Goal: Navigation & Orientation: Find specific page/section

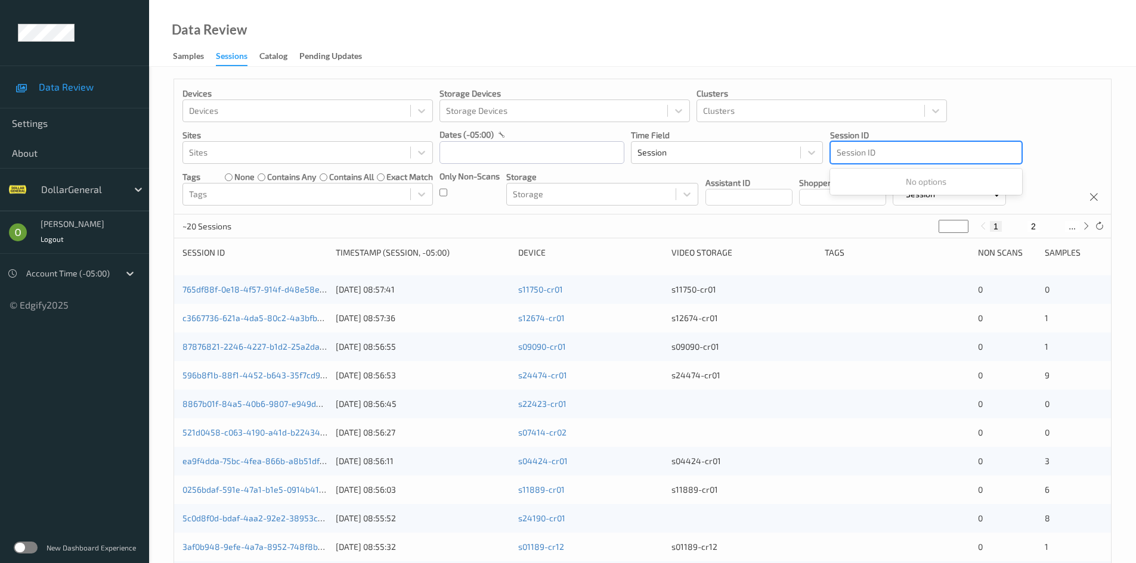
click at [891, 149] on div at bounding box center [925, 152] width 179 height 14
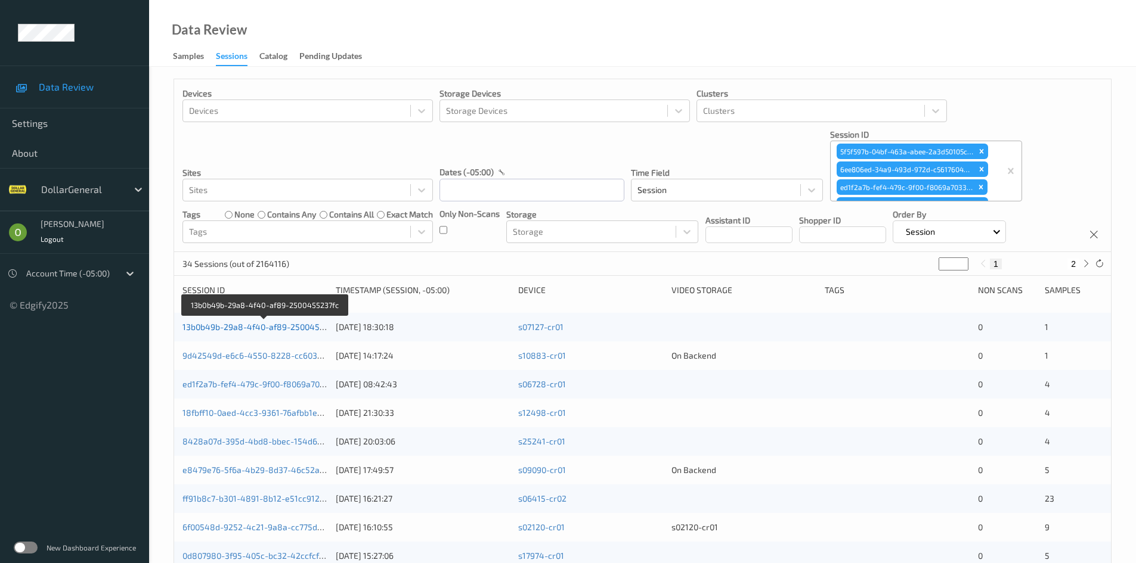
click at [268, 331] on link "13b0b49b-29a8-4f40-af89-2500455237fc" at bounding box center [263, 327] width 163 height 10
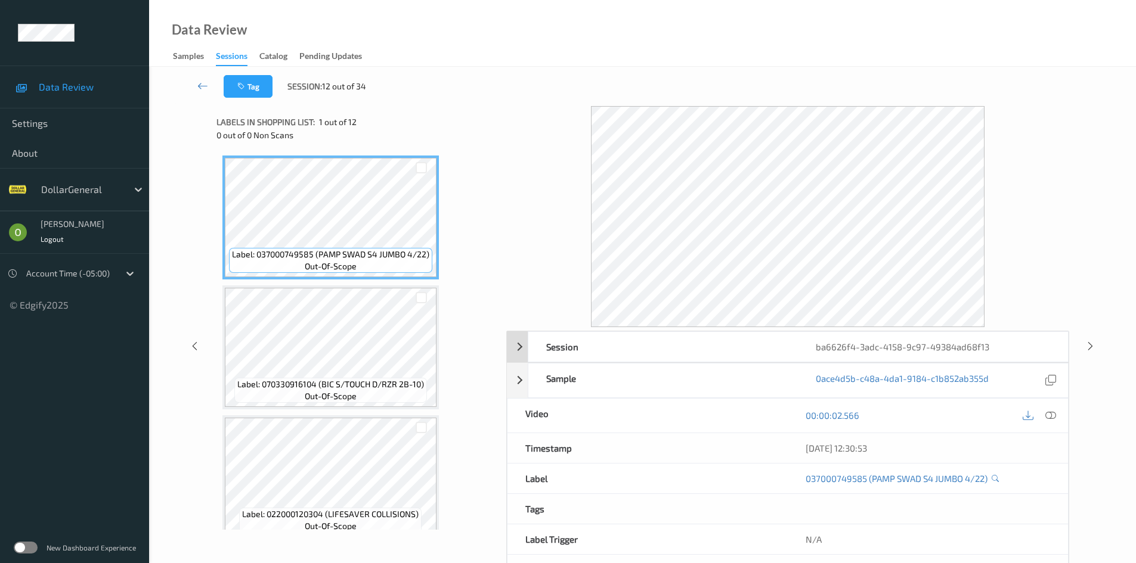
click at [910, 348] on div "ba6626f4-3adc-4158-9c97-49384ad68f13" at bounding box center [932, 347] width 269 height 30
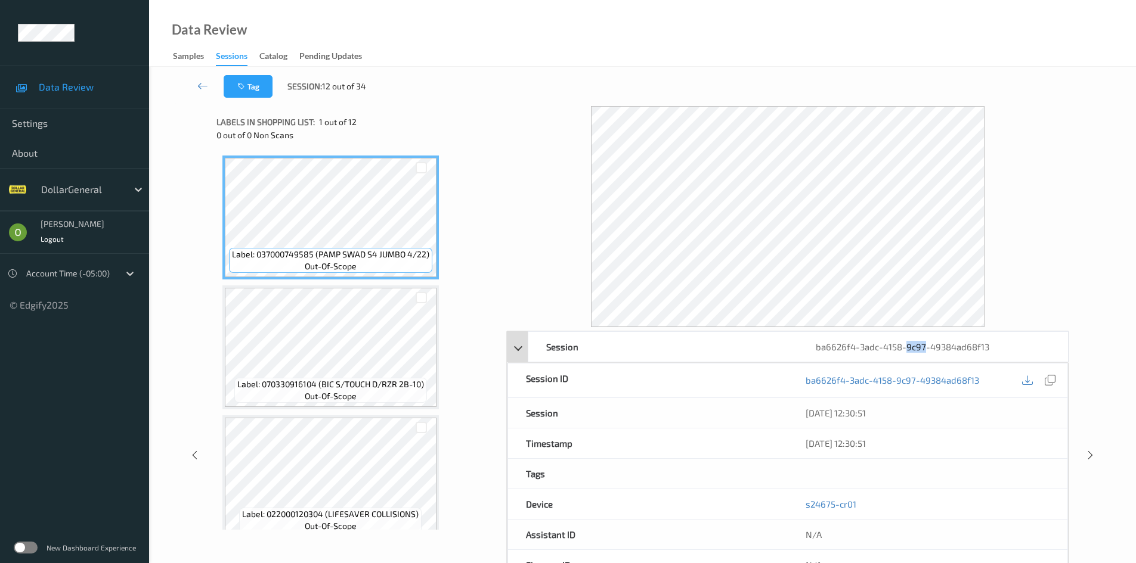
click at [910, 348] on div "ba6626f4-3adc-4158-9c97-49384ad68f13" at bounding box center [932, 347] width 269 height 30
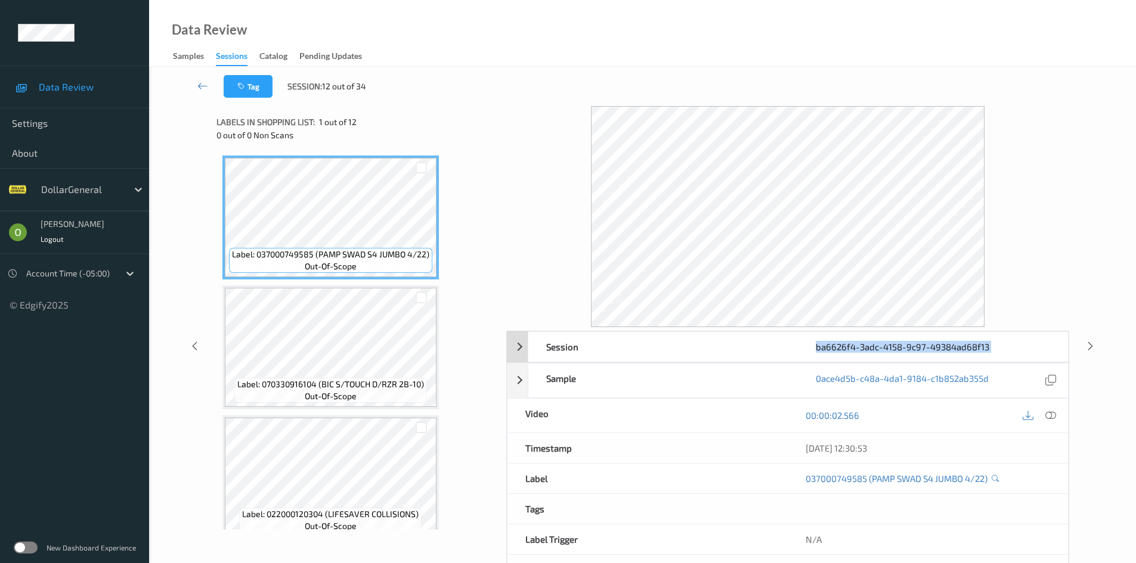
click at [910, 348] on div "ba6626f4-3adc-4158-9c97-49384ad68f13" at bounding box center [932, 347] width 269 height 30
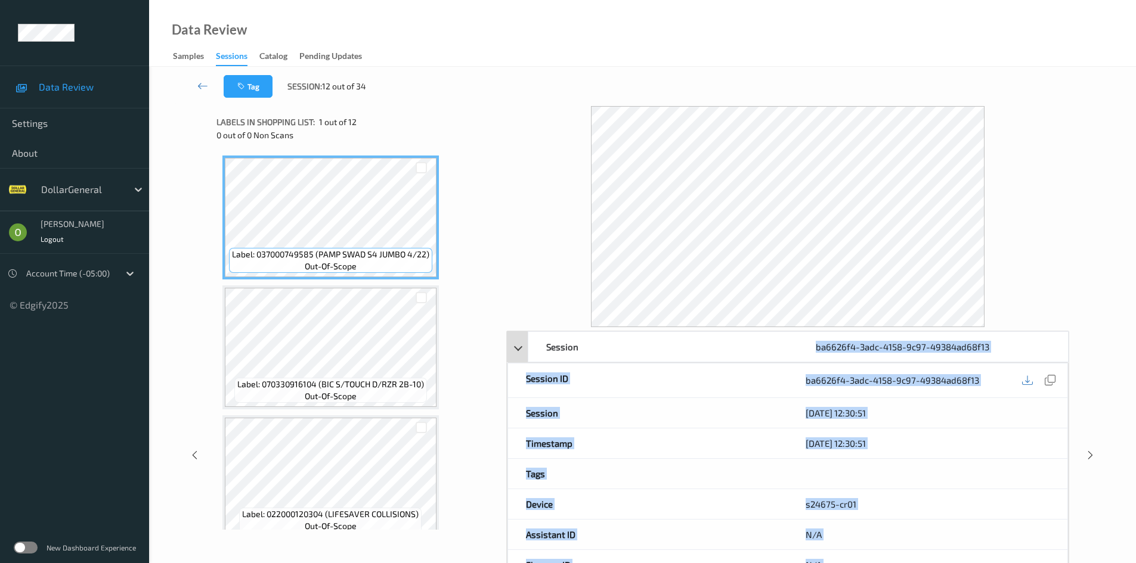
click at [910, 348] on div "ba6626f4-3adc-4158-9c97-49384ad68f13" at bounding box center [932, 347] width 269 height 30
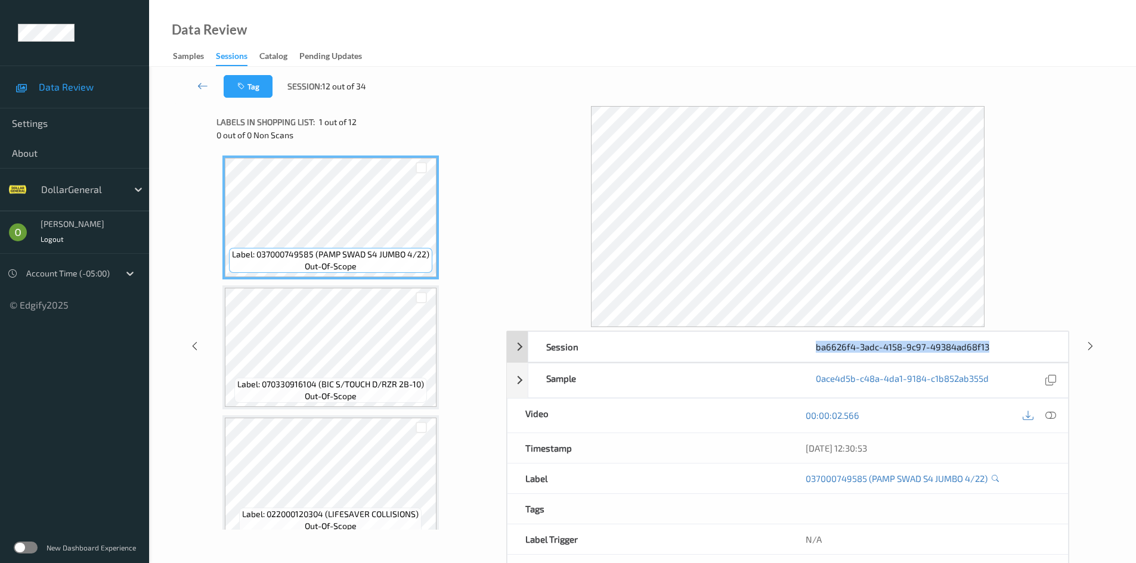
drag, startPoint x: 993, startPoint y: 347, endPoint x: 817, endPoint y: 357, distance: 176.7
click at [817, 357] on div "ba6626f4-3adc-4158-9c97-49384ad68f13" at bounding box center [932, 347] width 269 height 30
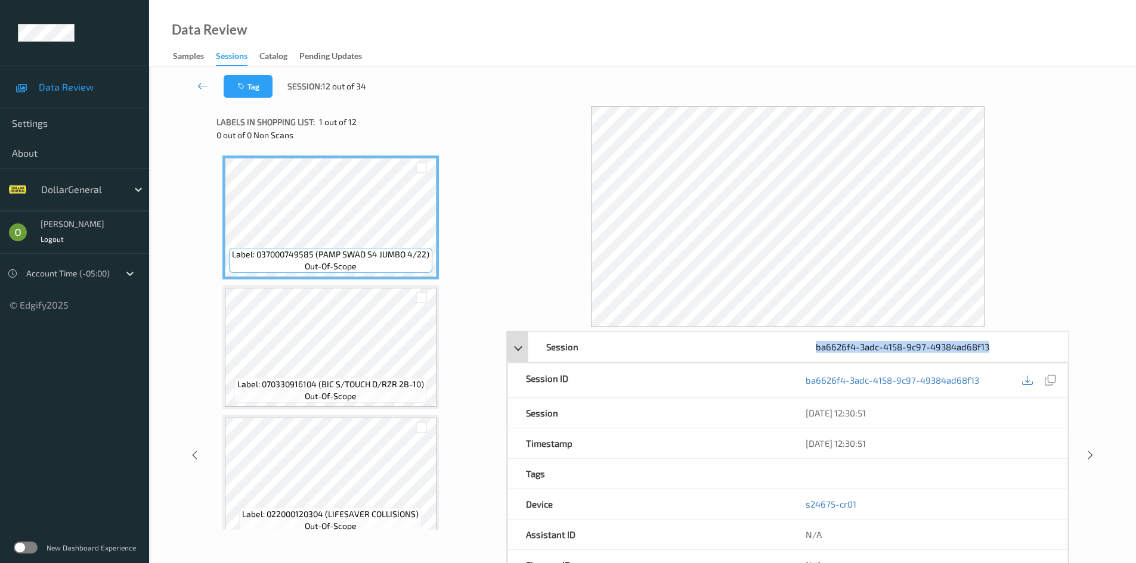
copy div "ba6626f4-3adc-4158-9c97-49384ad68f13"
click at [554, 184] on div at bounding box center [787, 216] width 563 height 221
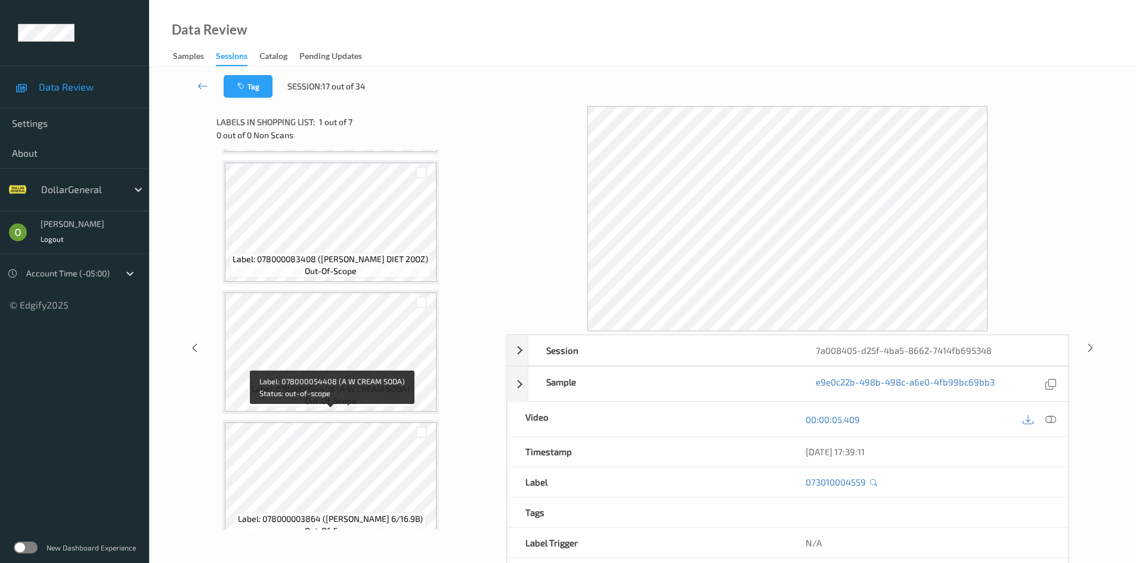
scroll to position [535, 0]
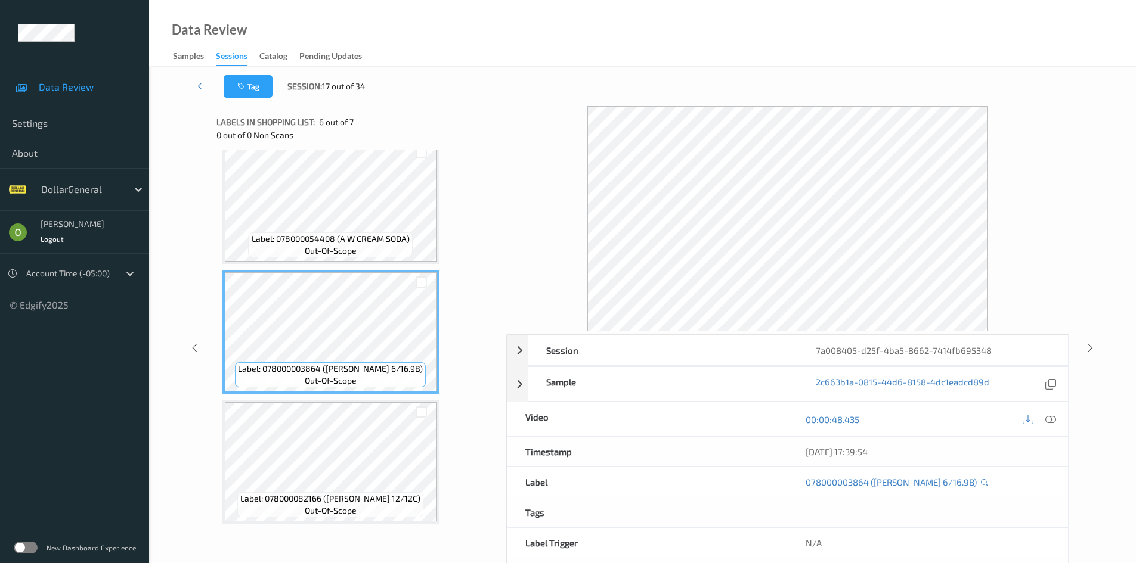
click at [364, 269] on div "Label: 073010004559 out-of-scope Label: 799366791886058120060103977741 out-of-s…" at bounding box center [356, 72] width 269 height 904
click at [363, 258] on div "Label: 078000054408 (A W CREAM SODA) out-of-scope" at bounding box center [330, 245] width 164 height 25
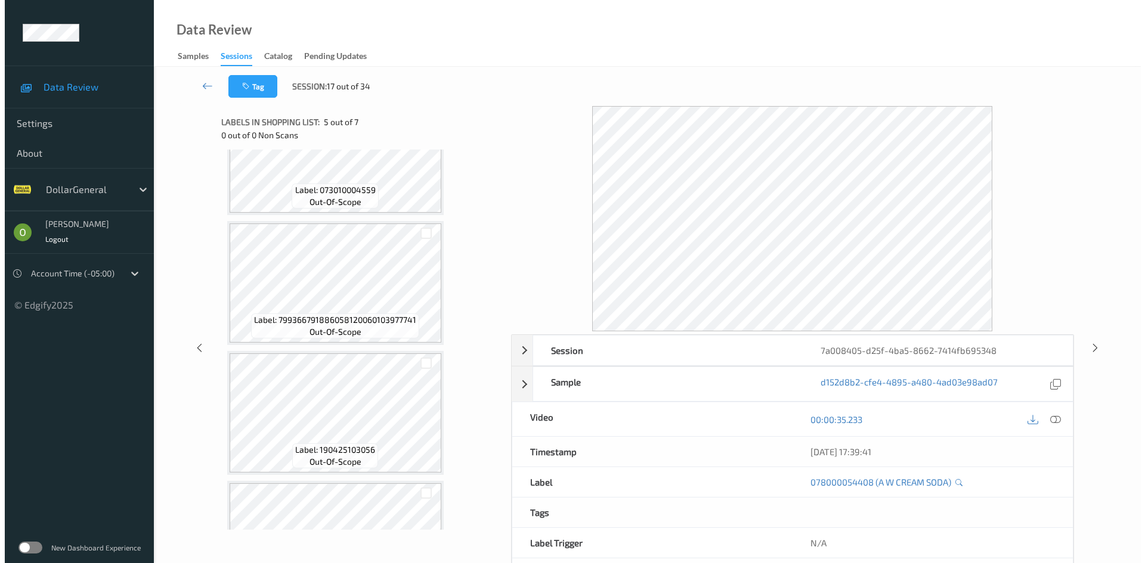
scroll to position [58, 0]
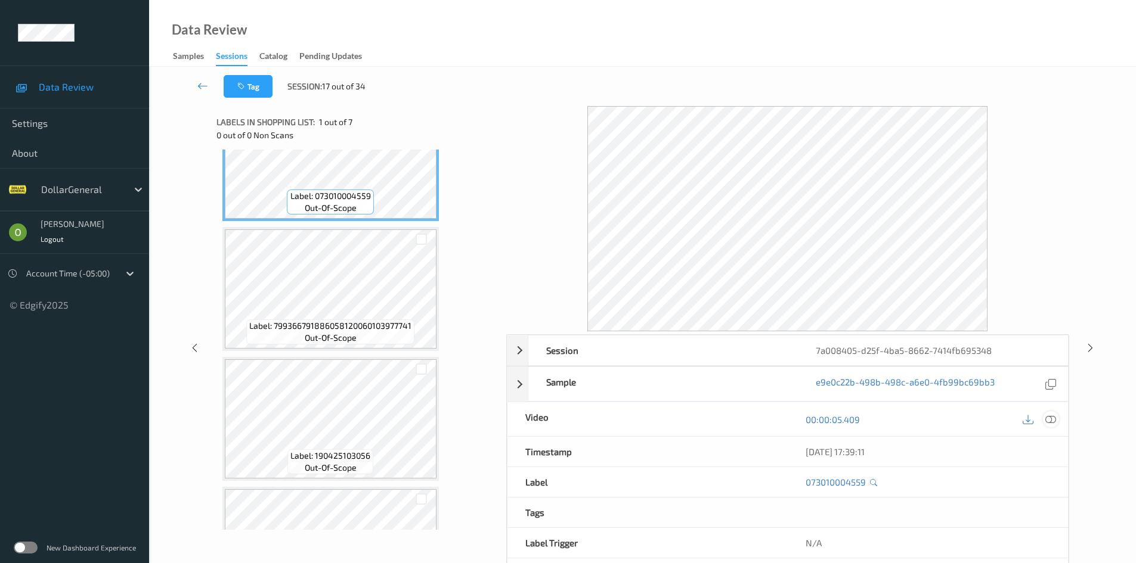
click at [1049, 417] on icon at bounding box center [1050, 419] width 11 height 11
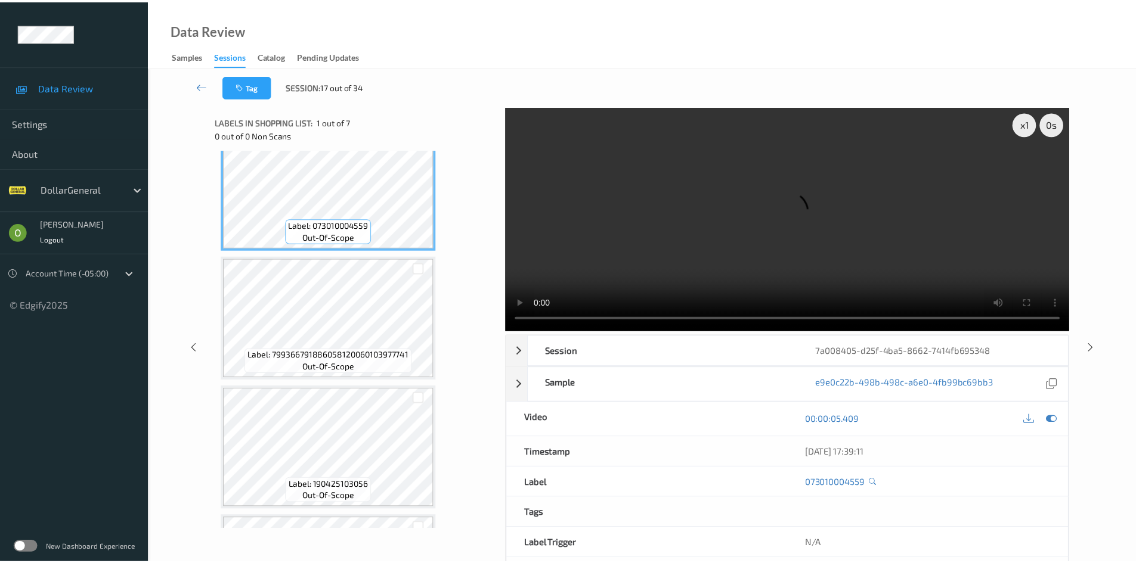
scroll to position [0, 0]
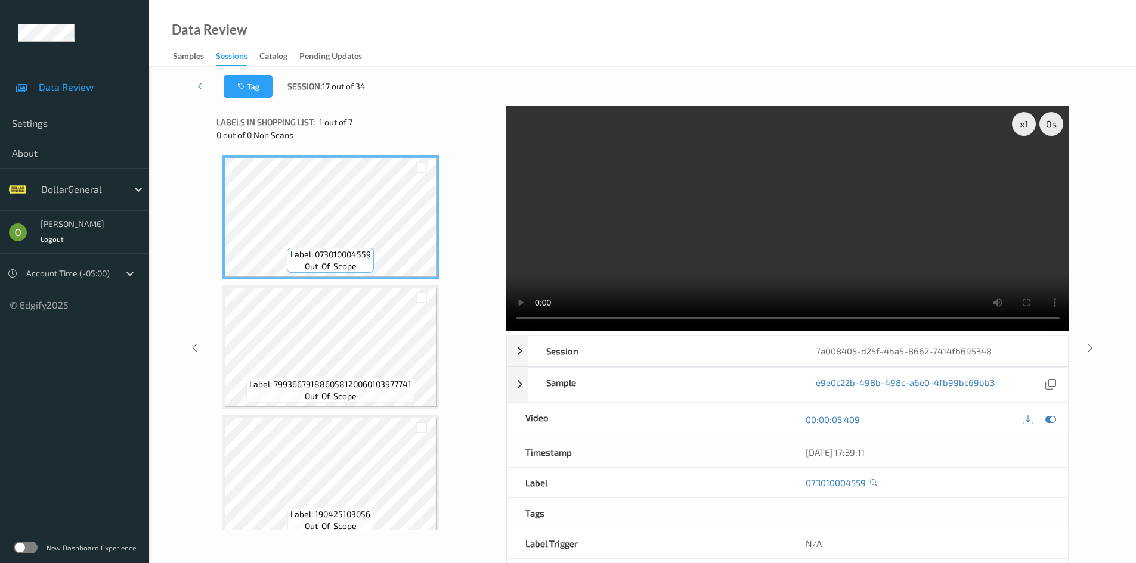
click at [632, 219] on video at bounding box center [787, 218] width 563 height 225
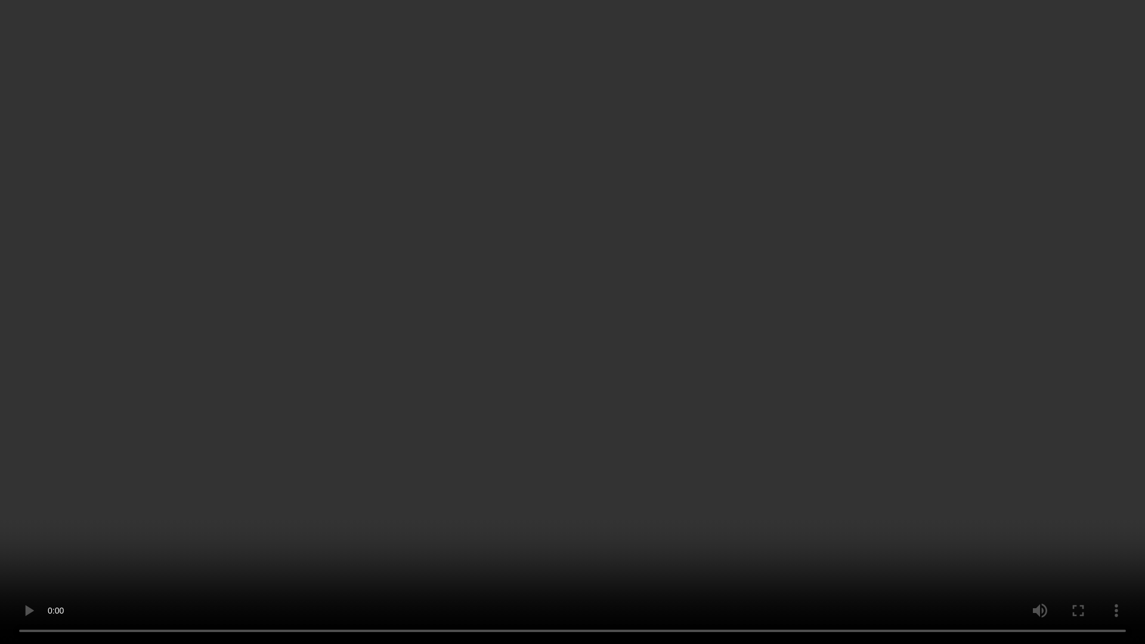
click at [1061, 165] on video at bounding box center [572, 322] width 1145 height 644
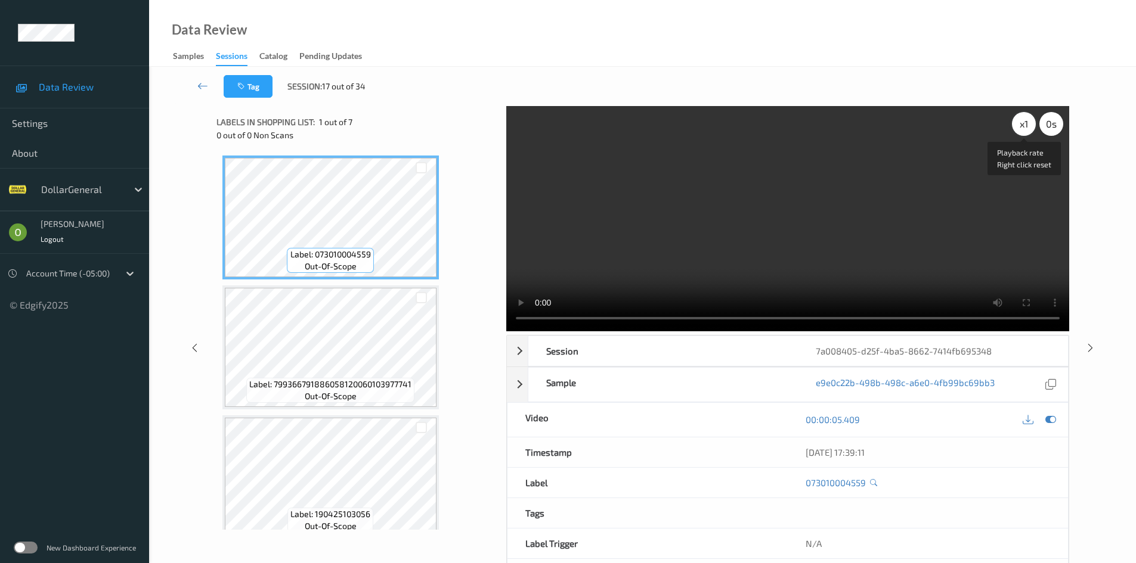
click at [1025, 123] on div "x 1" at bounding box center [1024, 124] width 24 height 24
click at [966, 187] on video at bounding box center [787, 218] width 563 height 225
click at [1030, 121] on div "x 4" at bounding box center [1024, 124] width 24 height 24
click at [1030, 121] on div "x 8" at bounding box center [1024, 124] width 24 height 24
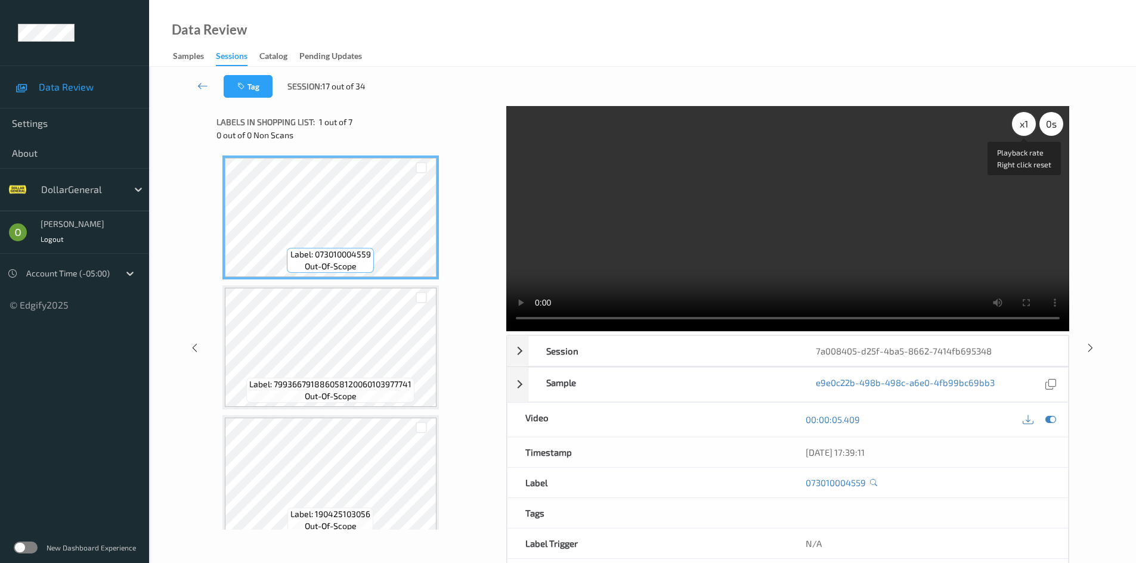
click at [1030, 121] on div "x 1" at bounding box center [1024, 124] width 24 height 24
click at [925, 206] on video at bounding box center [787, 218] width 563 height 225
click at [616, 256] on video at bounding box center [787, 218] width 563 height 225
click at [642, 264] on video at bounding box center [787, 218] width 563 height 225
click at [710, 84] on div "Tag Session: 17 out of 34" at bounding box center [642, 86] width 938 height 39
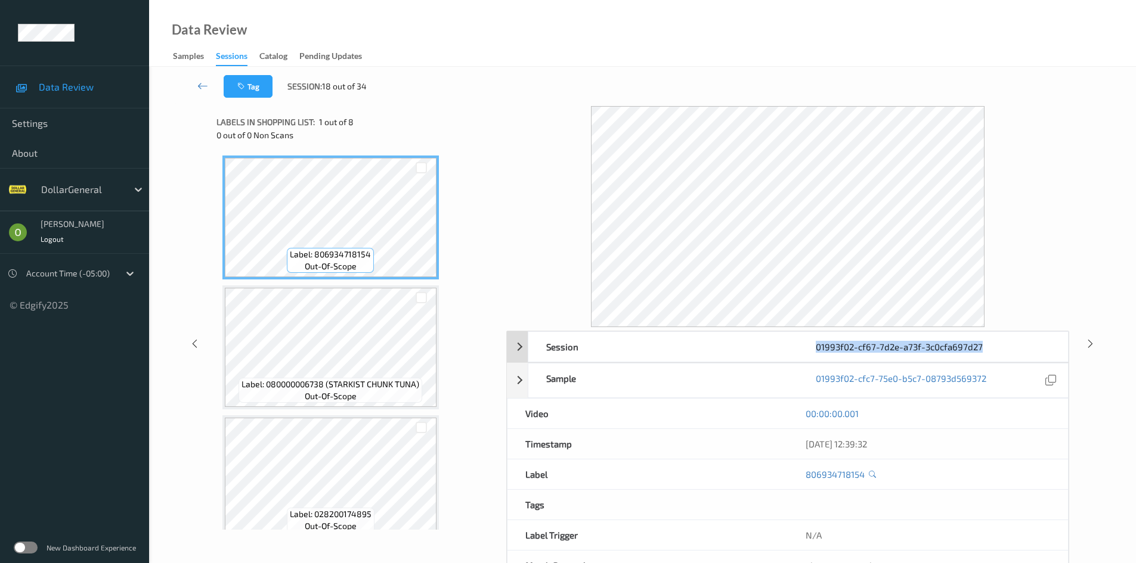
drag, startPoint x: 1012, startPoint y: 348, endPoint x: 813, endPoint y: 343, distance: 199.2
click at [813, 343] on div "01993f02-cf67-7d2e-a73f-3c0cfa697d27" at bounding box center [932, 347] width 269 height 30
copy div "01993f02-cf67-7d2e-a73f-3c0cfa697d27"
click at [1020, 332] on div "01993f02-cf67-7d2e-a73f-3c0cfa697d27" at bounding box center [932, 347] width 269 height 30
click at [968, 348] on div "01993f02-cf67-7d2e-a73f-3c0cfa697d27" at bounding box center [932, 347] width 269 height 30
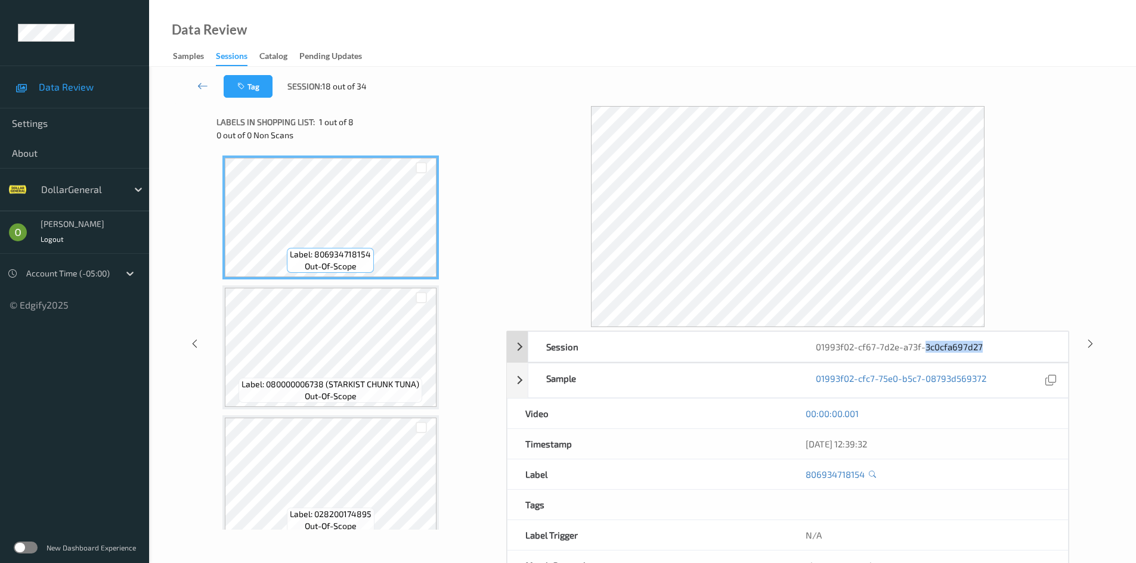
click at [968, 348] on div "01993f02-cf67-7d2e-a73f-3c0cfa697d27" at bounding box center [932, 347] width 269 height 30
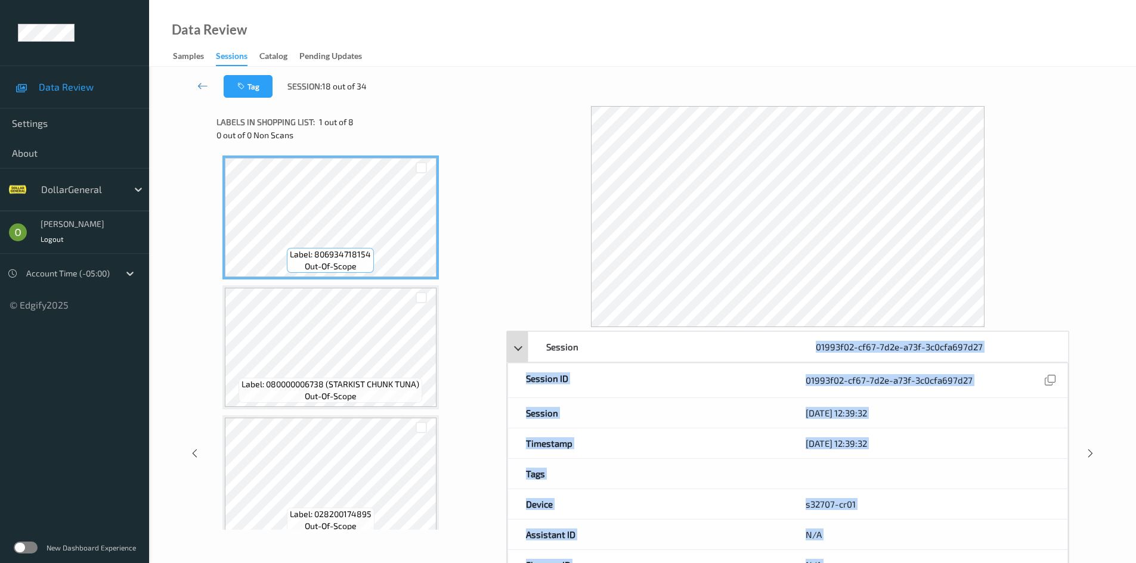
click at [968, 348] on div "01993f02-cf67-7d2e-a73f-3c0cfa697d27" at bounding box center [932, 347] width 269 height 30
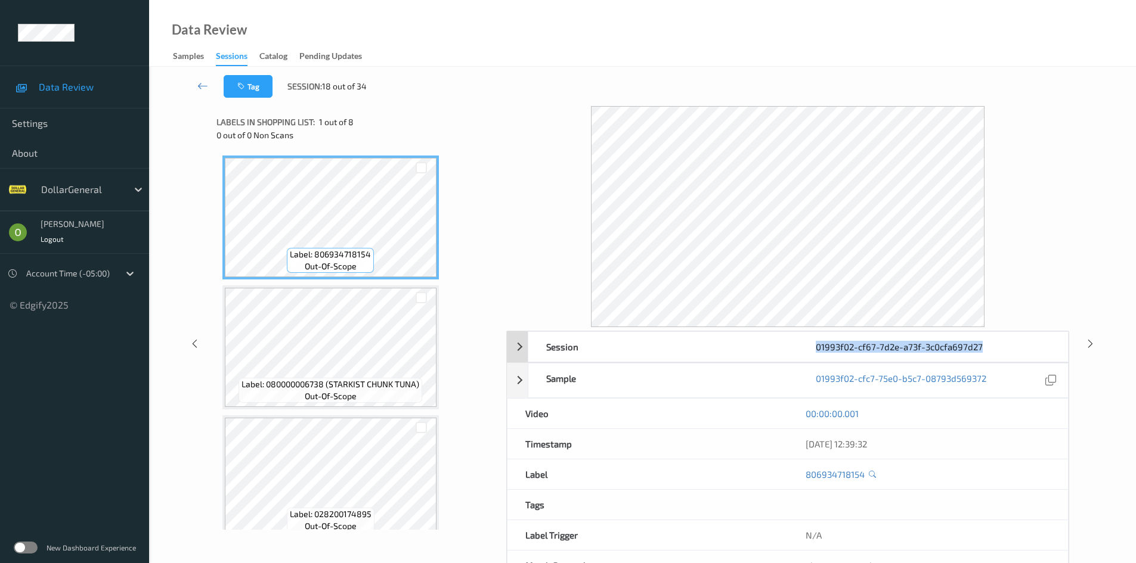
drag, startPoint x: 807, startPoint y: 348, endPoint x: 983, endPoint y: 345, distance: 176.5
click at [983, 345] on div "01993f02-cf67-7d2e-a73f-3c0cfa697d27" at bounding box center [932, 347] width 269 height 30
copy div "01993f02-cf67-7d2e-a73f-3c0cfa697d27"
click at [1023, 199] on div at bounding box center [787, 216] width 563 height 221
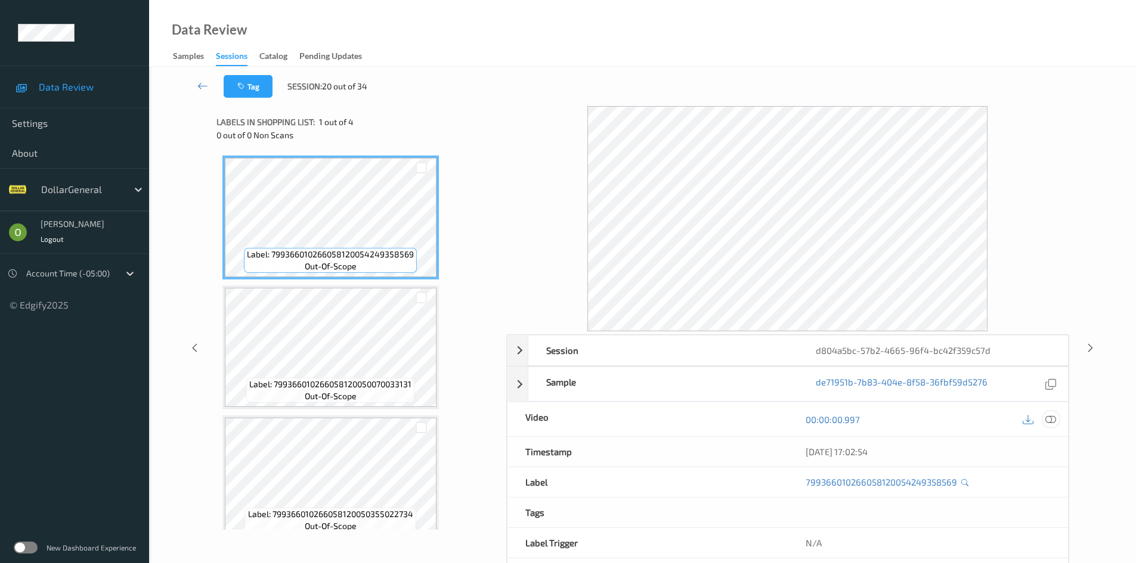
click at [1051, 420] on icon at bounding box center [1050, 419] width 11 height 11
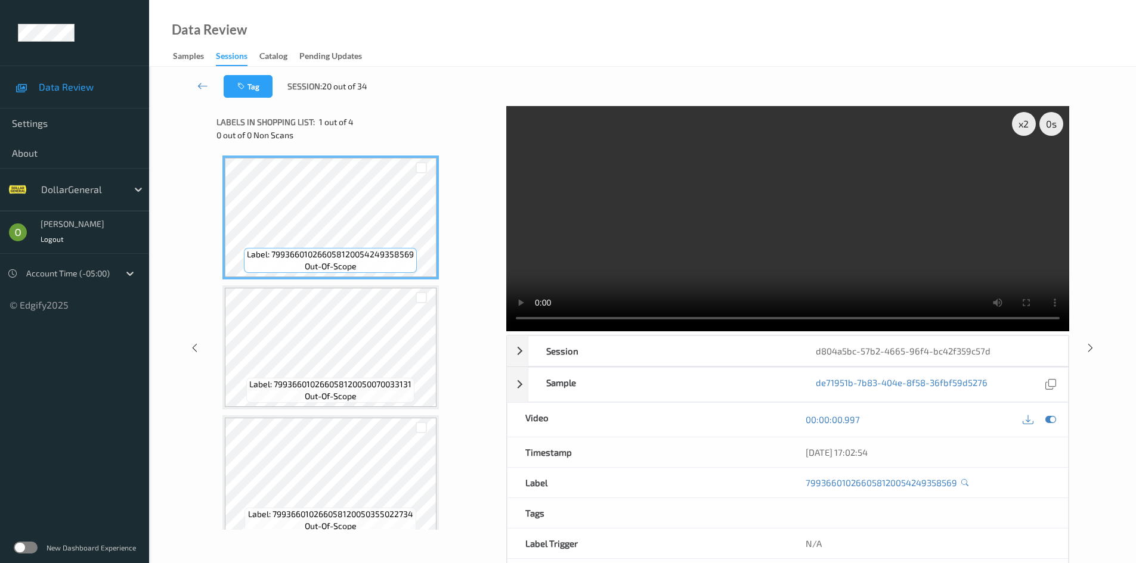
click at [771, 181] on video at bounding box center [787, 218] width 563 height 225
click at [850, 26] on div "Data Review Samples Sessions Catalog Pending Updates" at bounding box center [642, 33] width 987 height 67
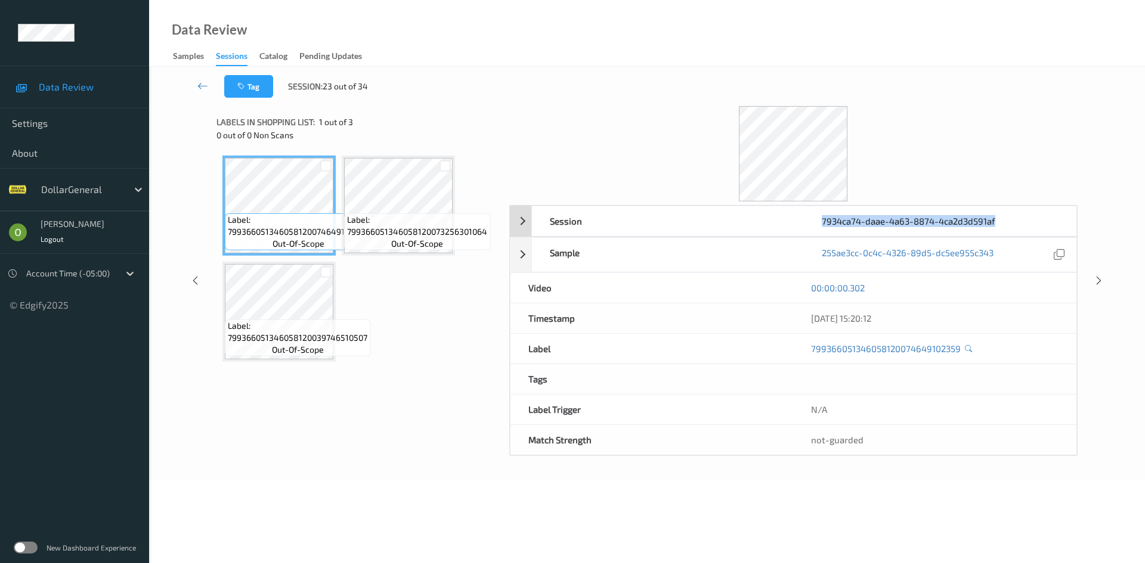
drag, startPoint x: 1014, startPoint y: 228, endPoint x: 819, endPoint y: 222, distance: 195.0
click at [819, 222] on div "7934ca74-daae-4a63-8874-4ca2d3d591af" at bounding box center [940, 221] width 272 height 30
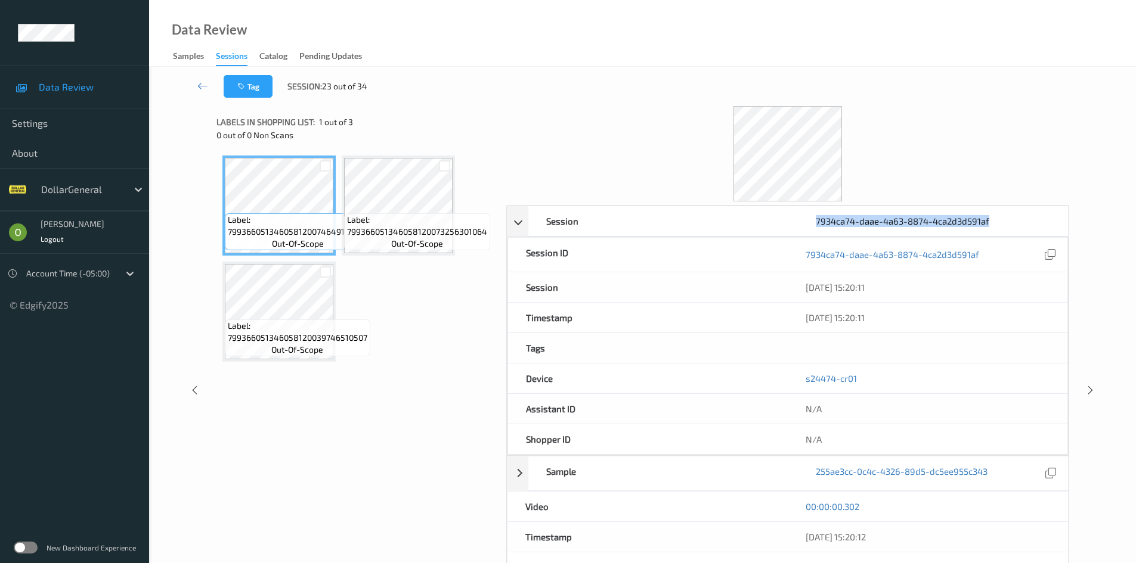
copy div "7934ca74-daae-4a63-8874-4ca2d3d591af"
click at [947, 128] on div at bounding box center [787, 153] width 563 height 95
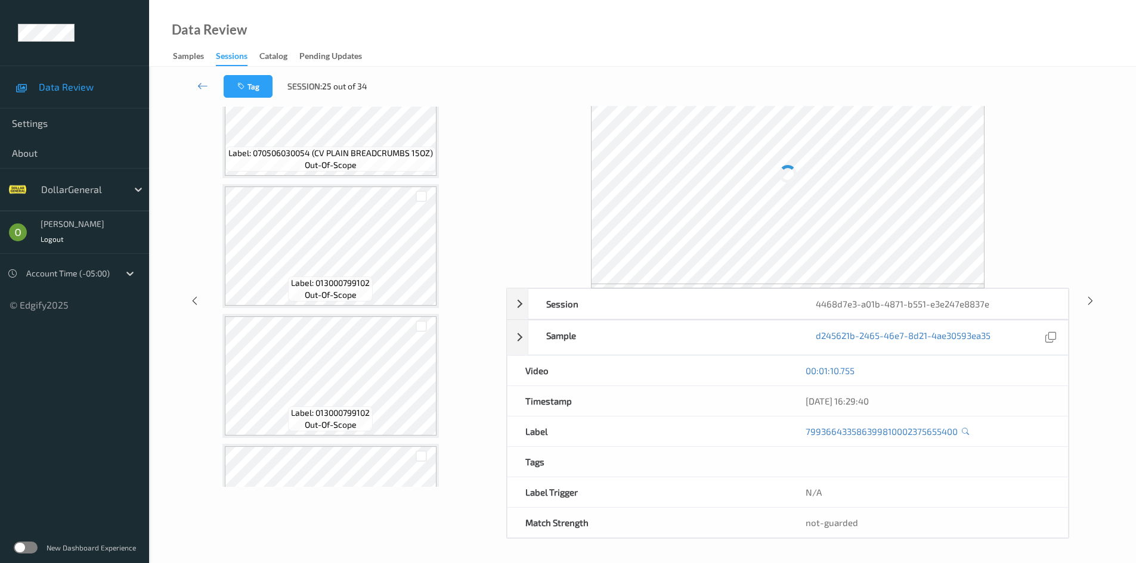
scroll to position [427, 0]
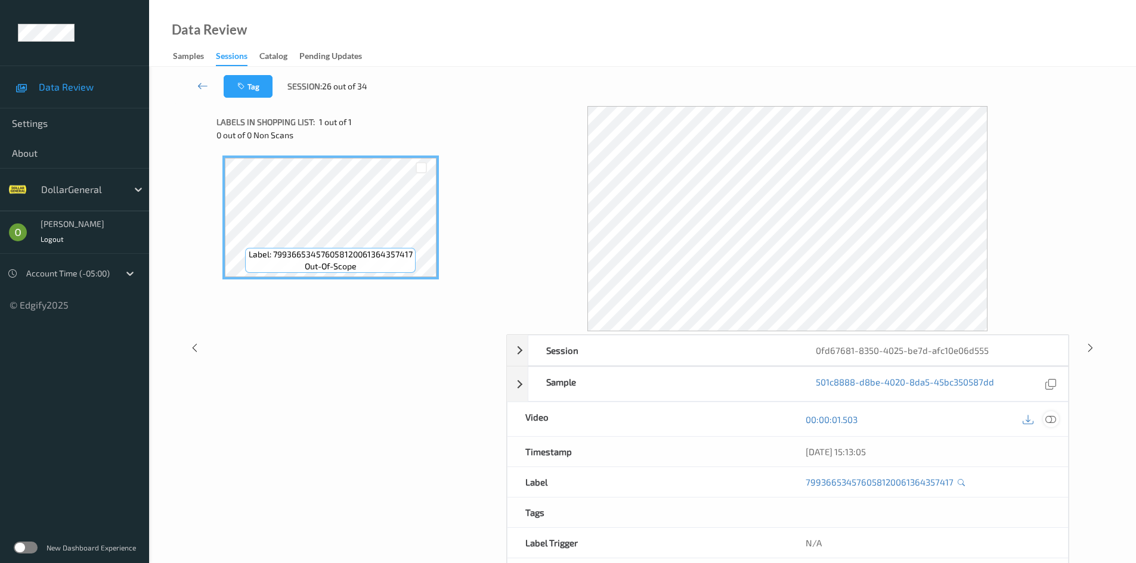
click at [1054, 417] on icon at bounding box center [1050, 419] width 11 height 11
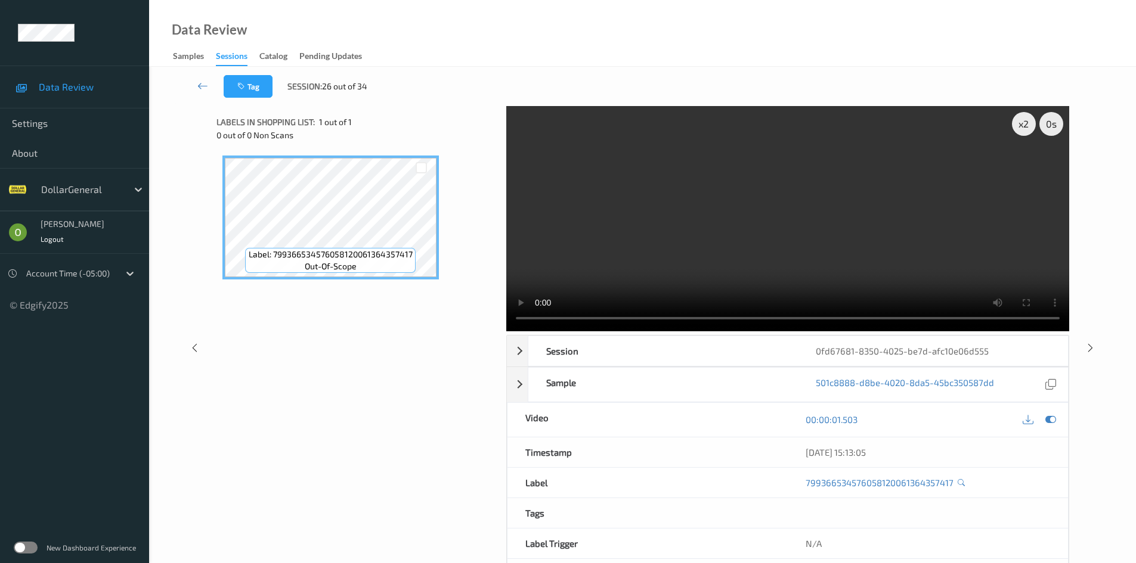
click at [698, 269] on video at bounding box center [787, 218] width 563 height 225
click at [701, 181] on video at bounding box center [787, 218] width 563 height 225
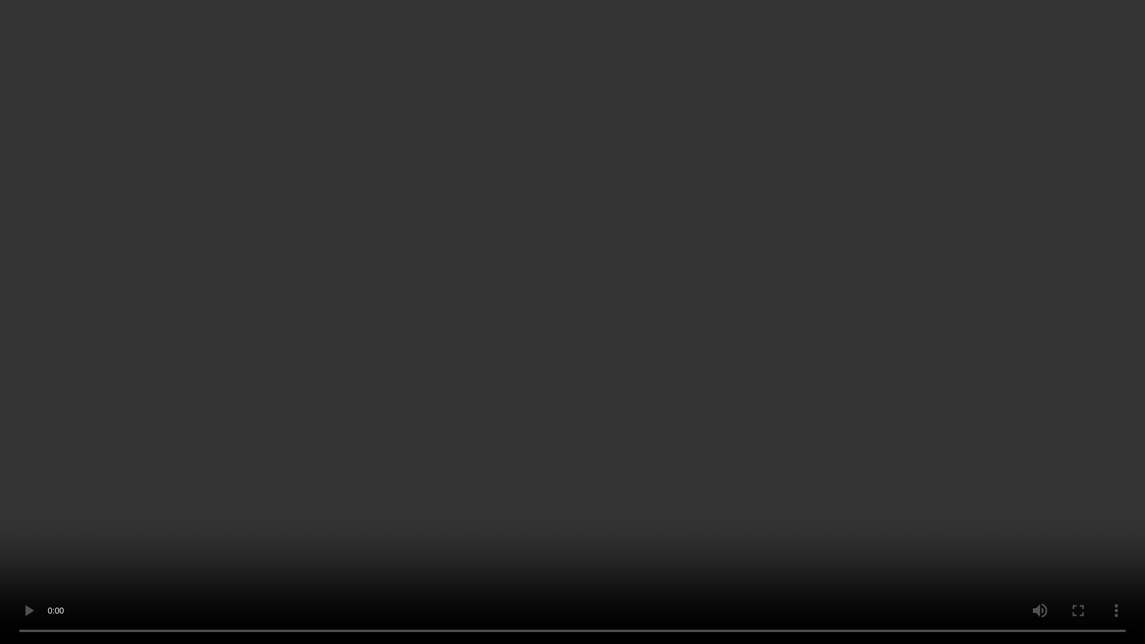
click at [671, 249] on video at bounding box center [572, 322] width 1145 height 644
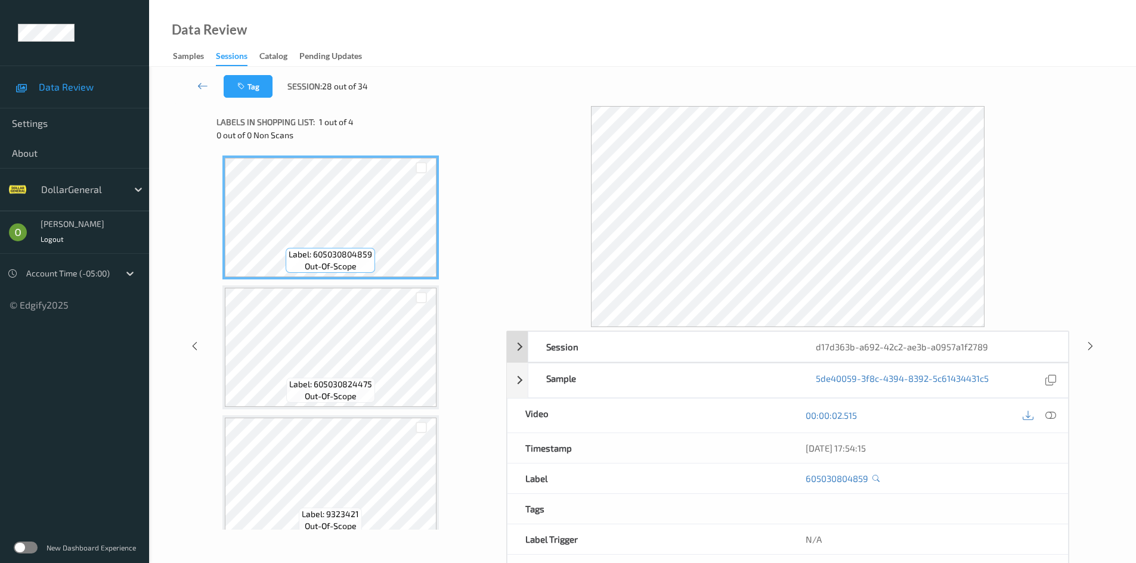
click at [986, 351] on div "d17d363b-a692-42c2-ae3b-a0957a1f2789" at bounding box center [932, 347] width 269 height 30
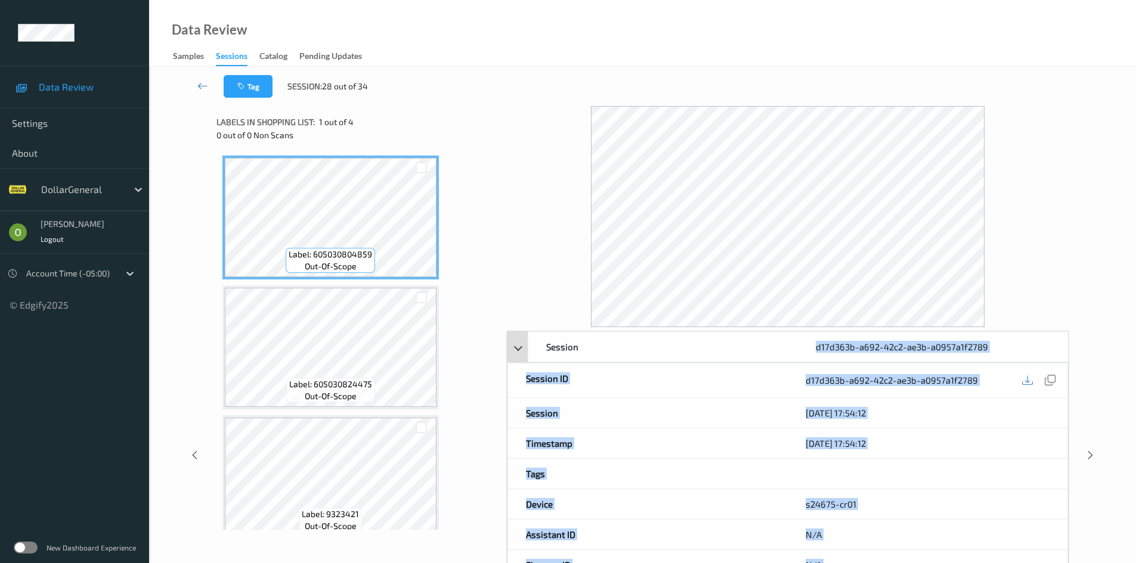
click at [986, 351] on div "d17d363b-a692-42c2-ae3b-a0957a1f2789" at bounding box center [932, 347] width 269 height 30
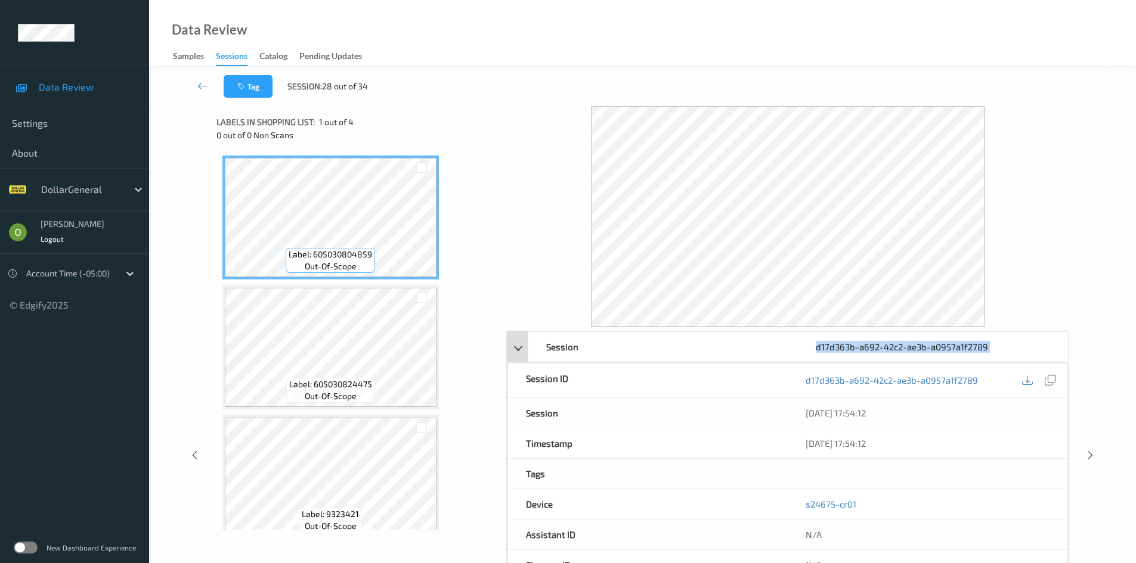
click at [986, 351] on div "d17d363b-a692-42c2-ae3b-a0957a1f2789" at bounding box center [932, 347] width 269 height 30
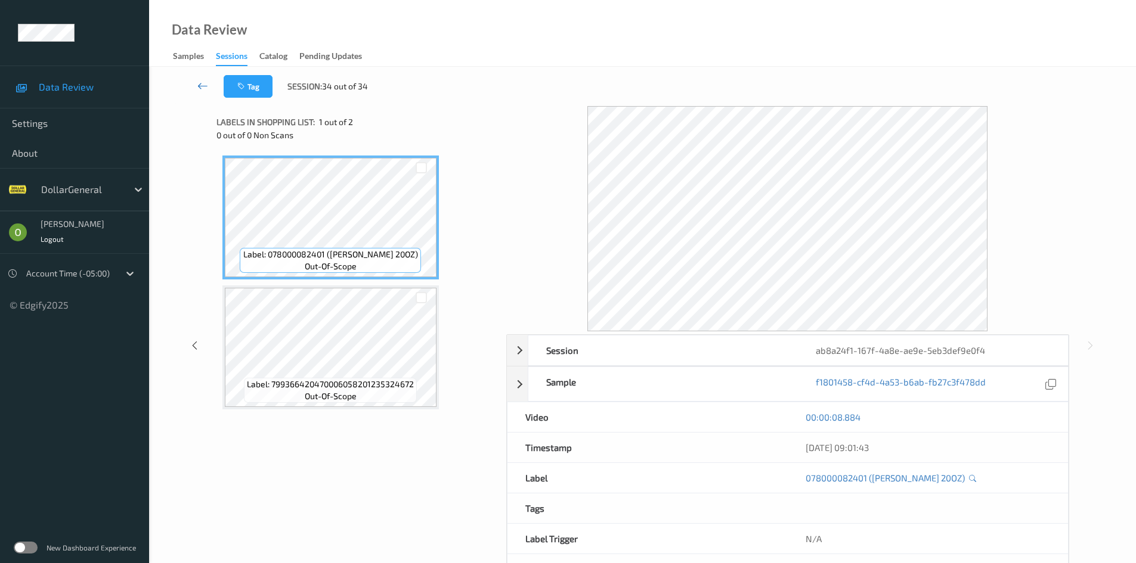
click at [196, 97] on link at bounding box center [203, 86] width 42 height 23
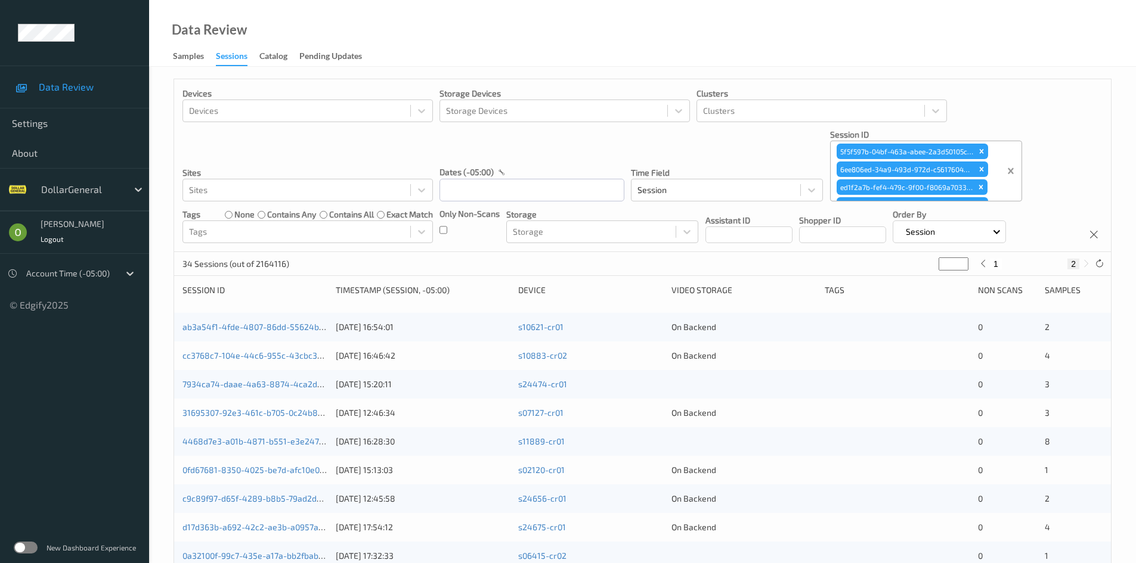
type input "*"
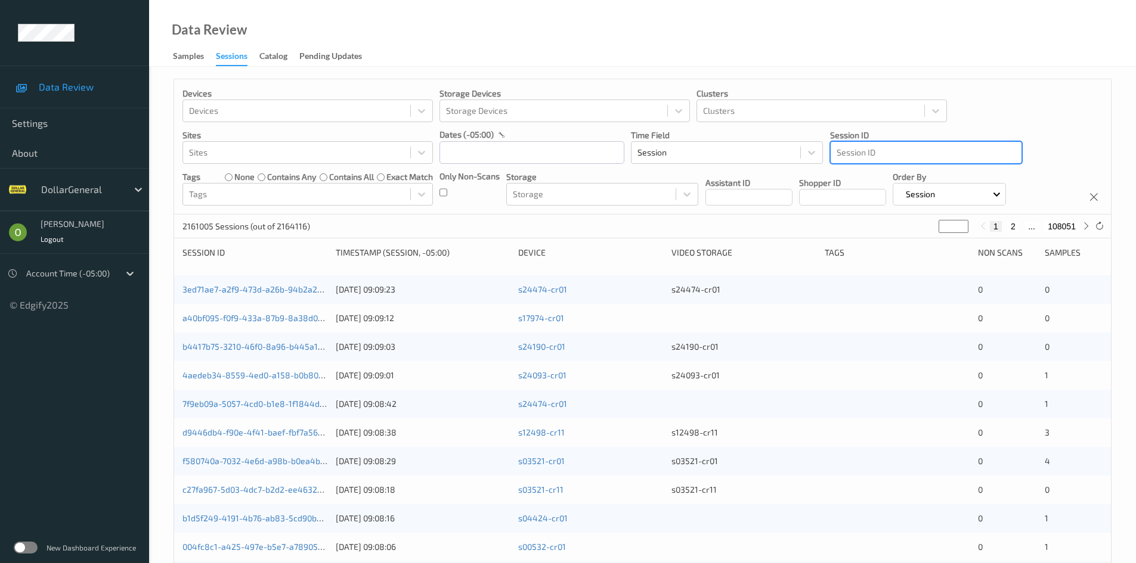
click at [904, 156] on div at bounding box center [925, 152] width 179 height 14
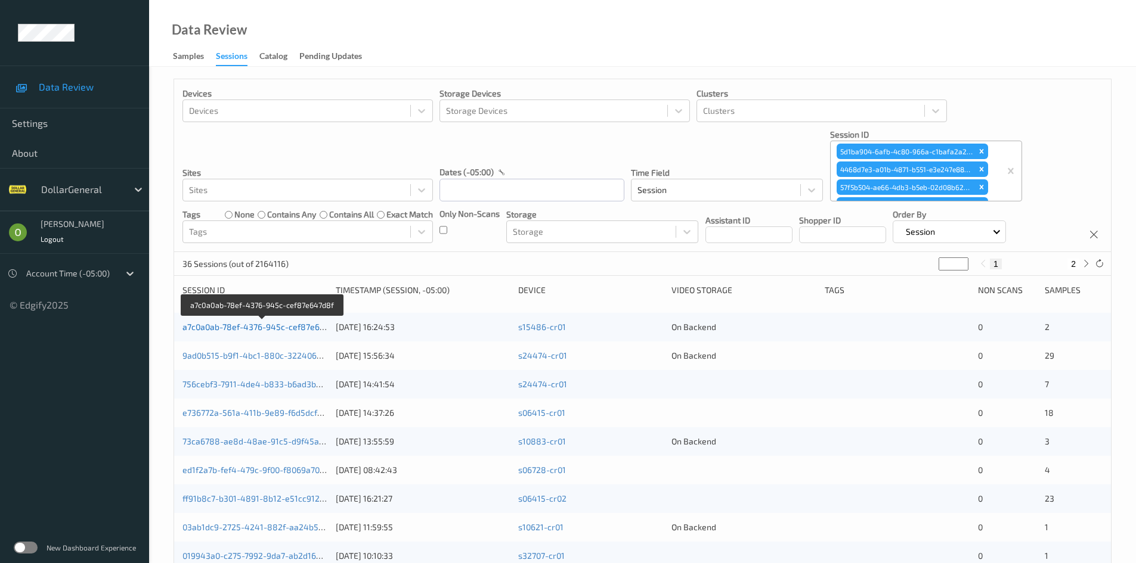
click at [294, 332] on link "a7c0a0ab-78ef-4376-945c-cef87e647d8f" at bounding box center [262, 327] width 160 height 10
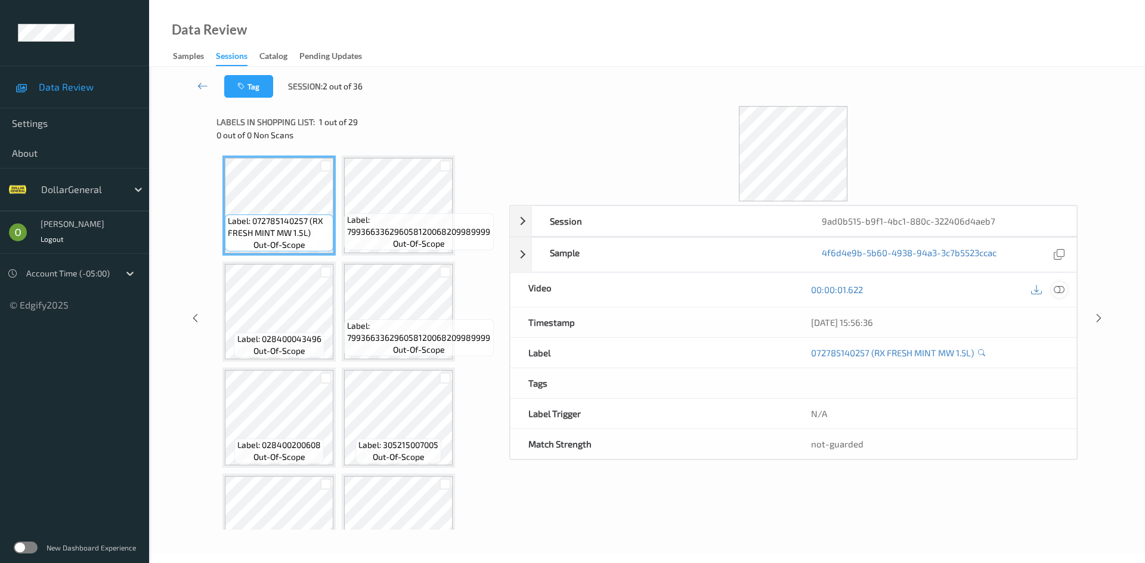
click at [1061, 283] on div at bounding box center [1059, 290] width 16 height 16
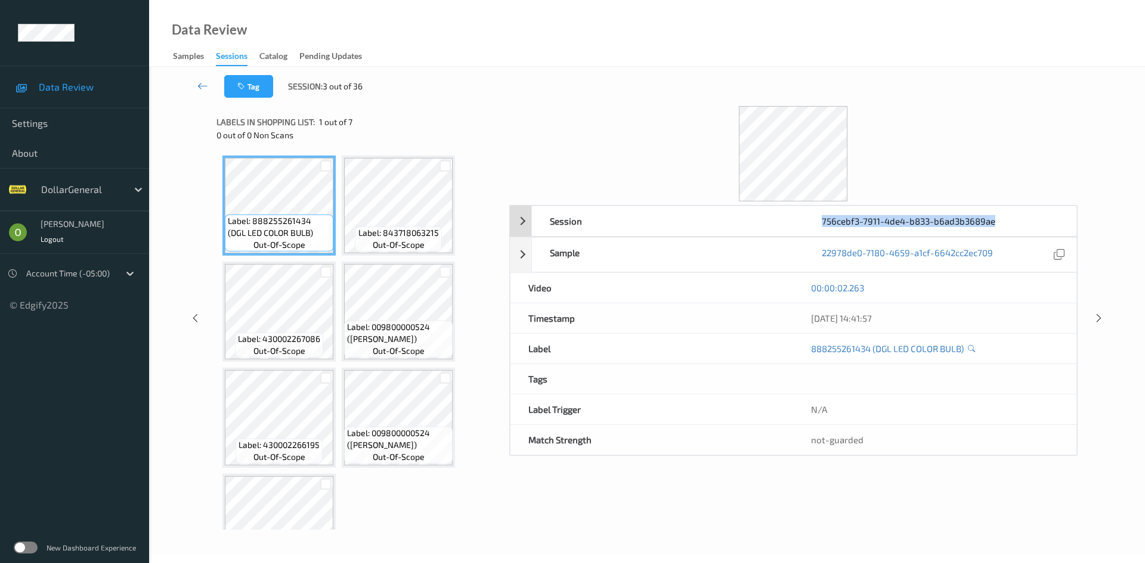
drag, startPoint x: 1007, startPoint y: 222, endPoint x: 819, endPoint y: 220, distance: 188.4
click at [819, 220] on div "756cebf3-7911-4de4-b833-b6ad3b3689ae" at bounding box center [940, 221] width 272 height 30
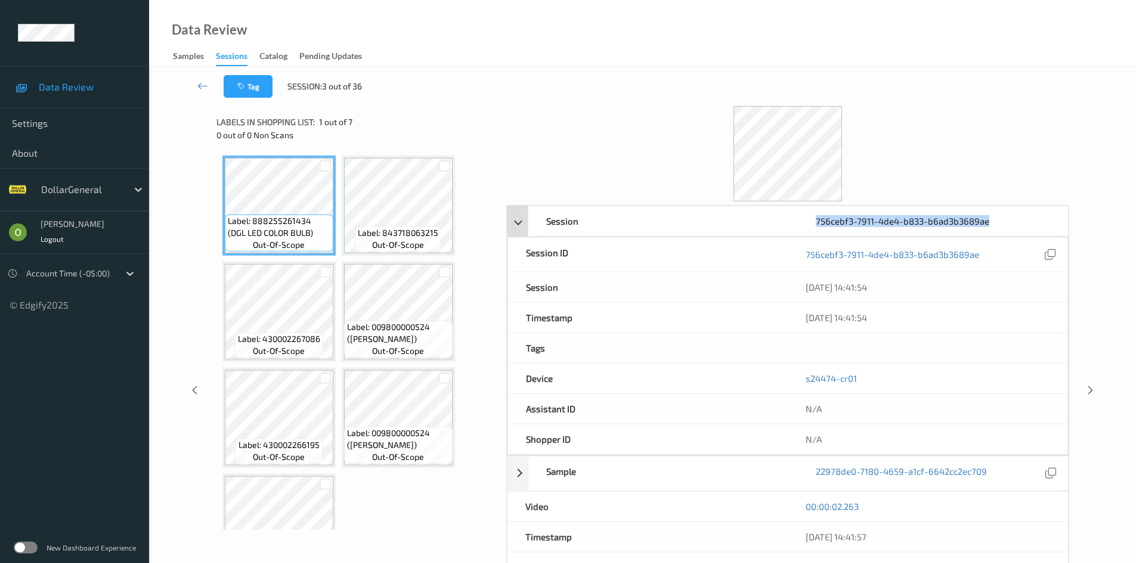
copy div "756cebf3-7911-4de4-b833-b6ad3b3689ae"
click at [592, 151] on div at bounding box center [787, 153] width 563 height 95
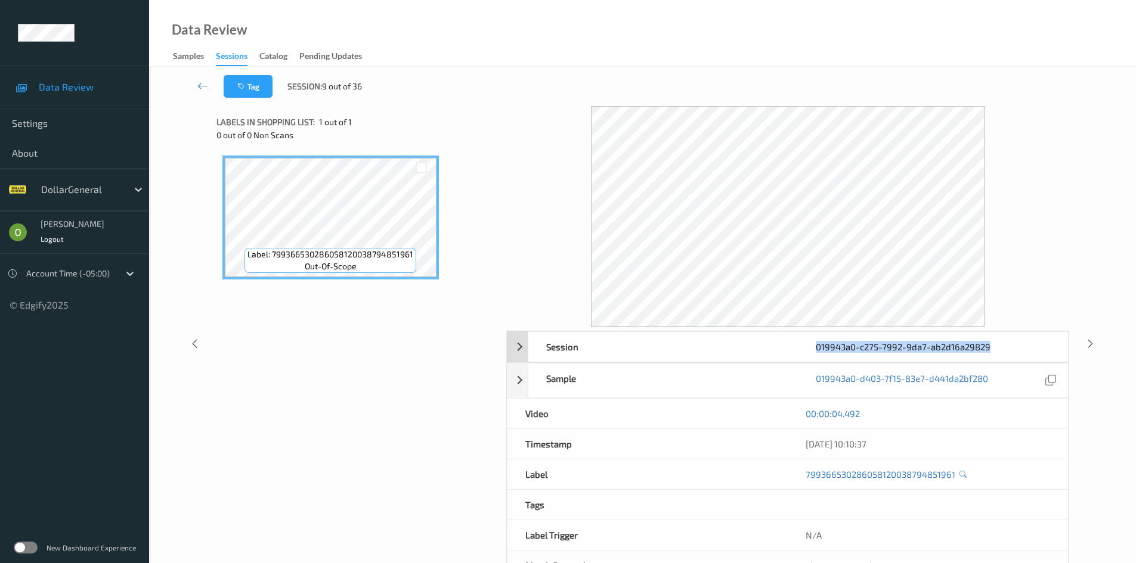
drag, startPoint x: 999, startPoint y: 346, endPoint x: 802, endPoint y: 355, distance: 196.9
click at [802, 355] on div "019943a0-c275-7992-9da7-ab2d16a29829" at bounding box center [932, 347] width 269 height 30
copy div "019943a0-c275-7992-9da7-ab2d16a29829"
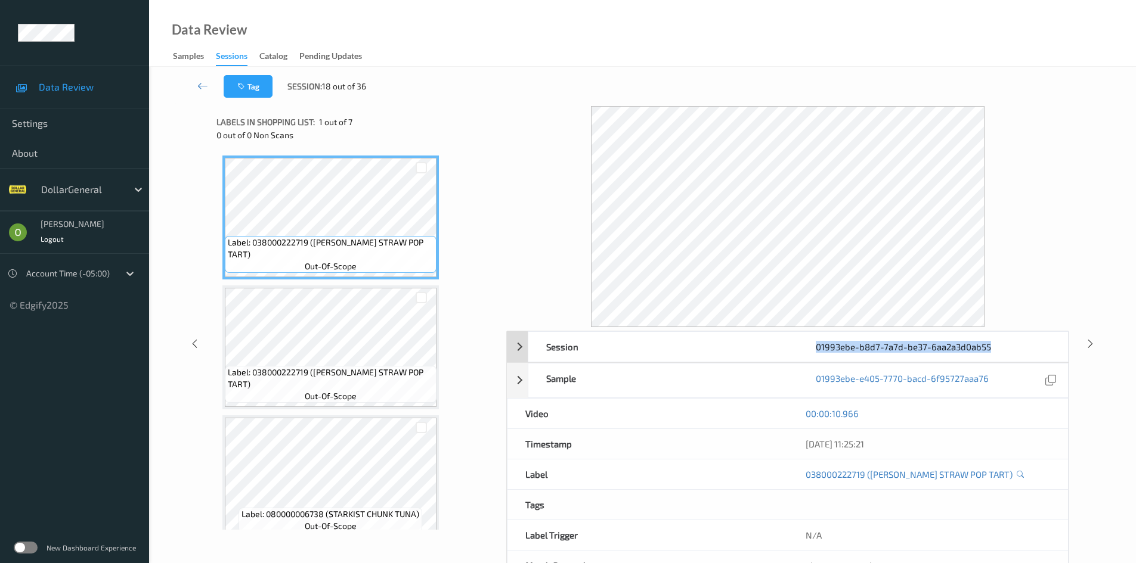
drag, startPoint x: 998, startPoint y: 349, endPoint x: 817, endPoint y: 346, distance: 181.3
click at [817, 346] on div "01993ebe-b8d7-7a7d-be37-6aa2a3d0ab55" at bounding box center [932, 347] width 269 height 30
copy div "01993ebe-b8d7-7a7d-be37-6aa2a3d0ab55"
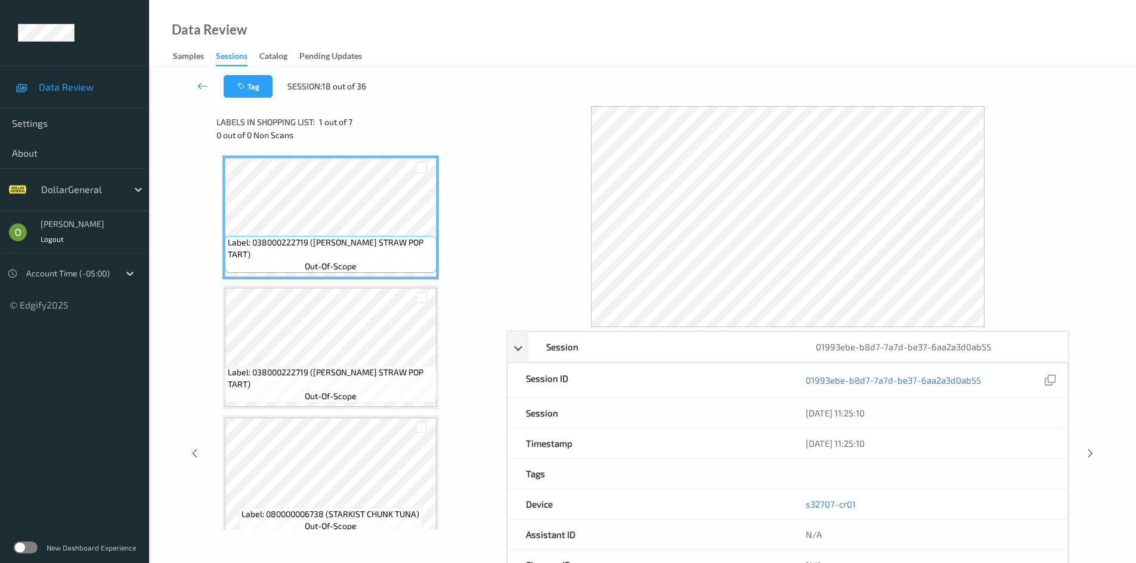
click at [479, 106] on div "Labels in shopping list: 1 out of 7 0 out of 0 Non Scans" at bounding box center [356, 128] width 281 height 44
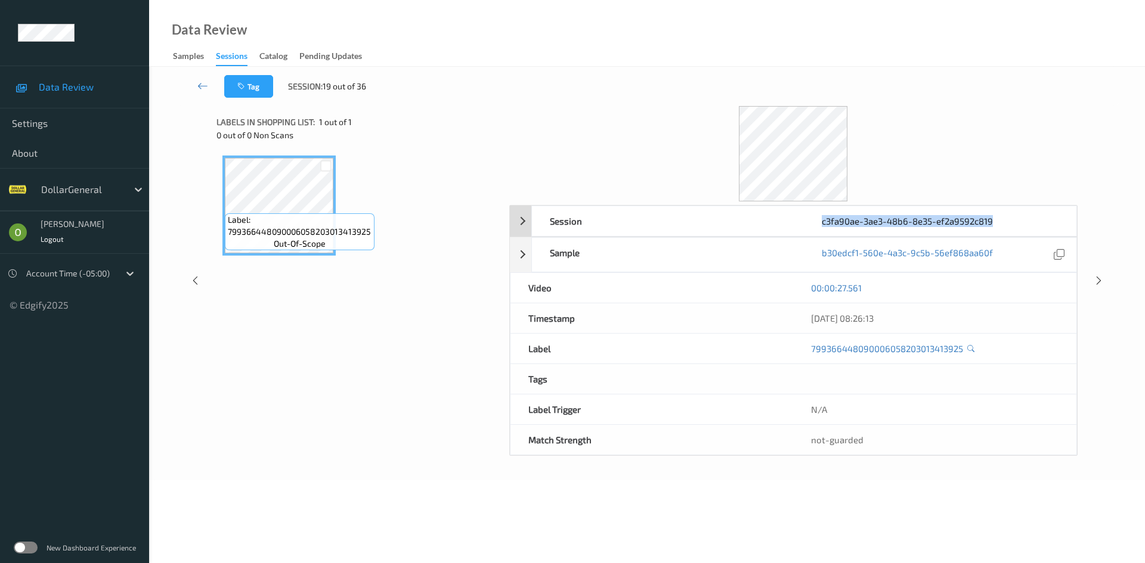
drag, startPoint x: 1014, startPoint y: 221, endPoint x: 822, endPoint y: 224, distance: 191.4
click at [822, 224] on div "c3fa90ae-3ae3-48b6-8e35-ef2a9592c819" at bounding box center [940, 221] width 272 height 30
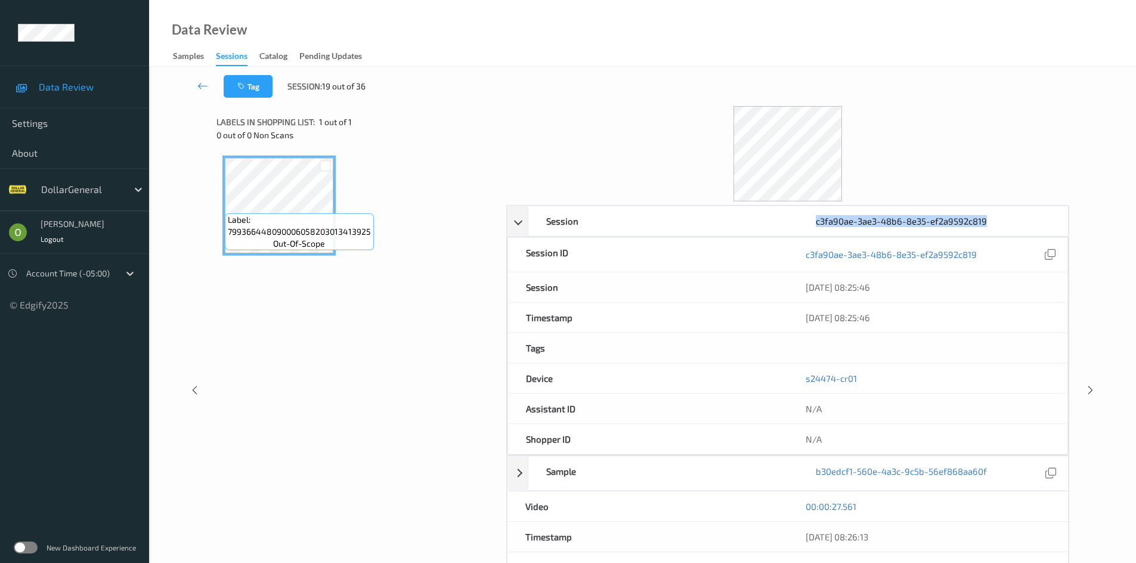
copy div "c3fa90ae-3ae3-48b6-8e35-ef2a9592c819"
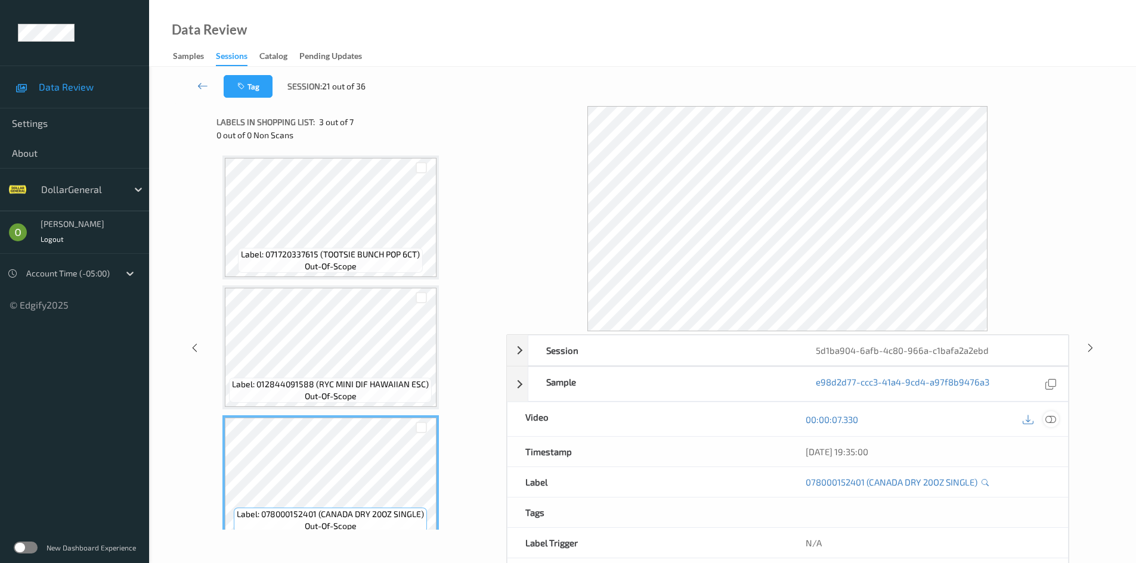
click at [1049, 419] on icon at bounding box center [1050, 419] width 11 height 11
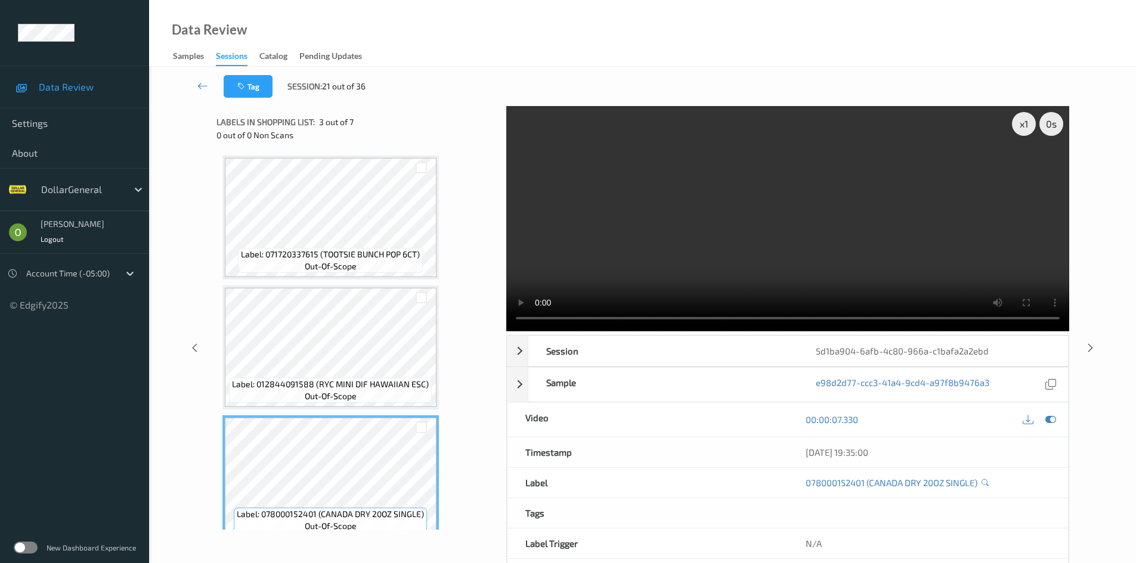
click at [686, 241] on video at bounding box center [787, 218] width 563 height 225
click at [1034, 120] on div "x 1" at bounding box center [1024, 124] width 24 height 24
click at [978, 197] on video at bounding box center [787, 218] width 563 height 225
drag, startPoint x: 978, startPoint y: 197, endPoint x: 978, endPoint y: 249, distance: 51.9
click at [978, 197] on video at bounding box center [787, 218] width 563 height 225
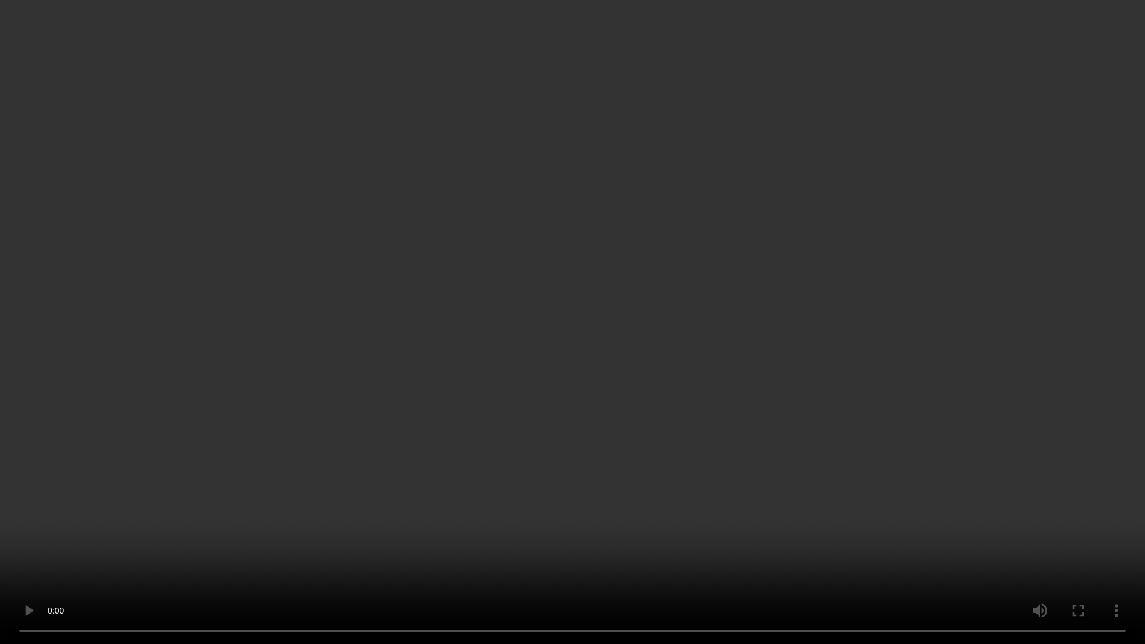
click at [808, 479] on video at bounding box center [572, 322] width 1145 height 644
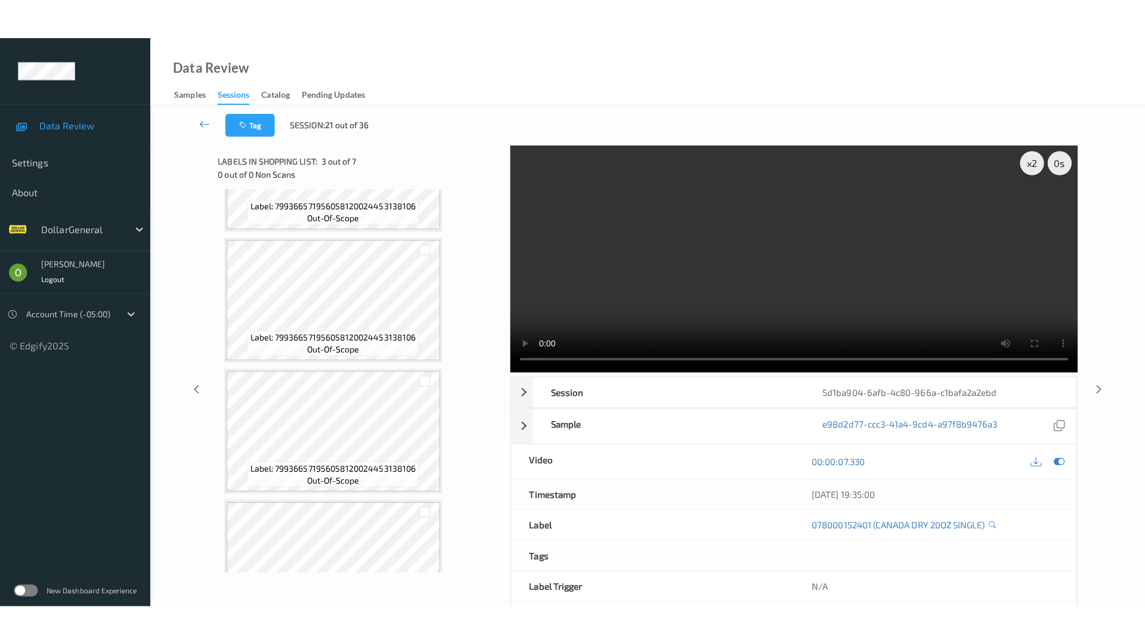
scroll to position [476, 0]
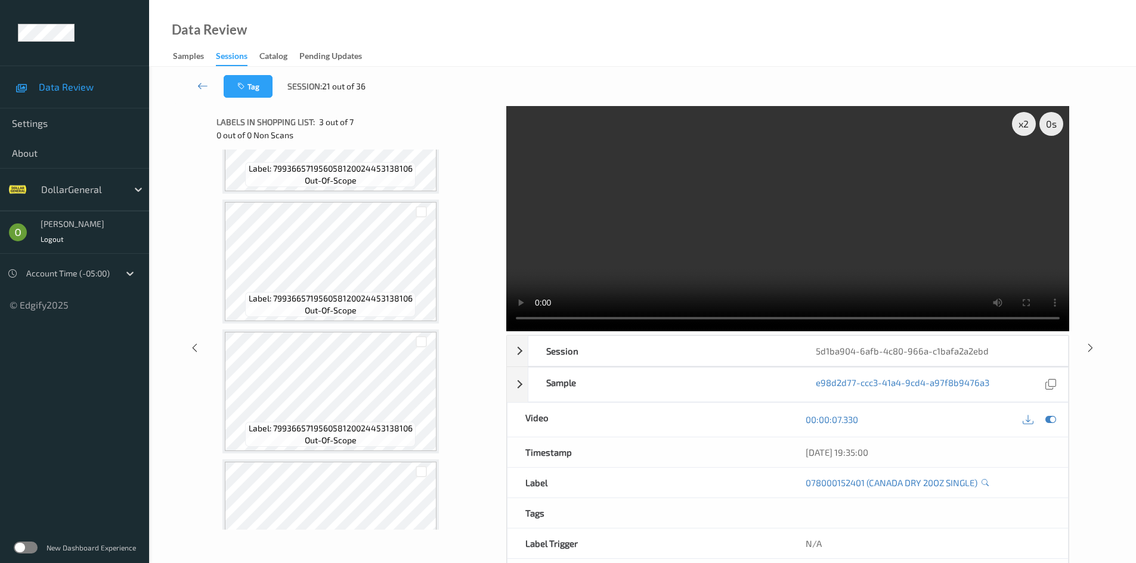
click at [836, 209] on video at bounding box center [787, 218] width 563 height 225
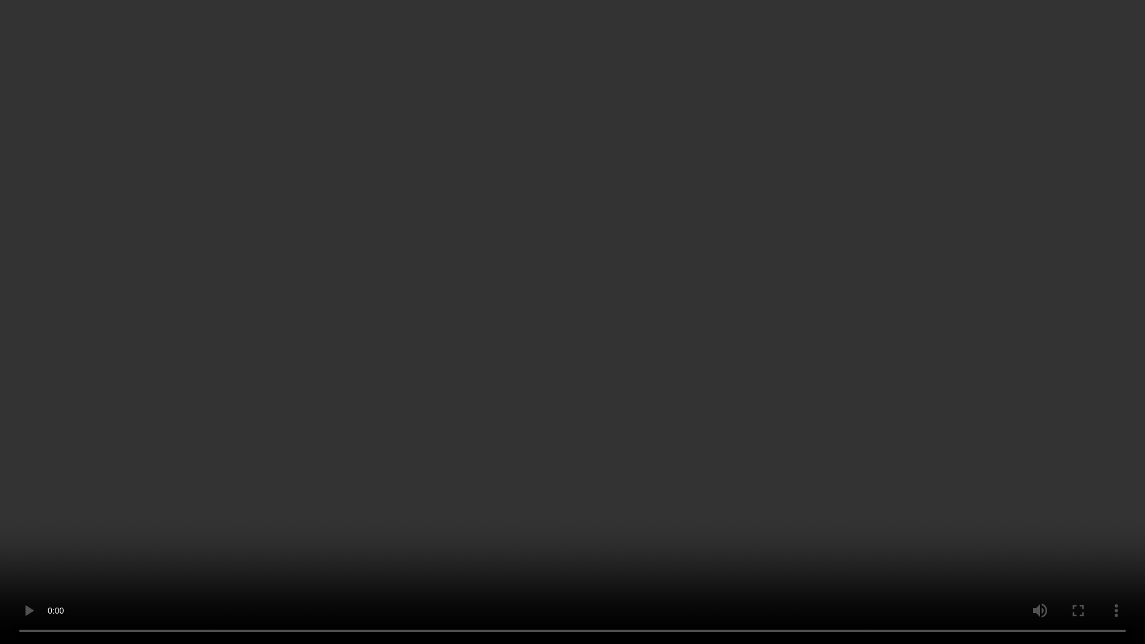
click at [848, 471] on video at bounding box center [572, 322] width 1145 height 644
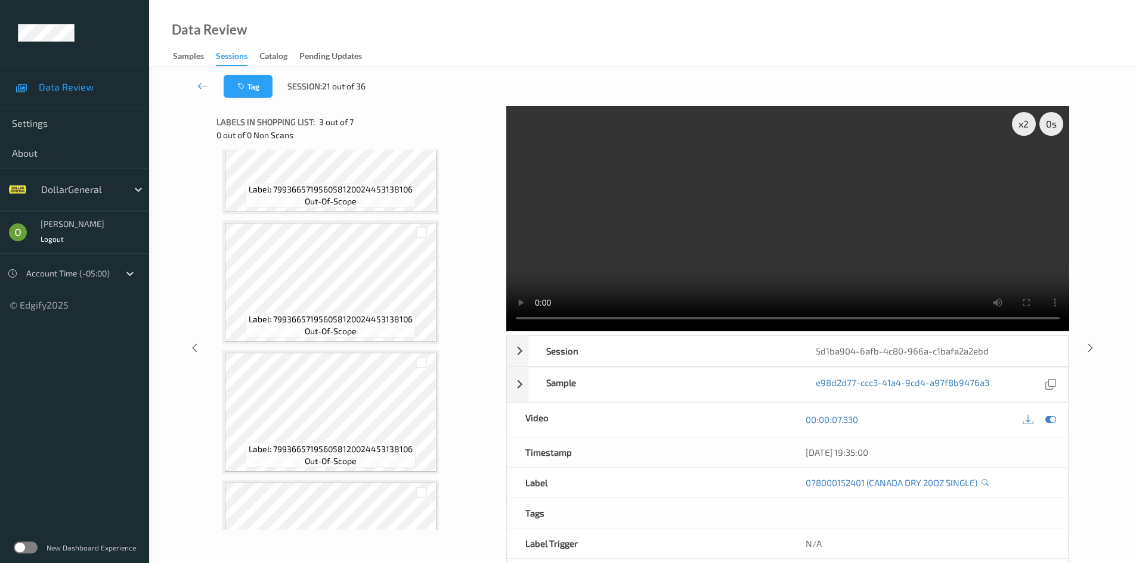
click at [789, 225] on video at bounding box center [787, 218] width 563 height 225
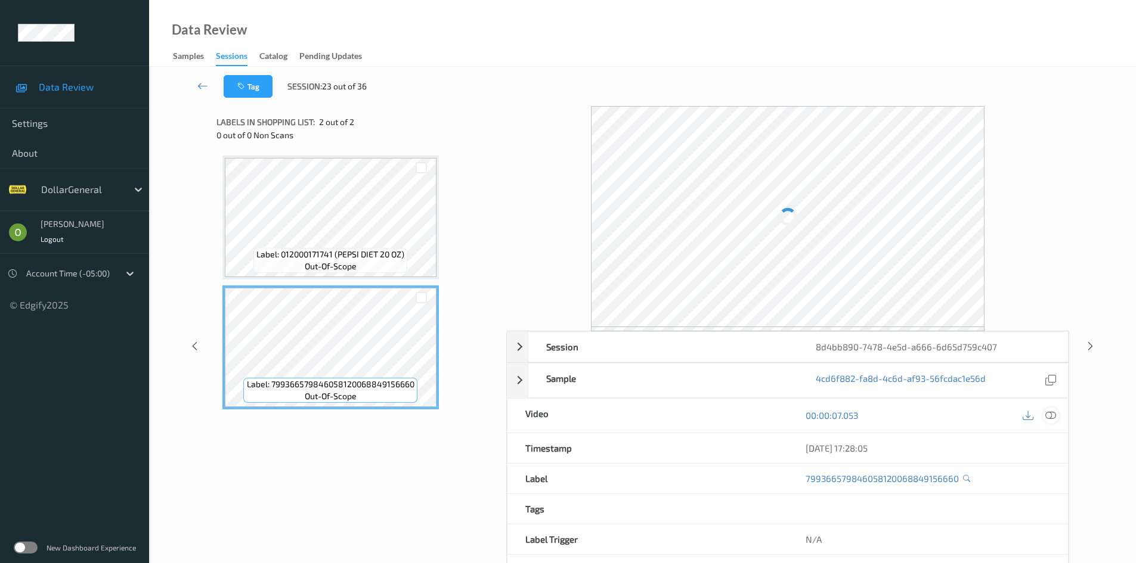
click at [1054, 413] on icon at bounding box center [1050, 415] width 11 height 11
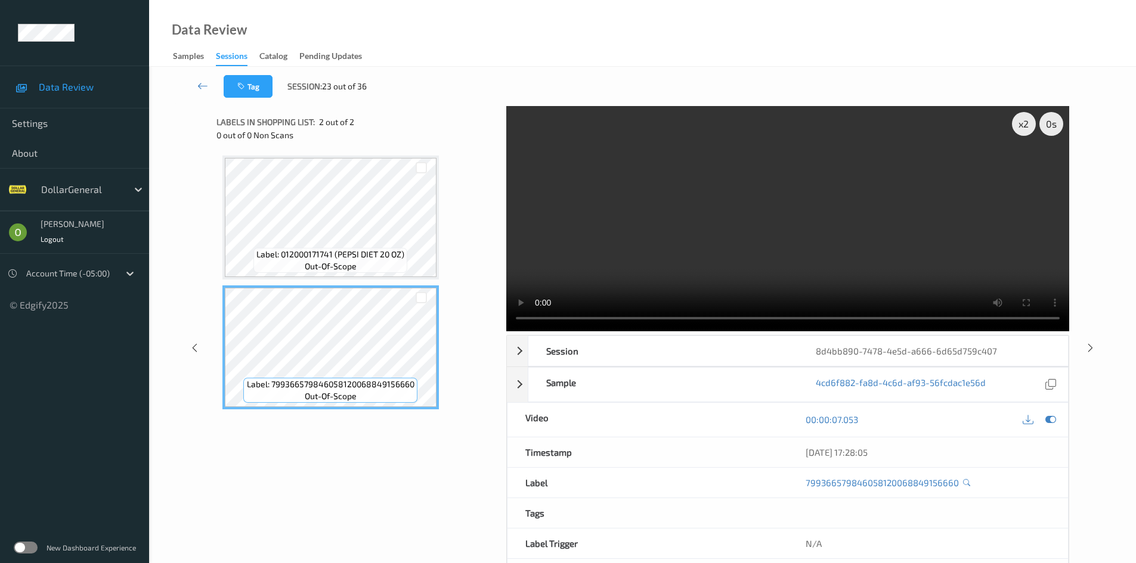
click at [593, 247] on video at bounding box center [787, 218] width 563 height 225
click at [650, 263] on video at bounding box center [787, 218] width 563 height 225
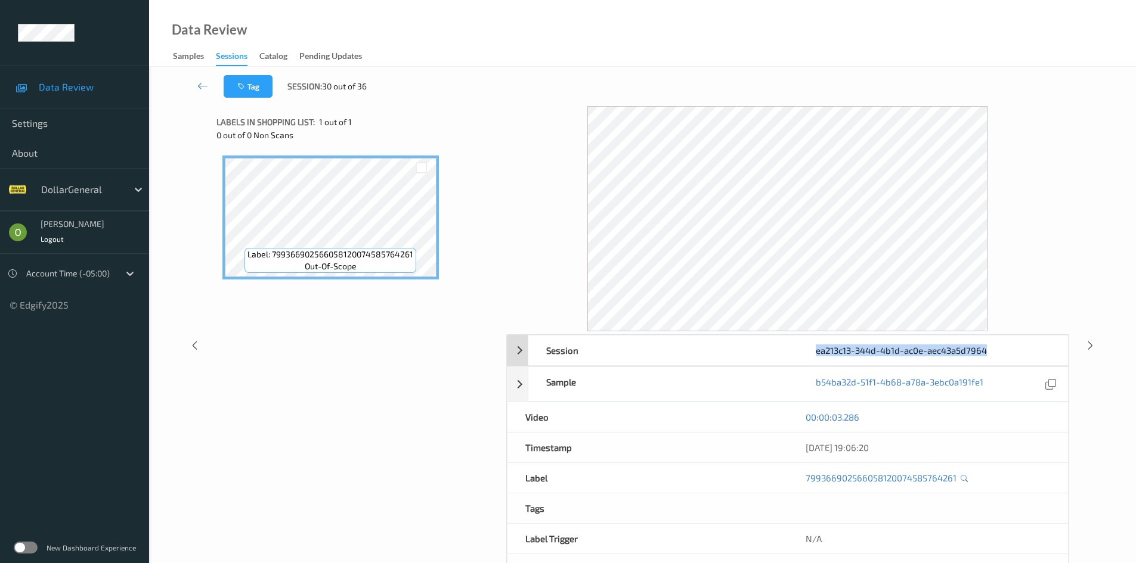
drag, startPoint x: 805, startPoint y: 354, endPoint x: 987, endPoint y: 355, distance: 181.8
click at [987, 355] on div "ea213c13-344d-4b1d-ac0e-aec43a5d7964" at bounding box center [932, 351] width 269 height 30
copy div "ea213c13-344d-4b1d-ac0e-aec43a5d7964"
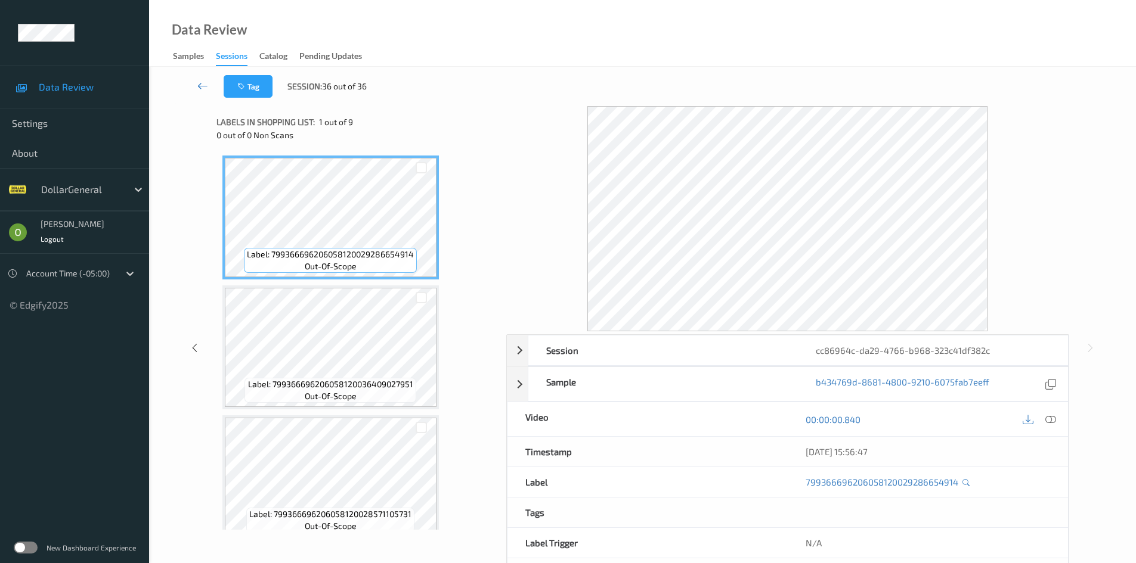
click at [206, 83] on icon at bounding box center [202, 86] width 11 height 12
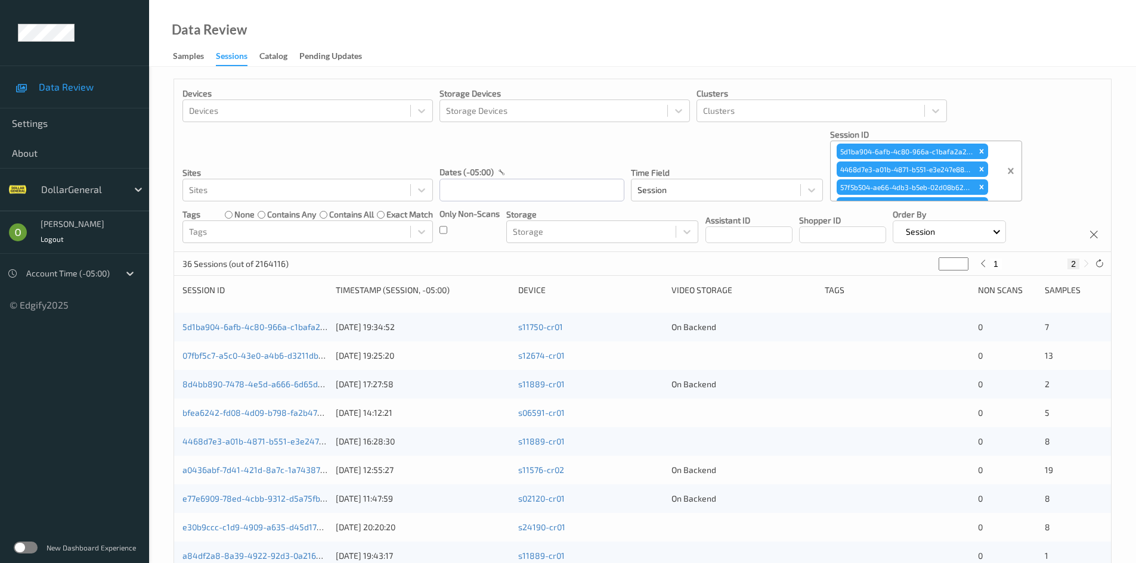
type input "*"
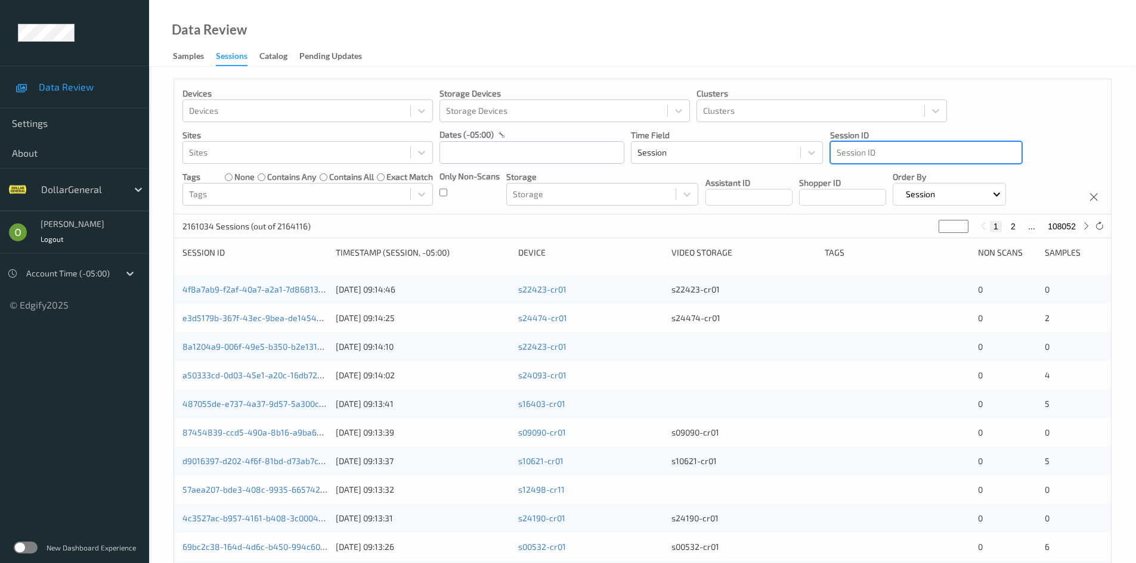
click at [899, 153] on div at bounding box center [925, 152] width 179 height 14
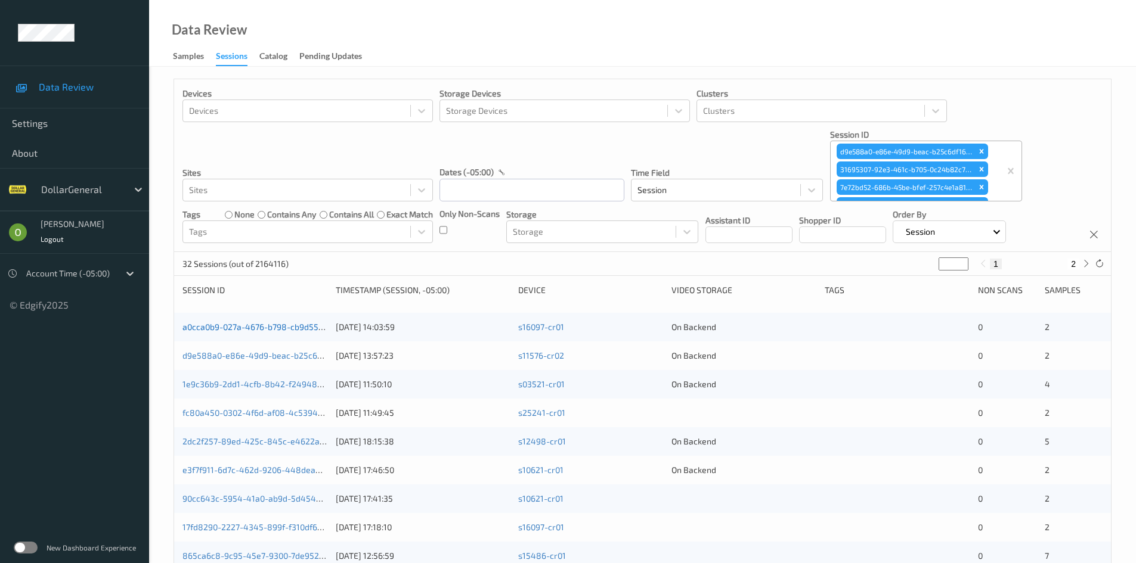
click at [249, 330] on link "a0cca0b9-027a-4676-b798-cb9d55e9fe63" at bounding box center [263, 327] width 163 height 10
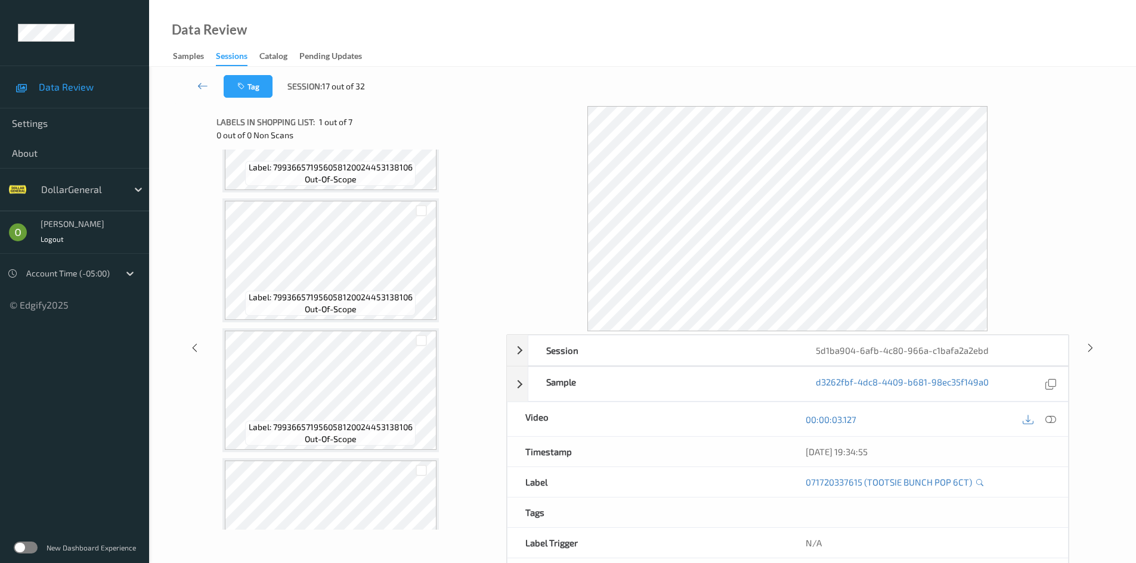
scroll to position [535, 0]
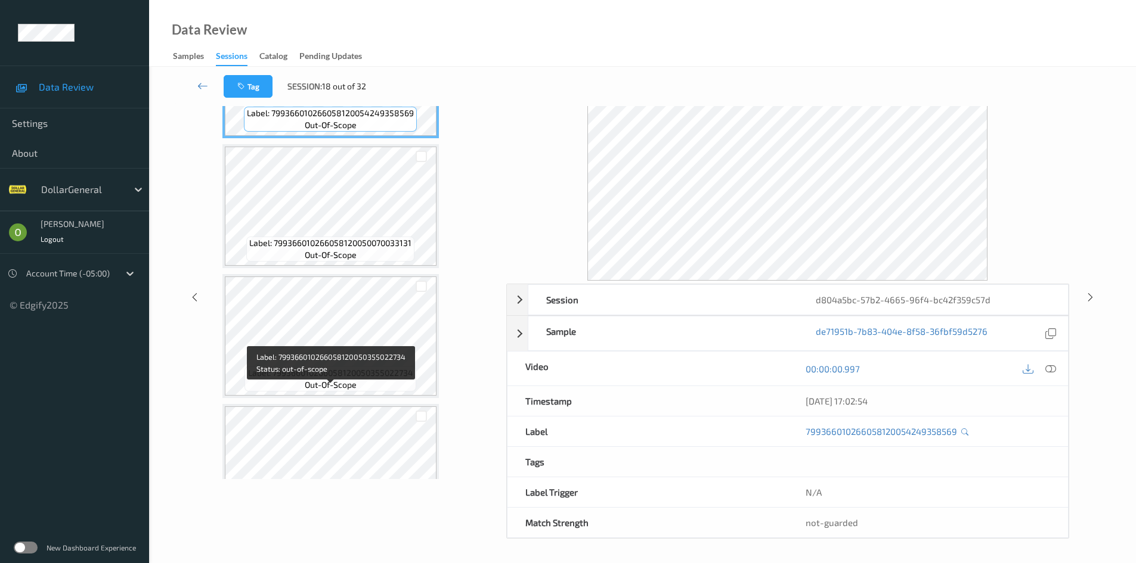
scroll to position [145, 0]
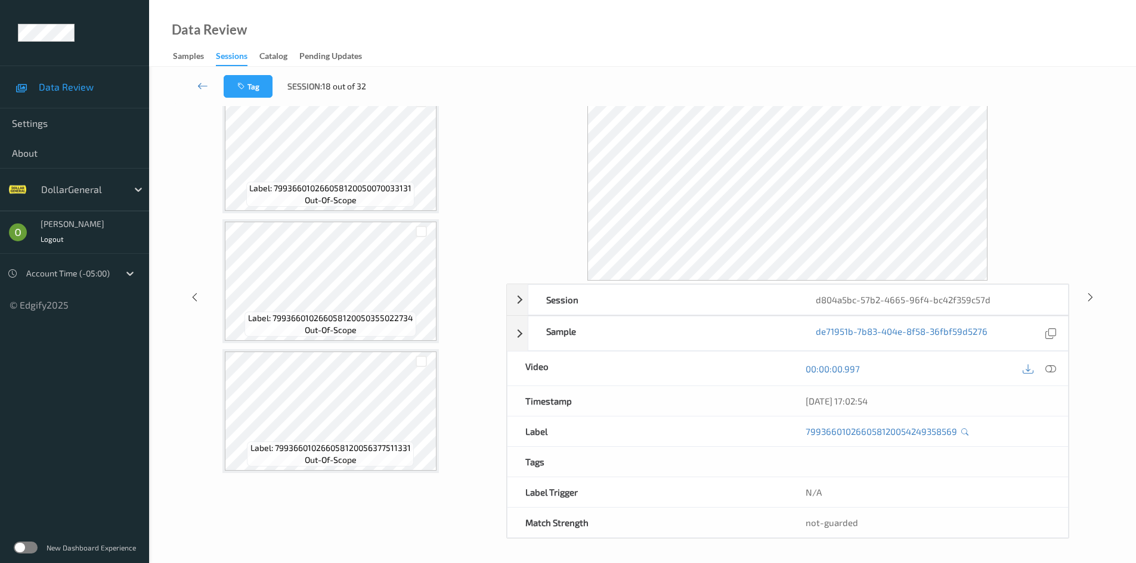
click at [1049, 368] on icon at bounding box center [1050, 369] width 11 height 11
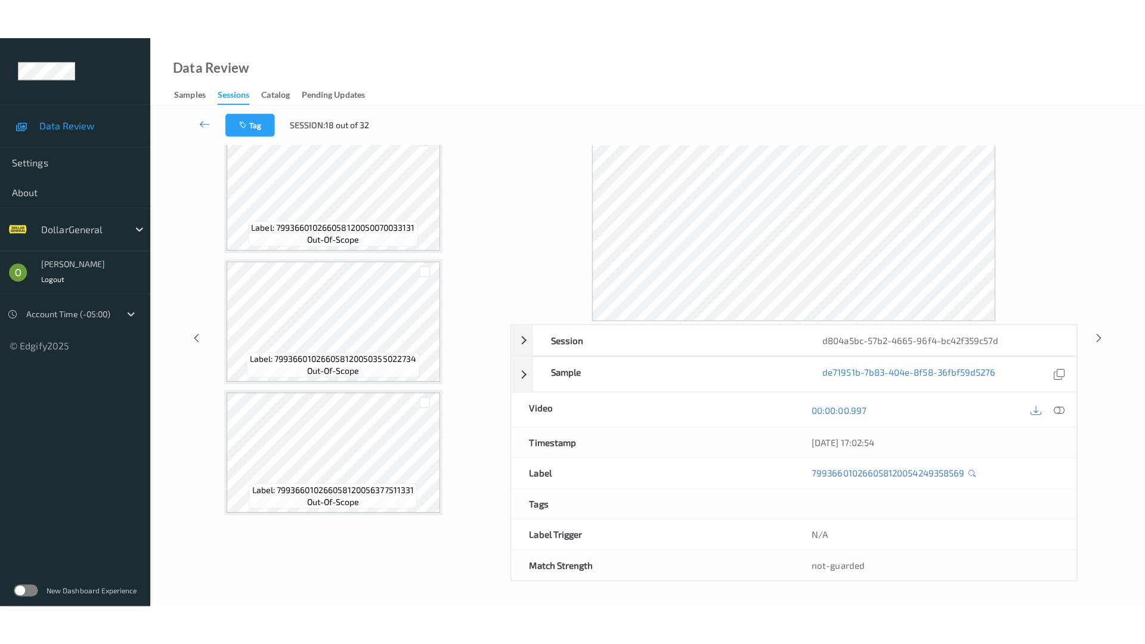
scroll to position [0, 0]
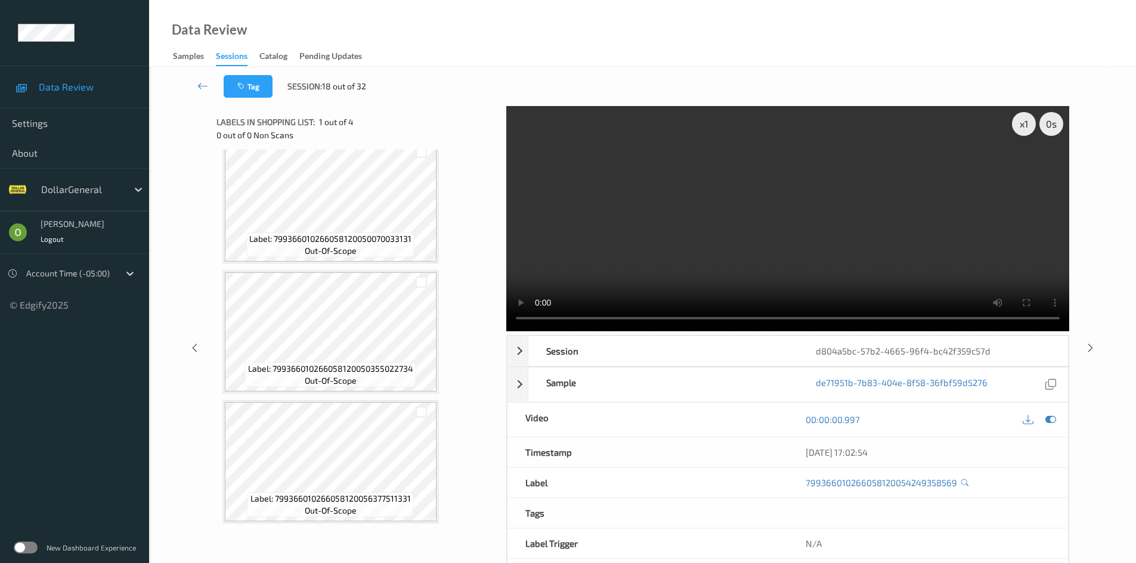
click at [742, 200] on video at bounding box center [787, 218] width 563 height 225
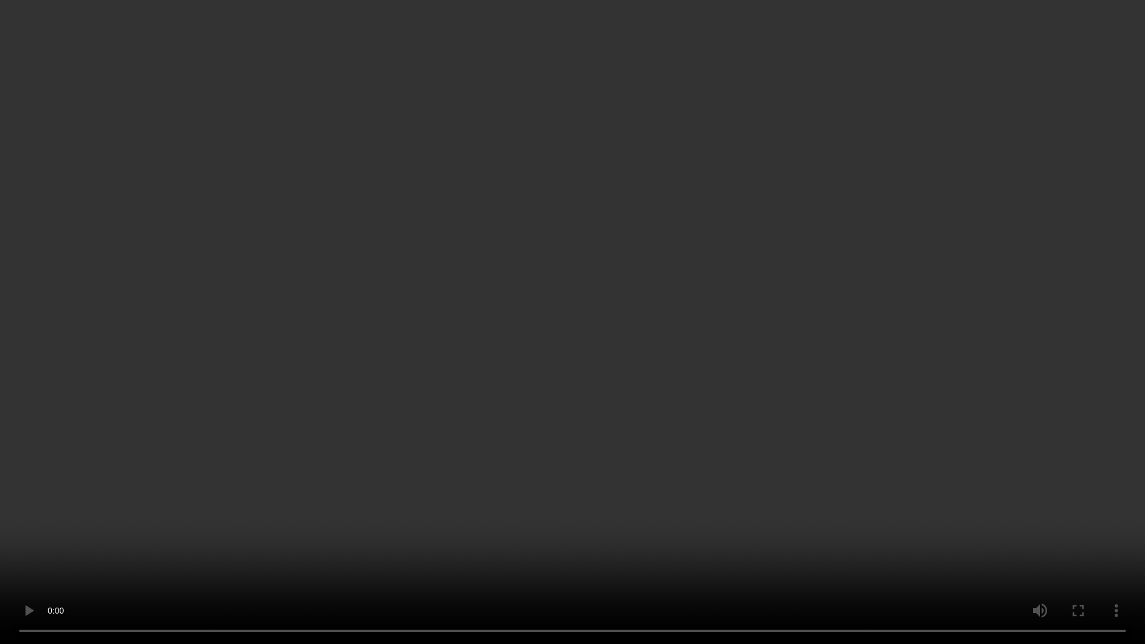
click at [737, 255] on video at bounding box center [572, 322] width 1145 height 644
click at [772, 252] on video at bounding box center [572, 322] width 1145 height 644
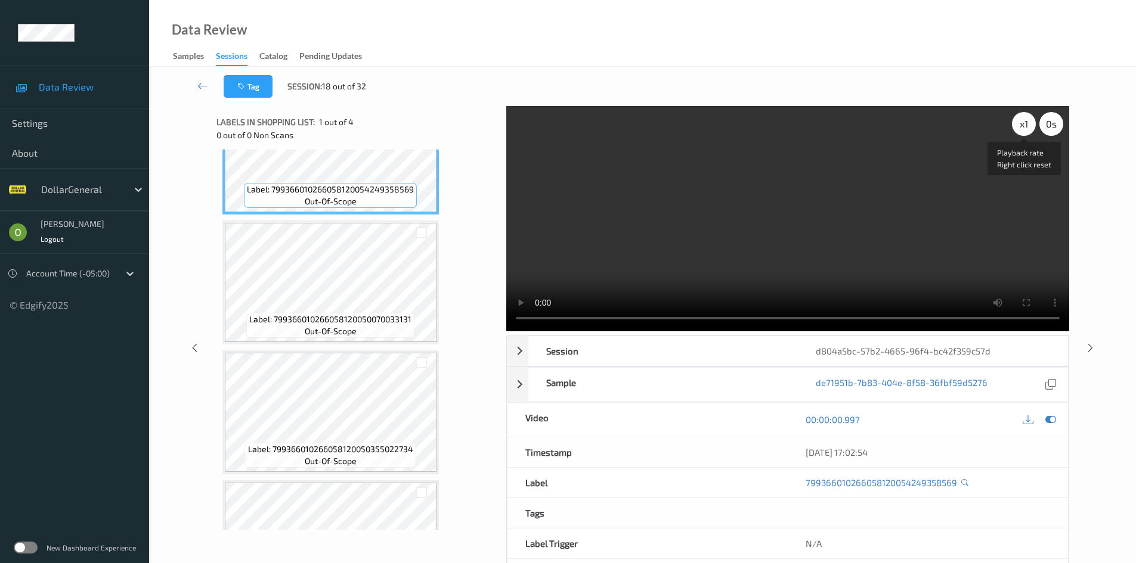
click at [1028, 122] on div "x 1" at bounding box center [1024, 124] width 24 height 24
click at [1028, 122] on div "x 2" at bounding box center [1024, 124] width 24 height 24
click at [581, 249] on video at bounding box center [787, 218] width 563 height 225
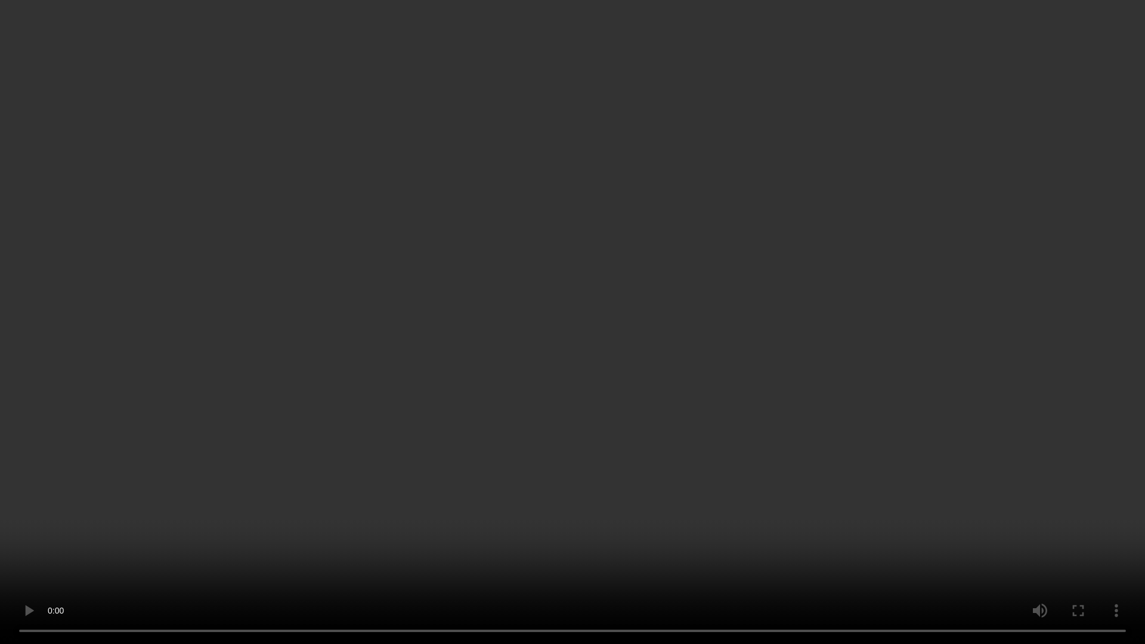
click at [599, 294] on video at bounding box center [572, 322] width 1145 height 644
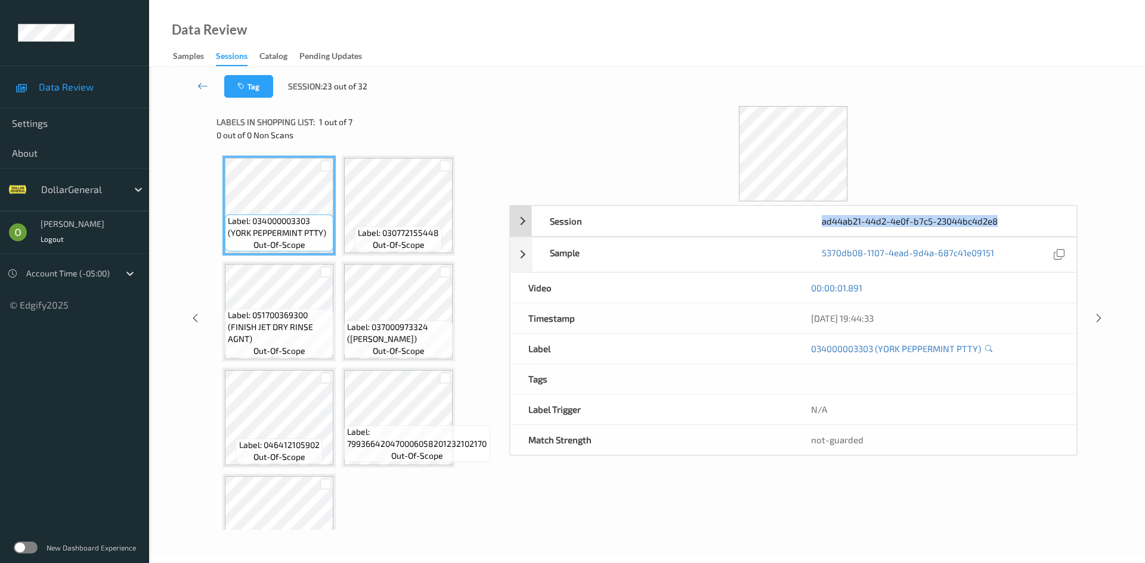
drag, startPoint x: 1001, startPoint y: 221, endPoint x: 818, endPoint y: 221, distance: 183.0
click at [818, 221] on div "ad44ab21-44d2-4e0f-b7c5-23044bc4d2e8" at bounding box center [940, 221] width 272 height 30
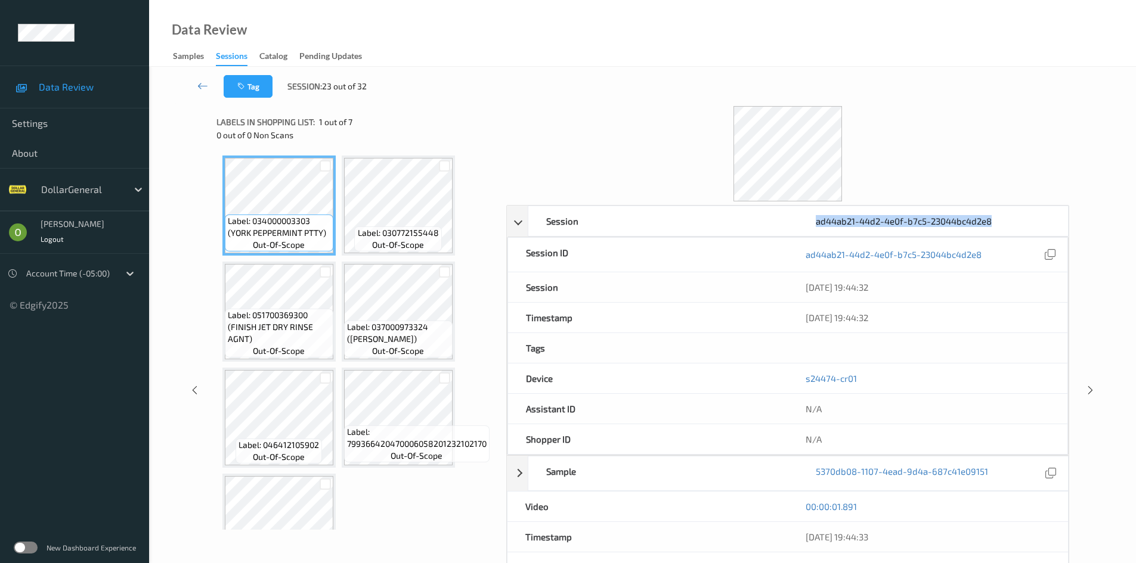
copy div "ad44ab21-44d2-4e0f-b7c5-23044bc4d2e8"
click at [590, 104] on div "Tag Session: 23 out of 32" at bounding box center [642, 86] width 938 height 39
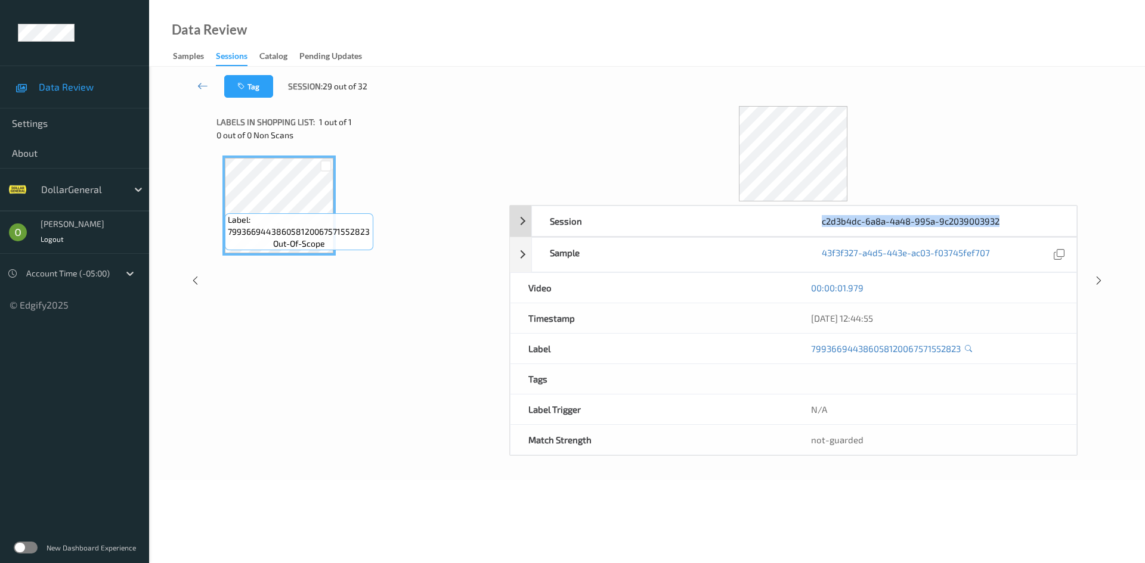
drag, startPoint x: 1008, startPoint y: 216, endPoint x: 822, endPoint y: 215, distance: 185.4
click at [822, 215] on div "c2d3b4dc-6a8a-4a48-995a-9c2039003932" at bounding box center [940, 221] width 272 height 30
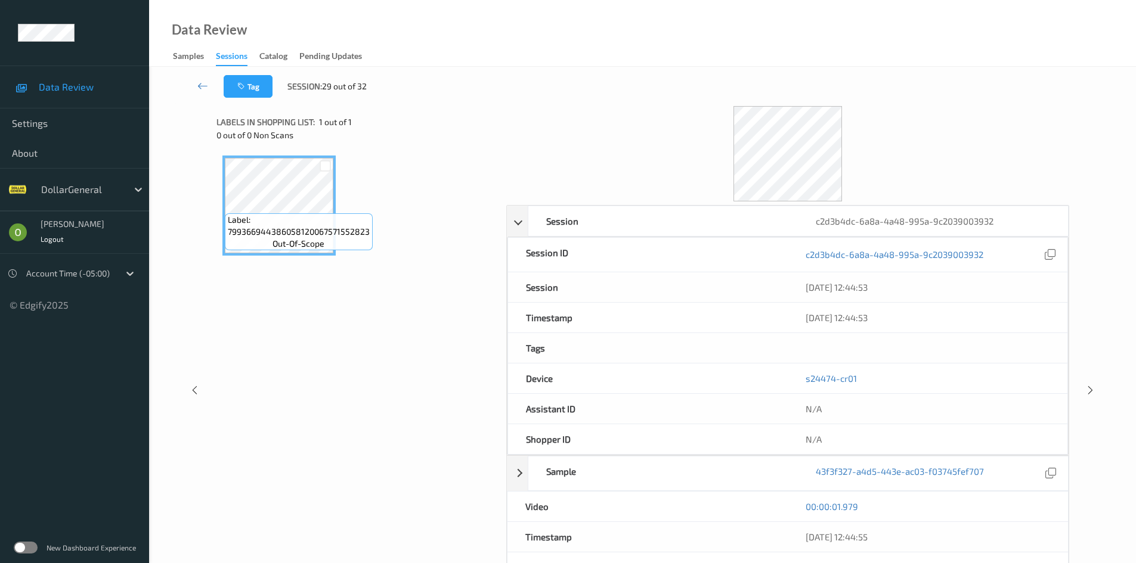
click at [644, 111] on div at bounding box center [787, 153] width 563 height 95
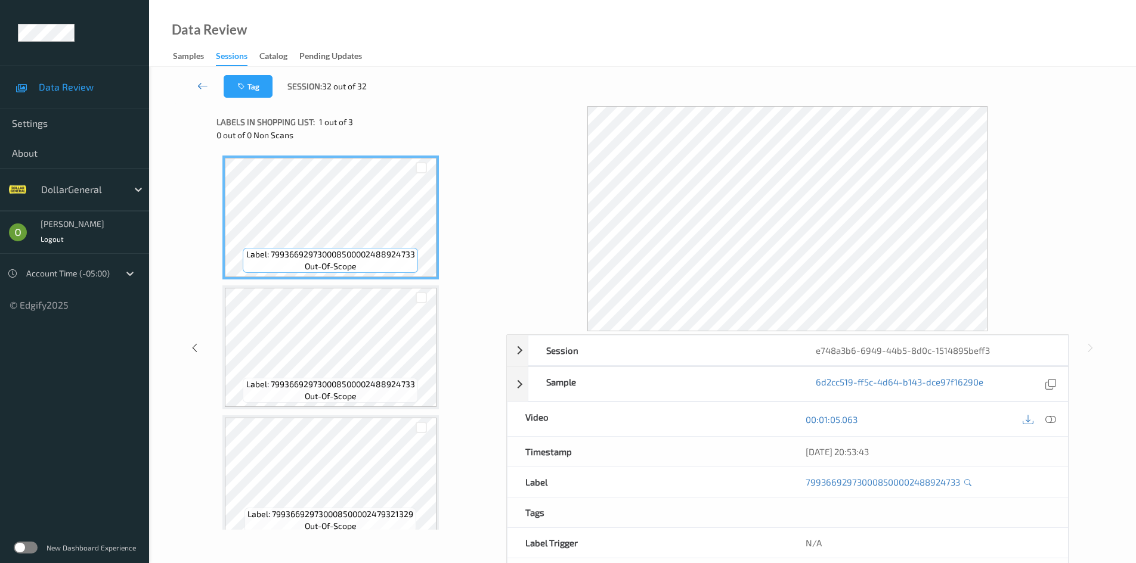
click at [208, 82] on link at bounding box center [203, 86] width 42 height 23
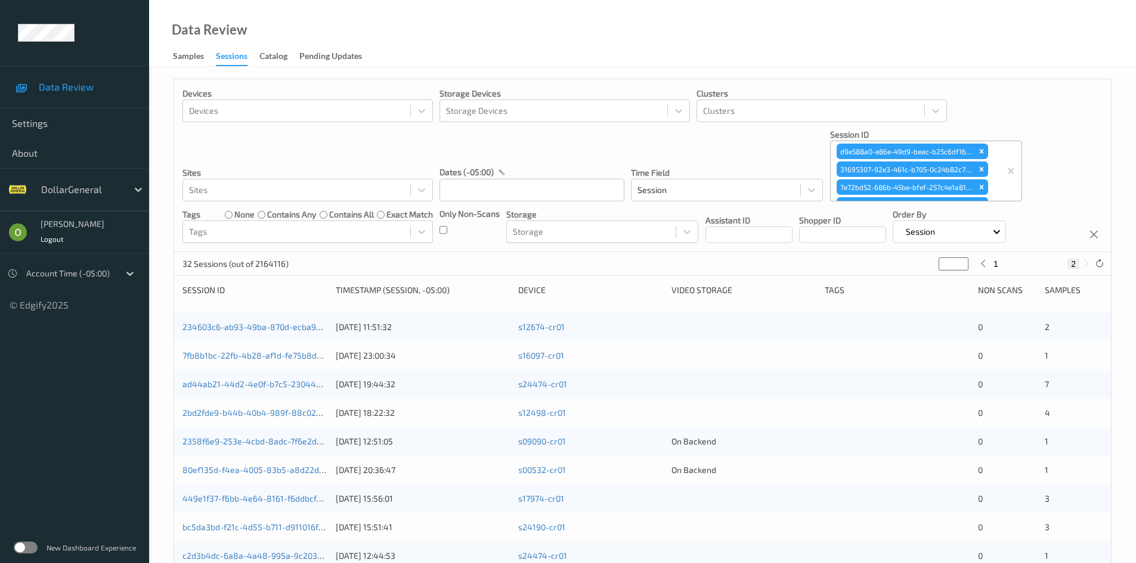
type input "*"
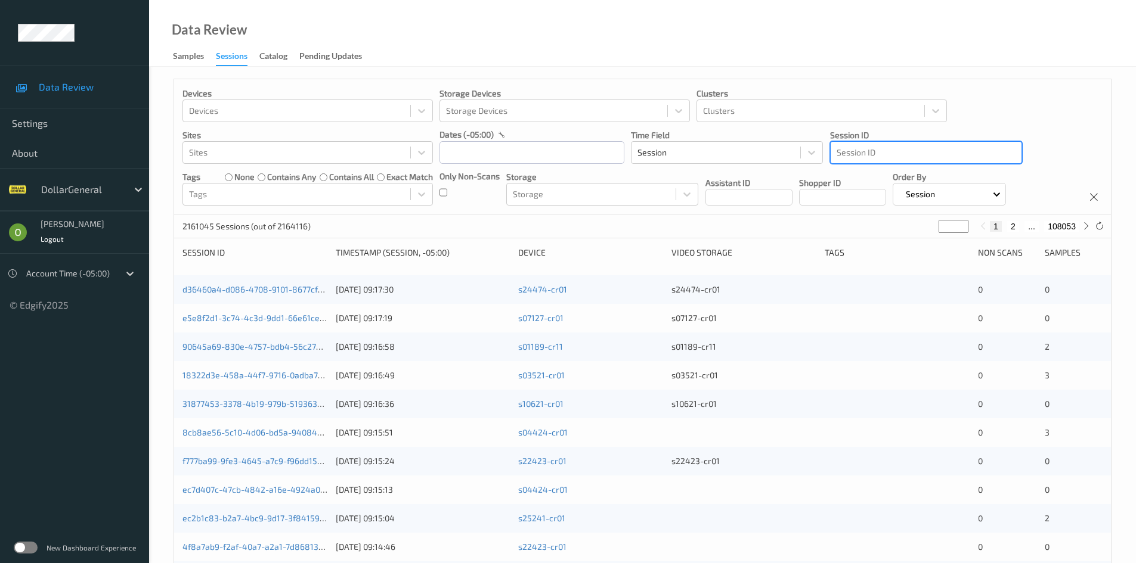
click at [880, 160] on div at bounding box center [925, 152] width 179 height 14
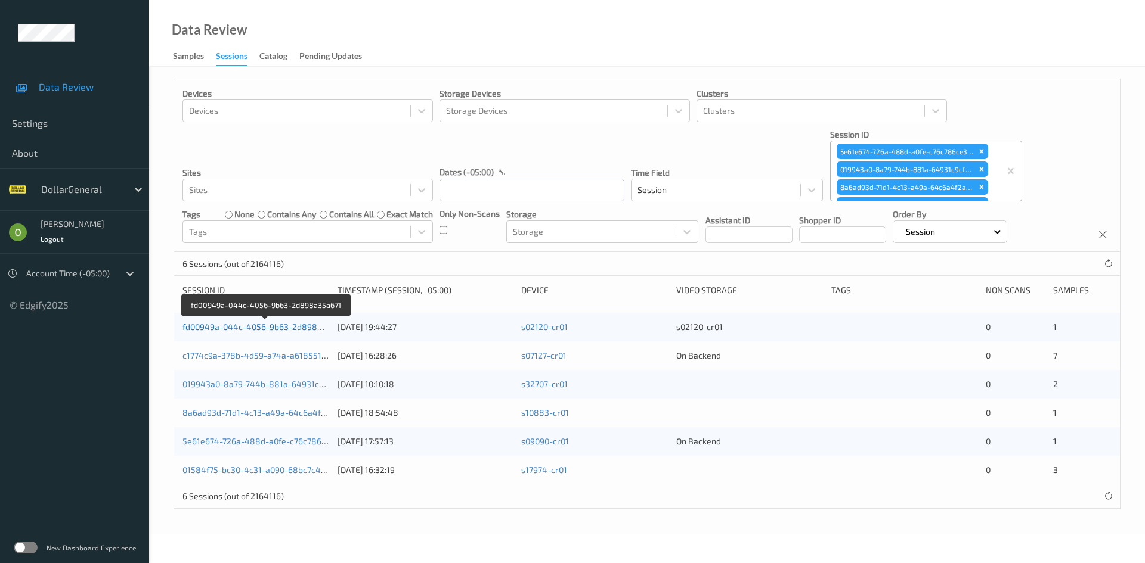
click at [289, 326] on link "fd00949a-044c-4056-9b63-2d898a35a671" at bounding box center [265, 327] width 166 height 10
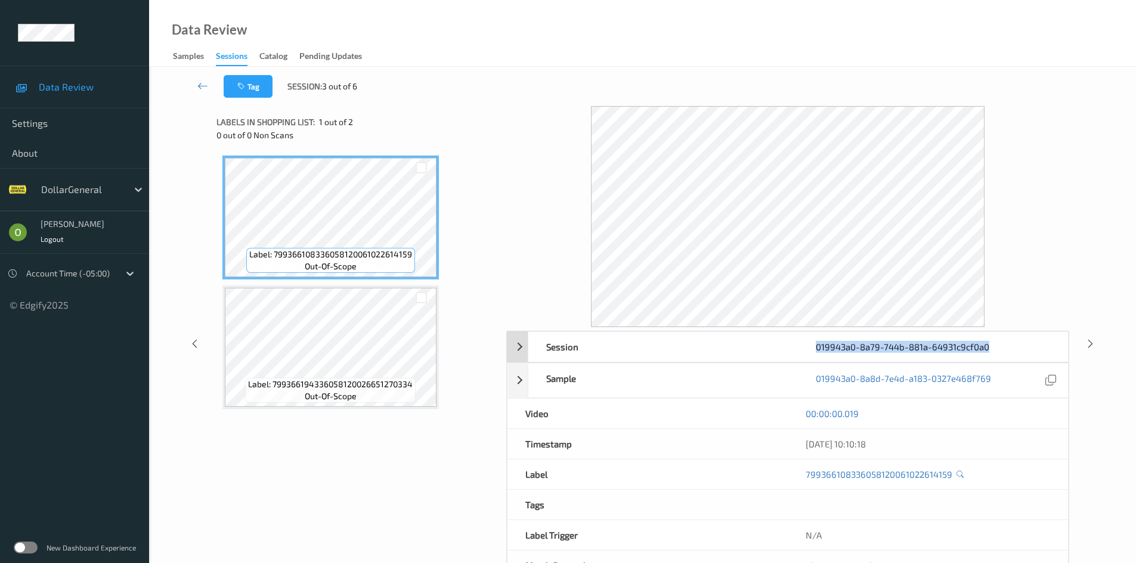
drag, startPoint x: 997, startPoint y: 347, endPoint x: 811, endPoint y: 342, distance: 186.1
click at [811, 342] on div "019943a0-8a79-744b-881a-64931c9cf0a0" at bounding box center [932, 347] width 269 height 30
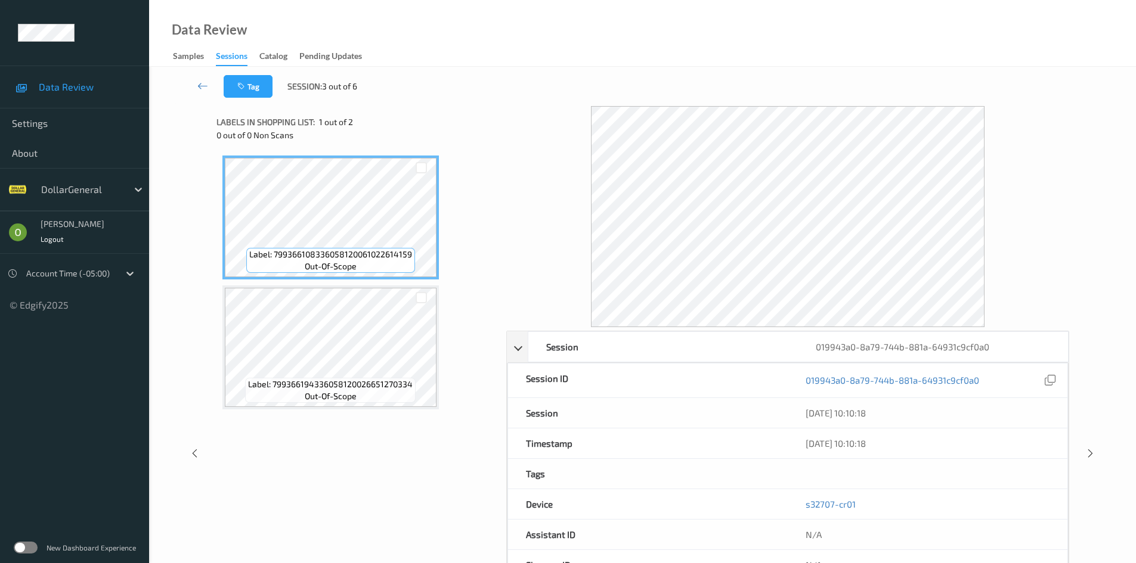
click at [494, 241] on div "Label: 799366108336058120061022614159 out-of-scope Label: 799366194336058120026…" at bounding box center [356, 291] width 281 height 282
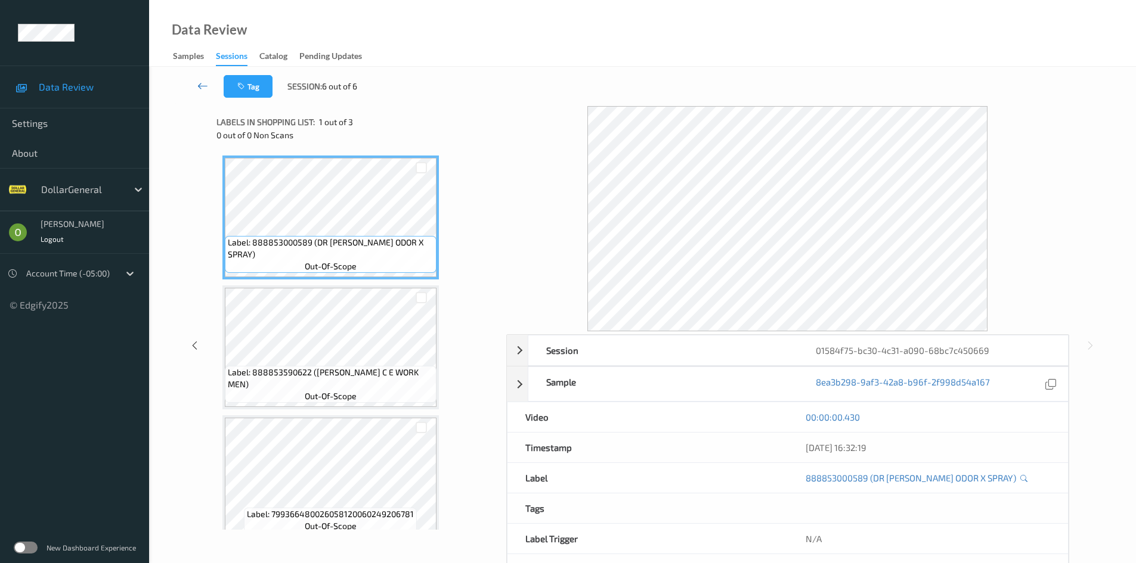
click at [206, 82] on icon at bounding box center [202, 86] width 11 height 12
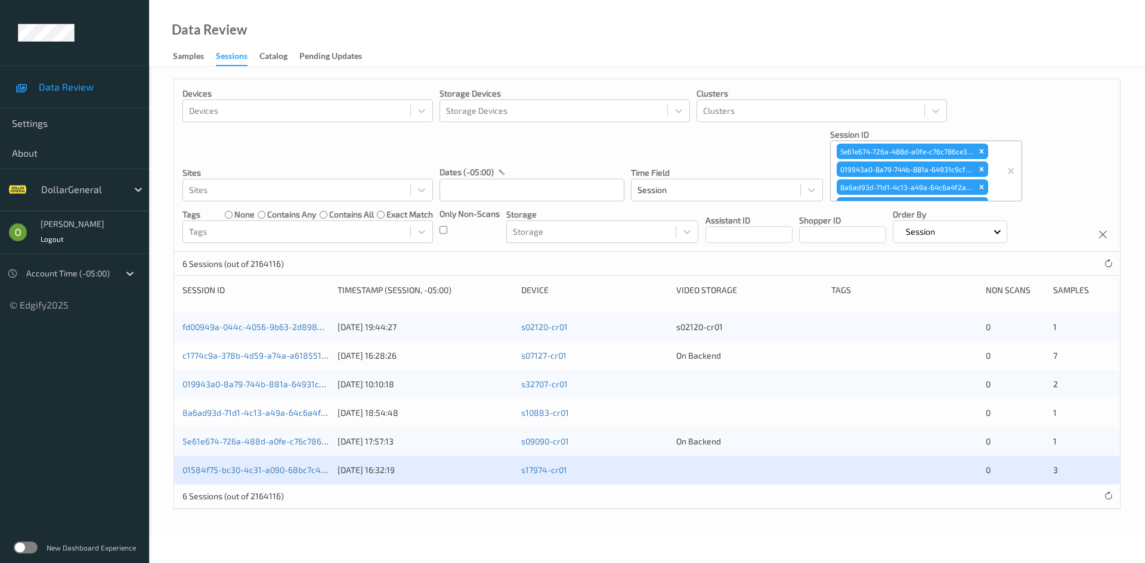
drag, startPoint x: 1017, startPoint y: 169, endPoint x: 1007, endPoint y: 172, distance: 10.4
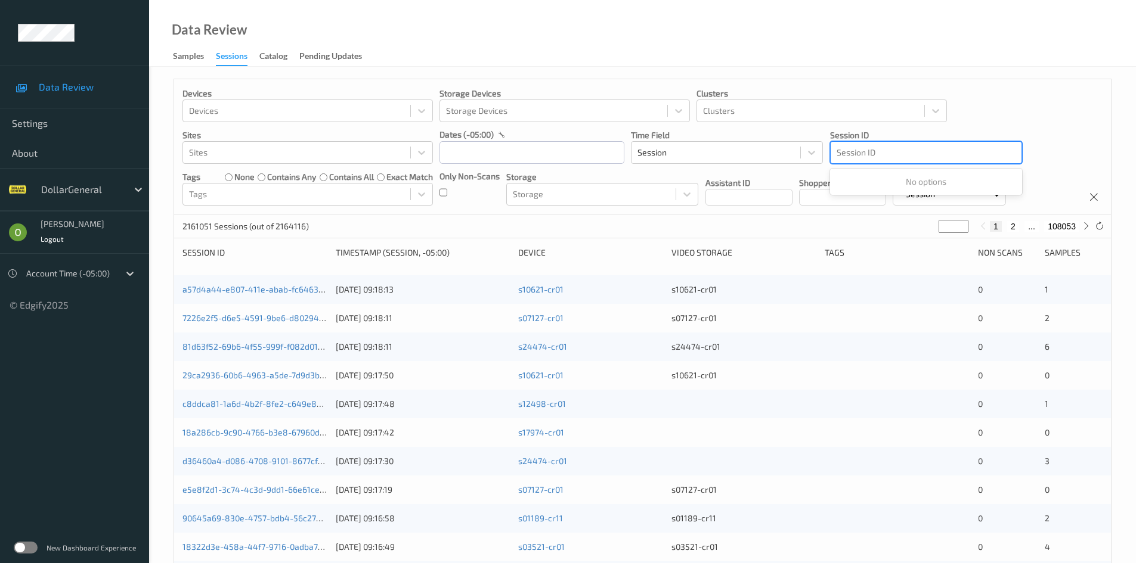
click at [932, 154] on div at bounding box center [925, 152] width 179 height 14
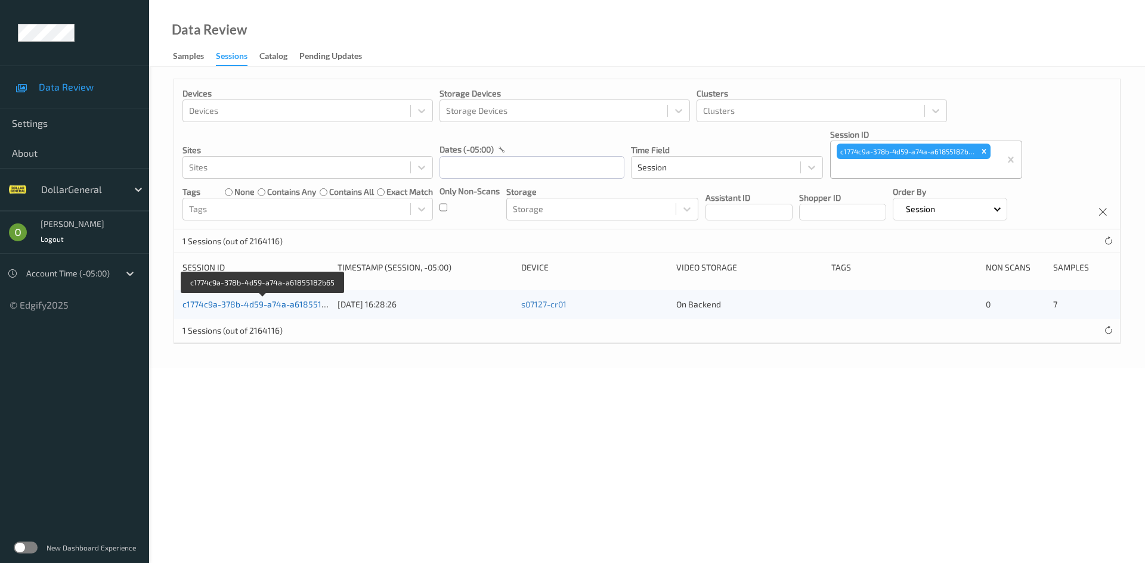
click at [294, 305] on link "c1774c9a-378b-4d59-a74a-a61855182b65" at bounding box center [263, 304] width 163 height 10
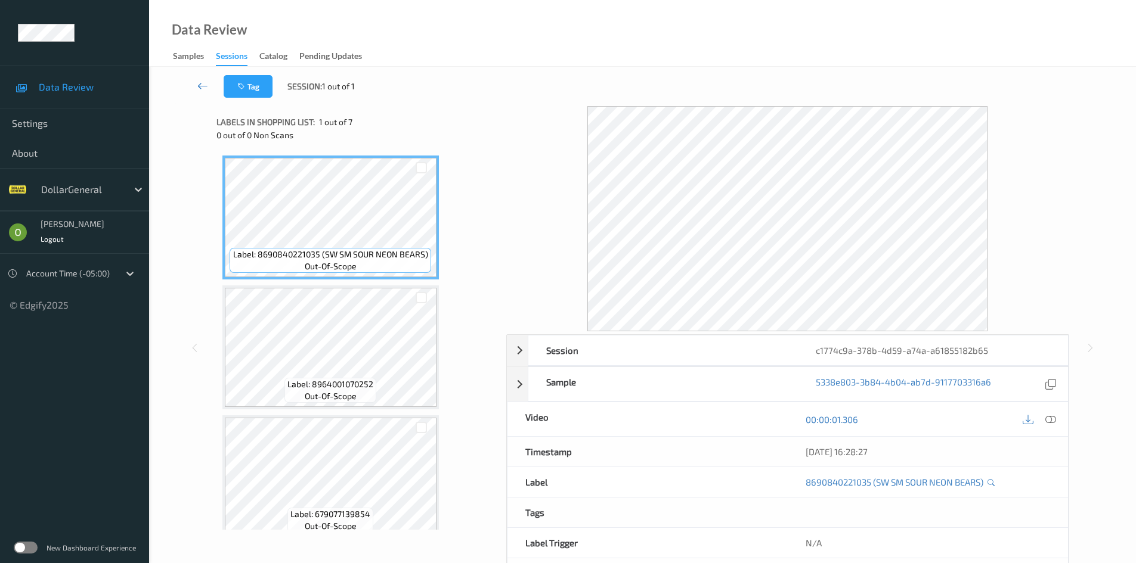
click at [206, 91] on icon at bounding box center [202, 86] width 11 height 12
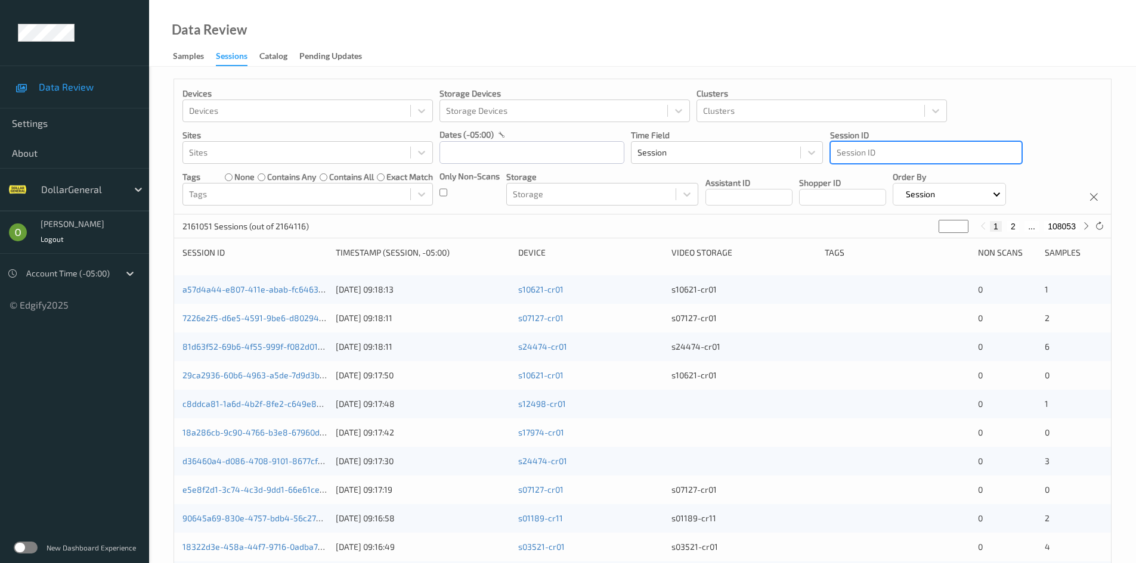
click at [900, 141] on div "Session ID Select is focused ,type to refine list, press Down to open the menu,…" at bounding box center [926, 146] width 192 height 35
click at [897, 158] on div at bounding box center [925, 152] width 179 height 14
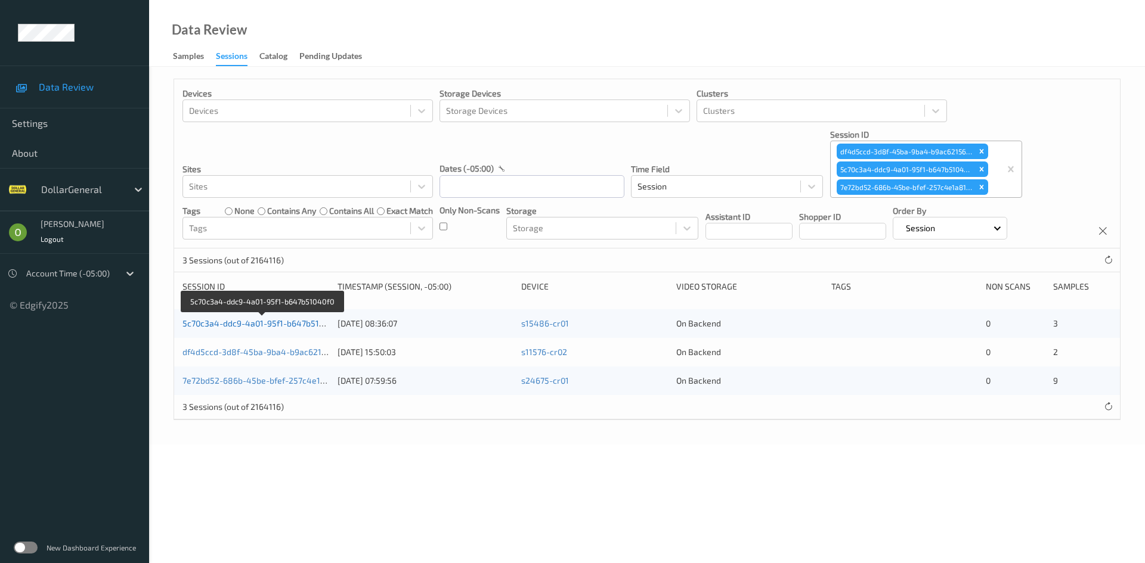
click at [291, 329] on link "5c70c3a4-ddc9-4a01-95f1-b647b51040f0" at bounding box center [261, 323] width 159 height 10
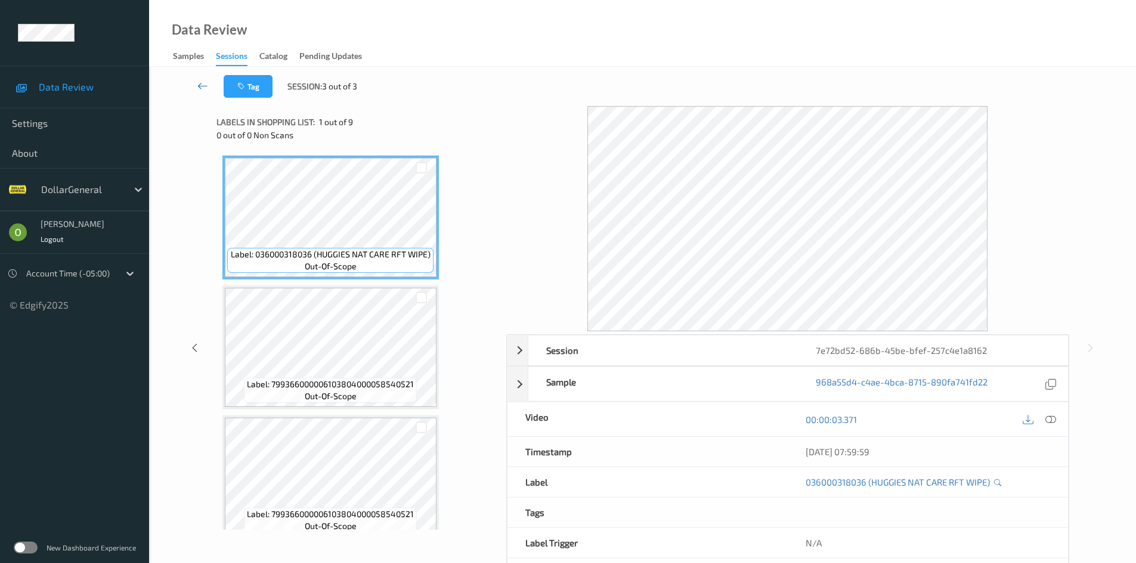
click at [195, 82] on link at bounding box center [203, 86] width 42 height 23
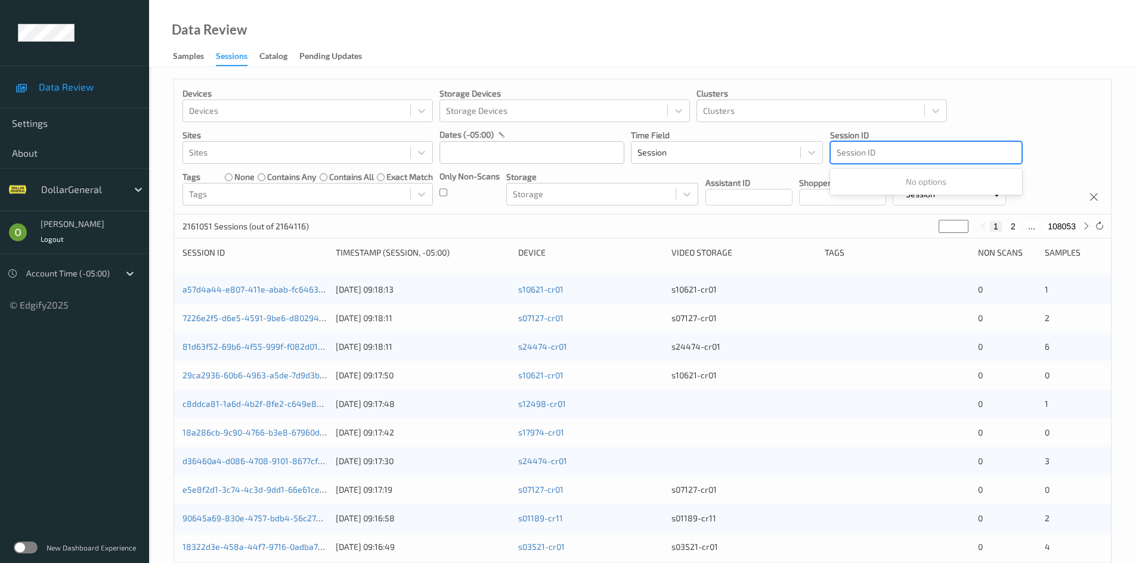
click at [963, 162] on div "Session ID" at bounding box center [925, 152] width 191 height 19
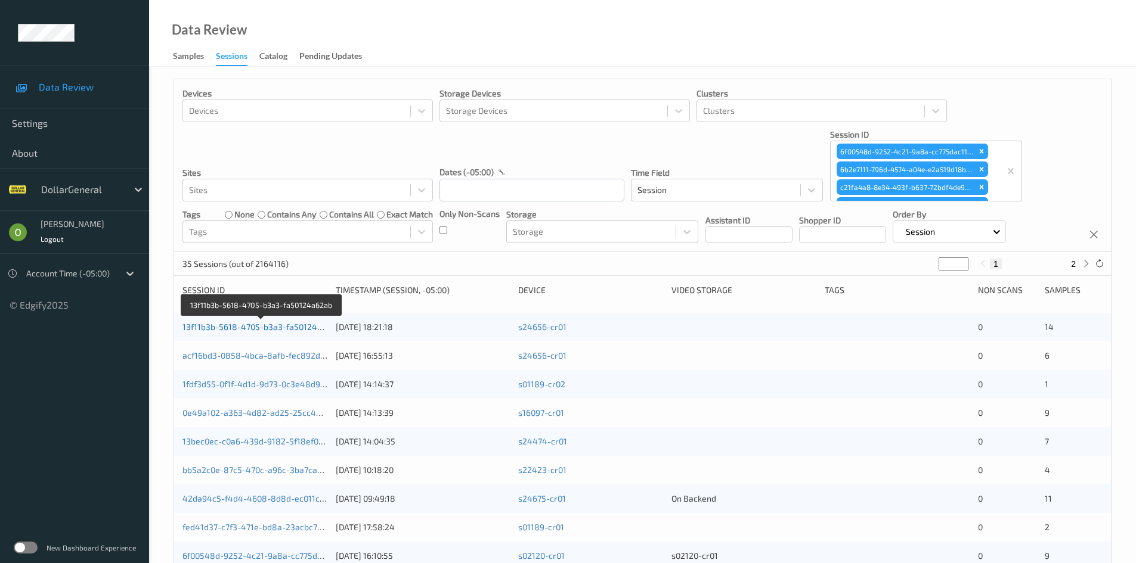
click at [248, 329] on link "13f11b3b-5618-4705-b3a3-fa50124a62ab" at bounding box center [261, 327] width 159 height 10
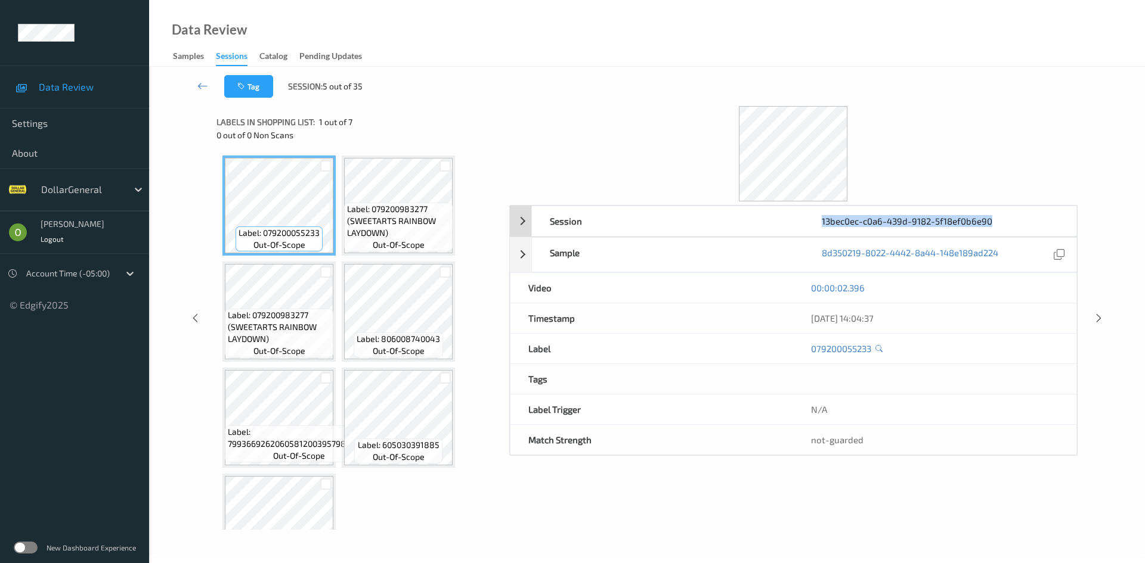
drag, startPoint x: 999, startPoint y: 221, endPoint x: 822, endPoint y: 221, distance: 177.1
click at [822, 221] on div "13bec0ec-c0a6-439d-9182-5f18ef0b6e90" at bounding box center [940, 221] width 272 height 30
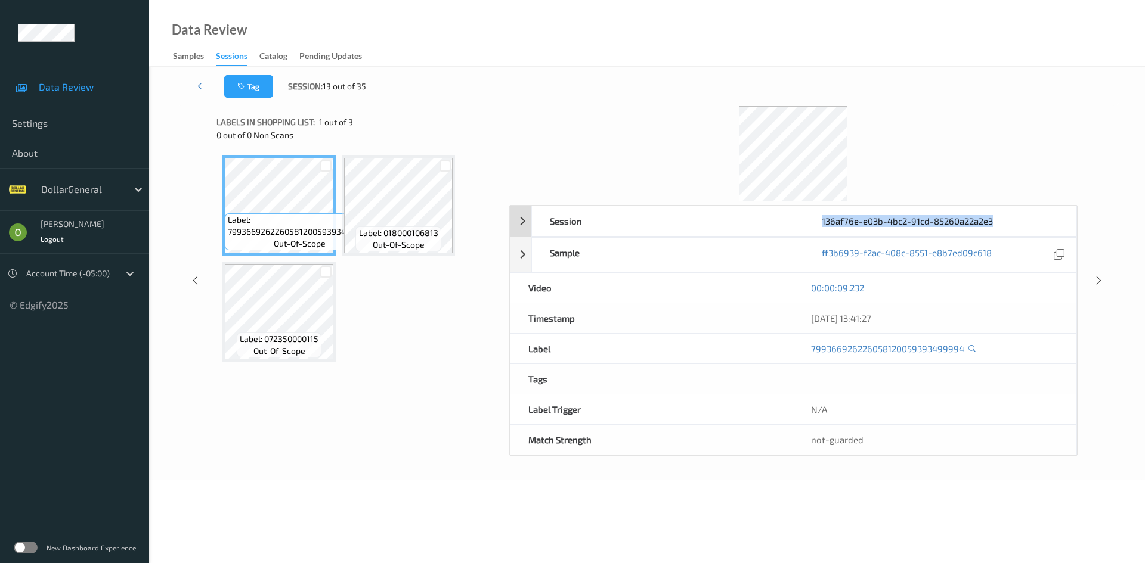
drag, startPoint x: 1003, startPoint y: 221, endPoint x: 823, endPoint y: 222, distance: 180.6
click at [823, 222] on div "136af76e-e03b-4bc2-91cd-85260a22a2e3" at bounding box center [940, 221] width 272 height 30
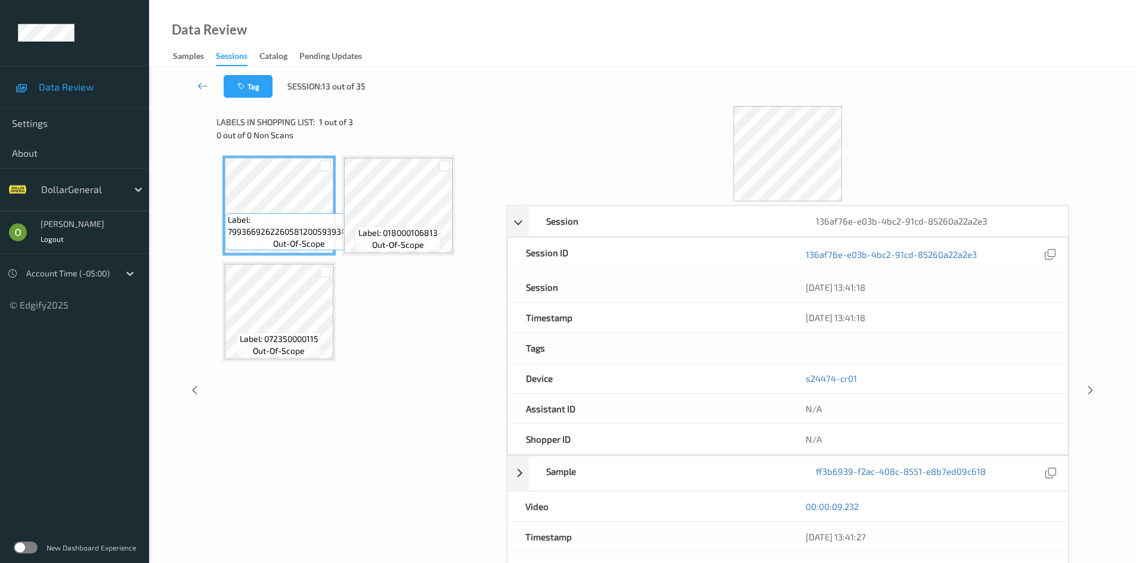
click at [1004, 90] on div "Tag Session: 13 out of 35" at bounding box center [642, 86] width 938 height 39
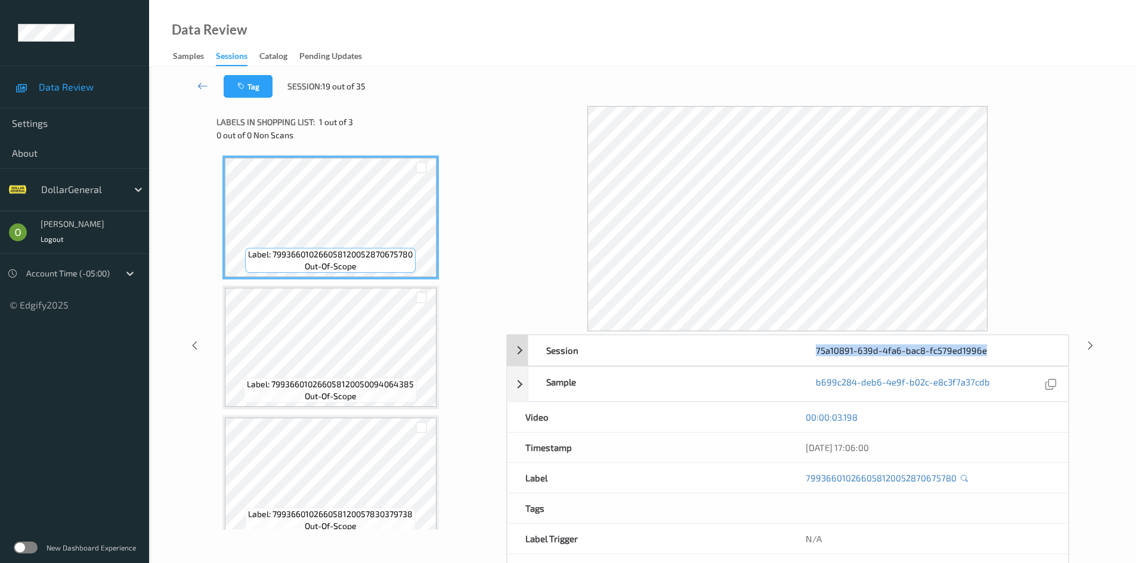
drag, startPoint x: 986, startPoint y: 354, endPoint x: 813, endPoint y: 349, distance: 173.0
click at [813, 349] on div "75a10891-639d-4fa6-bac8-fc579ed1996e" at bounding box center [932, 351] width 269 height 30
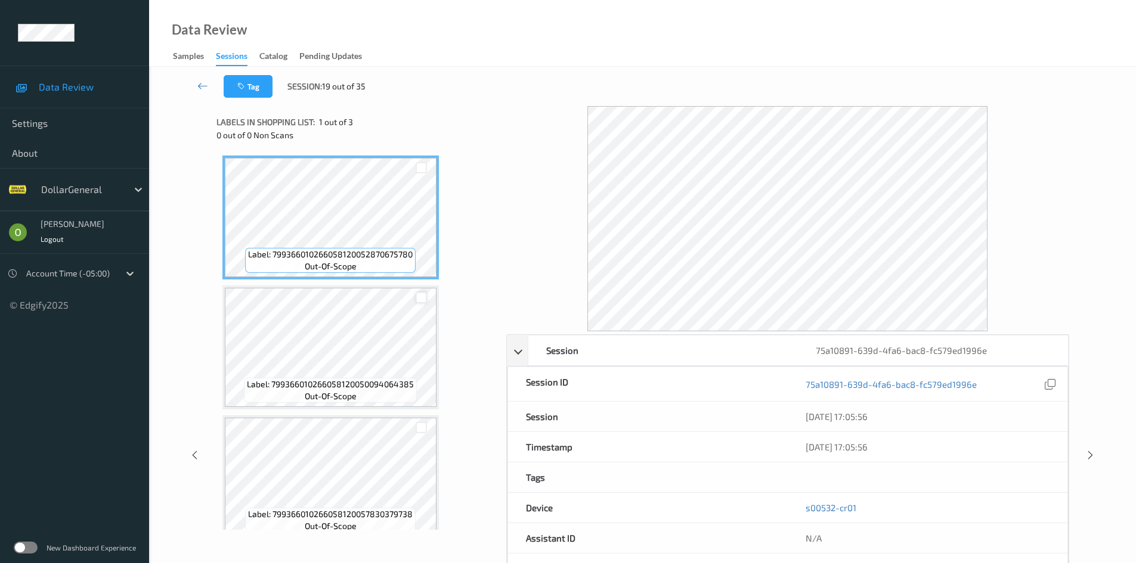
click at [417, 302] on div at bounding box center [421, 297] width 11 height 11
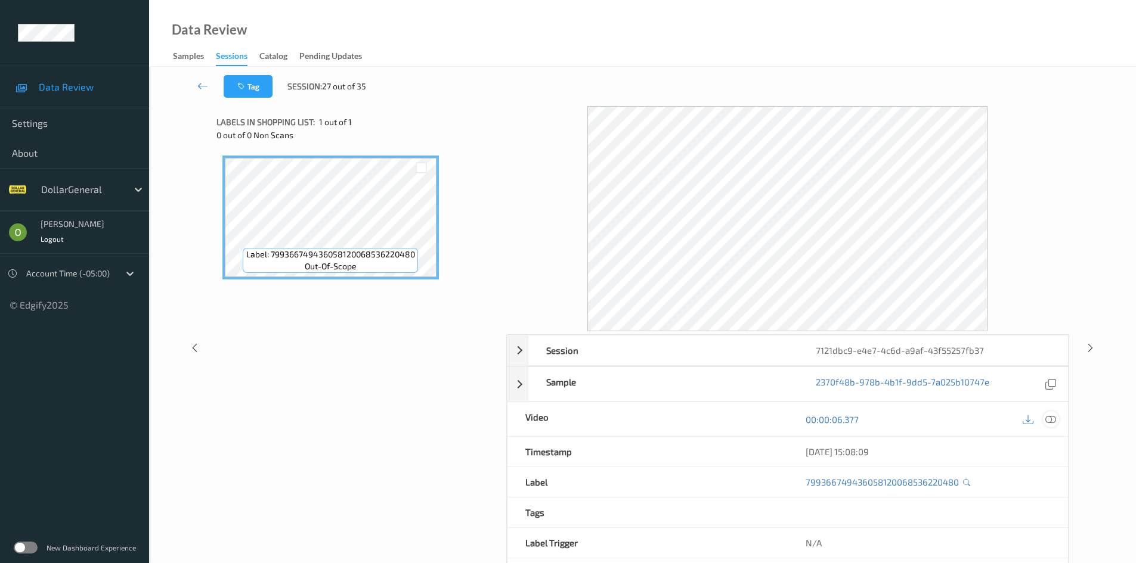
click at [1056, 422] on div at bounding box center [1051, 419] width 16 height 16
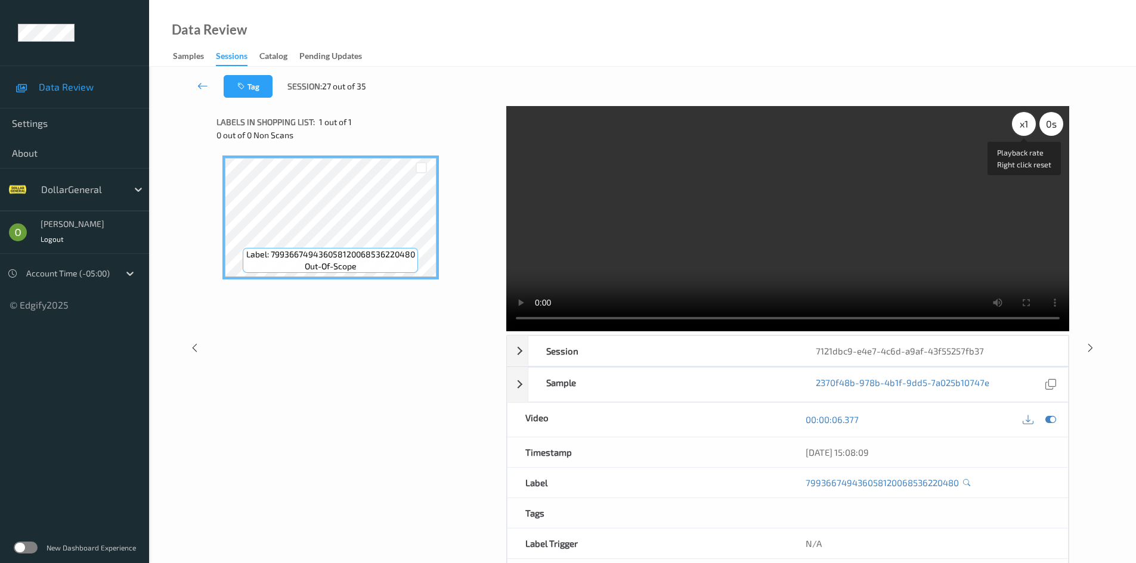
click at [1018, 120] on div "x 1" at bounding box center [1024, 124] width 24 height 24
click at [1018, 120] on div "x 2" at bounding box center [1024, 124] width 24 height 24
click at [973, 163] on video at bounding box center [787, 218] width 563 height 225
click at [1030, 117] on div "x 4" at bounding box center [1024, 124] width 24 height 24
click at [1030, 117] on div "x 8" at bounding box center [1024, 124] width 24 height 24
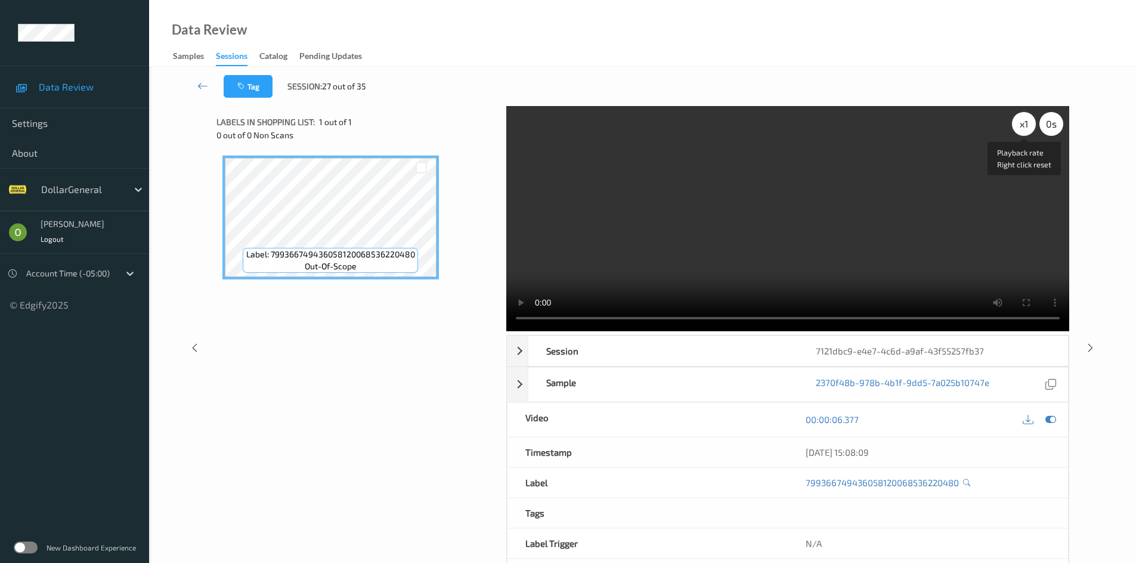
click at [1028, 120] on div "x 1" at bounding box center [1024, 124] width 24 height 24
click at [903, 175] on video at bounding box center [787, 218] width 563 height 225
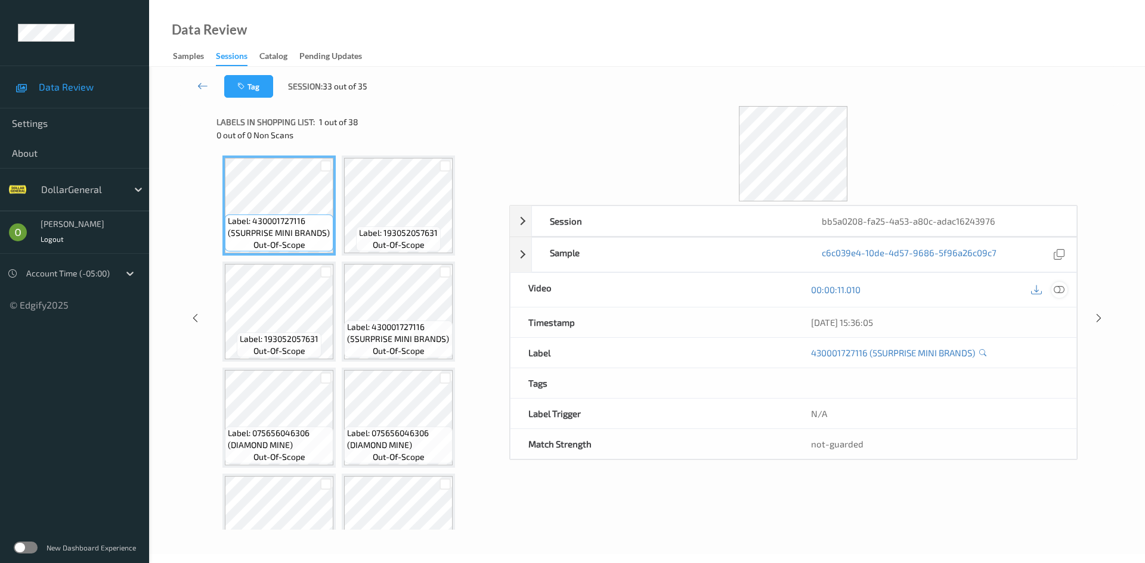
click at [1059, 284] on icon at bounding box center [1058, 289] width 11 height 11
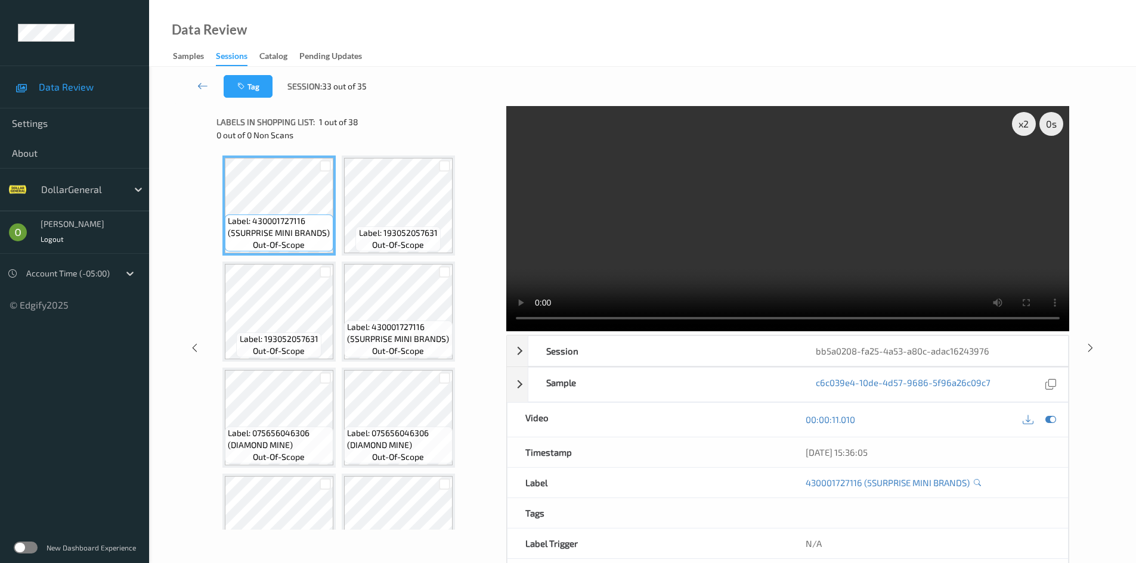
click at [647, 142] on video at bounding box center [787, 218] width 563 height 225
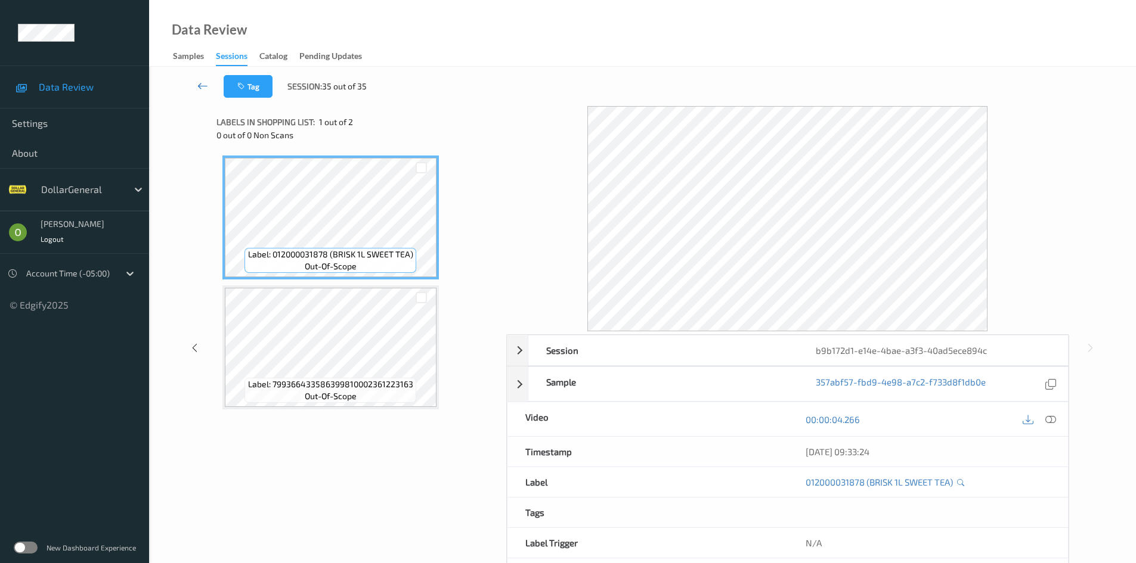
click at [193, 86] on link at bounding box center [203, 86] width 42 height 23
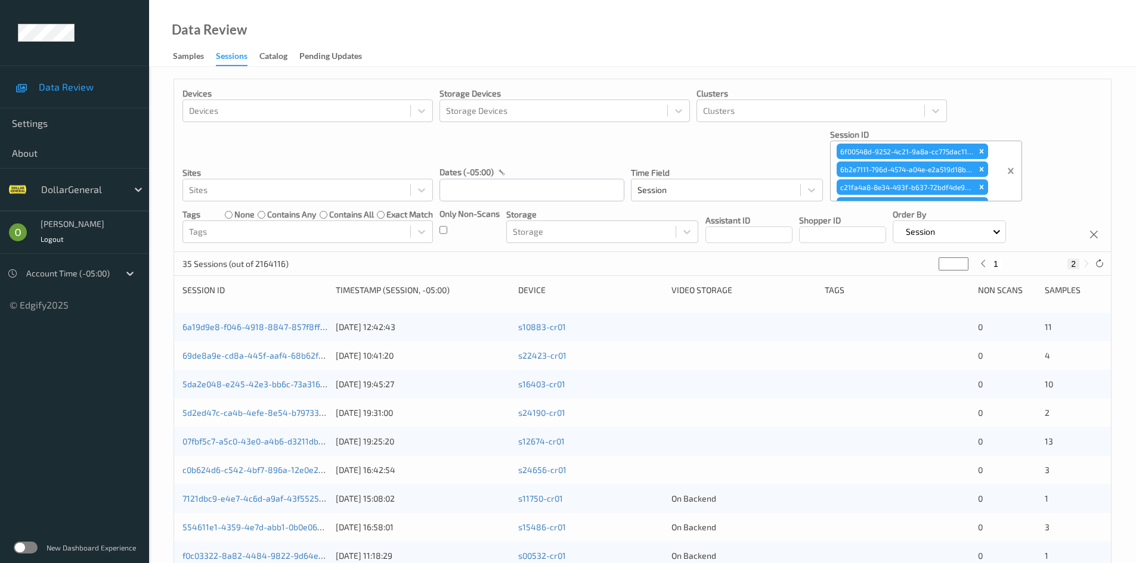
type input "*"
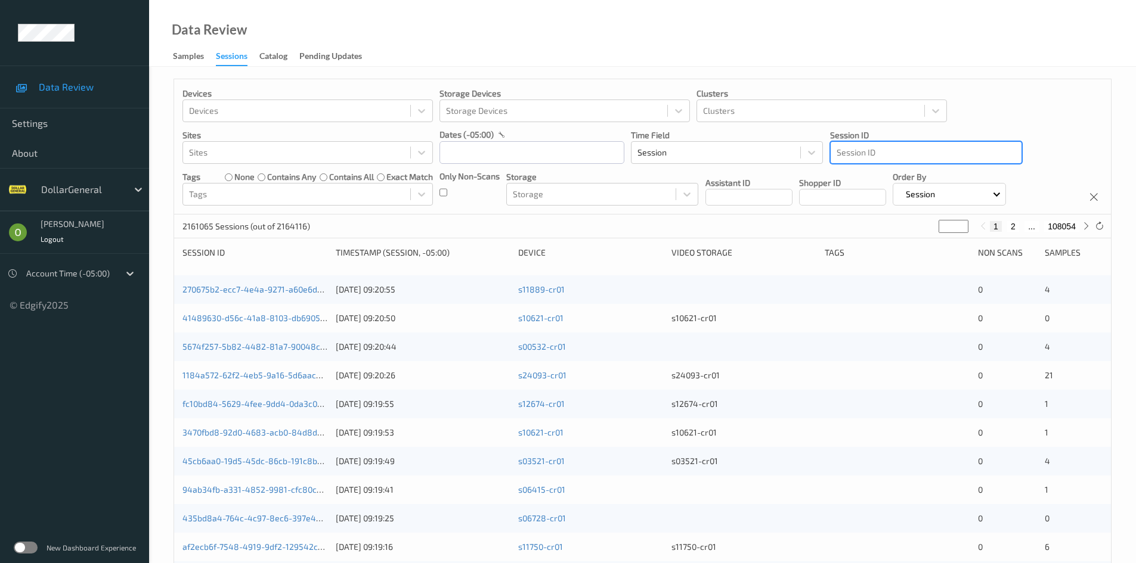
click at [907, 153] on div at bounding box center [925, 152] width 179 height 14
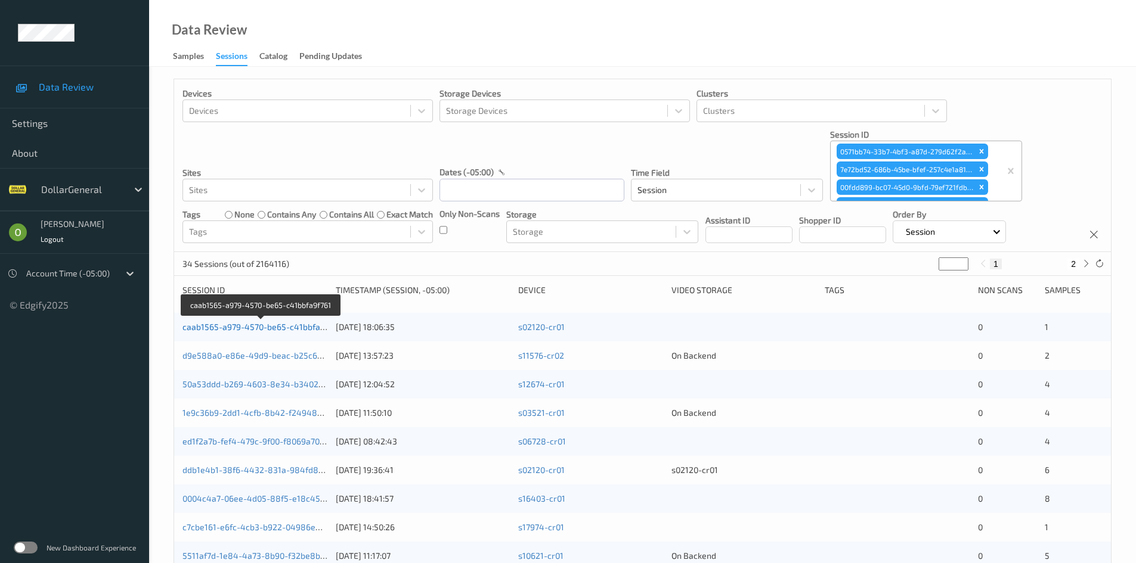
click at [246, 325] on link "caab1565-a979-4570-be65-c41bbfa9f761" at bounding box center [261, 327] width 158 height 10
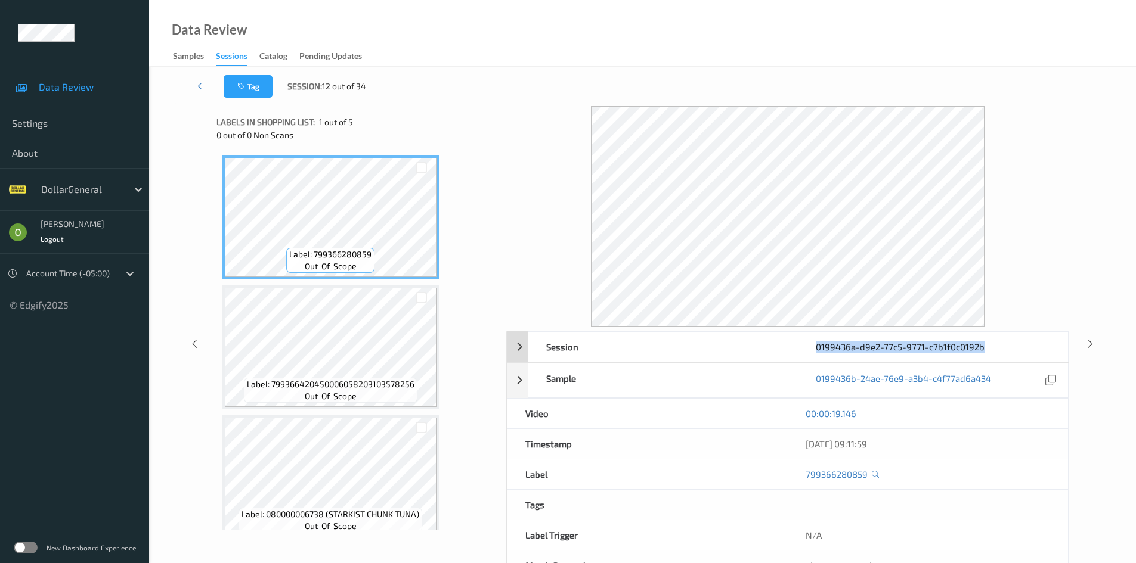
drag, startPoint x: 960, startPoint y: 346, endPoint x: 812, endPoint y: 343, distance: 147.9
click at [812, 343] on div "0199436a-d9e2-77c5-9771-c7b1f0c0192b" at bounding box center [932, 347] width 269 height 30
click at [810, 69] on div "Tag Session: 12 out of 34" at bounding box center [642, 86] width 938 height 39
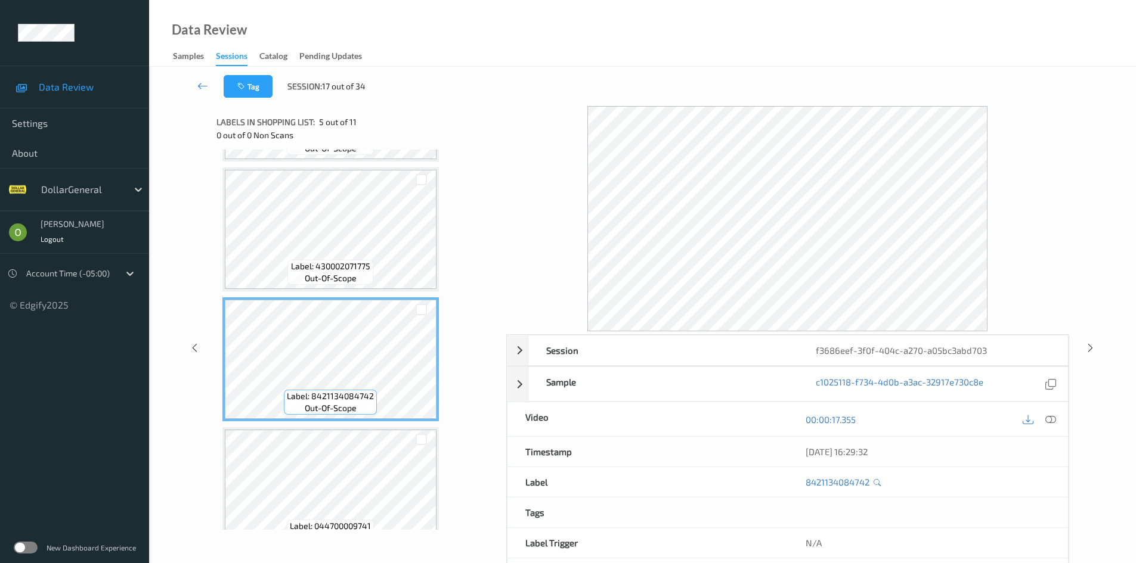
scroll to position [417, 0]
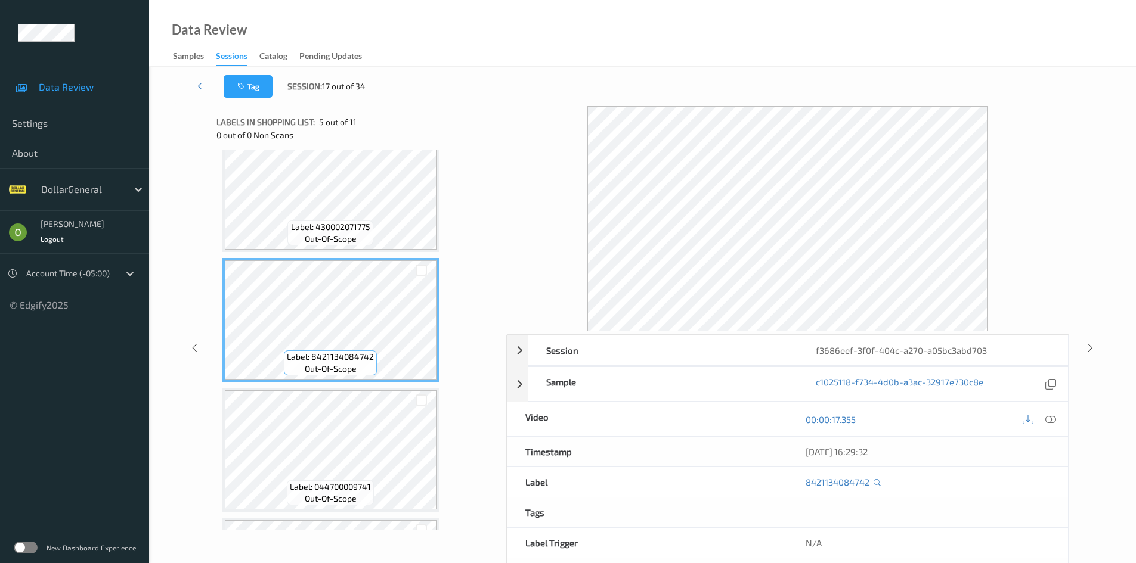
click at [360, 384] on div "Label: 052000063424 out-of-scope Label: 052000063400 out-of-scope Label: 019000…" at bounding box center [356, 450] width 269 height 1424
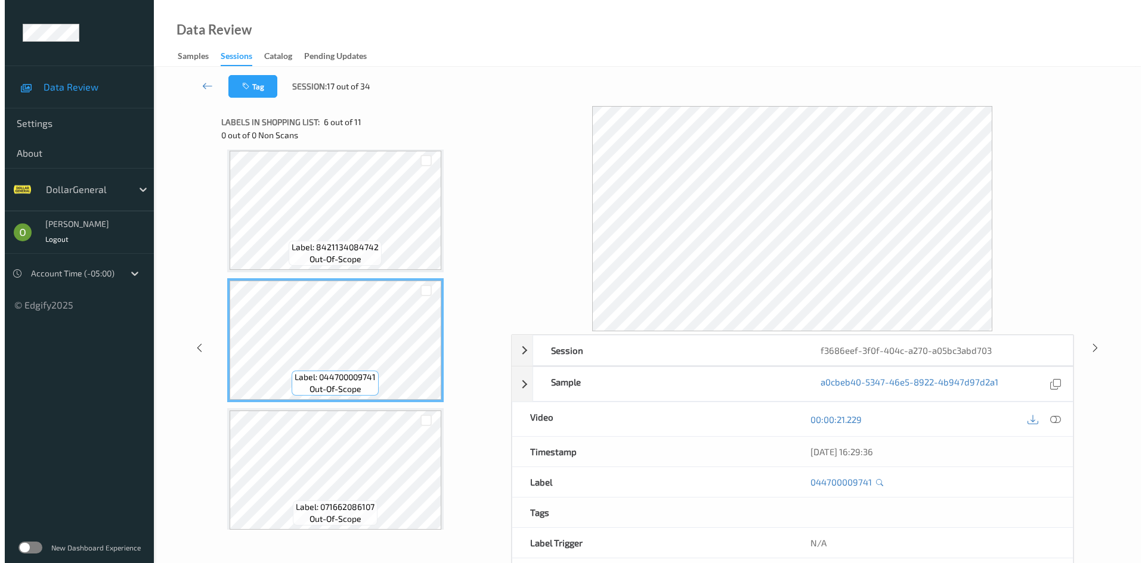
scroll to position [537, 0]
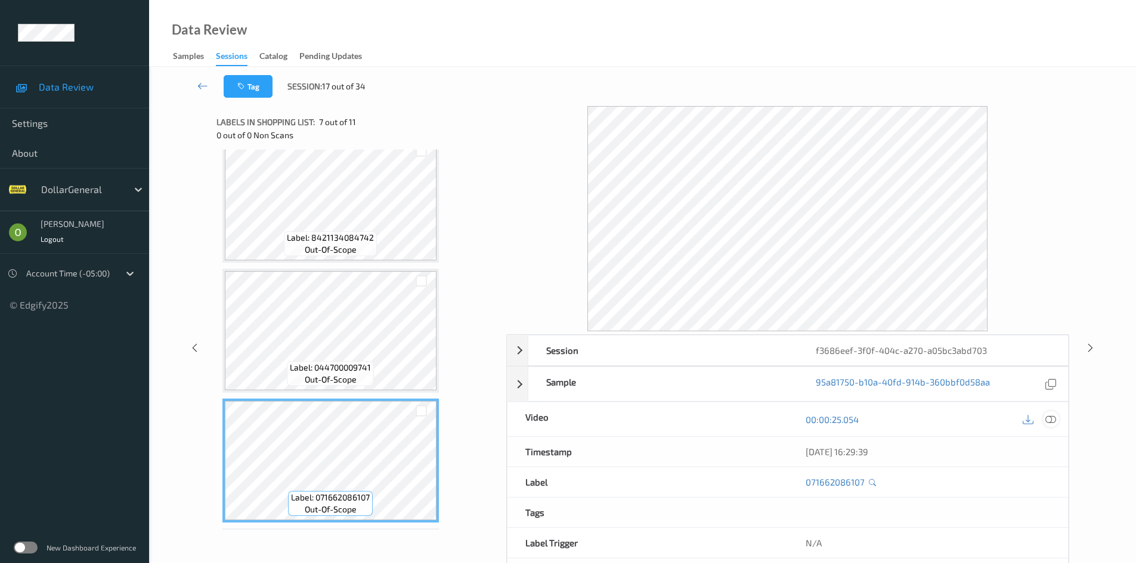
click at [1053, 420] on icon at bounding box center [1050, 419] width 11 height 11
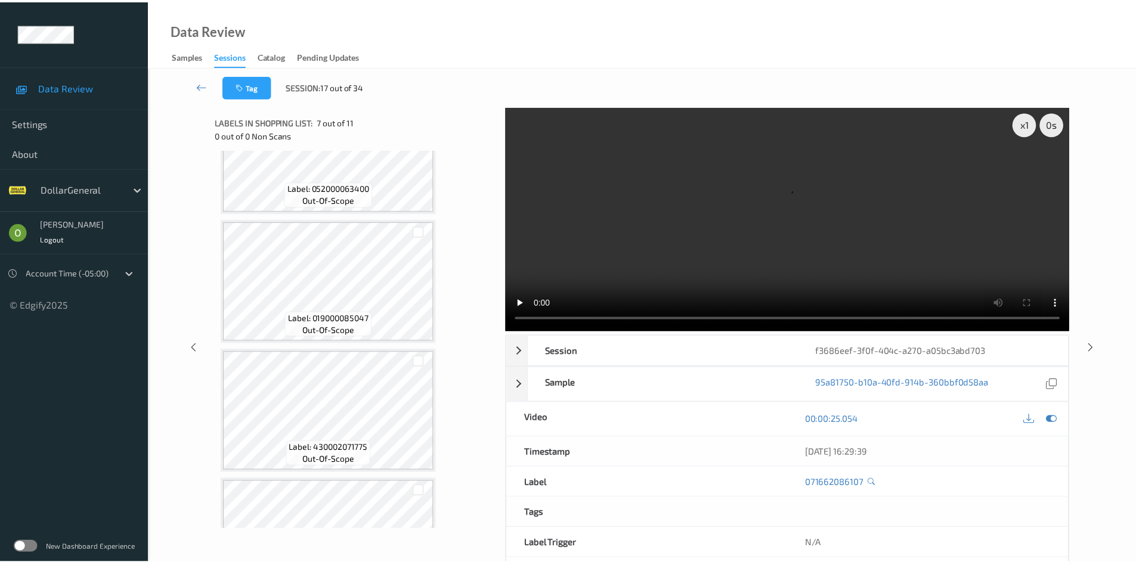
scroll to position [0, 0]
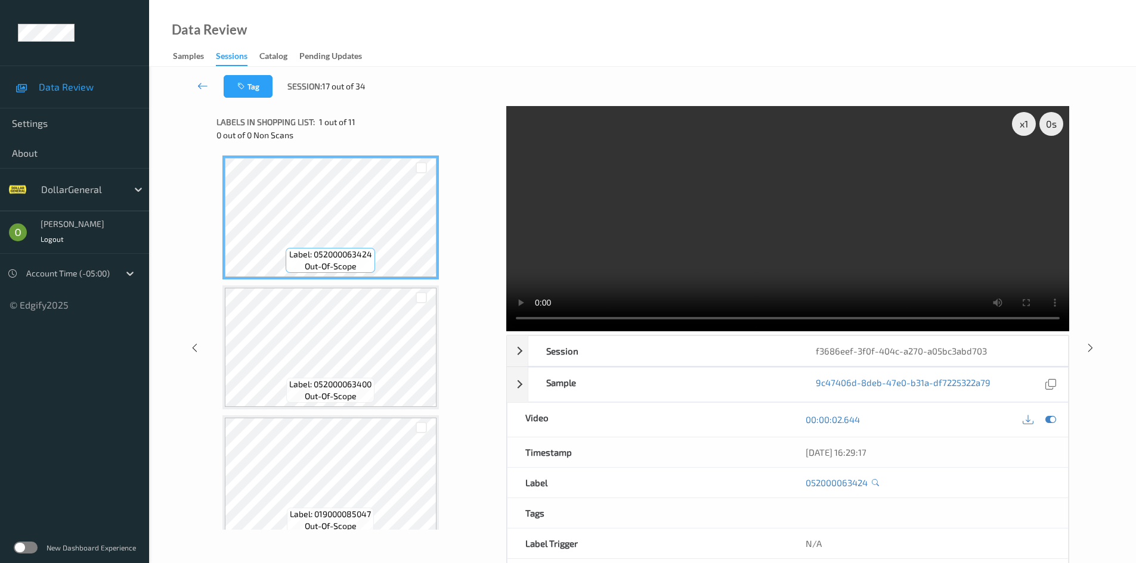
click at [763, 238] on video at bounding box center [787, 218] width 563 height 225
click at [1018, 127] on div "x 1" at bounding box center [1024, 124] width 24 height 24
click at [1008, 163] on video at bounding box center [787, 218] width 563 height 225
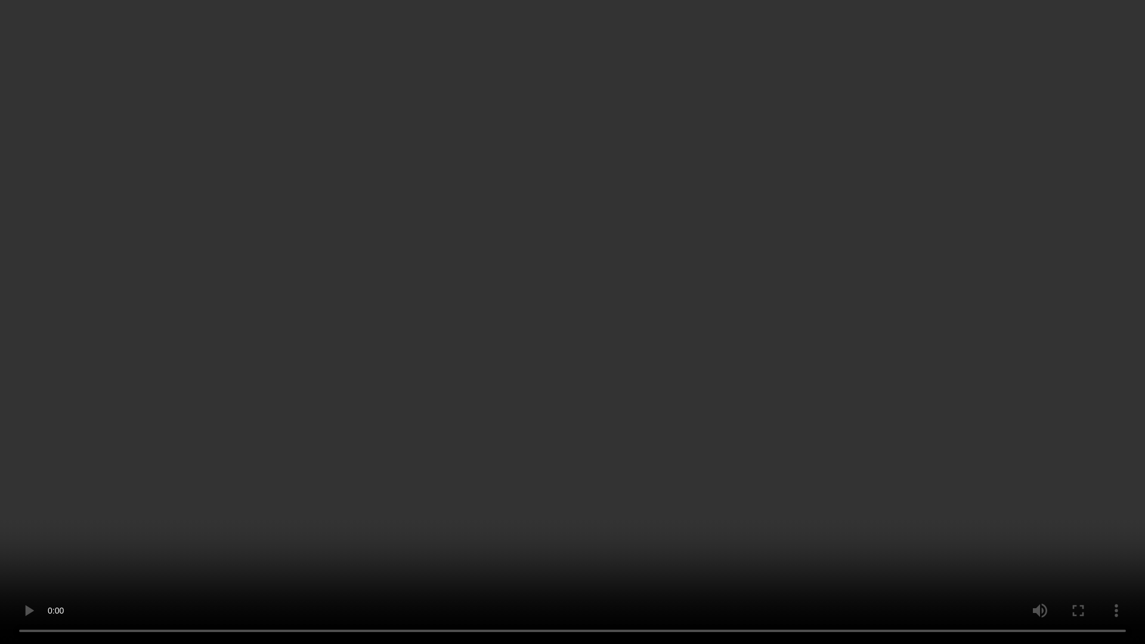
click at [678, 340] on video at bounding box center [572, 322] width 1145 height 644
click at [702, 317] on video at bounding box center [572, 322] width 1145 height 644
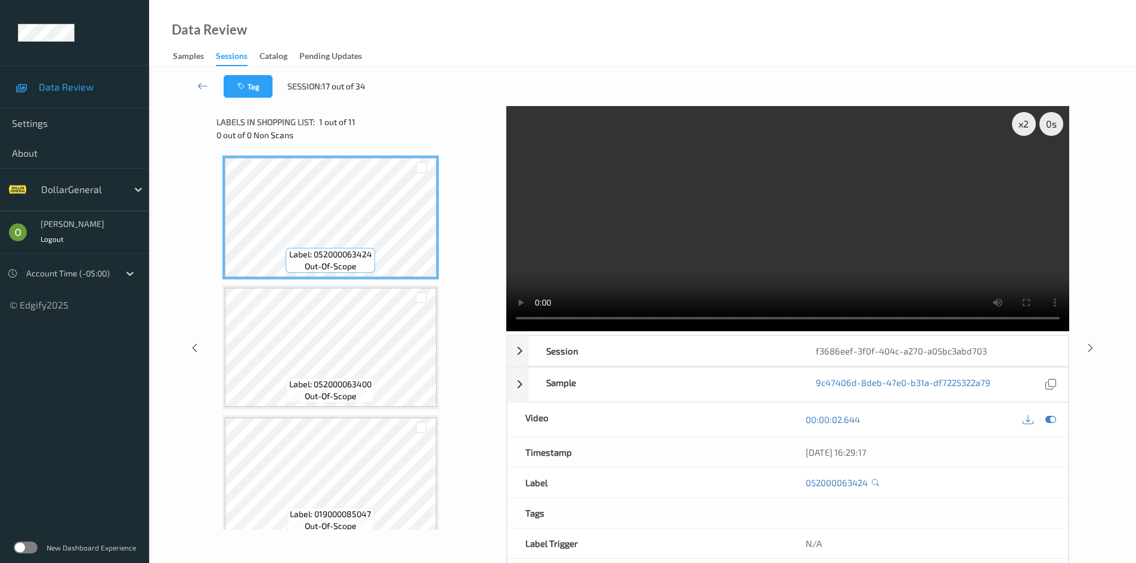
click at [697, 23] on div "Data Review Samples Sessions Catalog Pending Updates" at bounding box center [642, 33] width 987 height 67
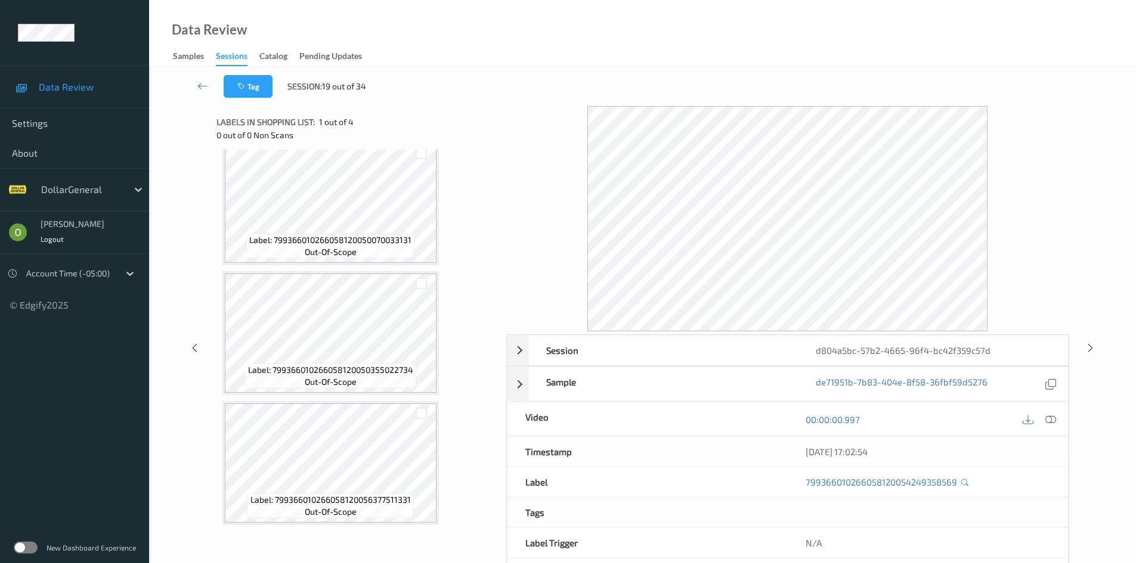
scroll to position [145, 0]
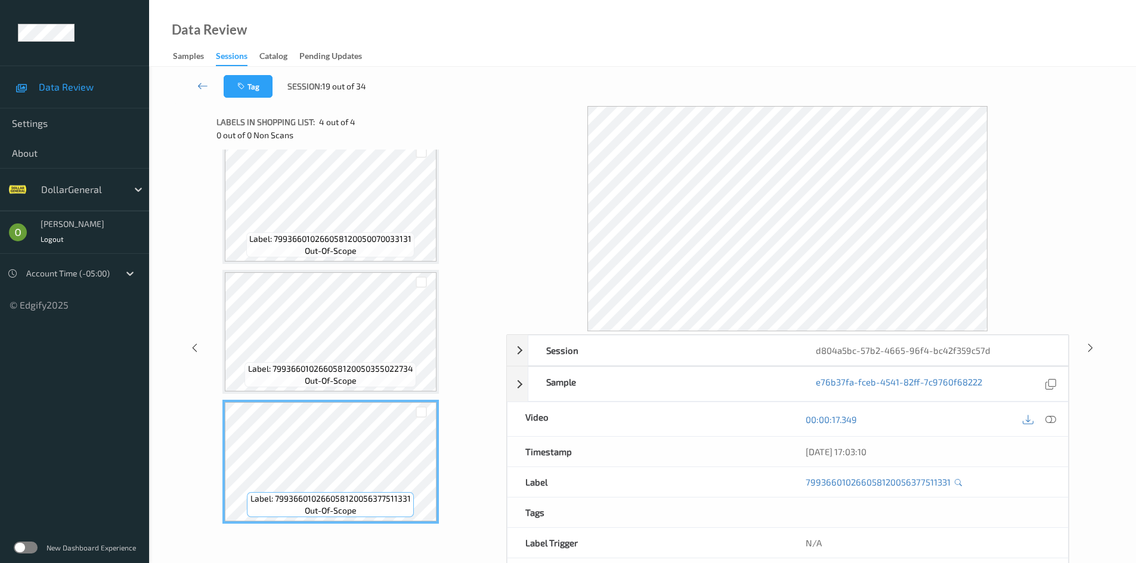
click at [1062, 412] on div "00:00:17.349" at bounding box center [928, 419] width 280 height 34
click at [1058, 416] on div "00:00:17.349" at bounding box center [928, 419] width 280 height 34
click at [1050, 416] on icon at bounding box center [1050, 419] width 11 height 11
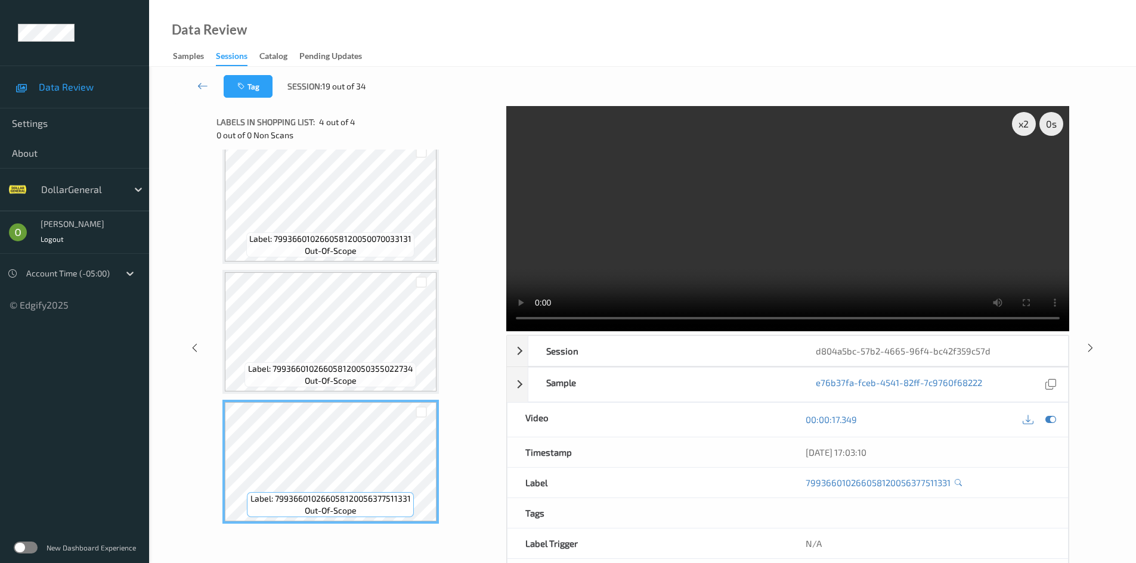
click at [705, 233] on video at bounding box center [787, 218] width 563 height 225
click at [1019, 135] on div "x 2" at bounding box center [1024, 124] width 24 height 24
click at [1004, 138] on video at bounding box center [787, 218] width 563 height 225
click at [698, 76] on div "Tag Session: 19 out of 34" at bounding box center [642, 86] width 938 height 39
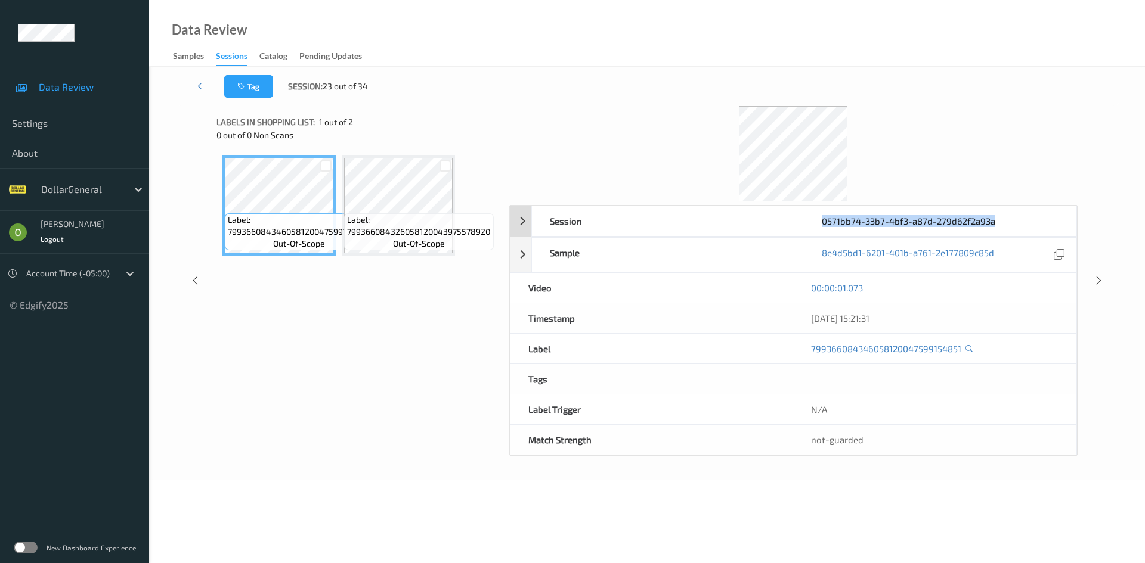
drag, startPoint x: 993, startPoint y: 221, endPoint x: 799, endPoint y: 213, distance: 193.9
click at [799, 213] on div "Session 0571bb74-33b7-4bf3-a87d-279d62f2a93a" at bounding box center [804, 221] width 546 height 31
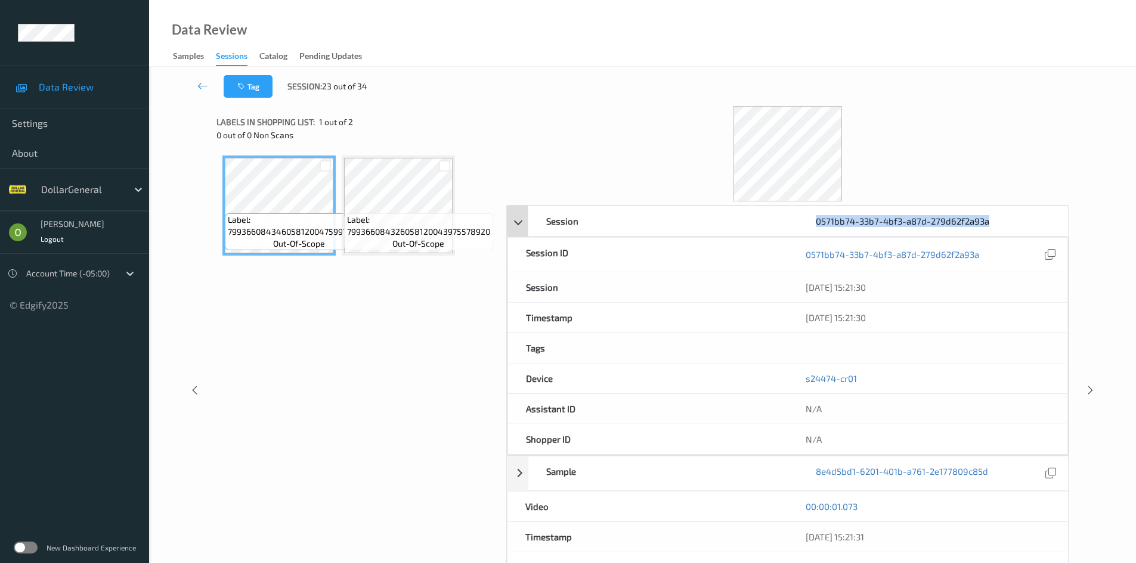
click at [931, 218] on div "0571bb74-33b7-4bf3-a87d-279d62f2a93a" at bounding box center [932, 221] width 269 height 30
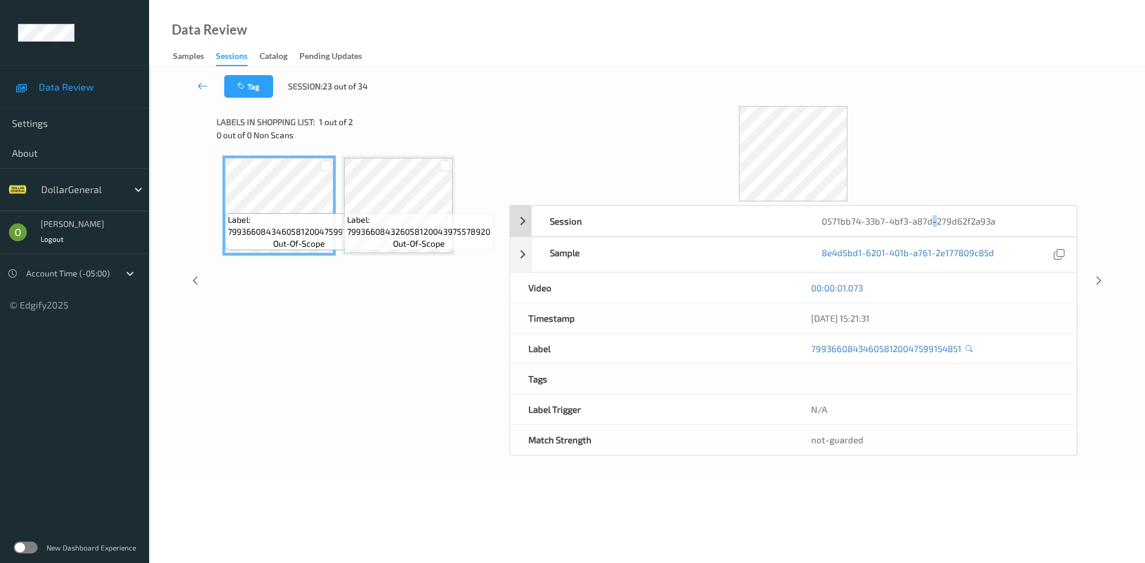
click at [931, 218] on div "0571bb74-33b7-4bf3-a87d-279d62f2a93a" at bounding box center [940, 221] width 272 height 30
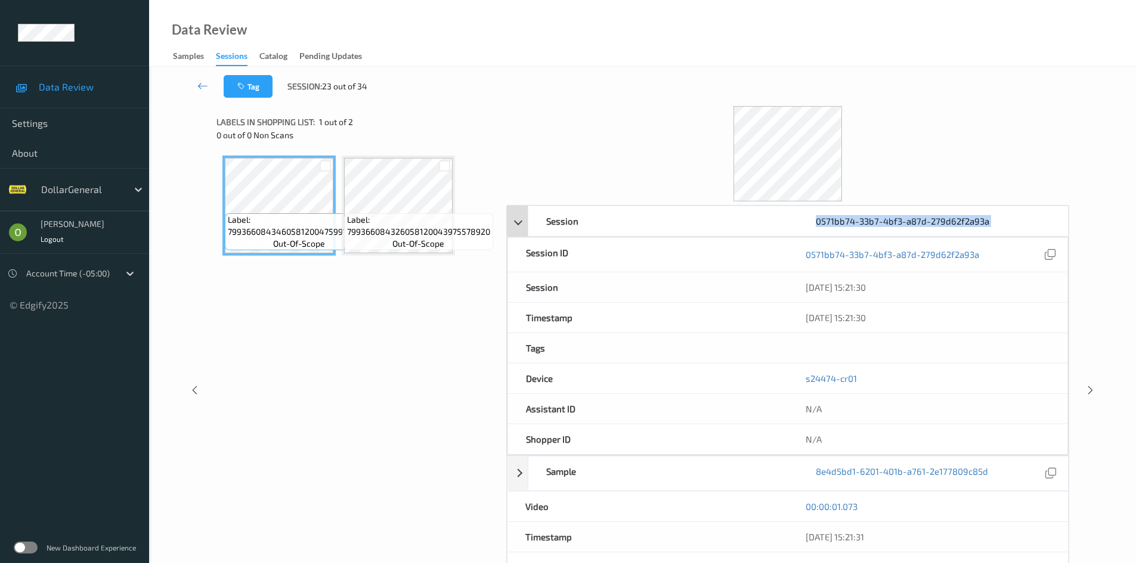
click at [931, 218] on div "0571bb74-33b7-4bf3-a87d-279d62f2a93a" at bounding box center [932, 221] width 269 height 30
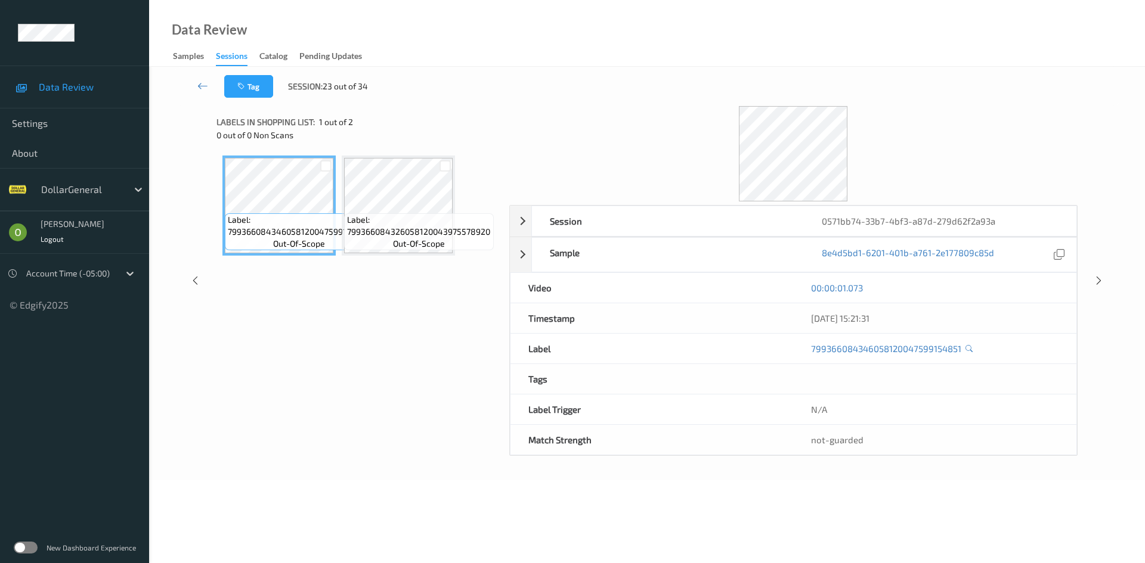
click at [569, 110] on div at bounding box center [793, 153] width 568 height 95
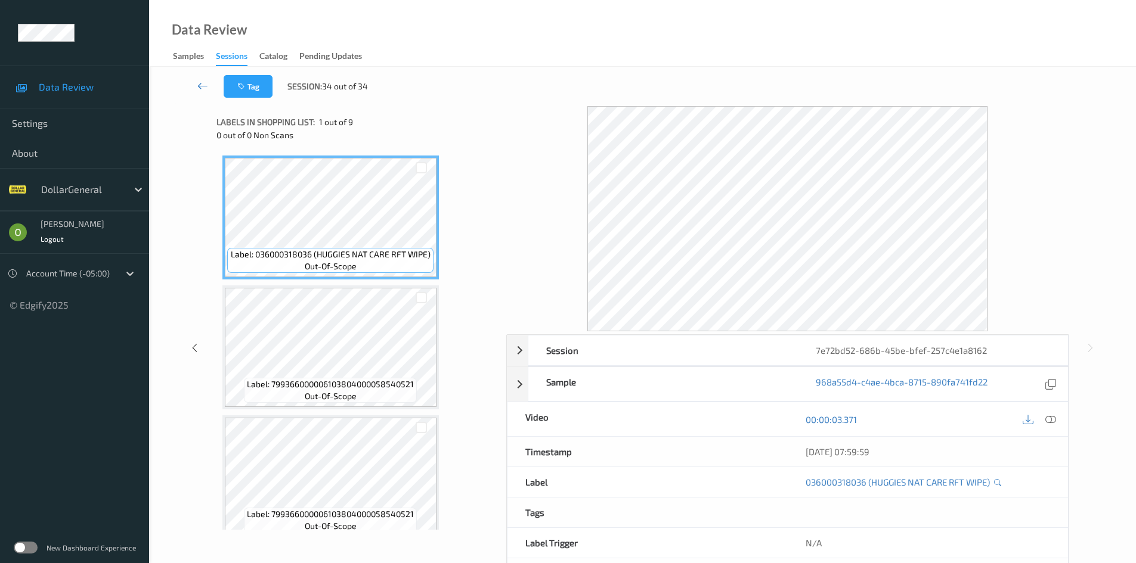
click at [204, 83] on icon at bounding box center [202, 86] width 11 height 12
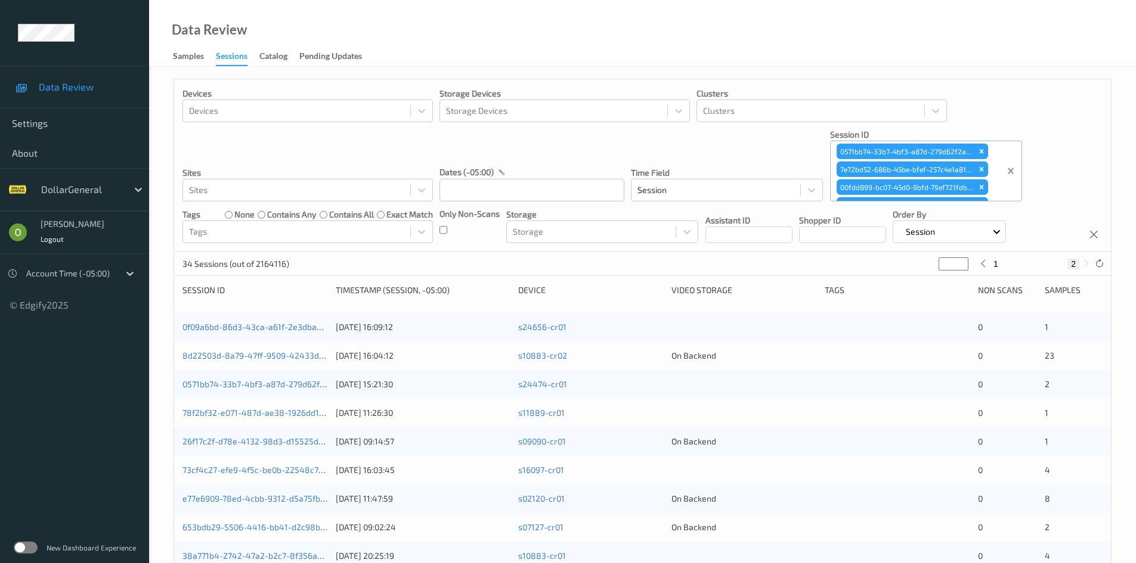
type input "*"
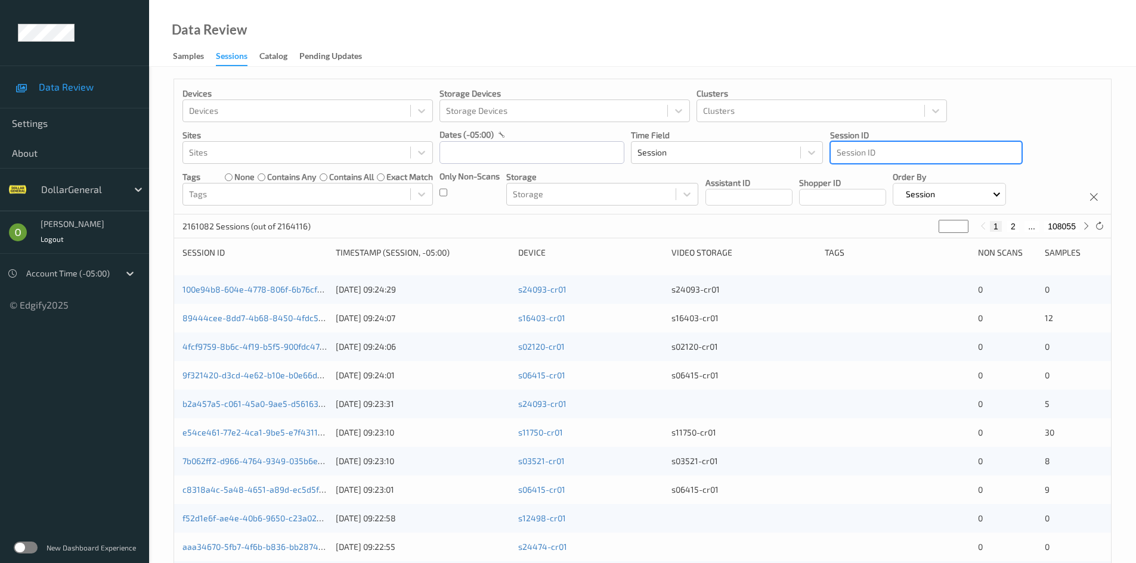
click at [937, 154] on div at bounding box center [925, 152] width 179 height 14
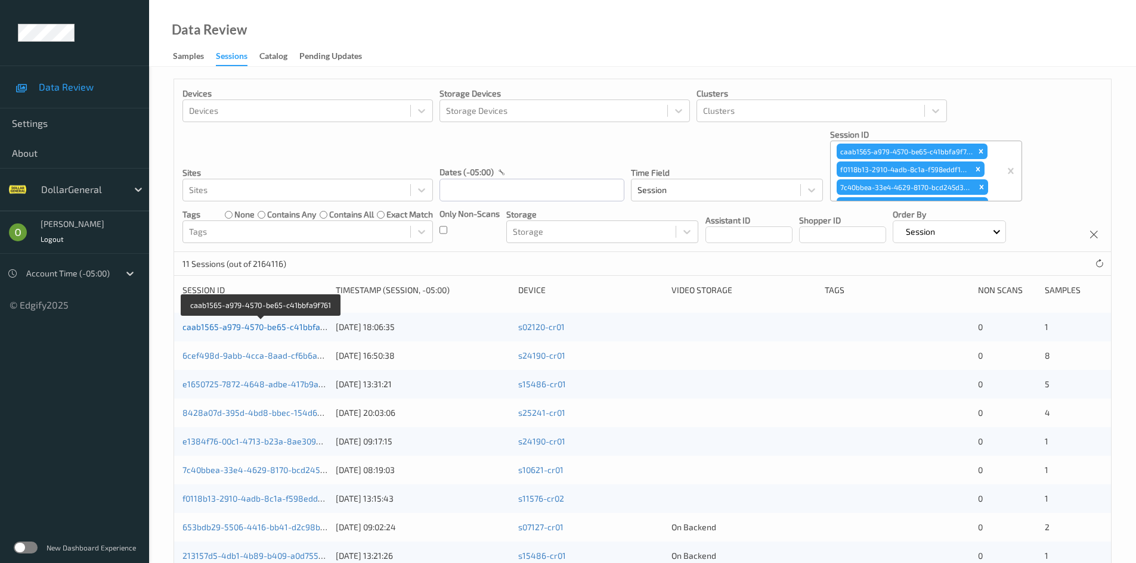
click at [302, 330] on link "caab1565-a979-4570-be65-c41bbfa9f761" at bounding box center [261, 327] width 158 height 10
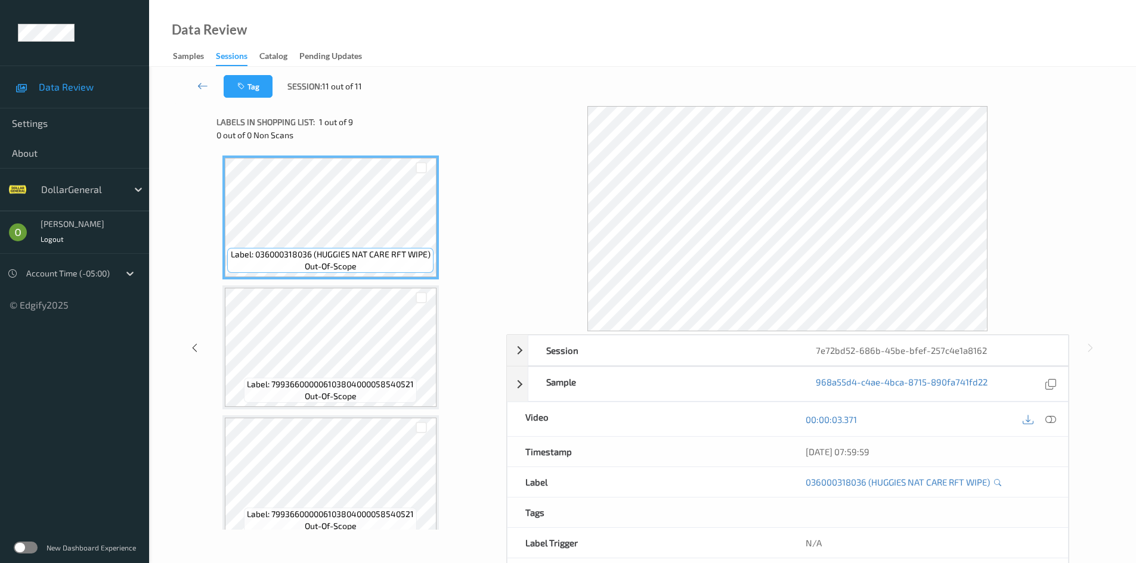
drag, startPoint x: 207, startPoint y: 80, endPoint x: 428, endPoint y: 60, distance: 222.1
click at [207, 80] on icon at bounding box center [202, 86] width 11 height 12
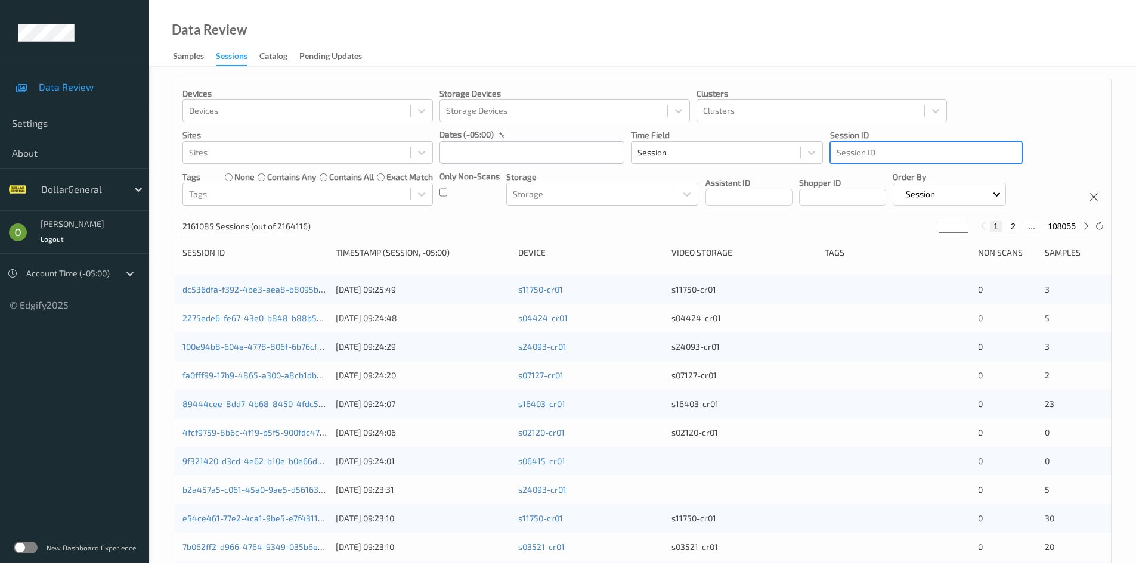
click at [950, 153] on div at bounding box center [925, 152] width 179 height 14
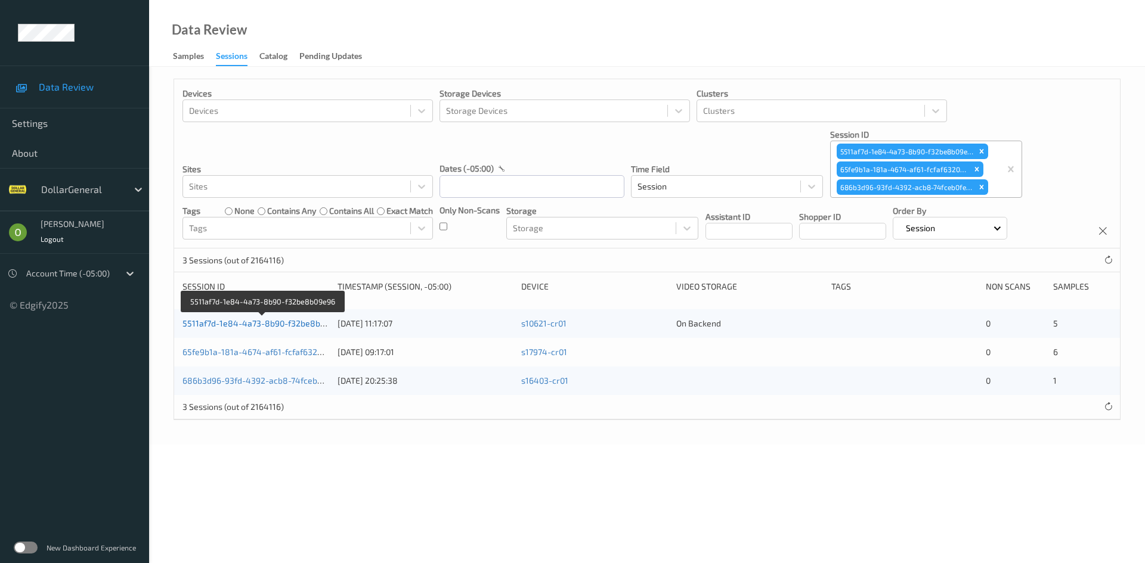
click at [284, 324] on link "5511af7d-1e84-4a73-8b90-f32be8b09e96" at bounding box center [263, 323] width 162 height 10
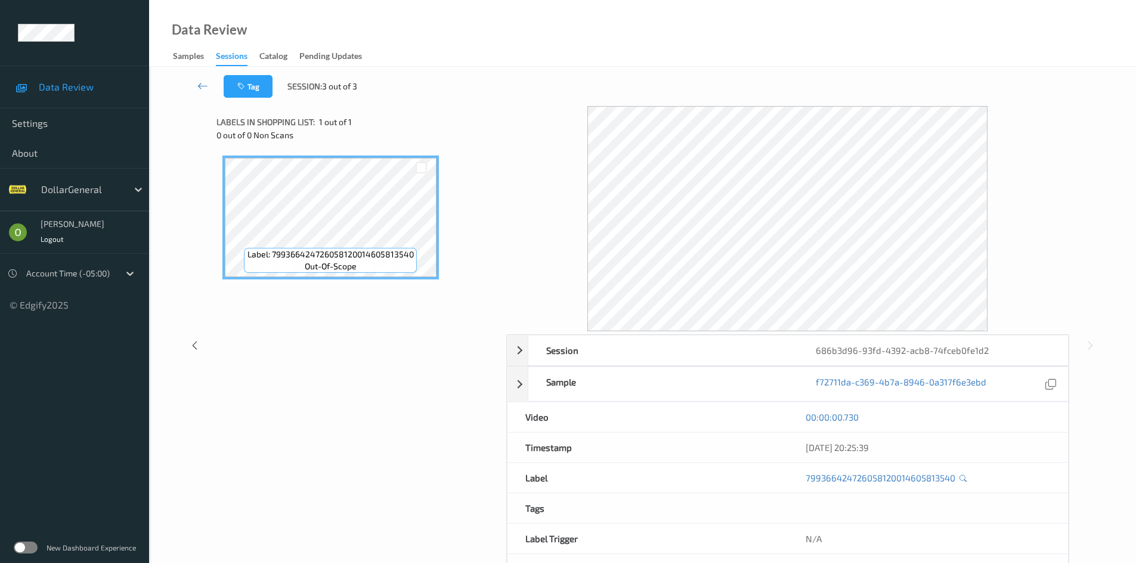
drag, startPoint x: 210, startPoint y: 76, endPoint x: 222, endPoint y: 78, distance: 12.1
click at [210, 76] on link at bounding box center [203, 86] width 42 height 23
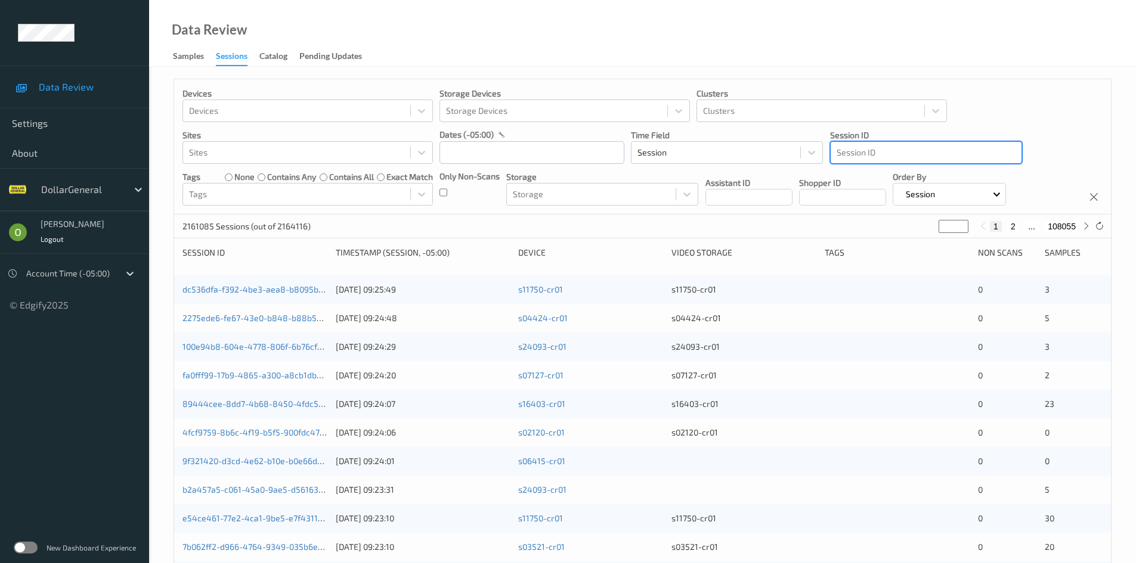
click at [927, 163] on div "Session ID" at bounding box center [926, 152] width 192 height 23
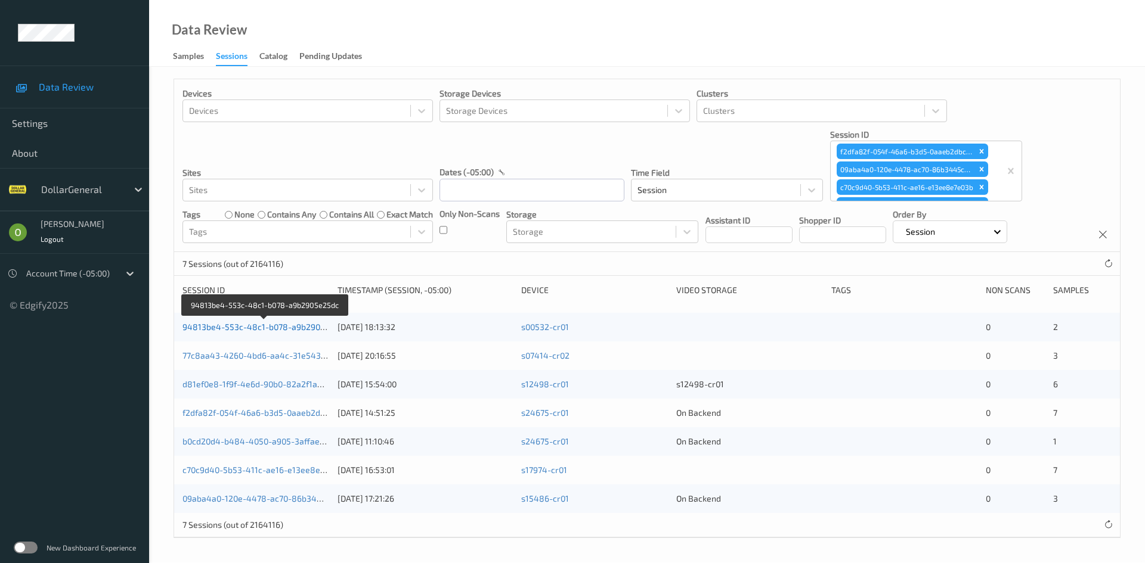
click at [309, 331] on link "94813be4-553c-48c1-b078-a9b2905e25dc" at bounding box center [265, 327] width 166 height 10
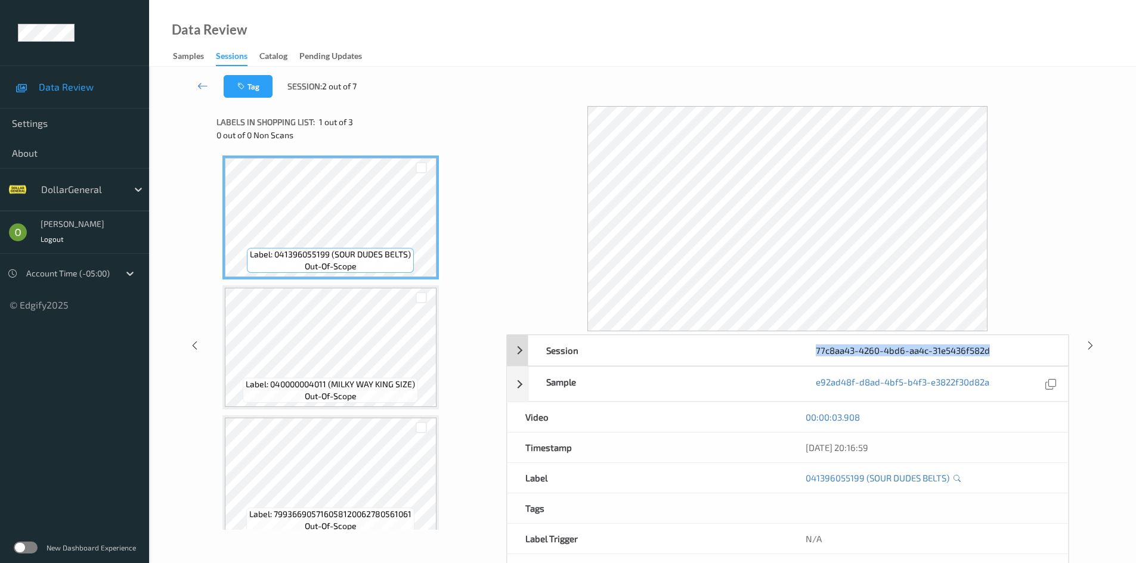
drag, startPoint x: 997, startPoint y: 346, endPoint x: 816, endPoint y: 350, distance: 181.3
click at [816, 350] on div "77c8aa43-4260-4bd6-aa4c-31e5436f582d" at bounding box center [932, 351] width 269 height 30
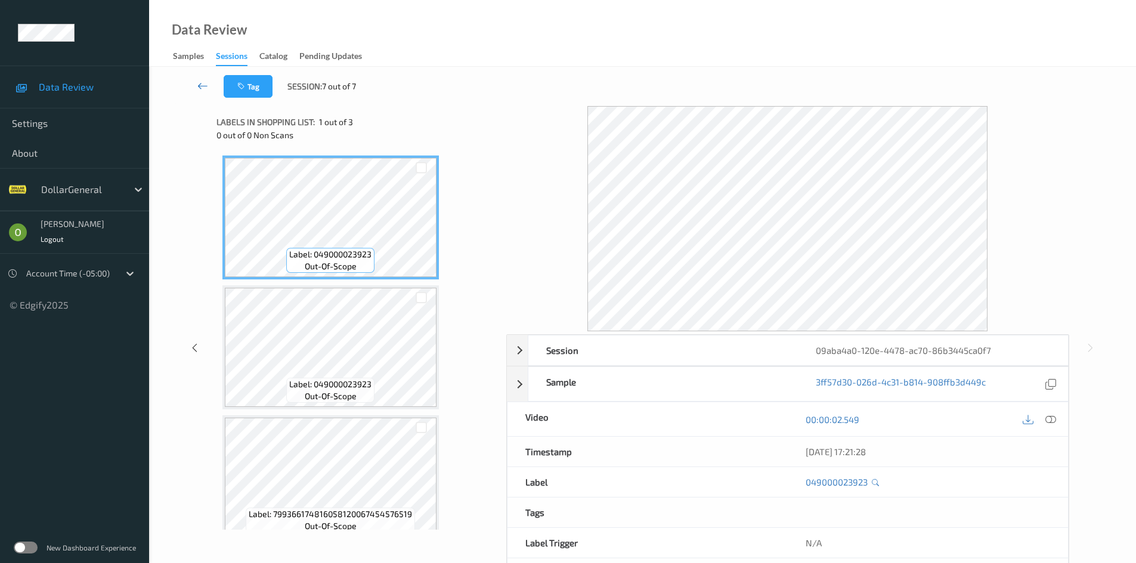
click at [200, 85] on icon at bounding box center [202, 86] width 11 height 12
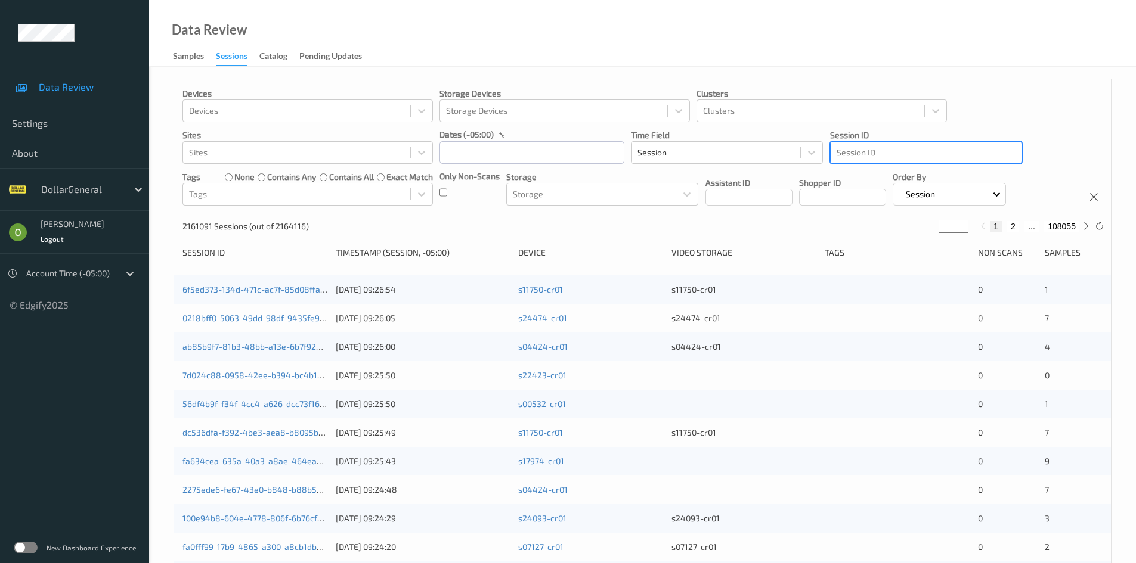
click at [897, 157] on div at bounding box center [925, 152] width 179 height 14
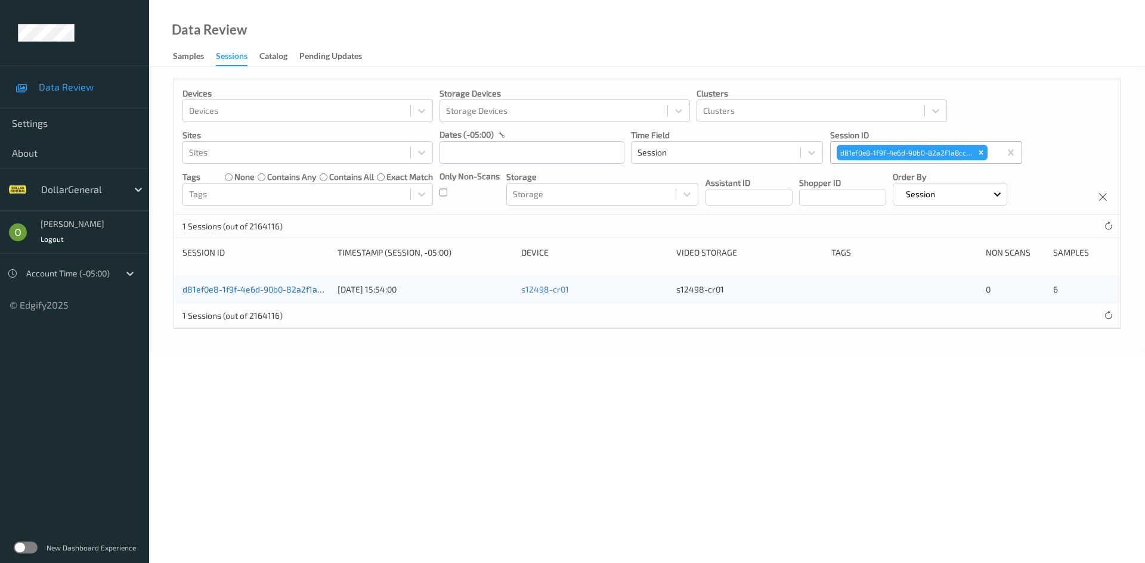
click at [240, 289] on link "d81ef0e8-1f9f-4e6d-90b0-82a2f1a8cc8a" at bounding box center [261, 289] width 159 height 10
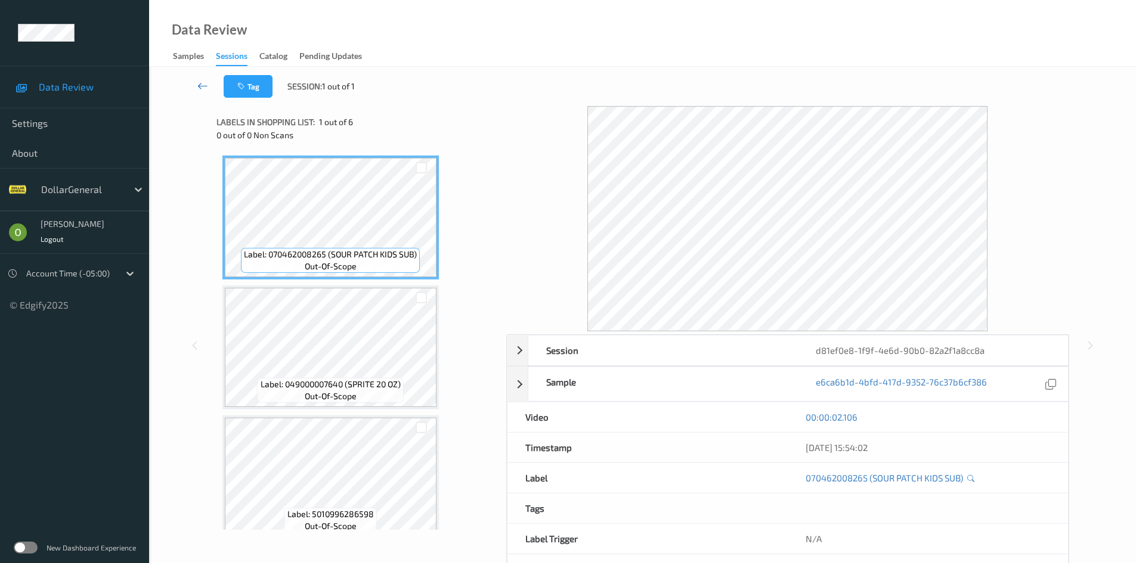
click at [205, 79] on link at bounding box center [203, 86] width 42 height 23
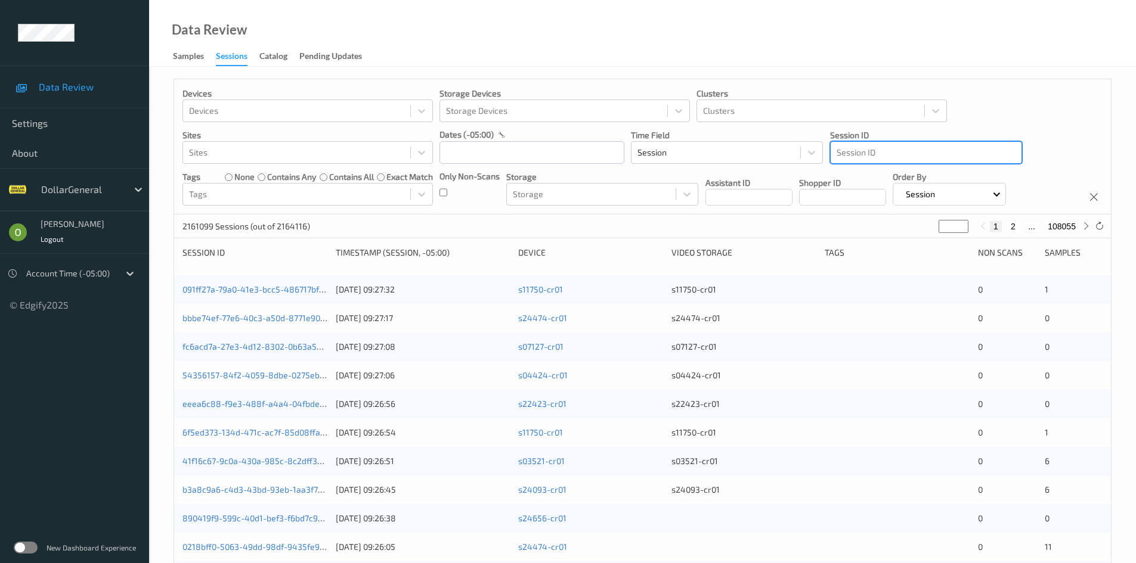
click at [940, 151] on div at bounding box center [925, 152] width 179 height 14
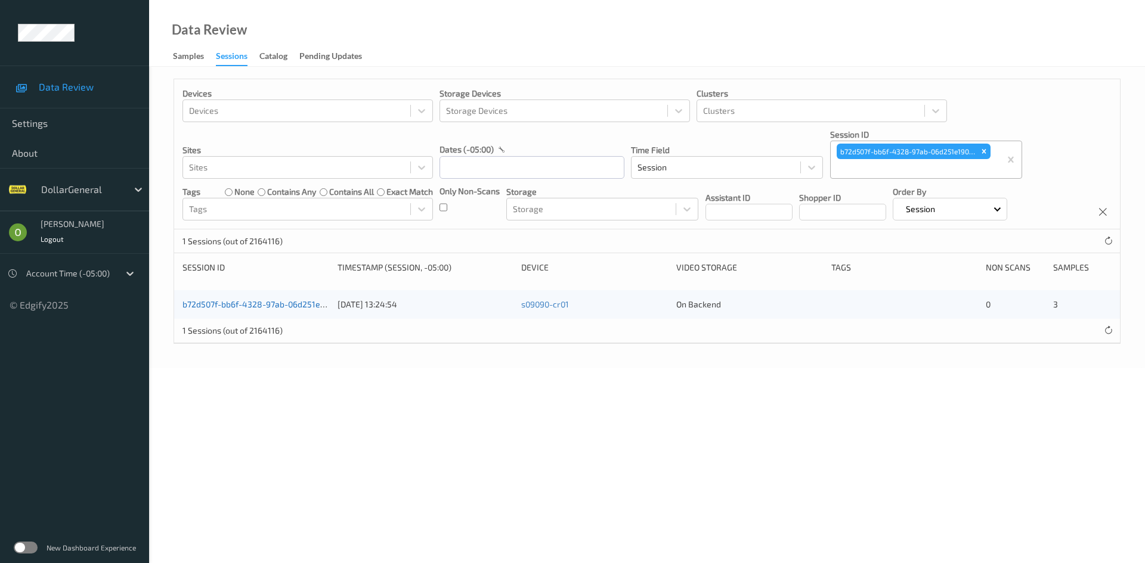
click at [303, 308] on link "b72d507f-bb6f-4328-97ab-06d251e1905d" at bounding box center [262, 304] width 160 height 10
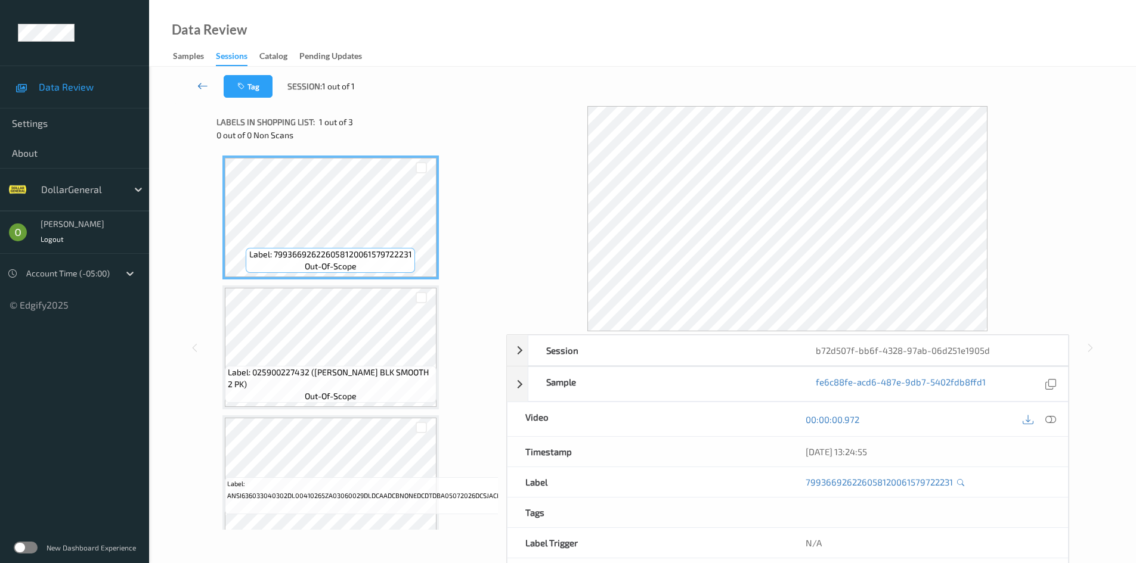
click at [197, 89] on link at bounding box center [203, 86] width 42 height 23
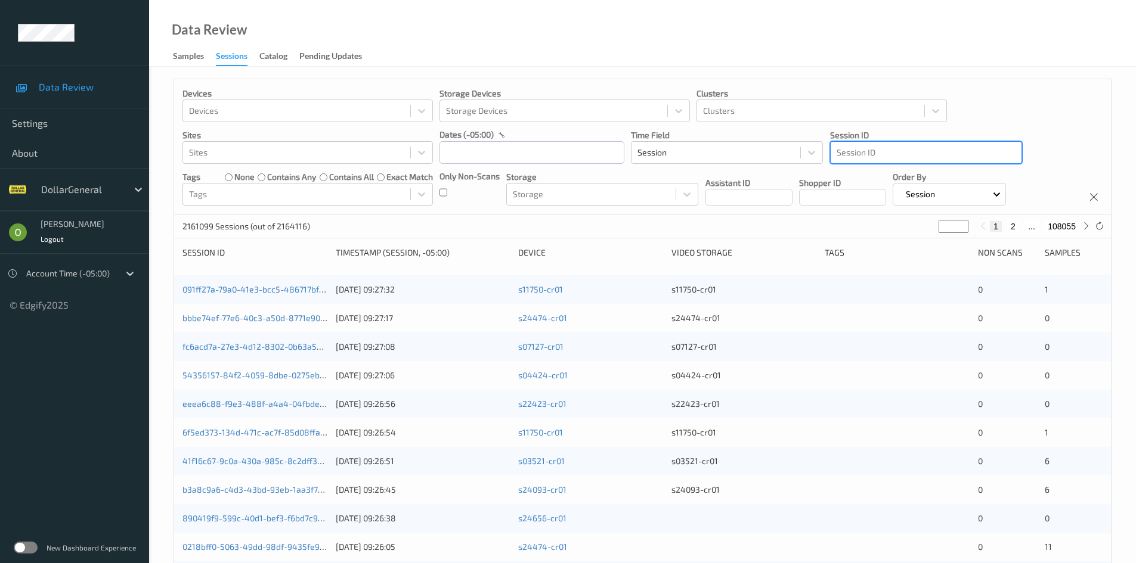
click at [978, 147] on div at bounding box center [925, 152] width 179 height 14
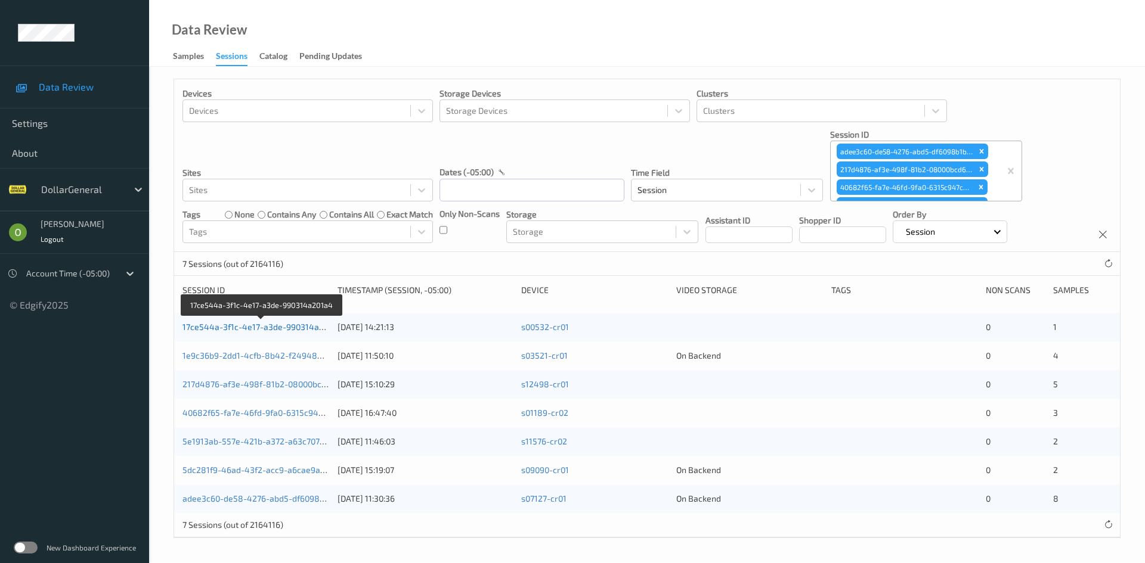
click at [280, 331] on link "17ce544a-3f1c-4e17-a3de-990314a201a4" at bounding box center [262, 327] width 160 height 10
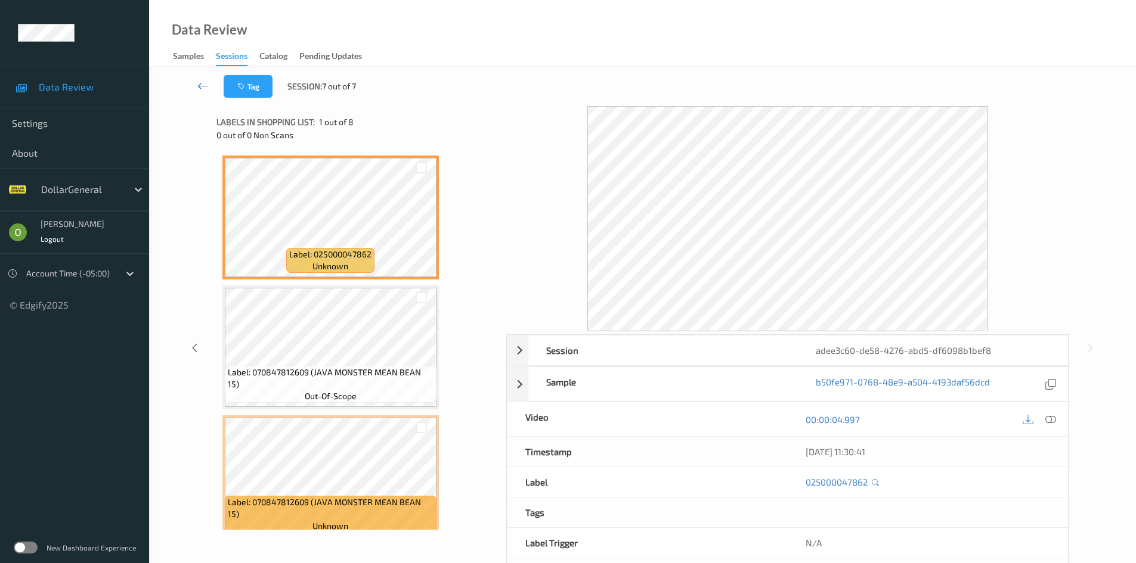
click at [197, 95] on link at bounding box center [203, 86] width 42 height 23
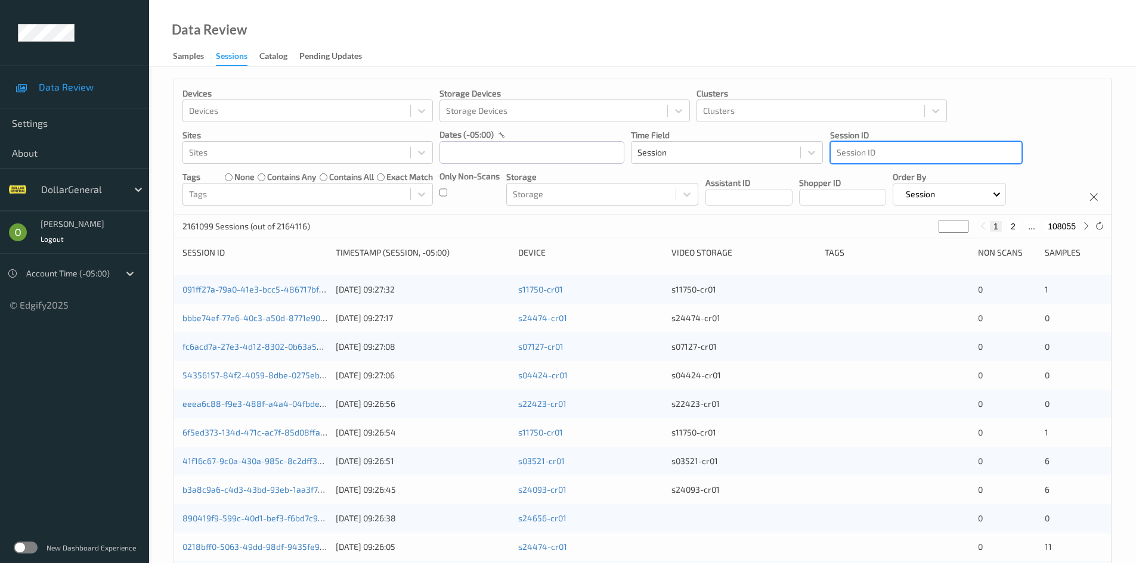
click at [918, 157] on div at bounding box center [925, 152] width 179 height 14
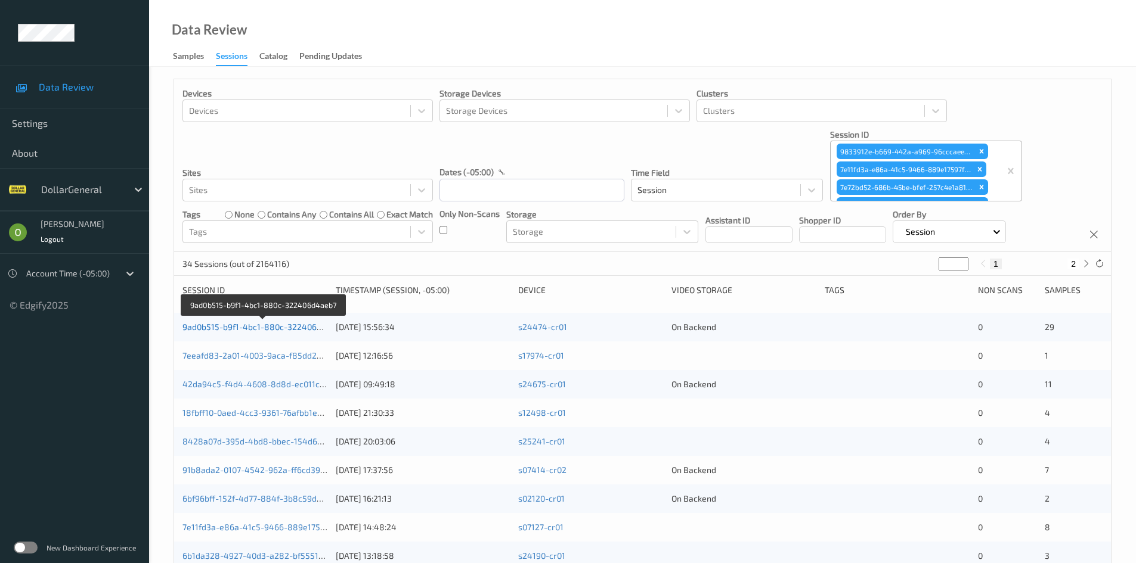
click at [255, 326] on link "9ad0b515-b9f1-4bc1-880c-322406d4aeb7" at bounding box center [263, 327] width 163 height 10
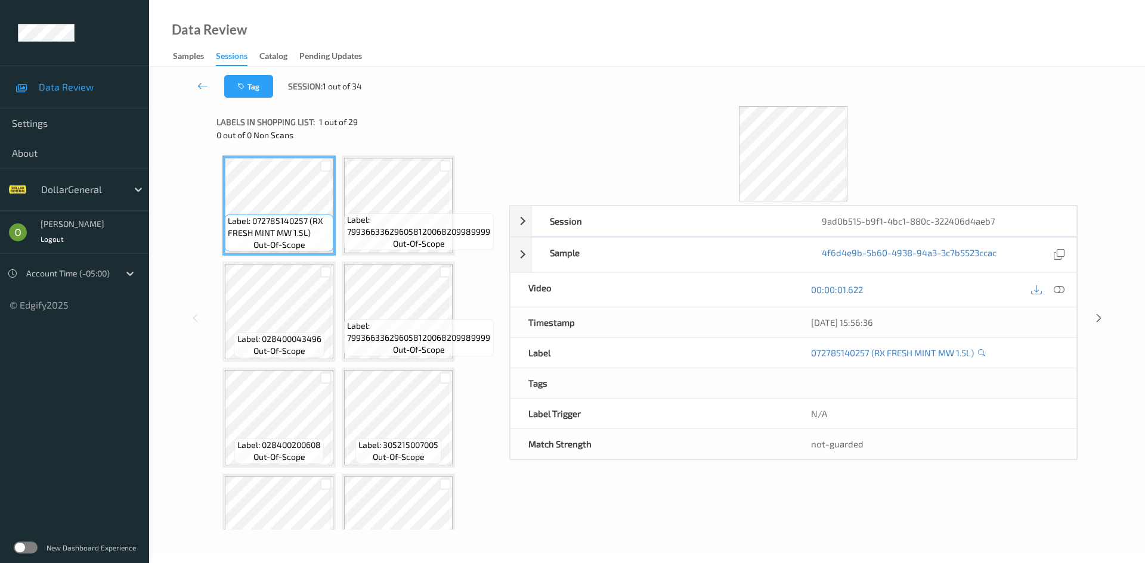
click at [1057, 297] on div at bounding box center [1059, 290] width 16 height 16
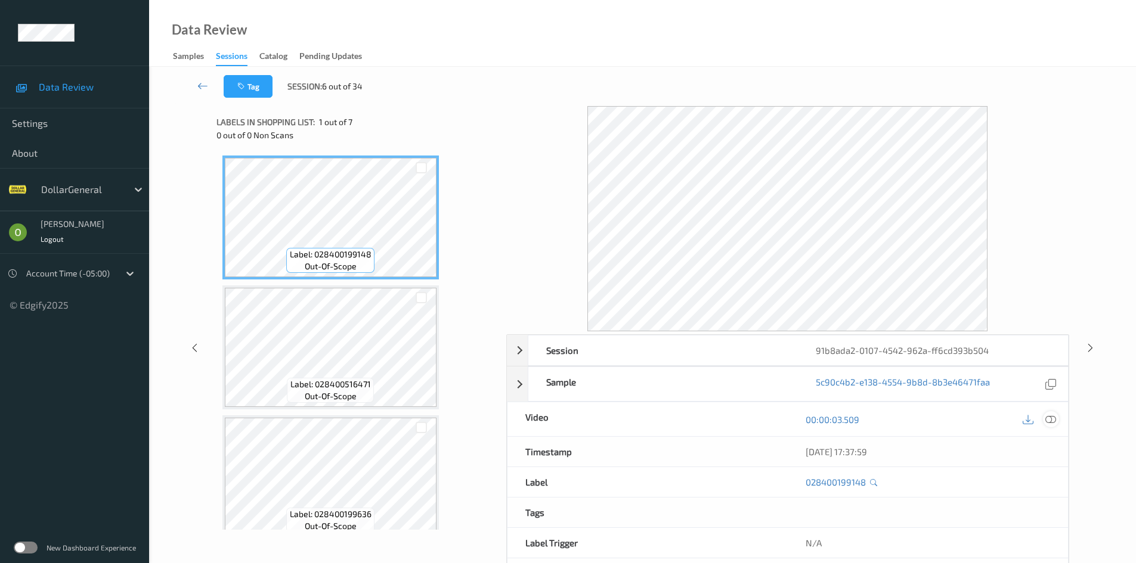
click at [1052, 425] on icon at bounding box center [1050, 419] width 11 height 11
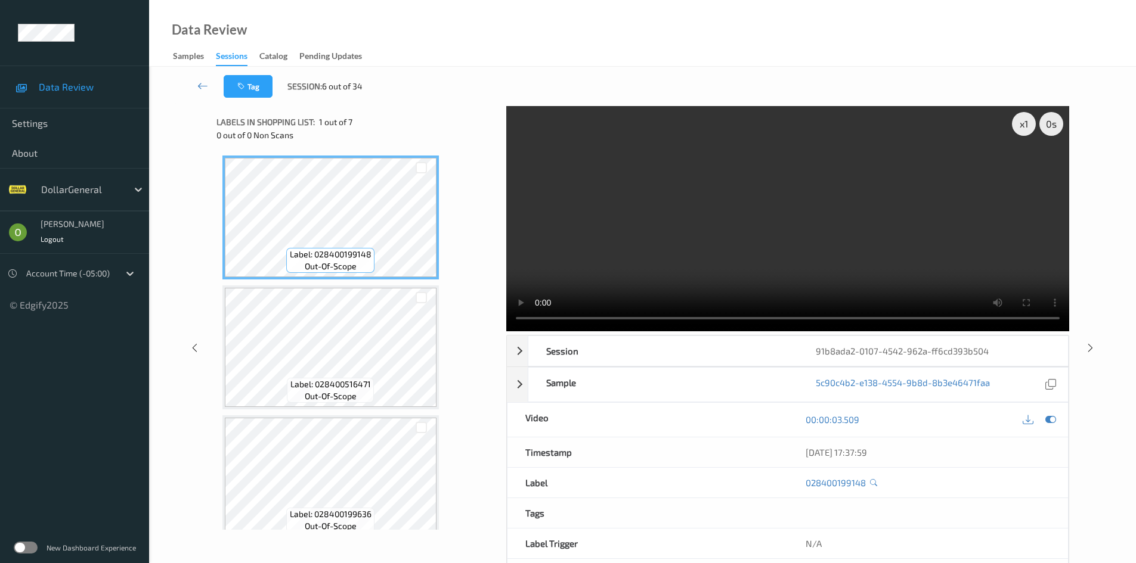
click at [667, 199] on video at bounding box center [787, 218] width 563 height 225
click at [674, 205] on video at bounding box center [787, 218] width 563 height 225
drag, startPoint x: 999, startPoint y: 355, endPoint x: 817, endPoint y: 350, distance: 182.5
click at [817, 350] on div "91b8ada2-0107-4542-962a-ff6cd393b504" at bounding box center [932, 351] width 269 height 30
click at [465, 103] on div "Tag Session: 6 out of 34" at bounding box center [642, 86] width 938 height 39
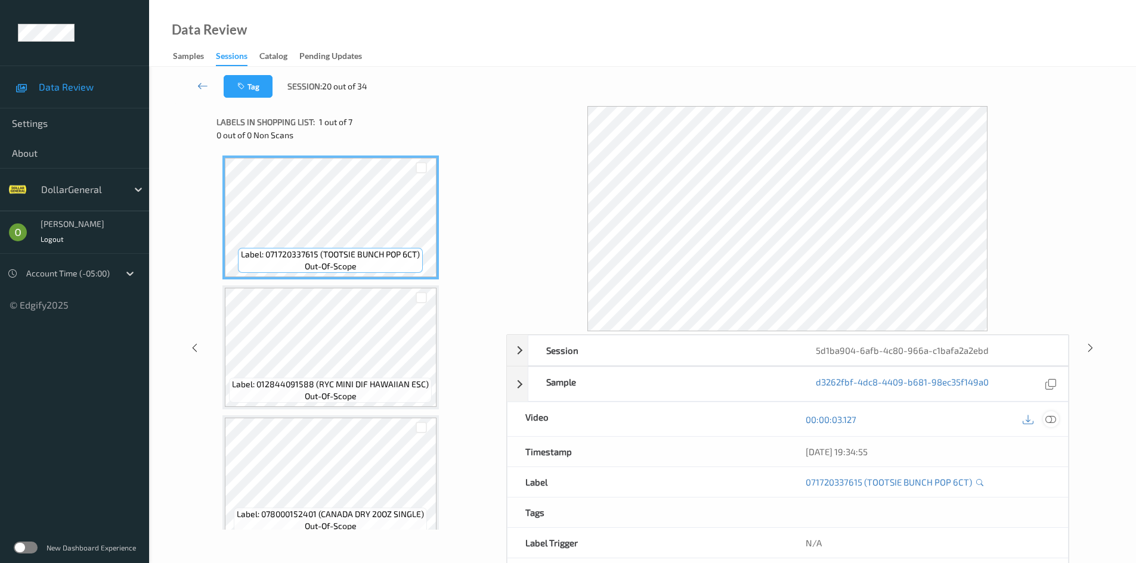
click at [1055, 422] on icon at bounding box center [1050, 419] width 11 height 11
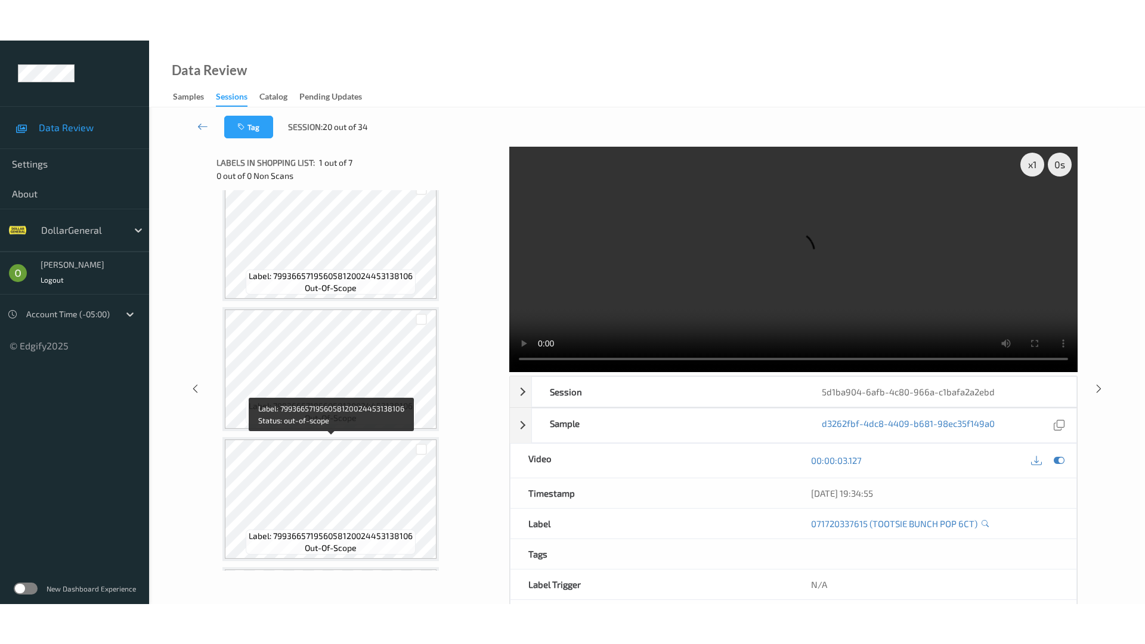
scroll to position [535, 0]
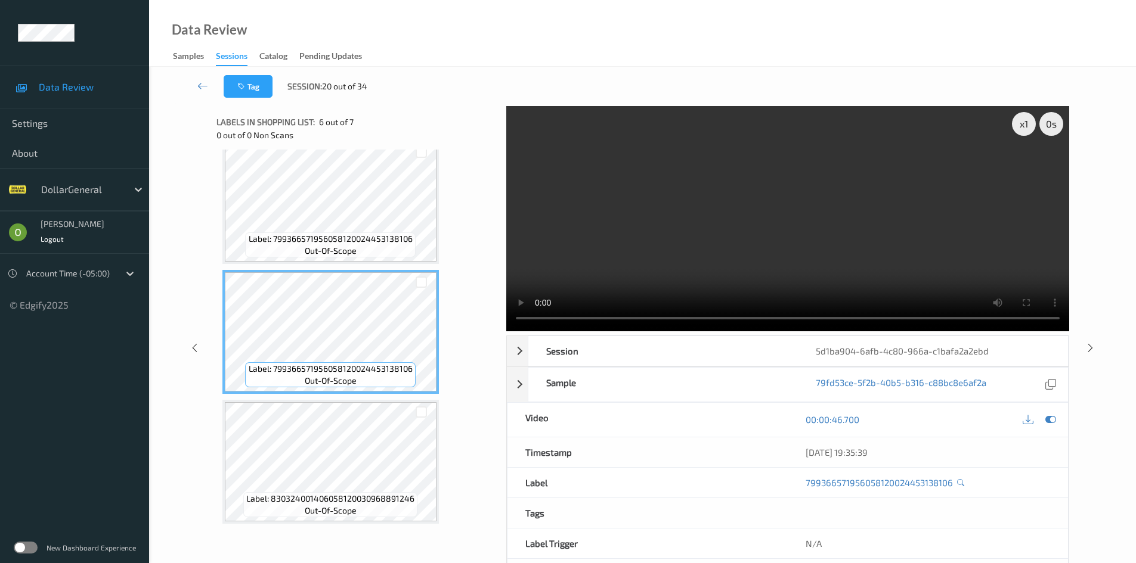
click at [706, 231] on video at bounding box center [787, 218] width 563 height 225
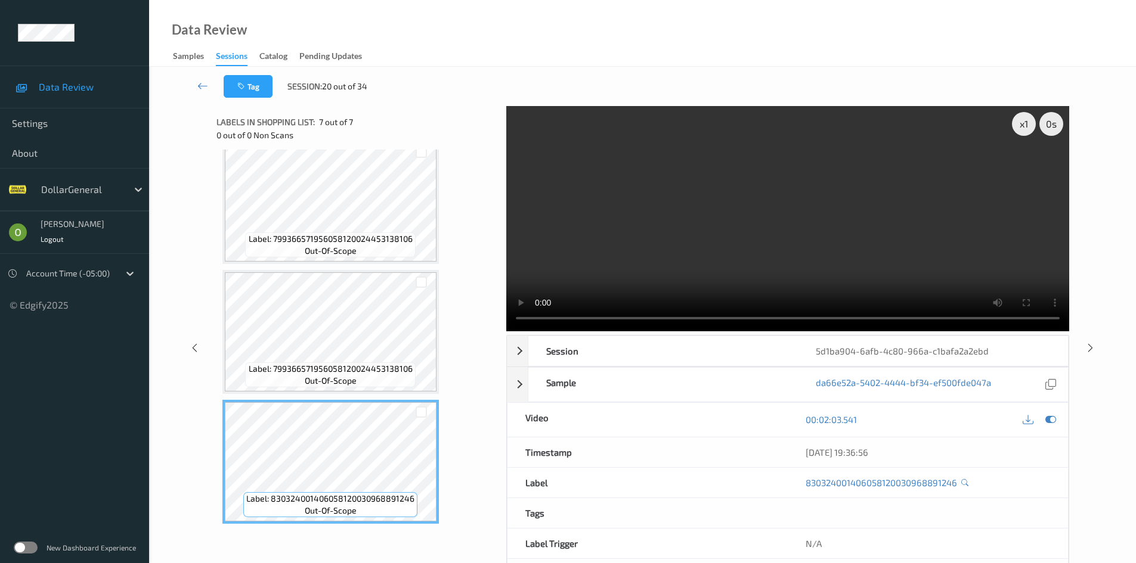
click at [904, 280] on video at bounding box center [787, 218] width 563 height 225
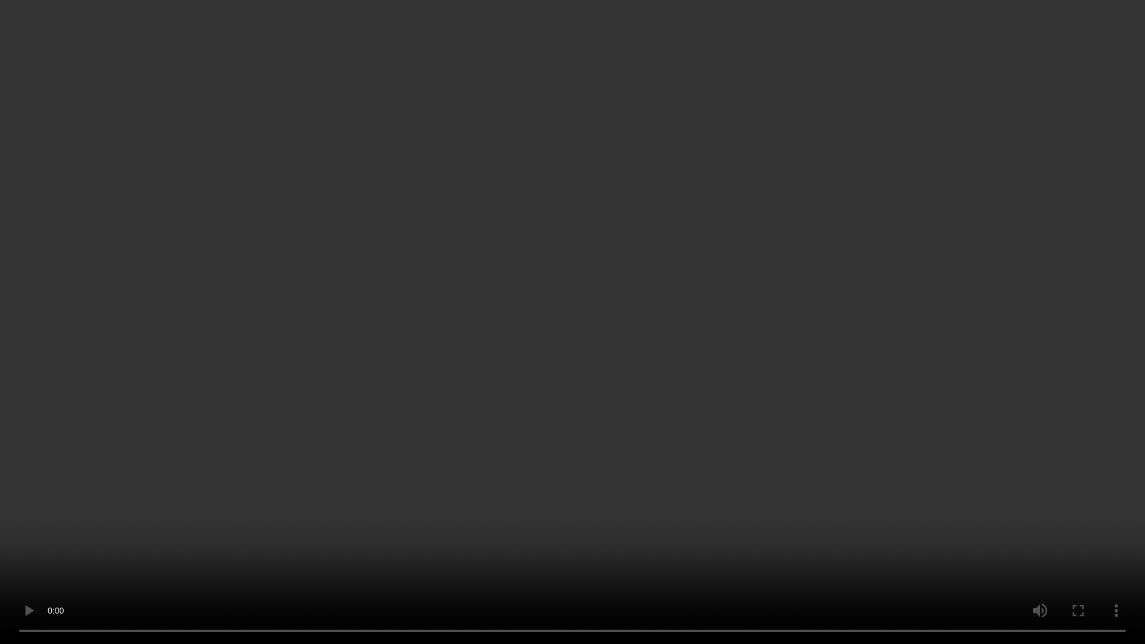
click at [876, 447] on video at bounding box center [572, 322] width 1145 height 644
click at [912, 295] on video at bounding box center [572, 322] width 1145 height 644
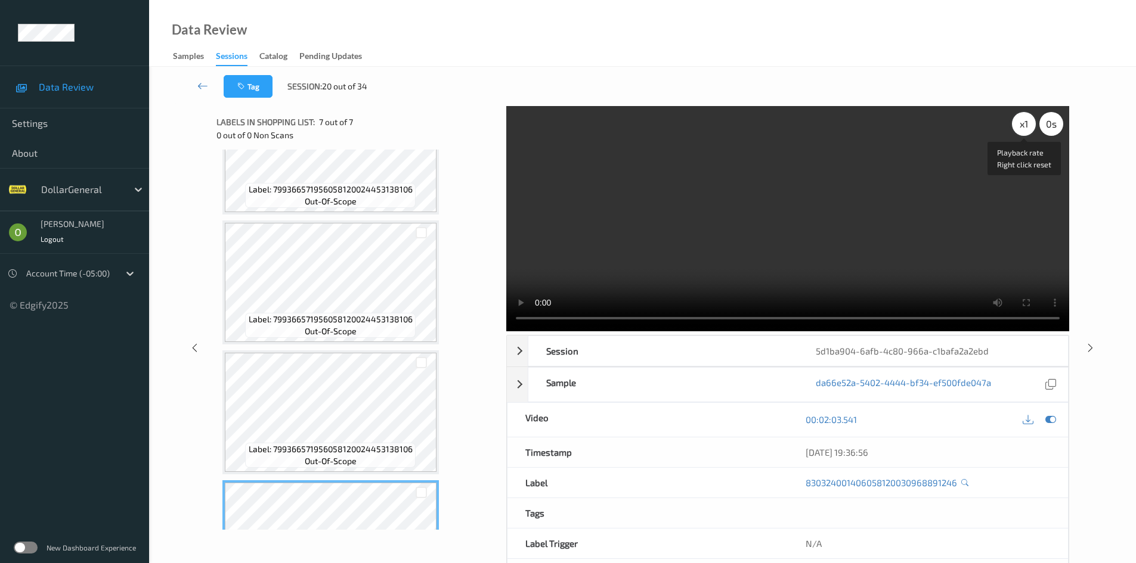
click at [1022, 121] on div "x 1" at bounding box center [1024, 124] width 24 height 24
click at [1021, 126] on div "x 2" at bounding box center [1024, 124] width 24 height 24
click at [925, 226] on video at bounding box center [787, 218] width 563 height 225
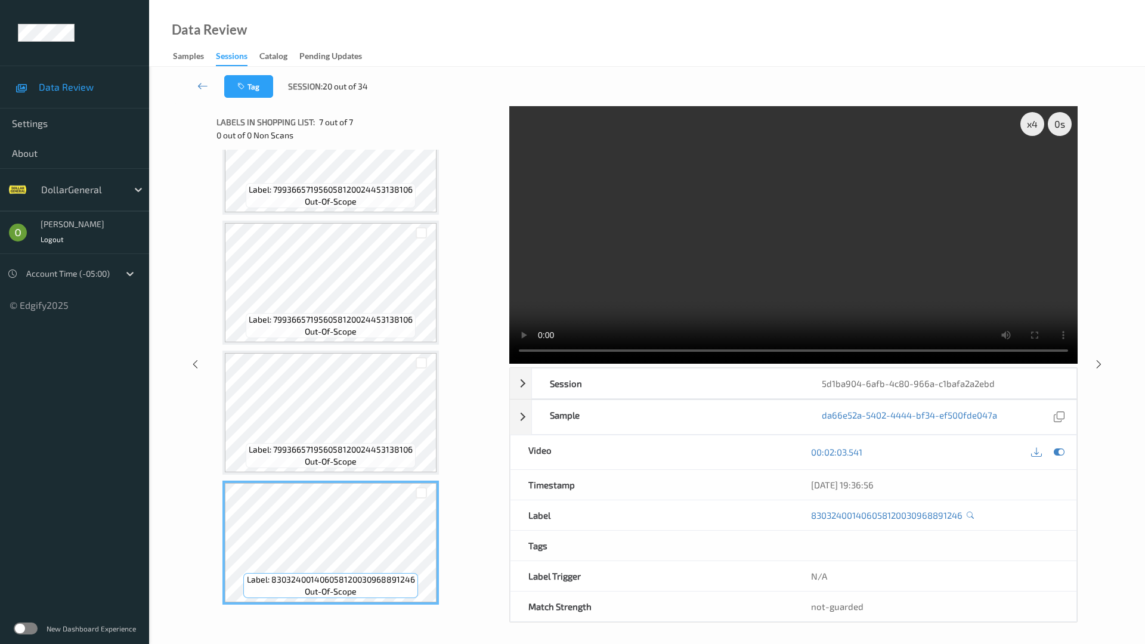
click at [925, 278] on video at bounding box center [793, 235] width 568 height 258
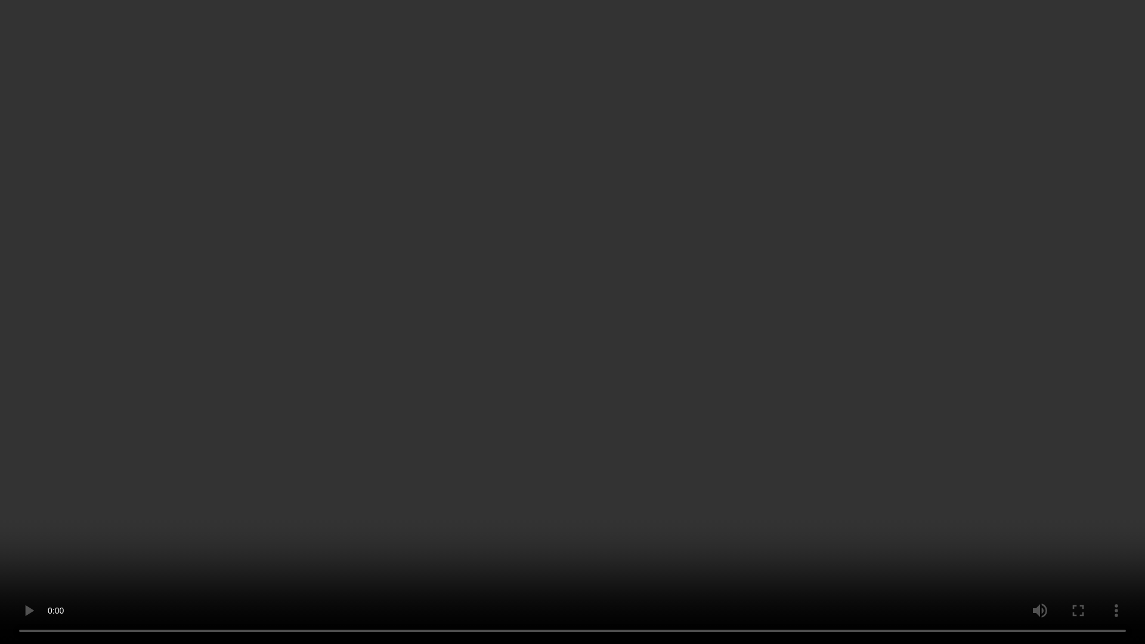
click at [885, 272] on video at bounding box center [572, 322] width 1145 height 644
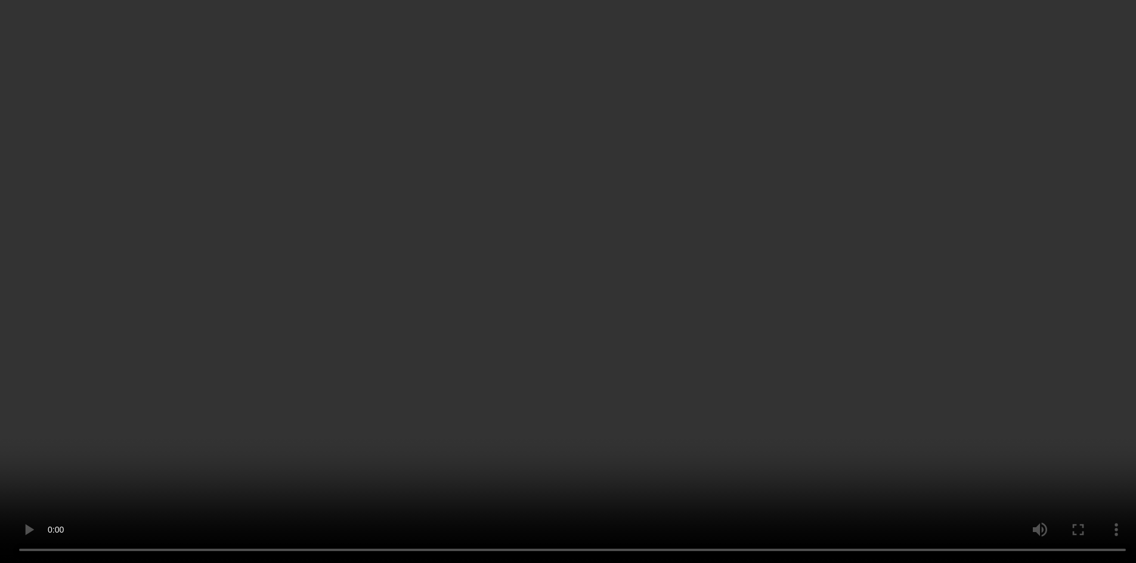
click at [777, 77] on div "Tag Session: 20 out of 34" at bounding box center [642, 86] width 938 height 39
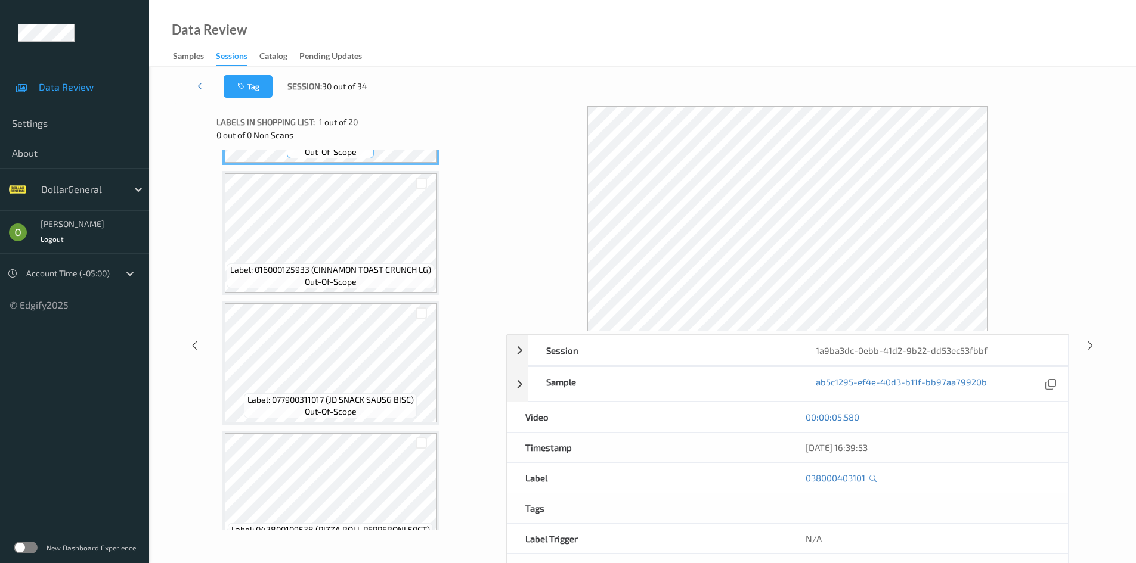
scroll to position [119, 0]
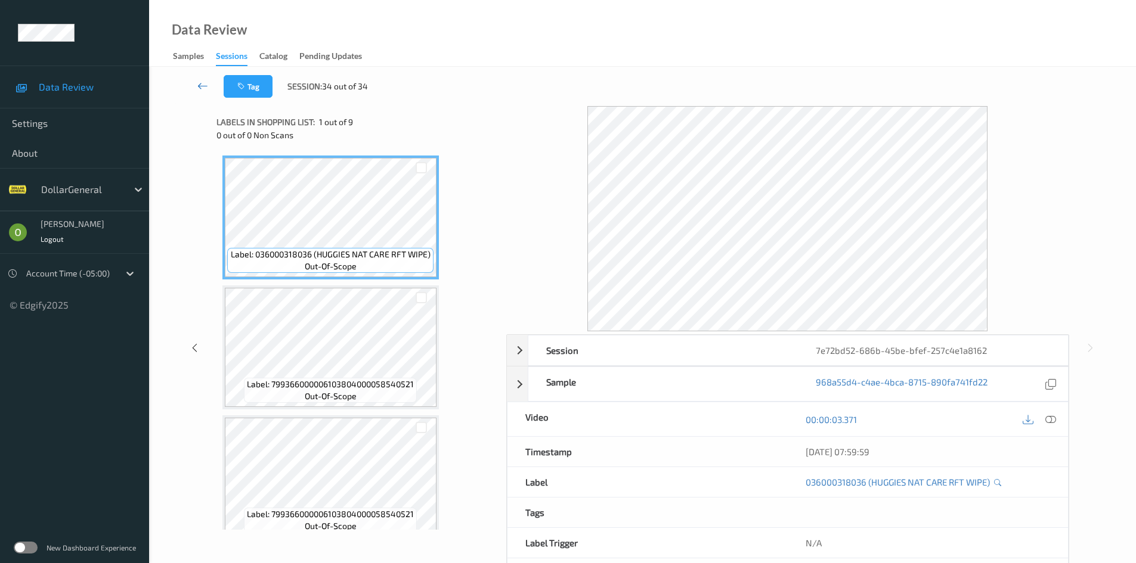
click at [196, 79] on link at bounding box center [203, 86] width 42 height 23
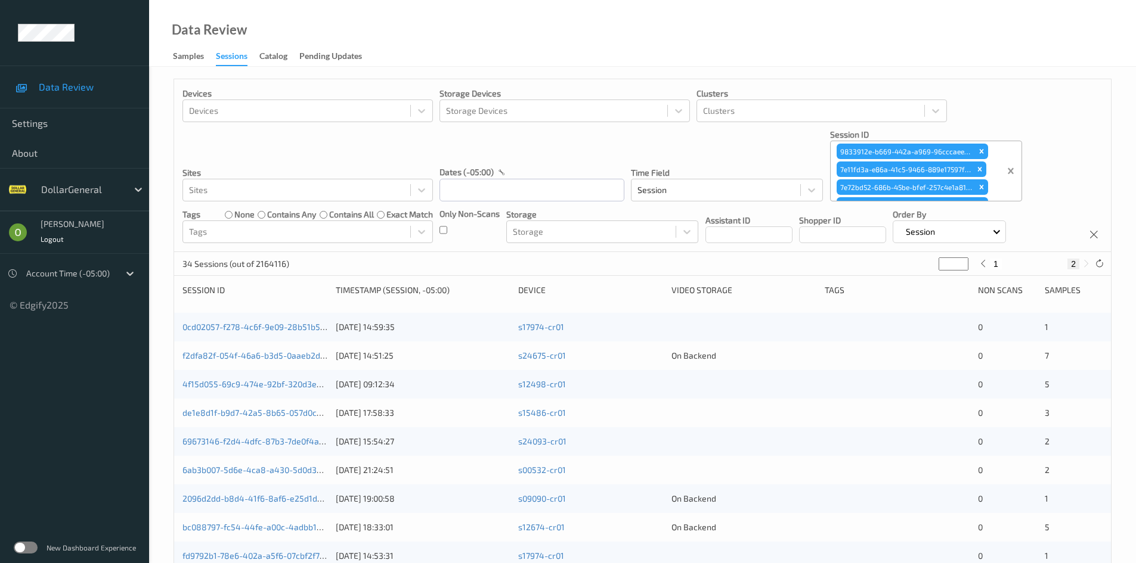
type input "*"
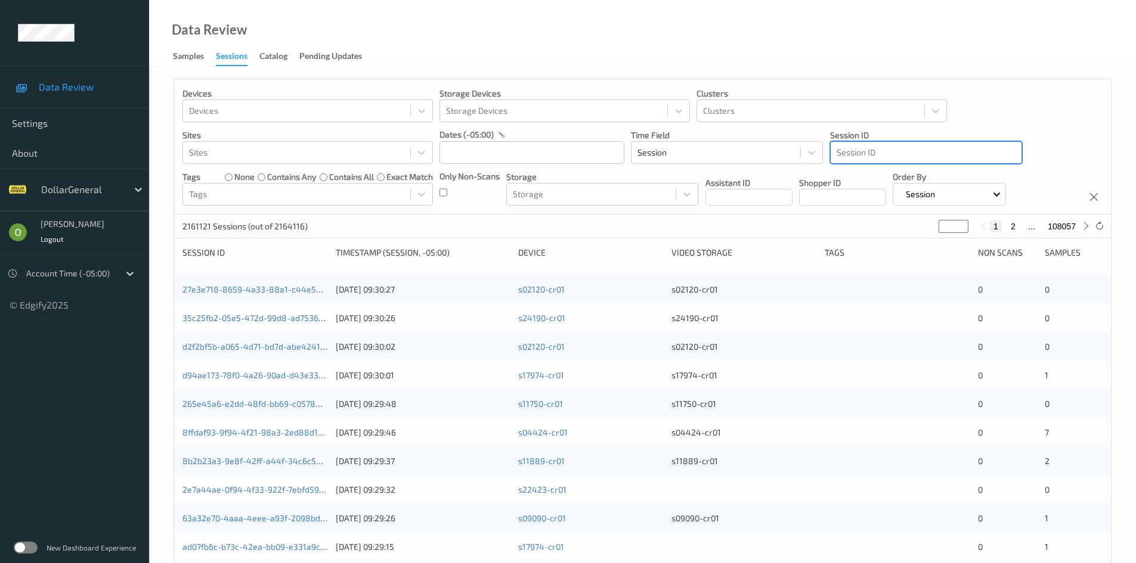
click at [914, 166] on div "Devices Devices Storage Devices Storage Devices Clusters Clusters Sites Sites d…" at bounding box center [642, 146] width 937 height 135
click at [913, 154] on div at bounding box center [925, 152] width 179 height 14
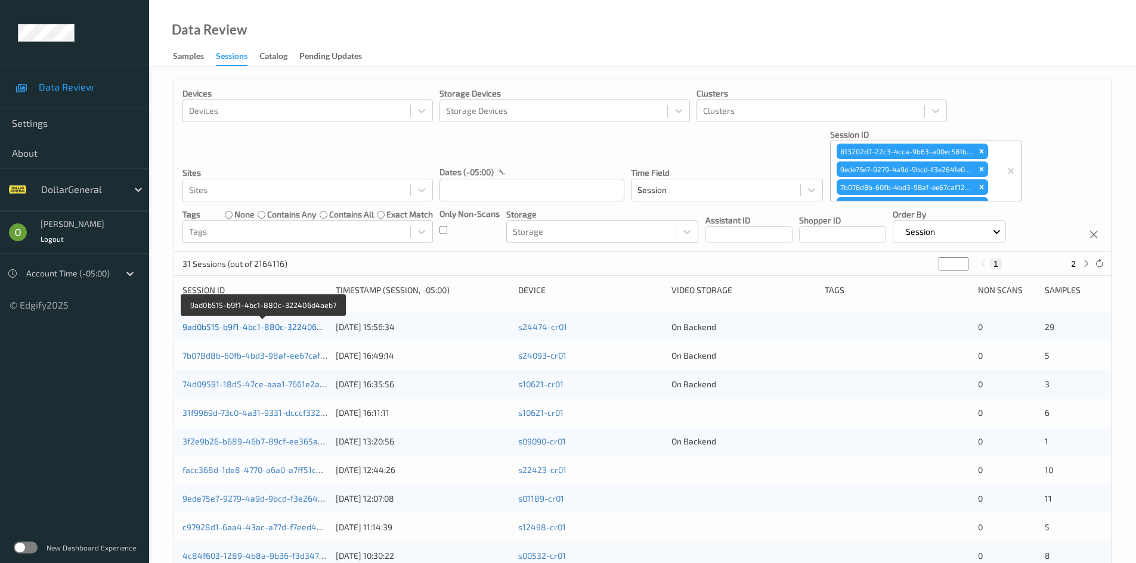
click at [233, 327] on link "9ad0b515-b9f1-4bc1-880c-322406d4aeb7" at bounding box center [263, 327] width 163 height 10
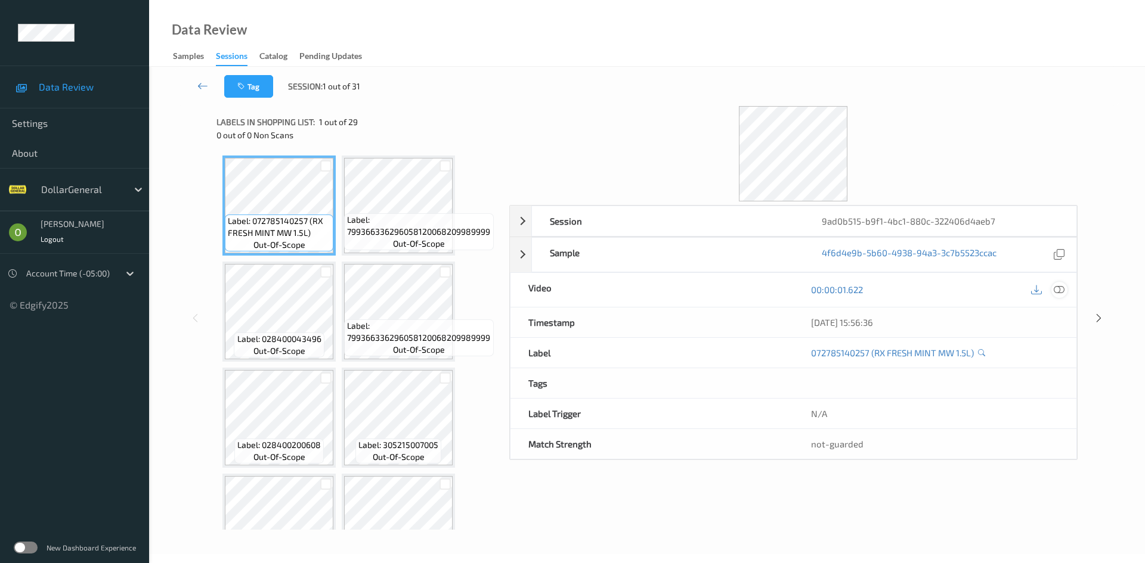
click at [1062, 285] on icon at bounding box center [1058, 289] width 11 height 11
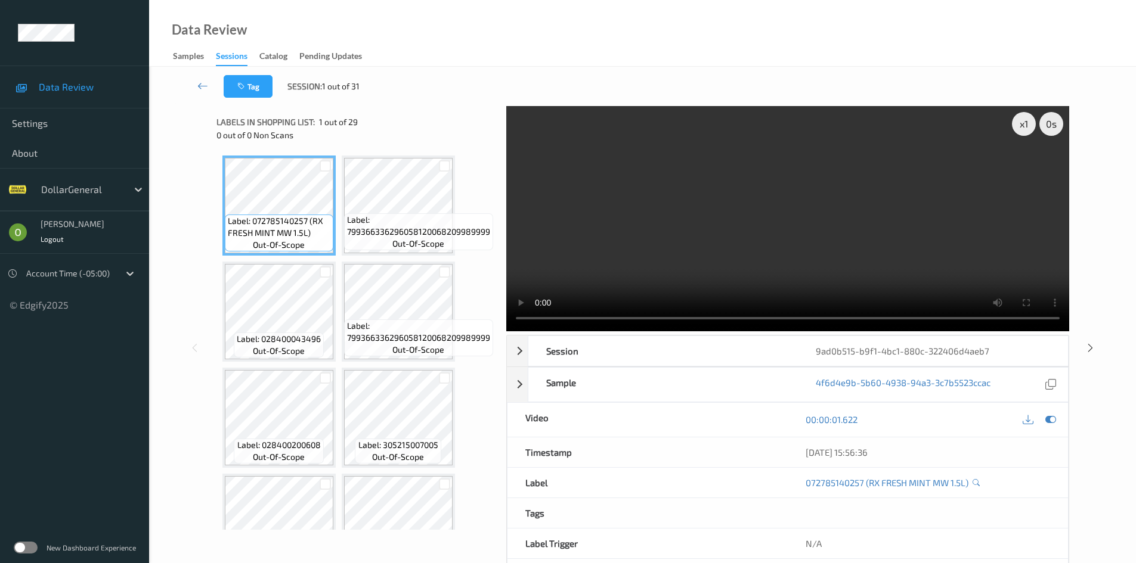
click at [780, 91] on div "Tag Session: 1 out of 31" at bounding box center [642, 86] width 938 height 39
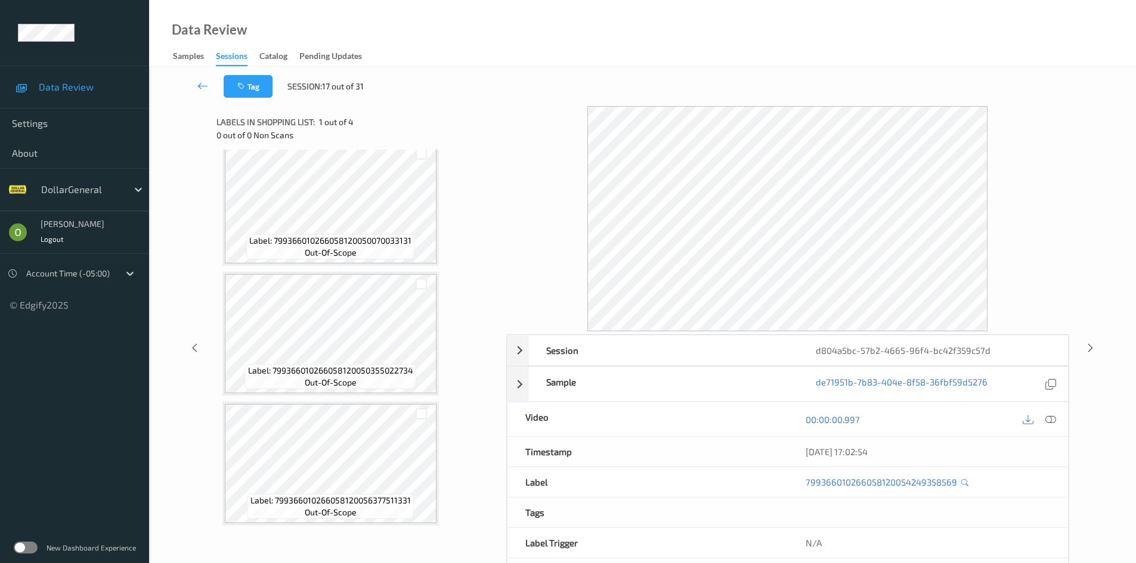
scroll to position [145, 0]
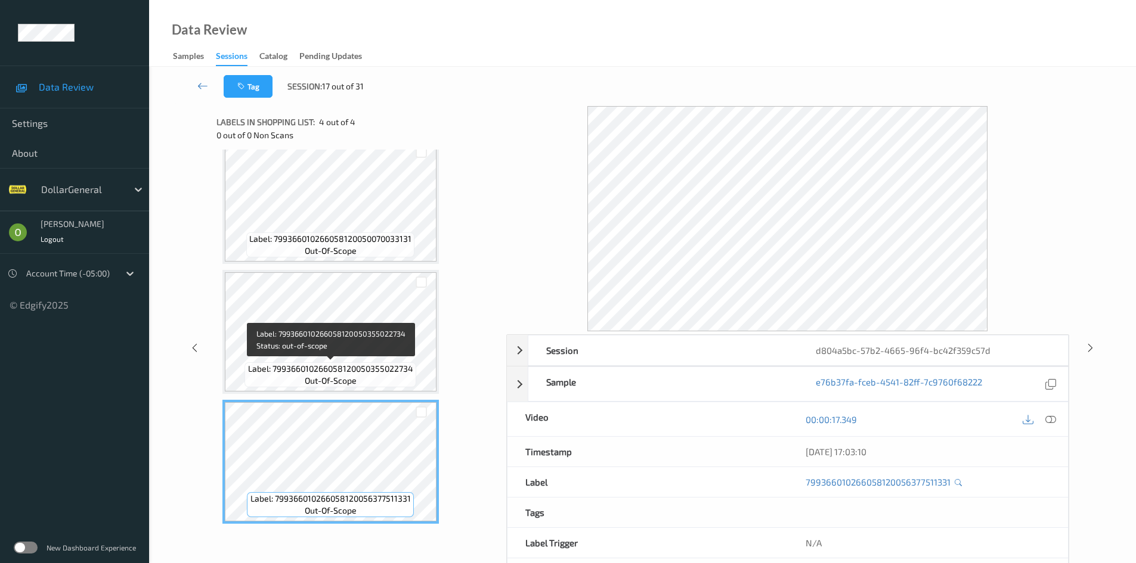
click at [382, 379] on div "Label: 799366010266058120050355022734 out-of-scope" at bounding box center [329, 374] width 171 height 25
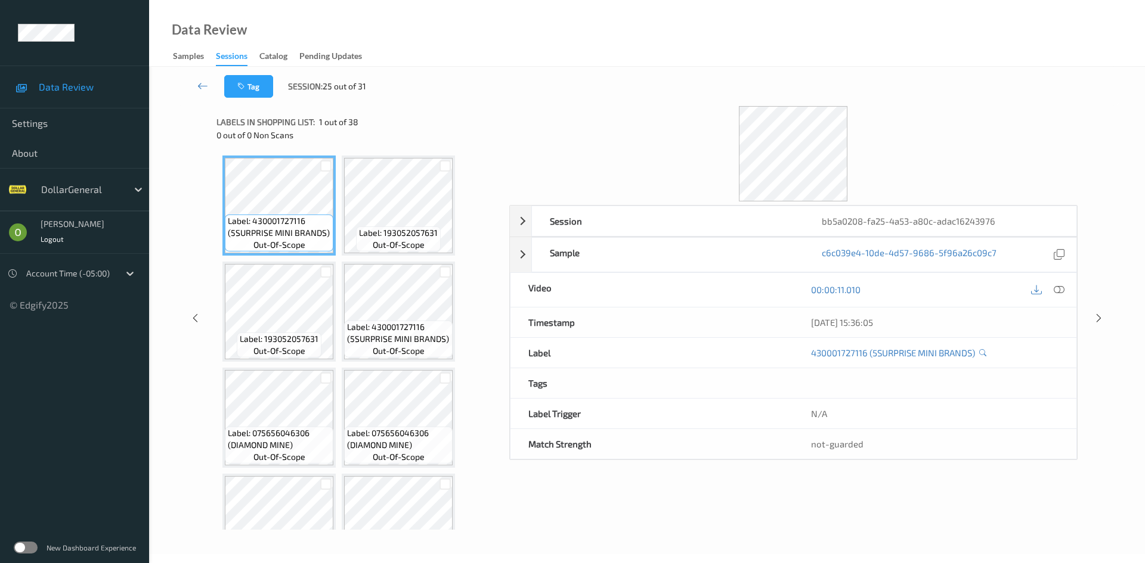
click at [1062, 280] on div "00:00:11.010" at bounding box center [934, 290] width 283 height 34
click at [1062, 286] on icon at bounding box center [1058, 289] width 11 height 11
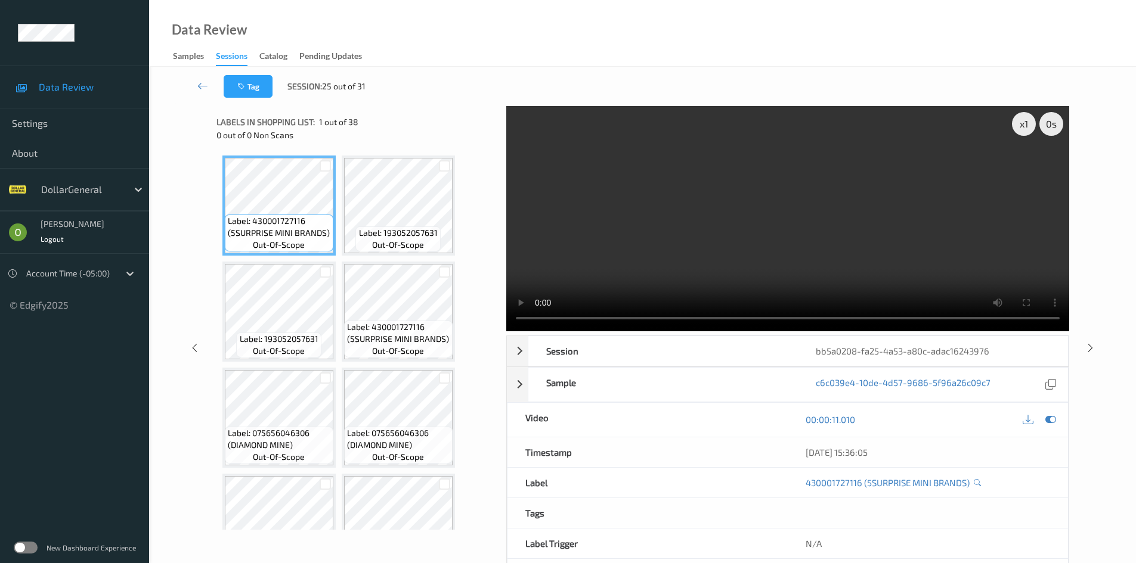
click at [705, 193] on video at bounding box center [787, 218] width 563 height 225
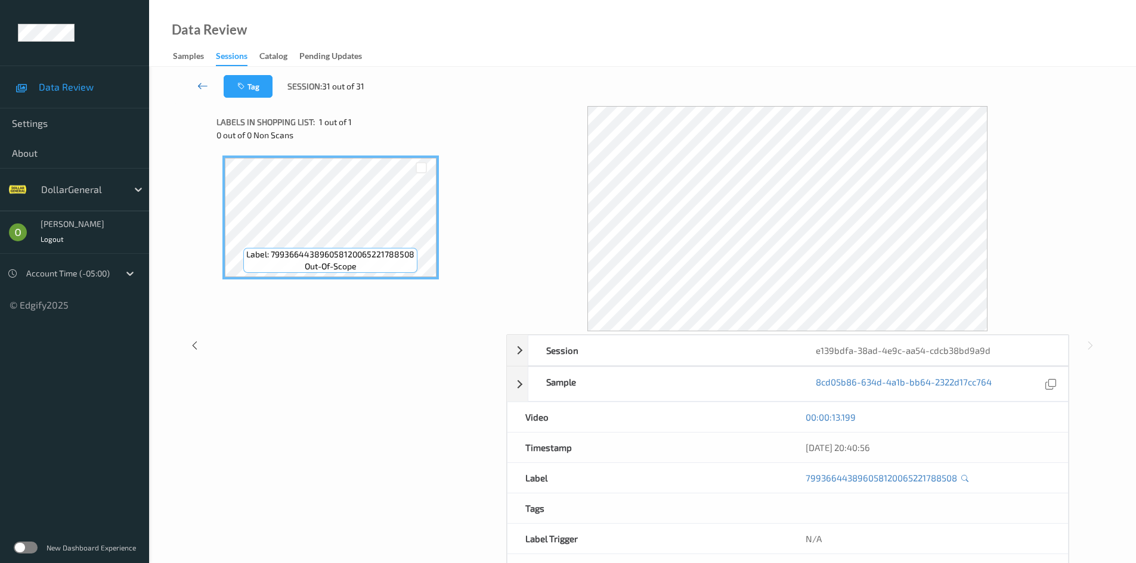
click at [212, 92] on link at bounding box center [203, 86] width 42 height 23
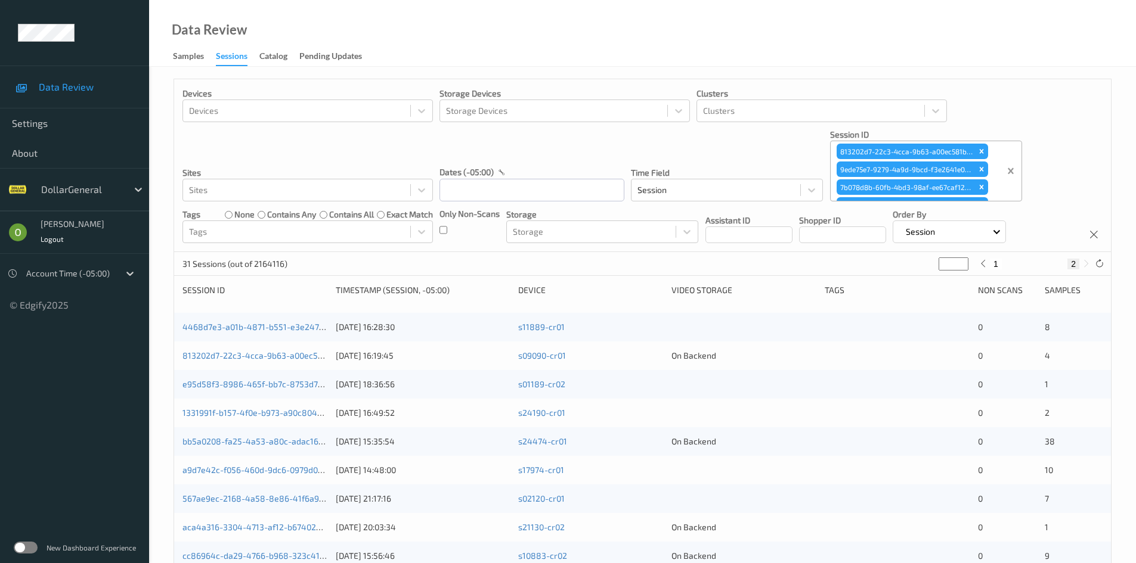
type input "*"
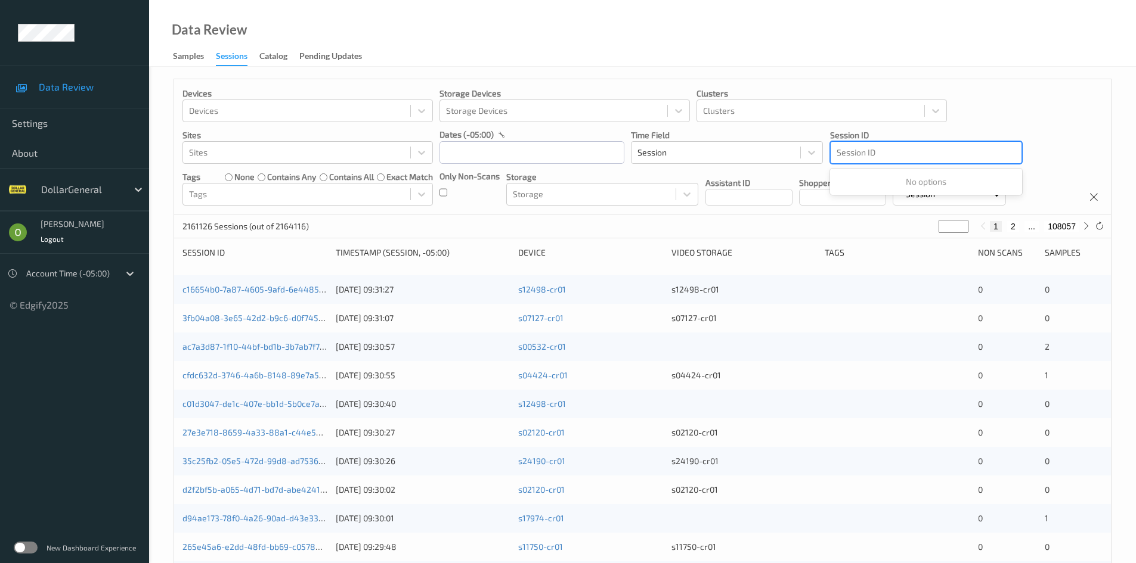
click at [936, 158] on div at bounding box center [925, 152] width 179 height 14
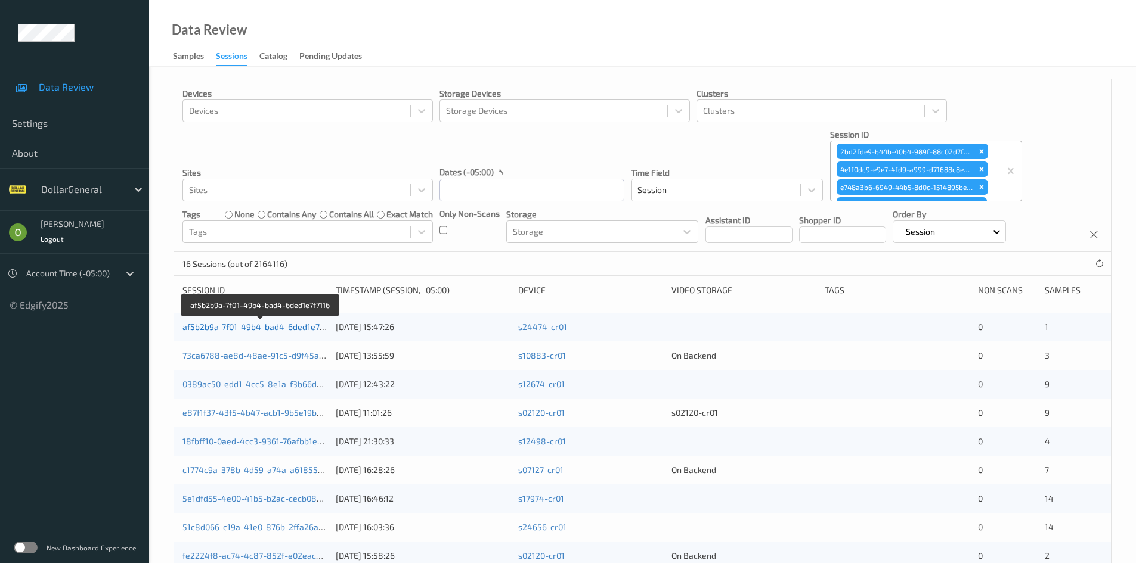
click at [244, 326] on link "af5b2b9a-7f01-49b4-bad4-6ded1e7f7116" at bounding box center [260, 327] width 156 height 10
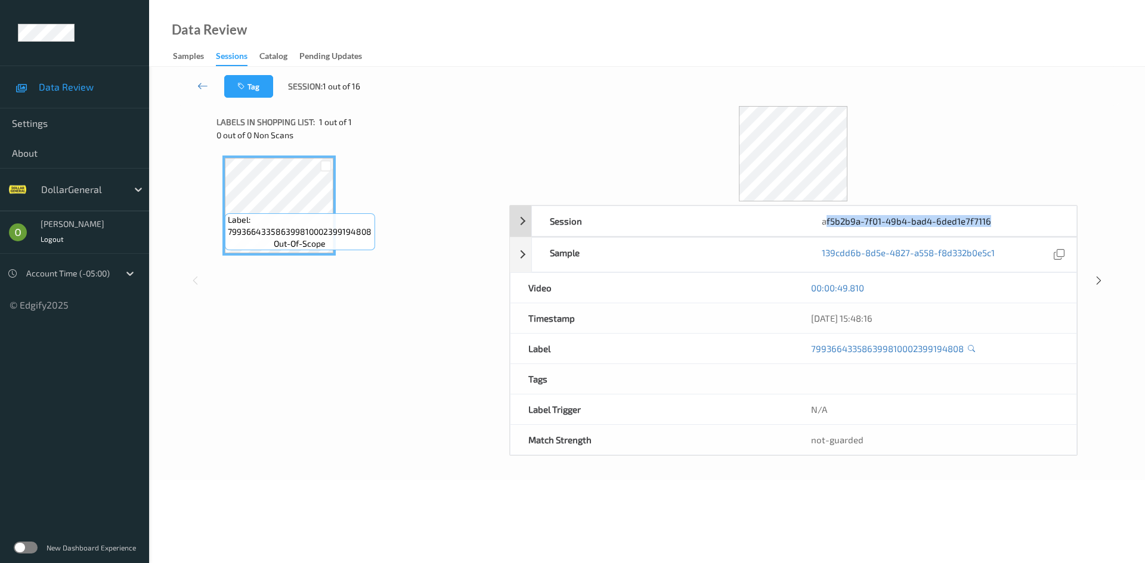
drag, startPoint x: 990, startPoint y: 224, endPoint x: 825, endPoint y: 220, distance: 164.6
click at [825, 220] on div "af5b2b9a-7f01-49b4-bad4-6ded1e7f7116" at bounding box center [940, 221] width 272 height 30
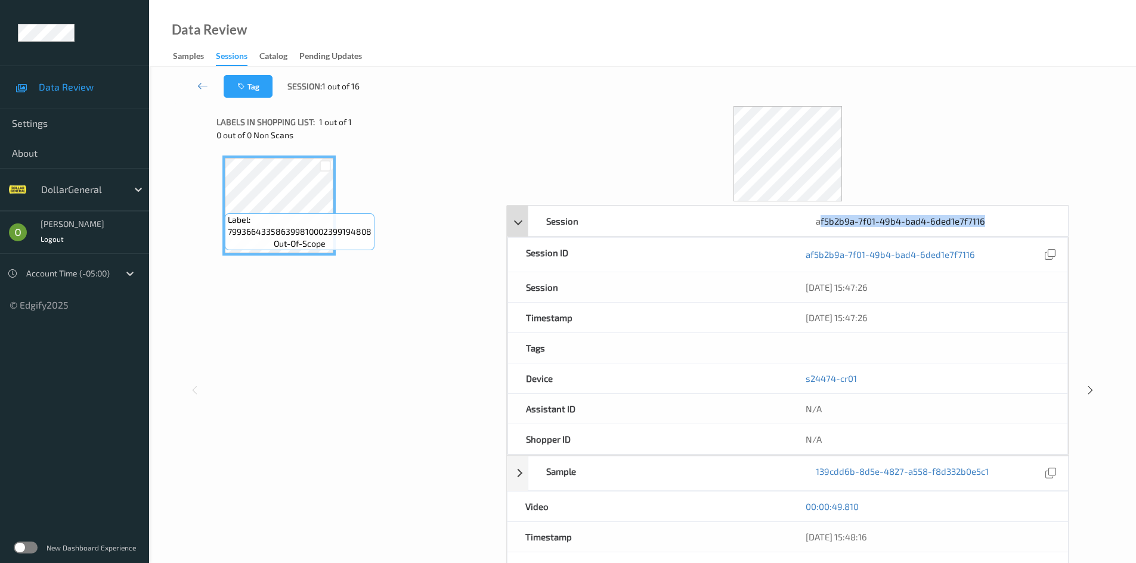
click at [1029, 207] on div "af5b2b9a-7f01-49b4-bad4-6ded1e7f7116" at bounding box center [932, 221] width 269 height 30
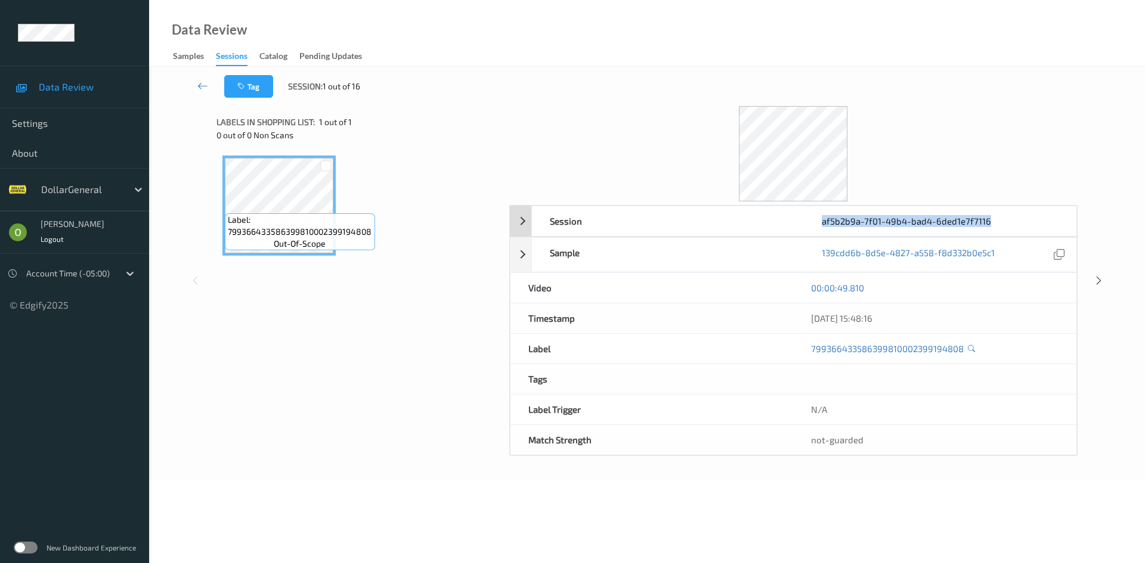
drag, startPoint x: 978, startPoint y: 226, endPoint x: 823, endPoint y: 228, distance: 154.4
click at [823, 228] on div "af5b2b9a-7f01-49b4-bad4-6ded1e7f7116" at bounding box center [940, 221] width 272 height 30
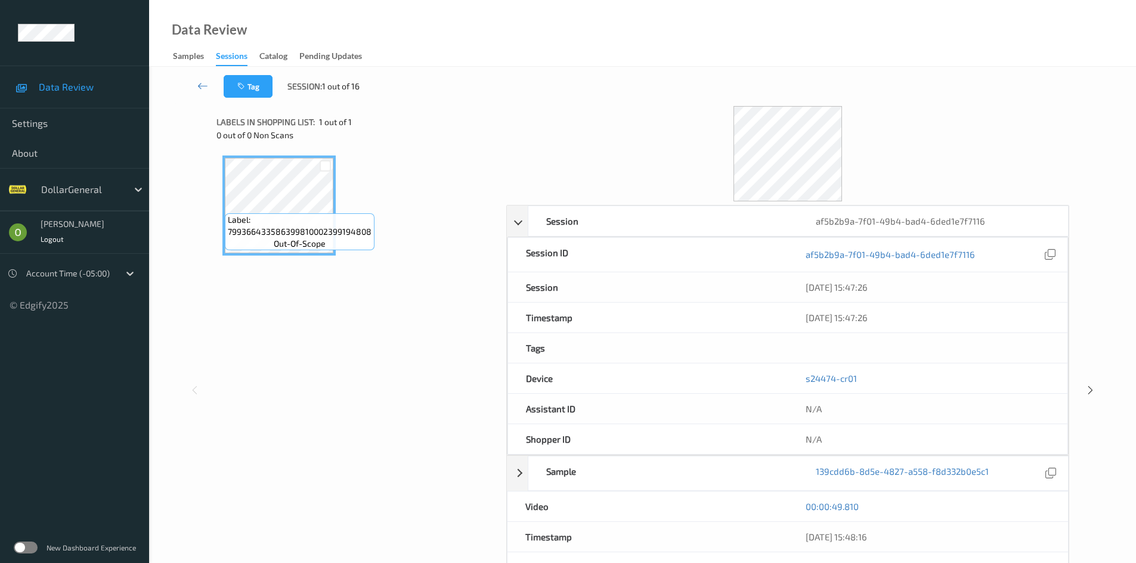
click at [844, 55] on div "Data Review Samples Sessions Catalog Pending Updates" at bounding box center [642, 33] width 987 height 67
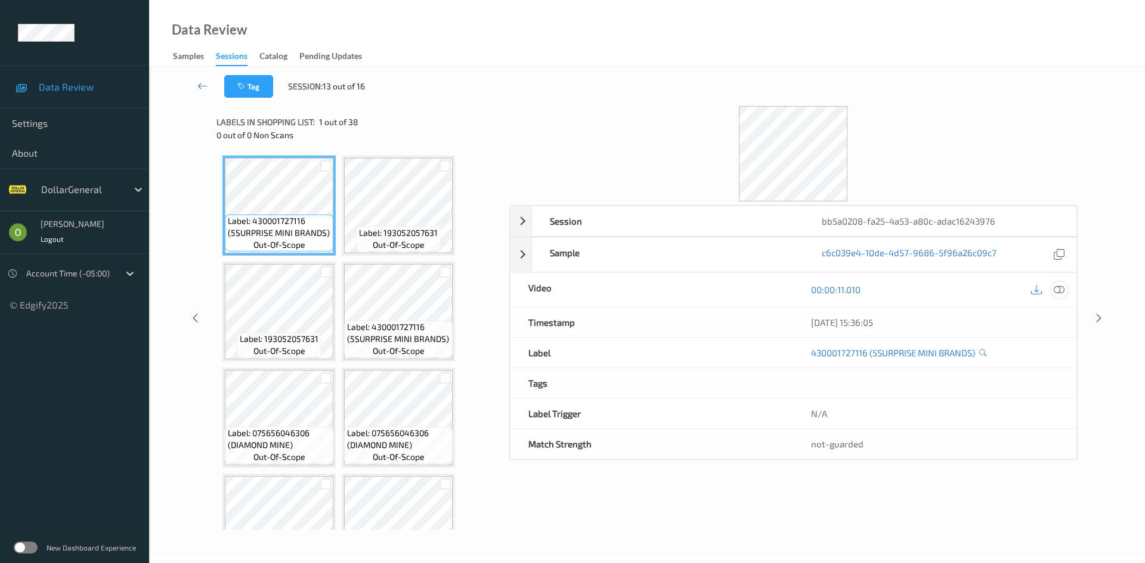
click at [1061, 284] on icon at bounding box center [1058, 289] width 11 height 11
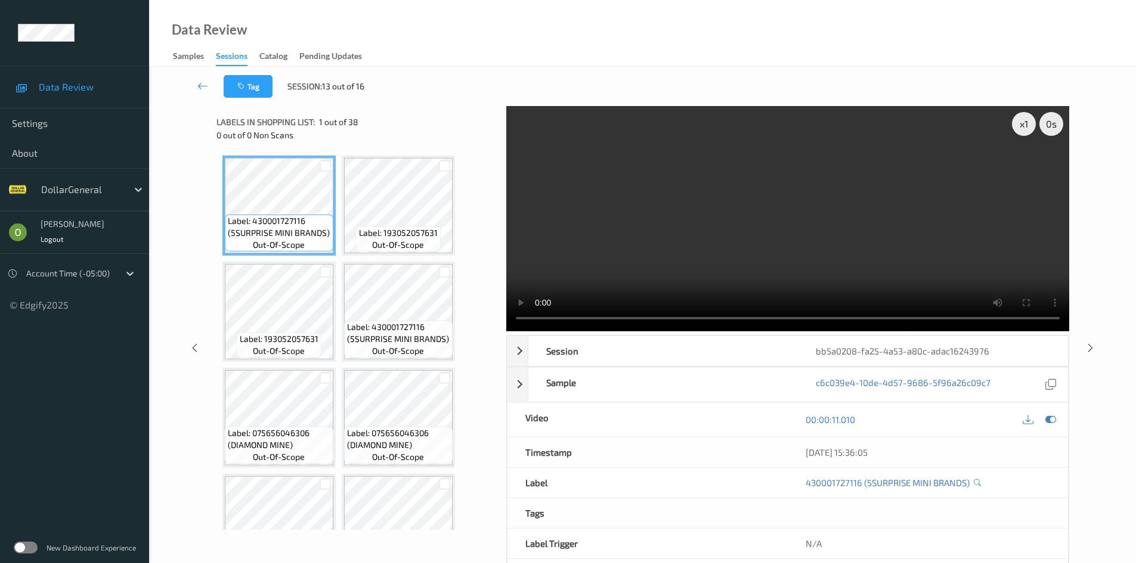
click at [768, 207] on video at bounding box center [787, 218] width 563 height 225
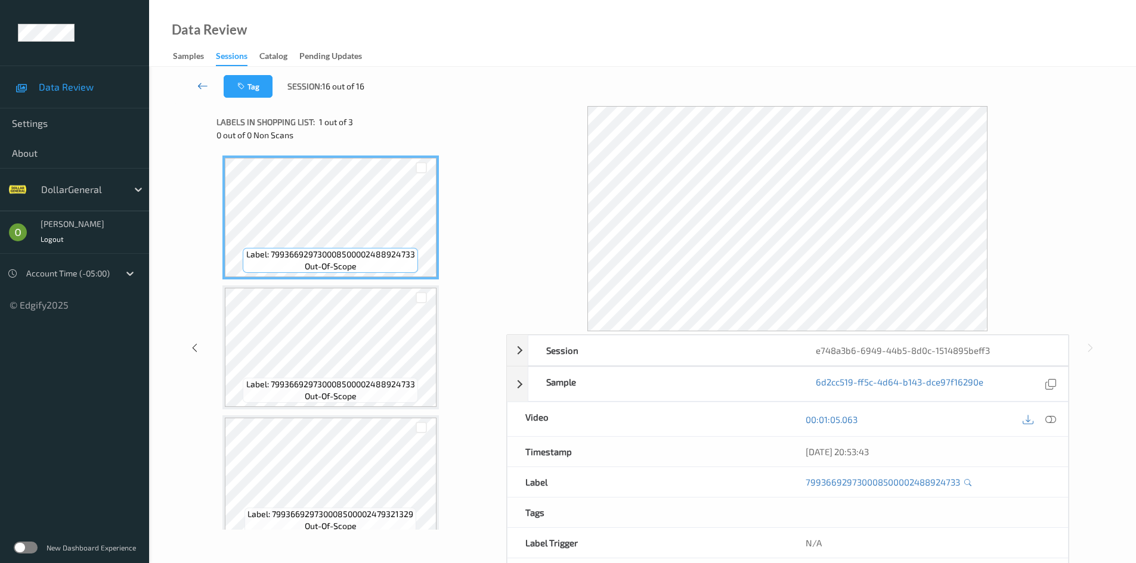
click at [185, 92] on link at bounding box center [203, 86] width 42 height 23
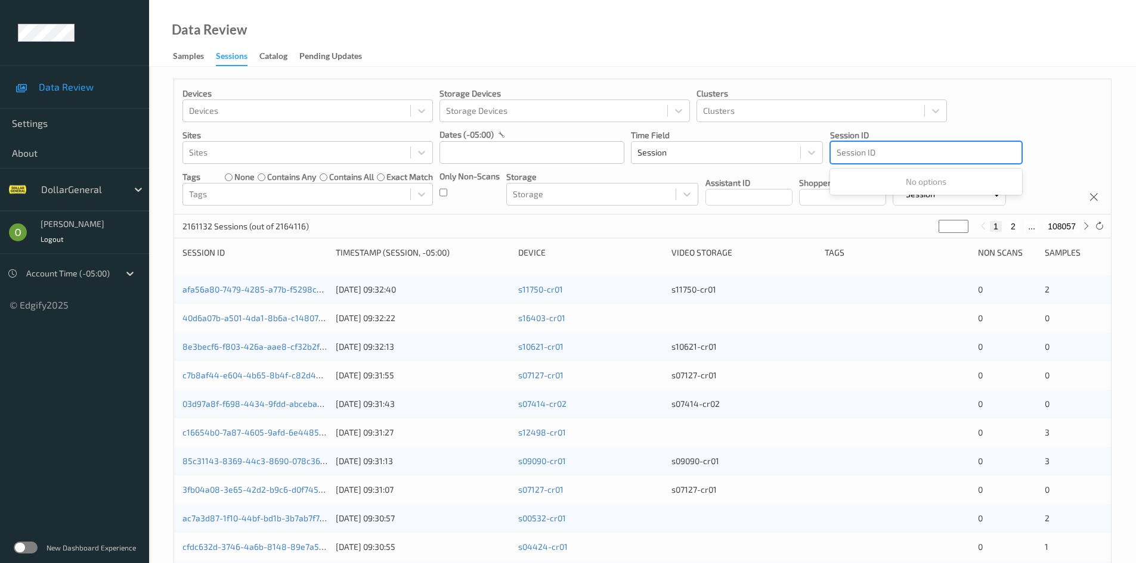
click at [932, 153] on div at bounding box center [925, 152] width 179 height 14
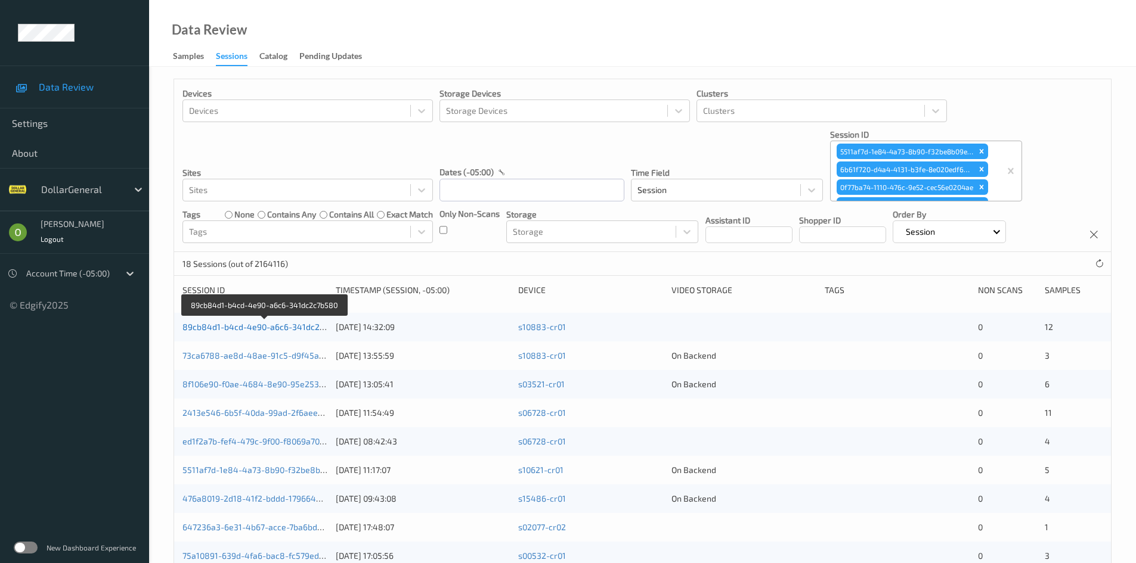
click at [252, 330] on link "89cb84d1-b4cd-4e90-a6c6-341dc2c7b580" at bounding box center [264, 327] width 165 height 10
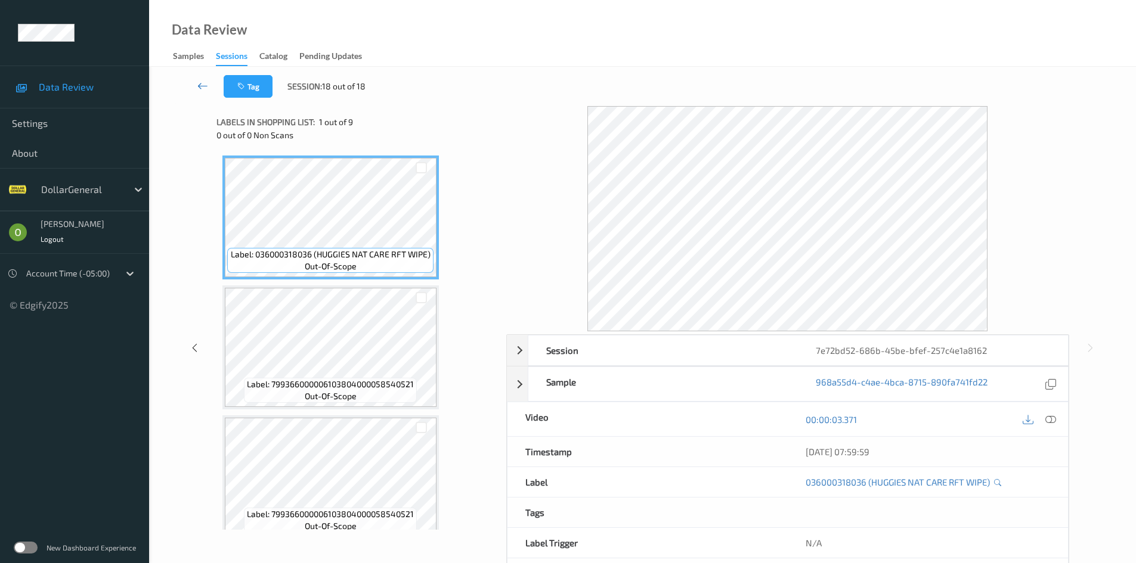
click at [202, 88] on icon at bounding box center [202, 86] width 11 height 12
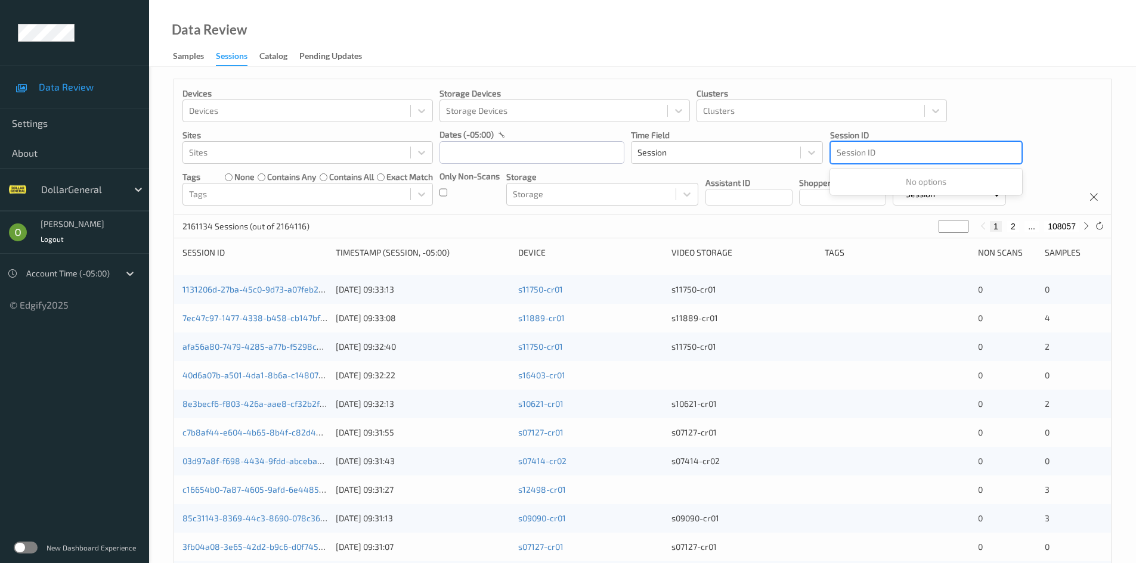
click at [947, 154] on div at bounding box center [925, 152] width 179 height 14
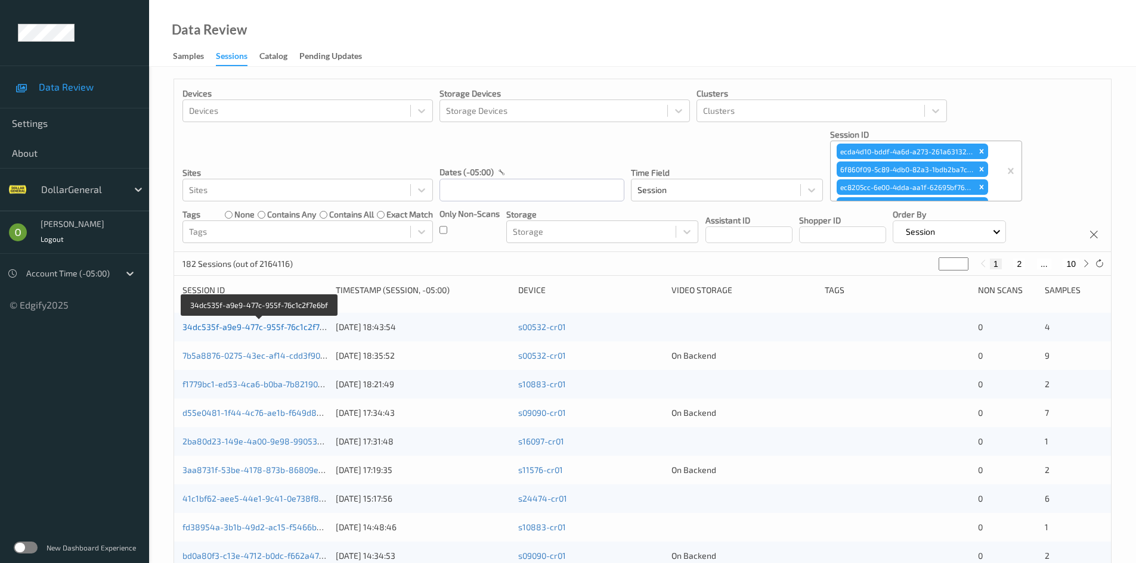
click at [249, 327] on link "34dc535f-a9e9-477c-955f-76c1c2f7e6bf" at bounding box center [259, 327] width 154 height 10
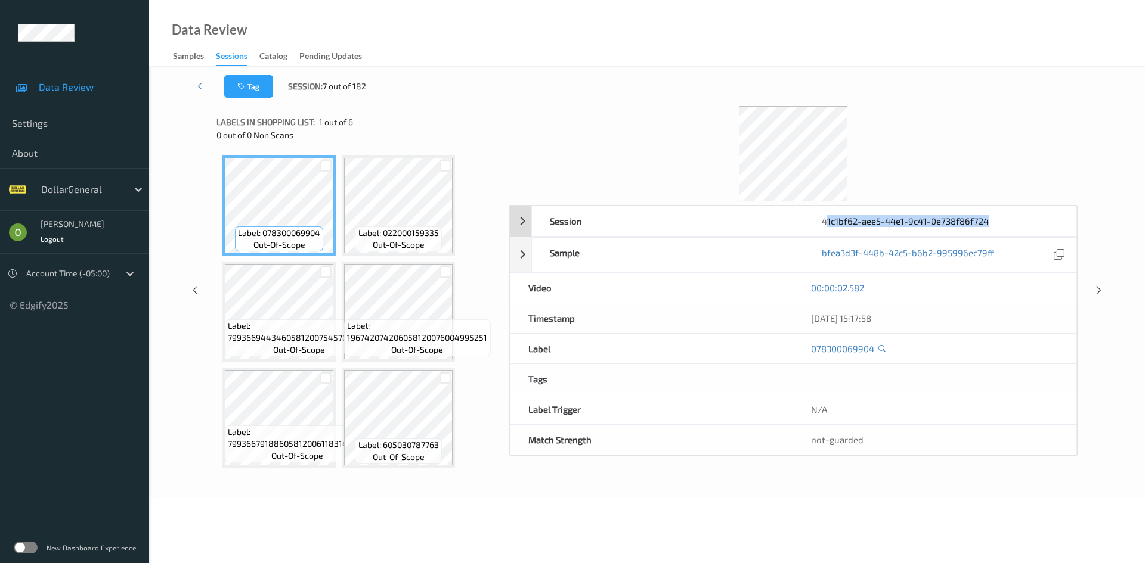
drag, startPoint x: 997, startPoint y: 222, endPoint x: 825, endPoint y: 216, distance: 172.4
click at [825, 216] on div "41c1bf62-aee5-44e1-9c41-0e738f86f724" at bounding box center [940, 221] width 272 height 30
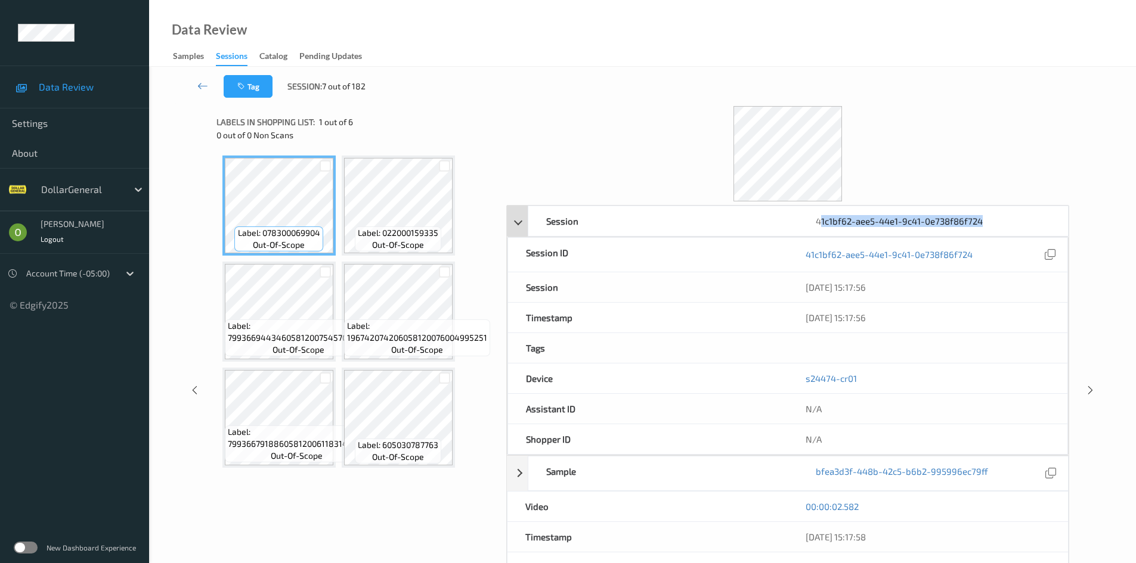
click at [1006, 215] on div "41c1bf62-aee5-44e1-9c41-0e738f86f724" at bounding box center [932, 221] width 269 height 30
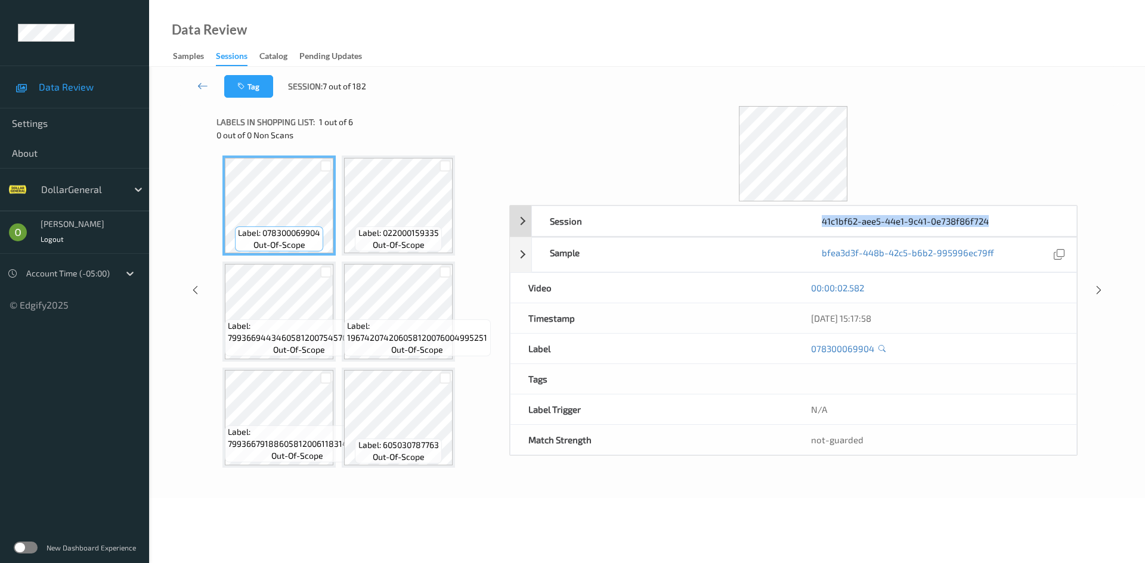
drag, startPoint x: 993, startPoint y: 222, endPoint x: 823, endPoint y: 221, distance: 170.5
click at [823, 221] on div "41c1bf62-aee5-44e1-9c41-0e738f86f724" at bounding box center [940, 221] width 272 height 30
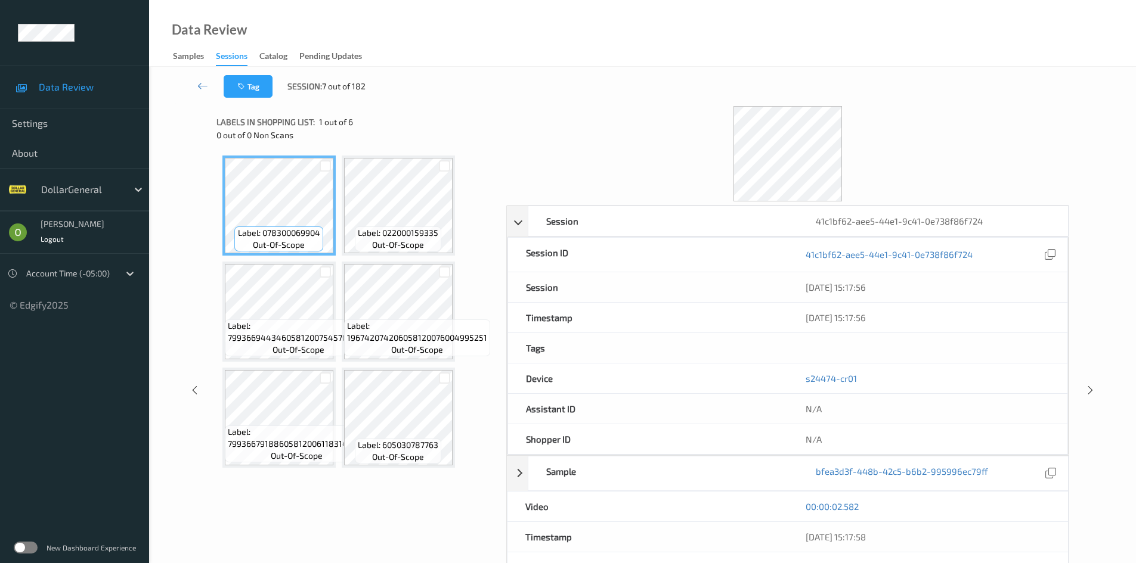
click at [860, 104] on div "Tag Session: 7 out of 182" at bounding box center [642, 86] width 938 height 39
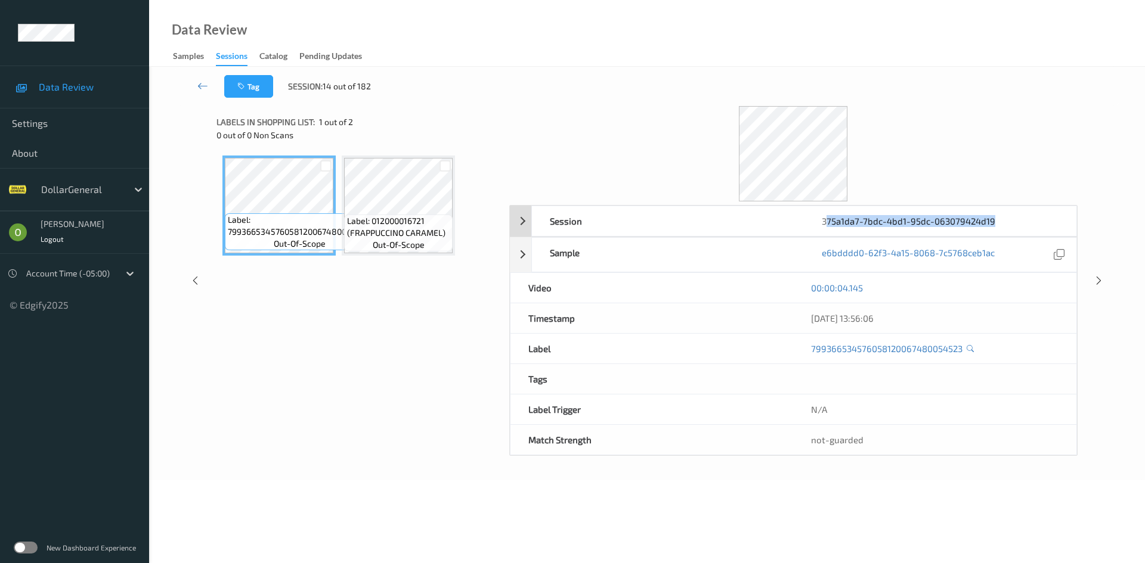
drag, startPoint x: 998, startPoint y: 223, endPoint x: 825, endPoint y: 212, distance: 173.9
click at [825, 212] on div "375a1da7-7bdc-4bd1-95dc-063079424d19" at bounding box center [940, 221] width 272 height 30
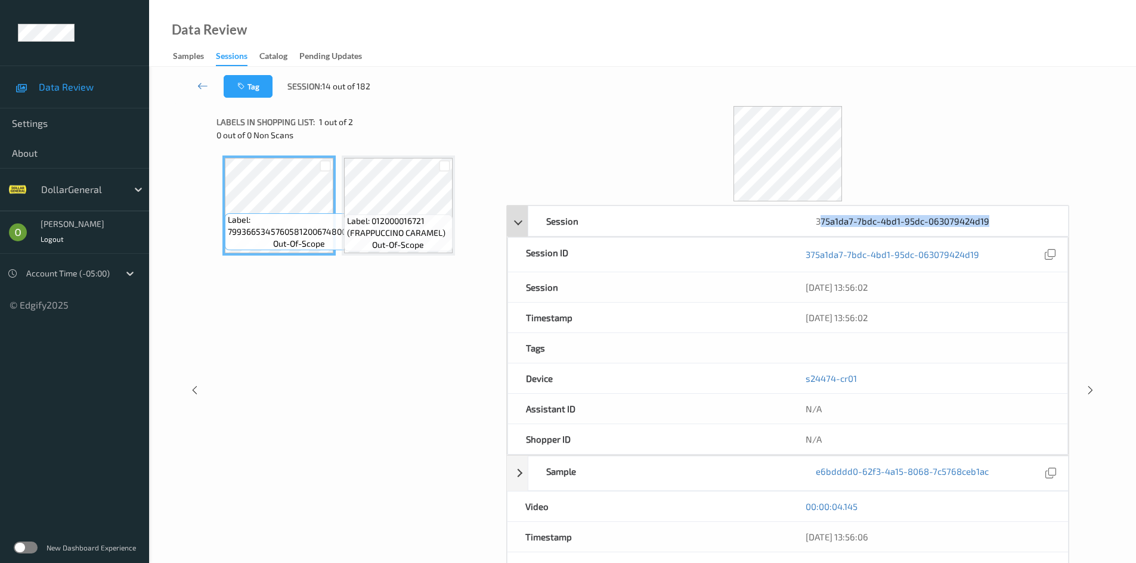
click at [825, 212] on div "375a1da7-7bdc-4bd1-95dc-063079424d19" at bounding box center [932, 221] width 269 height 30
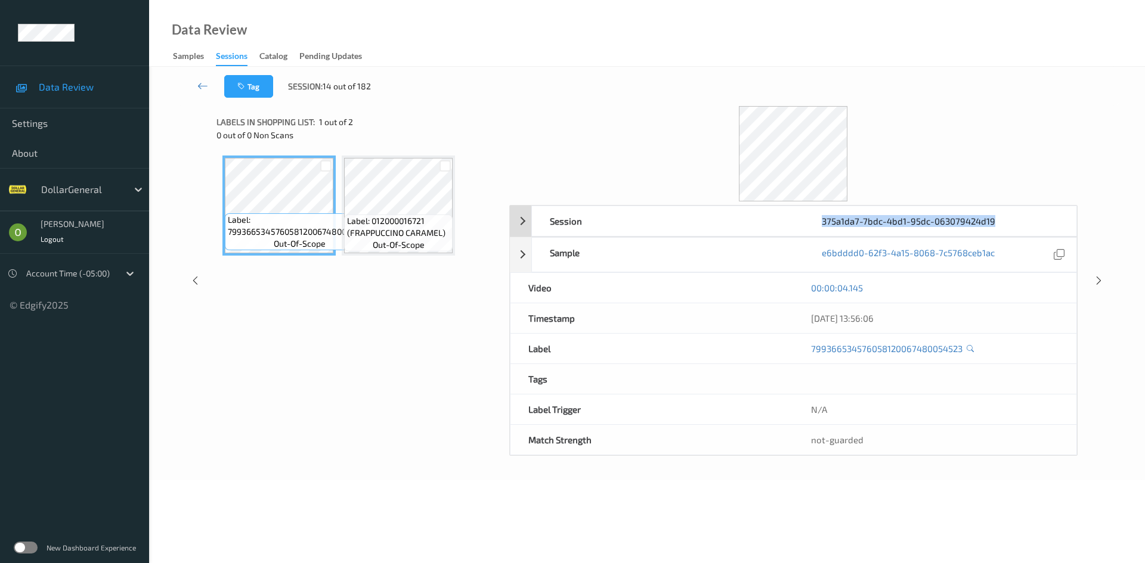
drag, startPoint x: 999, startPoint y: 221, endPoint x: 820, endPoint y: 222, distance: 178.3
click at [820, 222] on div "375a1da7-7bdc-4bd1-95dc-063079424d19" at bounding box center [940, 221] width 272 height 30
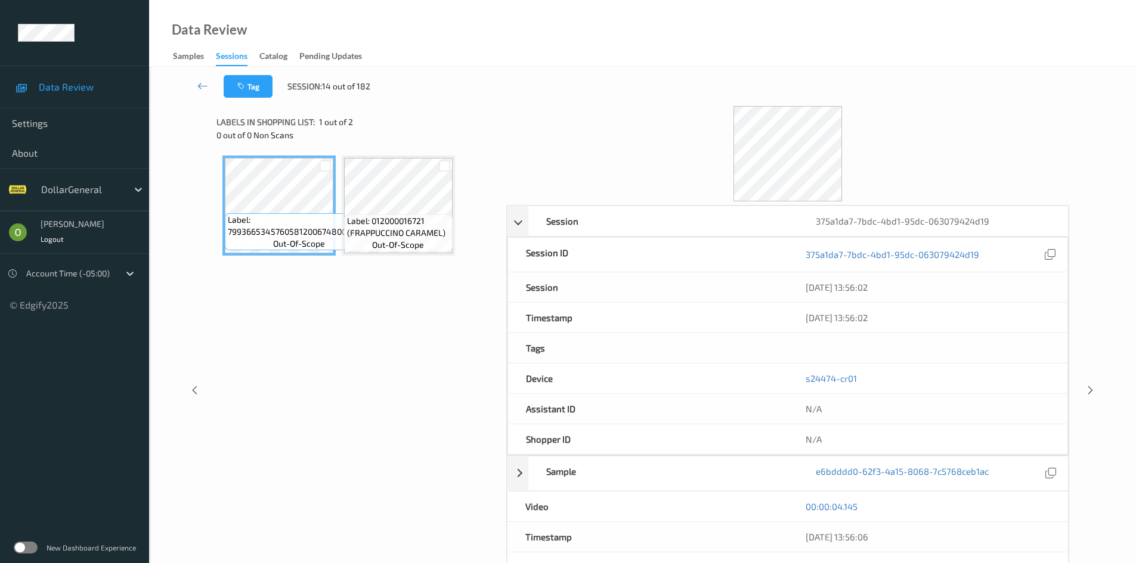
click at [653, 113] on div at bounding box center [787, 153] width 563 height 95
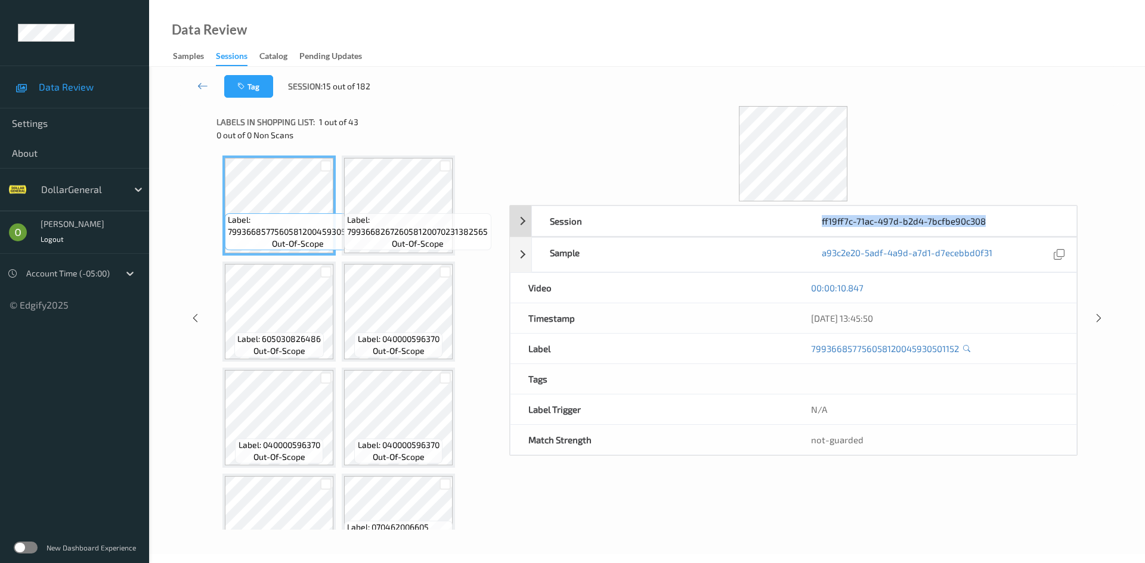
drag, startPoint x: 981, startPoint y: 222, endPoint x: 823, endPoint y: 228, distance: 158.7
click at [823, 228] on div "ff19ff7c-71ac-497d-b2d4-7bcfbe90c308" at bounding box center [940, 221] width 272 height 30
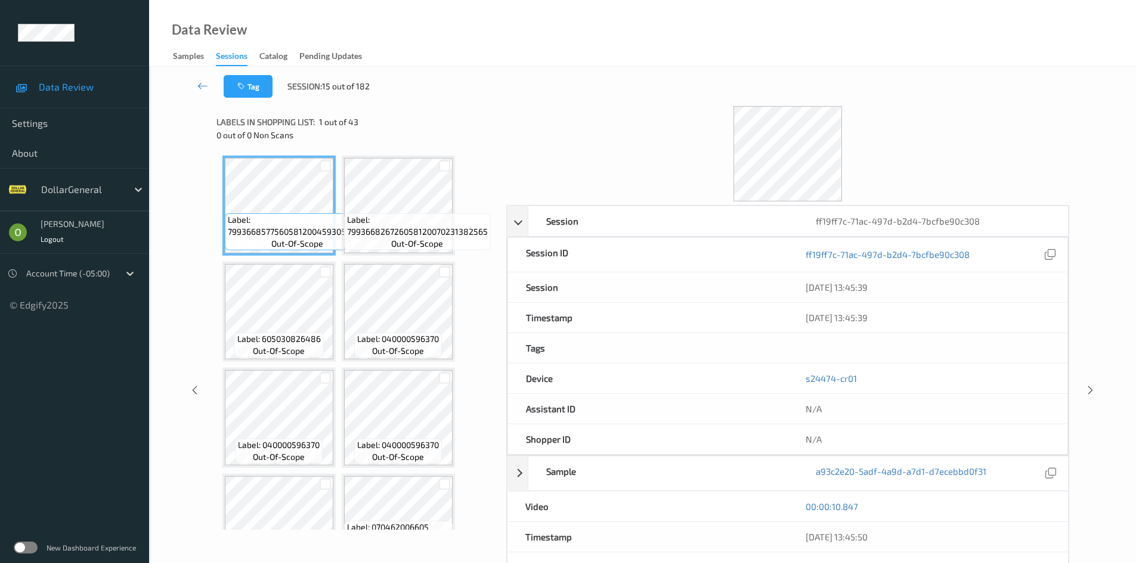
click at [608, 120] on div at bounding box center [787, 153] width 563 height 95
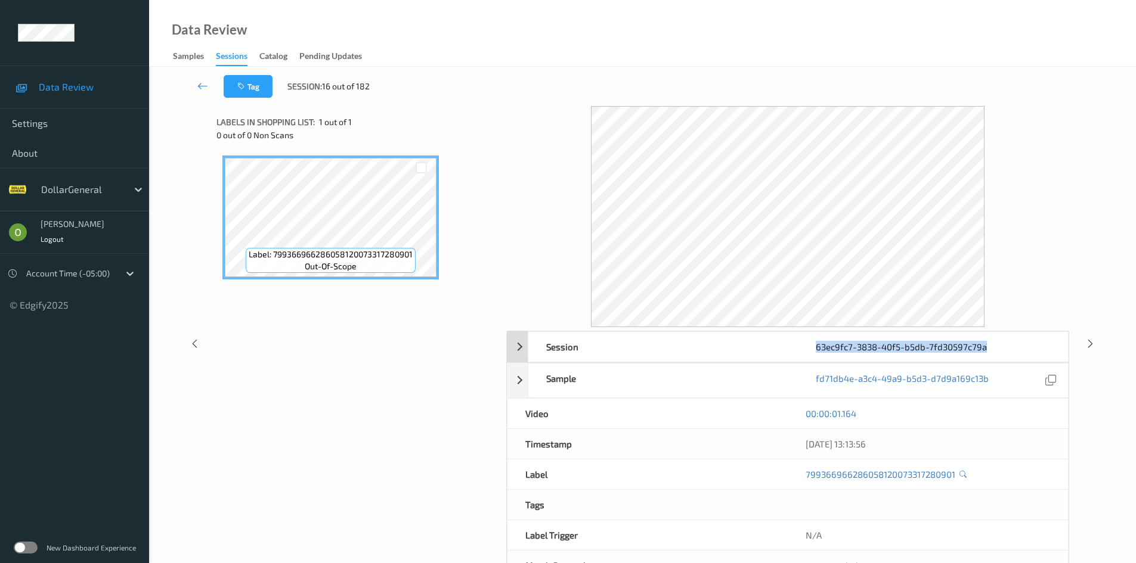
drag, startPoint x: 996, startPoint y: 360, endPoint x: 813, endPoint y: 351, distance: 183.8
click at [813, 351] on div "63ec9fc7-3838-40f5-b5db-7fd30597c79a" at bounding box center [932, 347] width 269 height 30
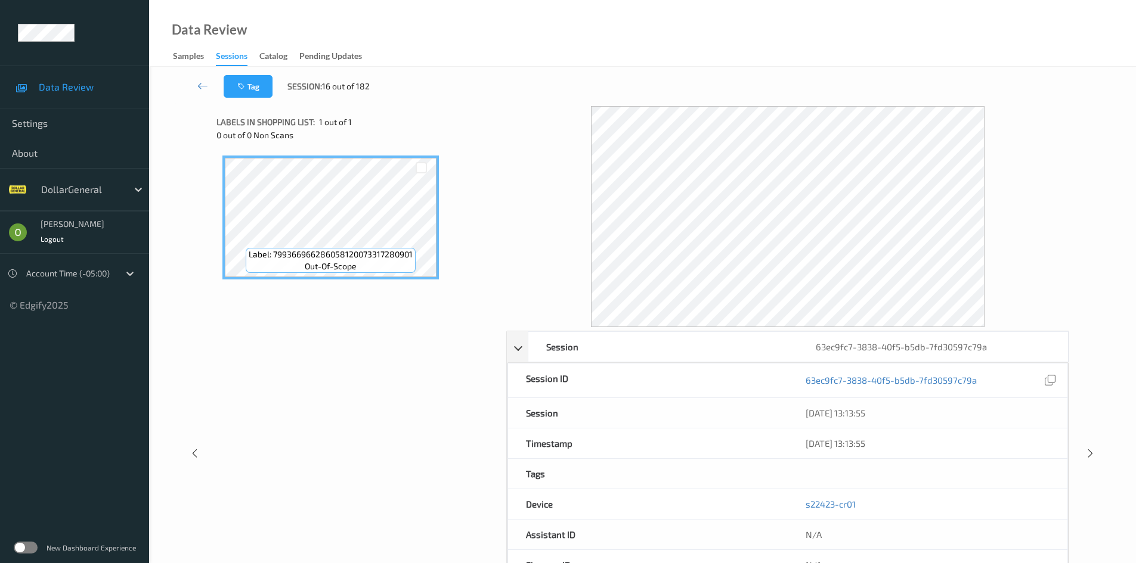
click at [817, 94] on div "Tag Session: 16 out of 182" at bounding box center [642, 86] width 938 height 39
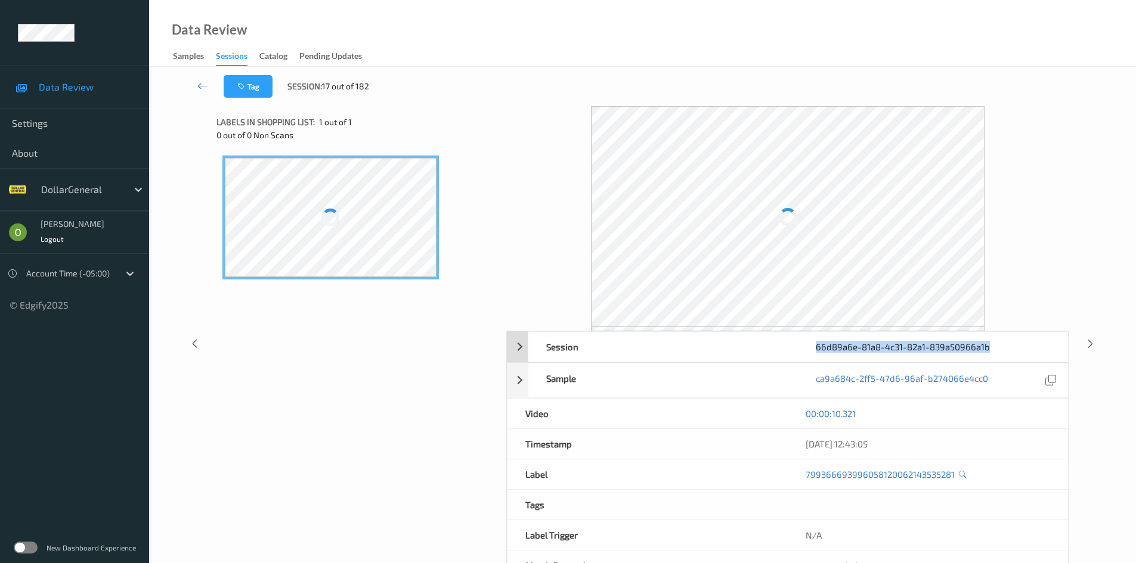
drag, startPoint x: 993, startPoint y: 351, endPoint x: 818, endPoint y: 354, distance: 174.7
click at [818, 354] on div "66d89a6e-81a8-4c31-82a1-839a50966a1b" at bounding box center [932, 347] width 269 height 30
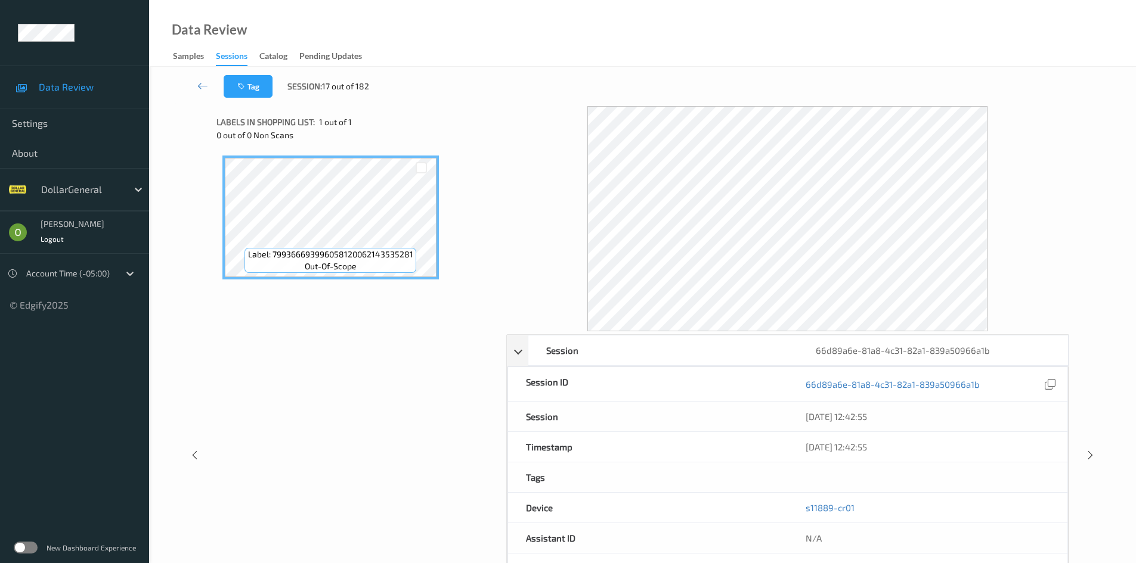
click at [866, 88] on div "Tag Session: 17 out of 182" at bounding box center [642, 86] width 938 height 39
click at [1053, 422] on div at bounding box center [1051, 416] width 16 height 16
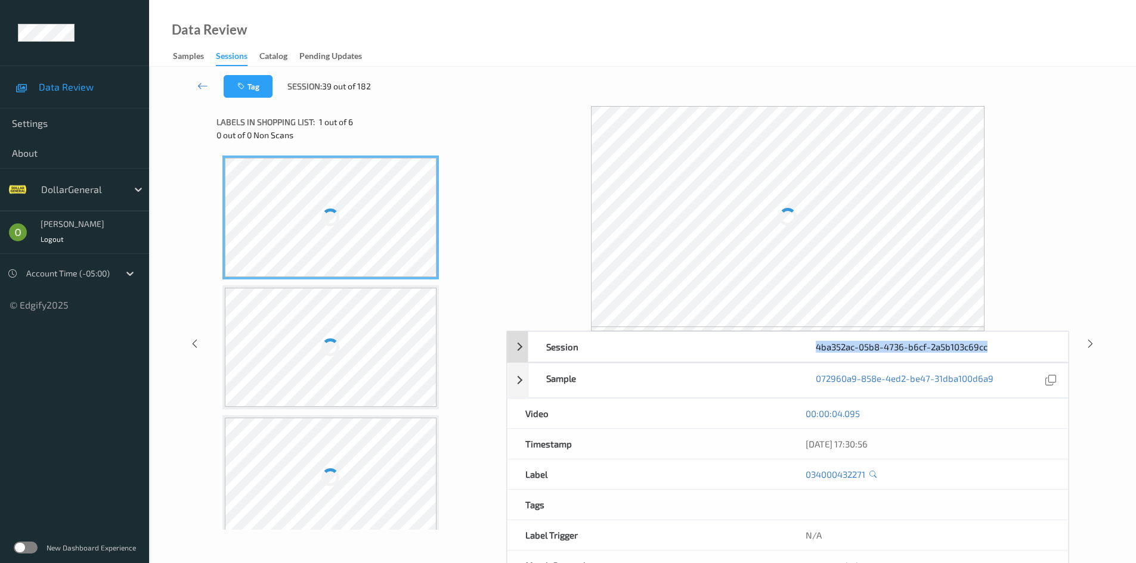
drag, startPoint x: 980, startPoint y: 347, endPoint x: 810, endPoint y: 347, distance: 170.5
click at [810, 347] on div "4ba352ac-05b8-4736-b6cf-2a5b103c69cc" at bounding box center [932, 347] width 269 height 30
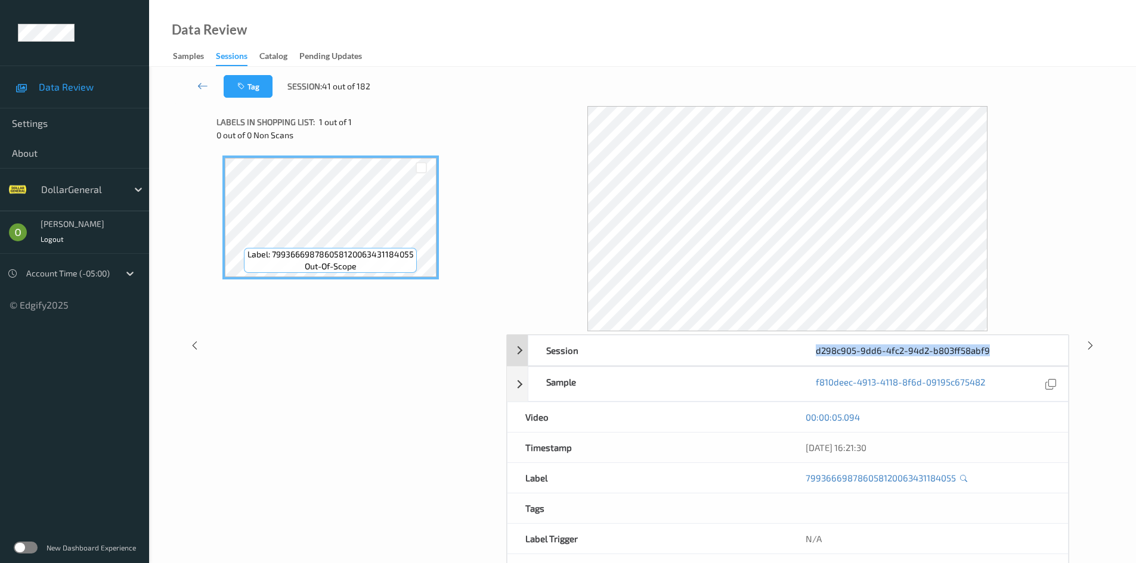
drag, startPoint x: 999, startPoint y: 353, endPoint x: 789, endPoint y: 356, distance: 209.9
click at [789, 356] on div "Session d298c905-9dd6-4fc2-94d2-b803ff58abf9" at bounding box center [798, 350] width 540 height 31
click at [1002, 354] on div "d298c905-9dd6-4fc2-94d2-b803ff58abf9" at bounding box center [932, 351] width 269 height 30
drag, startPoint x: 997, startPoint y: 351, endPoint x: 813, endPoint y: 357, distance: 184.3
click at [813, 357] on div "d298c905-9dd6-4fc2-94d2-b803ff58abf9" at bounding box center [932, 351] width 269 height 30
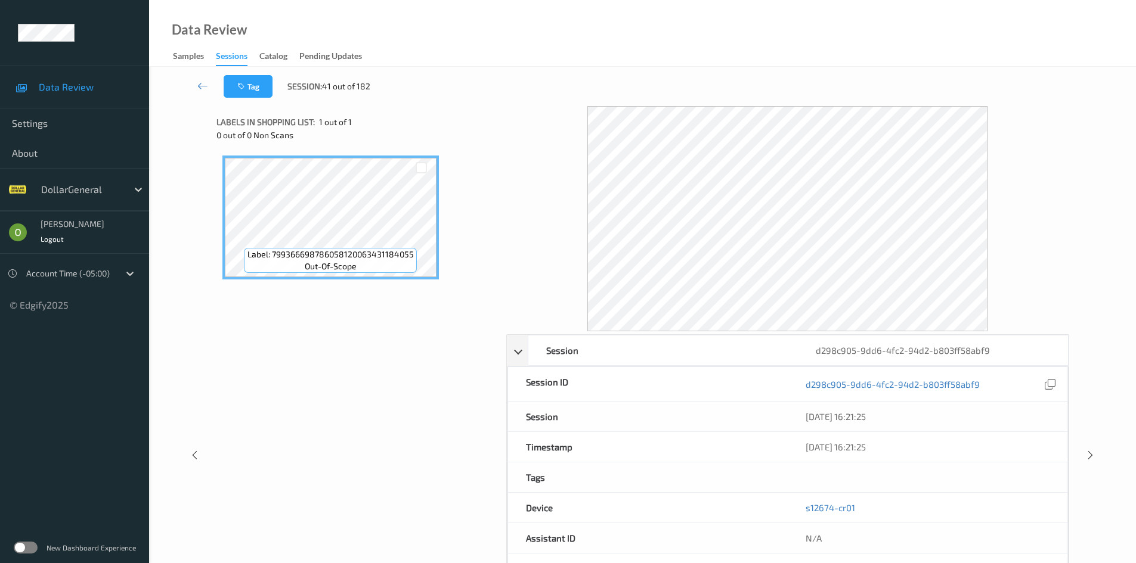
click at [1014, 182] on div at bounding box center [787, 218] width 563 height 225
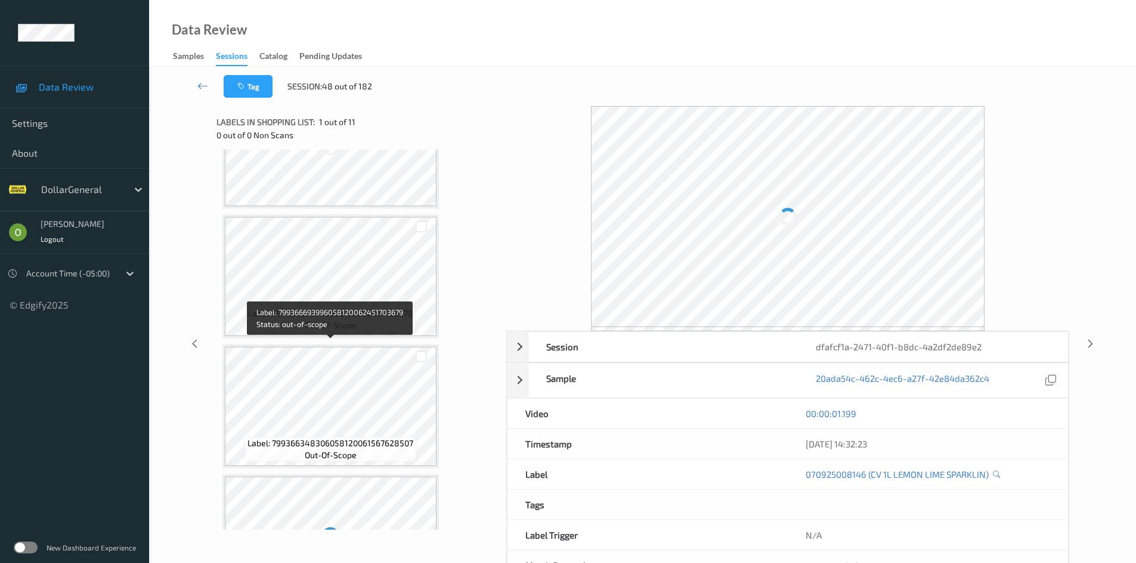
scroll to position [477, 0]
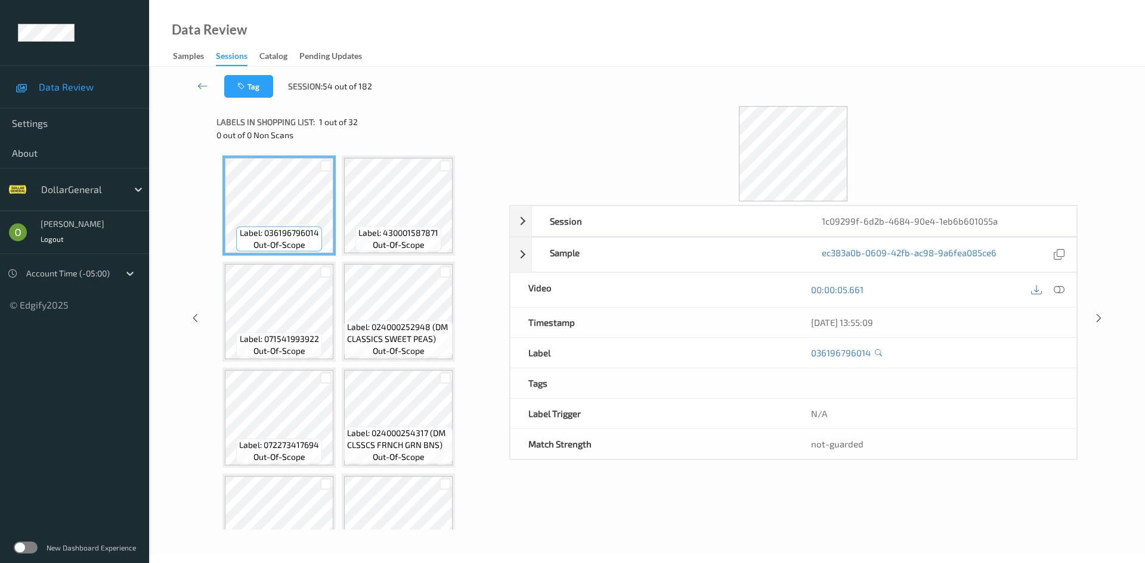
click at [1070, 288] on div "00:00:05.661" at bounding box center [934, 290] width 283 height 34
click at [1068, 287] on div "00:00:05.661" at bounding box center [934, 290] width 283 height 34
click at [1061, 286] on icon at bounding box center [1058, 289] width 11 height 11
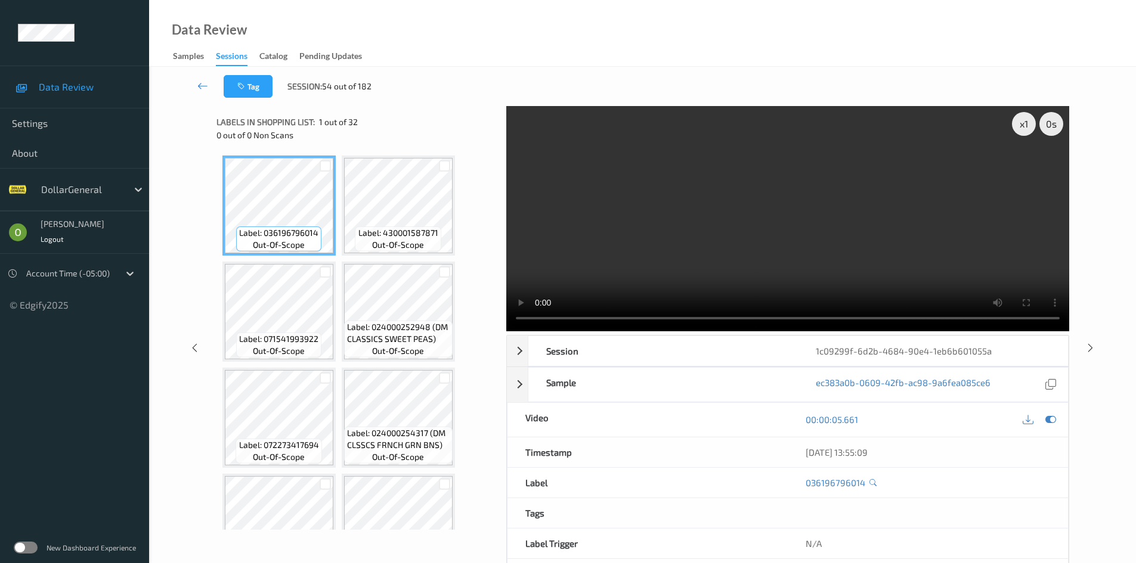
click at [903, 226] on video at bounding box center [787, 218] width 563 height 225
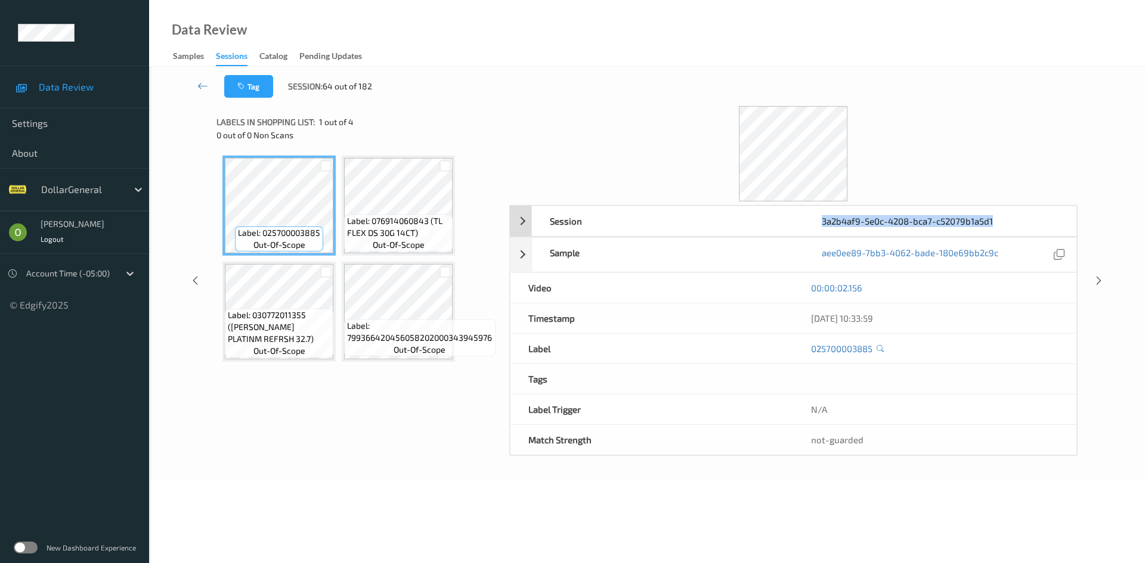
drag, startPoint x: 990, startPoint y: 221, endPoint x: 821, endPoint y: 221, distance: 168.7
click at [821, 221] on div "3a2b4af9-5e0c-4208-bca7-c52079b1a5d1" at bounding box center [940, 221] width 272 height 30
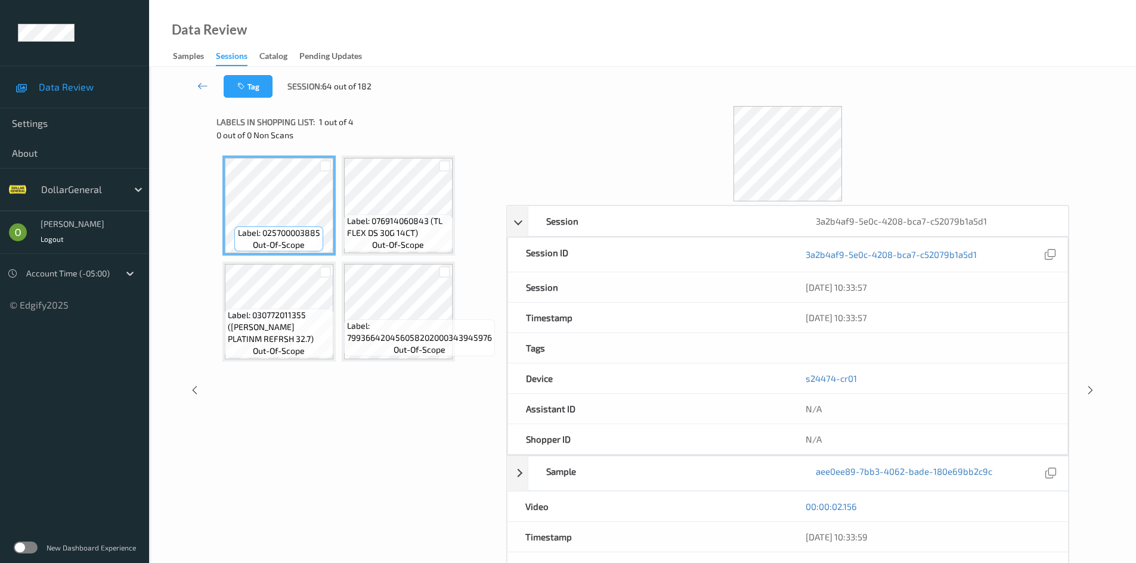
click at [917, 107] on div at bounding box center [787, 153] width 563 height 95
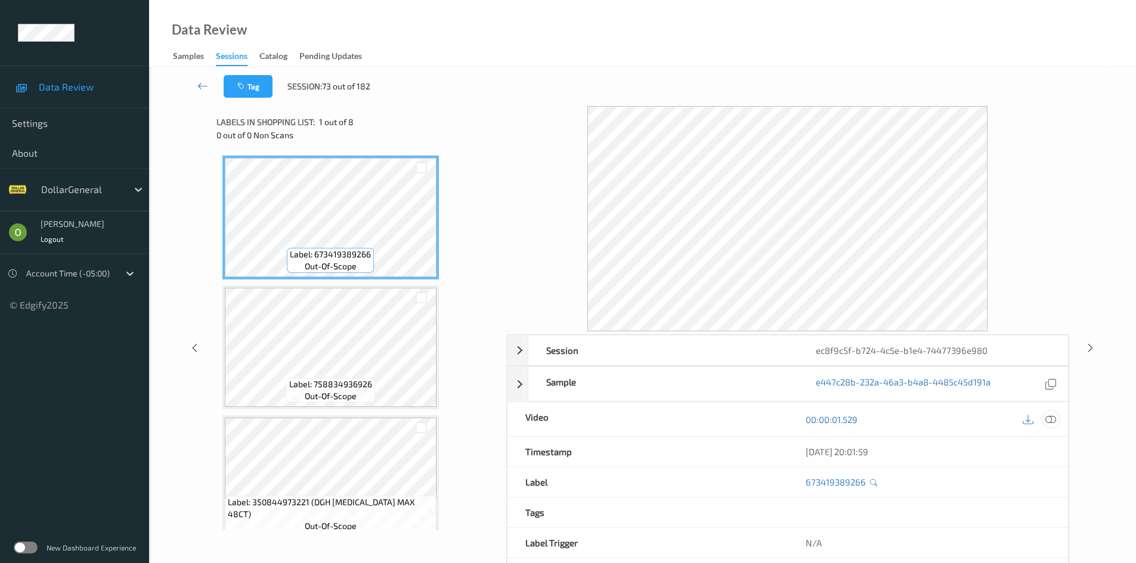
click at [1056, 421] on div at bounding box center [1051, 419] width 16 height 16
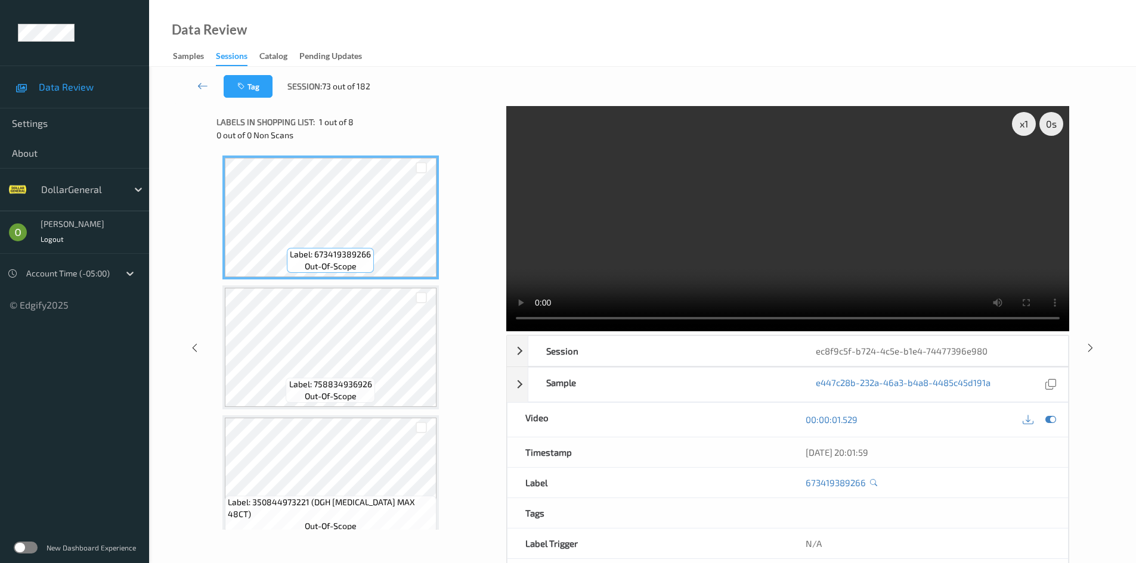
click at [869, 239] on video at bounding box center [787, 218] width 563 height 225
click at [1018, 125] on div "x 1" at bounding box center [1024, 124] width 24 height 24
click at [896, 197] on video at bounding box center [787, 218] width 563 height 225
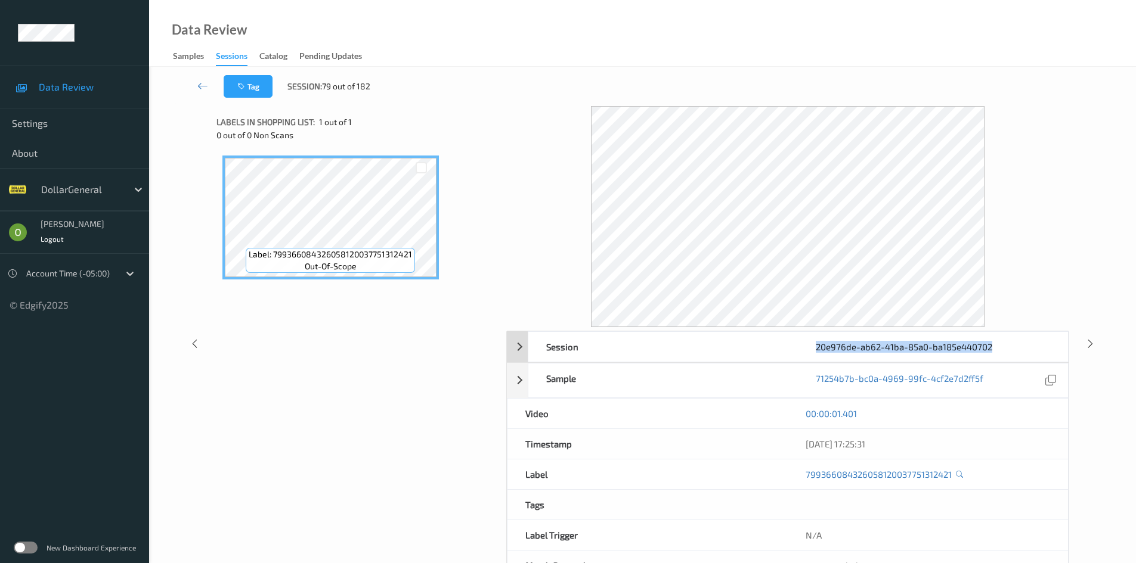
drag, startPoint x: 996, startPoint y: 351, endPoint x: 814, endPoint y: 345, distance: 181.9
click at [814, 345] on div "20e976de-ab62-41ba-85a0-ba185e440702" at bounding box center [932, 347] width 269 height 30
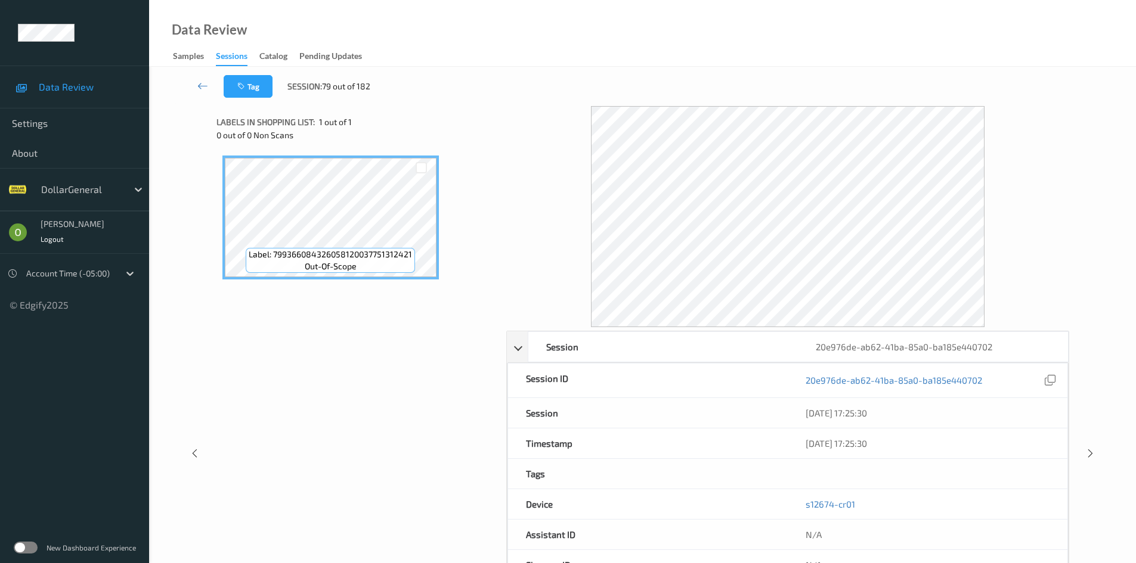
click at [812, 101] on div "Tag Session: 79 out of 182" at bounding box center [642, 86] width 938 height 39
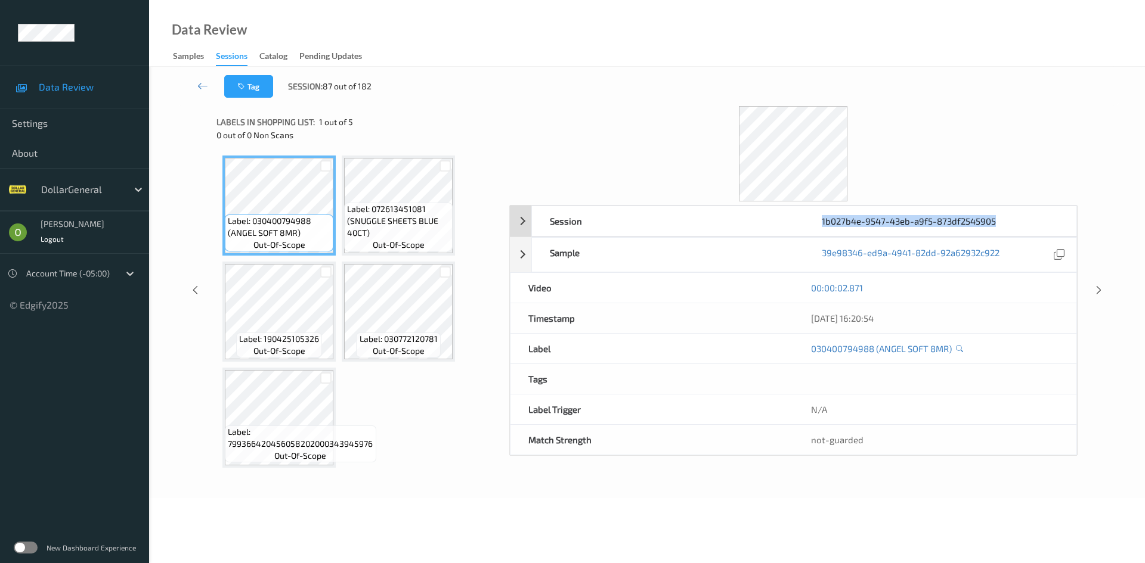
drag, startPoint x: 994, startPoint y: 227, endPoint x: 819, endPoint y: 222, distance: 175.9
click at [819, 222] on div "1b027b4e-9547-43eb-a9f5-873df2545905" at bounding box center [940, 221] width 272 height 30
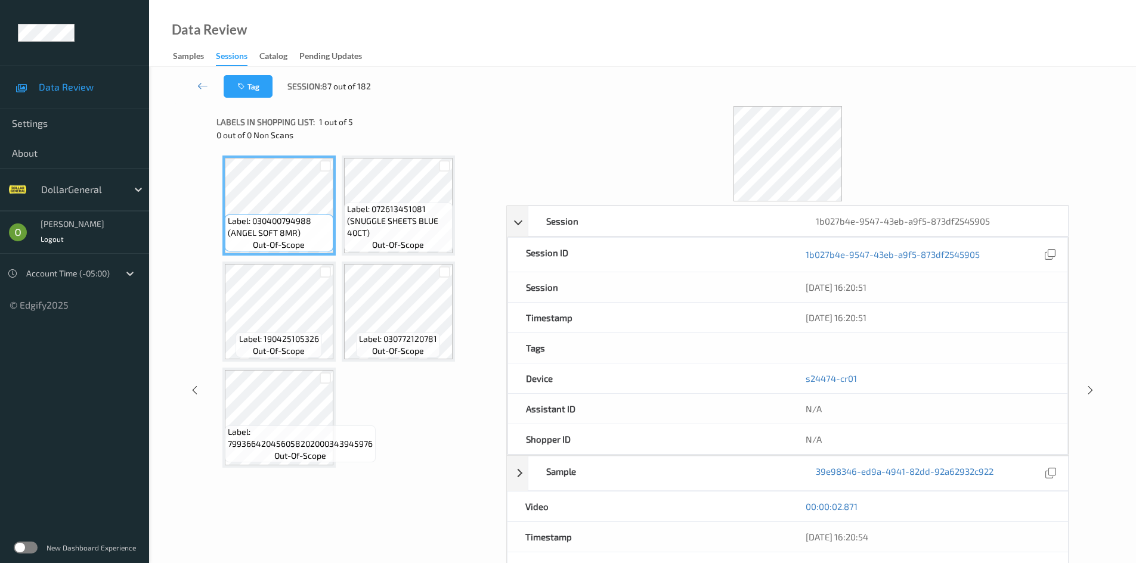
click at [912, 109] on div at bounding box center [787, 153] width 563 height 95
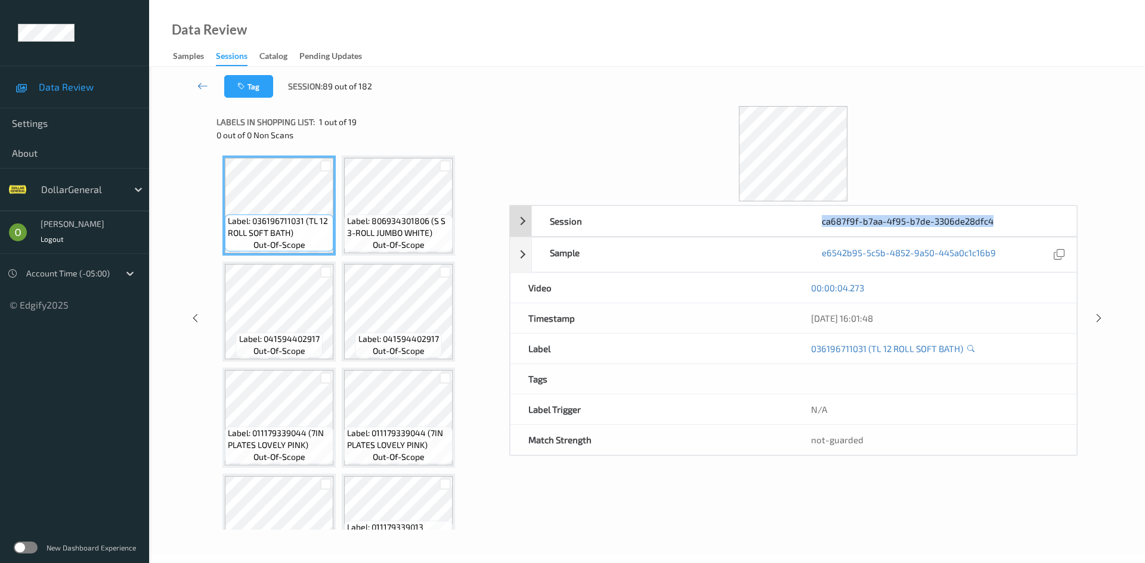
drag, startPoint x: 997, startPoint y: 221, endPoint x: 823, endPoint y: 220, distance: 174.1
click at [823, 220] on div "ca687f9f-b7aa-4f95-b7de-3306de28dfc4" at bounding box center [940, 221] width 272 height 30
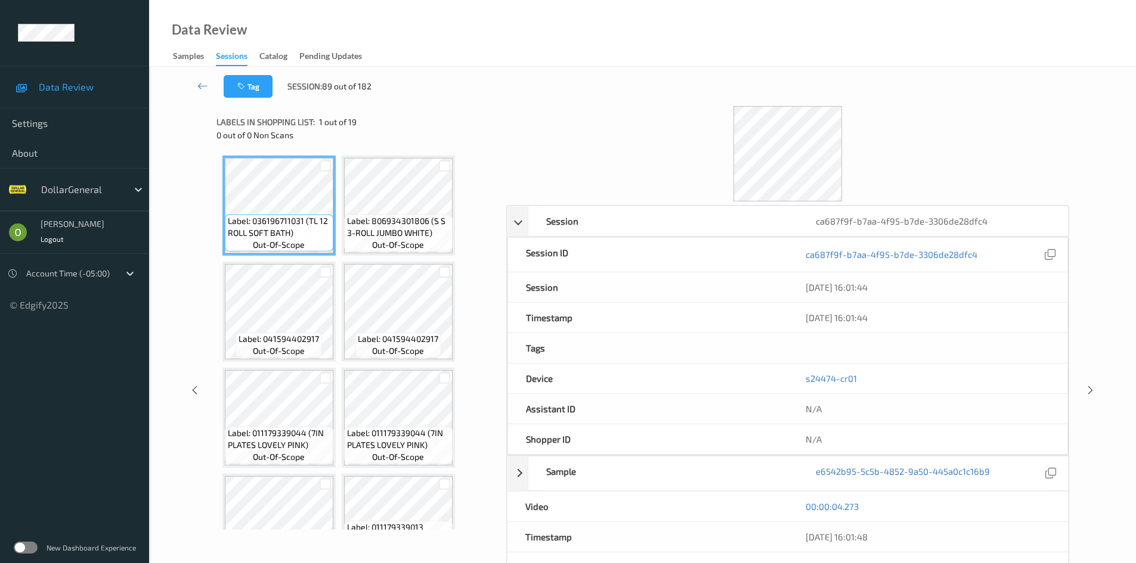
click at [921, 141] on div at bounding box center [787, 153] width 563 height 95
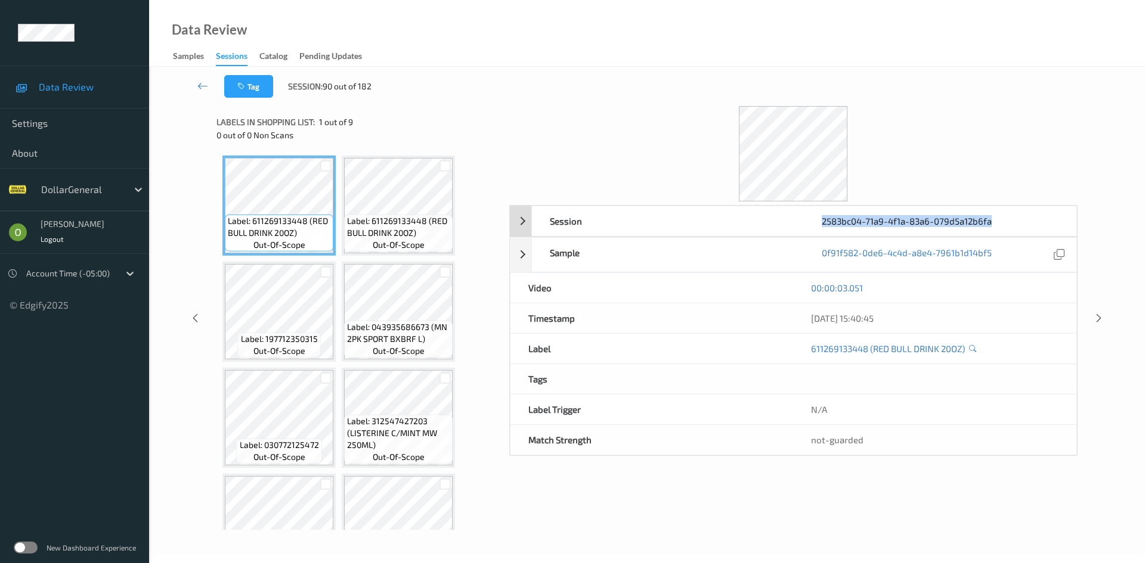
drag, startPoint x: 992, startPoint y: 216, endPoint x: 823, endPoint y: 223, distance: 168.8
click at [823, 223] on div "2583bc04-71a9-4f1a-83a6-079d5a12b6fa" at bounding box center [940, 221] width 272 height 30
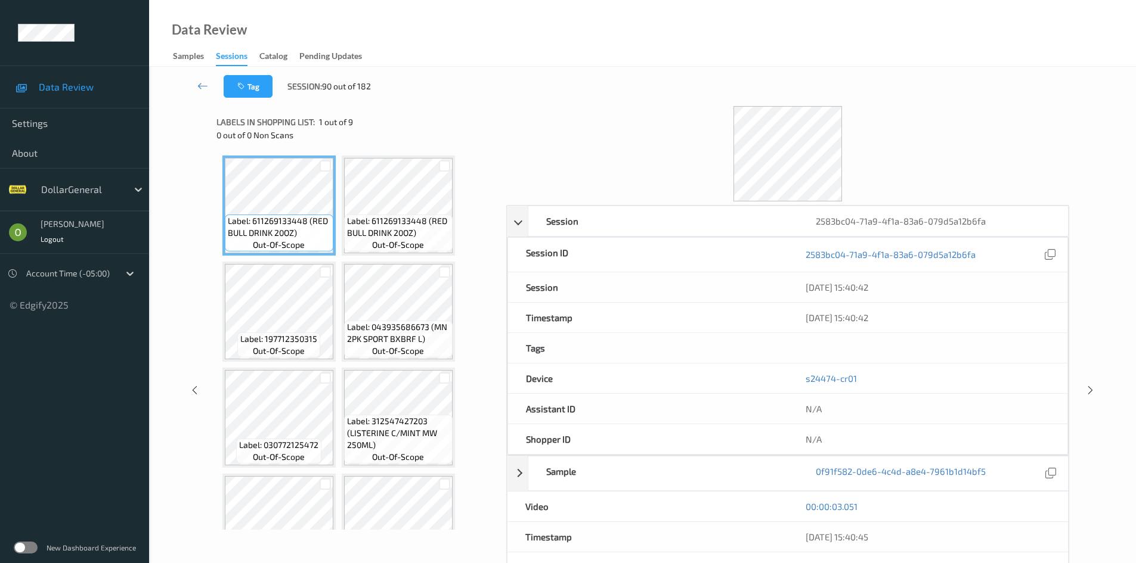
click at [901, 69] on div "Tag Session: 90 out of 182" at bounding box center [642, 86] width 938 height 39
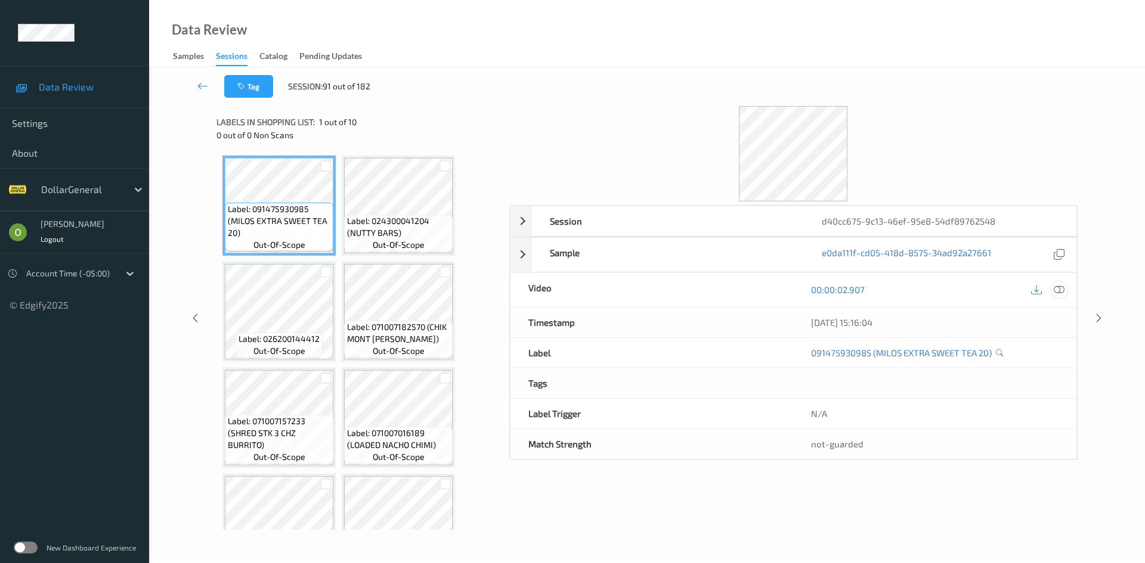
click at [1063, 288] on icon at bounding box center [1058, 289] width 11 height 11
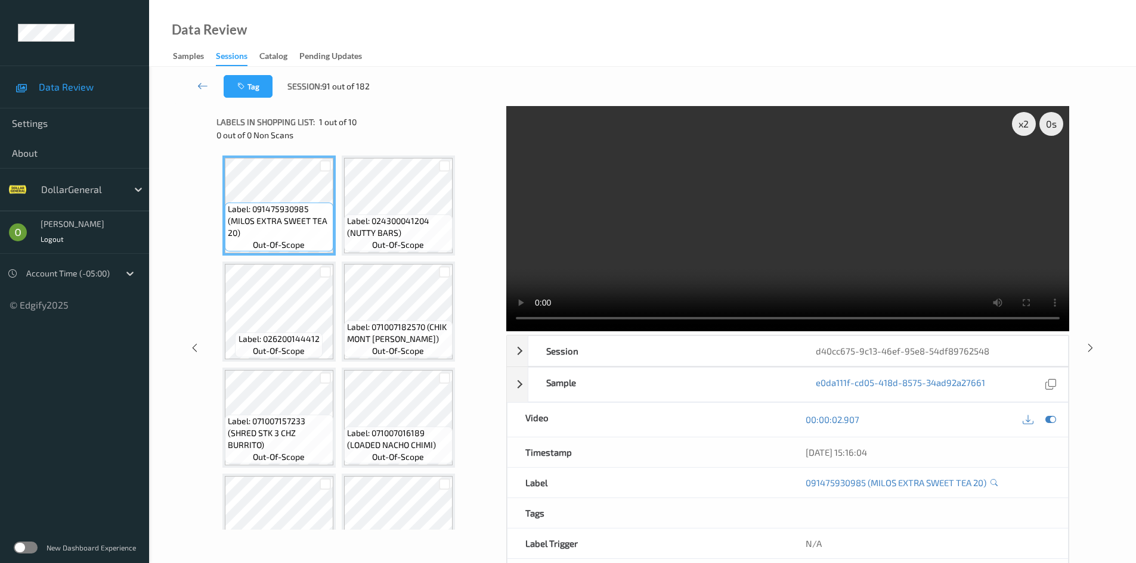
click at [794, 244] on video at bounding box center [787, 218] width 563 height 225
click at [792, 246] on video at bounding box center [787, 218] width 563 height 225
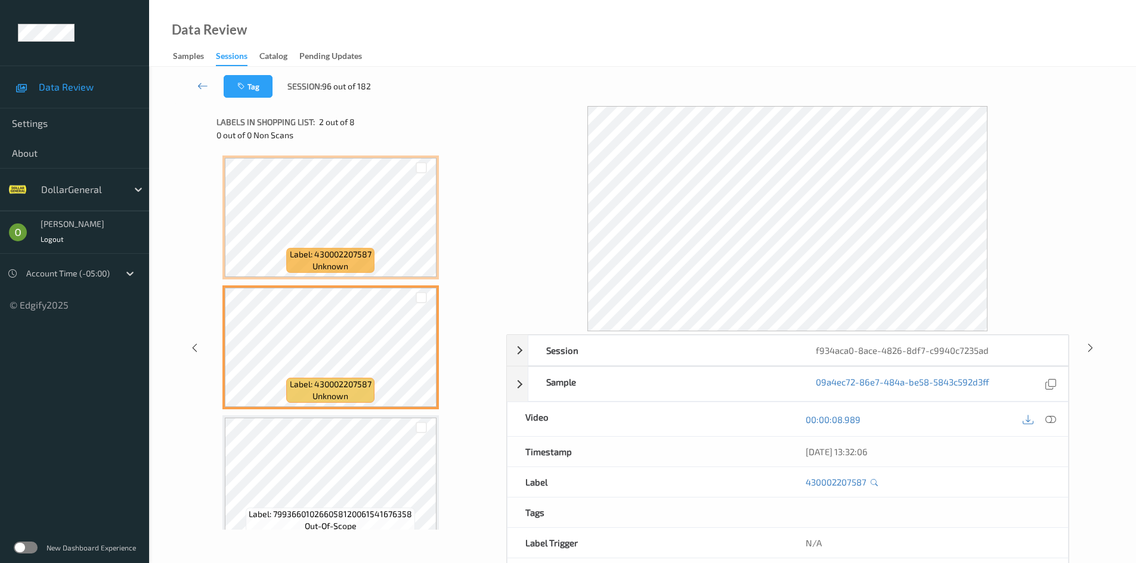
click at [365, 416] on div "Label: 799366010266058120061541676358 out-of-scope" at bounding box center [330, 478] width 216 height 124
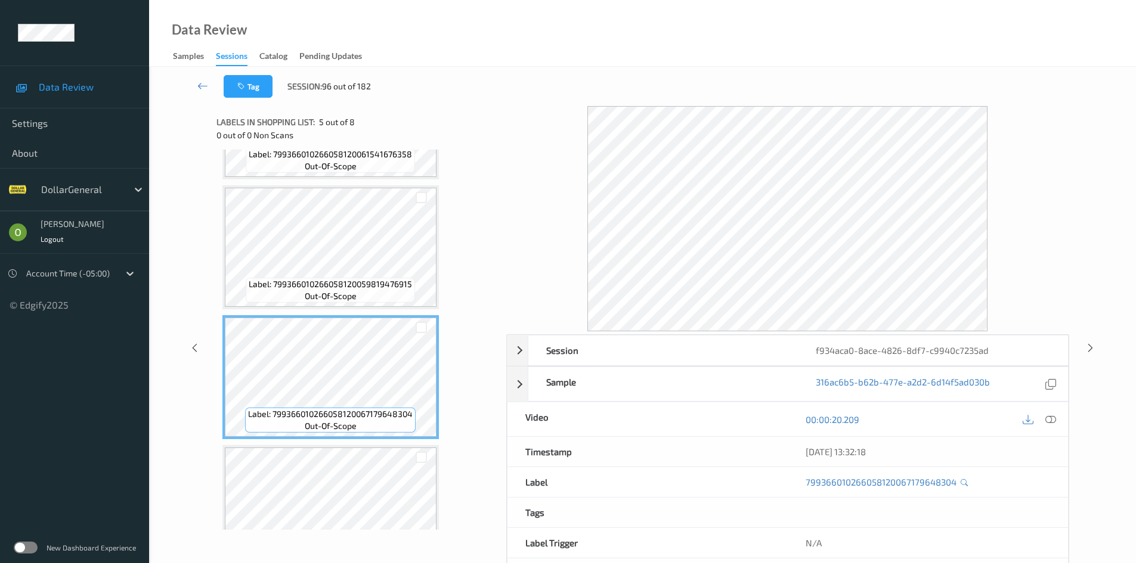
scroll to position [417, 0]
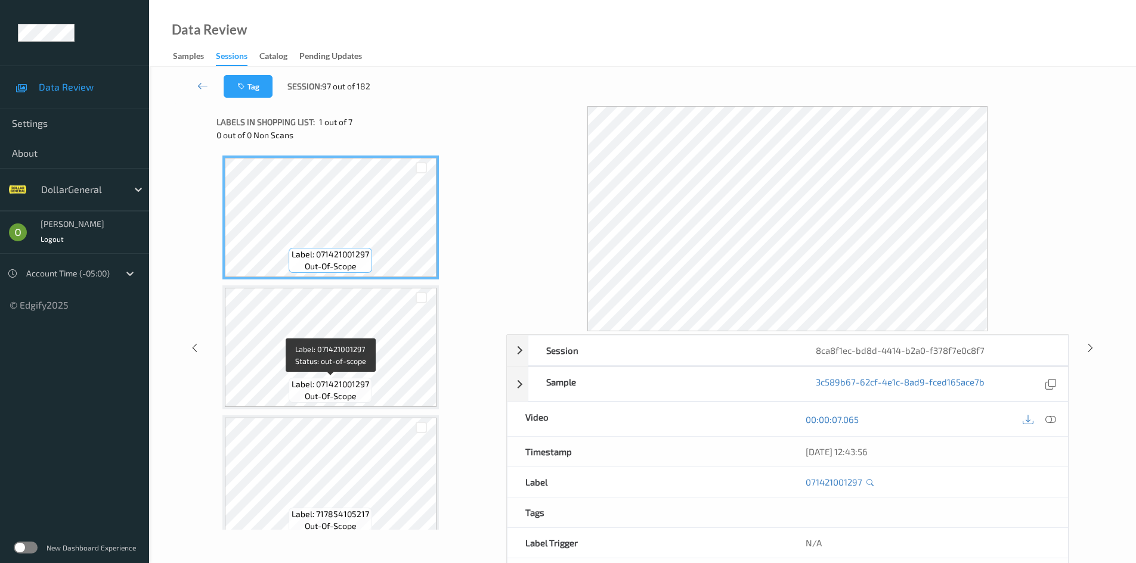
click at [349, 379] on span "Label: 071421001297" at bounding box center [331, 385] width 78 height 12
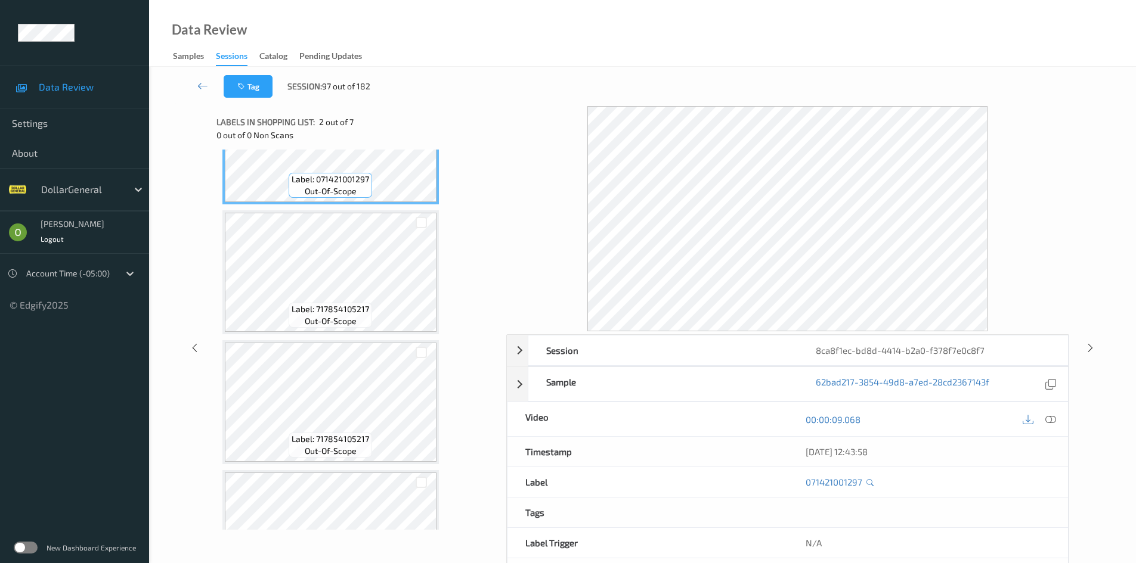
scroll to position [298, 0]
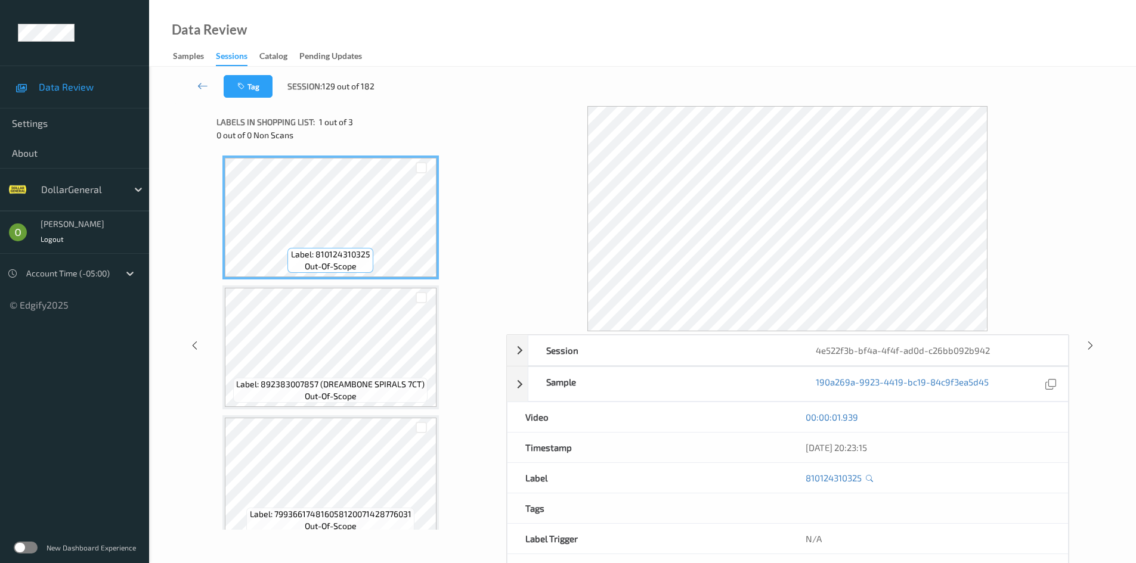
click at [547, 314] on div at bounding box center [787, 218] width 563 height 225
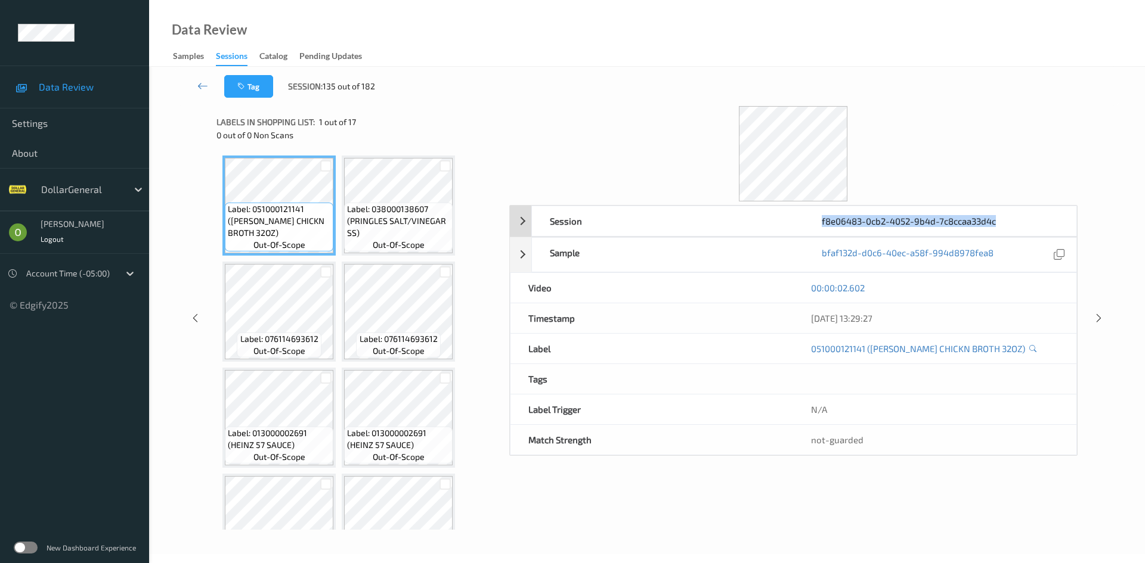
drag, startPoint x: 1006, startPoint y: 219, endPoint x: 823, endPoint y: 219, distance: 183.6
click at [823, 219] on div "f8e06483-0cb2-4052-9b4d-7c8ccaa33d4c" at bounding box center [940, 221] width 272 height 30
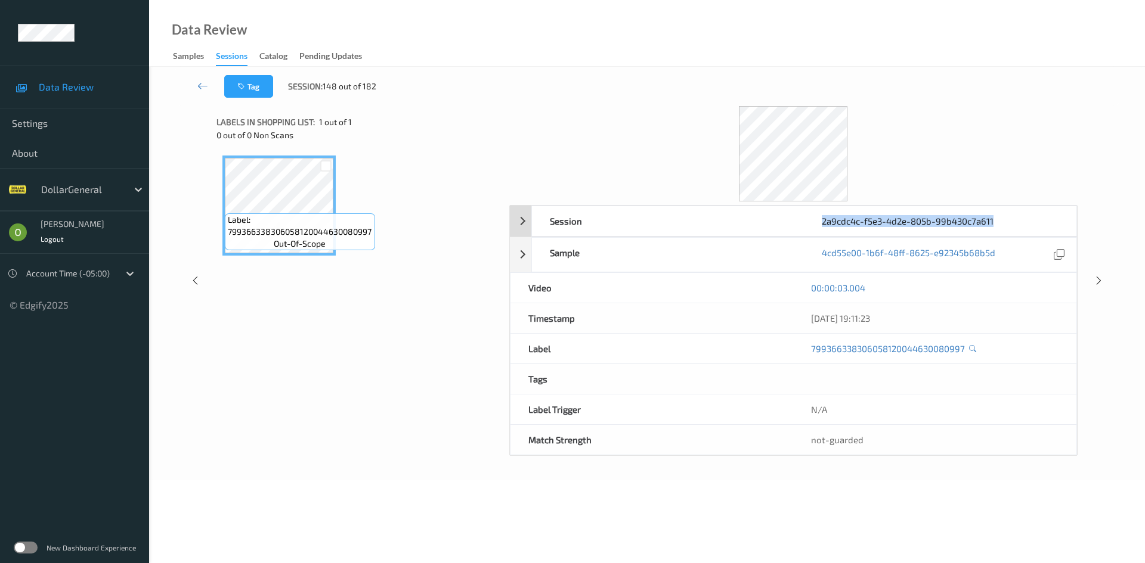
drag, startPoint x: 996, startPoint y: 217, endPoint x: 819, endPoint y: 224, distance: 177.2
click at [819, 224] on div "2a9cdc4c-f5e3-4d2e-805b-99b430c7a611" at bounding box center [940, 221] width 272 height 30
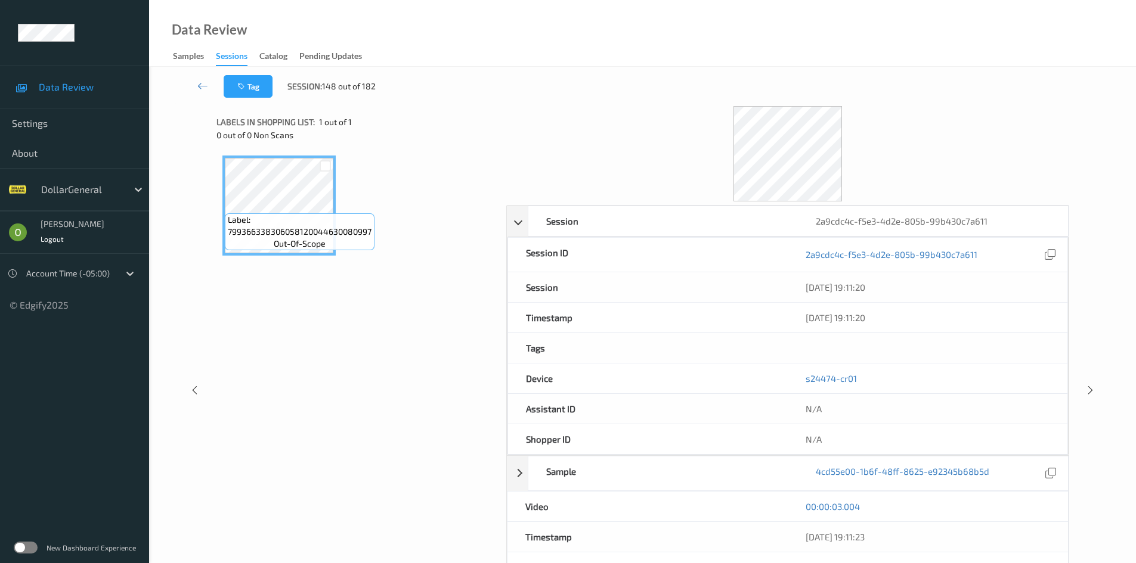
click at [850, 150] on div at bounding box center [787, 153] width 563 height 95
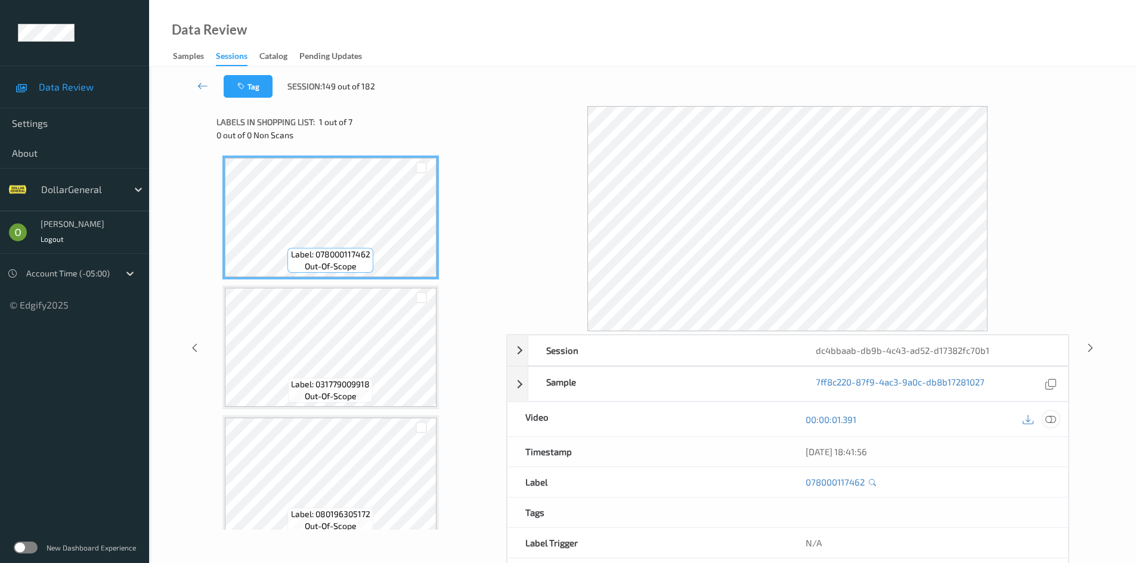
click at [1050, 421] on icon at bounding box center [1050, 419] width 11 height 11
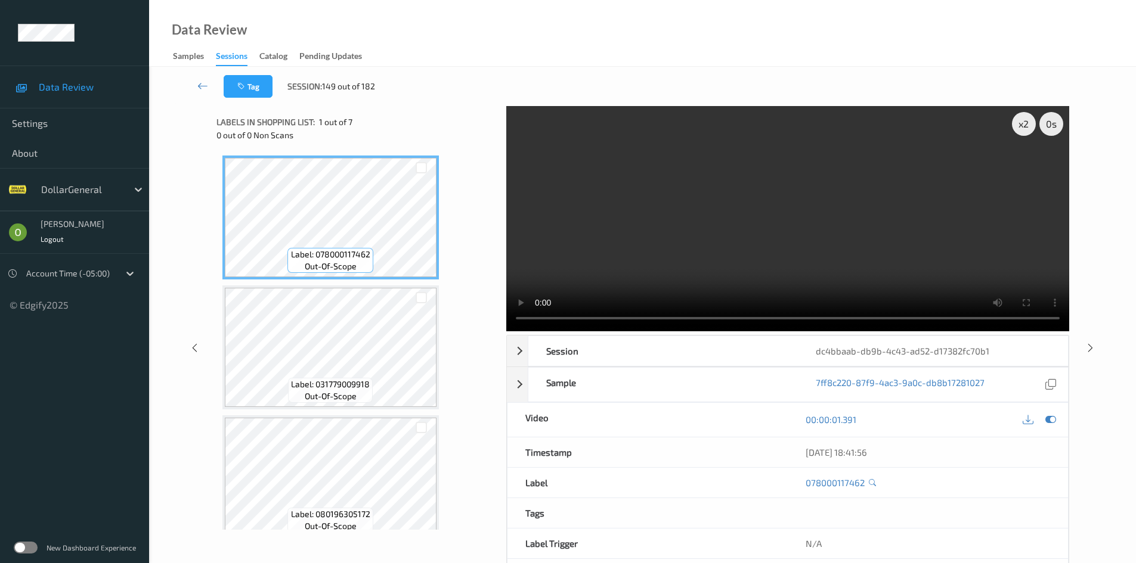
click at [815, 212] on video at bounding box center [787, 218] width 563 height 225
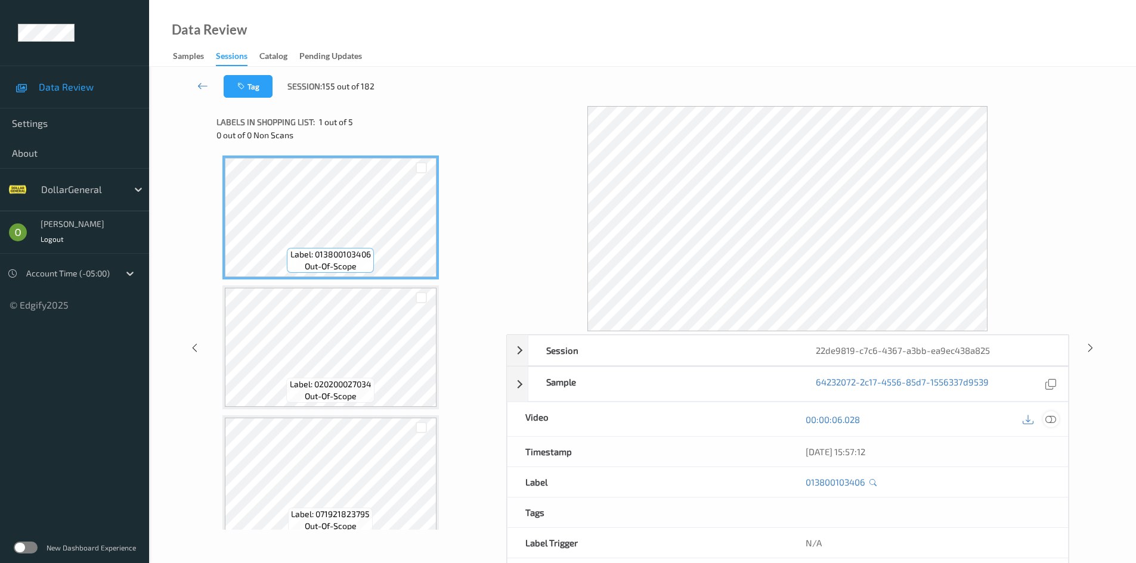
click at [1057, 416] on div at bounding box center [1051, 419] width 16 height 16
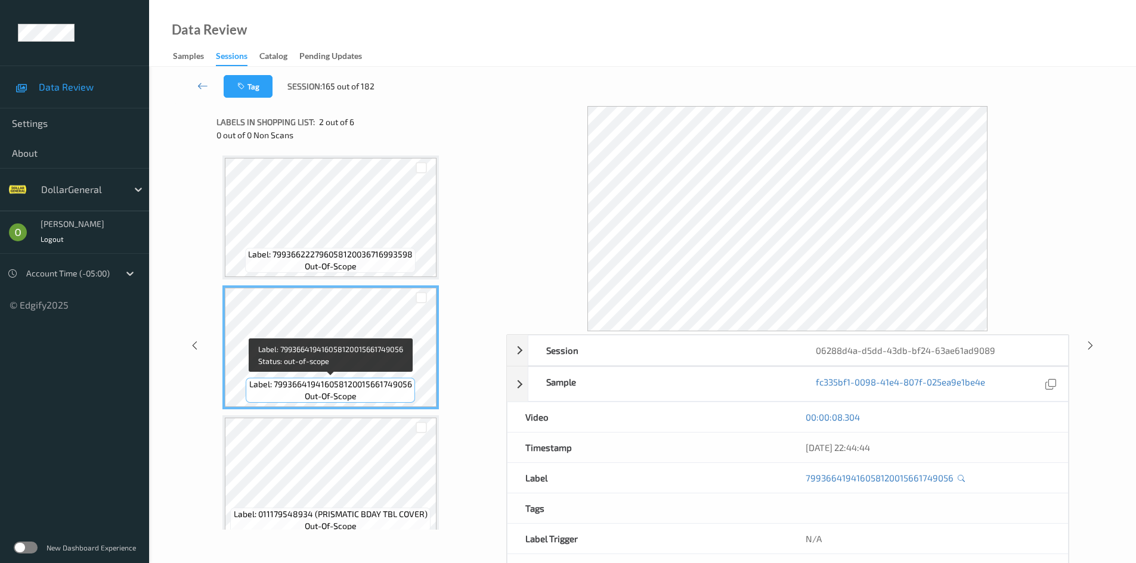
click at [373, 398] on div "Label: 799366419416058120015661749056 out-of-scope" at bounding box center [330, 390] width 169 height 25
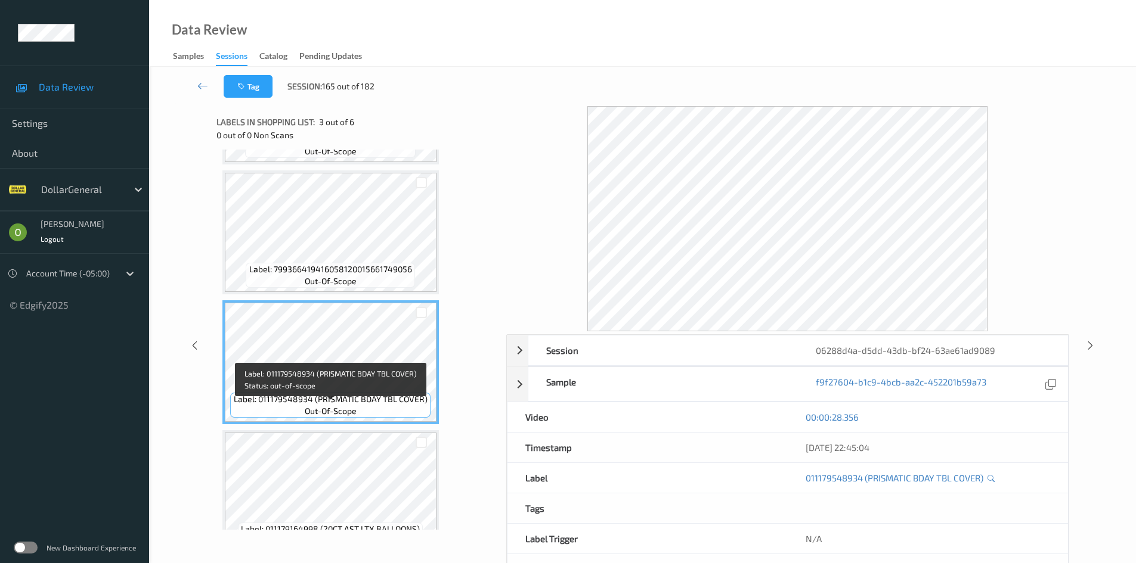
scroll to position [119, 0]
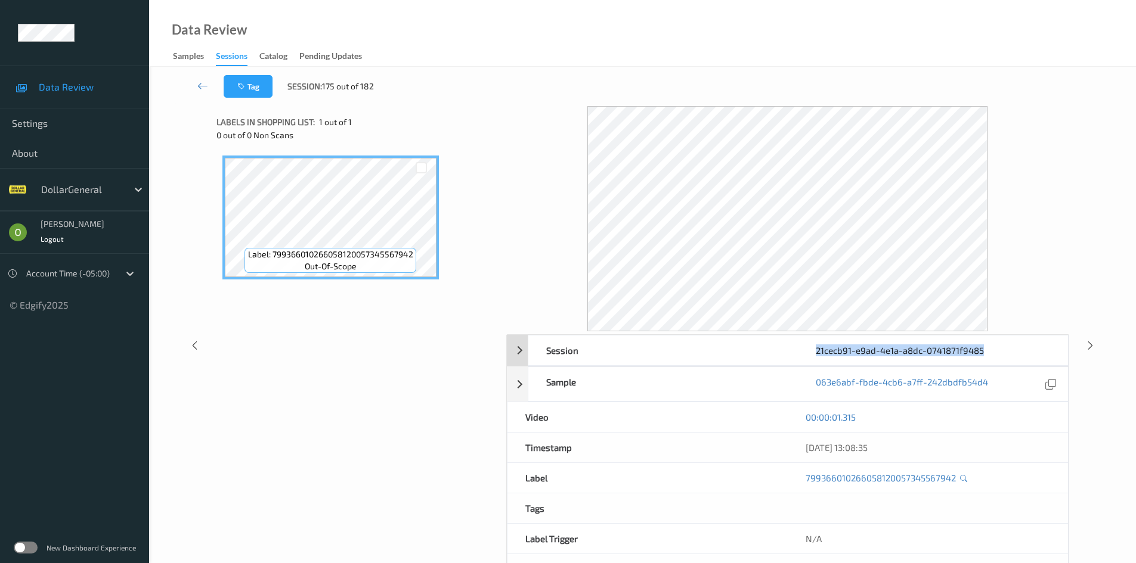
drag, startPoint x: 988, startPoint y: 354, endPoint x: 806, endPoint y: 360, distance: 182.5
click at [806, 360] on div "21cecb91-e9ad-4e1a-a8dc-0741871f9485" at bounding box center [932, 351] width 269 height 30
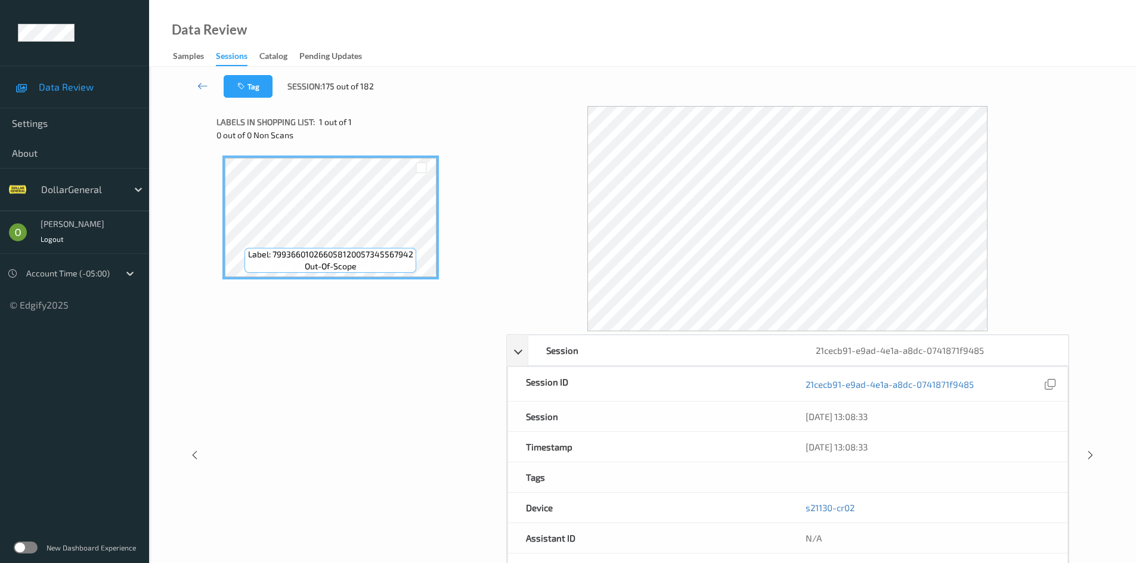
click at [1005, 170] on div at bounding box center [787, 218] width 563 height 225
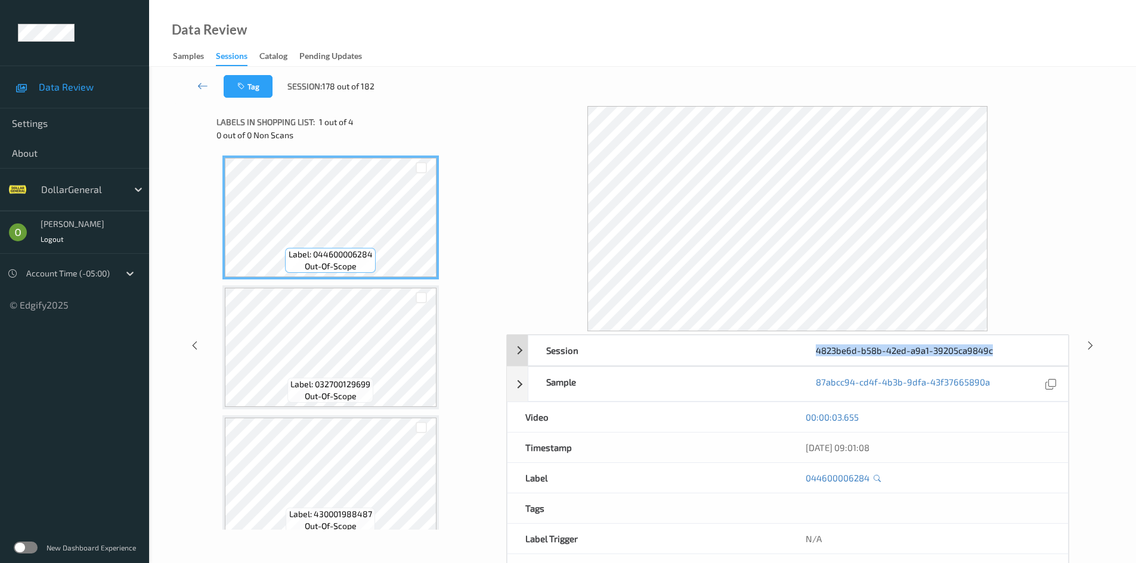
drag, startPoint x: 993, startPoint y: 351, endPoint x: 813, endPoint y: 357, distance: 180.7
click at [813, 357] on div "4823be6d-b58b-42ed-a9a1-39205ca9849c" at bounding box center [932, 351] width 269 height 30
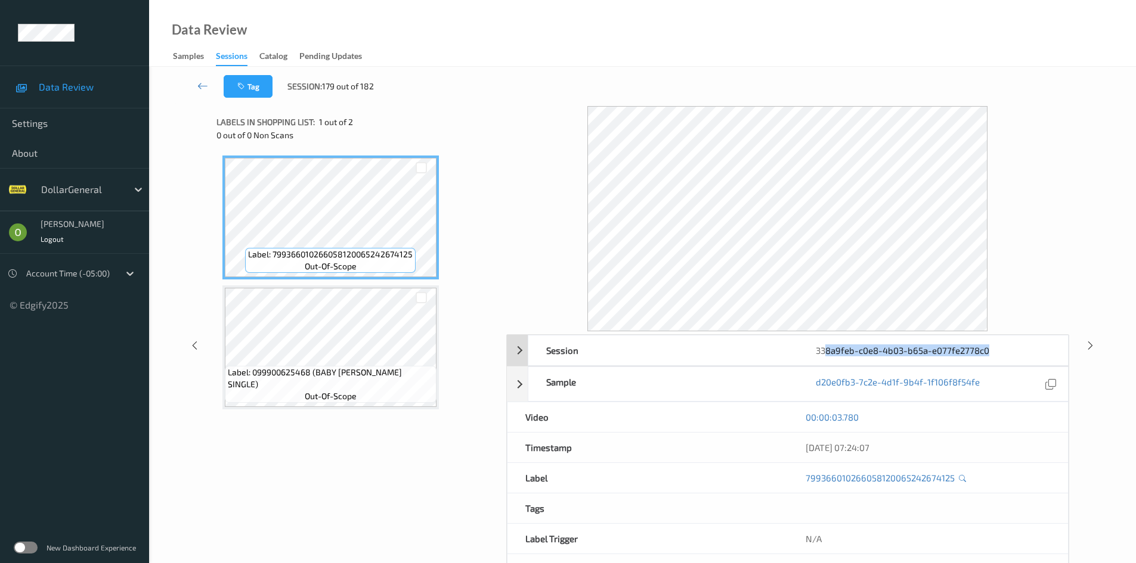
drag, startPoint x: 998, startPoint y: 349, endPoint x: 826, endPoint y: 356, distance: 171.9
click at [826, 356] on div "338a9feb-c0e8-4b03-b65a-e077fe2778c0" at bounding box center [932, 351] width 269 height 30
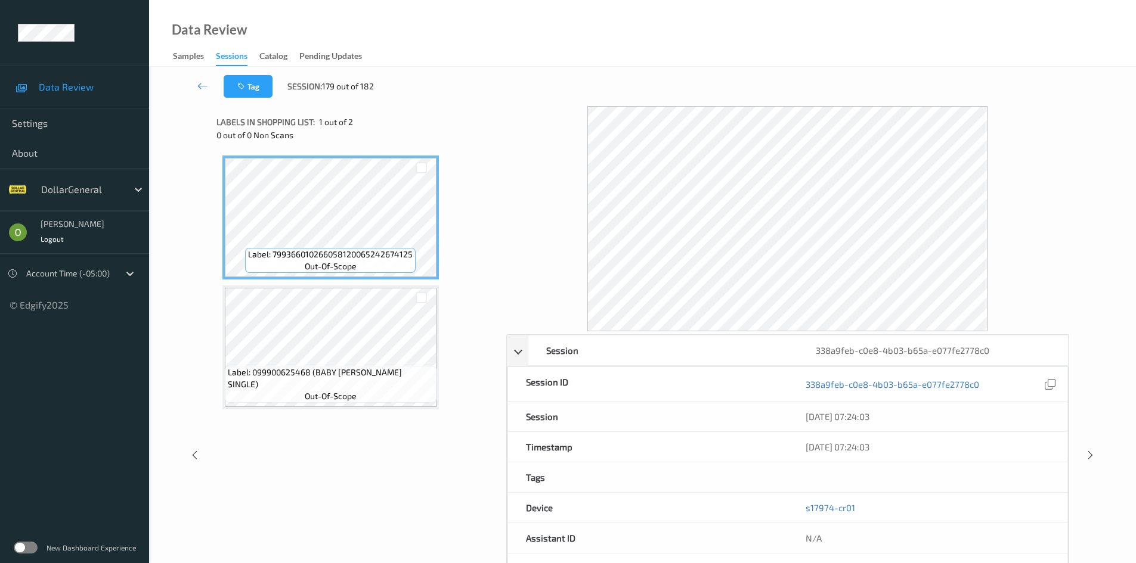
click at [559, 300] on div at bounding box center [787, 218] width 563 height 225
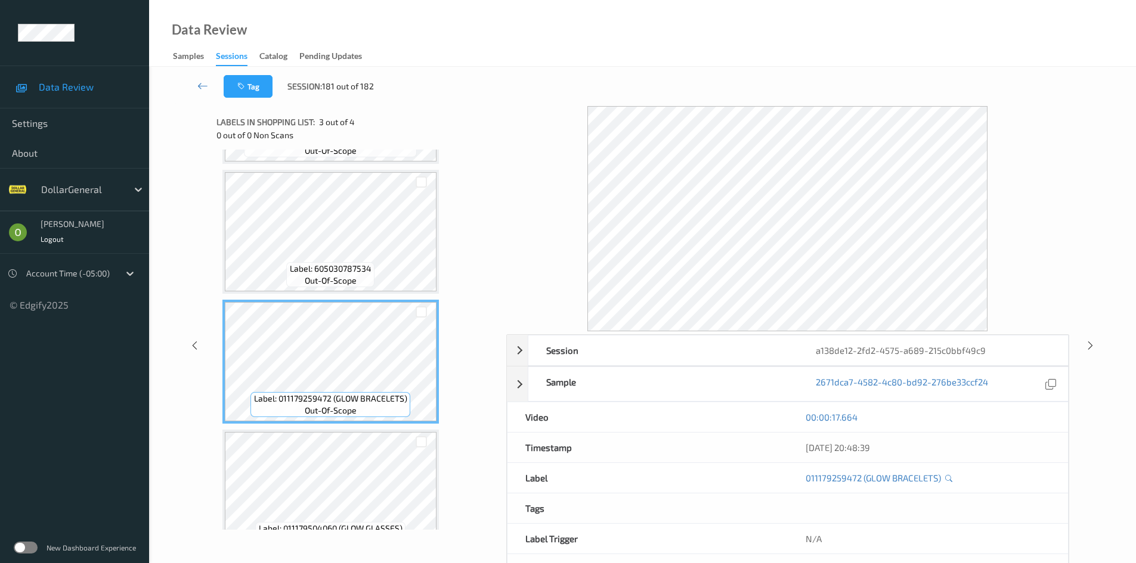
scroll to position [119, 0]
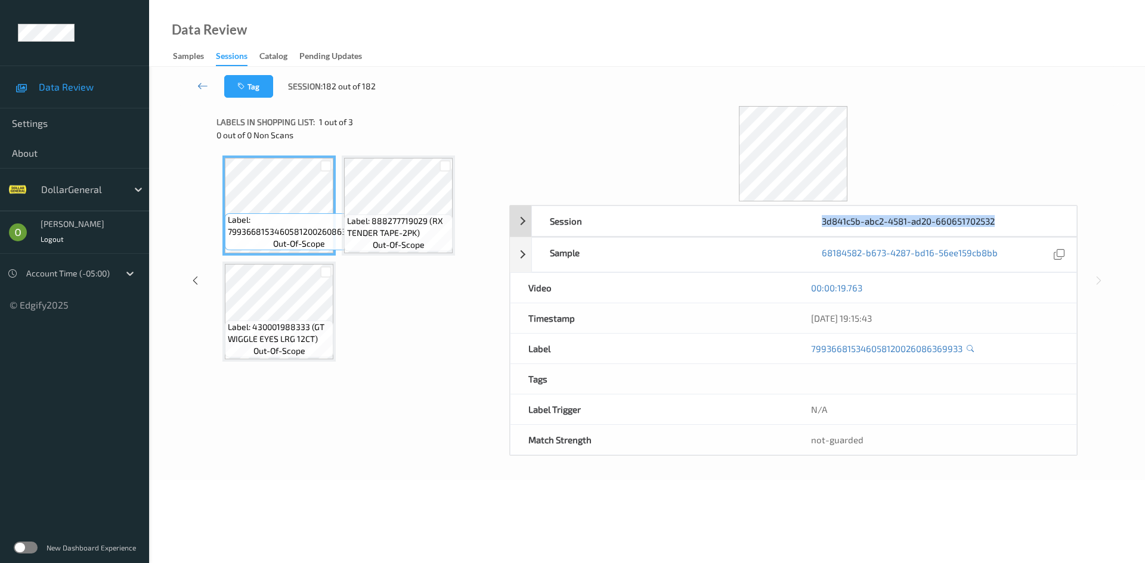
drag, startPoint x: 1013, startPoint y: 226, endPoint x: 822, endPoint y: 223, distance: 191.4
click at [822, 223] on div "3d841c5b-abc2-4581-ad20-660651702532" at bounding box center [940, 221] width 272 height 30
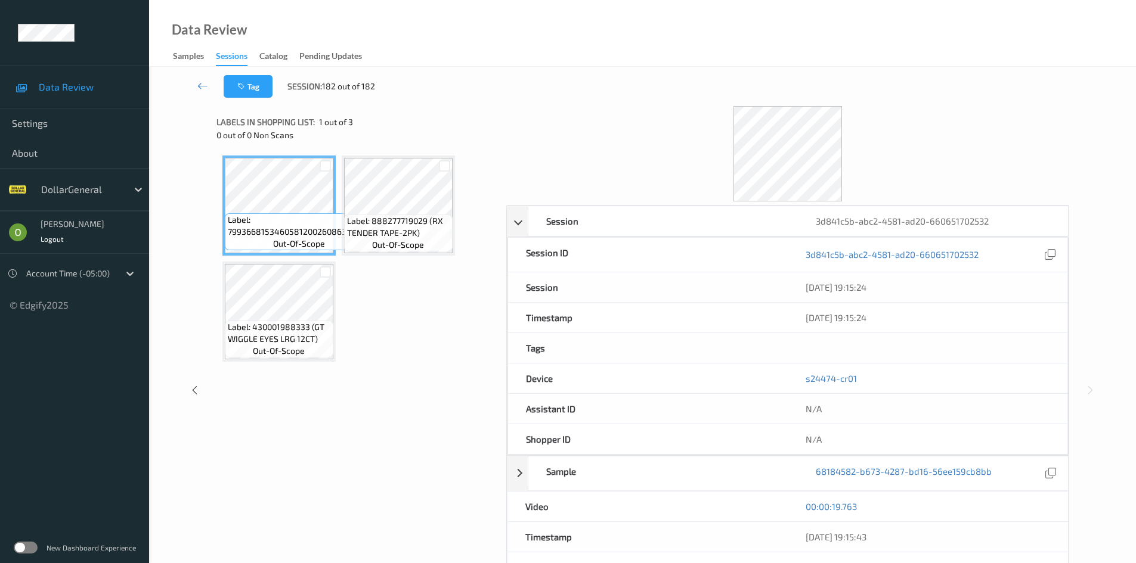
click at [924, 142] on div at bounding box center [787, 153] width 563 height 95
click at [910, 172] on div at bounding box center [787, 153] width 563 height 95
click at [202, 91] on icon at bounding box center [202, 86] width 11 height 12
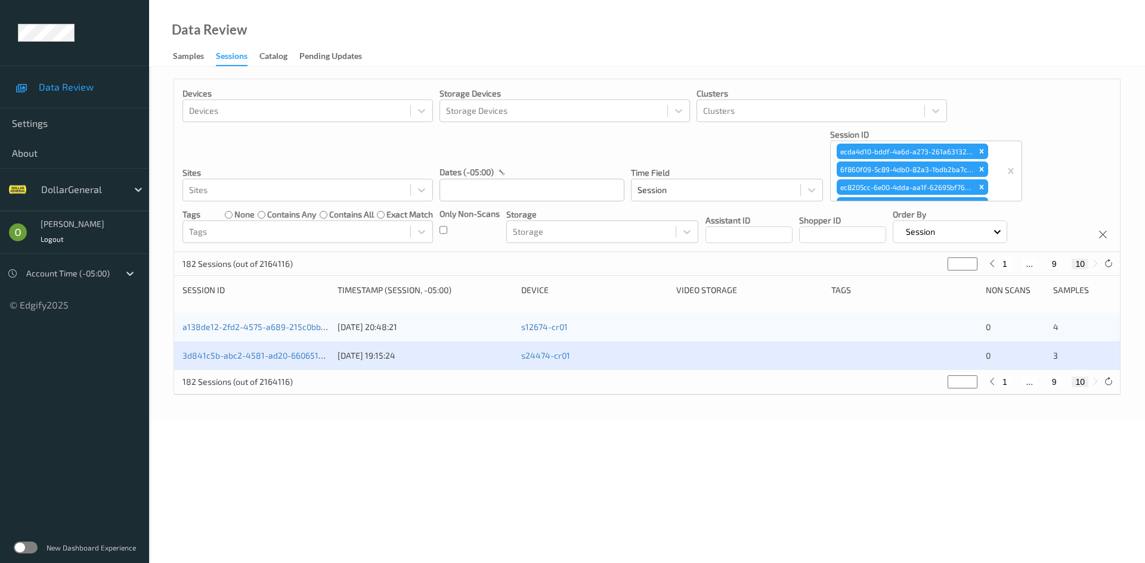
click at [1006, 264] on button "1" at bounding box center [1005, 264] width 12 height 11
type input "*"
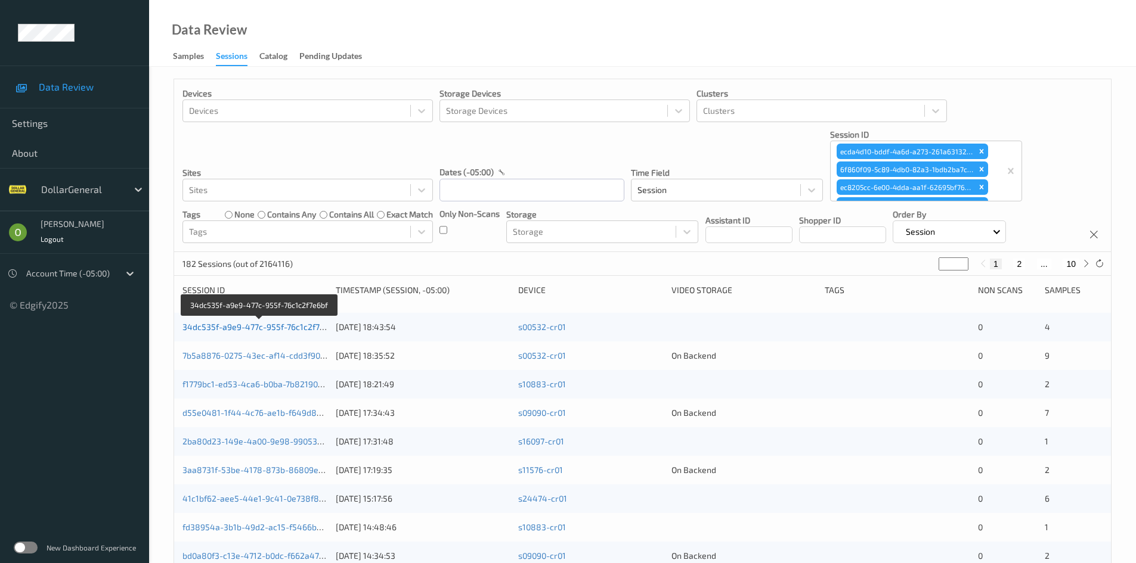
click at [250, 330] on link "34dc535f-a9e9-477c-955f-76c1c2f7e6bf" at bounding box center [259, 327] width 154 height 10
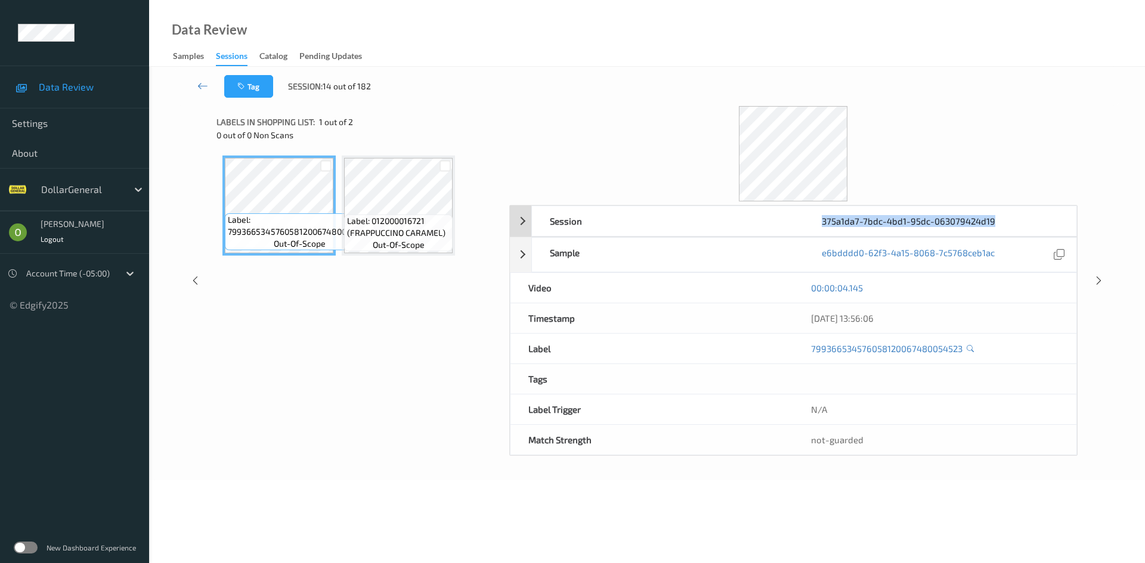
drag, startPoint x: 997, startPoint y: 224, endPoint x: 816, endPoint y: 218, distance: 180.8
click at [816, 218] on div "375a1da7-7bdc-4bd1-95dc-063079424d19" at bounding box center [940, 221] width 272 height 30
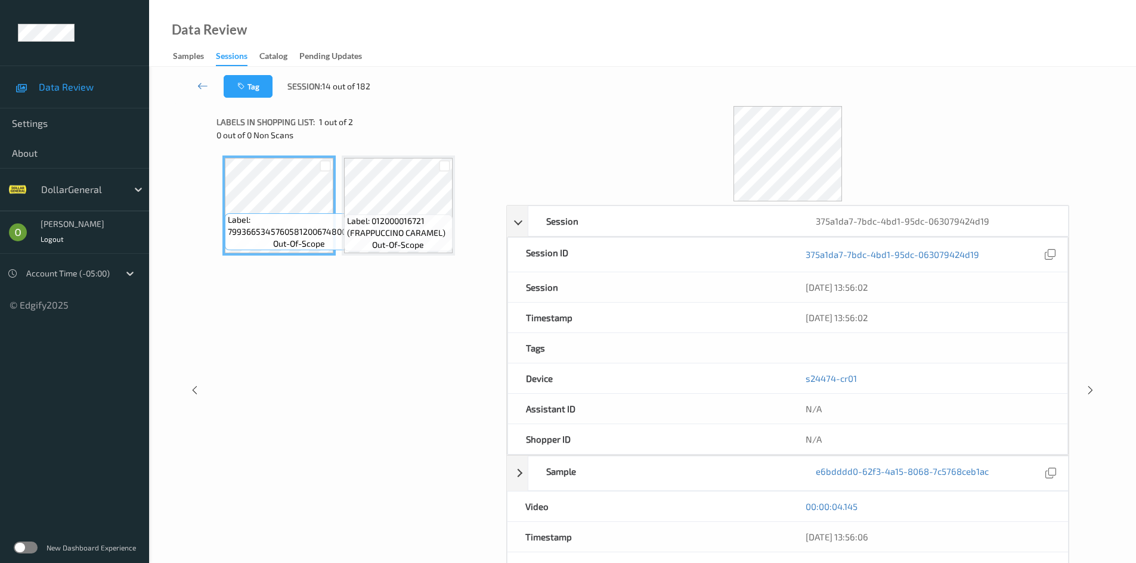
click at [901, 117] on div at bounding box center [787, 153] width 563 height 95
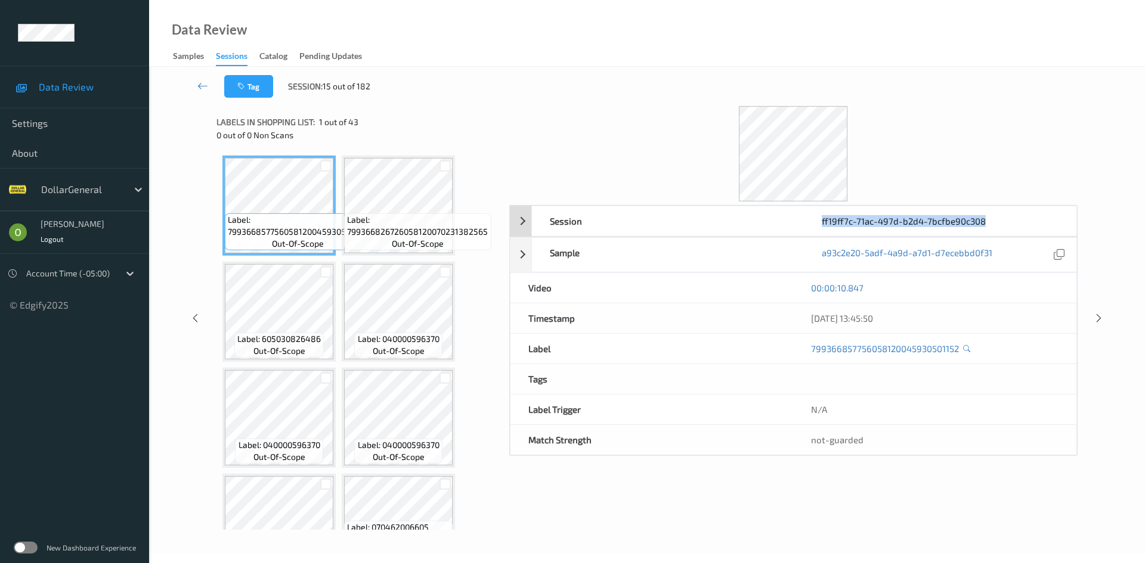
drag, startPoint x: 989, startPoint y: 221, endPoint x: 811, endPoint y: 236, distance: 178.9
click at [811, 236] on div "Session ff19ff7c-71ac-497d-b2d4-7bcfbe90c308" at bounding box center [804, 221] width 546 height 31
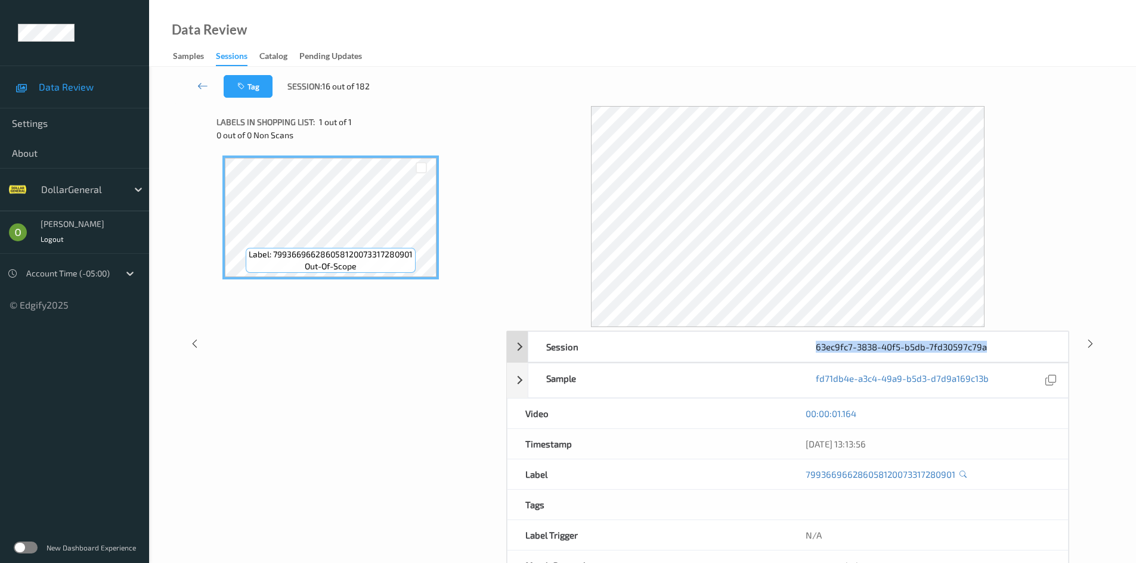
drag, startPoint x: 984, startPoint y: 353, endPoint x: 816, endPoint y: 347, distance: 167.6
click at [816, 347] on div "63ec9fc7-3838-40f5-b5db-7fd30597c79a" at bounding box center [932, 347] width 269 height 30
drag, startPoint x: 998, startPoint y: 354, endPoint x: 818, endPoint y: 350, distance: 180.1
click at [818, 350] on div "33d02e10-a36e-4d5a-a43c-3fbe0951afe1" at bounding box center [932, 347] width 269 height 30
click at [935, 344] on div "33d02e10-a36e-4d5a-a43c-3fbe0951afe1" at bounding box center [932, 347] width 269 height 30
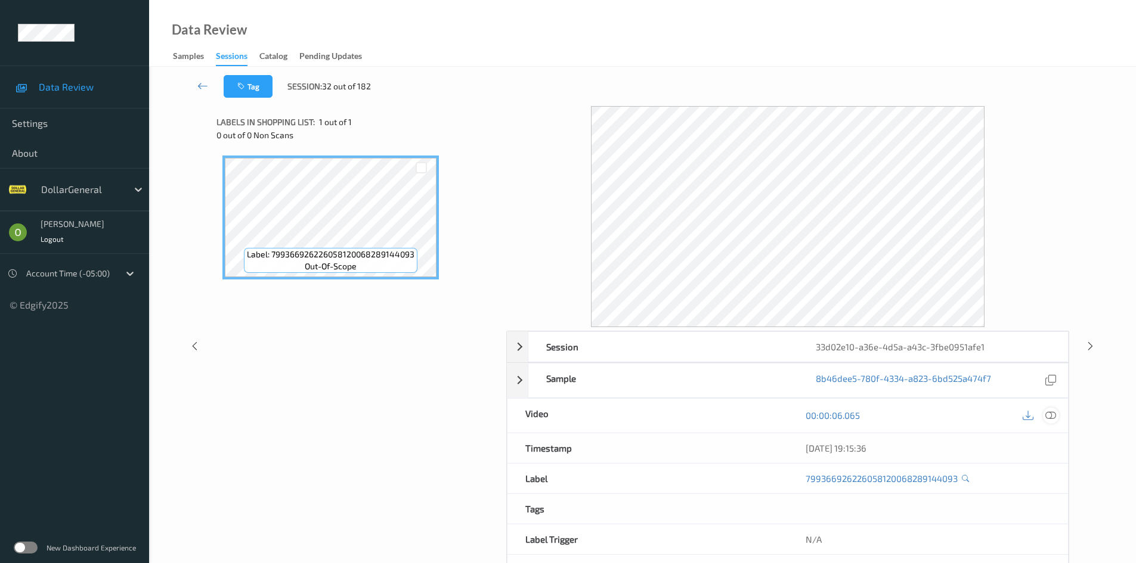
click at [1048, 417] on icon at bounding box center [1050, 415] width 11 height 11
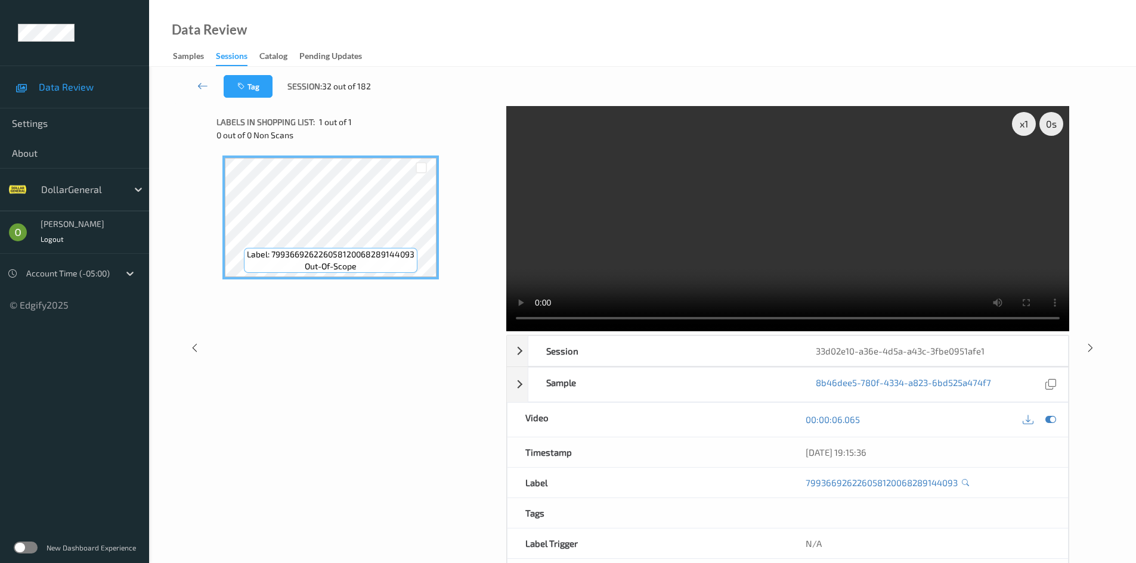
click at [649, 215] on video at bounding box center [787, 218] width 563 height 225
click at [659, 193] on video at bounding box center [787, 218] width 563 height 225
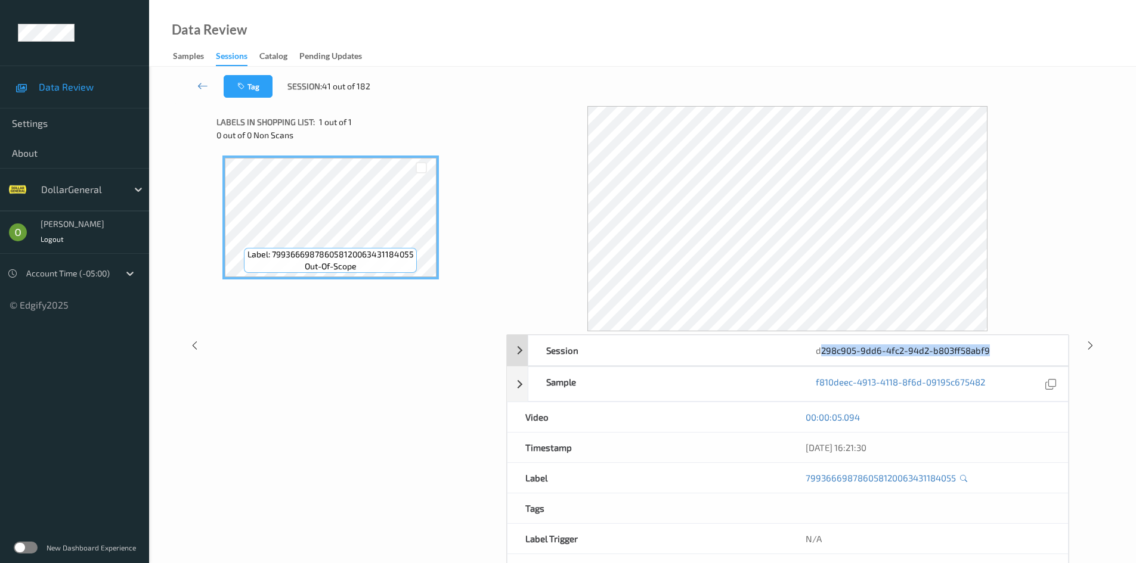
drag, startPoint x: 997, startPoint y: 352, endPoint x: 819, endPoint y: 349, distance: 178.9
click at [819, 349] on div "d298c905-9dd6-4fc2-94d2-b803ff58abf9" at bounding box center [932, 351] width 269 height 30
click at [1000, 350] on div "d298c905-9dd6-4fc2-94d2-b803ff58abf9" at bounding box center [932, 351] width 269 height 30
drag, startPoint x: 995, startPoint y: 350, endPoint x: 815, endPoint y: 349, distance: 180.1
click at [815, 349] on div "d298c905-9dd6-4fc2-94d2-b803ff58abf9" at bounding box center [932, 351] width 269 height 30
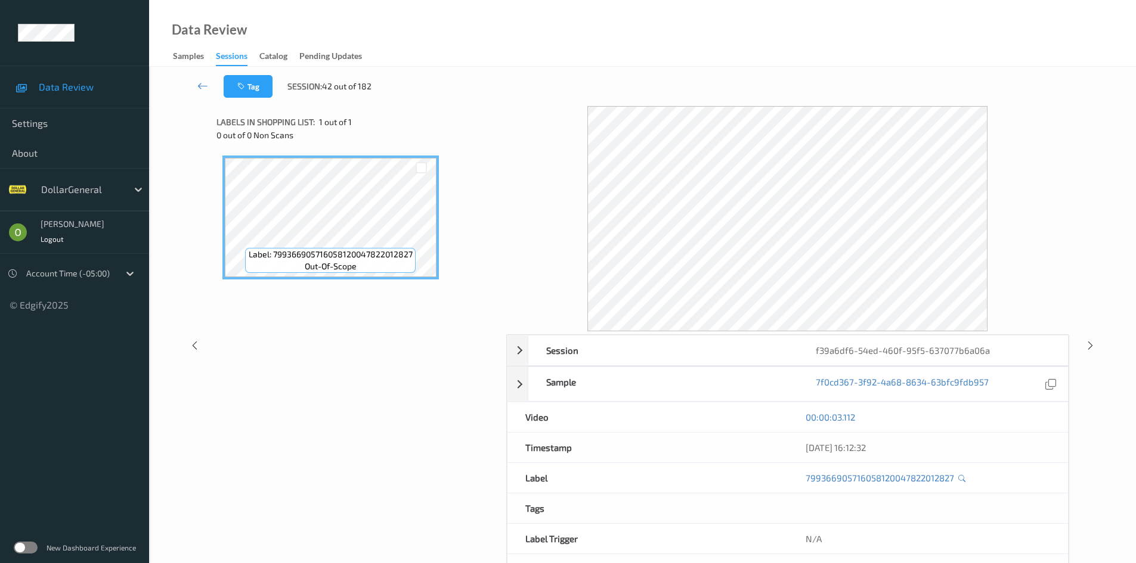
click at [550, 244] on div at bounding box center [787, 218] width 563 height 225
click at [522, 243] on div at bounding box center [787, 218] width 563 height 225
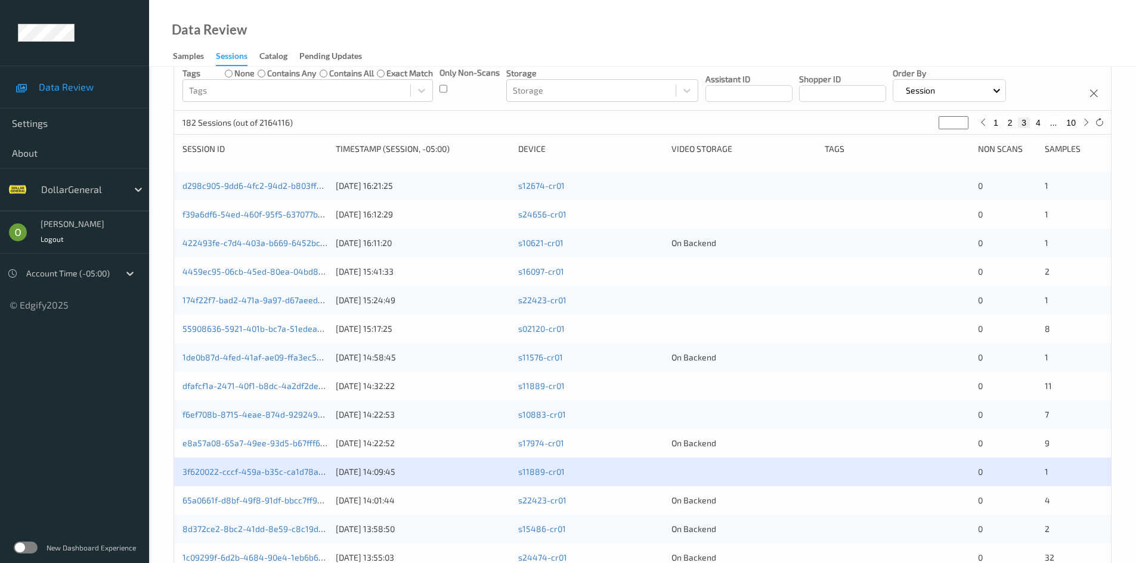
scroll to position [371, 0]
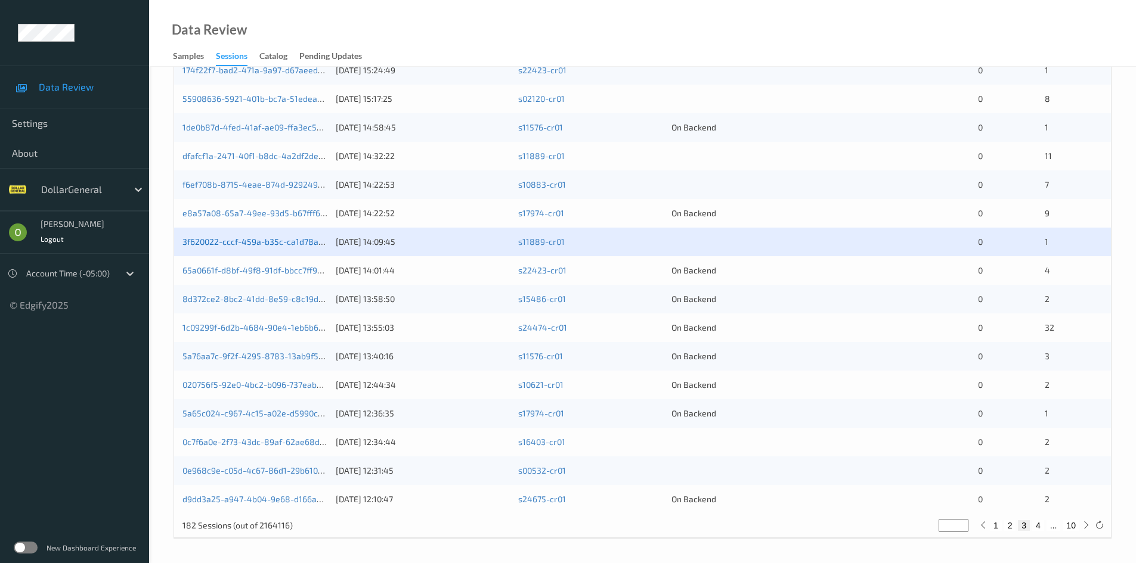
click at [278, 243] on link "3f620022-cccf-459a-b35c-ca1d78a2f3fa" at bounding box center [260, 242] width 156 height 10
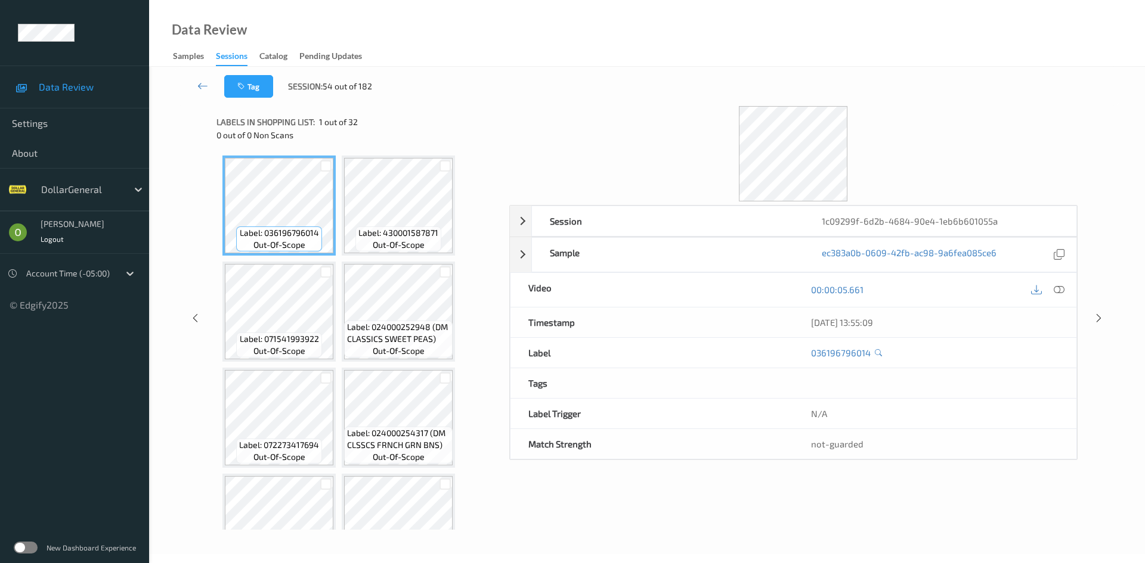
click at [1068, 287] on div "00:00:05.661" at bounding box center [934, 290] width 283 height 34
click at [1064, 287] on icon at bounding box center [1058, 289] width 11 height 11
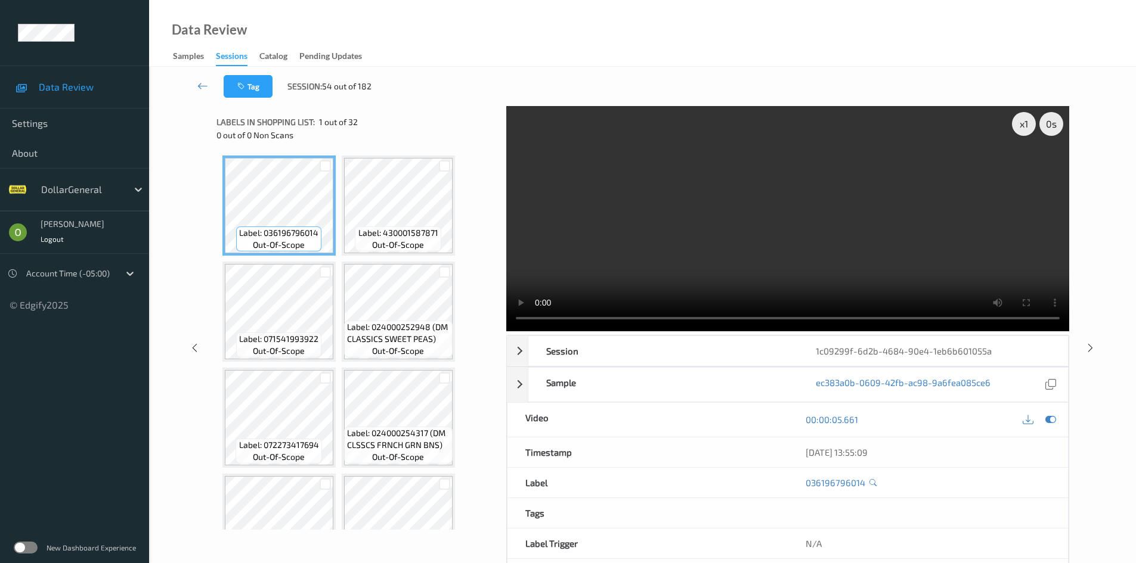
click at [658, 197] on video at bounding box center [787, 218] width 563 height 225
click at [644, 205] on video at bounding box center [787, 218] width 563 height 225
click at [453, 189] on div "Label: 430001587871 out-of-scope" at bounding box center [398, 206] width 113 height 100
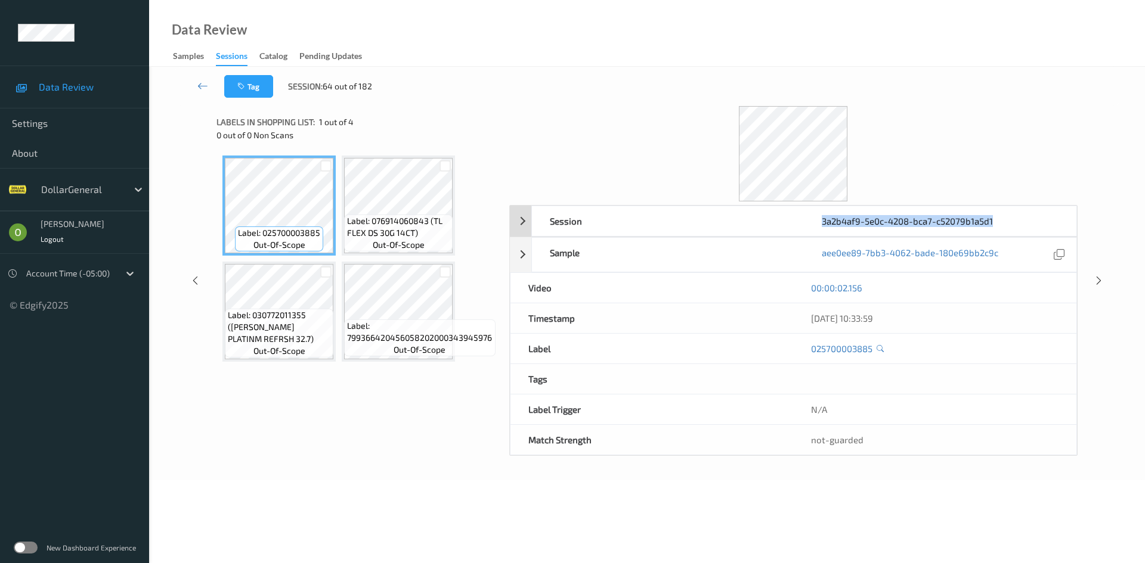
drag, startPoint x: 998, startPoint y: 224, endPoint x: 823, endPoint y: 219, distance: 174.7
click at [823, 219] on div "3a2b4af9-5e0c-4208-bca7-c52079b1a5d1" at bounding box center [940, 221] width 272 height 30
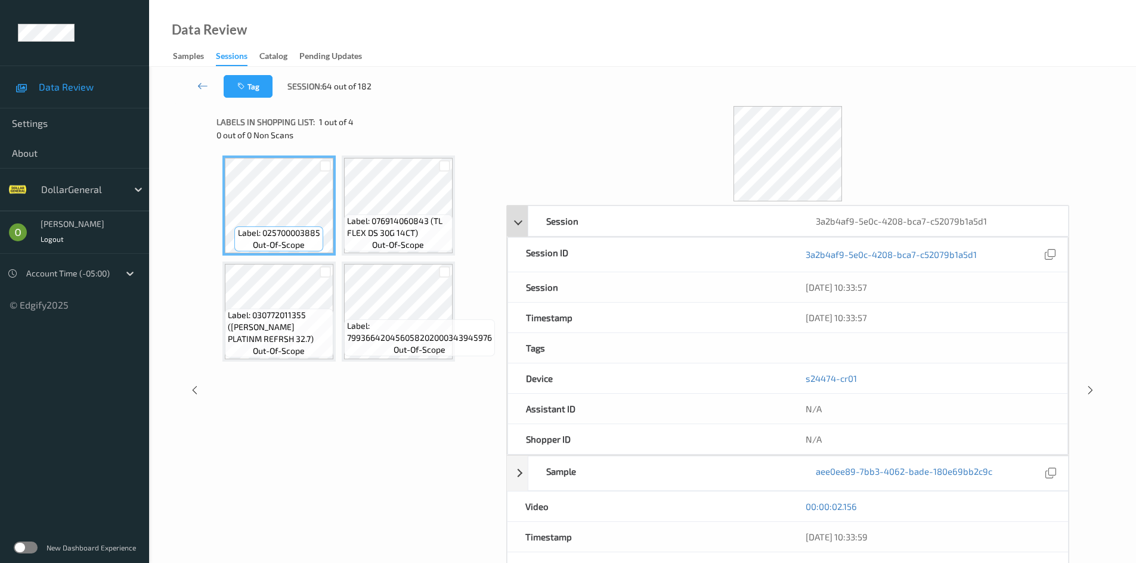
click at [764, 234] on div "Session" at bounding box center [662, 221] width 269 height 30
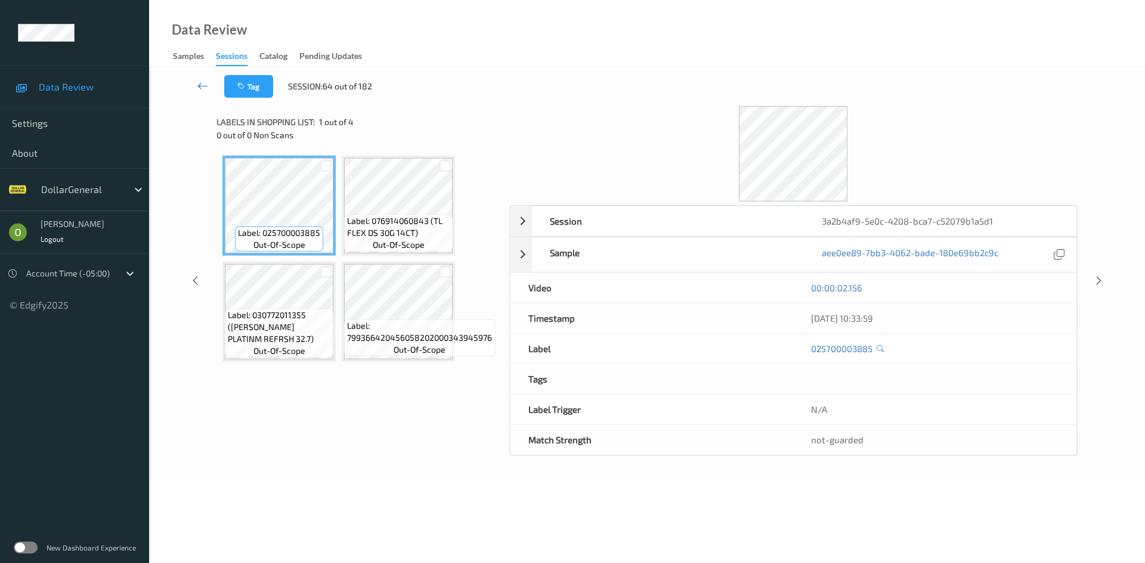
click at [207, 89] on icon at bounding box center [202, 86] width 11 height 12
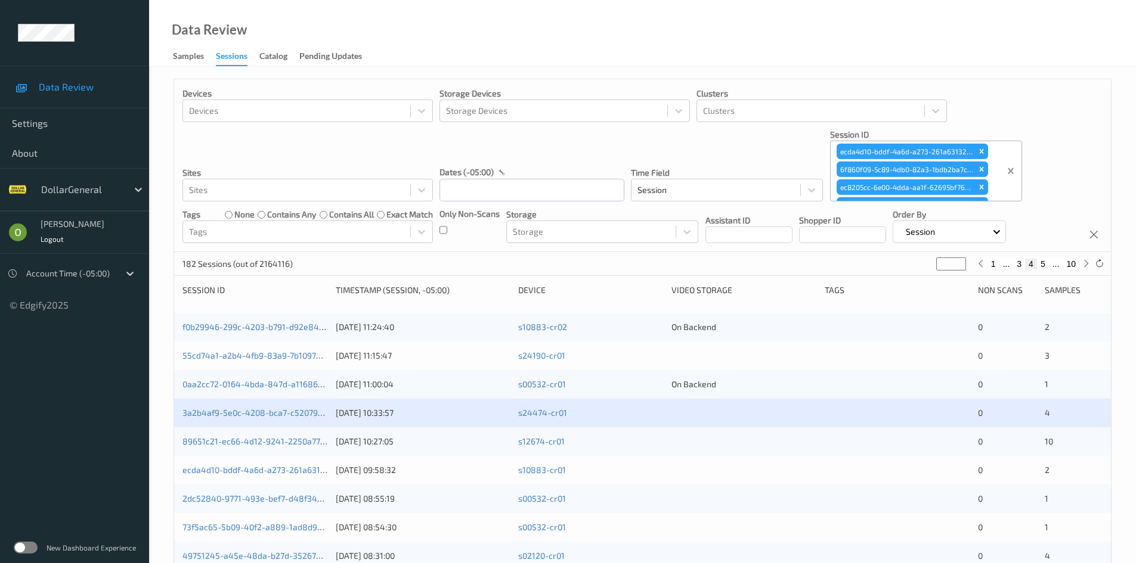
type input "*"
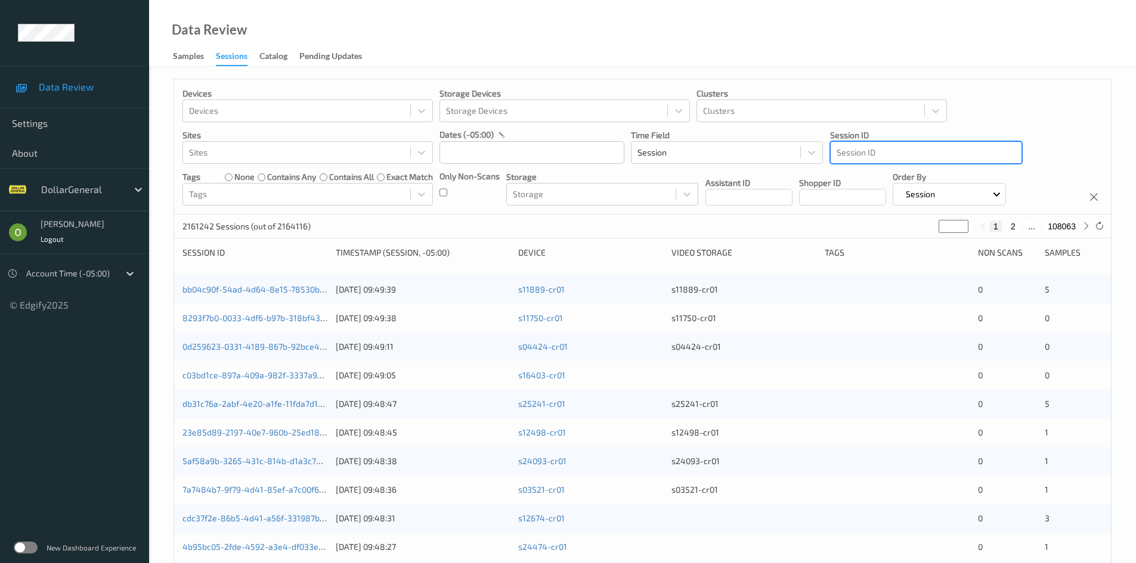
click at [934, 160] on div at bounding box center [925, 152] width 179 height 14
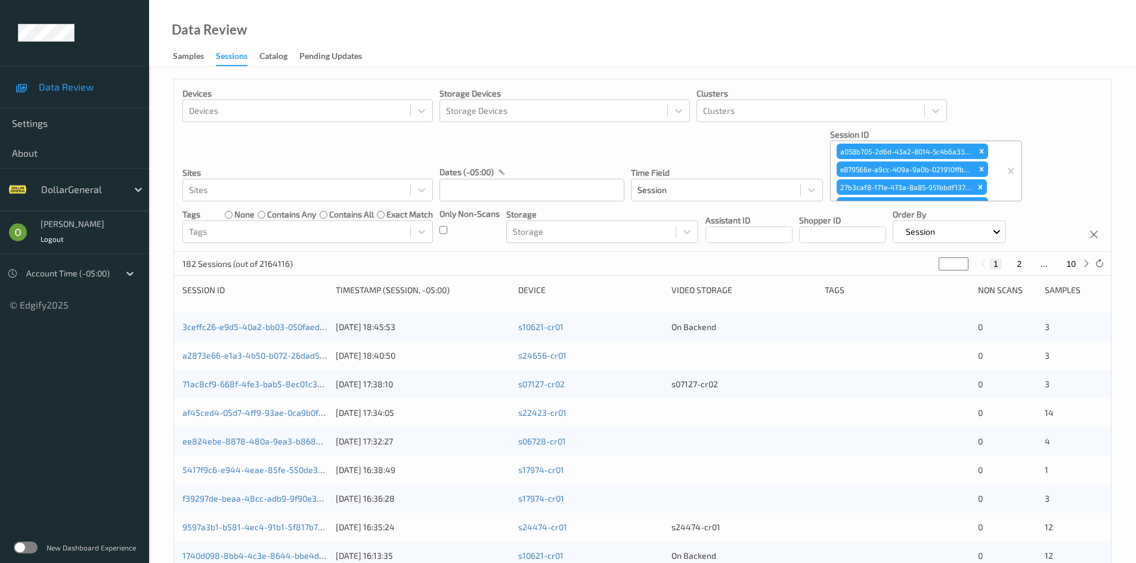
click at [921, 26] on div "Data Review Samples Sessions Catalog Pending Updates" at bounding box center [642, 33] width 987 height 67
click at [755, 258] on div "182 Sessions (out of 2164116) * 1 2 ... 10" at bounding box center [642, 264] width 937 height 24
click at [483, 296] on div "Timestamp (Session, -05:00)" at bounding box center [423, 290] width 174 height 12
click at [452, 287] on div "Timestamp (Session, -05:00)" at bounding box center [423, 290] width 174 height 12
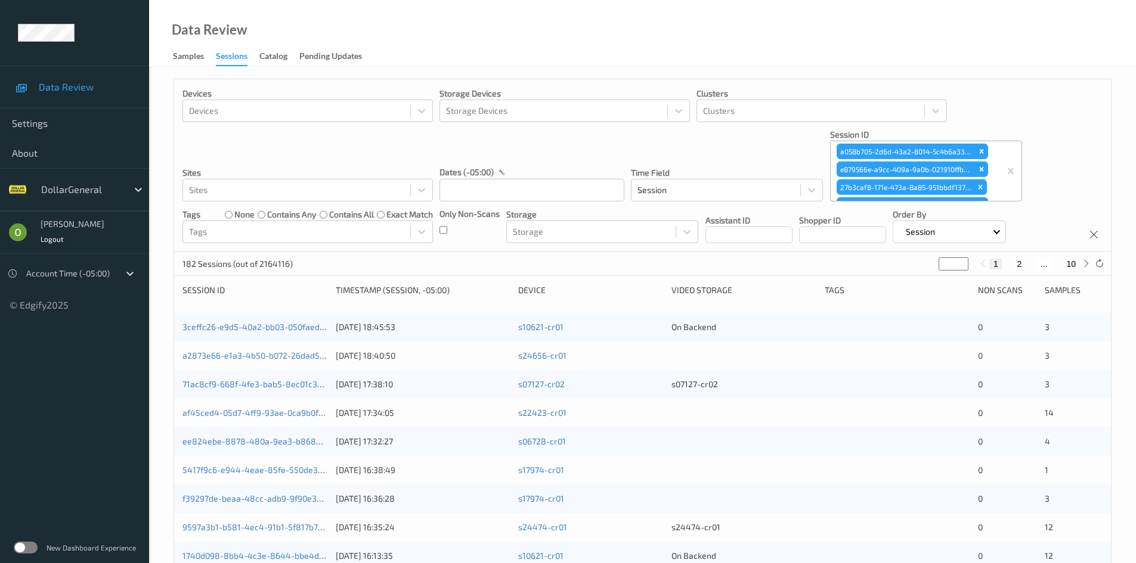
click at [423, 291] on div "Timestamp (Session, -05:00)" at bounding box center [423, 290] width 174 height 12
click at [461, 283] on div "Devices Devices Storage Devices Storage Devices Clusters Clusters Sites Sites d…" at bounding box center [642, 495] width 938 height 832
drag, startPoint x: 264, startPoint y: 280, endPoint x: 463, endPoint y: 283, distance: 199.7
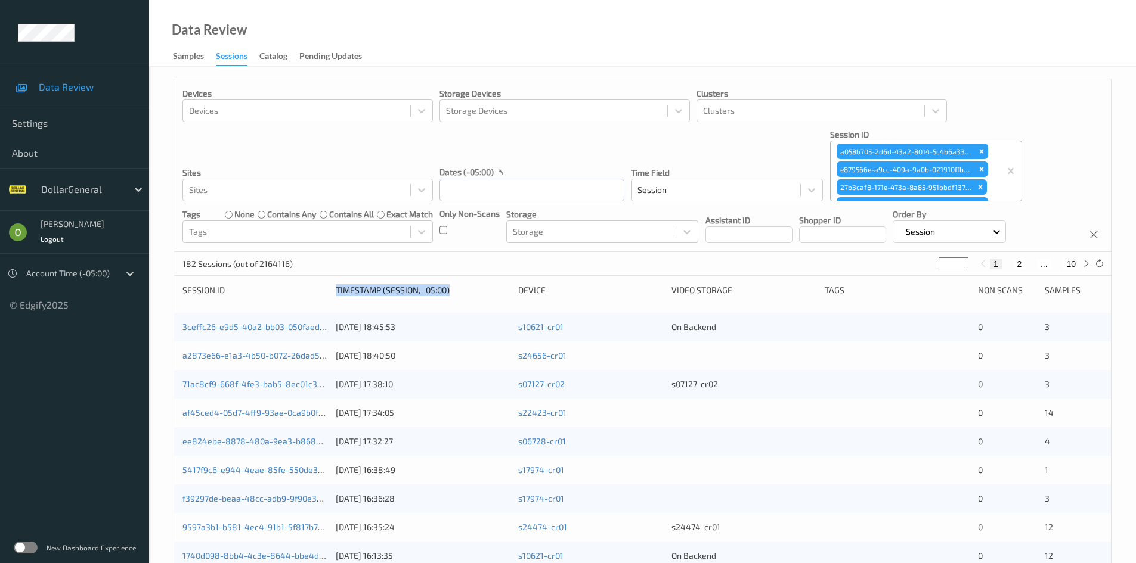
click at [463, 283] on div "Devices Devices Storage Devices Storage Devices Clusters Clusters Sites Sites d…" at bounding box center [642, 495] width 938 height 832
drag, startPoint x: 447, startPoint y: 287, endPoint x: 324, endPoint y: 296, distance: 123.1
click at [330, 296] on div "Session ID Timestamp (Session, -05:00) Device Video Storage Tags Non Scans Samp…" at bounding box center [642, 294] width 920 height 20
click at [324, 296] on div "Session ID" at bounding box center [254, 290] width 145 height 12
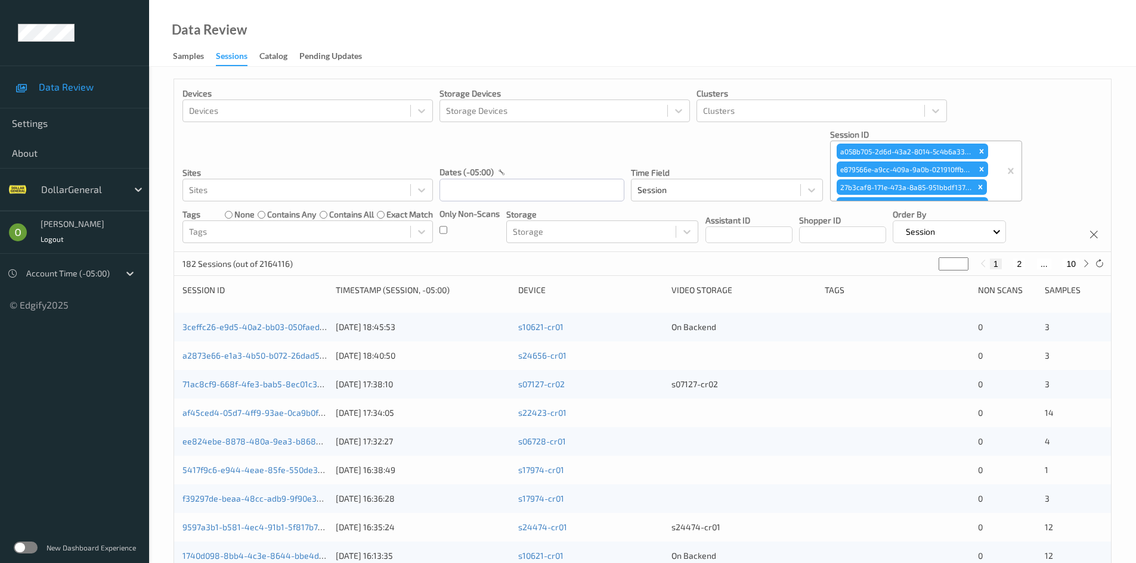
click at [367, 283] on div "Devices Devices Storage Devices Storage Devices Clusters Clusters Sites Sites d…" at bounding box center [642, 495] width 938 height 832
click at [368, 284] on div "Devices Devices Storage Devices Storage Devices Clusters Clusters Sites Sites d…" at bounding box center [642, 495] width 938 height 832
click at [377, 289] on div "Timestamp (Session, -05:00)" at bounding box center [423, 290] width 174 height 12
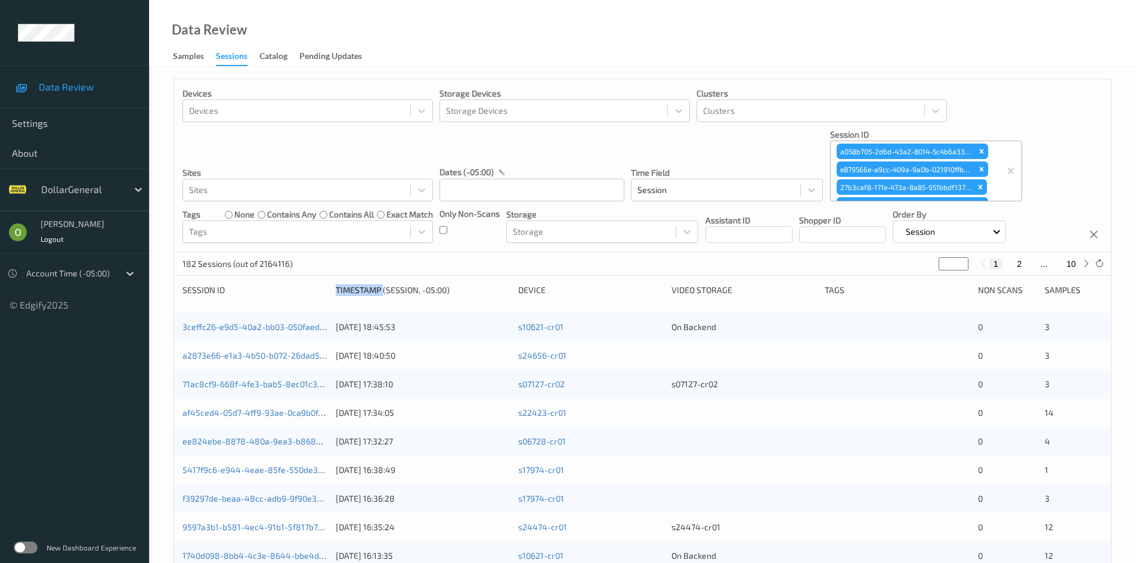
click at [377, 289] on div "Timestamp (Session, -05:00)" at bounding box center [423, 290] width 174 height 12
click at [388, 292] on div "Timestamp (Session, -05:00)" at bounding box center [423, 290] width 174 height 12
click at [290, 323] on link "3ceffc26-e9d5-40a2-bb03-050faedf3ee3" at bounding box center [261, 327] width 159 height 10
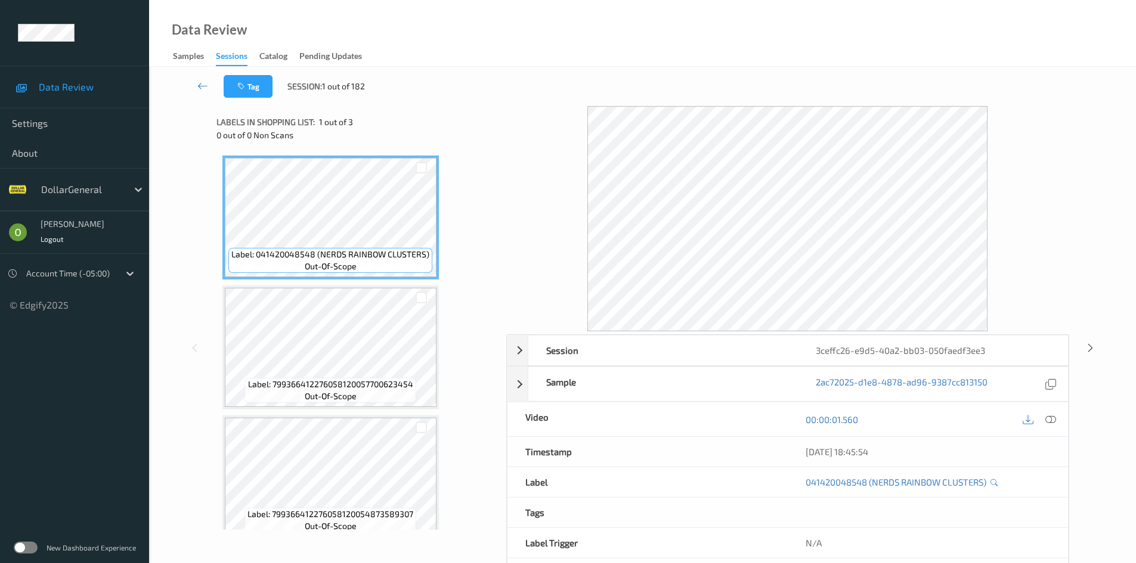
click at [463, 201] on div "Label: 041420048548 (NERDS RAINBOW CLUSTERS) out-of-scope Label: 79936641227605…" at bounding box center [356, 348] width 269 height 384
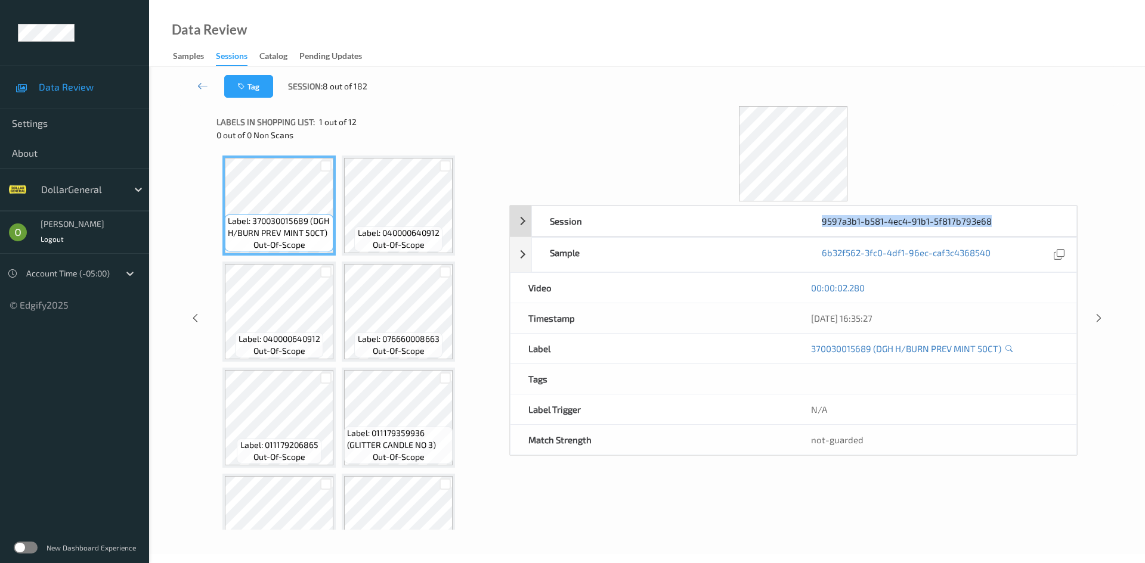
drag, startPoint x: 998, startPoint y: 218, endPoint x: 823, endPoint y: 223, distance: 175.3
click at [823, 223] on div "9597a3b1-b581-4ec4-91b1-5f817b793e68" at bounding box center [940, 221] width 272 height 30
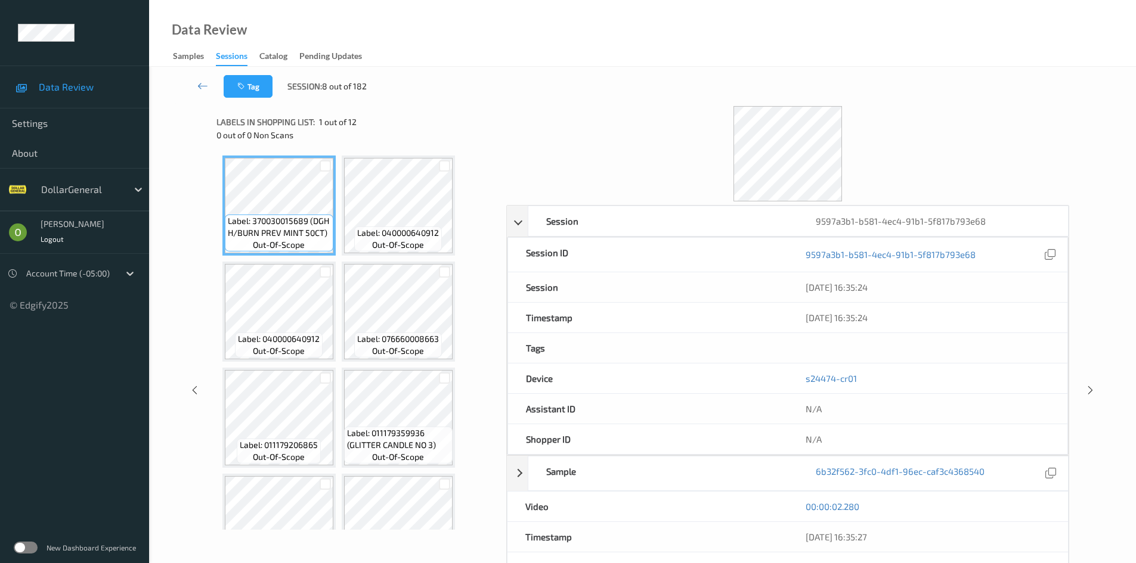
click at [928, 138] on div at bounding box center [787, 153] width 563 height 95
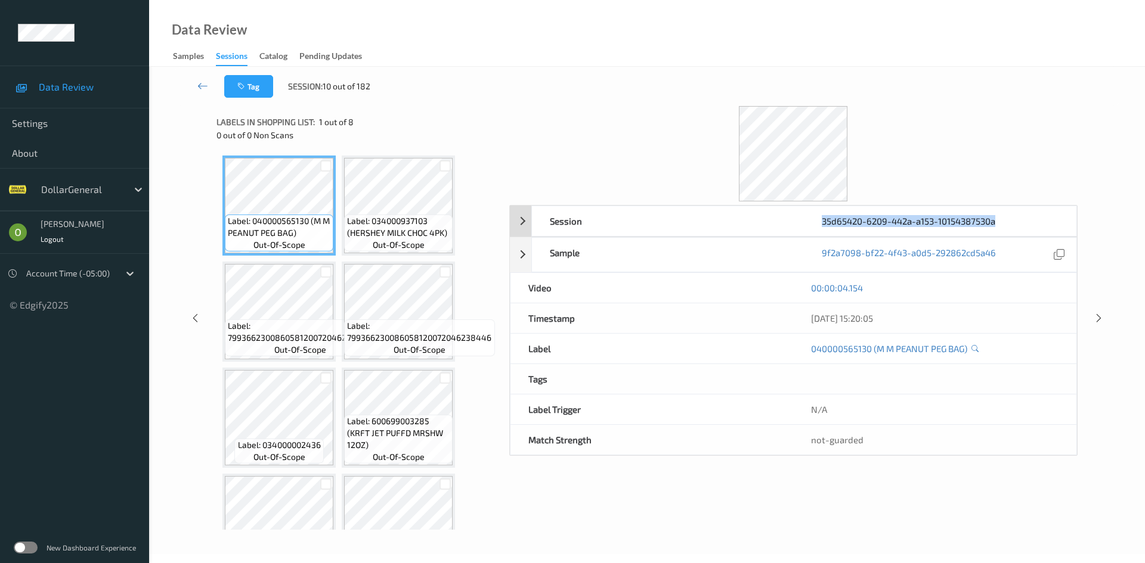
drag, startPoint x: 1002, startPoint y: 219, endPoint x: 818, endPoint y: 224, distance: 184.3
click at [818, 224] on div "35d65420-6209-442a-a153-10154387530a" at bounding box center [940, 221] width 272 height 30
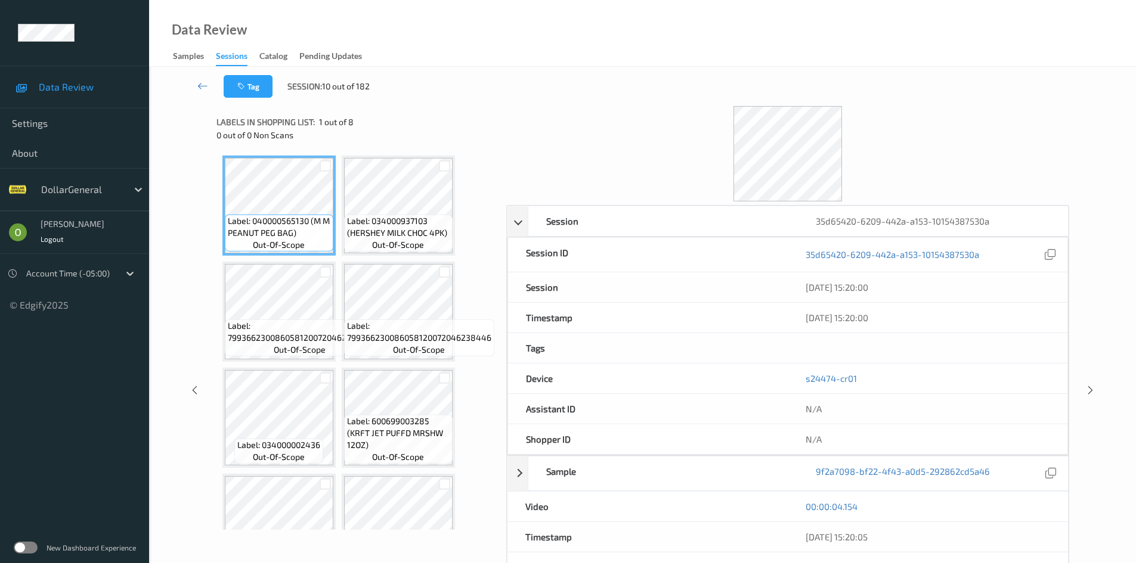
click at [907, 128] on div at bounding box center [787, 153] width 563 height 95
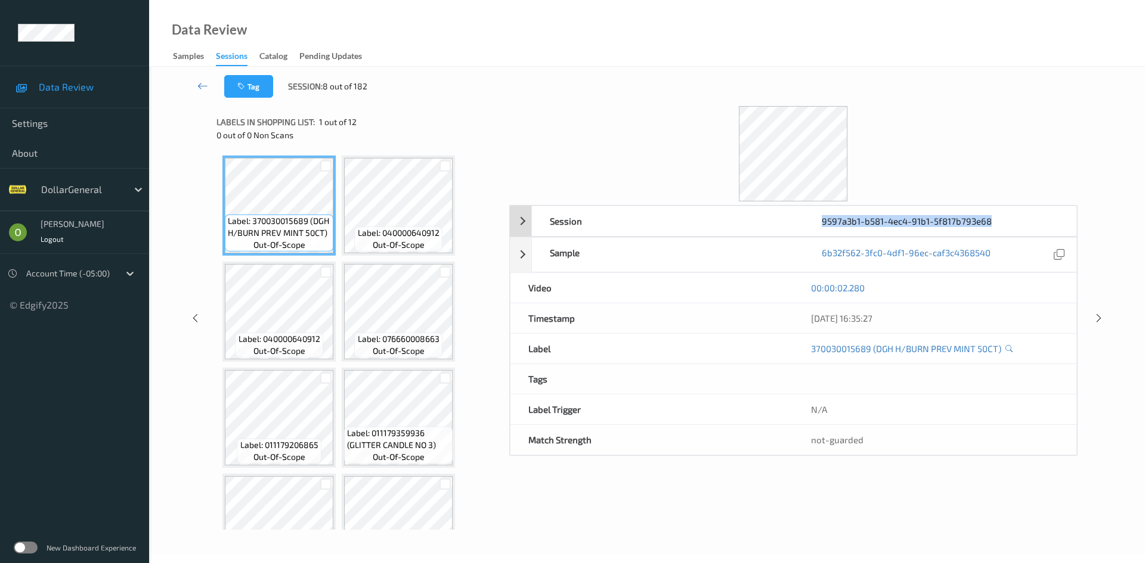
drag, startPoint x: 1003, startPoint y: 222, endPoint x: 823, endPoint y: 225, distance: 180.1
click at [823, 225] on div "9597a3b1-b581-4ec4-91b1-5f817b793e68" at bounding box center [940, 221] width 272 height 30
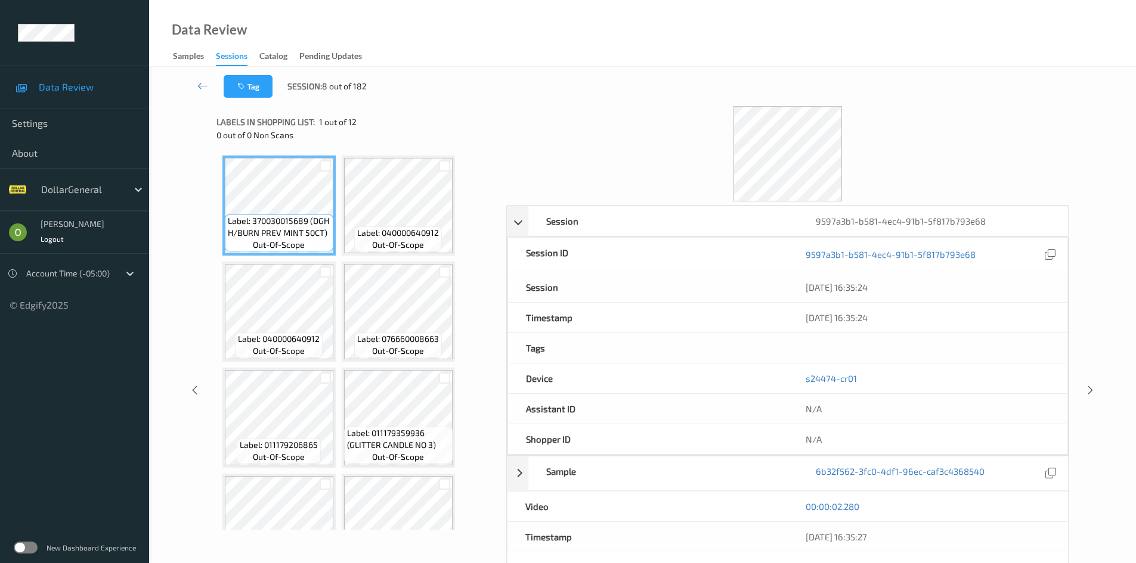
click at [826, 72] on div "Tag Session: 8 out of 182" at bounding box center [642, 86] width 938 height 39
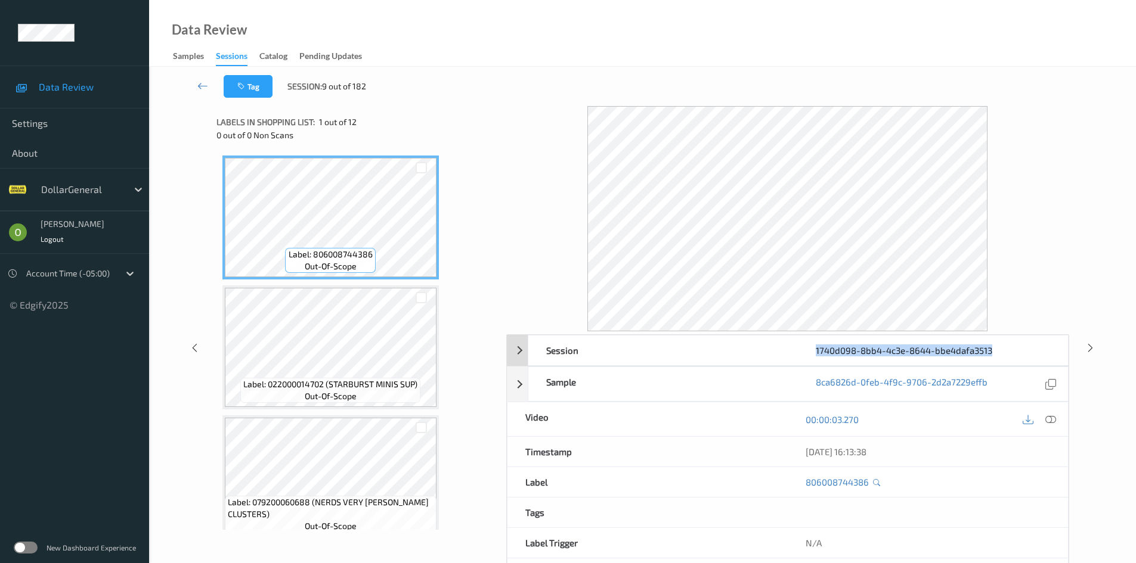
drag, startPoint x: 993, startPoint y: 352, endPoint x: 817, endPoint y: 348, distance: 175.9
click at [817, 348] on div "1740d098-8bb4-4c3e-8644-bbe4dafa3513" at bounding box center [932, 351] width 269 height 30
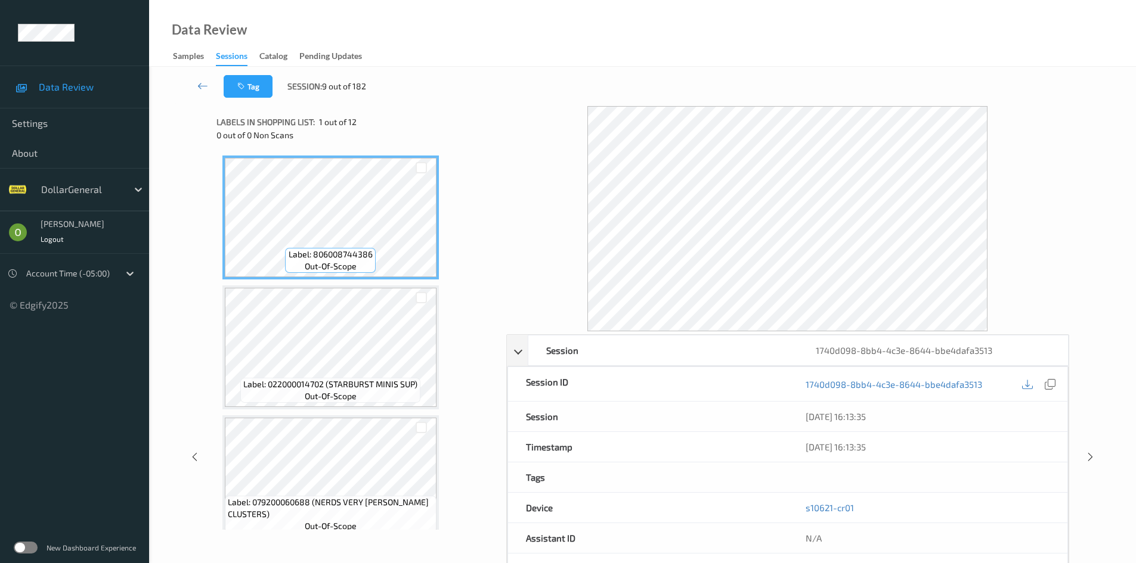
click at [1055, 127] on div at bounding box center [787, 218] width 563 height 225
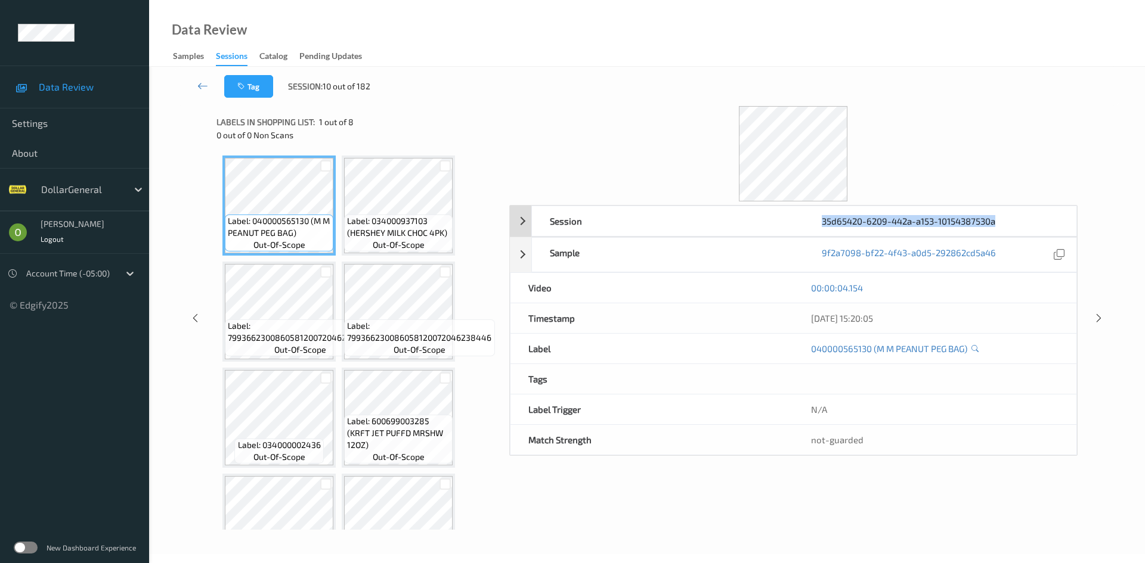
drag, startPoint x: 997, startPoint y: 221, endPoint x: 804, endPoint y: 221, distance: 193.2
click at [804, 221] on div "35d65420-6209-442a-a153-10154387530a" at bounding box center [940, 221] width 272 height 30
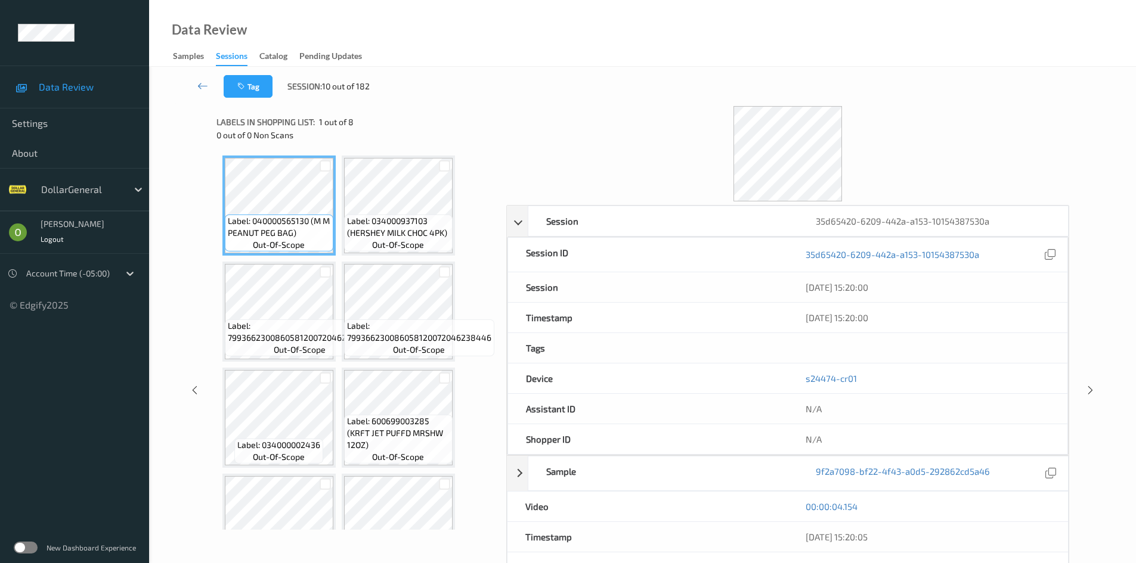
click at [903, 110] on div at bounding box center [787, 153] width 563 height 95
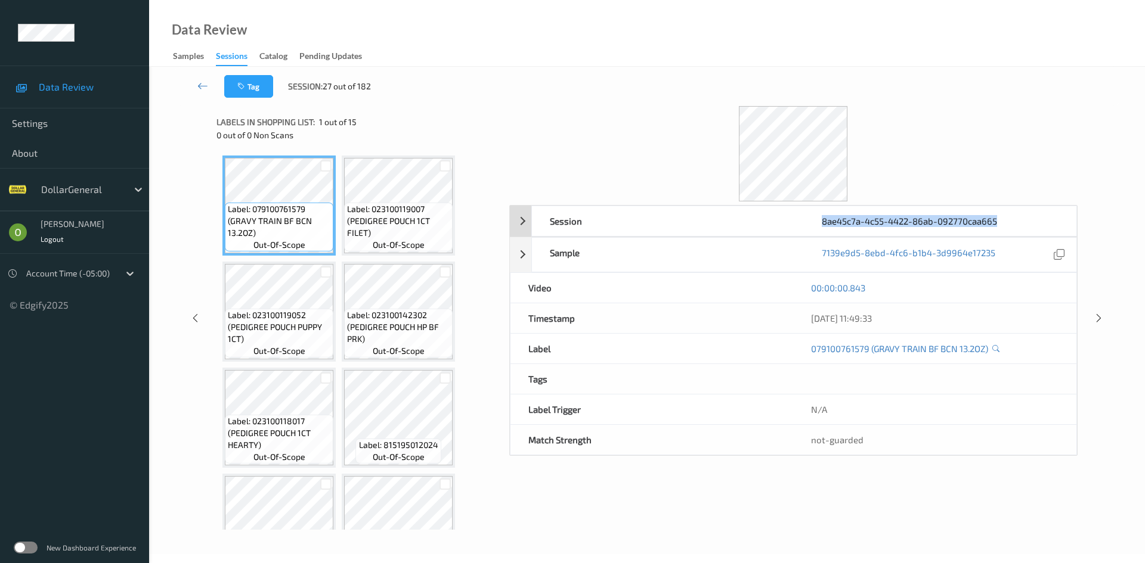
drag, startPoint x: 990, startPoint y: 221, endPoint x: 820, endPoint y: 222, distance: 169.9
click at [820, 222] on div "8ae45c7a-4c55-4422-86ab-092770caa665" at bounding box center [940, 221] width 272 height 30
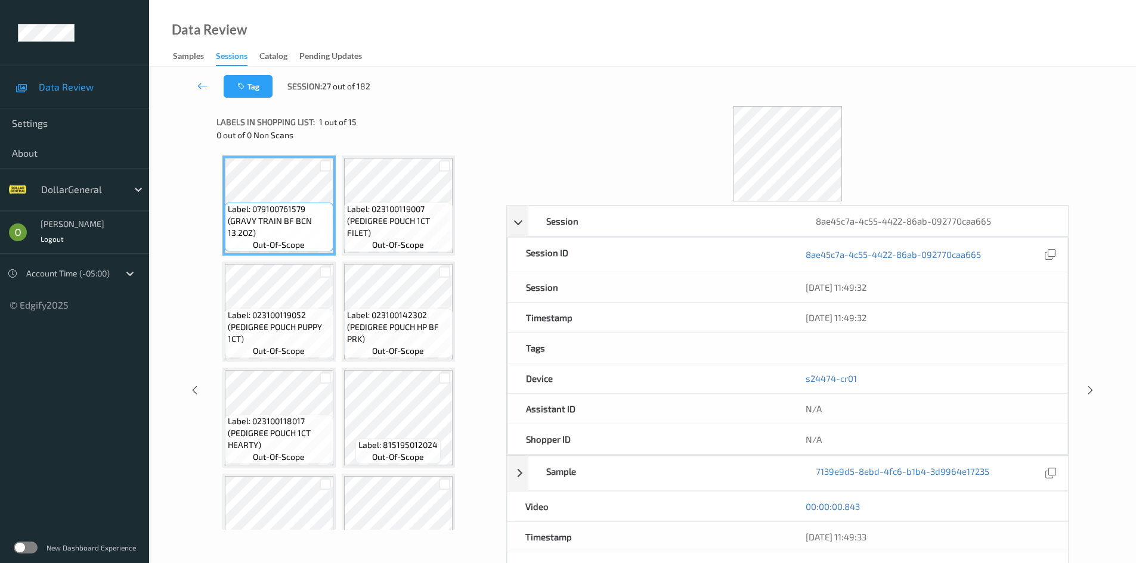
click at [913, 134] on div at bounding box center [787, 153] width 563 height 95
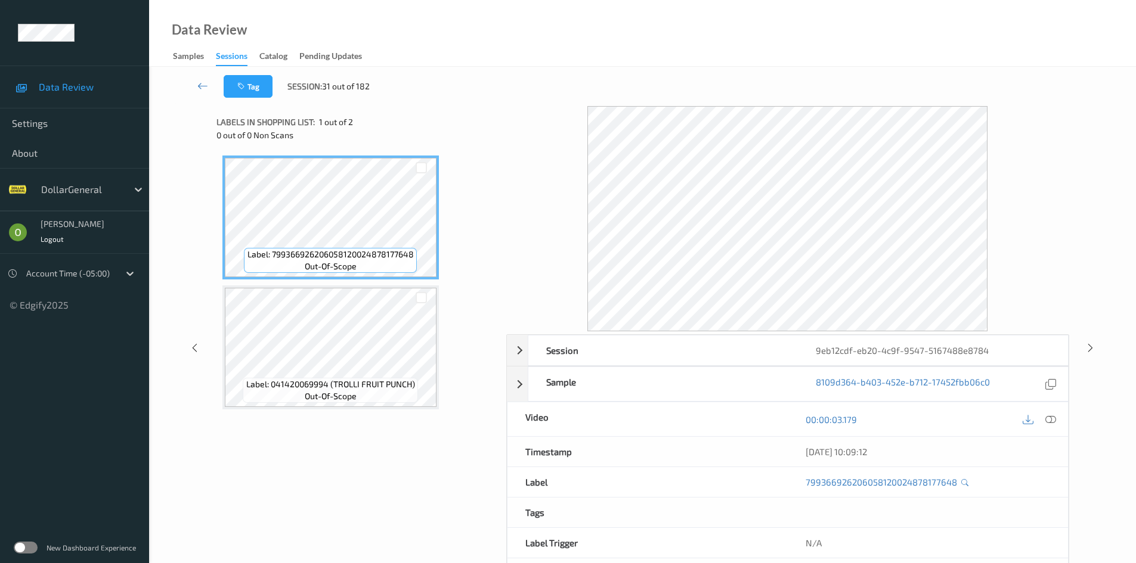
click at [1053, 422] on icon at bounding box center [1050, 419] width 11 height 11
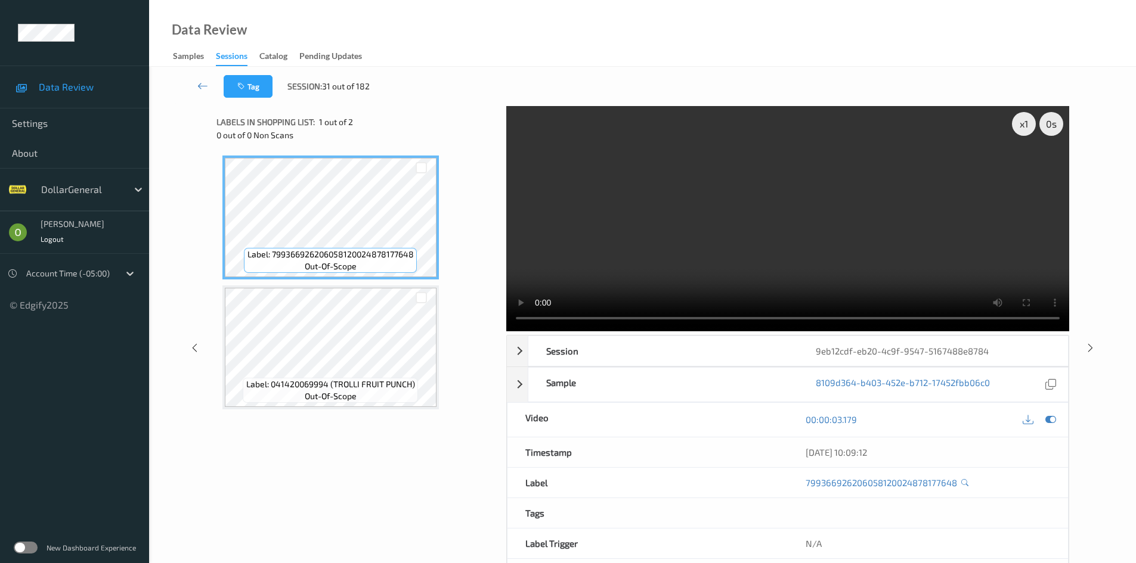
click at [709, 243] on video at bounding box center [787, 218] width 563 height 225
click at [1021, 134] on div "x 1" at bounding box center [1024, 124] width 24 height 24
click at [875, 270] on video at bounding box center [787, 218] width 563 height 225
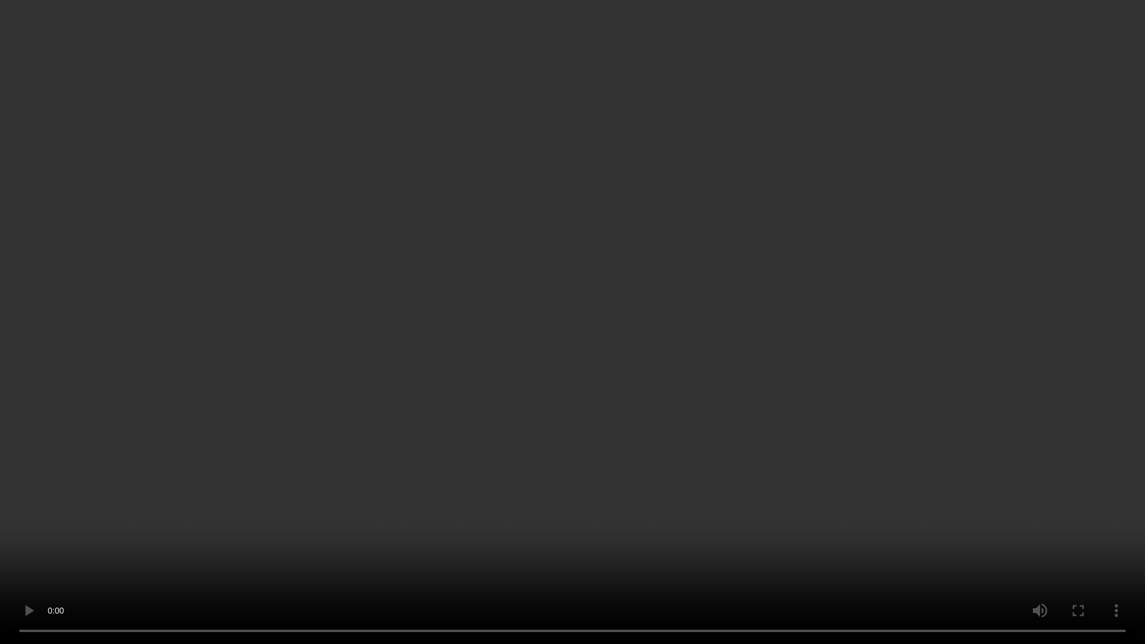
click at [825, 322] on video at bounding box center [572, 322] width 1145 height 644
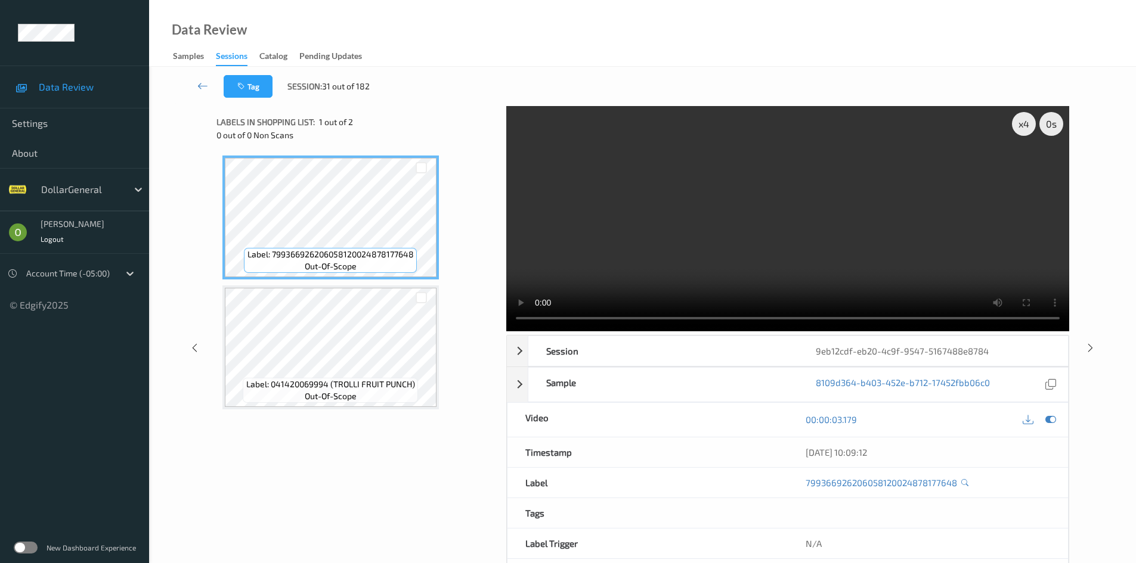
click at [757, 219] on video at bounding box center [787, 218] width 563 height 225
click at [572, 96] on div "Tag Session: 31 out of 182" at bounding box center [642, 86] width 938 height 39
click at [569, 79] on div "Tag Session: 31 out of 182" at bounding box center [642, 86] width 938 height 39
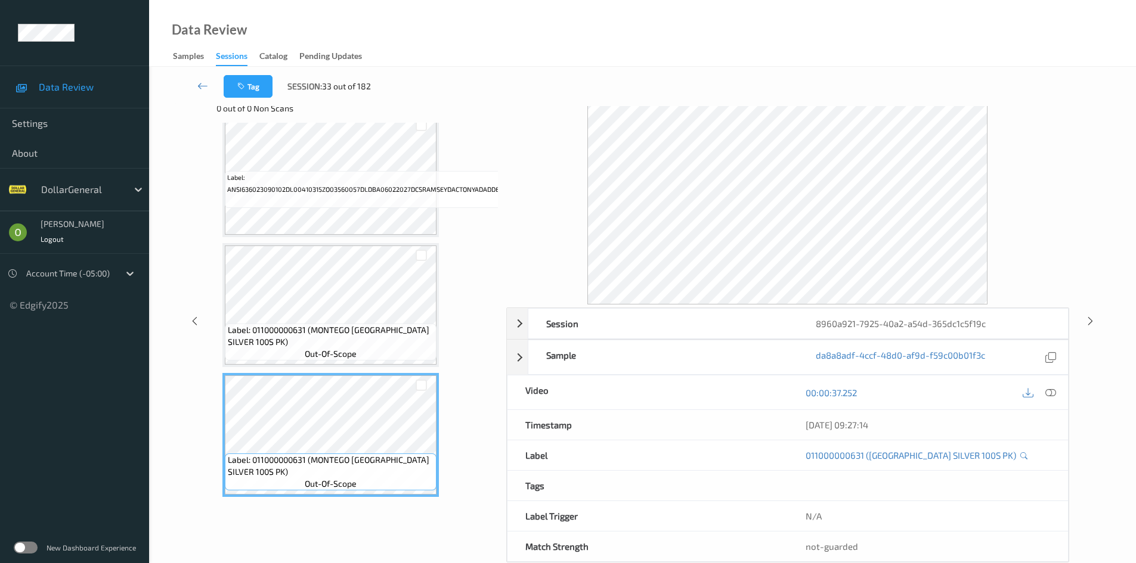
scroll to position [51, 0]
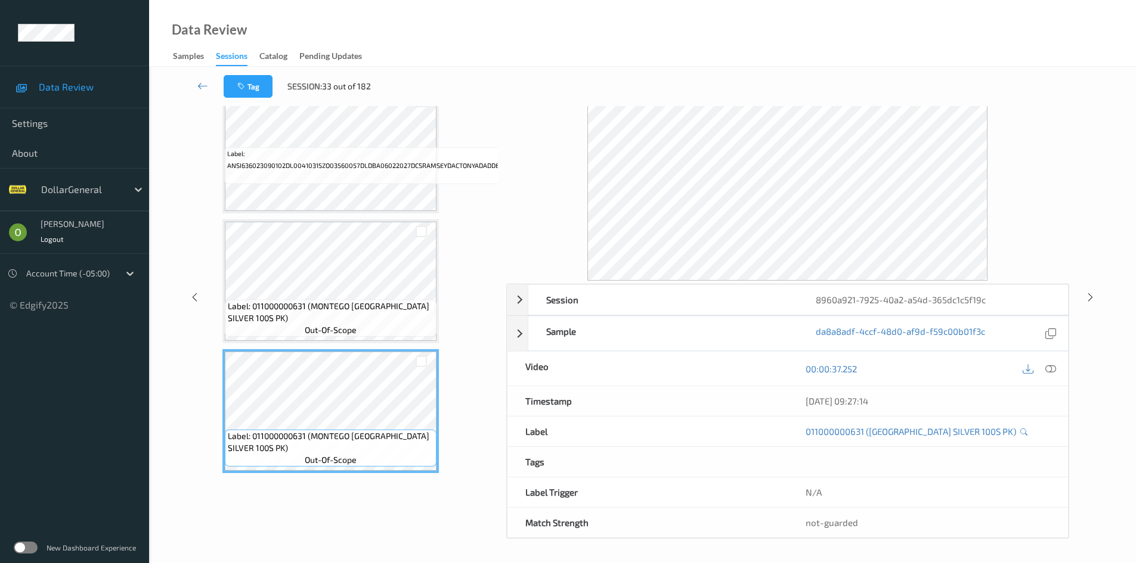
click at [1047, 367] on icon at bounding box center [1050, 369] width 11 height 11
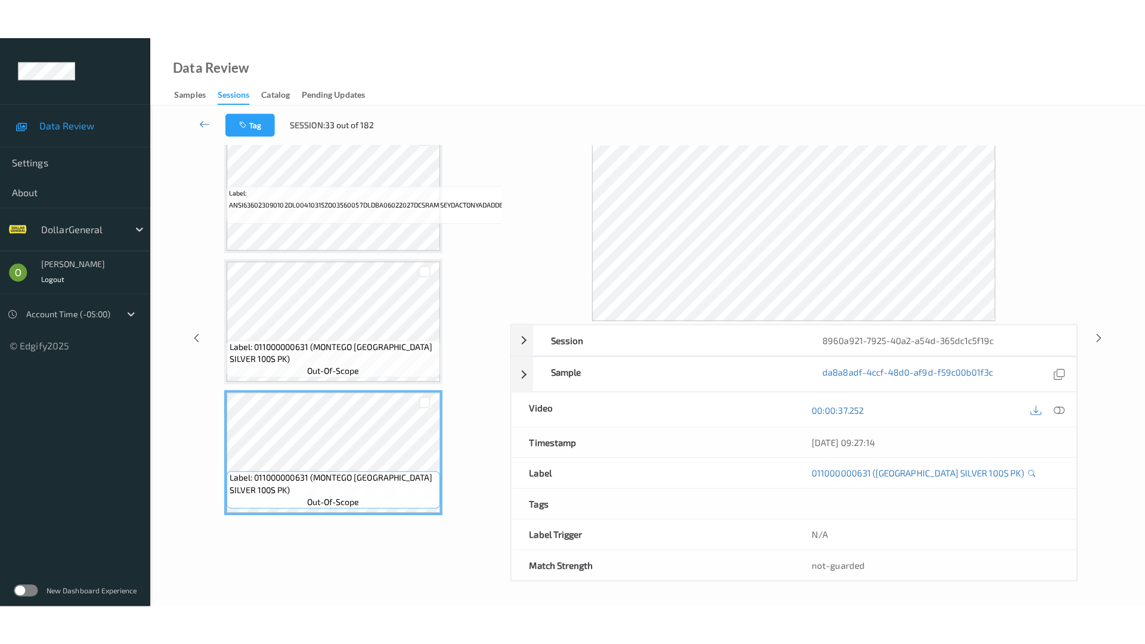
scroll to position [0, 0]
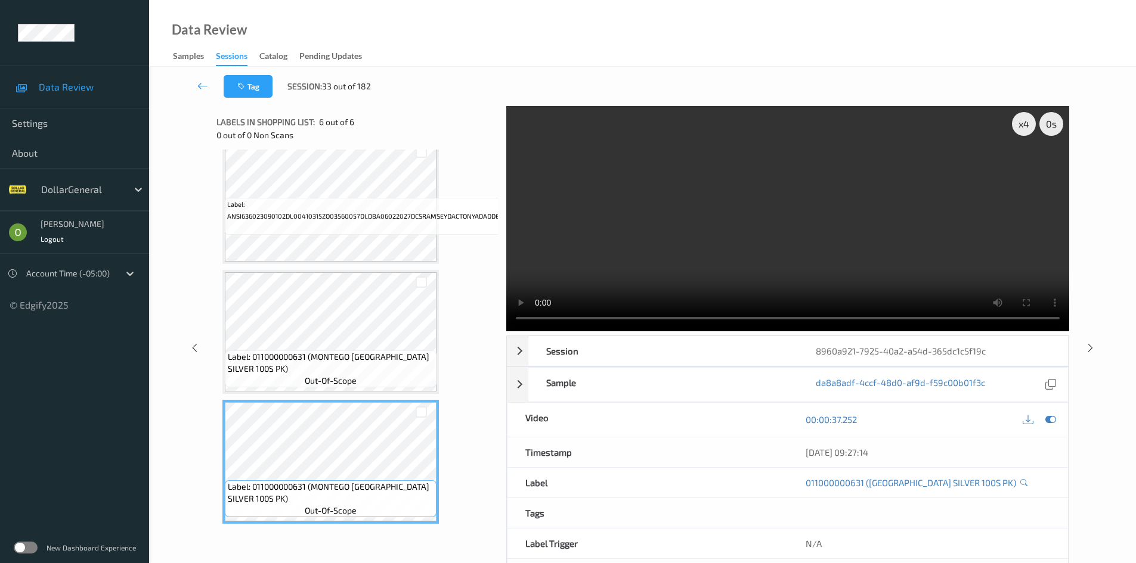
click at [892, 148] on video at bounding box center [787, 218] width 563 height 225
click at [1023, 123] on div "x 4" at bounding box center [1024, 124] width 24 height 24
click at [1020, 126] on div "x 1" at bounding box center [1024, 124] width 24 height 24
click at [1016, 126] on div "x 2" at bounding box center [1024, 124] width 24 height 24
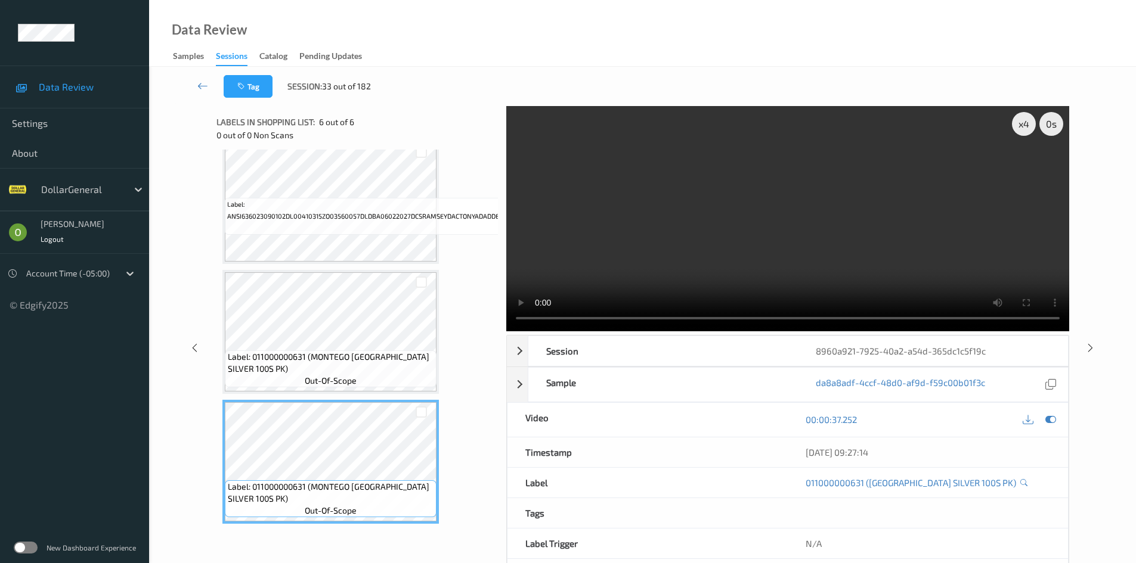
click at [953, 195] on video at bounding box center [787, 218] width 563 height 225
click at [909, 199] on video at bounding box center [787, 218] width 563 height 225
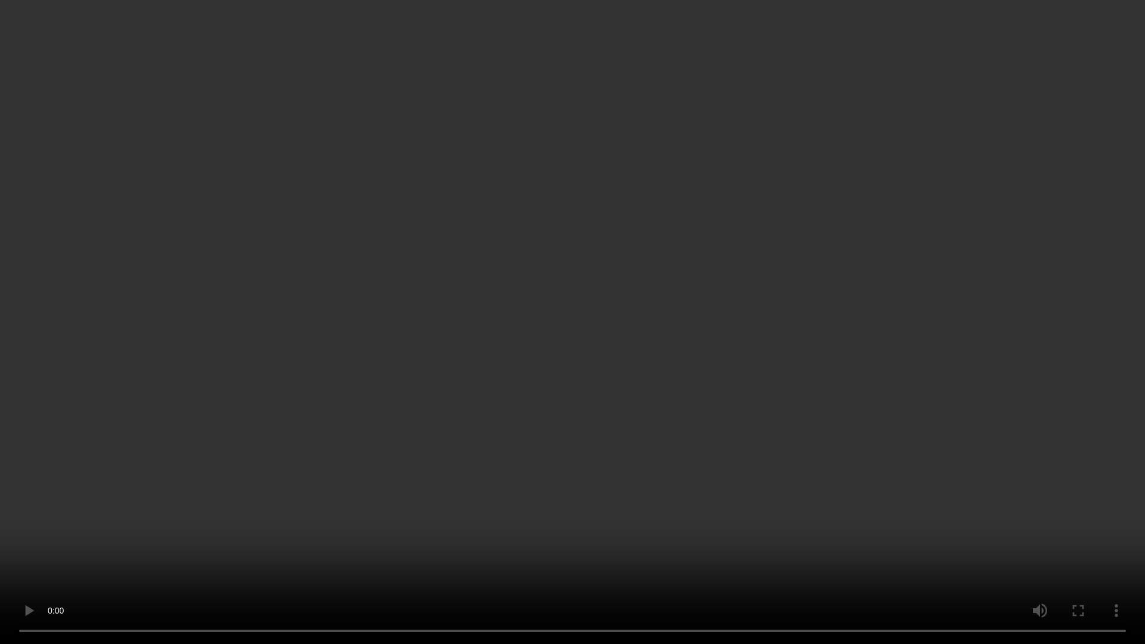
drag, startPoint x: 883, startPoint y: 247, endPoint x: 877, endPoint y: 248, distance: 6.0
click at [878, 248] on video at bounding box center [572, 322] width 1145 height 644
click at [877, 248] on video at bounding box center [572, 322] width 1145 height 644
click at [811, 242] on video at bounding box center [572, 322] width 1145 height 644
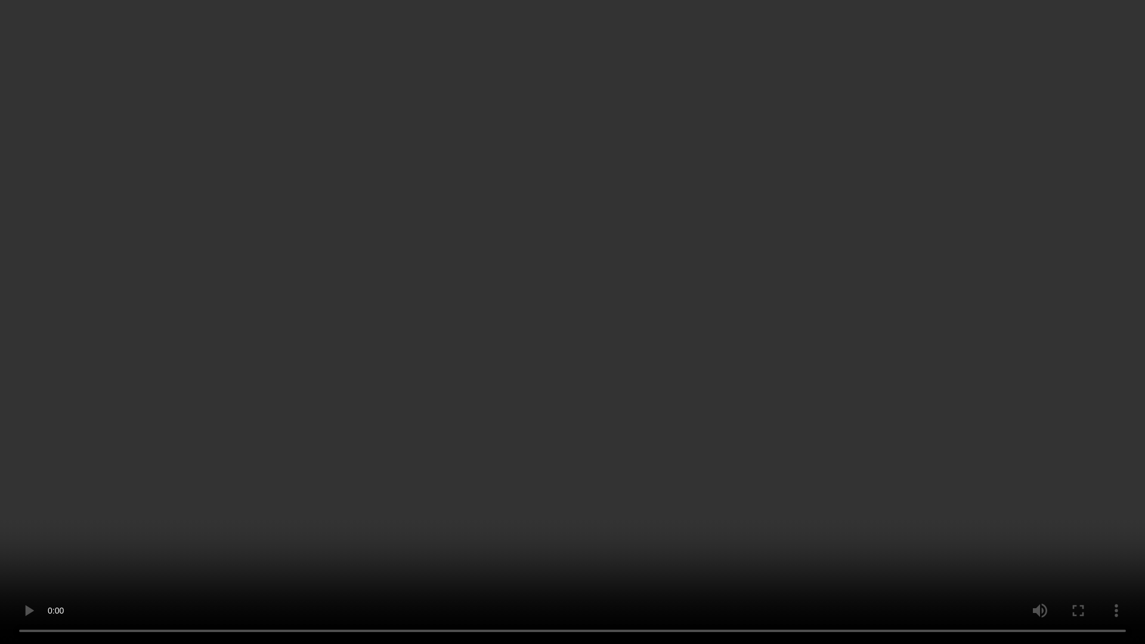
click at [811, 242] on video at bounding box center [572, 322] width 1145 height 644
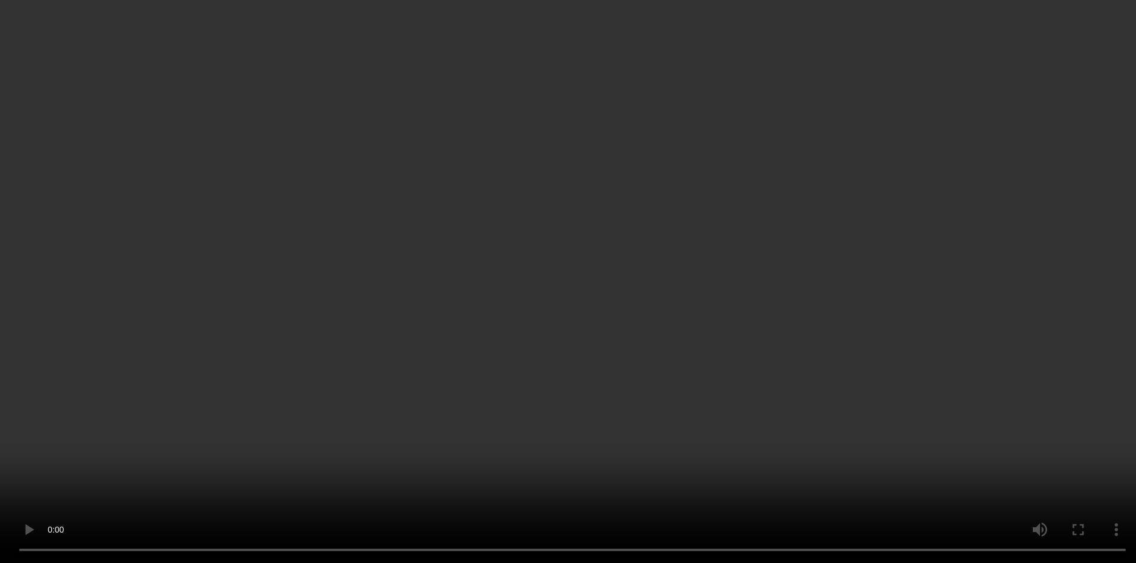
click at [823, 48] on div "Data Review Samples Sessions Catalog Pending Updates" at bounding box center [642, 33] width 987 height 67
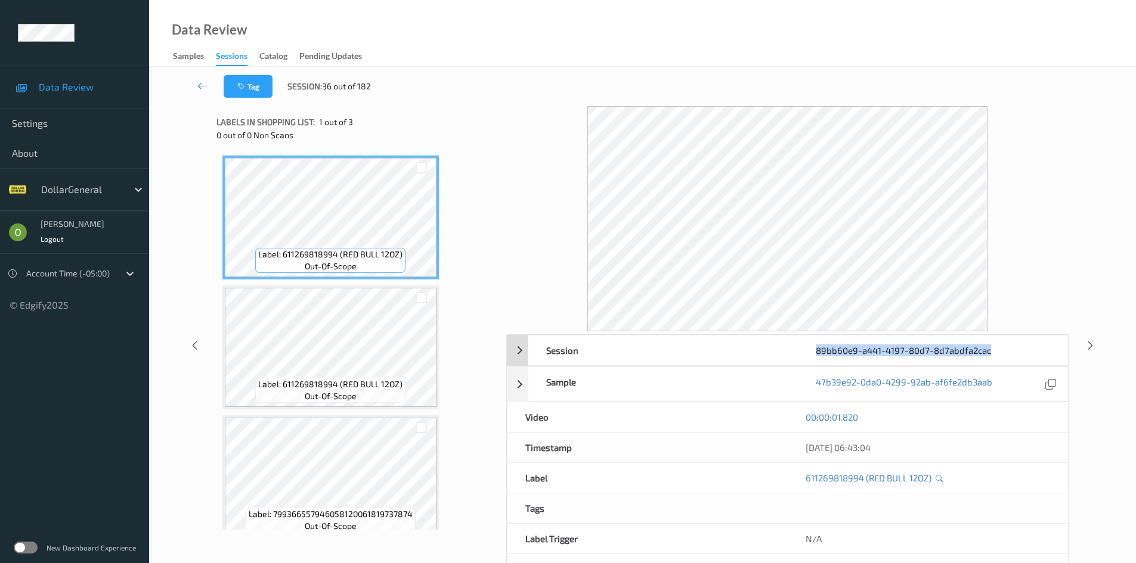
drag, startPoint x: 999, startPoint y: 352, endPoint x: 815, endPoint y: 358, distance: 184.3
click at [815, 358] on div "89bb60e9-a441-4197-80d7-8d7abdfa2cac" at bounding box center [932, 351] width 269 height 30
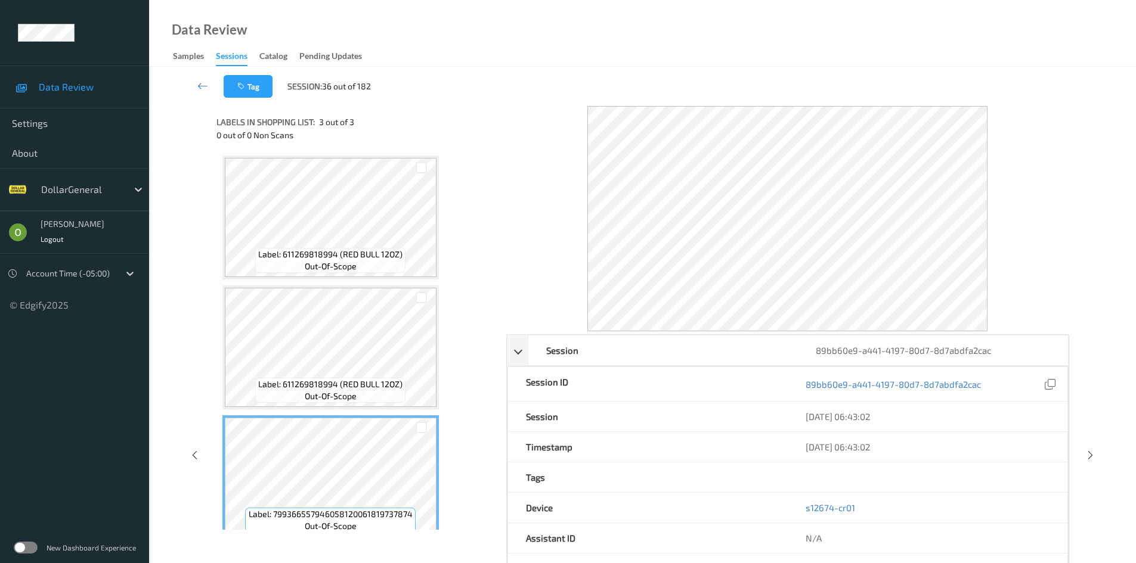
click at [1021, 215] on div at bounding box center [787, 218] width 563 height 225
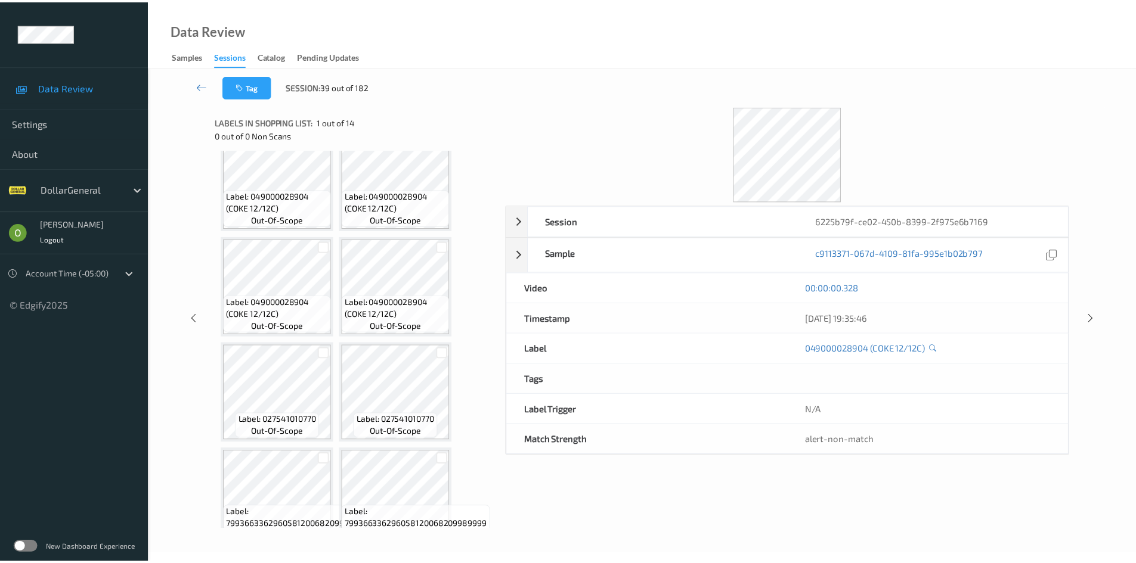
scroll to position [368, 0]
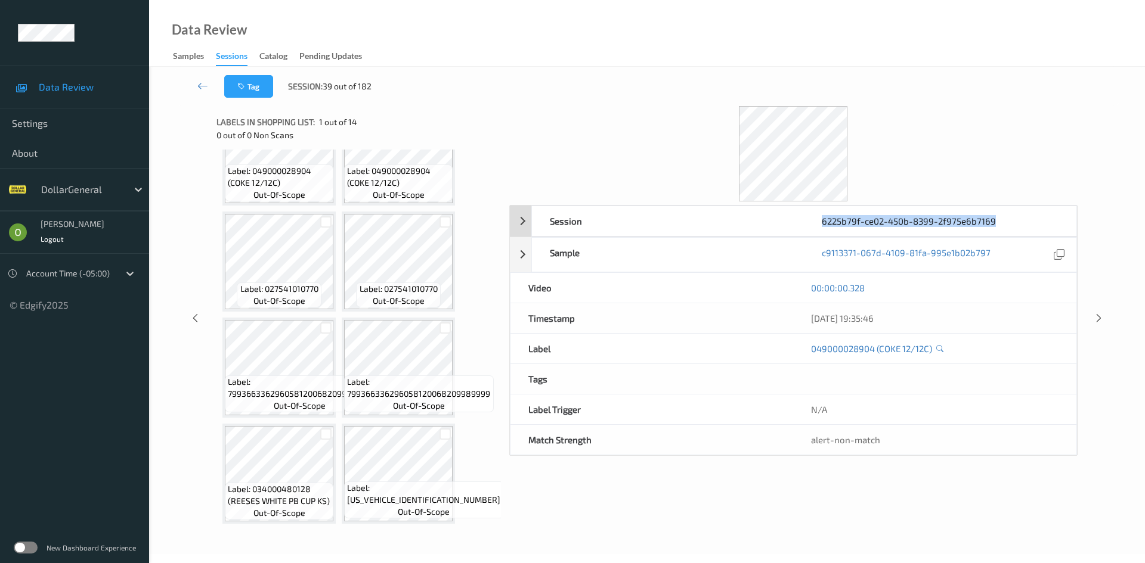
drag, startPoint x: 999, startPoint y: 223, endPoint x: 822, endPoint y: 223, distance: 177.7
click at [822, 223] on div "6225b79f-ce02-450b-8399-2f975e6b7169" at bounding box center [940, 221] width 272 height 30
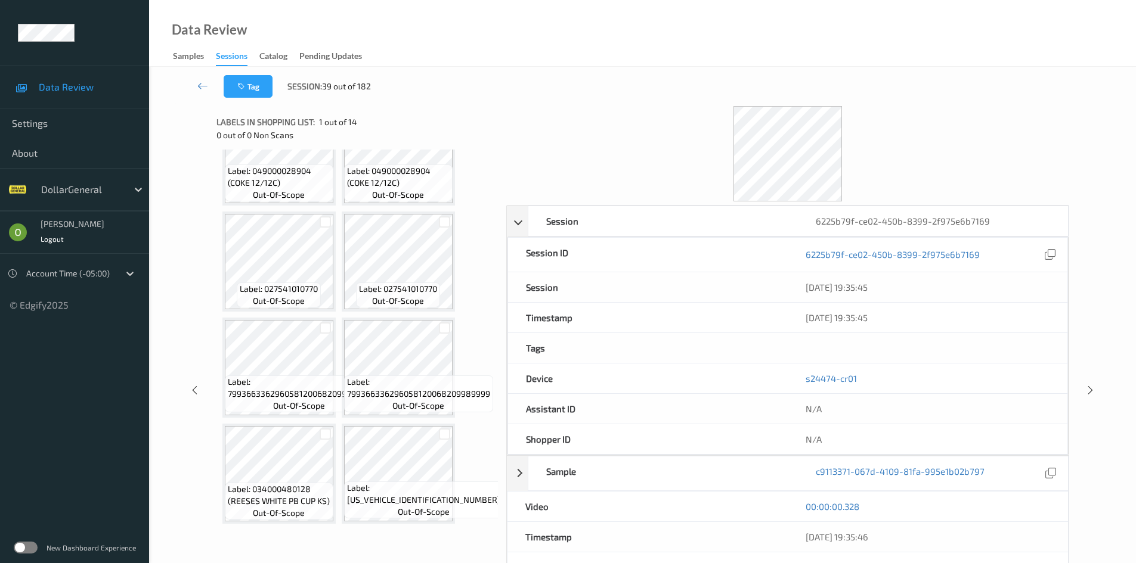
click at [921, 60] on div "Data Review Samples Sessions Catalog Pending Updates" at bounding box center [642, 33] width 987 height 67
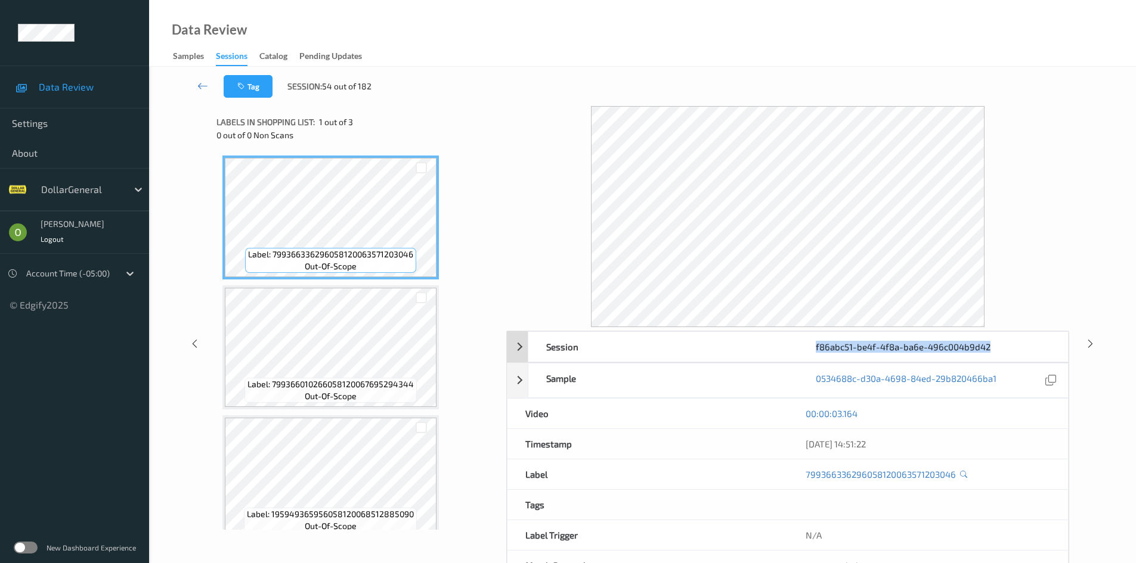
drag, startPoint x: 990, startPoint y: 353, endPoint x: 816, endPoint y: 349, distance: 174.1
click at [816, 349] on div "f86abc51-be4f-4f8a-ba6e-496c004b9d42" at bounding box center [932, 347] width 269 height 30
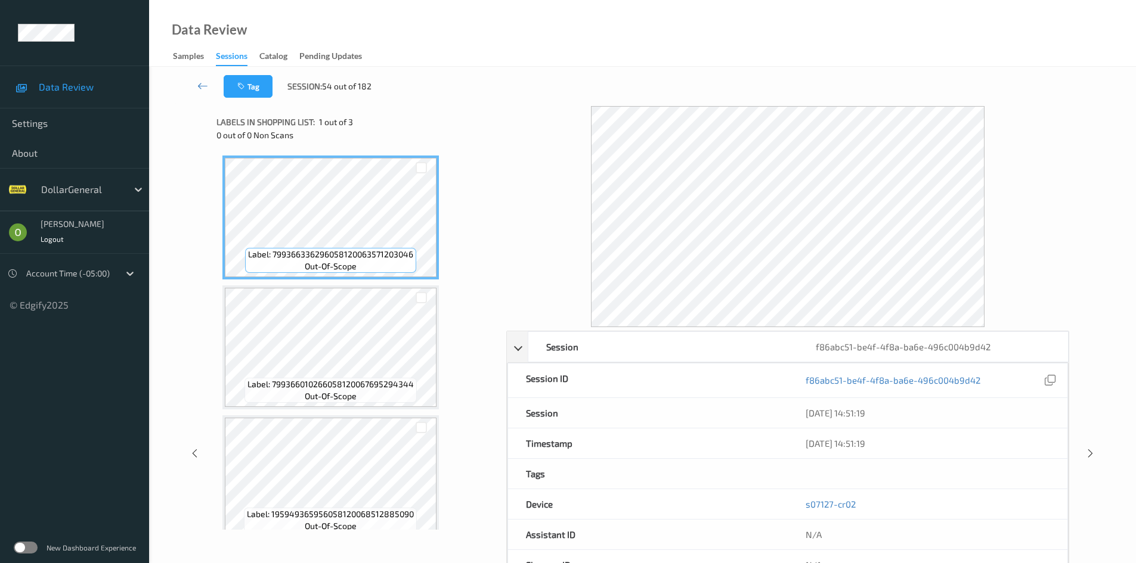
click at [828, 88] on div "Tag Session: 54 out of 182" at bounding box center [642, 86] width 938 height 39
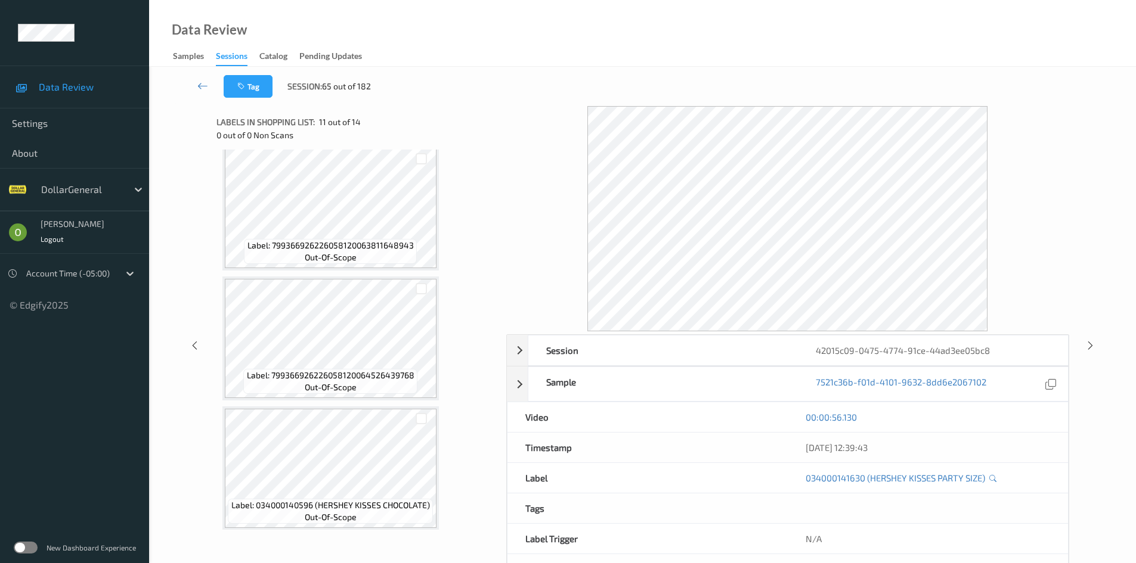
scroll to position [1445, 0]
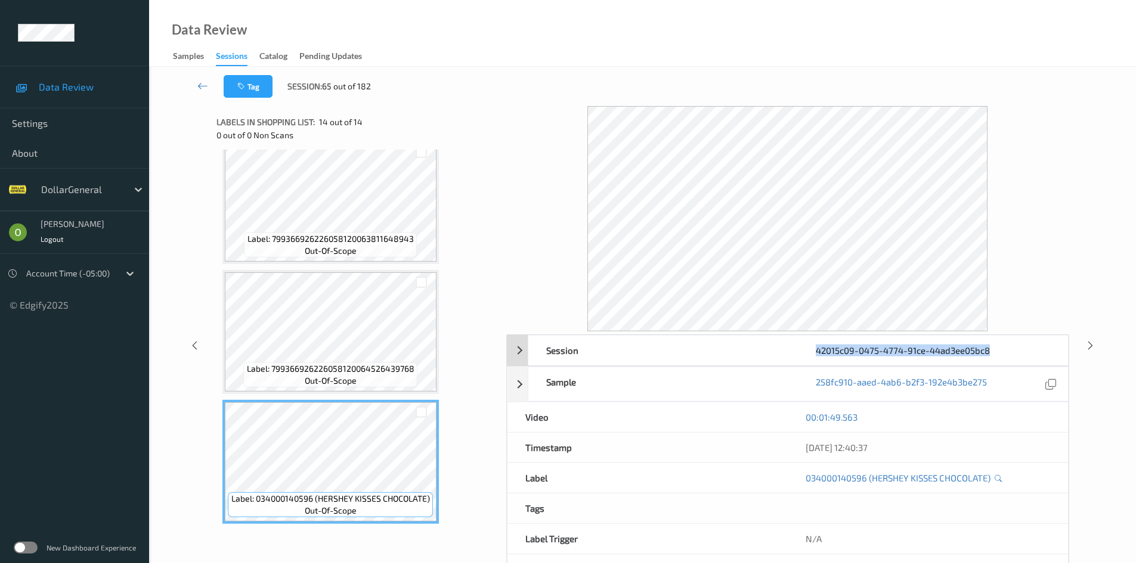
drag, startPoint x: 991, startPoint y: 353, endPoint x: 817, endPoint y: 348, distance: 174.2
click at [817, 348] on div "42015c09-0475-4774-91ce-44ad3ee05bc8" at bounding box center [932, 351] width 269 height 30
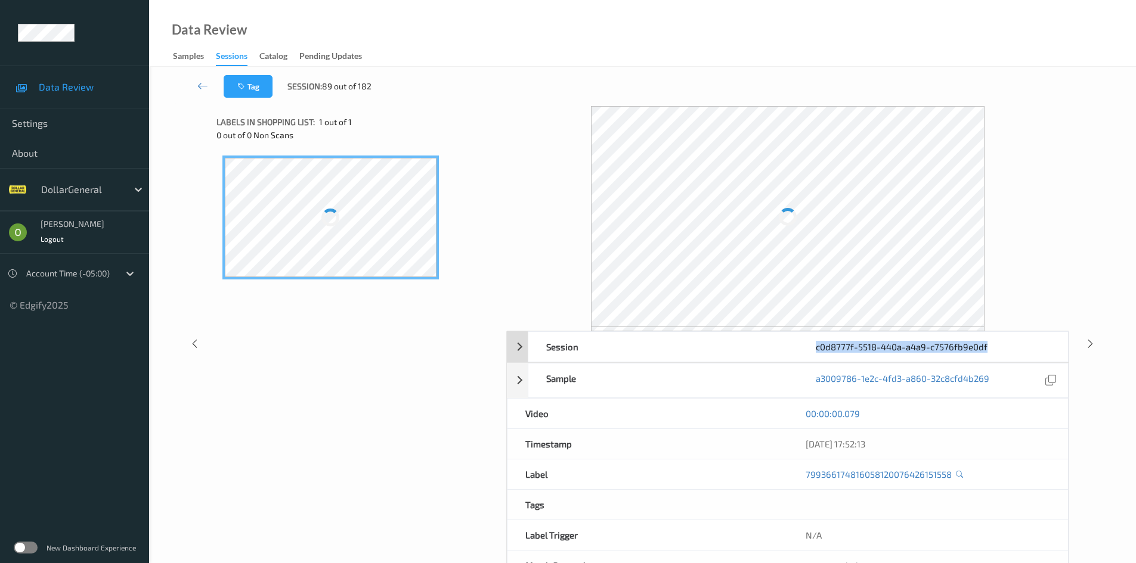
drag, startPoint x: 987, startPoint y: 350, endPoint x: 817, endPoint y: 349, distance: 169.3
click at [817, 349] on div "c0d8777f-5518-440a-a4a9-c7576fb9e0df" at bounding box center [932, 347] width 269 height 30
copy div "c0d8777f-5518-440a-a4a9-c7576fb9e0df"
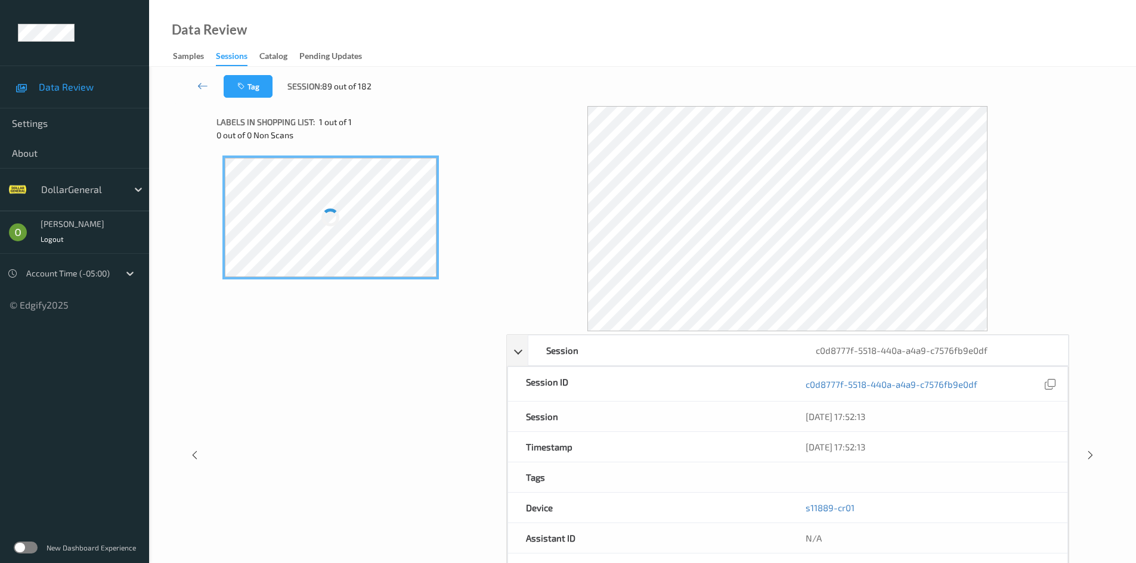
click at [1049, 222] on div at bounding box center [787, 218] width 563 height 225
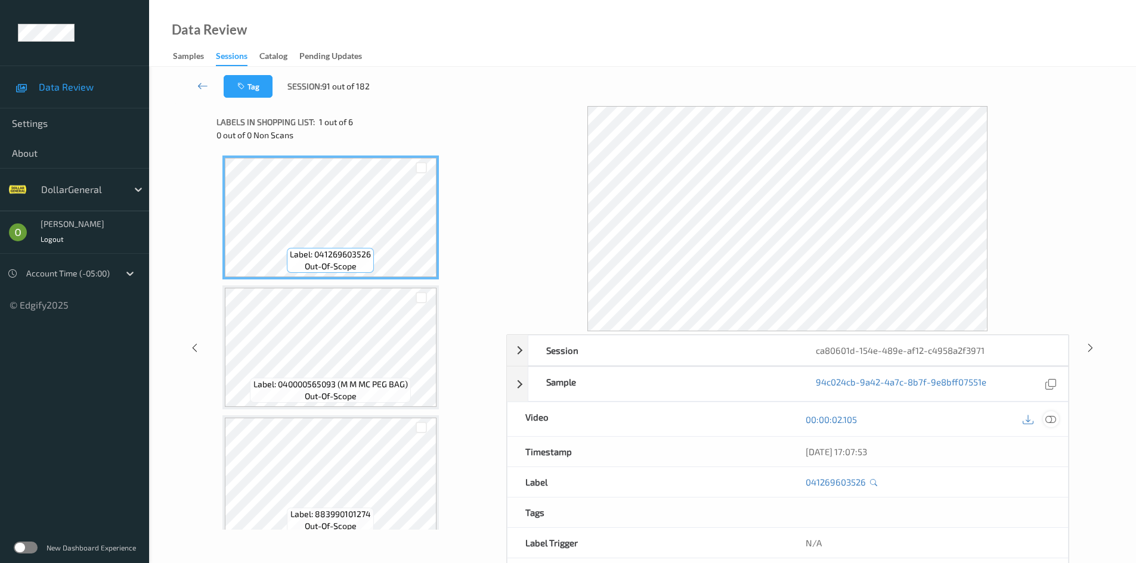
click at [1053, 424] on icon at bounding box center [1050, 419] width 11 height 11
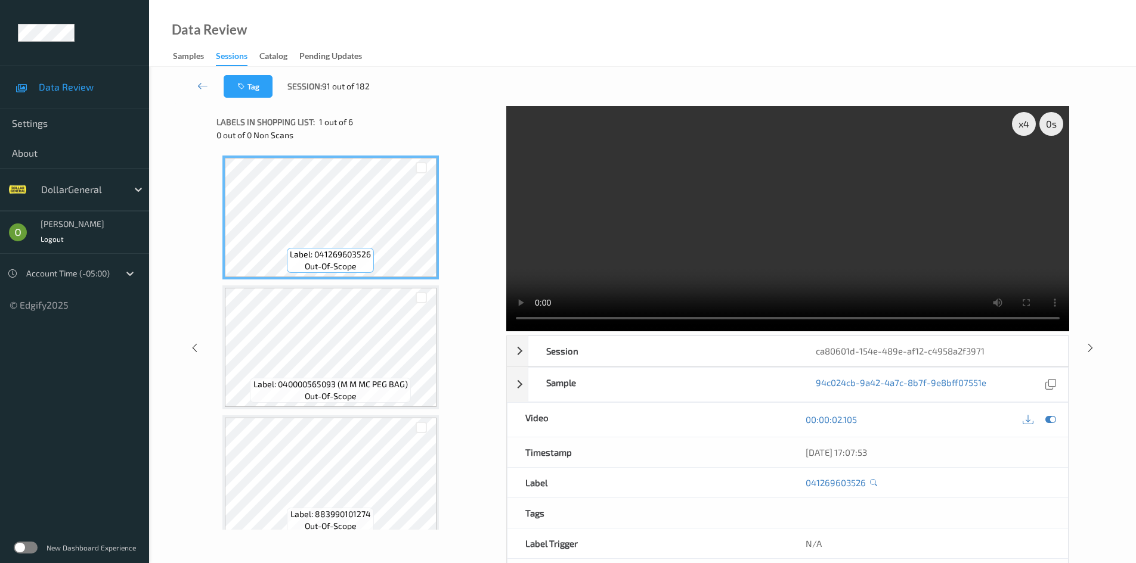
click at [715, 207] on video at bounding box center [787, 218] width 563 height 225
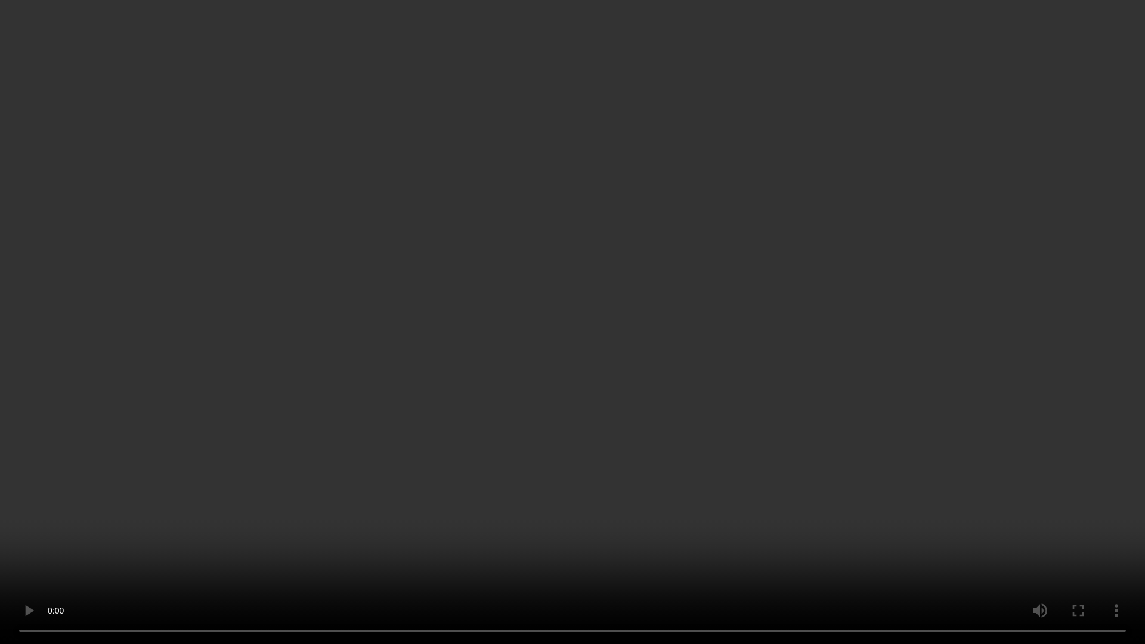
click at [715, 259] on video at bounding box center [572, 322] width 1145 height 644
click at [519, 346] on video at bounding box center [572, 322] width 1145 height 644
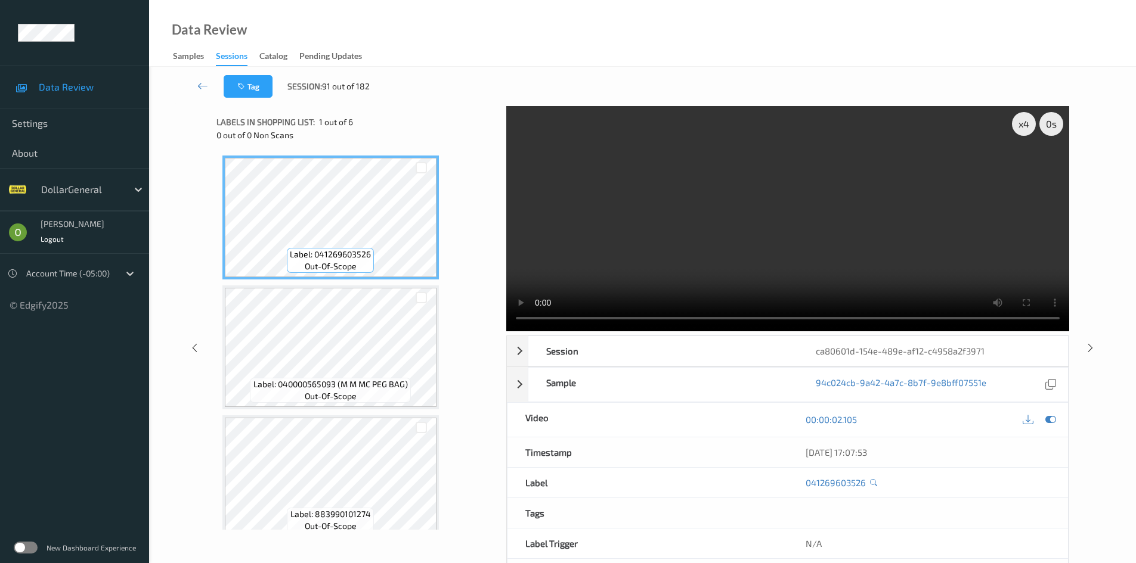
click at [627, 221] on video at bounding box center [787, 218] width 563 height 225
click at [618, 222] on video at bounding box center [787, 218] width 563 height 225
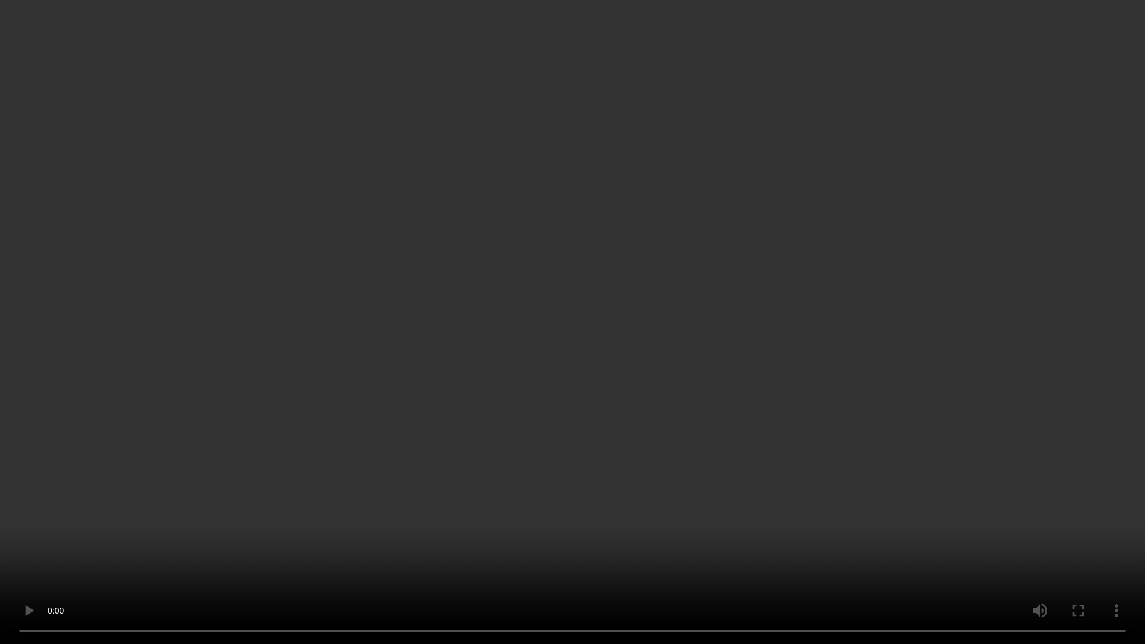
click at [799, 260] on video at bounding box center [572, 322] width 1145 height 644
click at [797, 259] on video at bounding box center [572, 322] width 1145 height 644
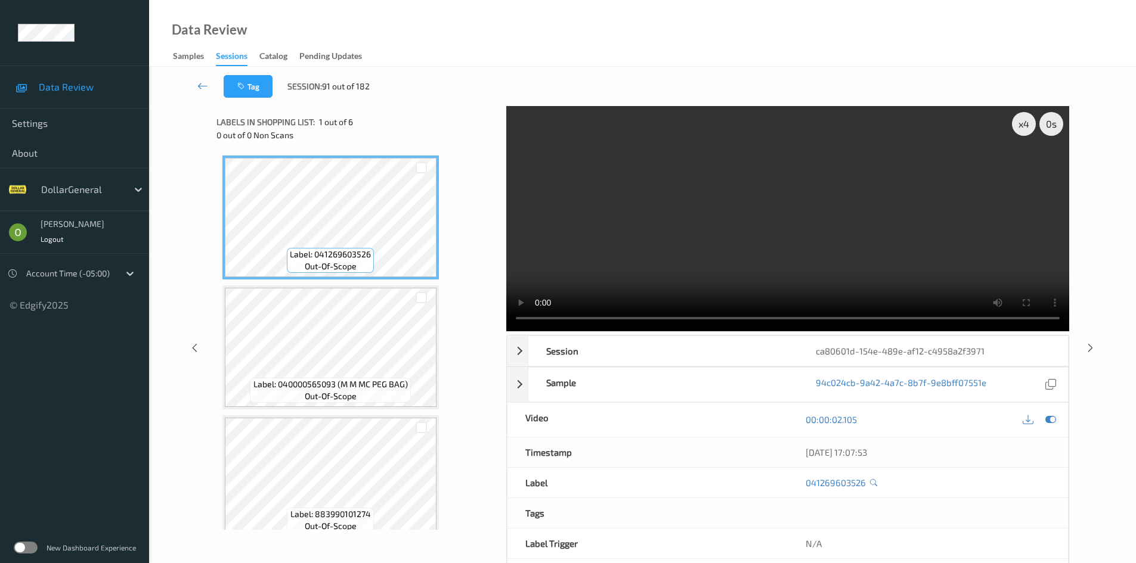
click at [791, 203] on video at bounding box center [787, 218] width 563 height 225
drag, startPoint x: 989, startPoint y: 355, endPoint x: 816, endPoint y: 352, distance: 172.9
click at [816, 352] on div "ca80601d-154e-489e-af12-c4958a2f3971" at bounding box center [932, 351] width 269 height 30
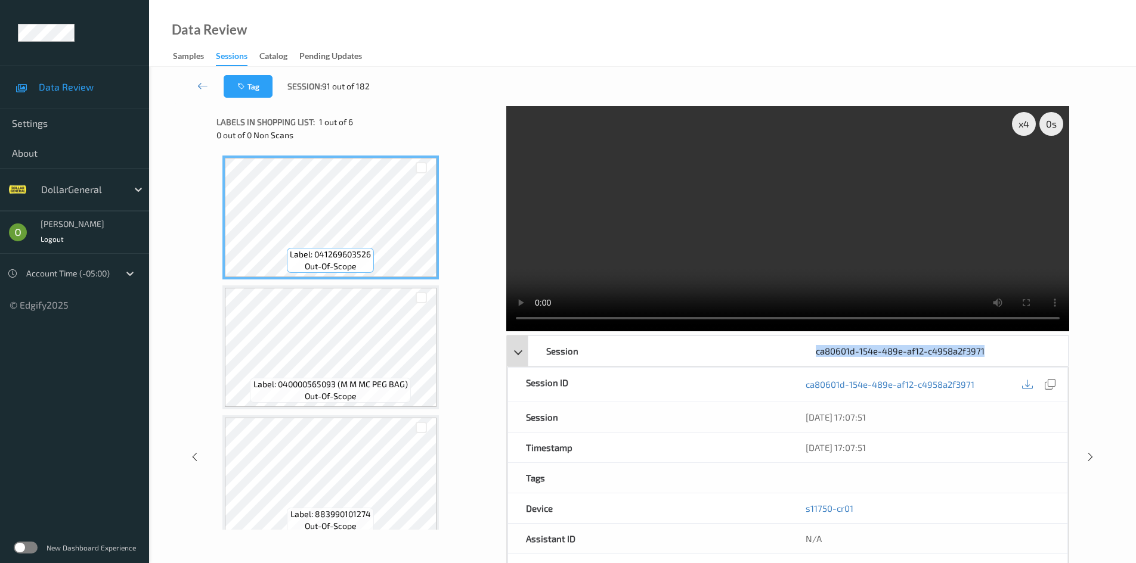
copy div "ca80601d-154e-489e-af12-c4958a2f3971"
click at [751, 235] on video at bounding box center [787, 218] width 563 height 225
click at [786, 240] on video at bounding box center [787, 218] width 563 height 225
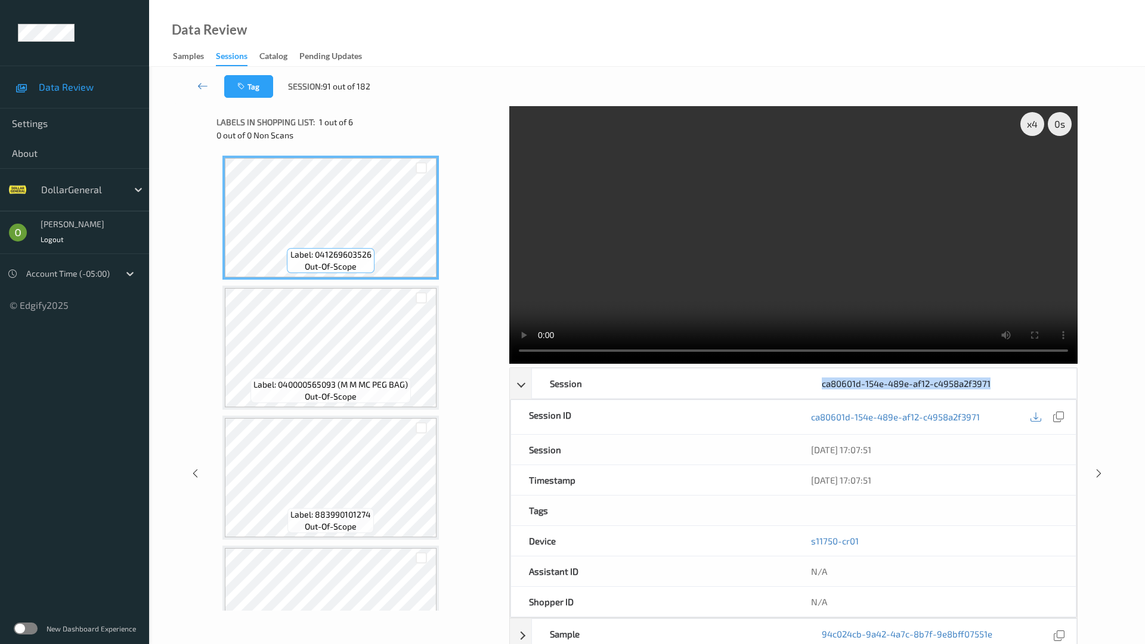
click at [851, 292] on video at bounding box center [793, 235] width 568 height 258
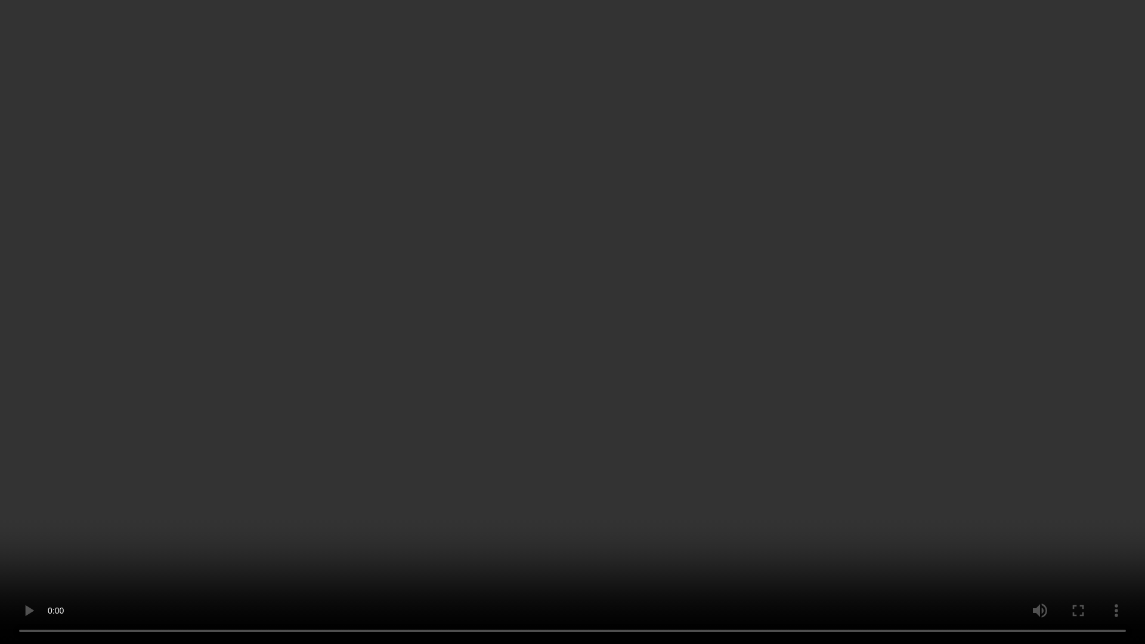
click at [850, 292] on video at bounding box center [572, 322] width 1145 height 644
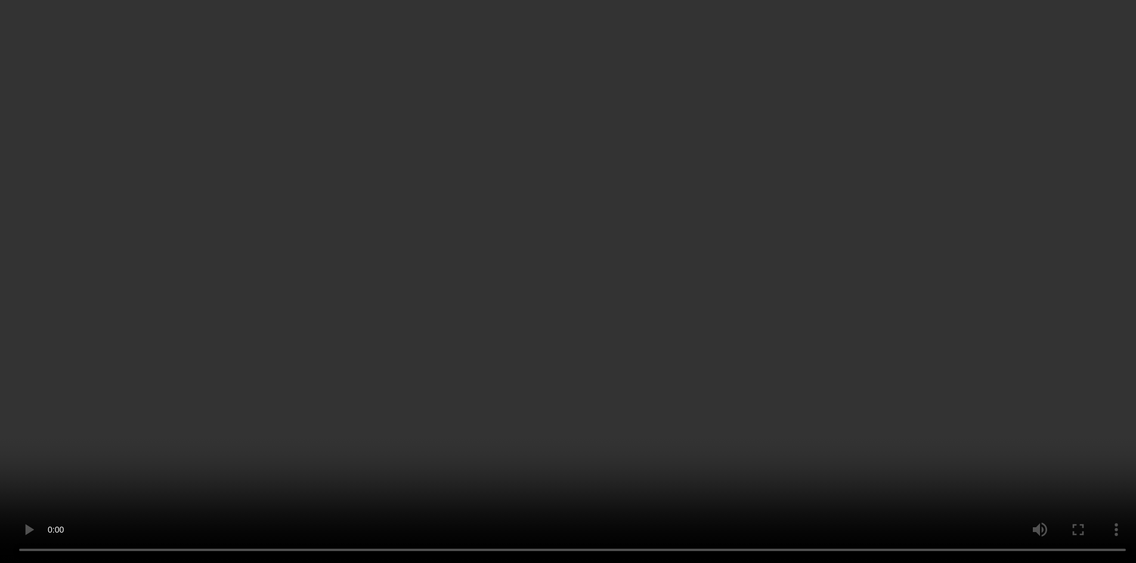
click at [806, 210] on video at bounding box center [568, 281] width 1136 height 563
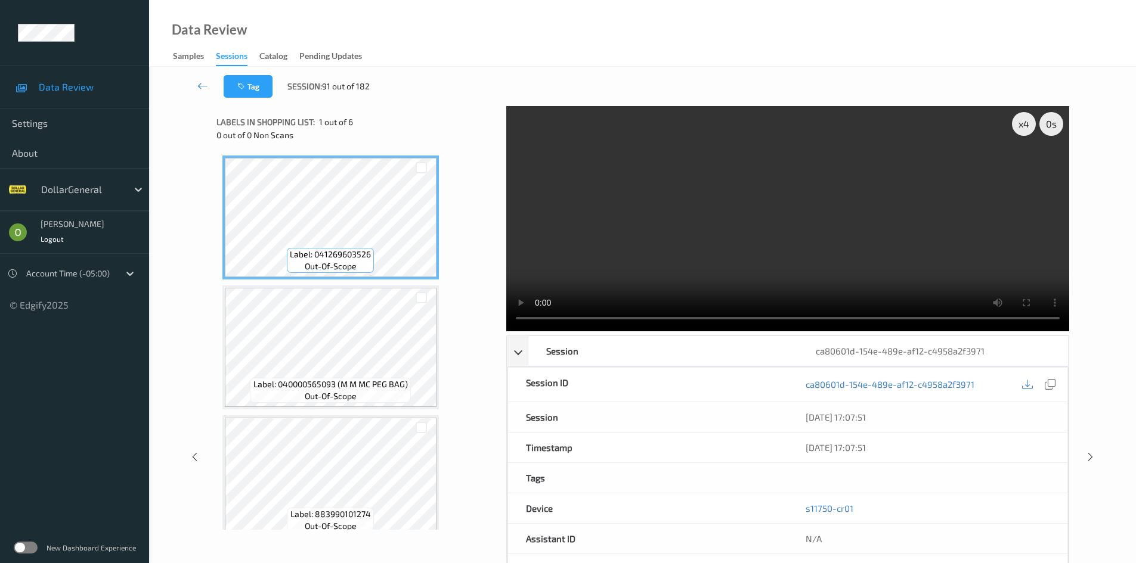
click at [832, 77] on div "Tag Session: 91 out of 182" at bounding box center [642, 86] width 938 height 39
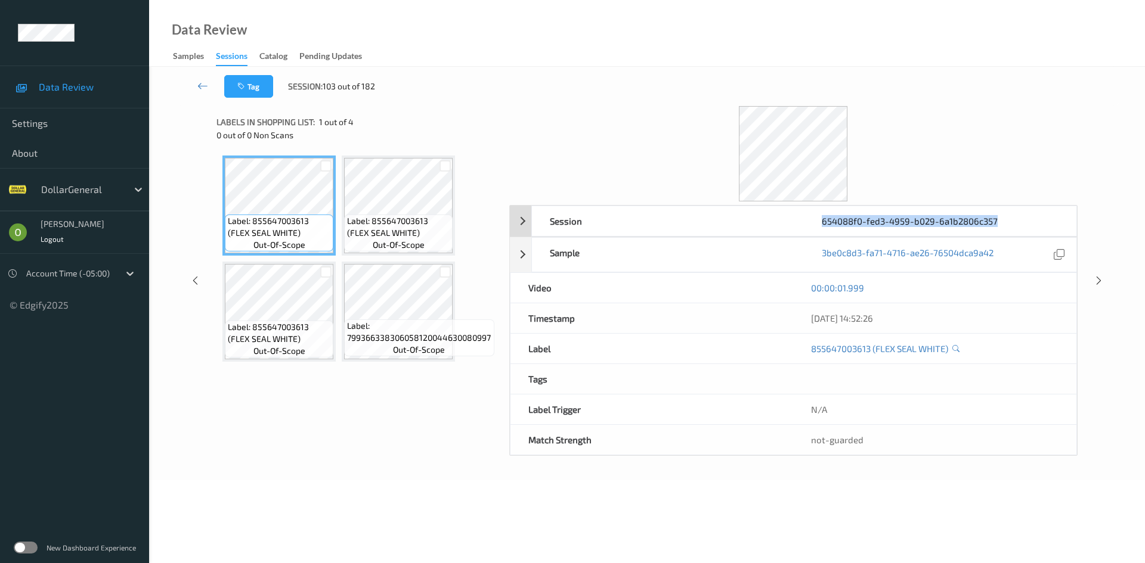
drag, startPoint x: 998, startPoint y: 221, endPoint x: 823, endPoint y: 225, distance: 175.3
click at [823, 225] on div "654088f0-fed3-4959-b029-6a1b2806c357" at bounding box center [940, 221] width 272 height 30
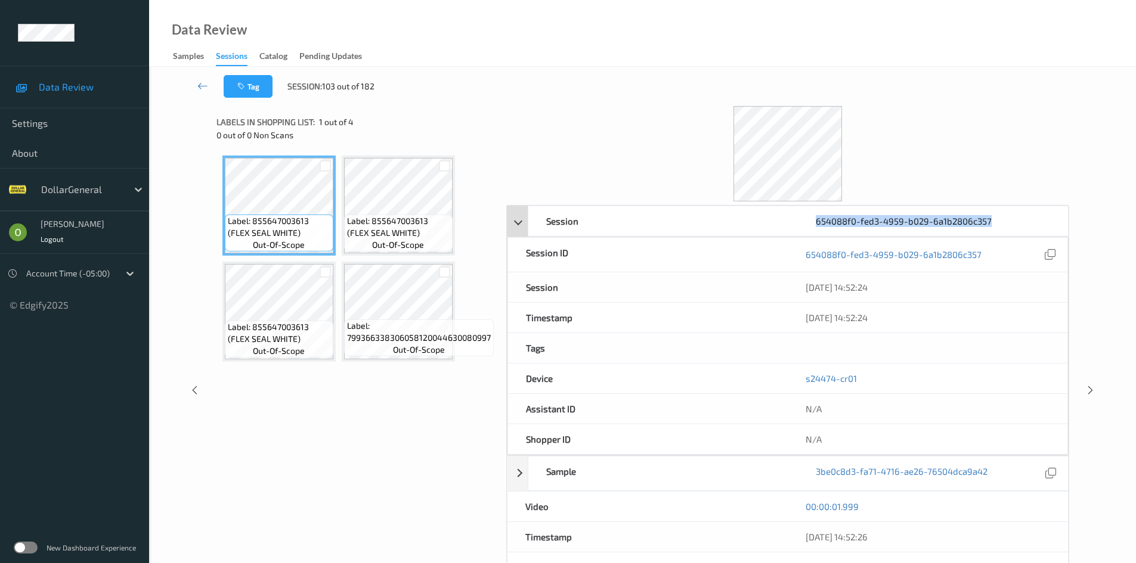
copy div "654088f0-fed3-4959-b029-6a1b2806c357"
click at [953, 127] on div at bounding box center [787, 153] width 563 height 95
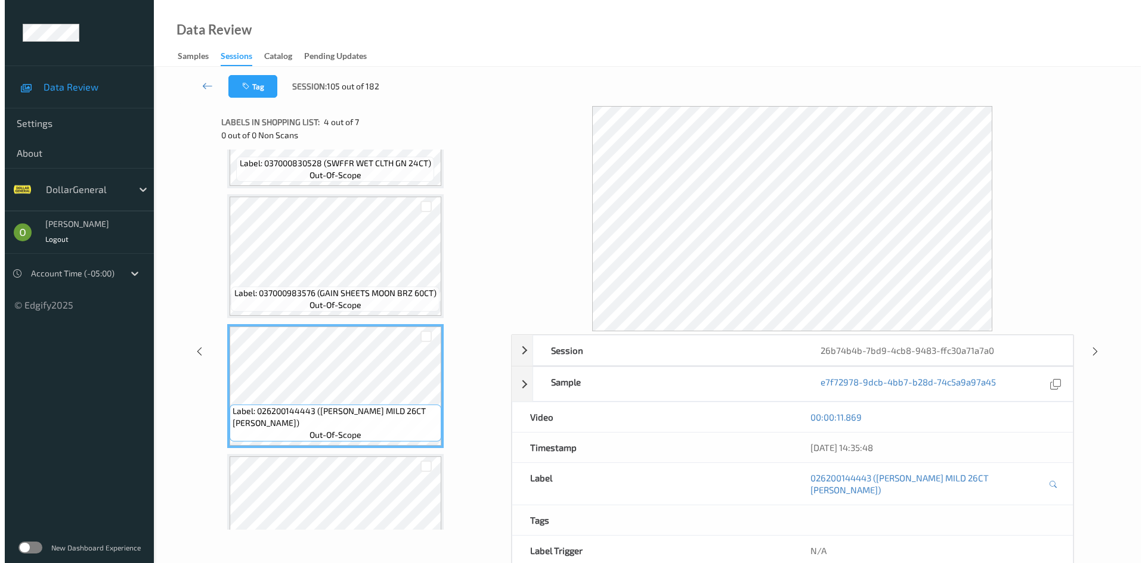
scroll to position [298, 0]
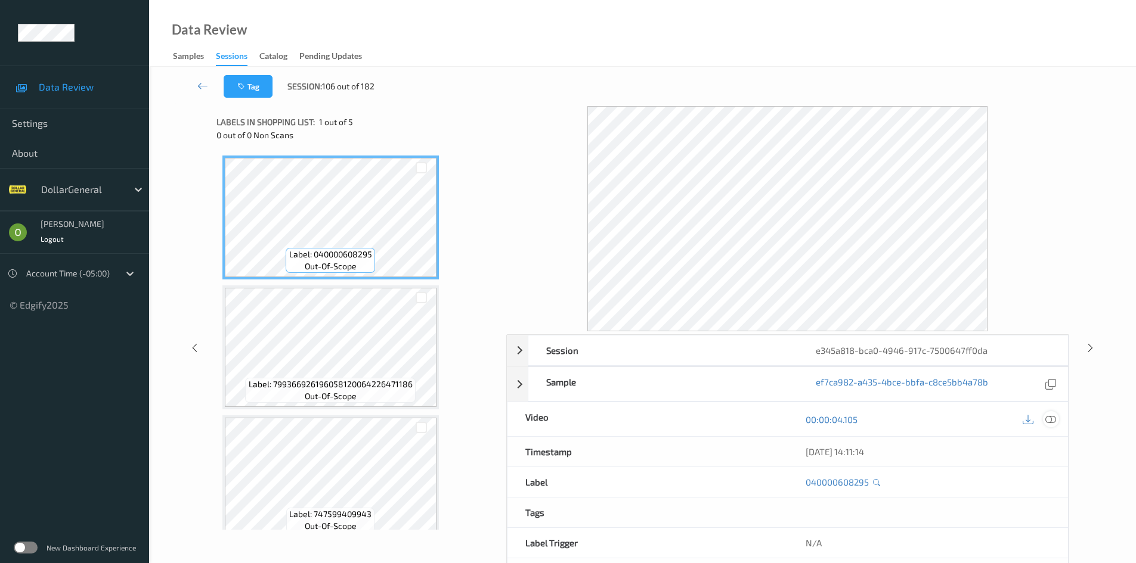
click at [1055, 426] on div at bounding box center [1051, 419] width 16 height 16
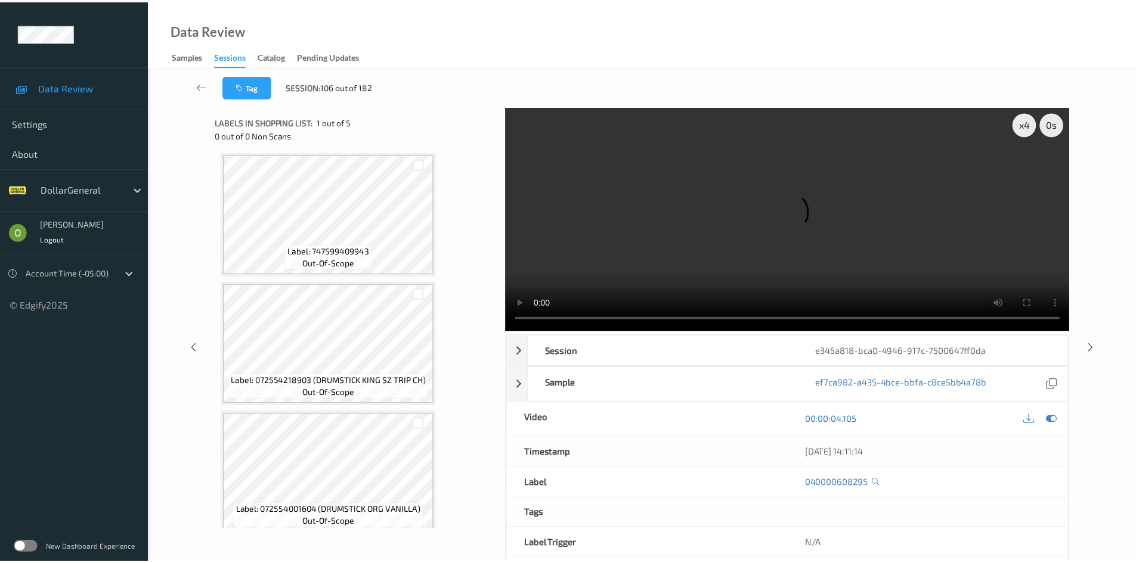
scroll to position [275, 0]
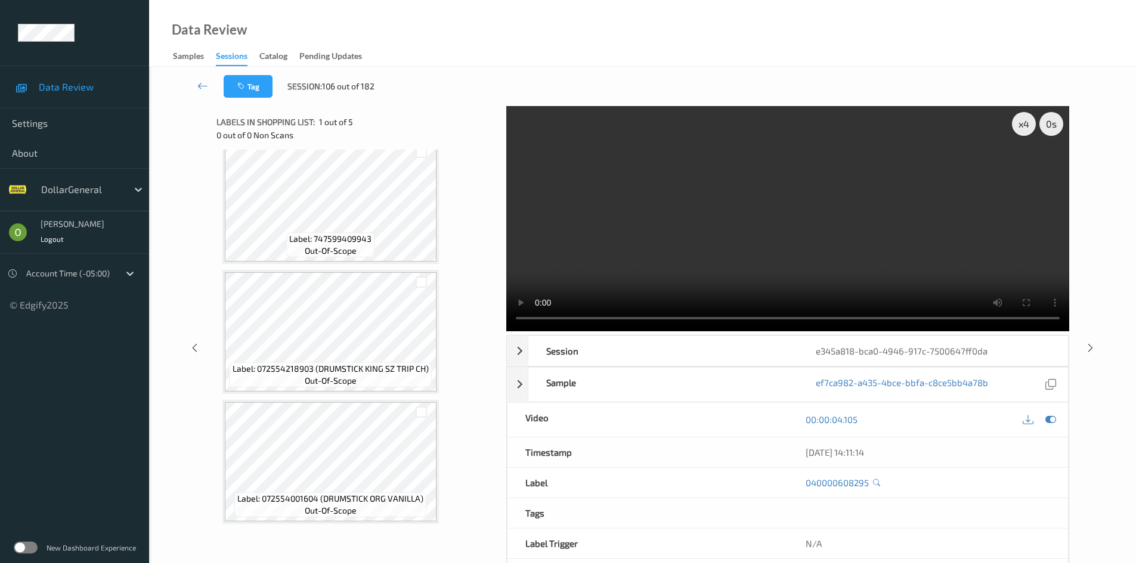
click at [717, 258] on video at bounding box center [787, 218] width 563 height 225
click at [899, 240] on video at bounding box center [787, 218] width 563 height 225
click at [834, 45] on div "Data Review Samples Sessions Catalog Pending Updates" at bounding box center [642, 33] width 987 height 67
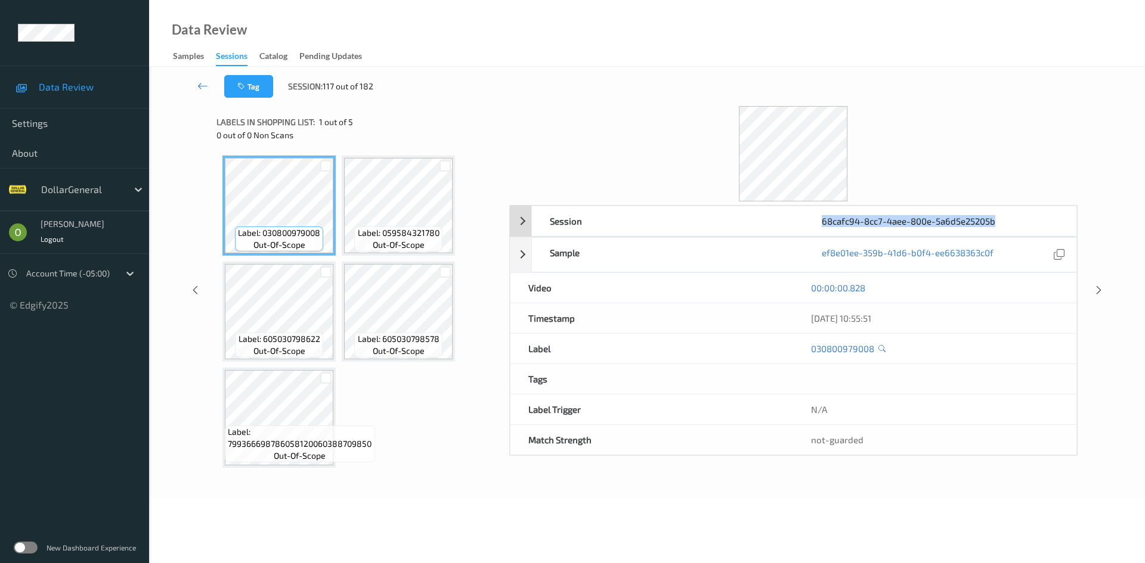
drag, startPoint x: 1003, startPoint y: 225, endPoint x: 823, endPoint y: 221, distance: 180.7
click at [823, 221] on div "68cafc94-8cc7-4aee-800e-5a6d5e25205b" at bounding box center [940, 221] width 272 height 30
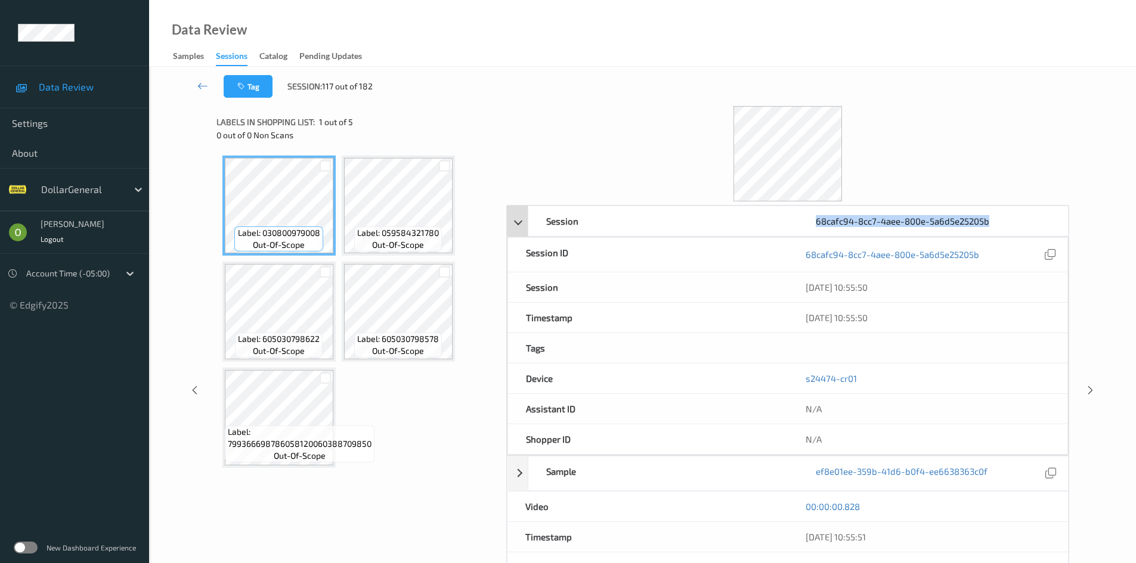
copy div "68cafc94-8cc7-4aee-800e-5a6d5e25205b"
click at [865, 113] on div at bounding box center [787, 153] width 563 height 95
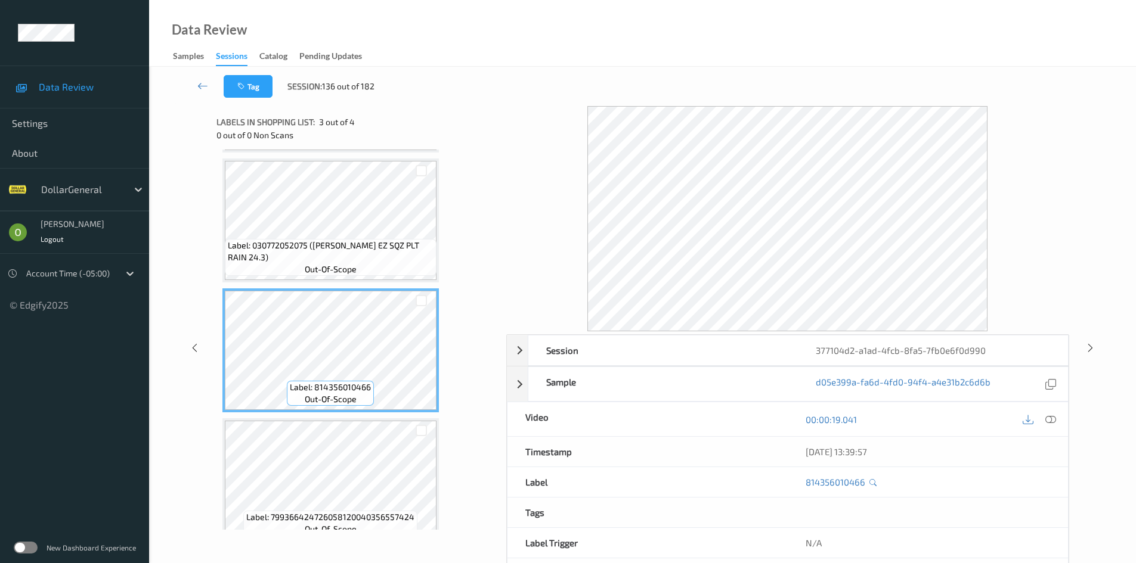
scroll to position [145, 0]
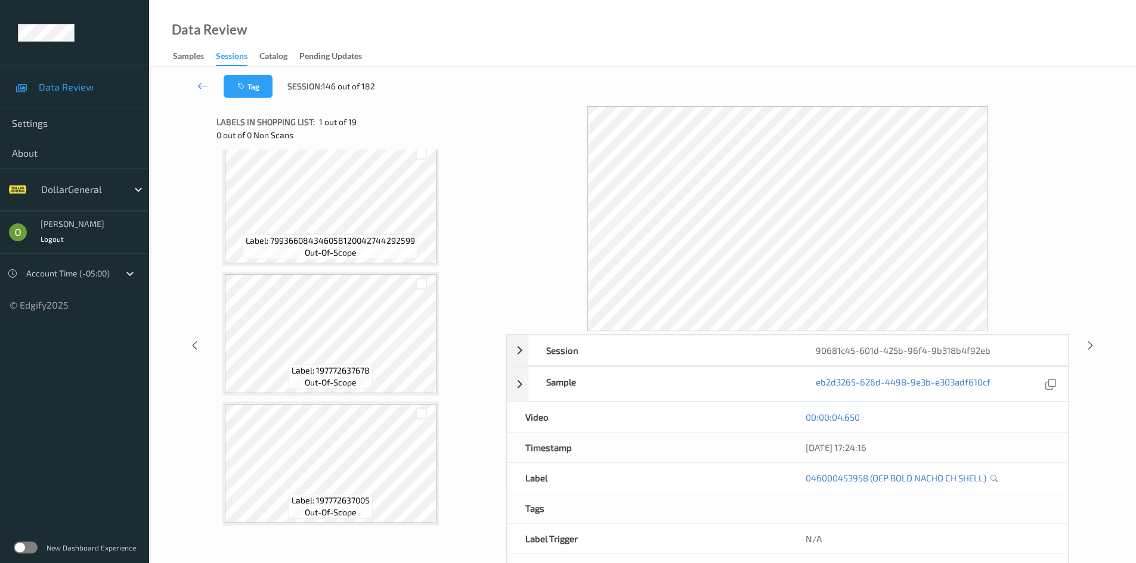
scroll to position [2095, 0]
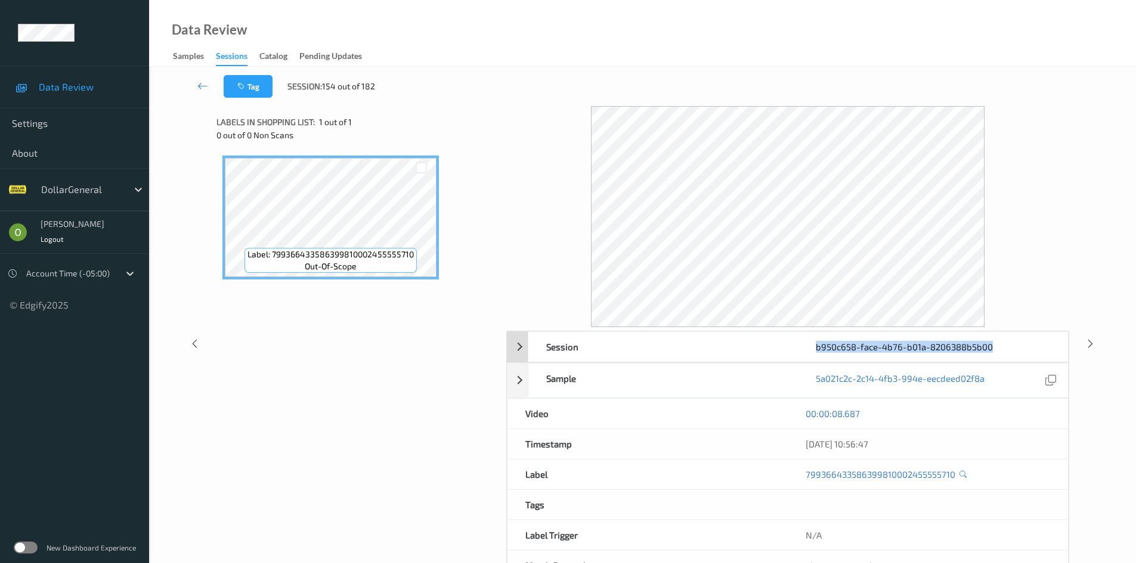
drag, startPoint x: 998, startPoint y: 346, endPoint x: 814, endPoint y: 352, distance: 184.3
click at [814, 352] on div "b950c658-face-4b76-b01a-8206388b5b00" at bounding box center [932, 347] width 269 height 30
copy div "b950c658-face-4b76-b01a-8206388b5b00"
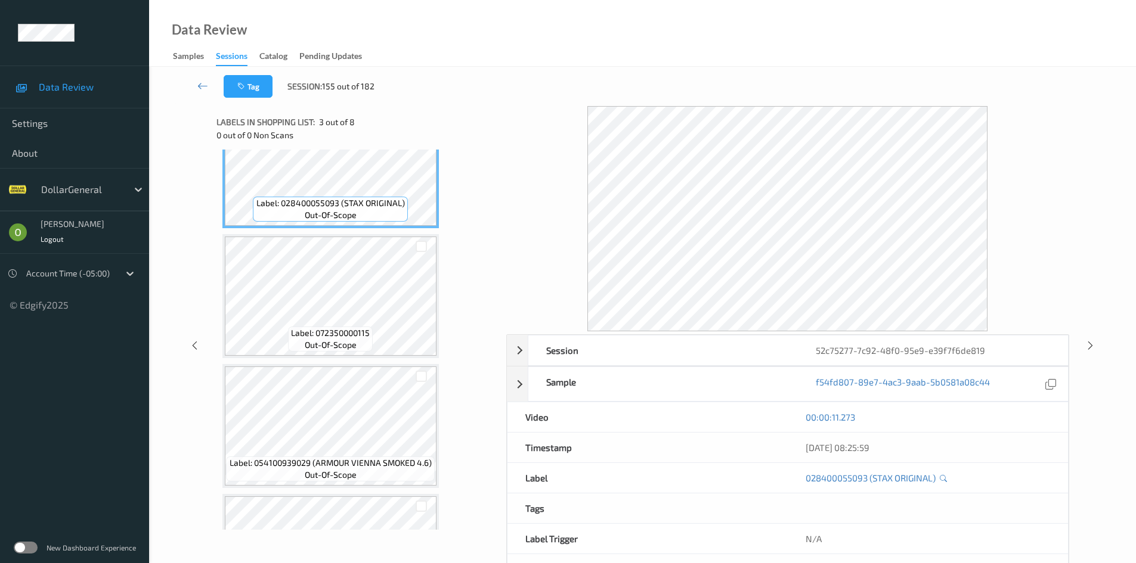
scroll to position [417, 0]
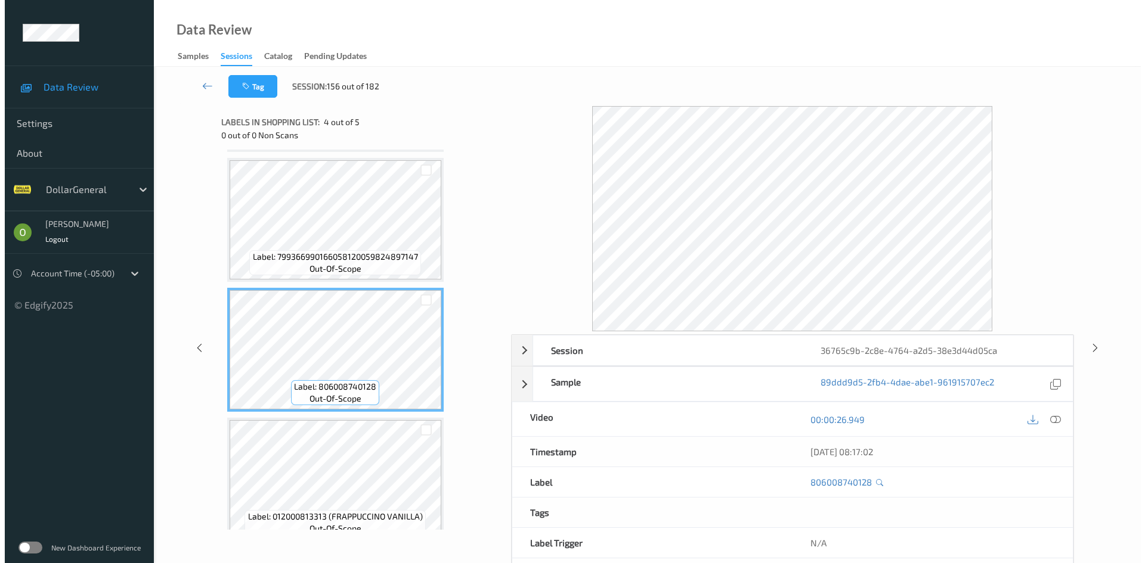
scroll to position [275, 0]
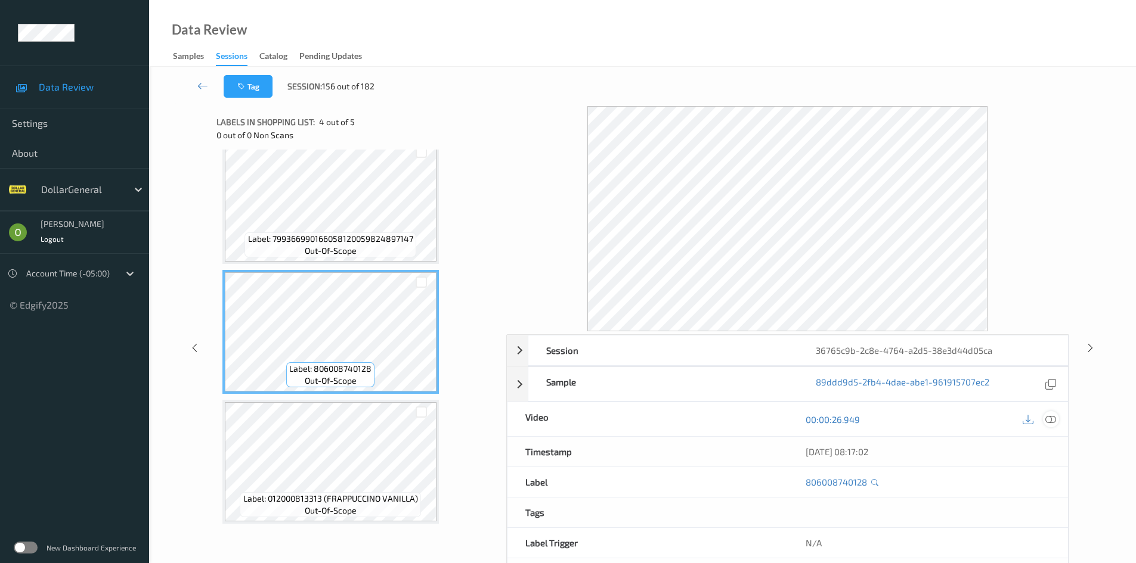
click at [1048, 424] on icon at bounding box center [1050, 419] width 11 height 11
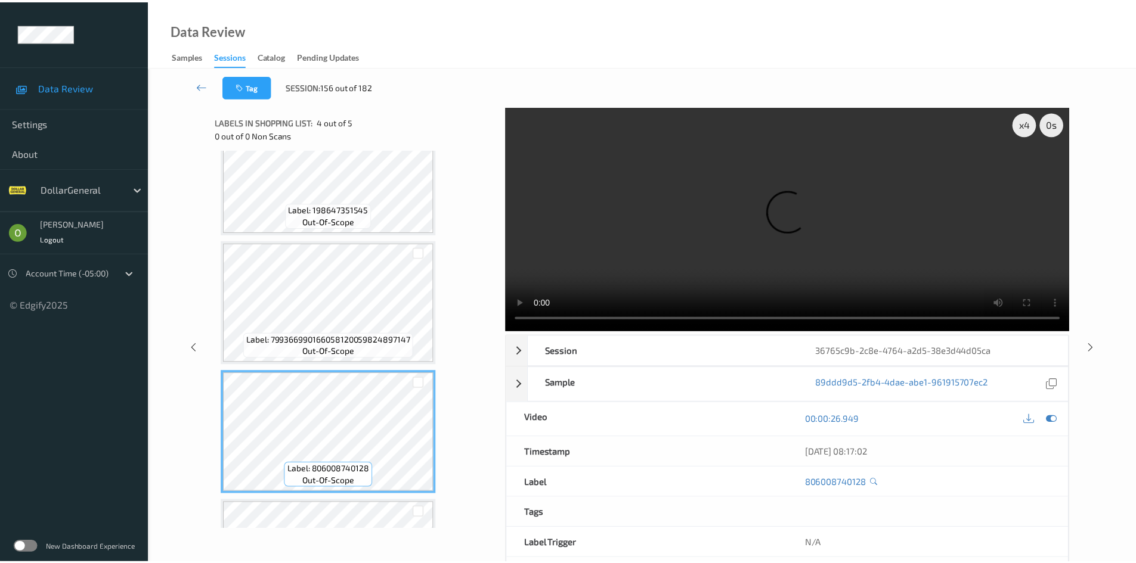
scroll to position [0, 0]
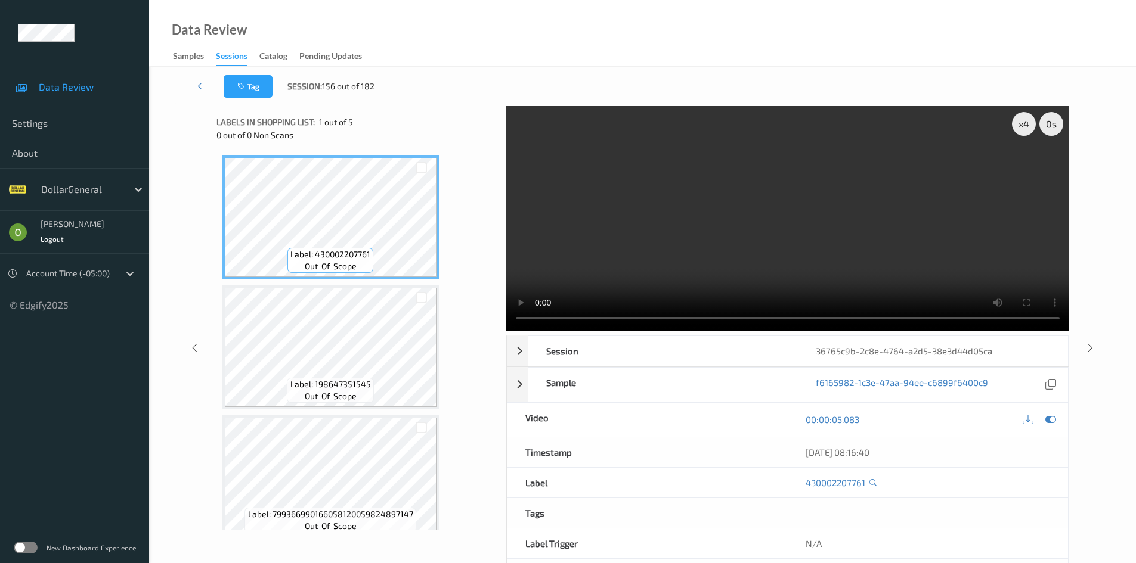
click at [636, 244] on video at bounding box center [787, 218] width 563 height 225
click at [643, 249] on video at bounding box center [787, 218] width 563 height 225
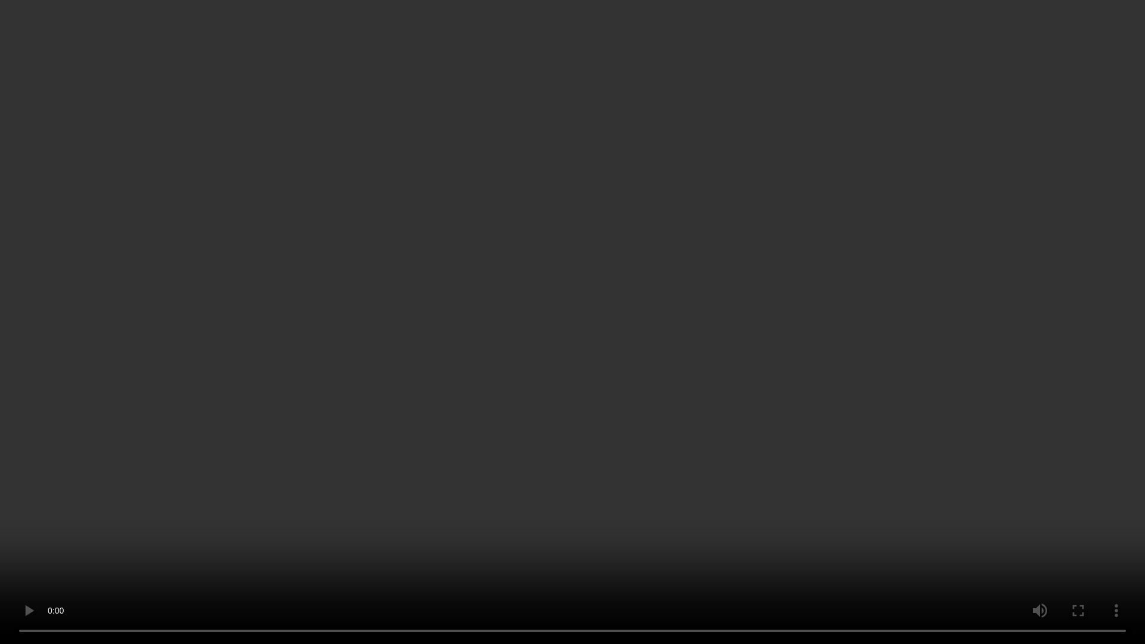
click at [678, 312] on video at bounding box center [572, 322] width 1145 height 644
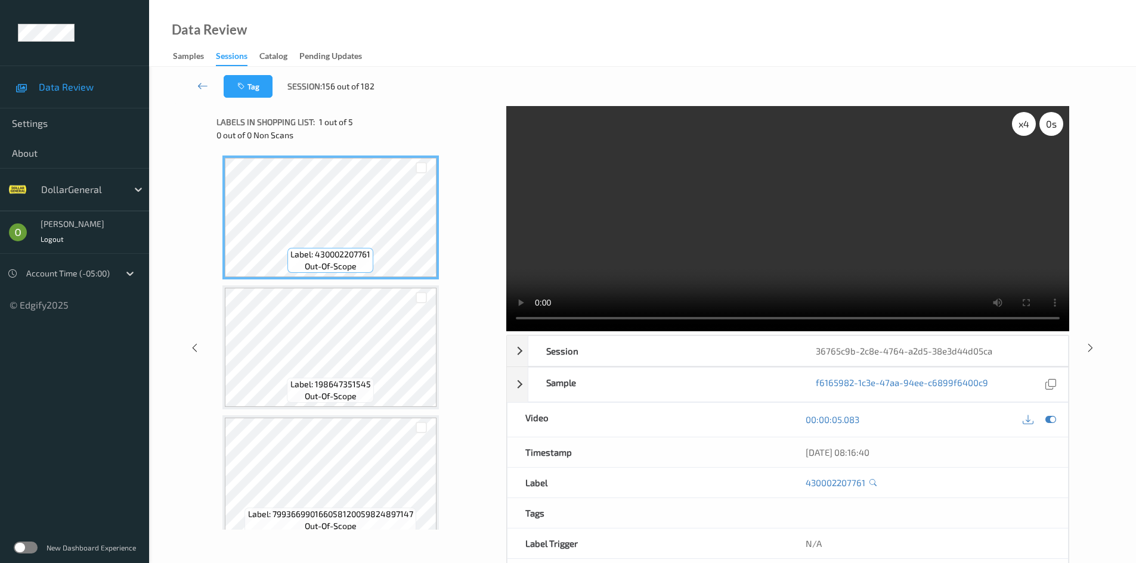
click at [1012, 134] on div "x 4 0 s" at bounding box center [1037, 124] width 51 height 24
click at [1017, 129] on div "x 4" at bounding box center [1024, 124] width 24 height 24
click at [1017, 129] on div "x 8" at bounding box center [1024, 124] width 24 height 24
click at [802, 237] on video at bounding box center [787, 218] width 563 height 225
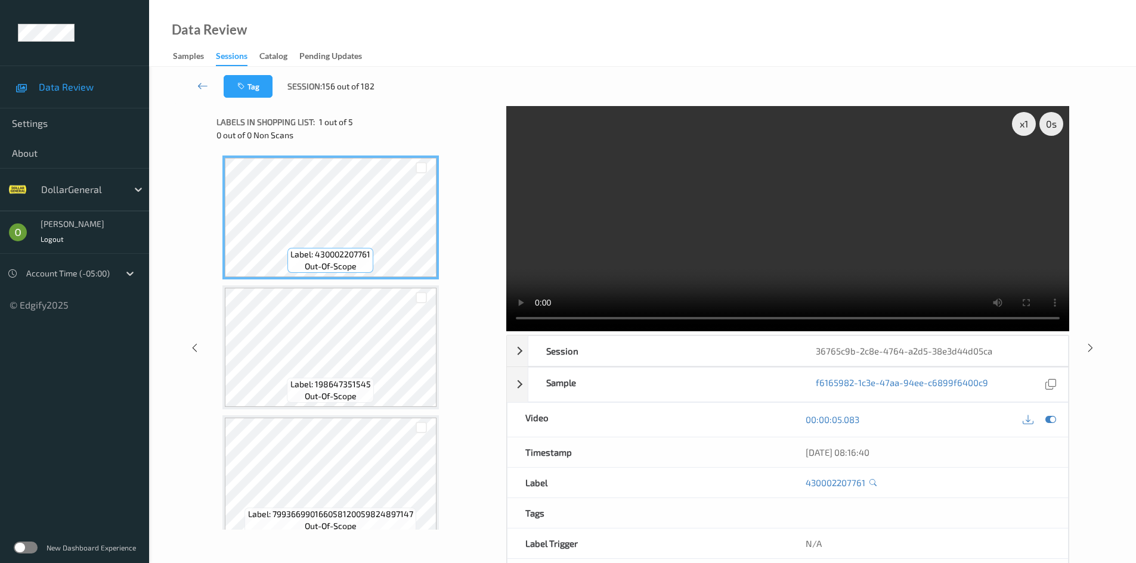
click at [802, 237] on video at bounding box center [787, 218] width 563 height 225
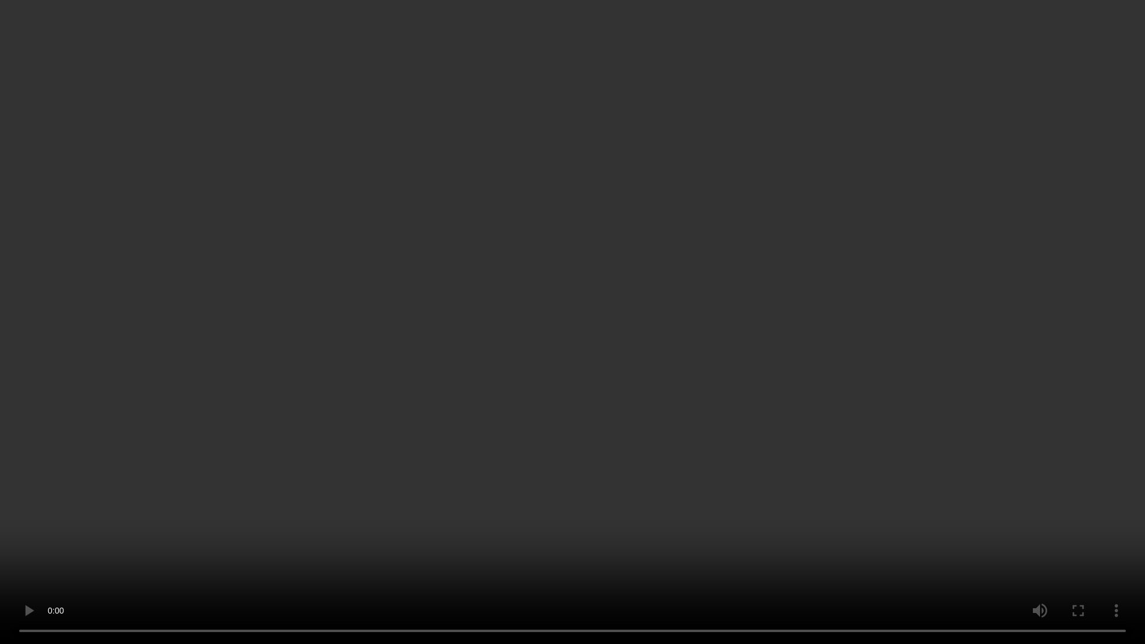
click at [802, 289] on video at bounding box center [572, 322] width 1145 height 644
click at [724, 297] on video at bounding box center [572, 322] width 1145 height 644
click at [757, 299] on video at bounding box center [572, 322] width 1145 height 644
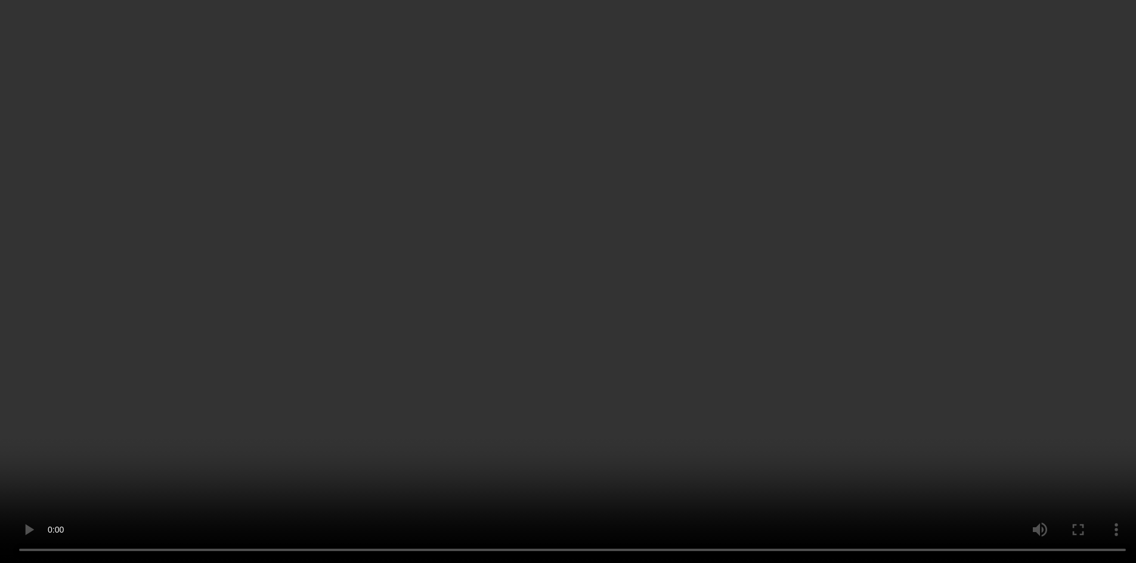
click at [1020, 121] on div "x 1" at bounding box center [1024, 124] width 24 height 24
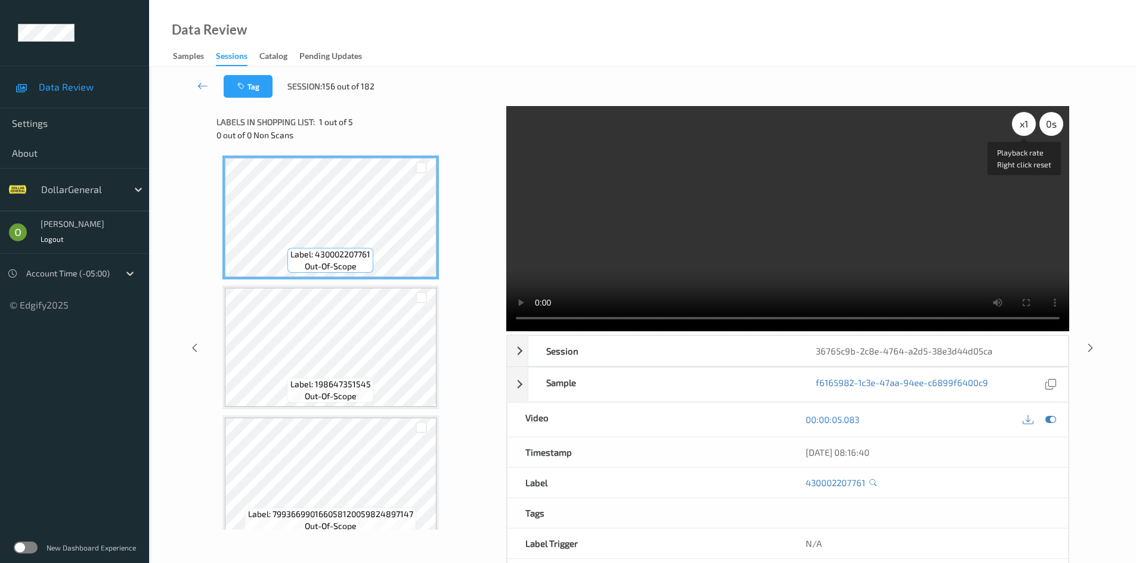
click at [1020, 121] on div "x 1" at bounding box center [1024, 124] width 24 height 24
click at [660, 252] on video at bounding box center [787, 218] width 563 height 225
click at [715, 221] on video at bounding box center [787, 218] width 563 height 225
click at [705, 221] on video at bounding box center [787, 218] width 563 height 225
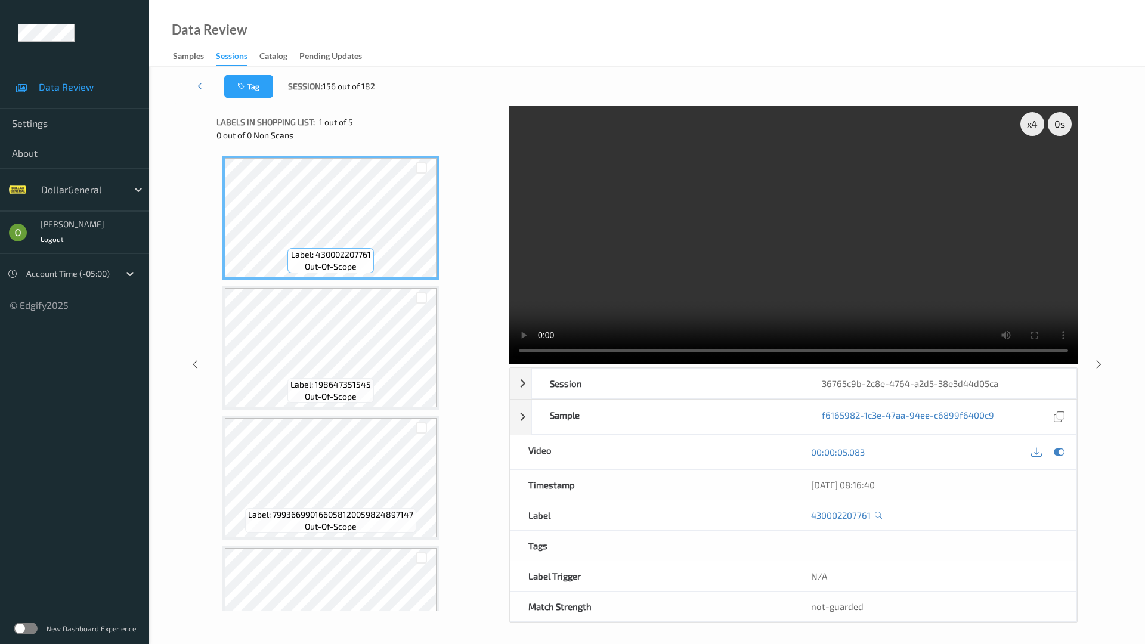
click at [1052, 364] on video at bounding box center [793, 235] width 568 height 258
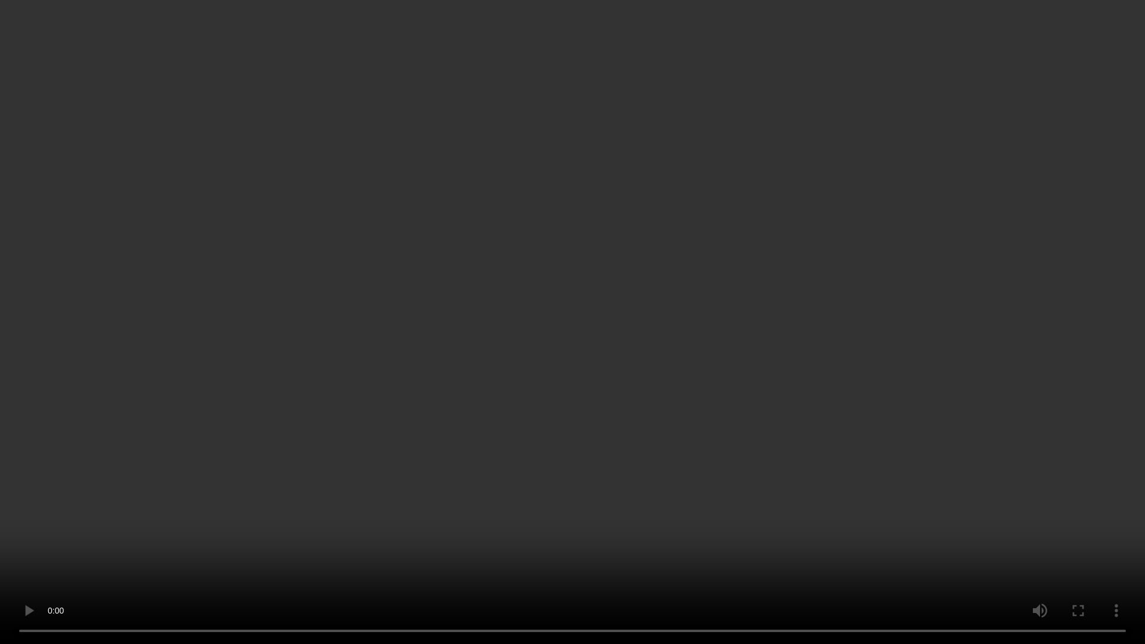
click at [647, 354] on video at bounding box center [572, 322] width 1145 height 644
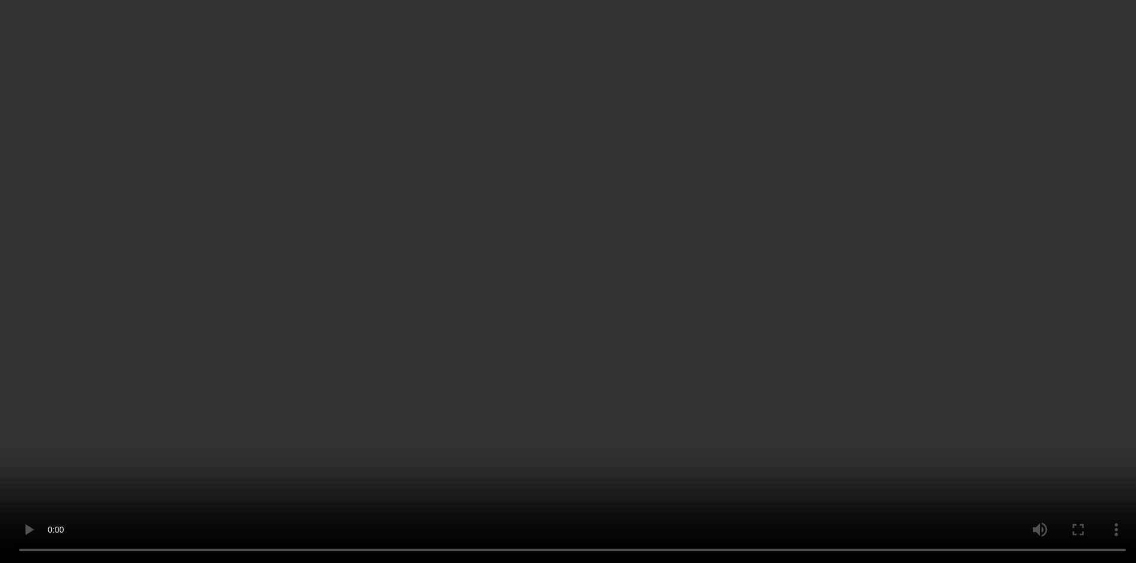
click at [644, 196] on video at bounding box center [568, 281] width 1136 height 563
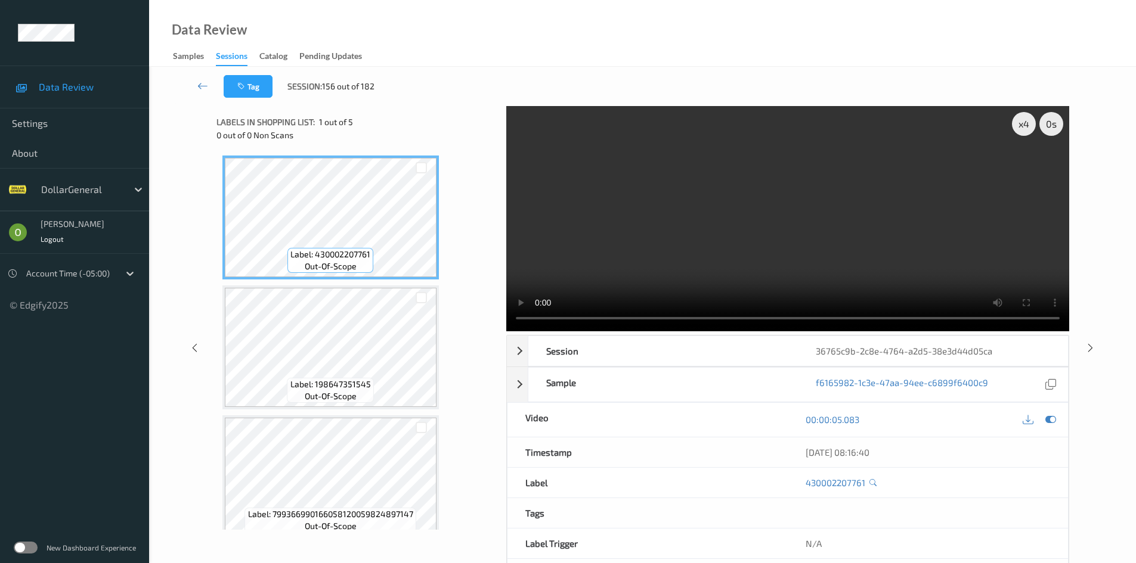
click at [687, 199] on video at bounding box center [787, 218] width 563 height 225
click at [934, 35] on div "Data Review Samples Sessions Catalog Pending Updates" at bounding box center [642, 33] width 987 height 67
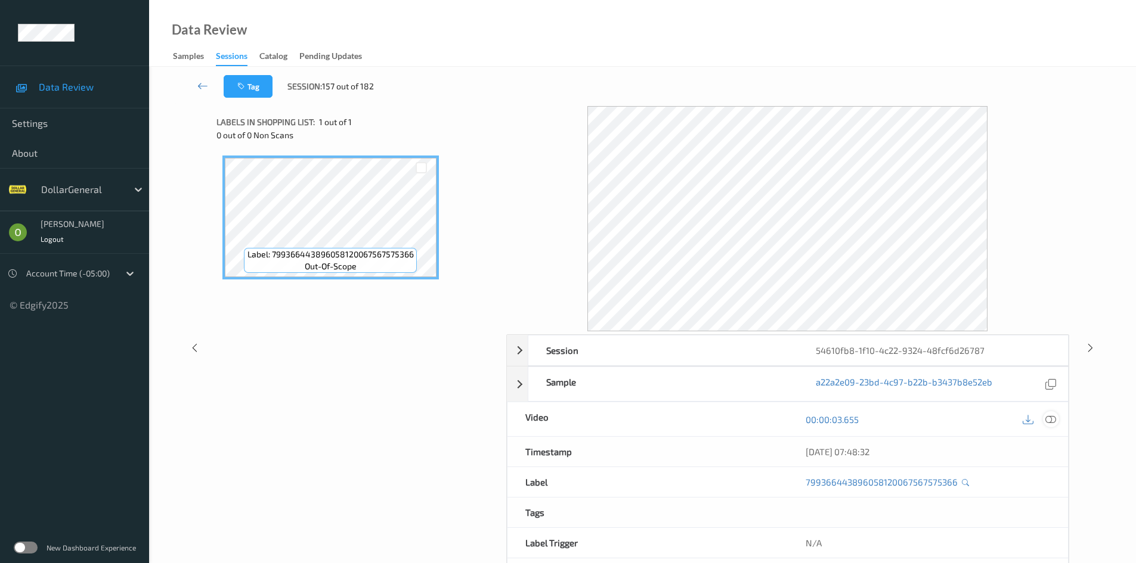
click at [1054, 417] on icon at bounding box center [1050, 419] width 11 height 11
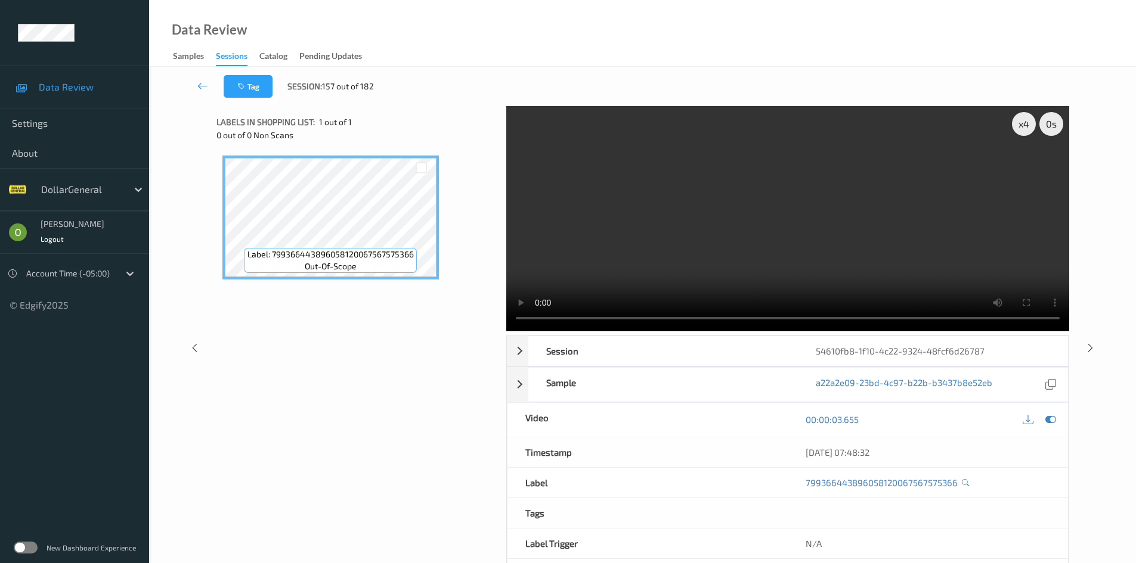
click at [464, 309] on div "x 4 0 s Session 54610fb8-1f10-4c22-9324-48fcf6d26787 Session ID 54610fb8-1f10-4…" at bounding box center [642, 348] width 853 height 484
click at [735, 274] on video at bounding box center [787, 218] width 563 height 225
click at [734, 274] on video at bounding box center [787, 218] width 563 height 225
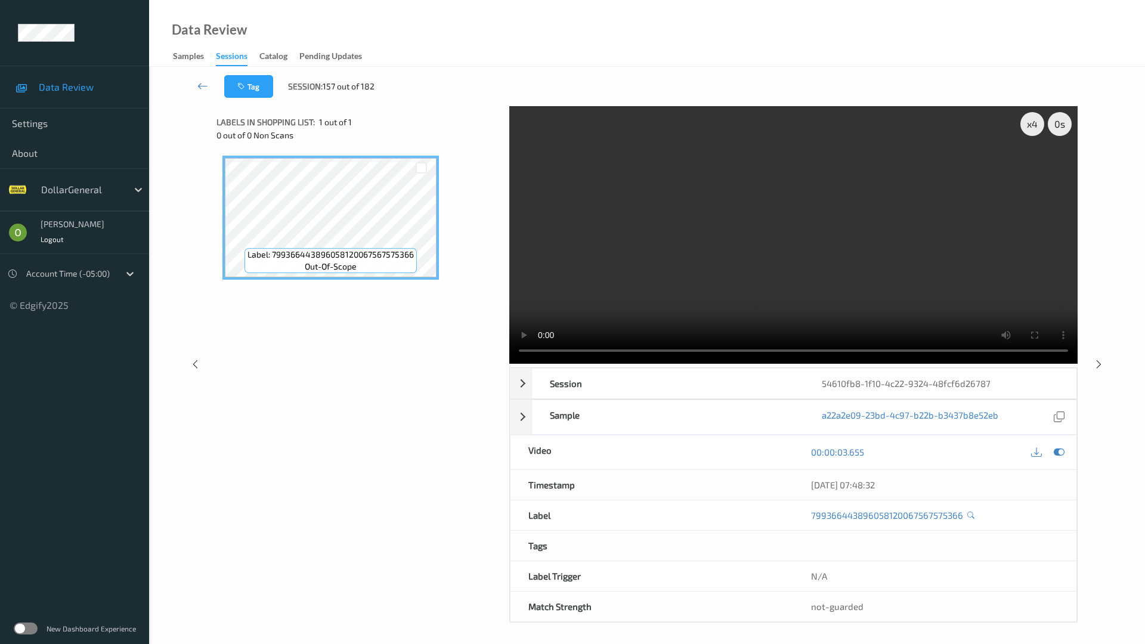
click at [759, 329] on video at bounding box center [793, 235] width 568 height 258
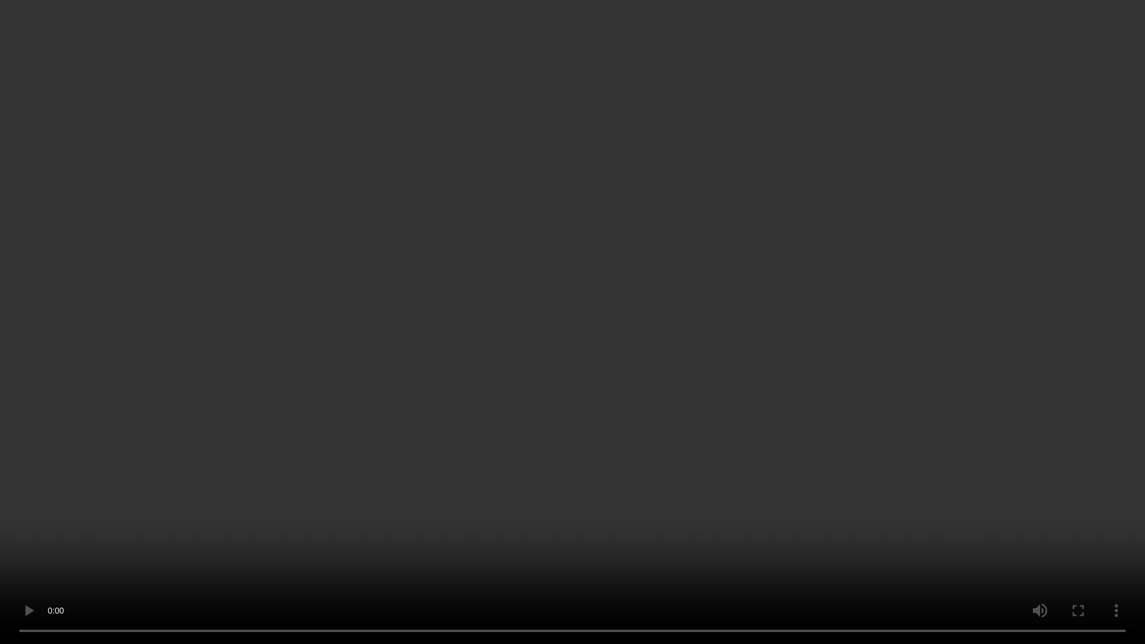
click at [759, 329] on video at bounding box center [572, 322] width 1145 height 644
click at [789, 276] on video at bounding box center [572, 322] width 1145 height 644
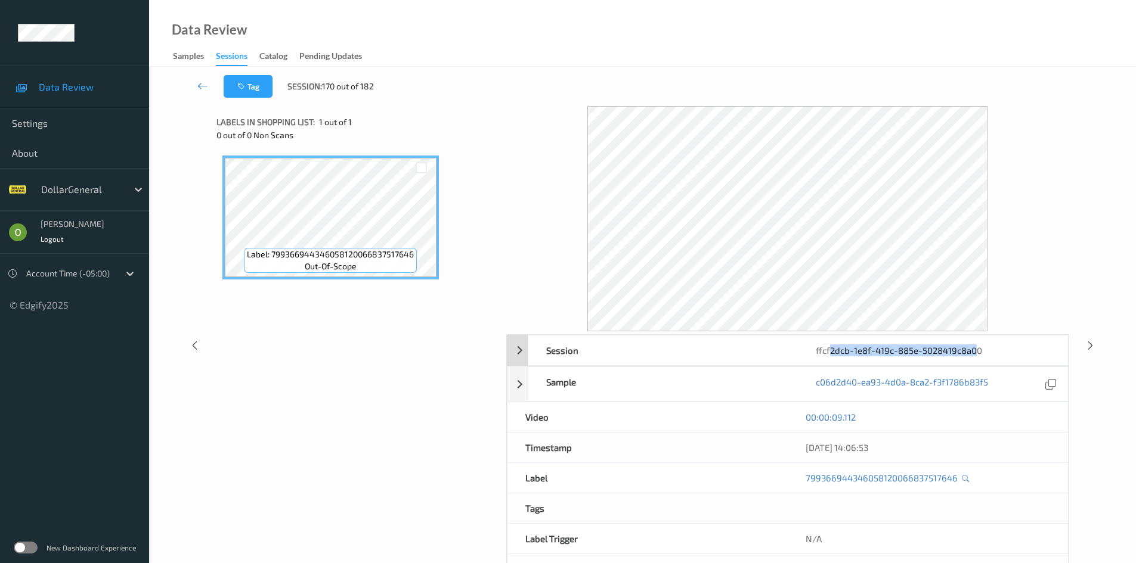
drag, startPoint x: 974, startPoint y: 352, endPoint x: 830, endPoint y: 354, distance: 144.3
click at [830, 354] on div "ffcf2dcb-1e8f-419c-885e-5028419c8a00" at bounding box center [932, 351] width 269 height 30
drag, startPoint x: 807, startPoint y: 349, endPoint x: 983, endPoint y: 354, distance: 176.5
click at [983, 354] on div "ffcf2dcb-1e8f-419c-885e-5028419c8a00" at bounding box center [932, 351] width 269 height 30
copy div "ffcf2dcb-1e8f-419c-885e-5028419c8a00"
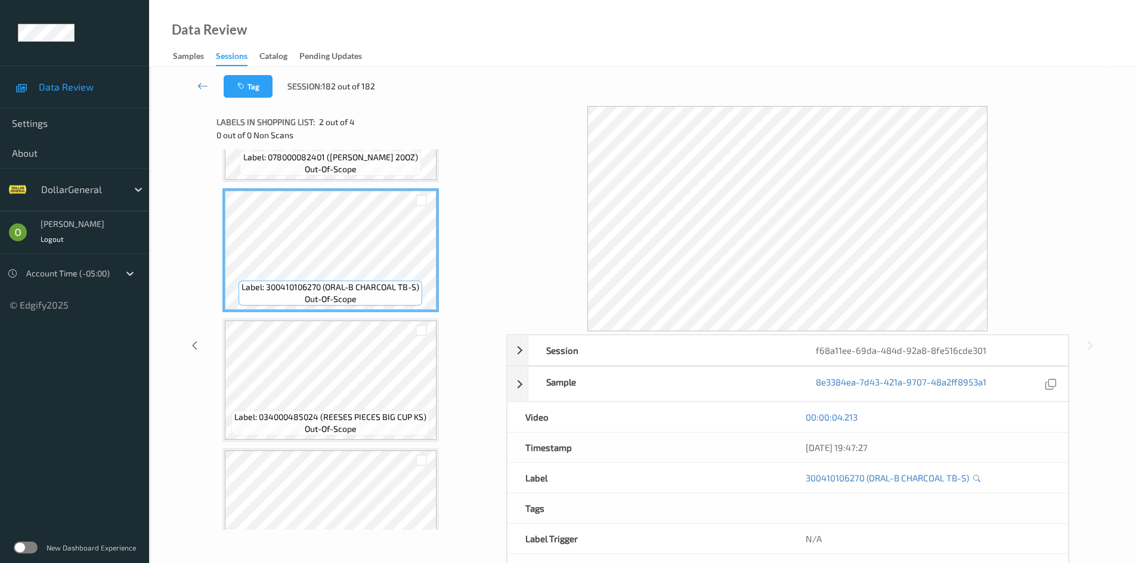
scroll to position [145, 0]
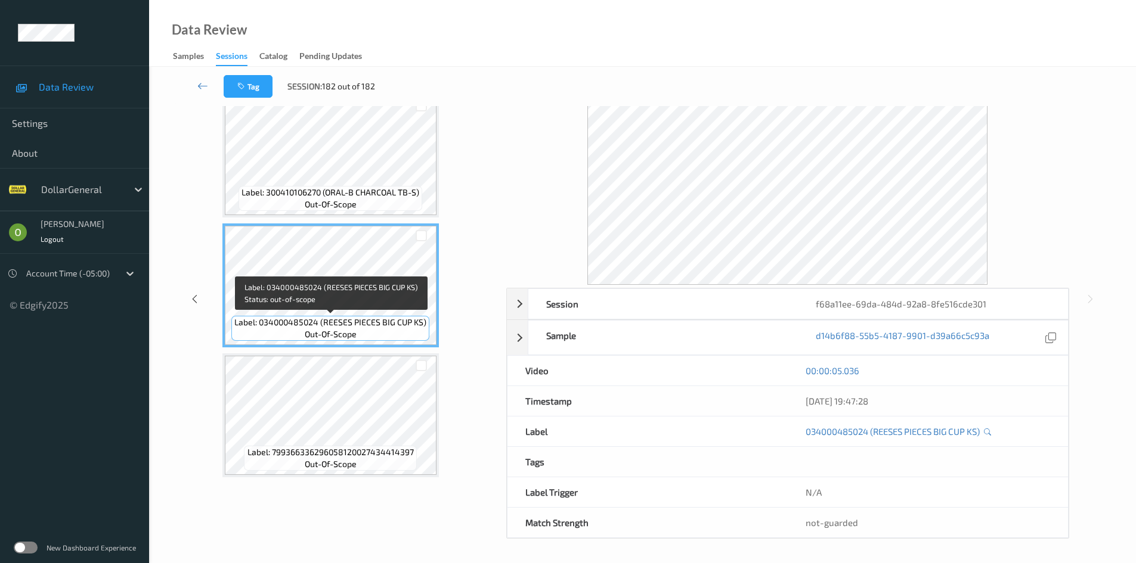
click at [347, 327] on span "Label: 034000485024 (REESES PIECES BIG CUP KS)" at bounding box center [330, 323] width 192 height 12
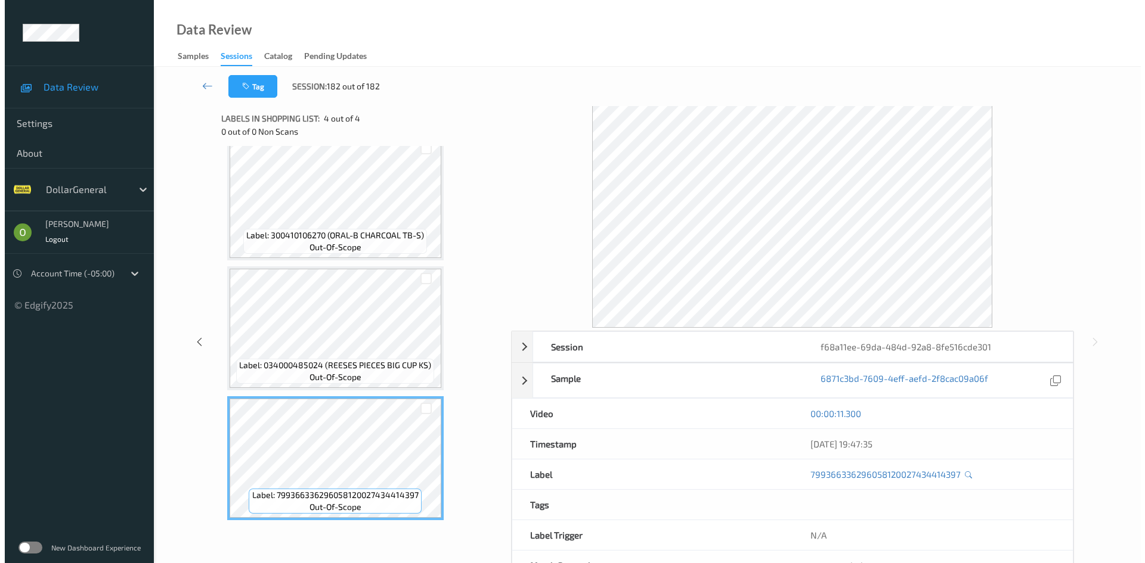
scroll to position [0, 0]
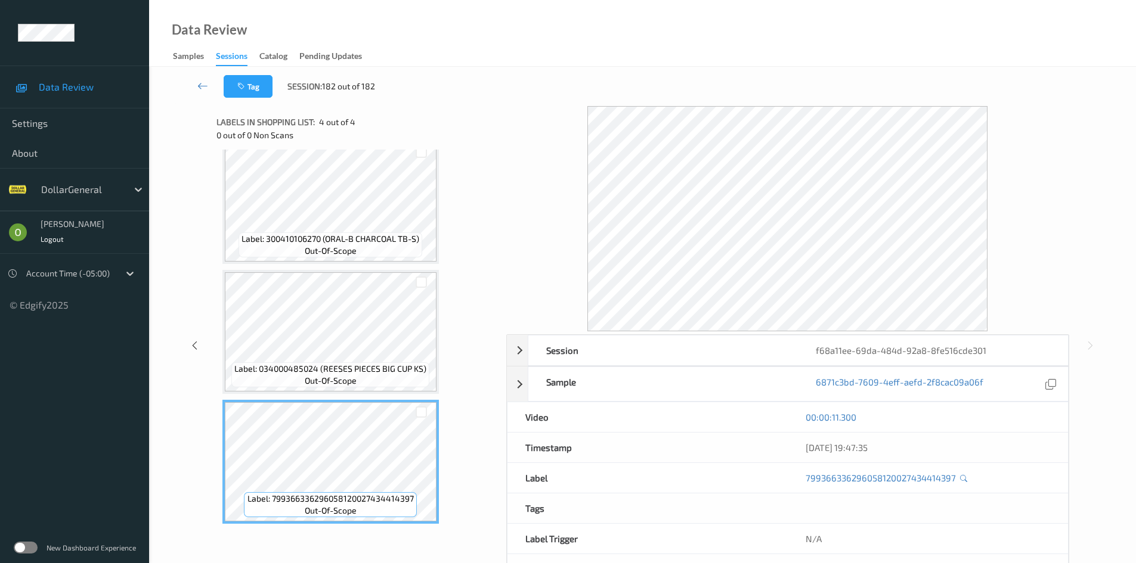
click at [206, 79] on link at bounding box center [203, 86] width 42 height 23
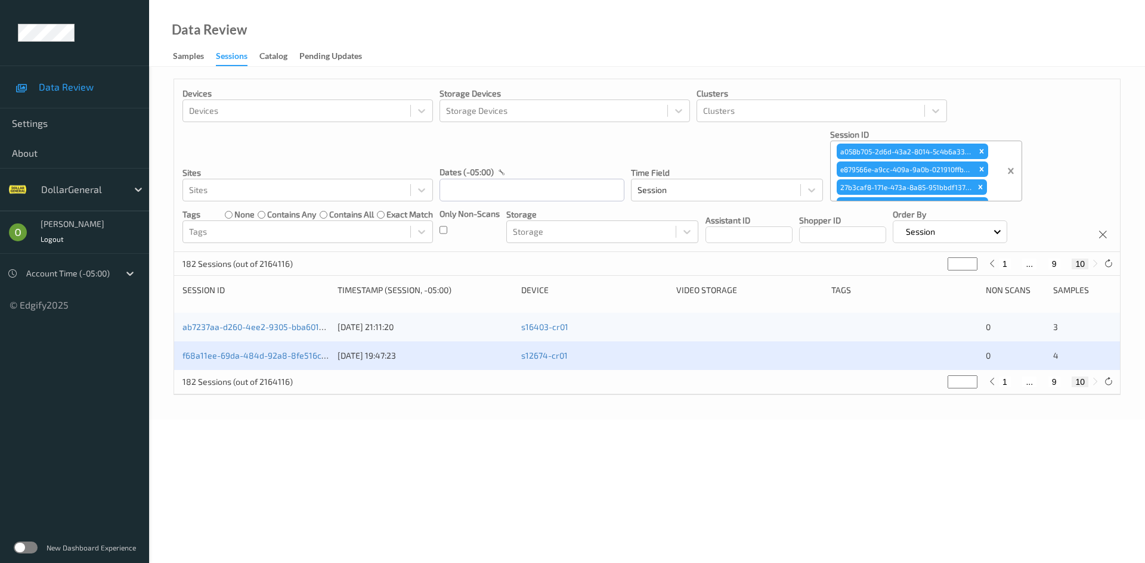
type input "*"
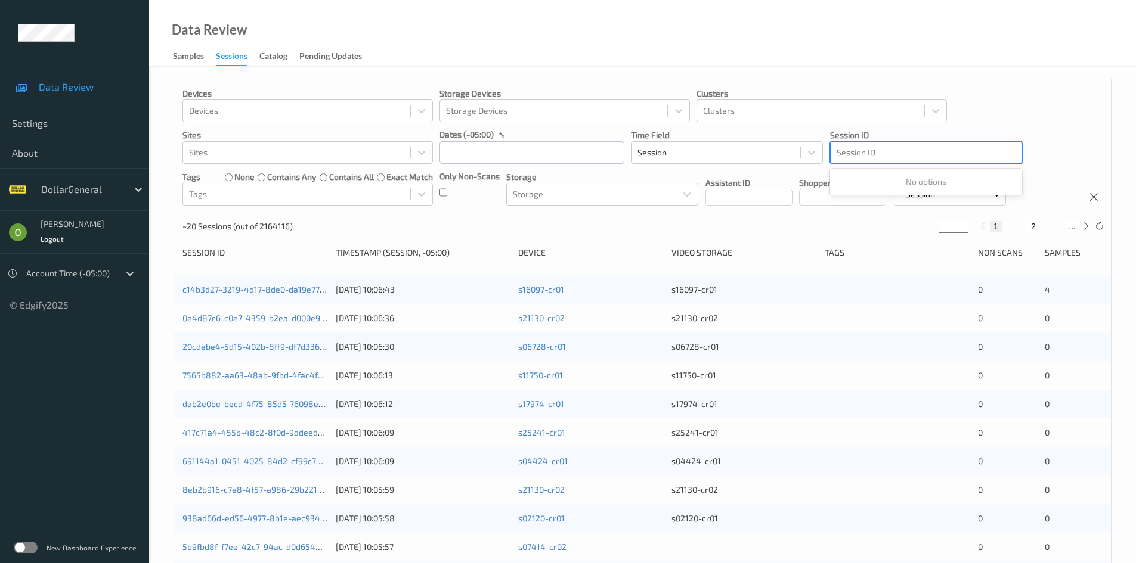
click at [940, 151] on div at bounding box center [925, 152] width 179 height 14
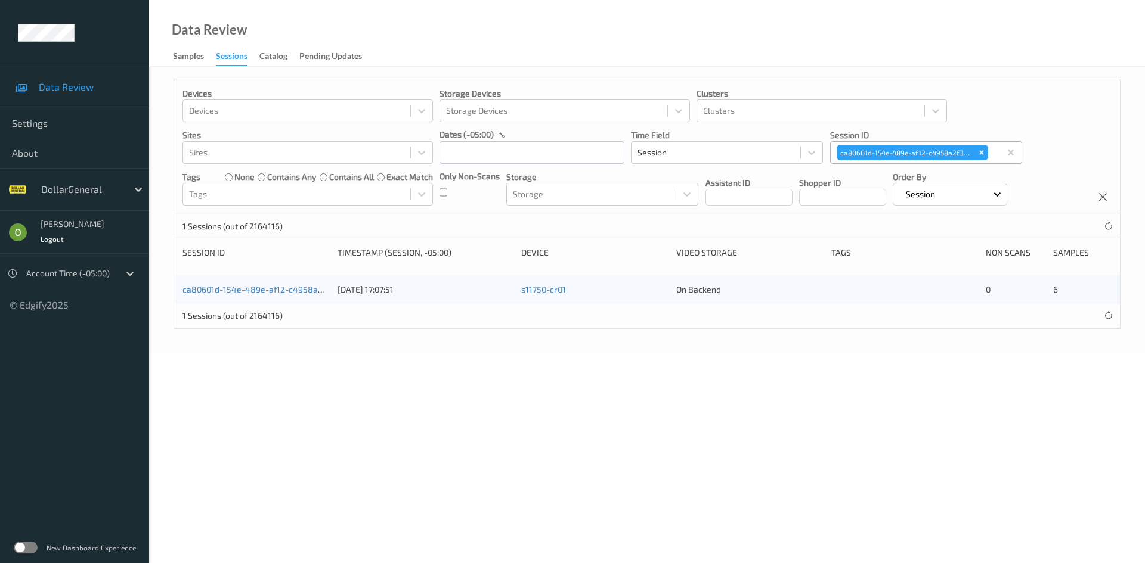
click at [289, 300] on div "ca80601d-154e-489e-af12-c4958a2f3971 [DATE] 17:07:51 s11750-cr01 On Backend 0 6" at bounding box center [647, 289] width 946 height 29
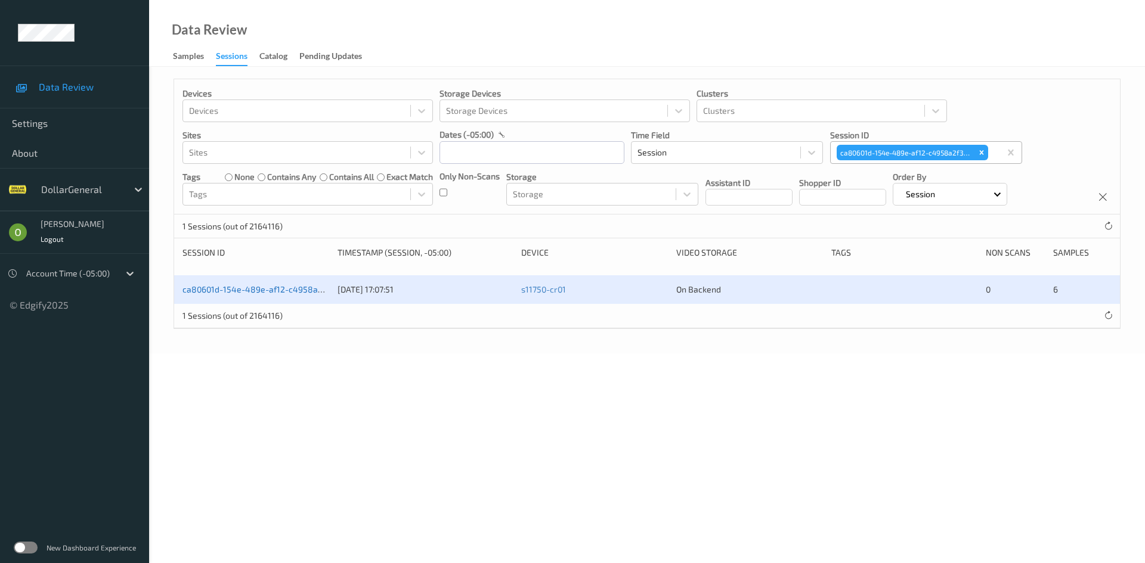
click at [289, 289] on link "ca80601d-154e-489e-af12-c4958a2f3971" at bounding box center [262, 289] width 160 height 10
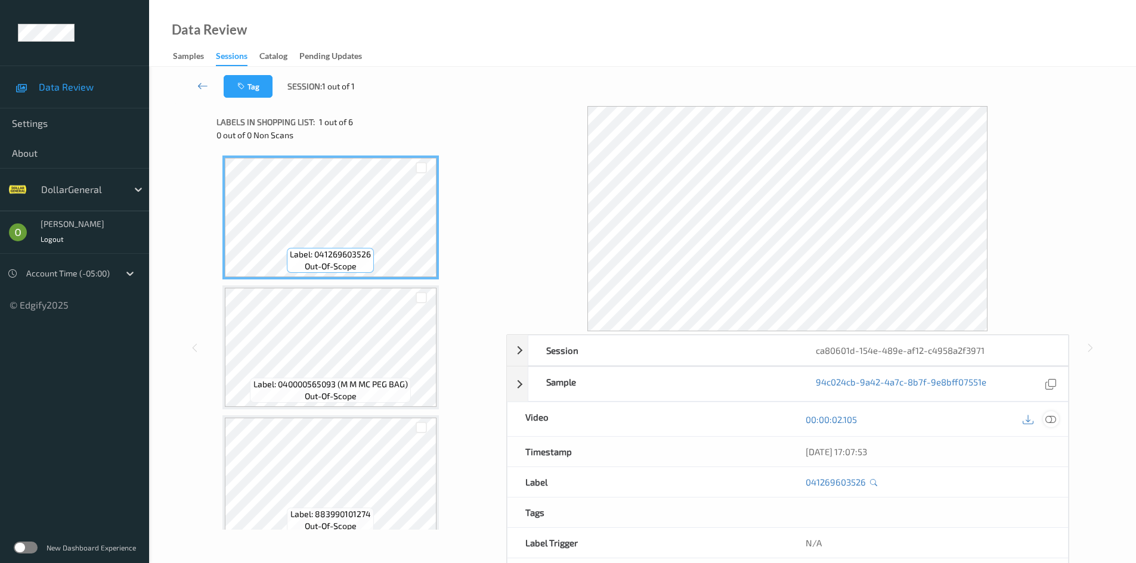
click at [1054, 420] on icon at bounding box center [1050, 419] width 11 height 11
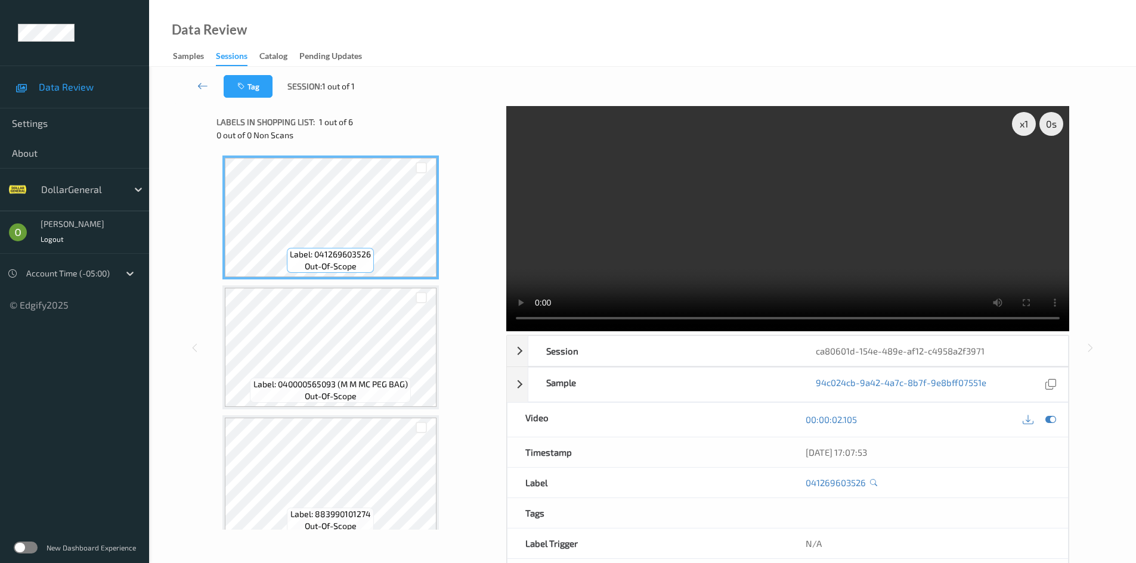
click at [787, 187] on video at bounding box center [787, 218] width 563 height 225
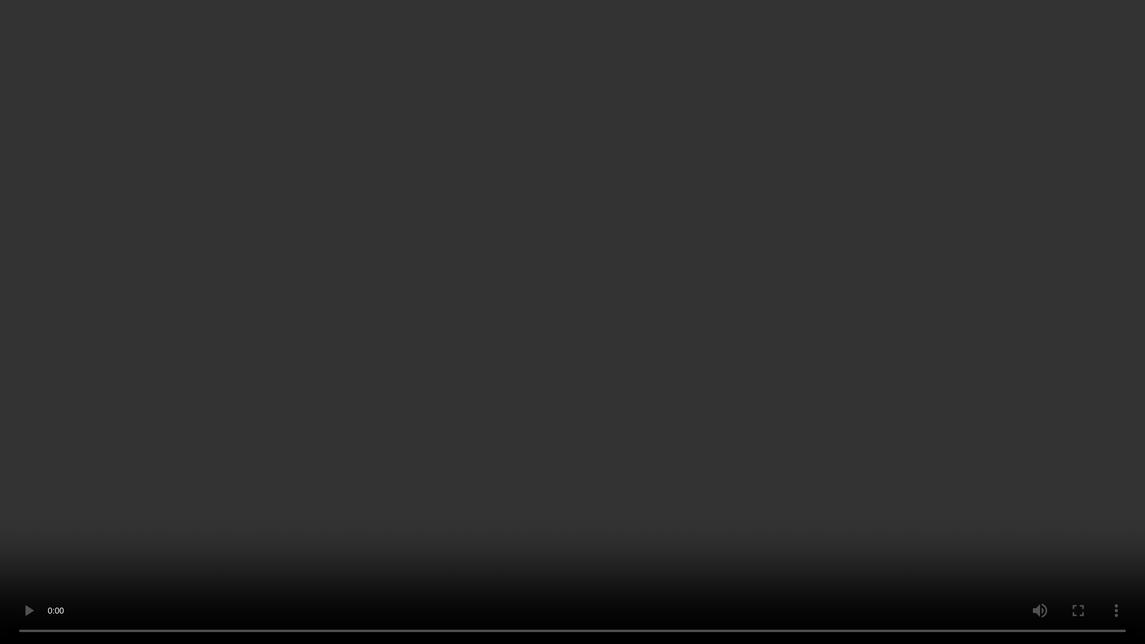
click at [777, 248] on video at bounding box center [572, 322] width 1145 height 644
click at [814, 241] on video at bounding box center [572, 322] width 1145 height 644
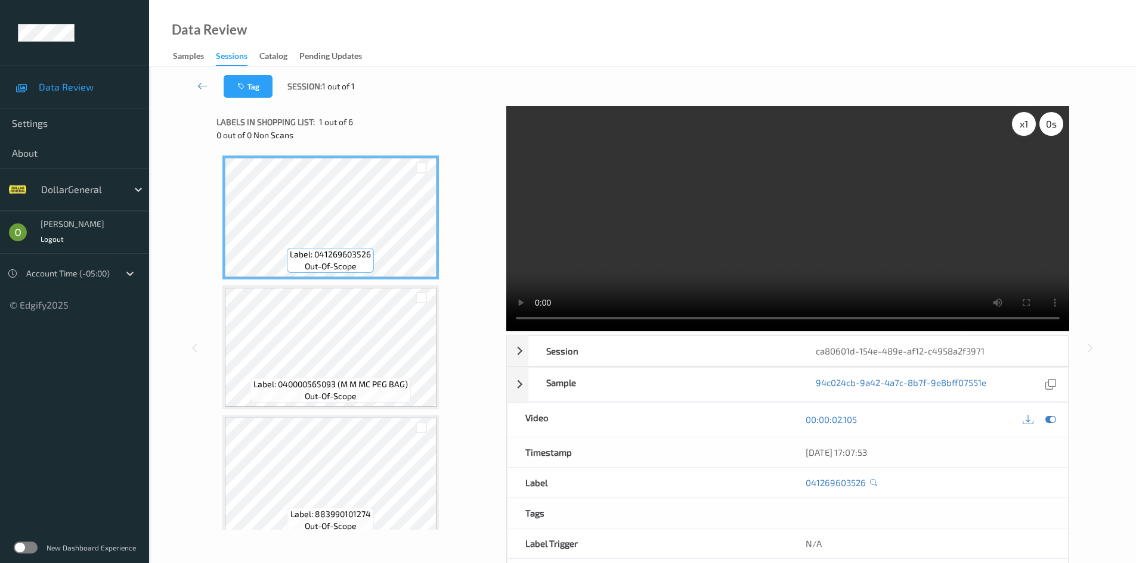
click at [1015, 126] on div "x 1" at bounding box center [1024, 124] width 24 height 24
click at [953, 190] on video at bounding box center [787, 218] width 563 height 225
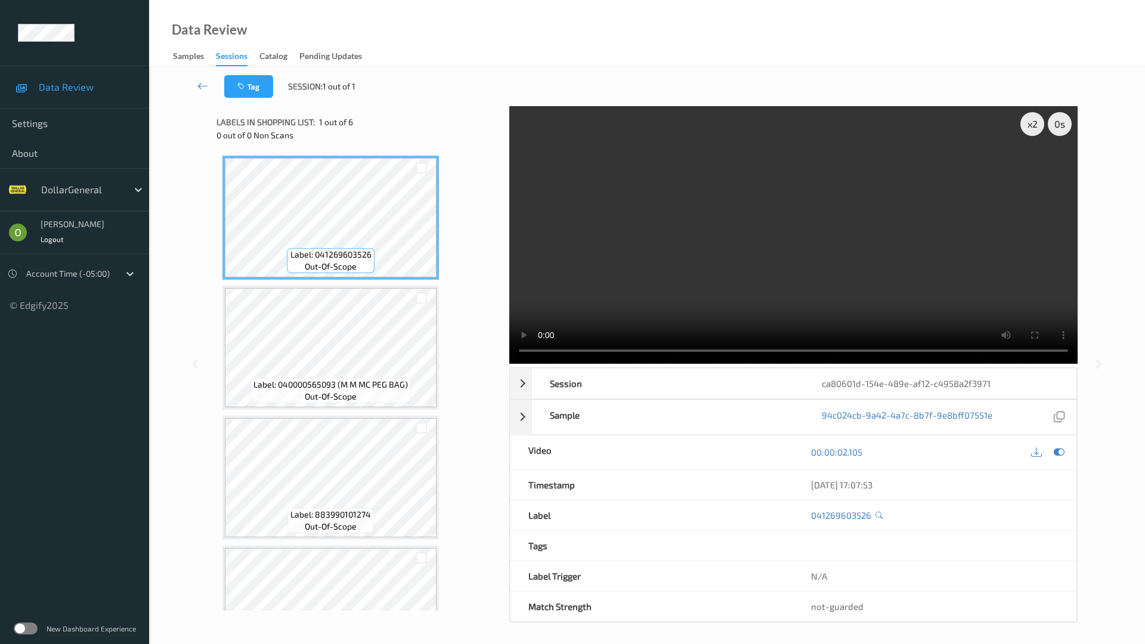
click at [978, 364] on video at bounding box center [793, 235] width 568 height 258
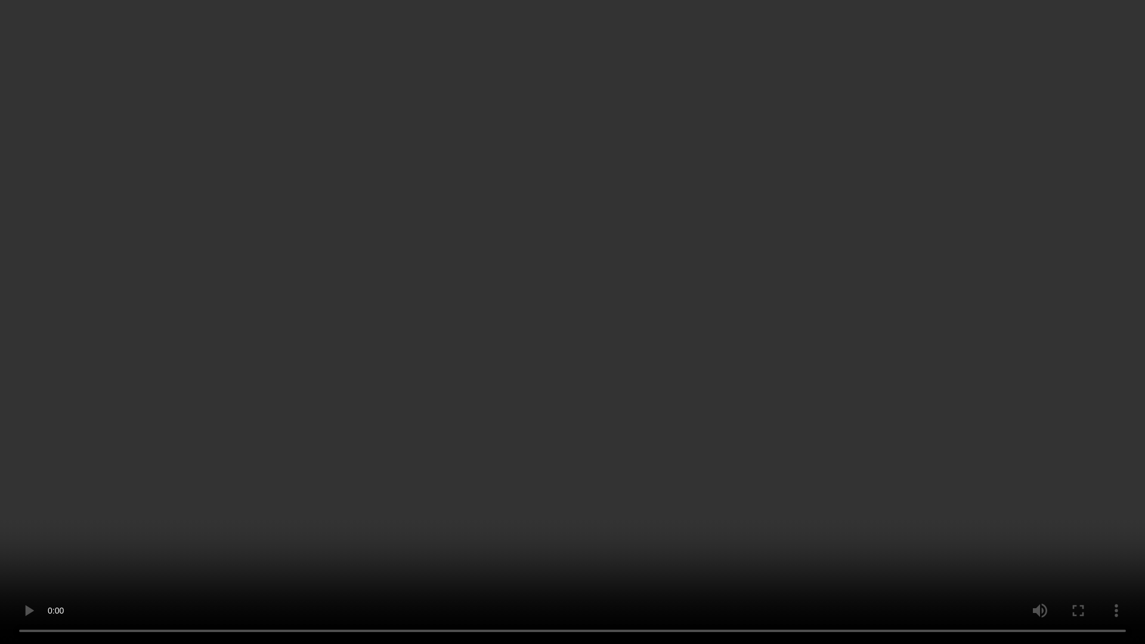
click at [978, 423] on video at bounding box center [572, 322] width 1145 height 644
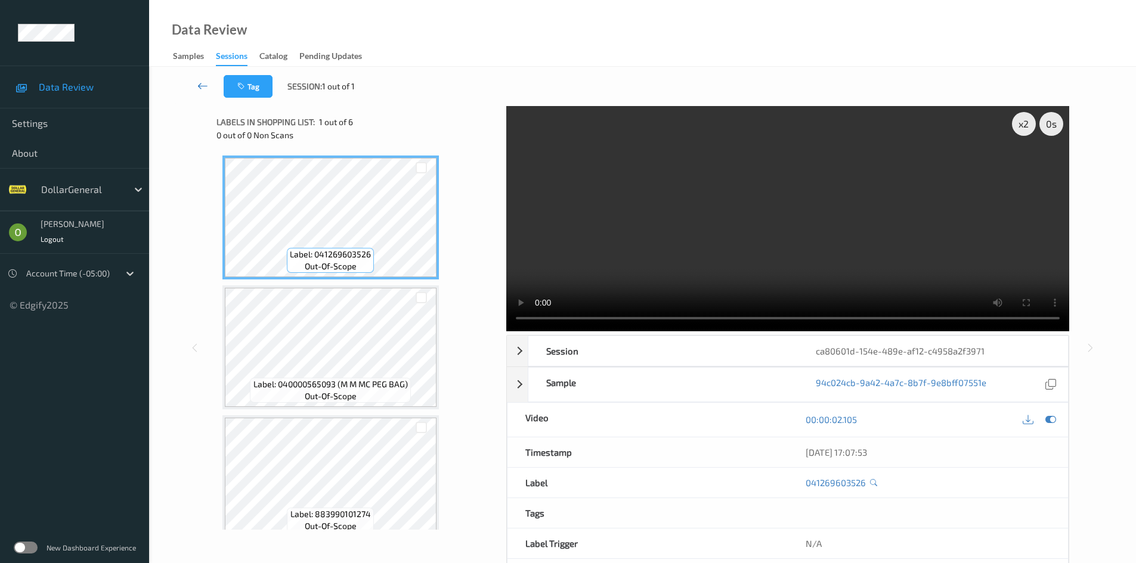
click at [209, 89] on link at bounding box center [203, 86] width 42 height 23
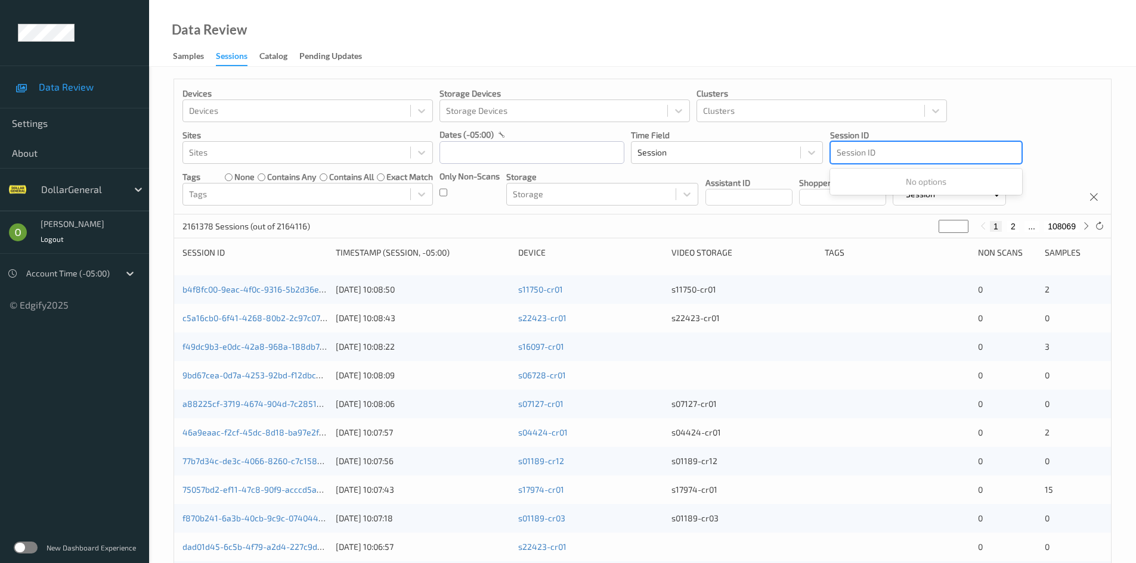
click at [959, 145] on div at bounding box center [925, 152] width 179 height 14
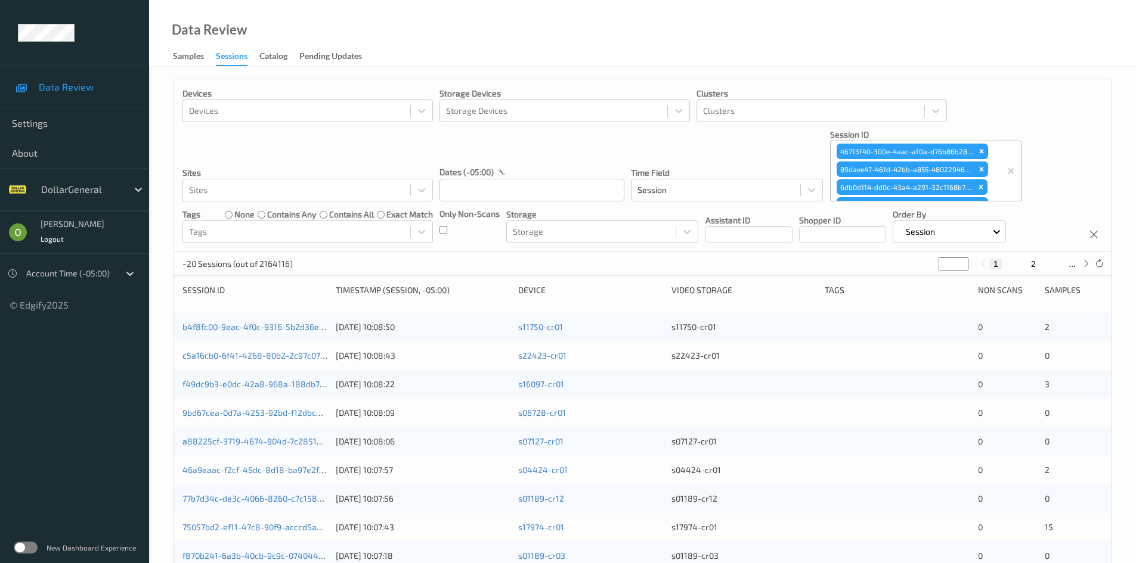
click at [274, 268] on p "~20 Sessions (out of 2164116)" at bounding box center [237, 264] width 110 height 12
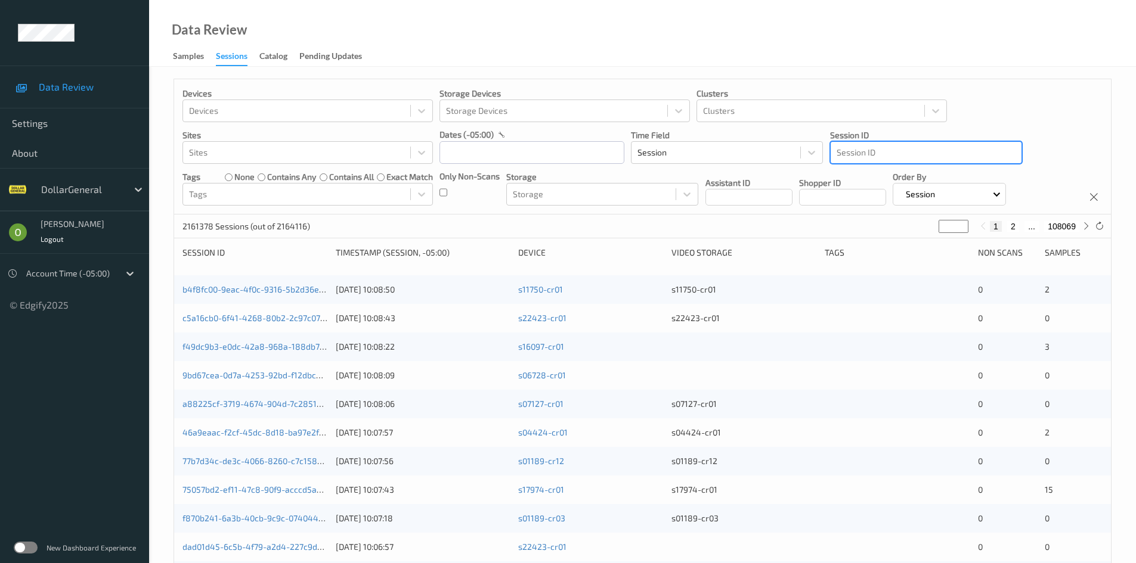
click at [931, 157] on div at bounding box center [925, 152] width 179 height 14
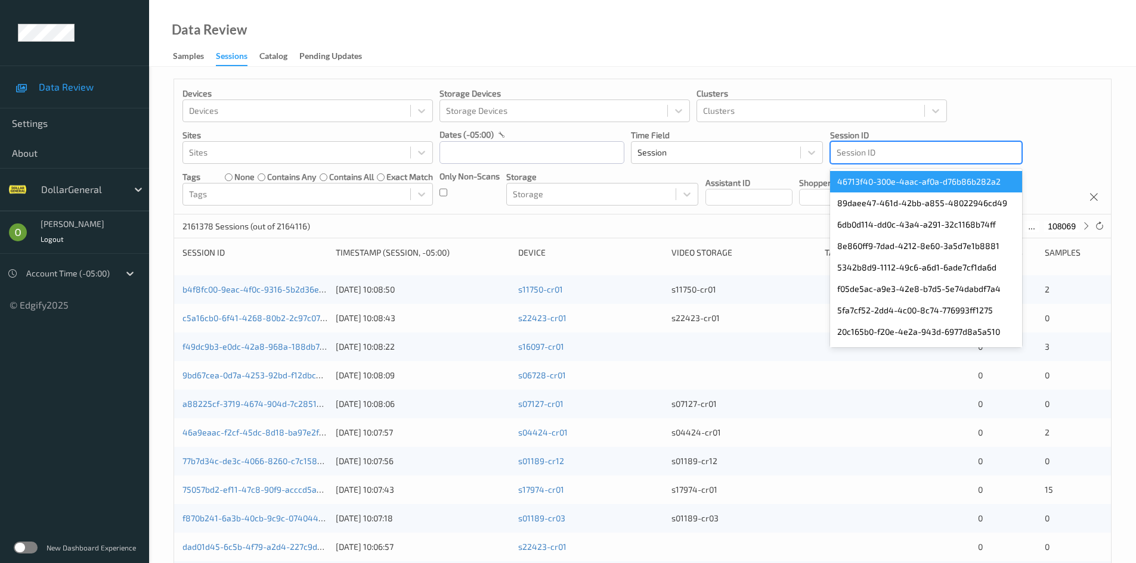
click at [932, 149] on div at bounding box center [925, 152] width 179 height 14
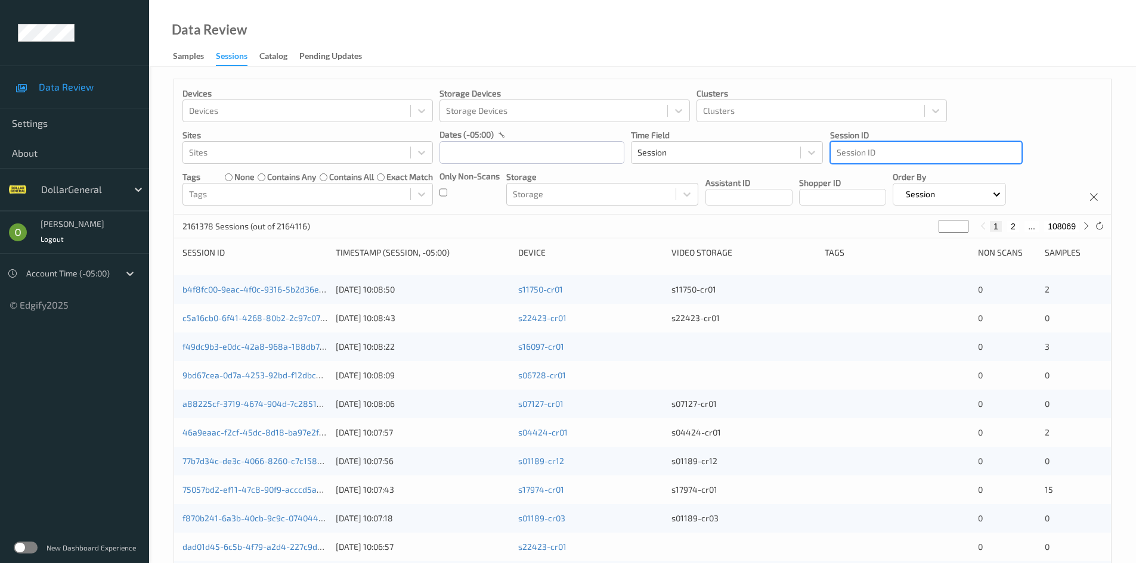
click at [929, 153] on div at bounding box center [925, 152] width 179 height 14
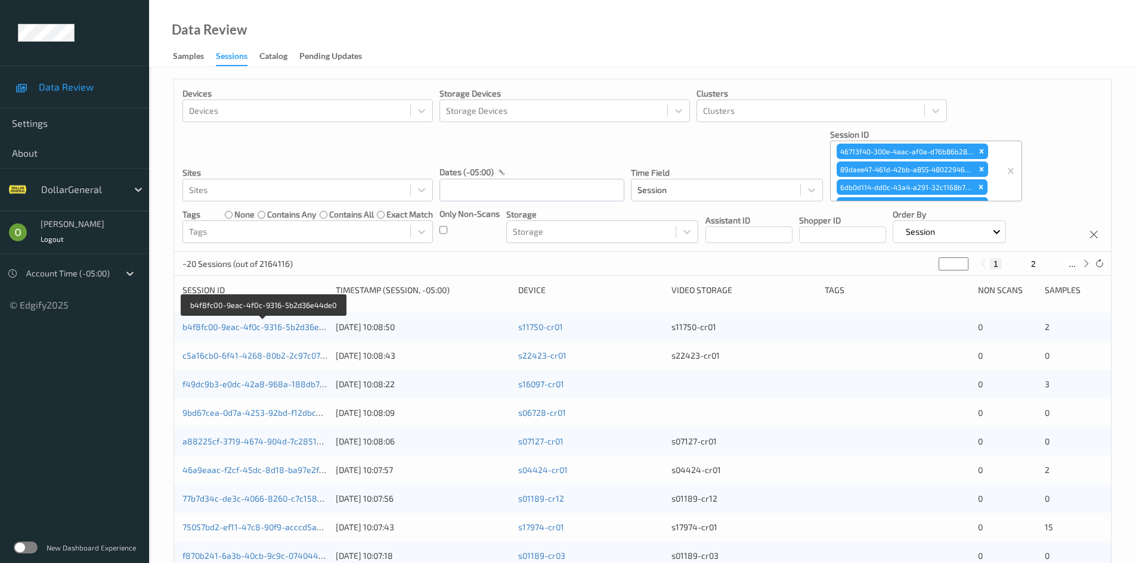
click at [241, 337] on div "b4f8fc00-9eac-4f0c-9316-5b2d36e44de0 [DATE] 10:08:50 s11750-cr01 s11750-cr01 0 2" at bounding box center [642, 327] width 937 height 29
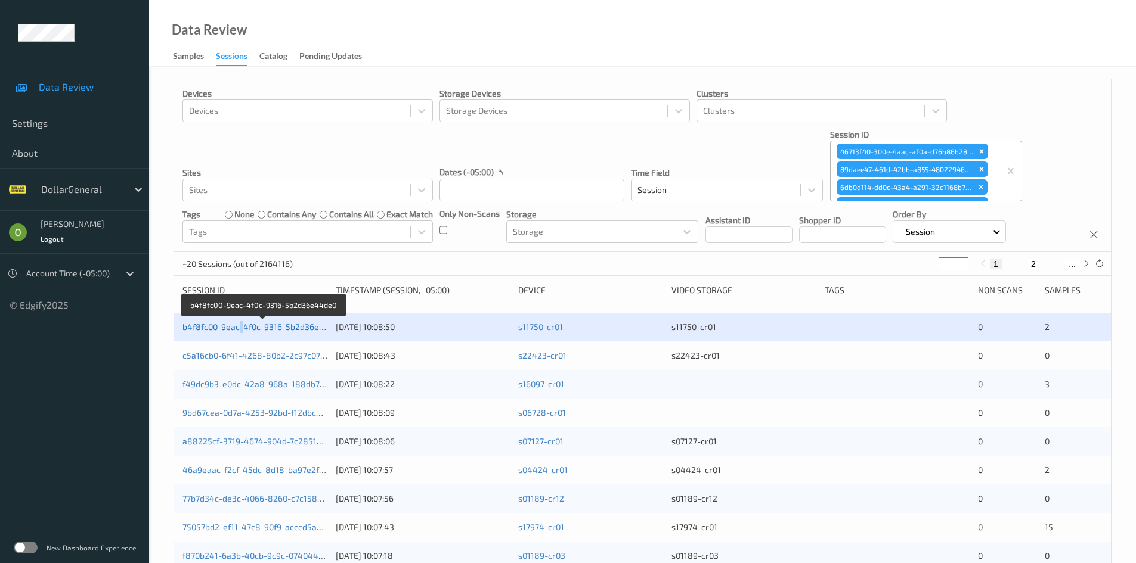
click at [231, 331] on link "b4f8fc00-9eac-4f0c-9316-5b2d36e44de0" at bounding box center [263, 327] width 162 height 10
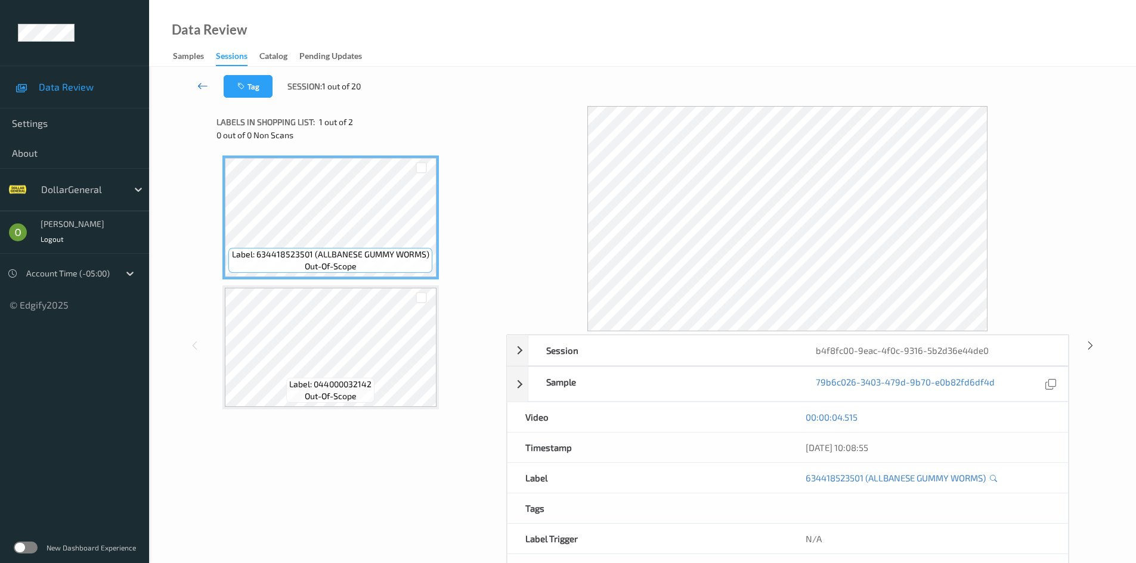
click at [207, 79] on link at bounding box center [203, 86] width 42 height 23
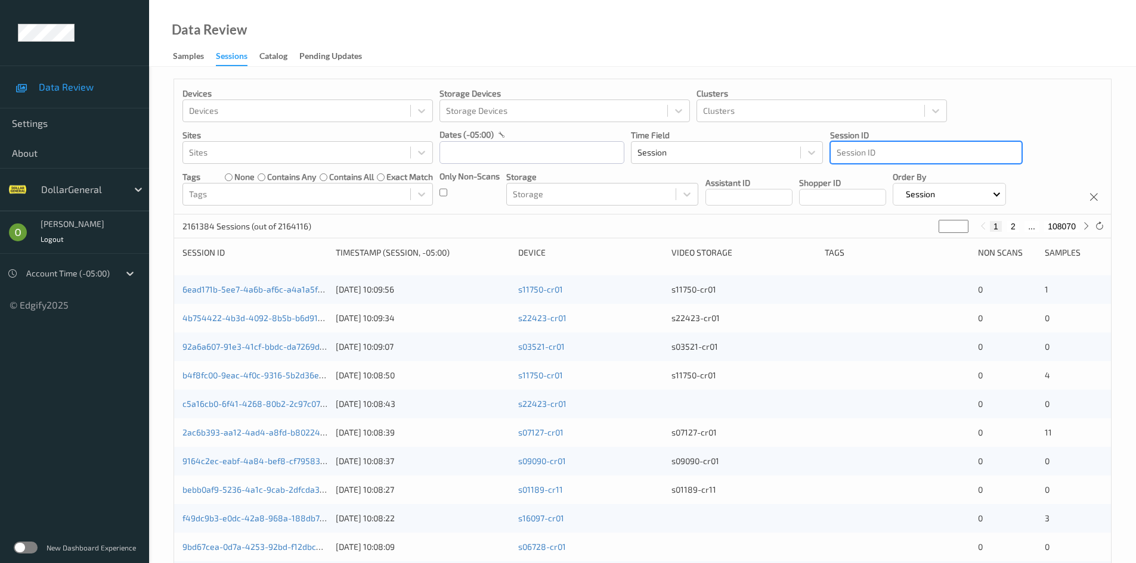
click at [947, 160] on div at bounding box center [925, 152] width 179 height 14
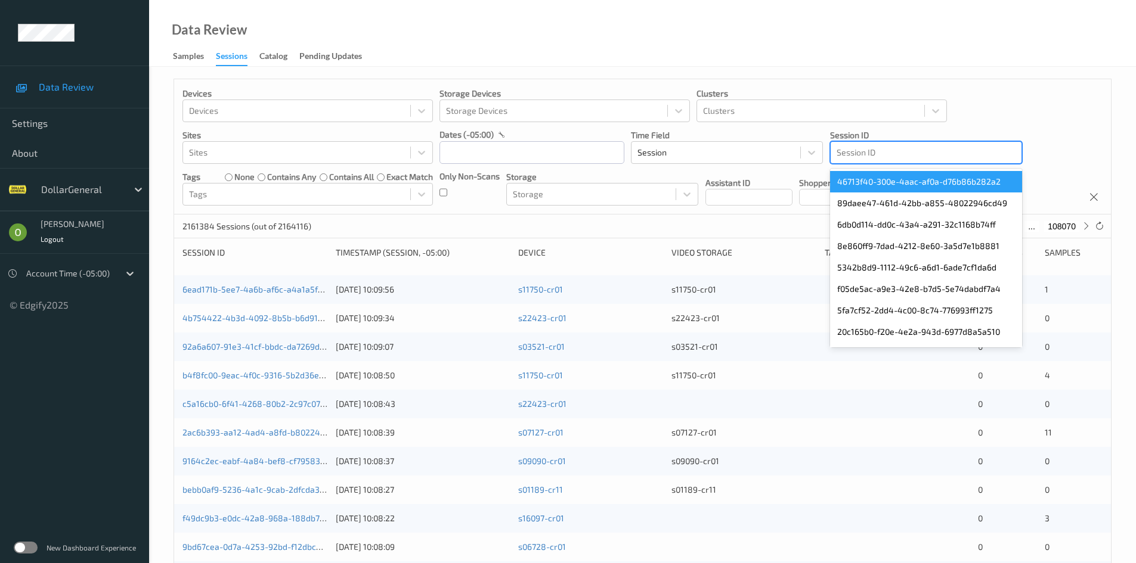
click at [950, 154] on div at bounding box center [925, 152] width 179 height 14
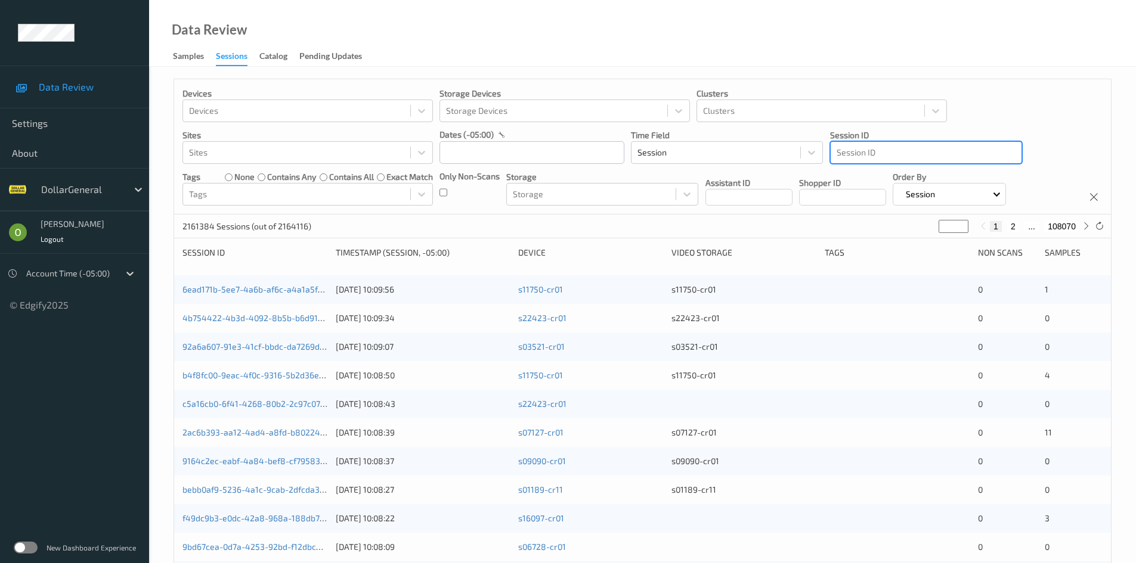
click at [954, 153] on div at bounding box center [925, 152] width 179 height 14
click at [928, 153] on div at bounding box center [925, 152] width 179 height 14
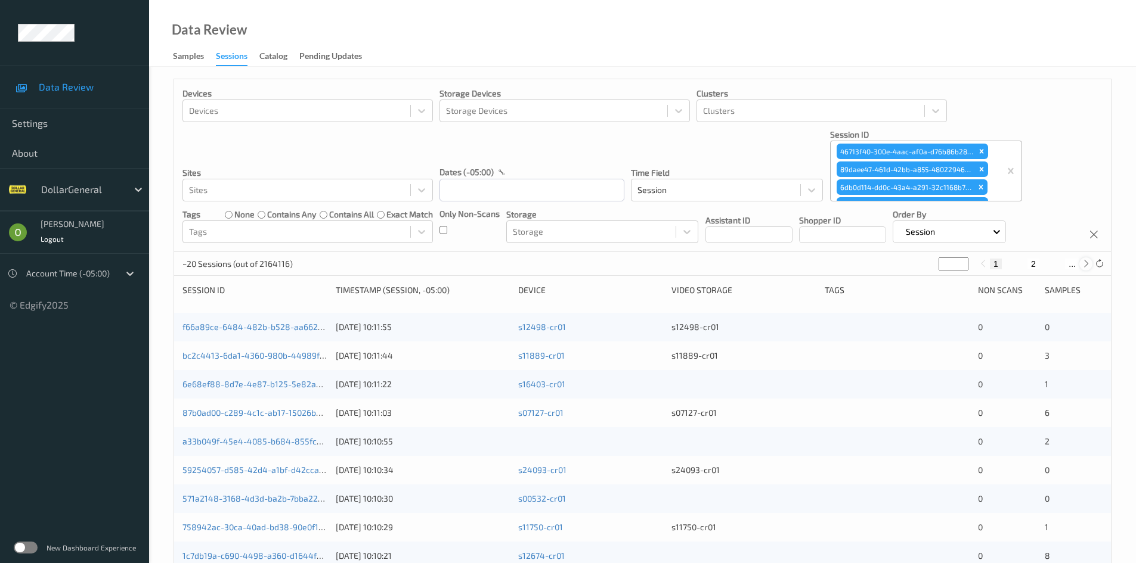
click at [1085, 265] on icon at bounding box center [1085, 263] width 9 height 9
type input "*"
click at [1085, 265] on icon at bounding box center [1085, 263] width 9 height 9
type input "*"
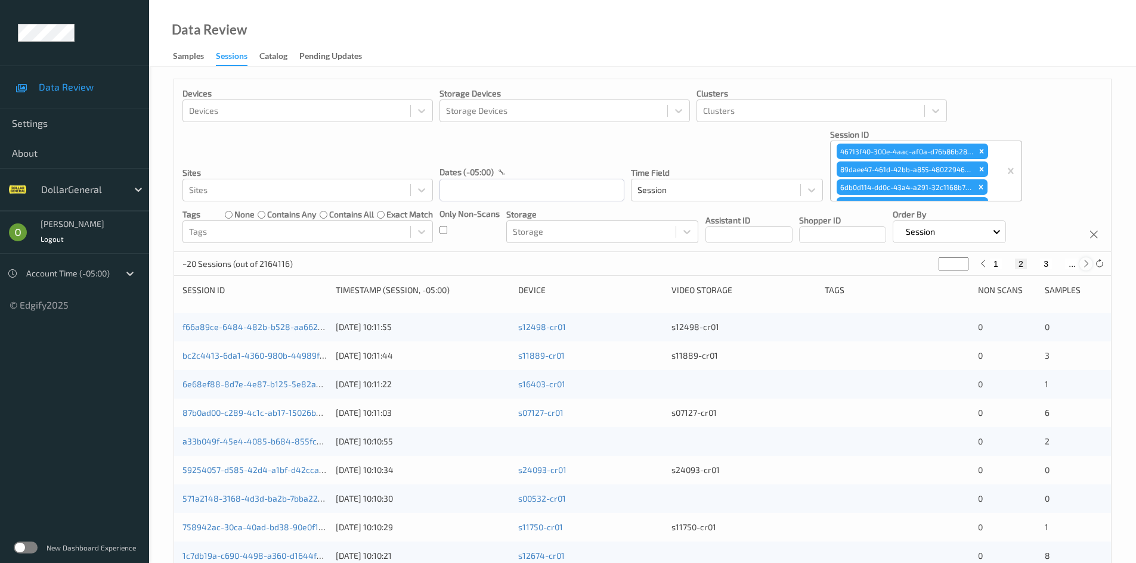
type input "*"
click at [1085, 265] on icon at bounding box center [1085, 263] width 9 height 9
type input "*"
click at [1085, 265] on icon at bounding box center [1085, 263] width 9 height 9
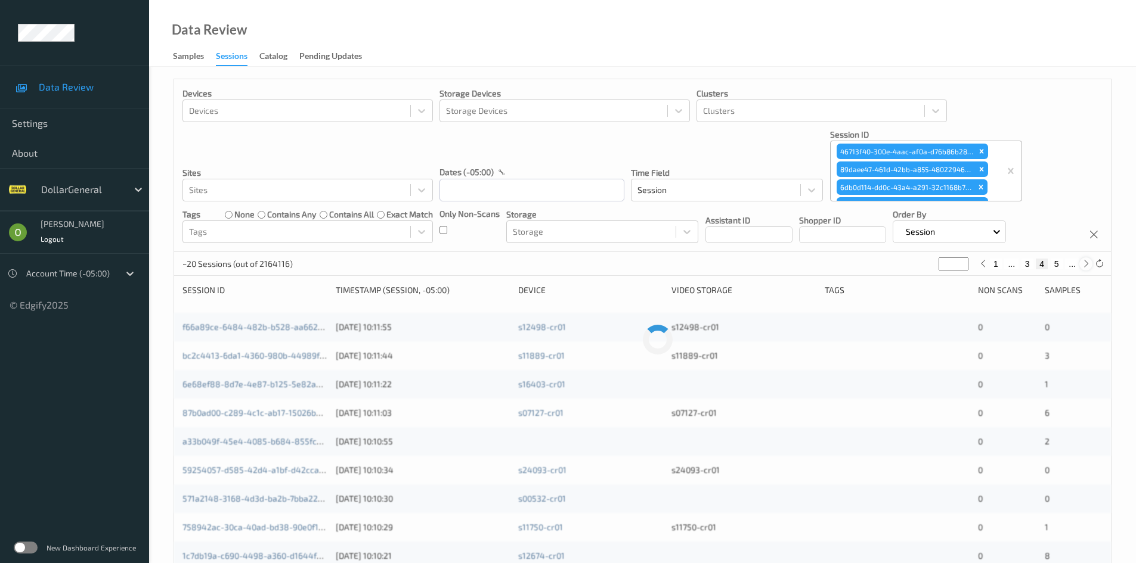
type input "*"
click at [1085, 265] on icon at bounding box center [1085, 263] width 9 height 9
type input "*"
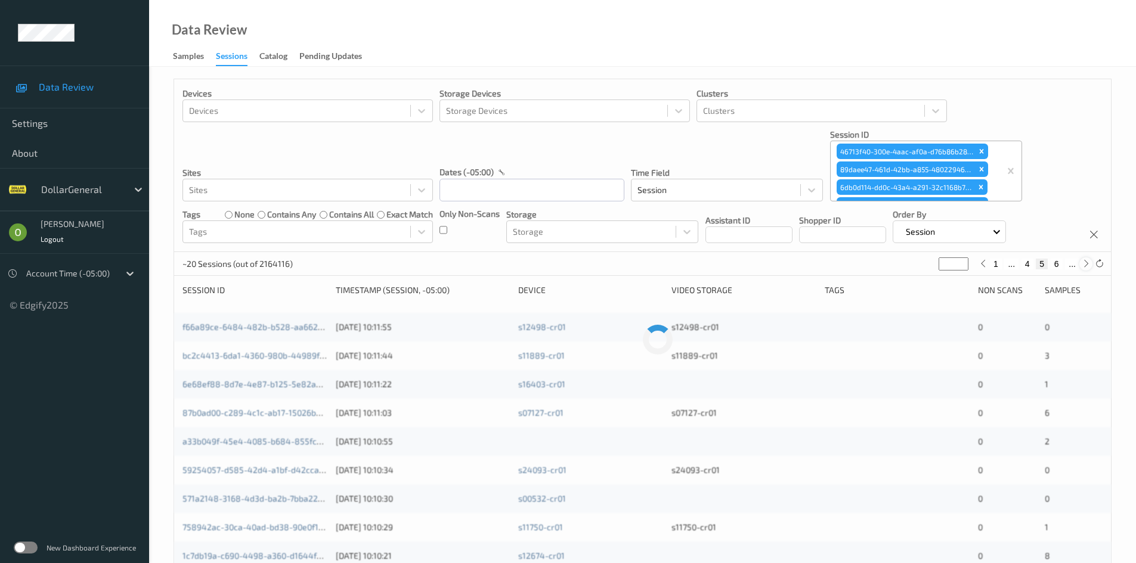
click at [1085, 265] on icon at bounding box center [1085, 263] width 9 height 9
type input "*"
click at [1085, 265] on icon at bounding box center [1085, 263] width 9 height 9
type input "*"
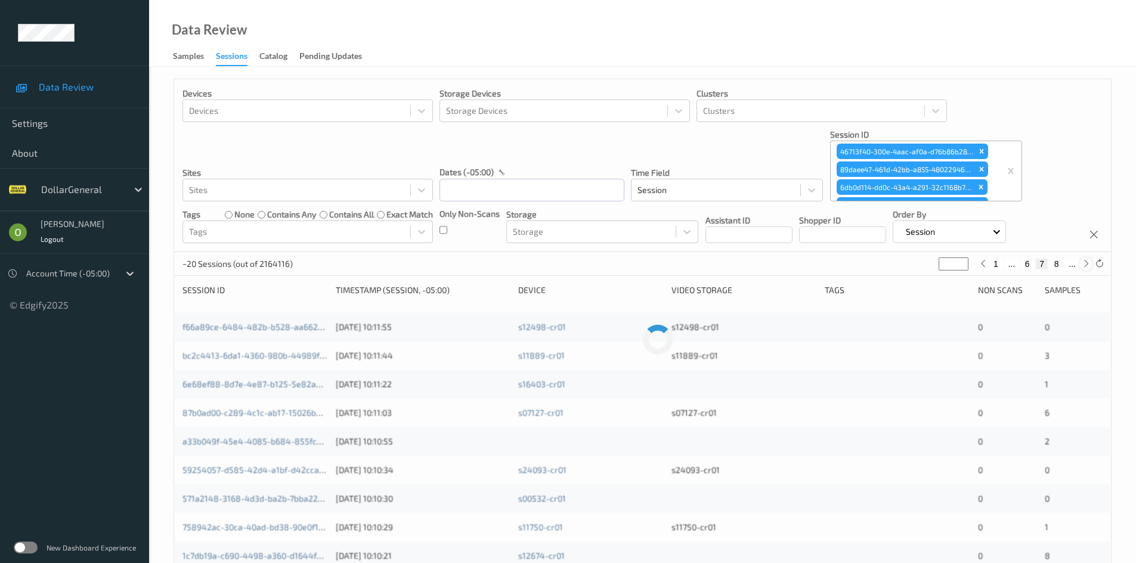
type input "*"
click at [1085, 265] on icon at bounding box center [1085, 263] width 9 height 9
type input "*"
click at [1085, 265] on icon at bounding box center [1085, 263] width 9 height 9
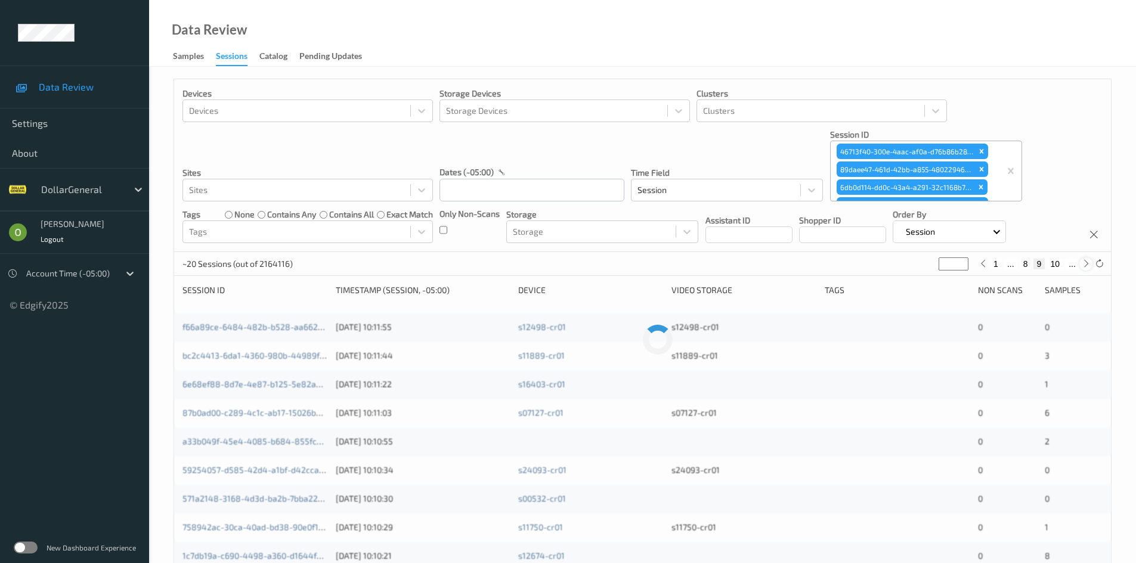
type input "**"
click at [1085, 265] on icon at bounding box center [1085, 263] width 9 height 9
type input "**"
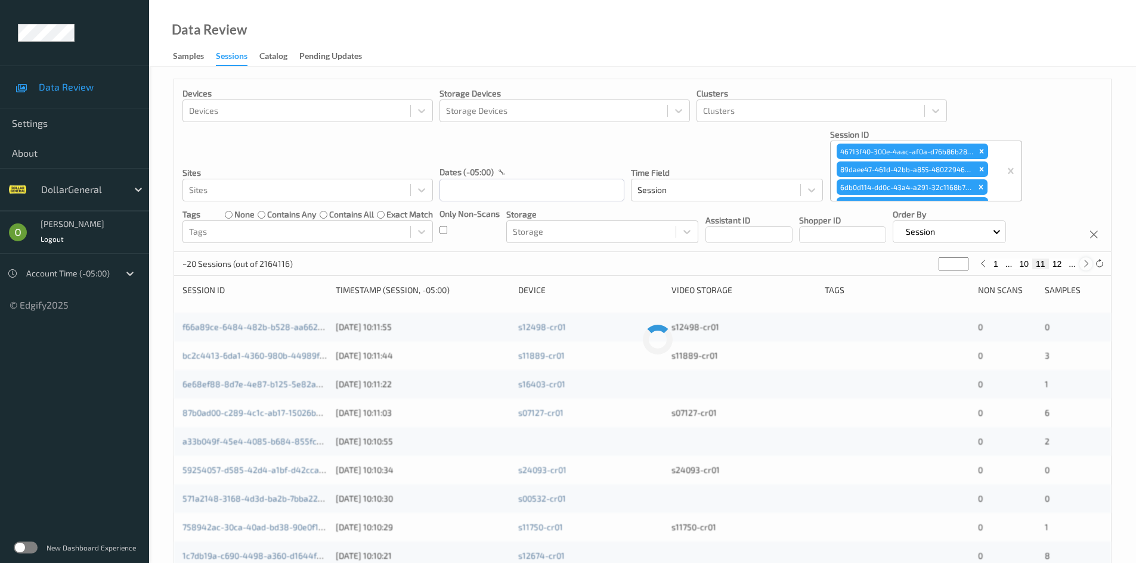
click at [1085, 265] on icon at bounding box center [1085, 263] width 9 height 9
type input "**"
click at [1085, 265] on icon at bounding box center [1085, 263] width 9 height 9
type input "**"
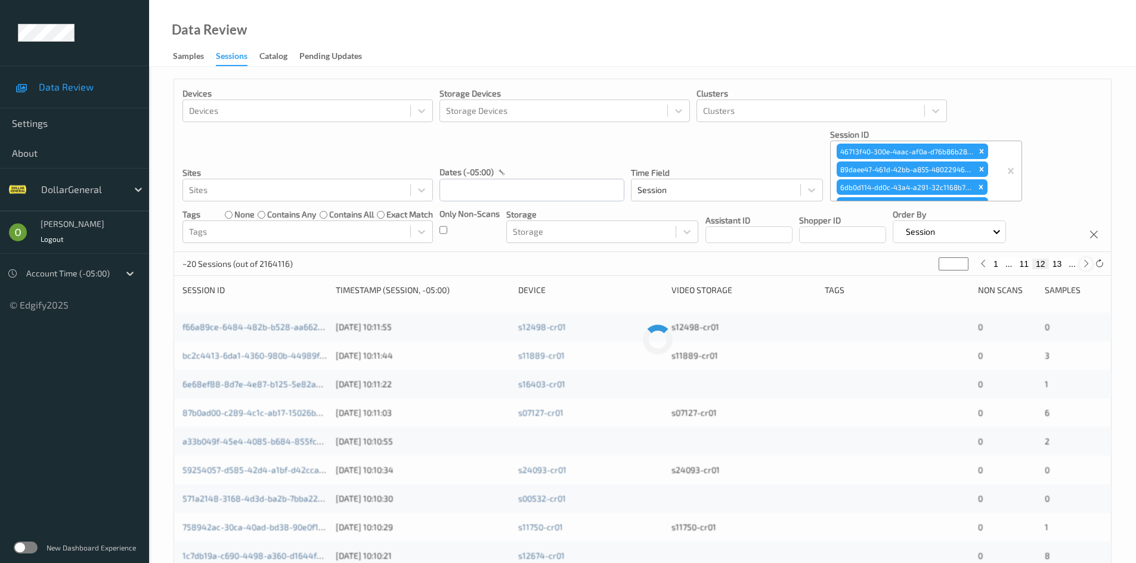
type input "**"
click at [1085, 265] on icon at bounding box center [1085, 263] width 9 height 9
type input "**"
click at [1080, 265] on div at bounding box center [1085, 264] width 13 height 13
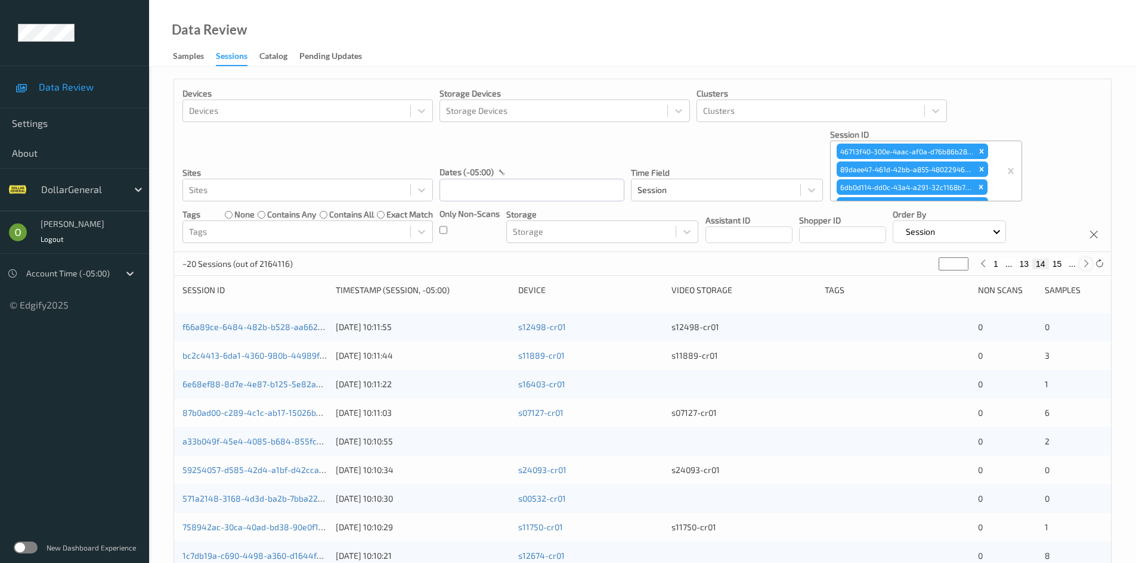
type input "**"
click at [1080, 265] on div at bounding box center [1085, 264] width 13 height 13
type input "**"
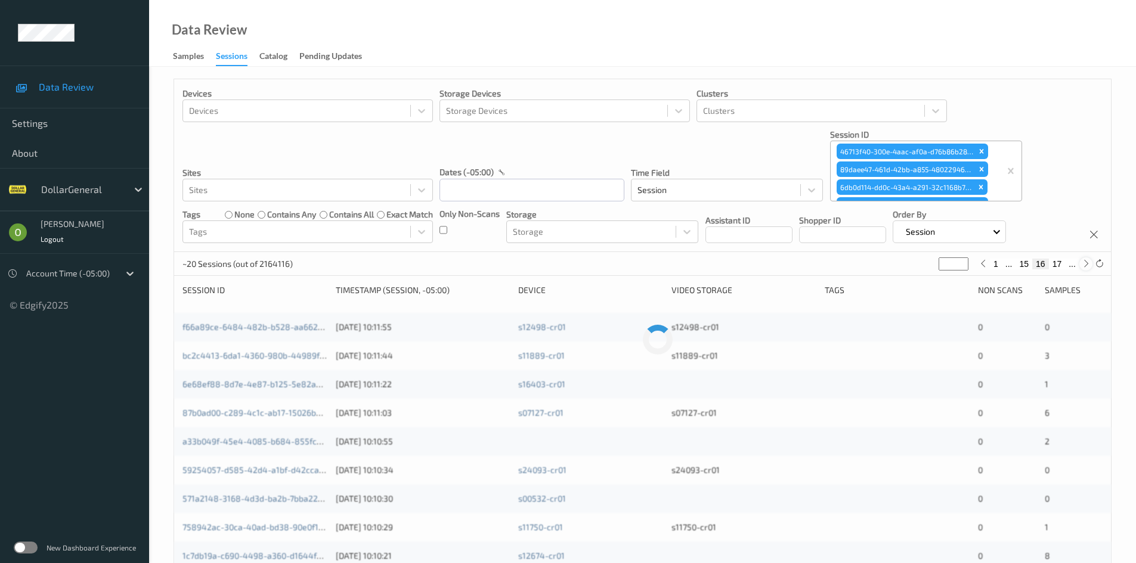
click at [1080, 265] on div at bounding box center [1085, 264] width 13 height 13
type input "**"
click at [1080, 265] on div at bounding box center [1085, 264] width 13 height 13
type input "**"
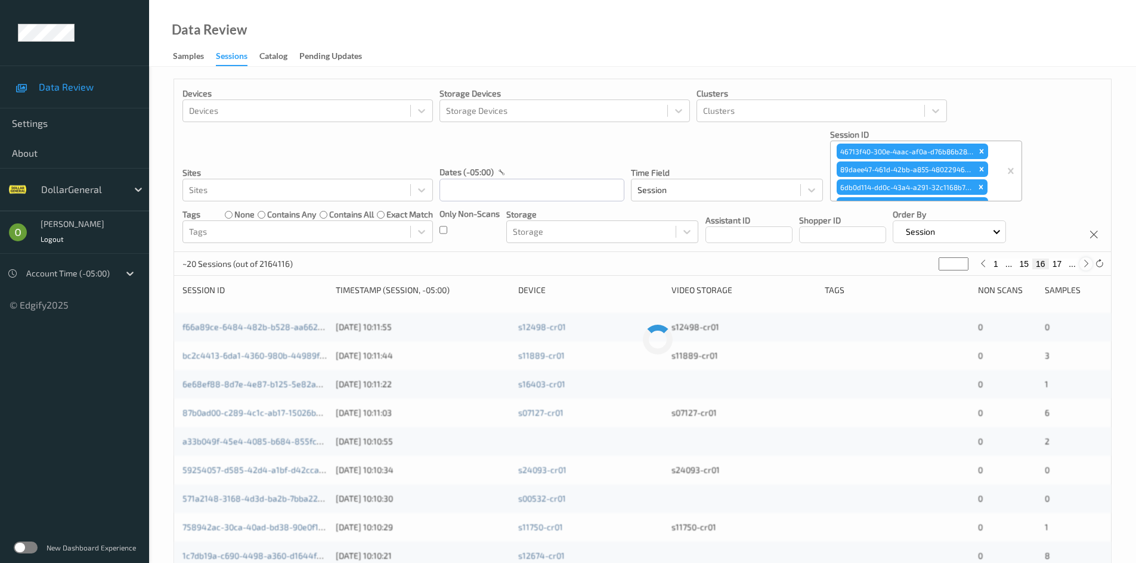
type input "**"
click at [1080, 265] on div at bounding box center [1085, 264] width 13 height 13
type input "**"
click at [1080, 265] on div at bounding box center [1085, 264] width 13 height 13
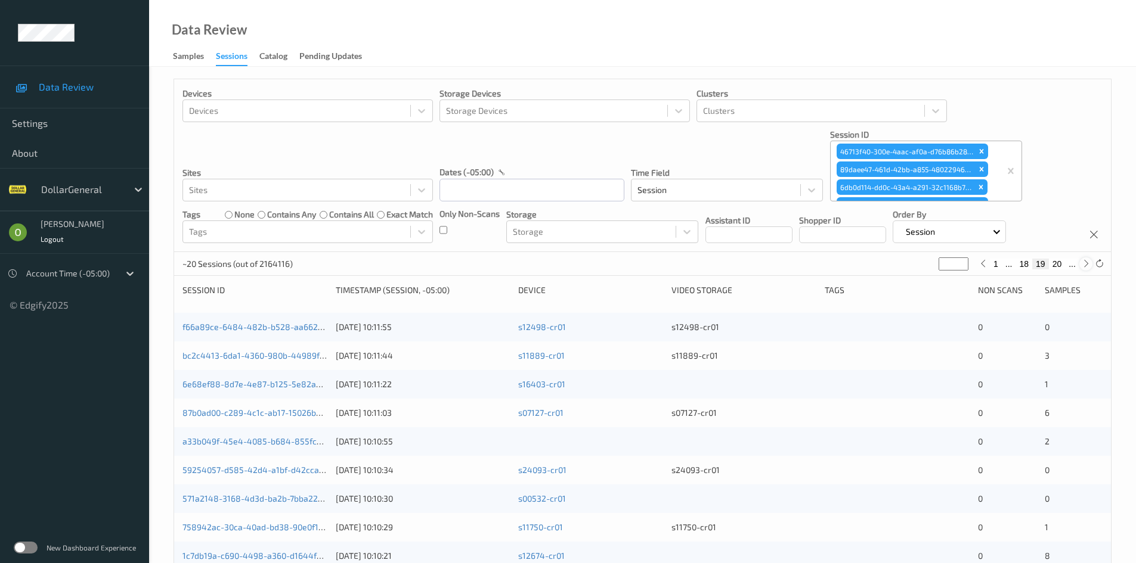
type input "**"
click at [1080, 265] on div at bounding box center [1085, 264] width 13 height 13
type input "**"
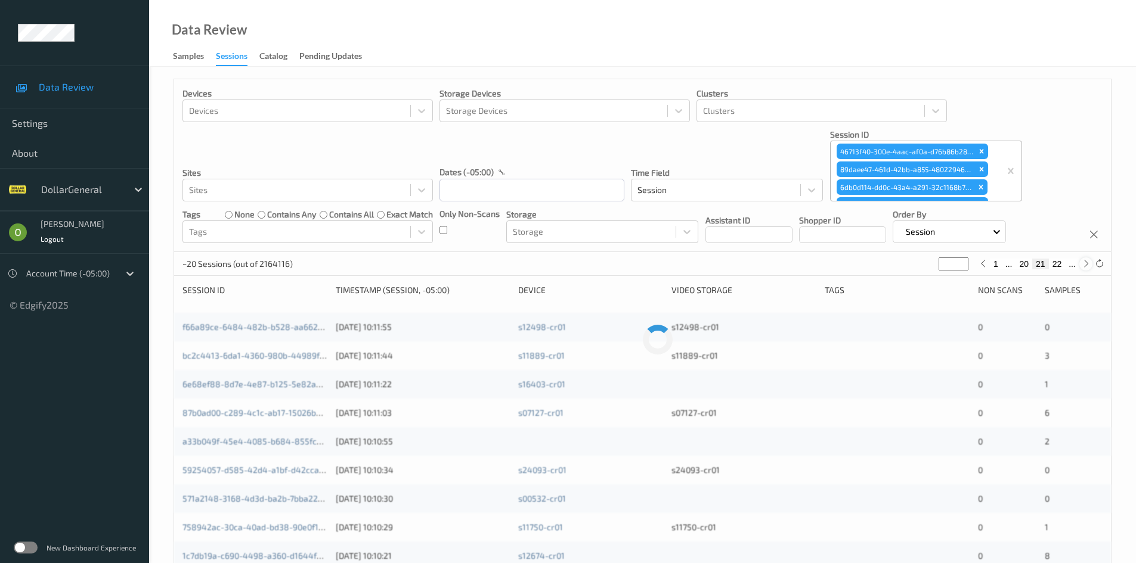
click at [1080, 265] on div at bounding box center [1085, 264] width 13 height 13
type input "**"
click at [230, 326] on link "f66a89ce-6484-482b-b528-aa662cef8b7a" at bounding box center [265, 327] width 166 height 10
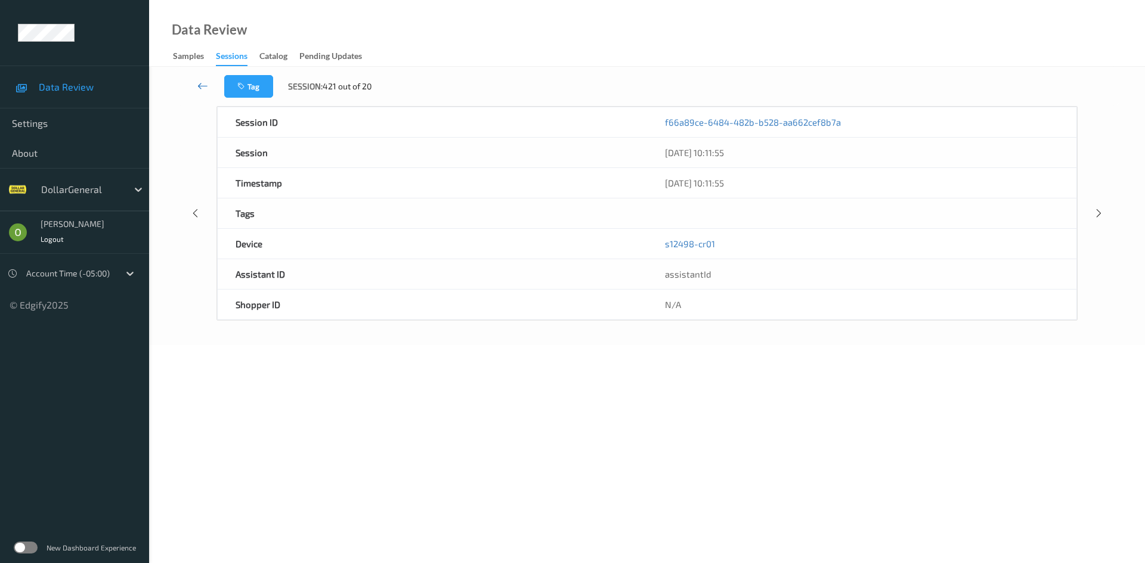
click at [203, 81] on icon at bounding box center [202, 86] width 11 height 12
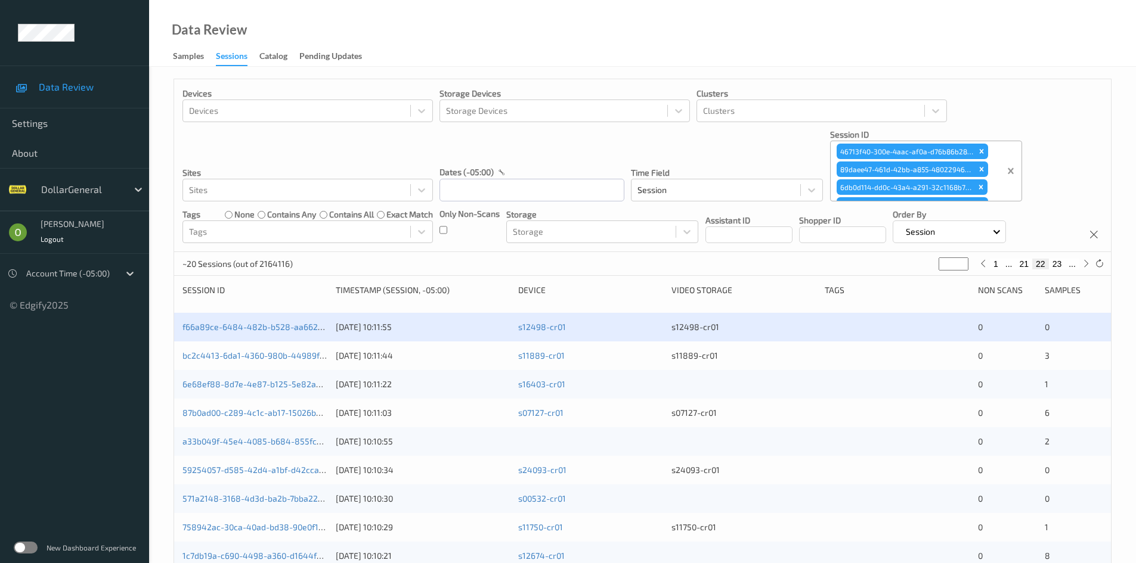
type input "*"
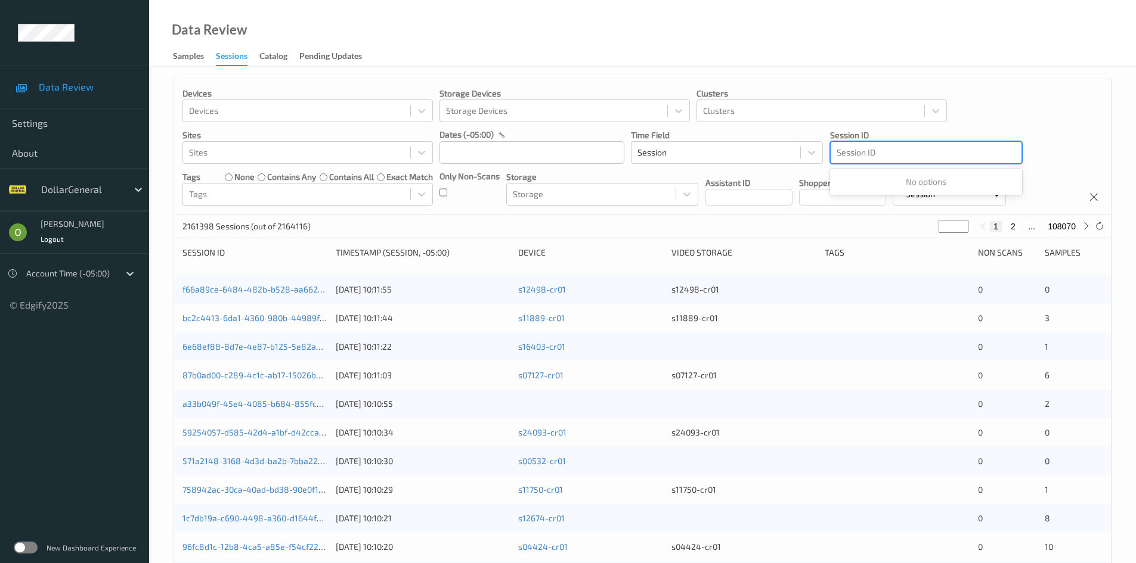
click at [921, 147] on div at bounding box center [925, 152] width 179 height 14
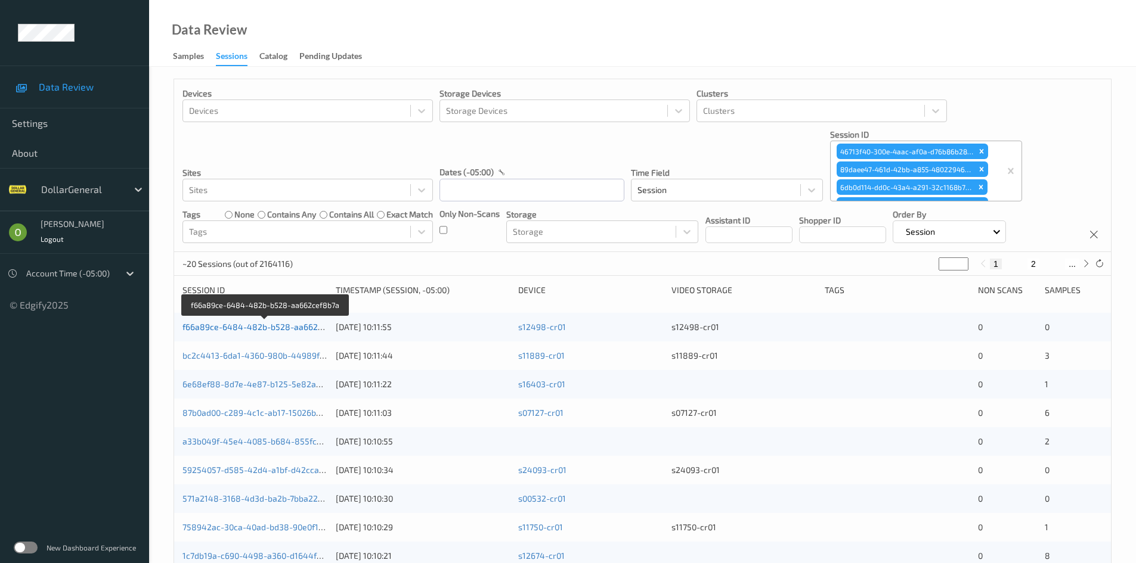
click at [233, 331] on link "f66a89ce-6484-482b-b528-aa662cef8b7a" at bounding box center [265, 327] width 166 height 10
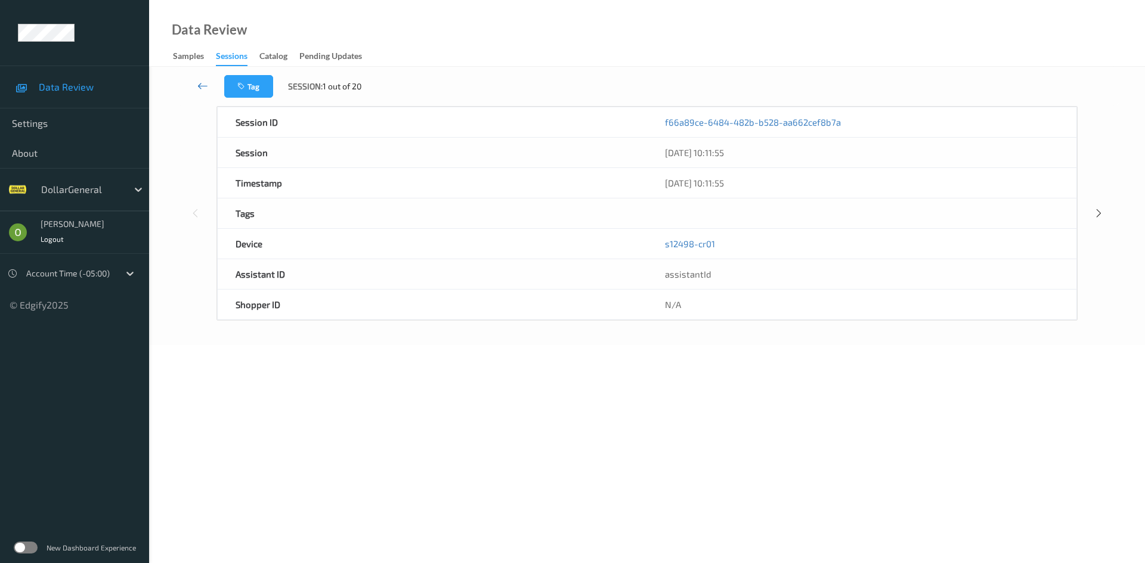
click at [206, 79] on link at bounding box center [203, 86] width 42 height 23
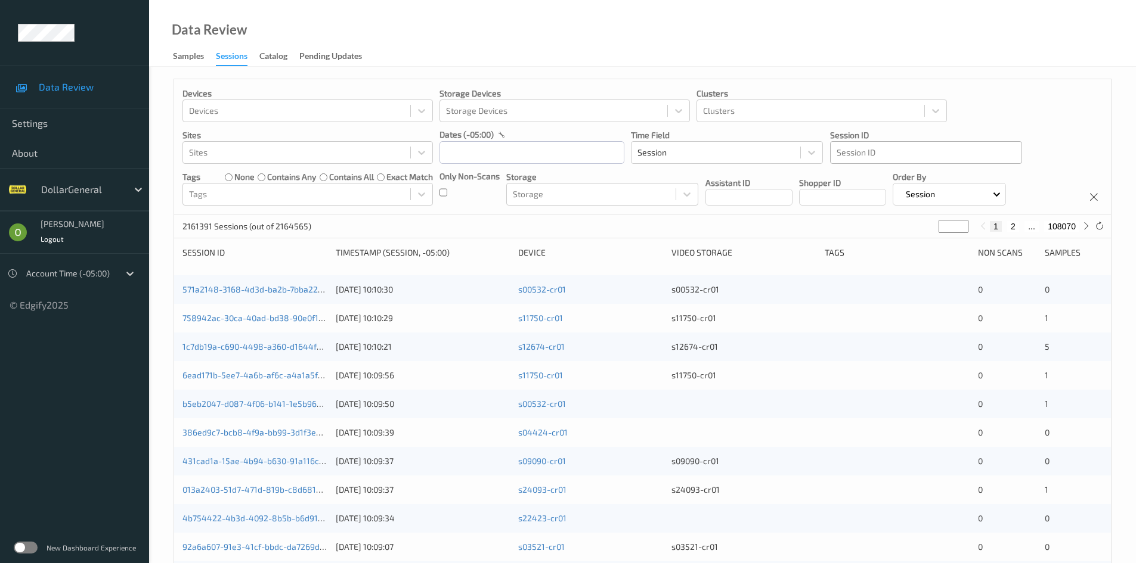
click at [866, 153] on div at bounding box center [925, 152] width 179 height 14
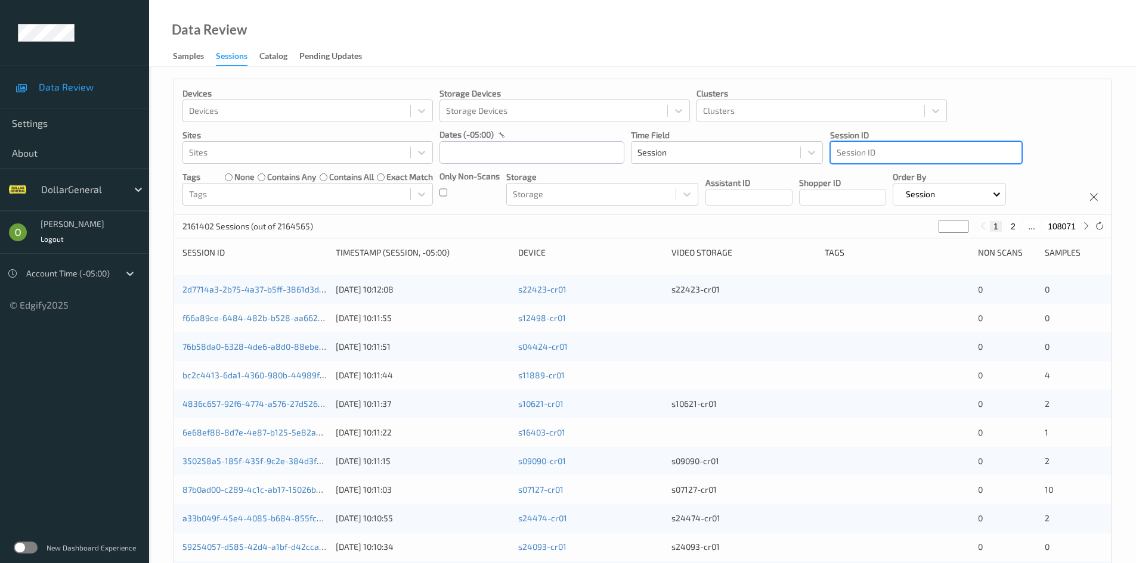
click at [952, 164] on div "Session ID" at bounding box center [926, 152] width 192 height 23
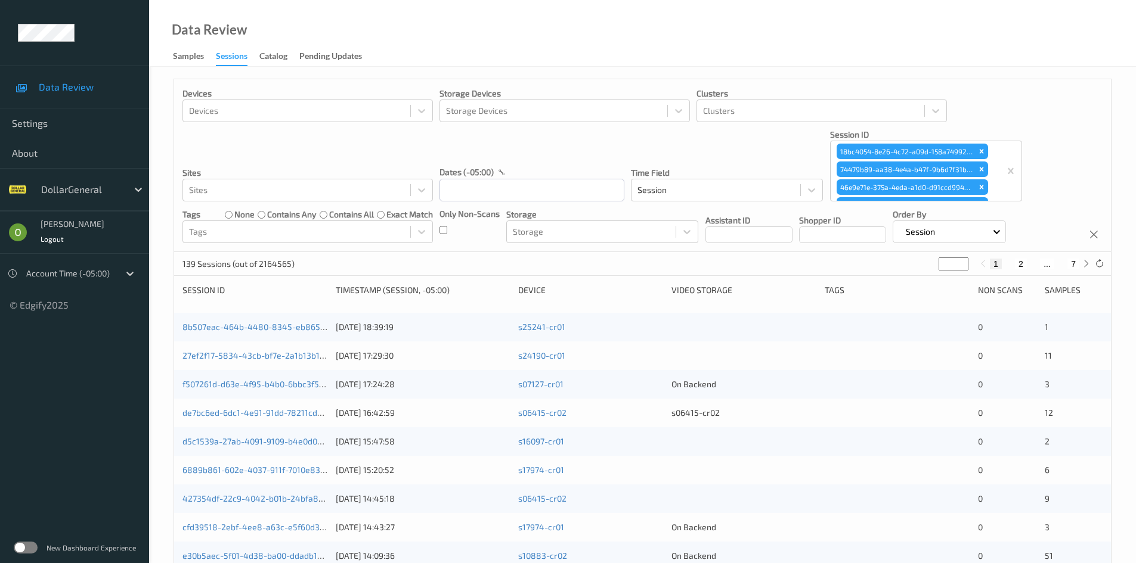
click at [920, 53] on div "Data Review Samples Sessions Catalog Pending Updates" at bounding box center [642, 33] width 987 height 67
click at [268, 327] on link "8b507eac-464b-4480-8345-eb8652d6e587" at bounding box center [267, 327] width 171 height 10
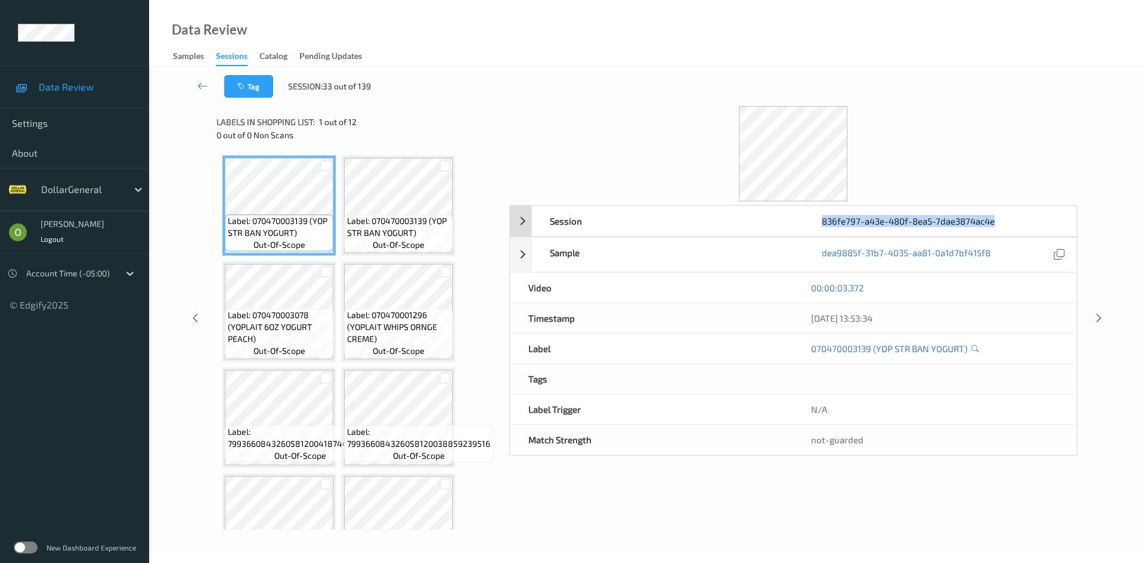
drag, startPoint x: 1001, startPoint y: 224, endPoint x: 824, endPoint y: 227, distance: 177.1
click at [823, 228] on div "836fe797-a43e-480f-8ea5-7dae3874ac4e" at bounding box center [940, 221] width 272 height 30
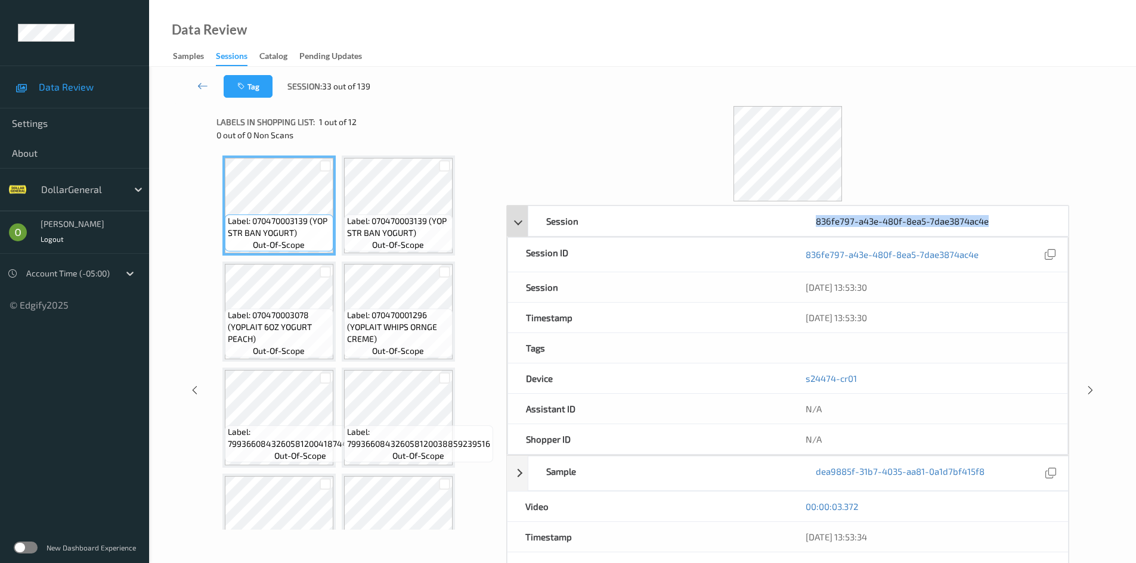
copy div "836fe797-a43e-480f-8ea5-7dae3874ac4e"
click at [852, 92] on div "Tag Session: 33 out of 139" at bounding box center [642, 86] width 938 height 39
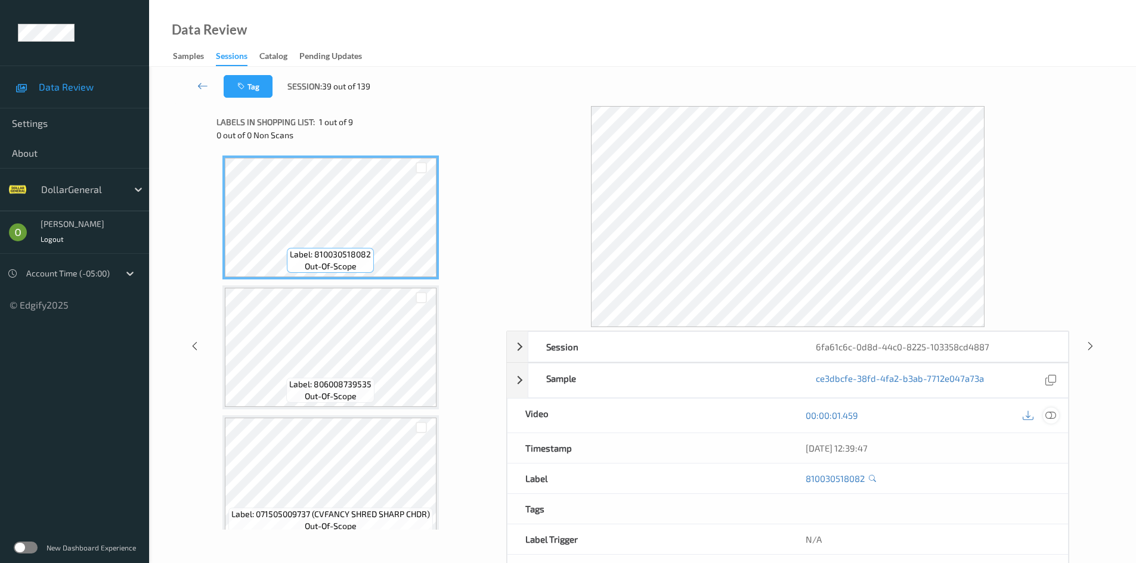
click at [1053, 413] on icon at bounding box center [1050, 415] width 11 height 11
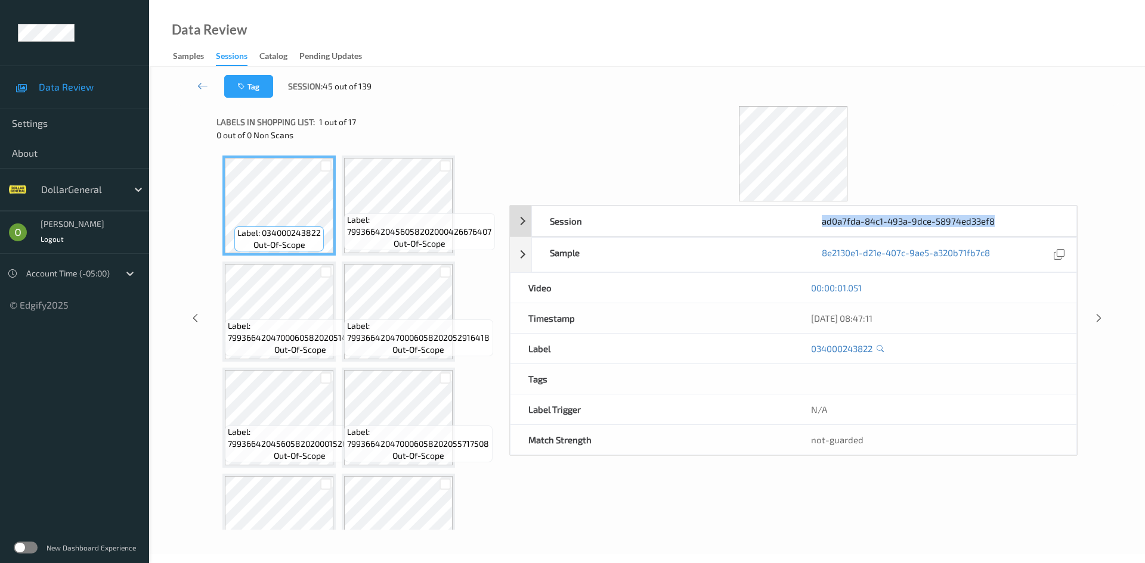
drag, startPoint x: 993, startPoint y: 222, endPoint x: 823, endPoint y: 221, distance: 170.5
click at [823, 221] on div "ad0a7fda-84c1-493a-9dce-58974ed33ef8" at bounding box center [940, 221] width 272 height 30
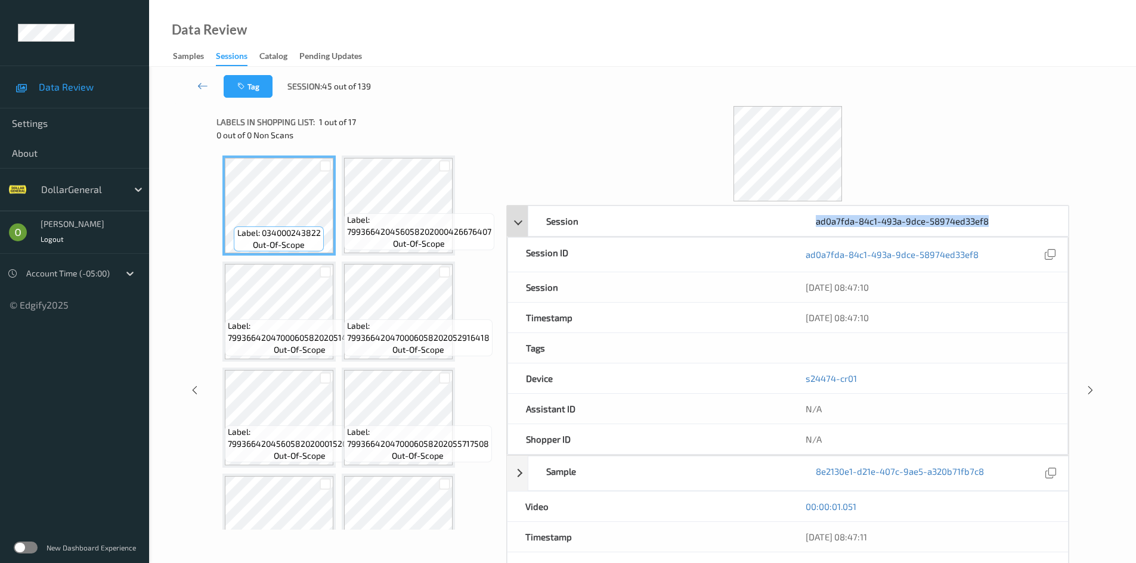
copy div "ad0a7fda-84c1-493a-9dce-58974ed33ef8"
click at [951, 139] on div at bounding box center [787, 153] width 563 height 95
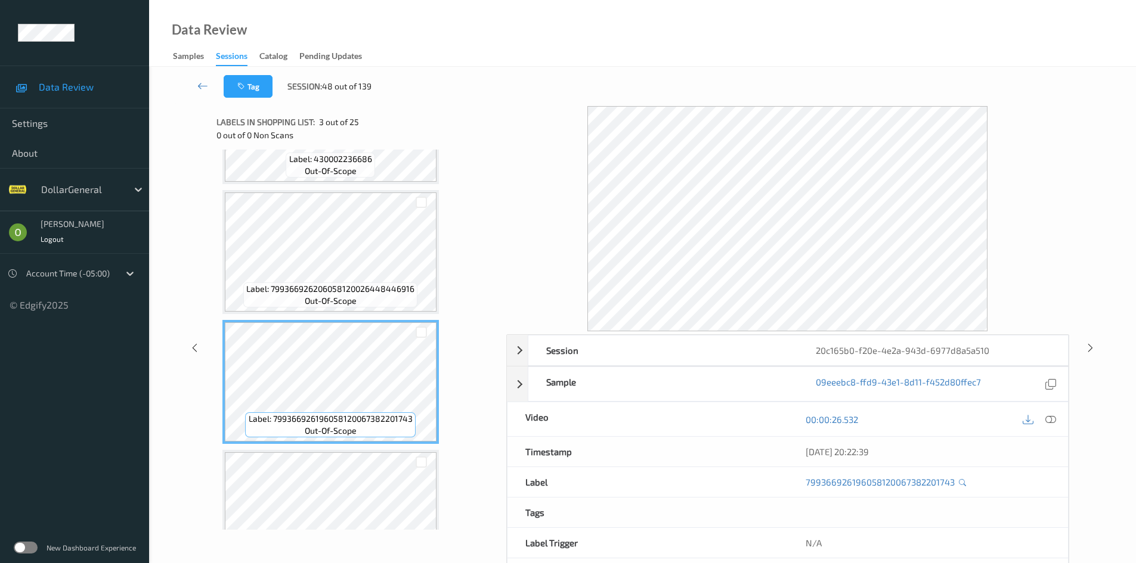
scroll to position [119, 0]
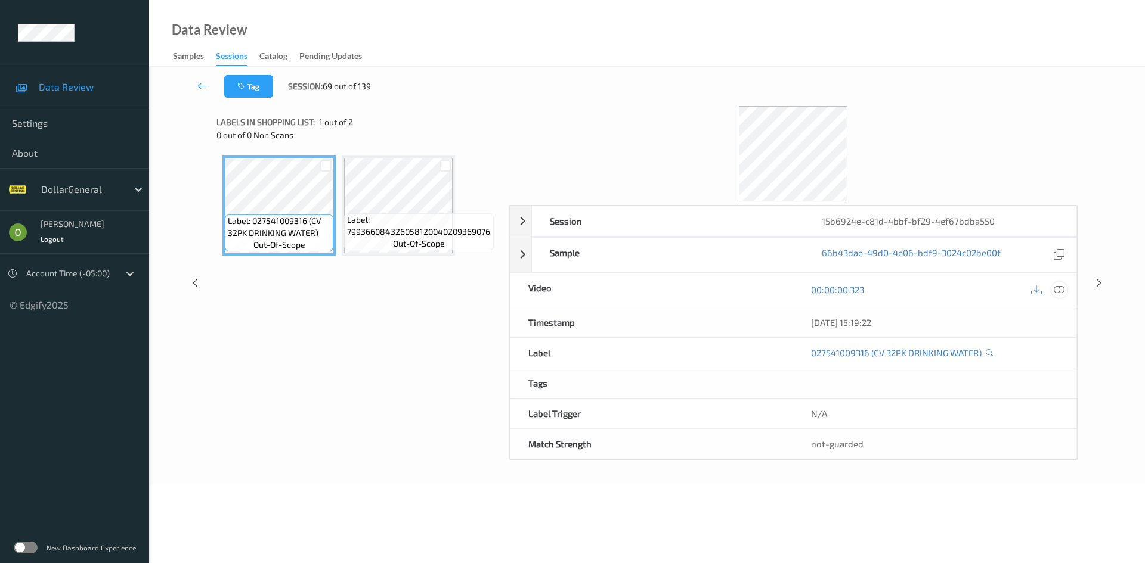
click at [1060, 292] on icon at bounding box center [1058, 289] width 11 height 11
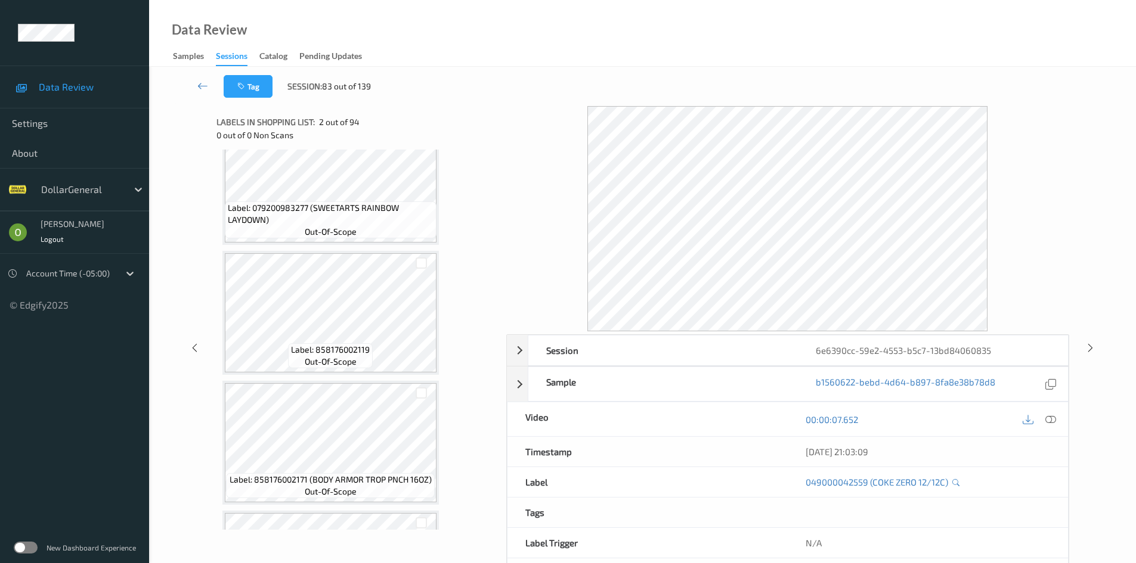
scroll to position [835, 0]
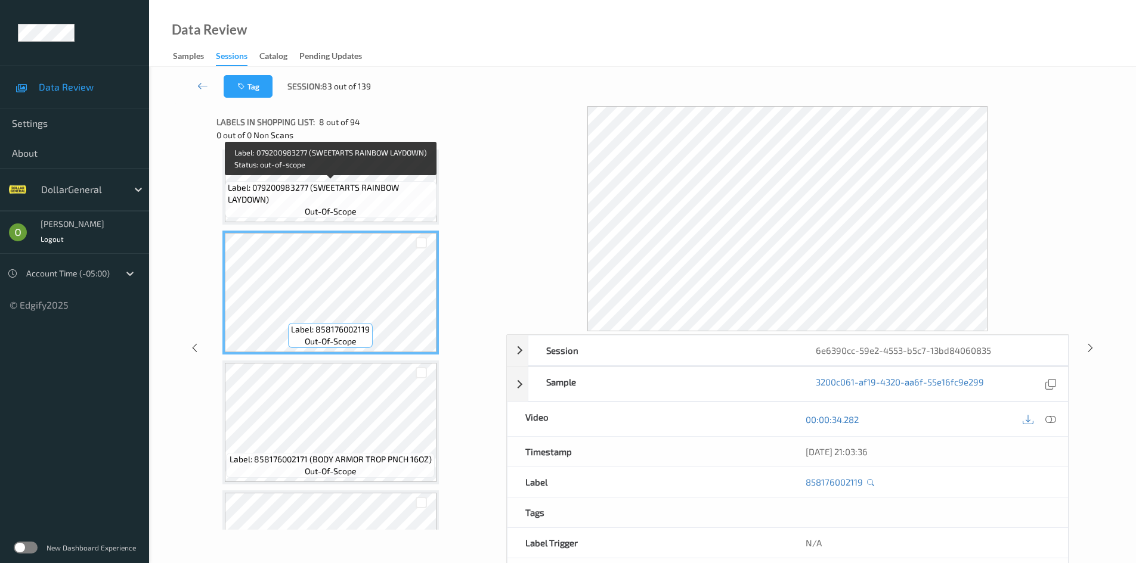
click at [398, 185] on span "Label: 079200983277 (SWEETARTS RAINBOW LAYDOWN)" at bounding box center [331, 194] width 206 height 24
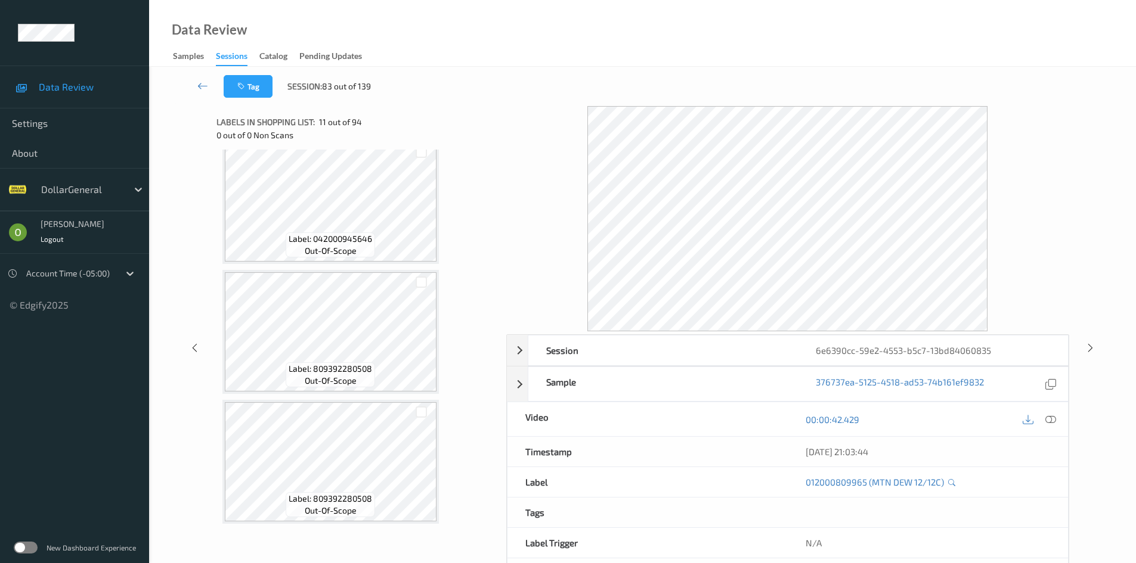
scroll to position [1967, 0]
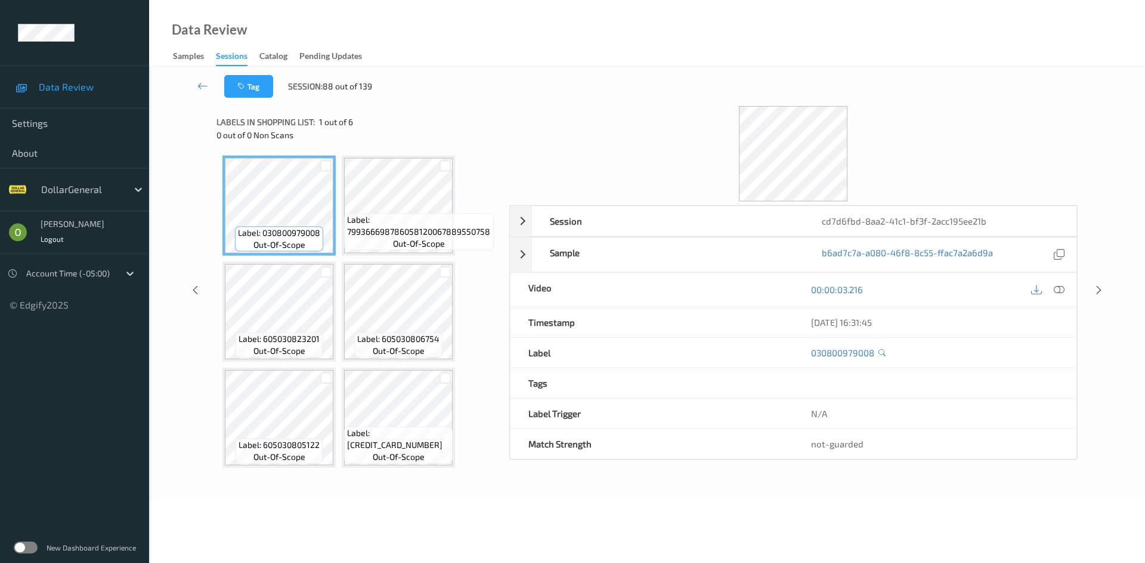
click at [1064, 292] on icon at bounding box center [1058, 289] width 11 height 11
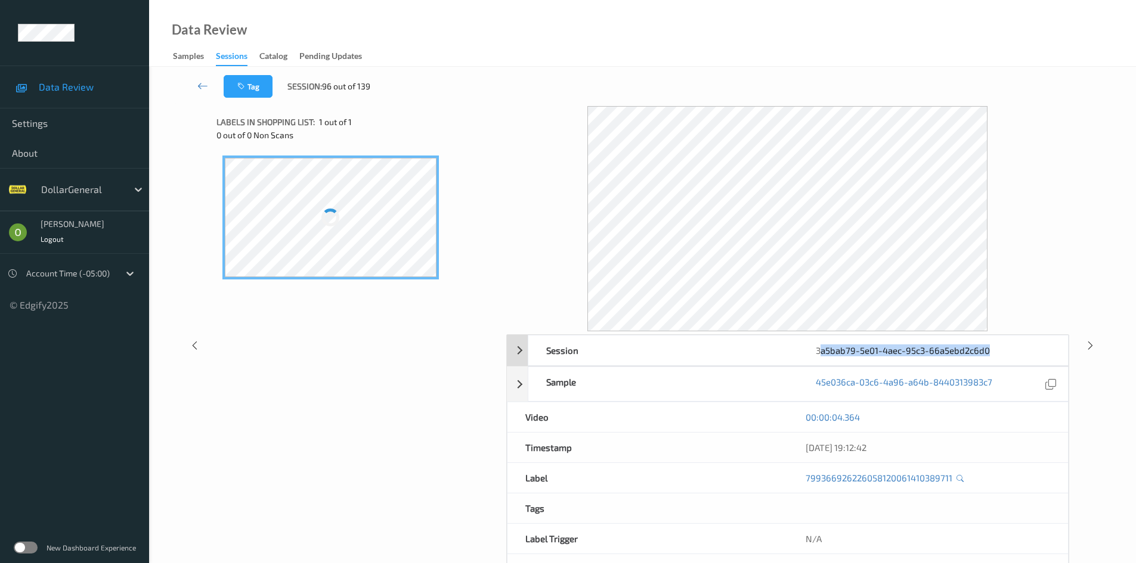
drag, startPoint x: 994, startPoint y: 349, endPoint x: 820, endPoint y: 349, distance: 174.1
click at [820, 349] on div "3a5bab79-5e01-4aec-95c3-66a5ebd2c6d0" at bounding box center [932, 351] width 269 height 30
click at [882, 356] on div "3a5bab79-5e01-4aec-95c3-66a5ebd2c6d0" at bounding box center [932, 351] width 269 height 30
drag, startPoint x: 988, startPoint y: 354, endPoint x: 817, endPoint y: 351, distance: 171.1
click at [817, 351] on div "3a5bab79-5e01-4aec-95c3-66a5ebd2c6d0" at bounding box center [932, 351] width 269 height 30
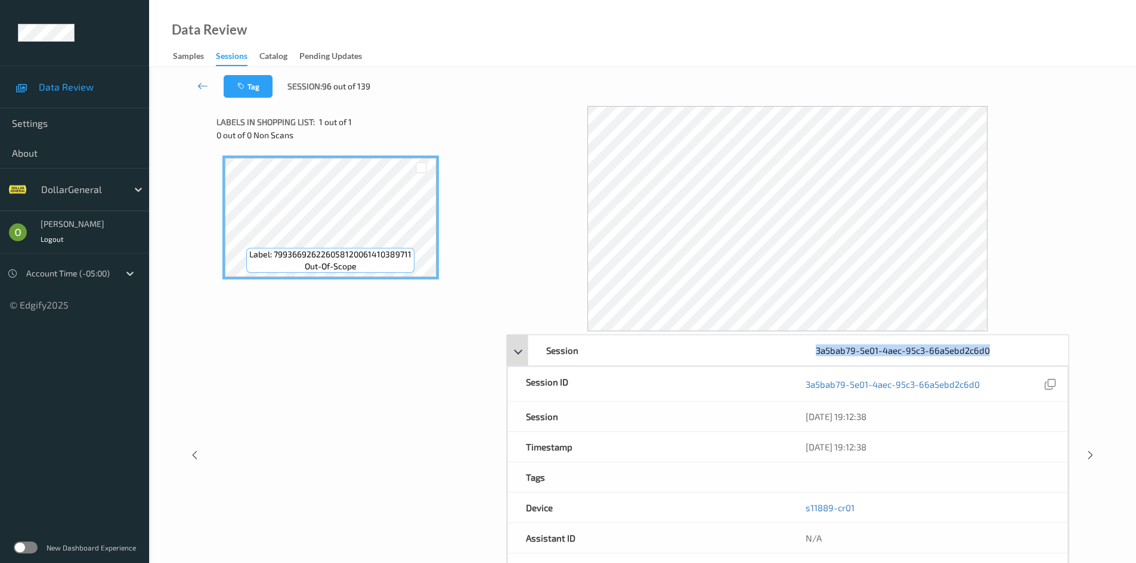
copy div "3a5bab79-5e01-4aec-95c3-66a5ebd2c6d0"
click at [540, 174] on div at bounding box center [787, 218] width 563 height 225
click at [571, 224] on div at bounding box center [787, 218] width 563 height 225
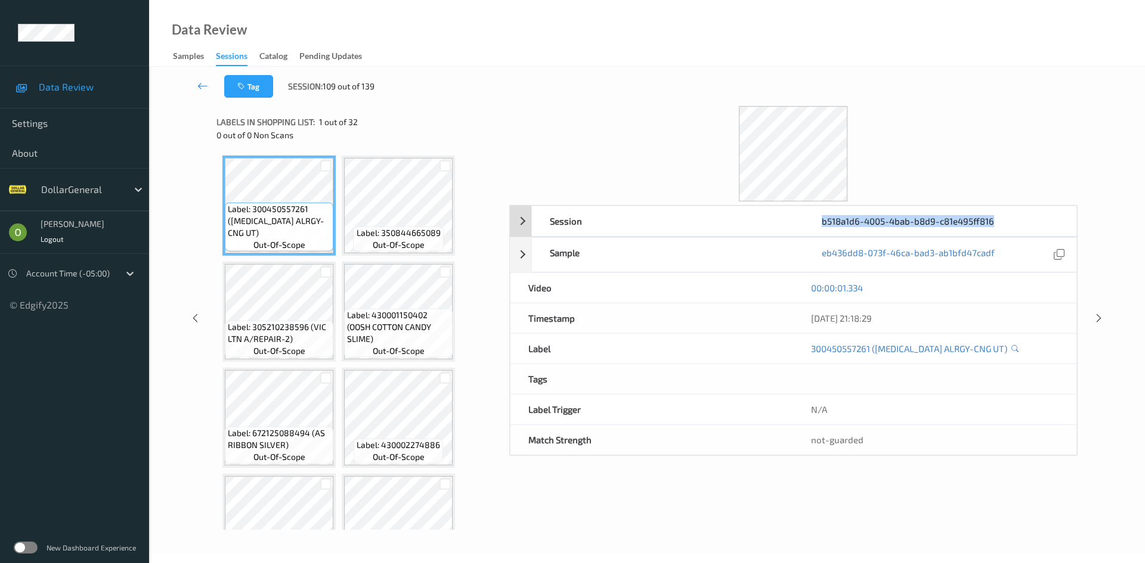
drag, startPoint x: 994, startPoint y: 222, endPoint x: 822, endPoint y: 219, distance: 172.3
click at [822, 219] on div "b518a1d6-4005-4bab-b8d9-c81e495ff816" at bounding box center [940, 221] width 272 height 30
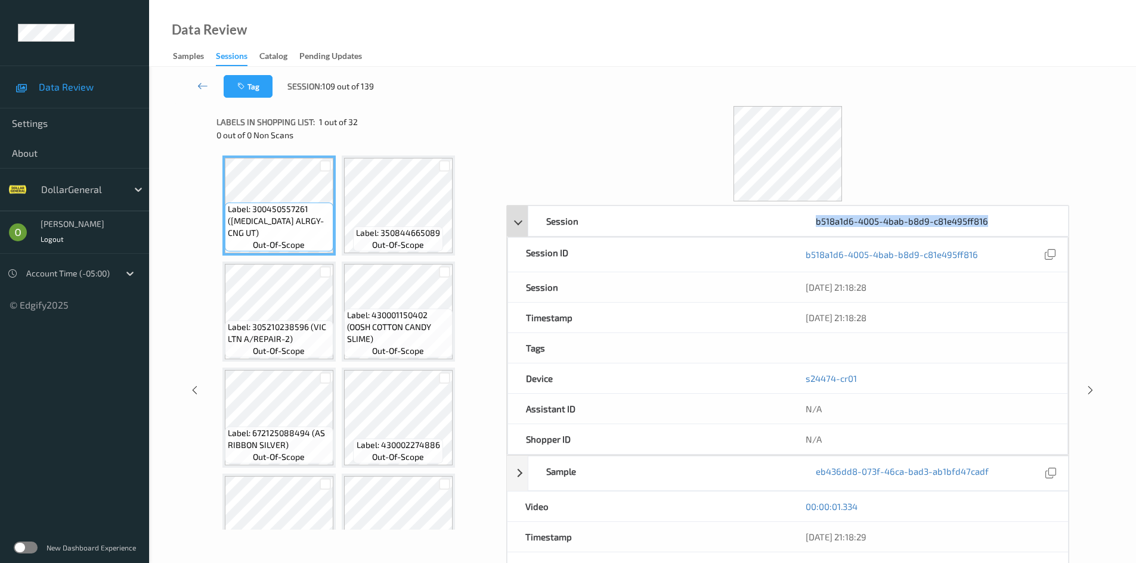
copy div "b518a1d6-4005-4bab-b8d9-c81e495ff816"
click at [546, 116] on div at bounding box center [787, 153] width 563 height 95
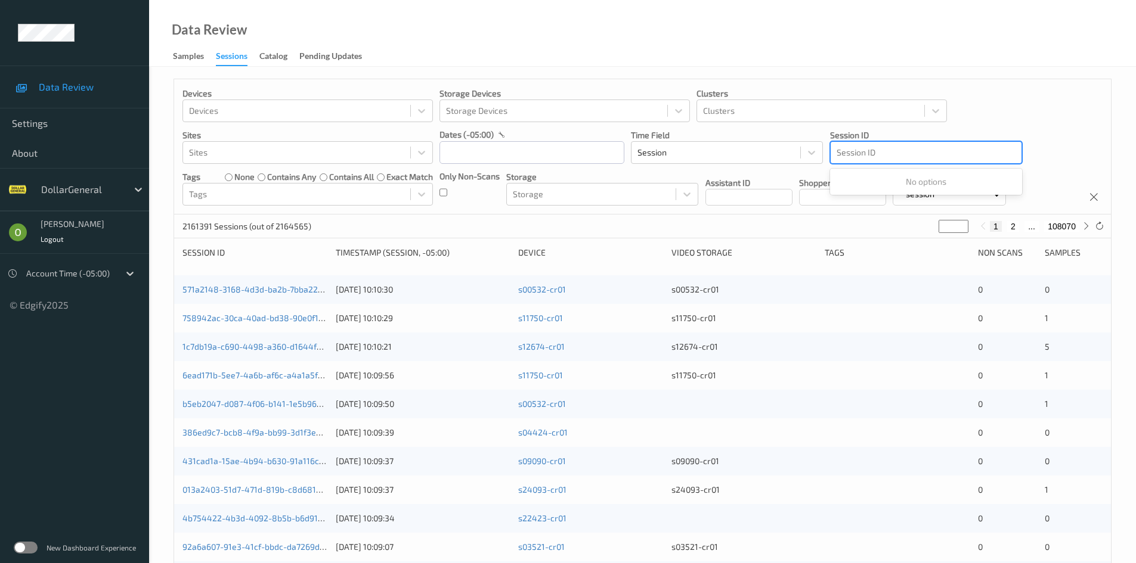
click at [892, 148] on div at bounding box center [925, 152] width 179 height 14
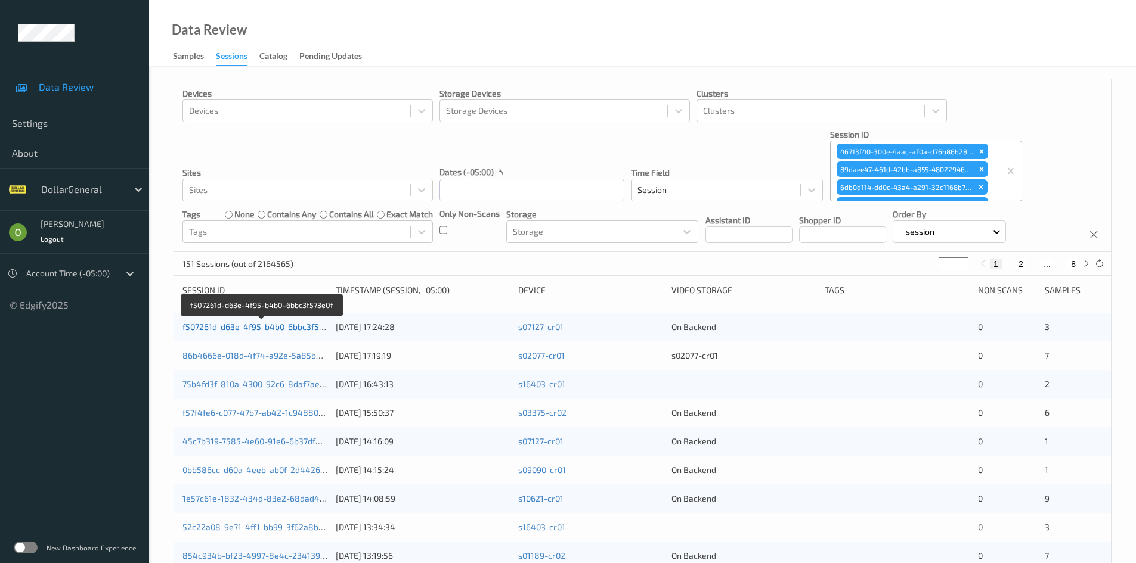
click at [302, 330] on link "f507261d-d63e-4f95-b4b0-6bbc3f573e0f" at bounding box center [261, 327] width 158 height 10
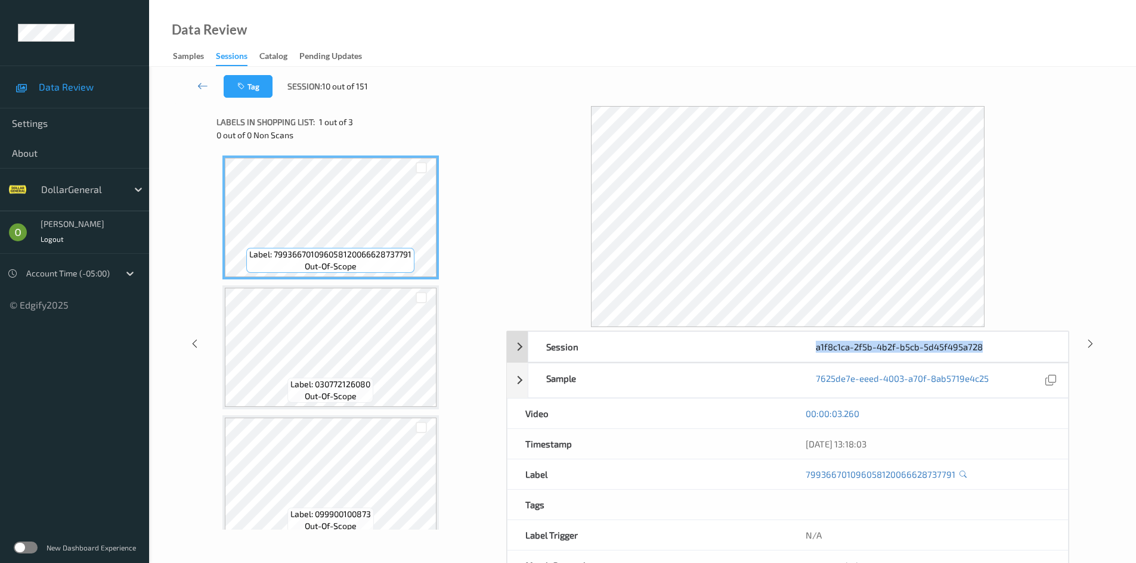
drag, startPoint x: 987, startPoint y: 346, endPoint x: 816, endPoint y: 345, distance: 171.1
click at [816, 345] on div "a1f8c1ca-2f5b-4b2f-b5cb-5d45f495a728" at bounding box center [932, 347] width 269 height 30
copy div "a1f8c1ca-2f5b-4b2f-b5cb-5d45f495a728"
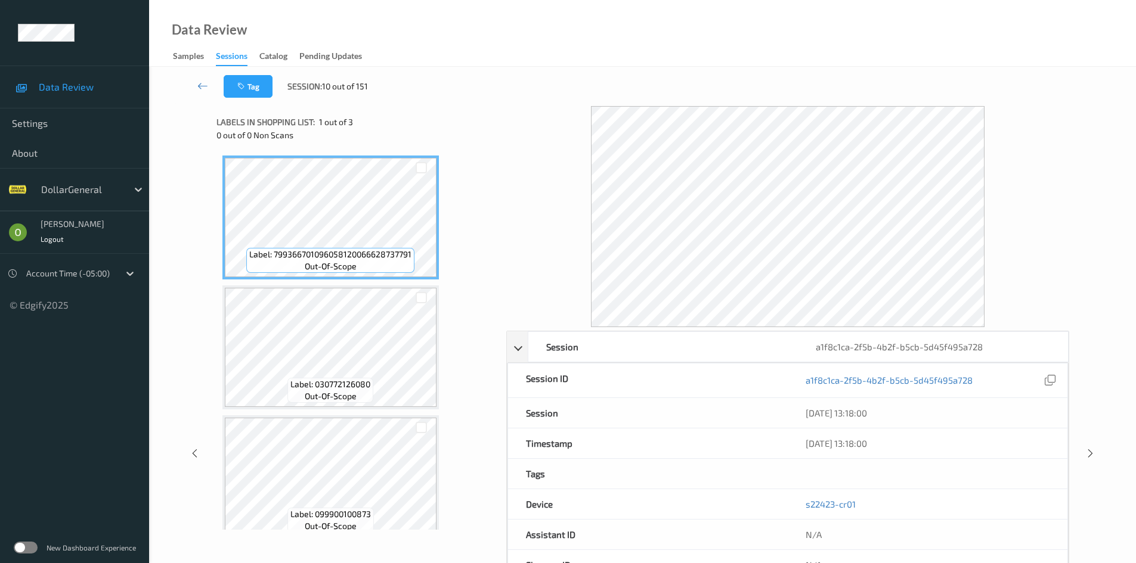
click at [776, 69] on div "Tag Session: 10 out of 151" at bounding box center [642, 86] width 938 height 39
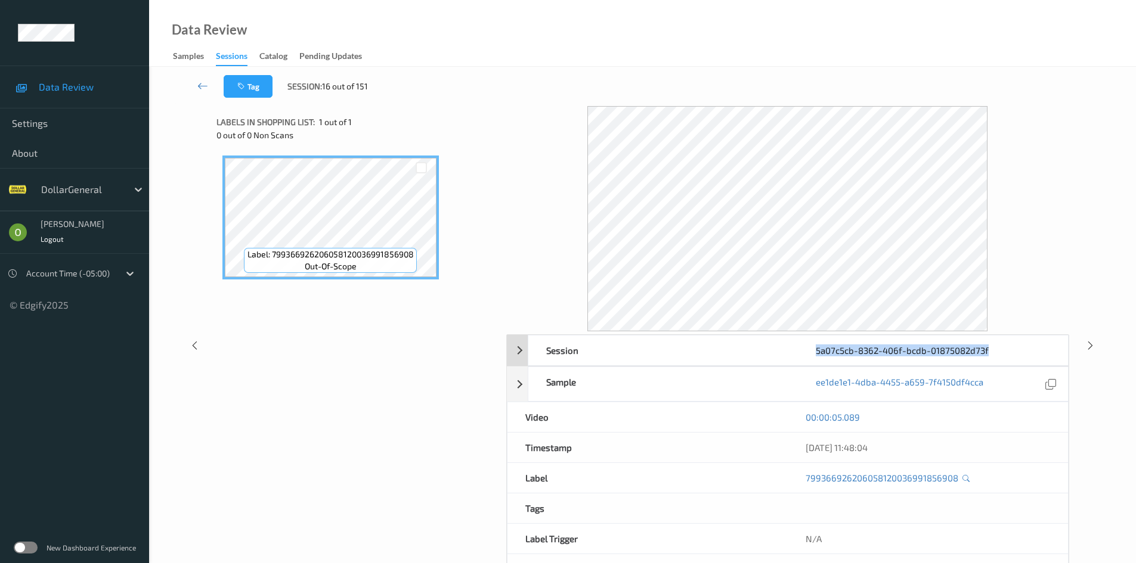
drag, startPoint x: 995, startPoint y: 355, endPoint x: 817, endPoint y: 350, distance: 177.7
click at [817, 350] on div "5a07c5cb-8362-406f-bcdb-01875082d73f" at bounding box center [932, 351] width 269 height 30
copy div "5a07c5cb-8362-406f-bcdb-01875082d73f"
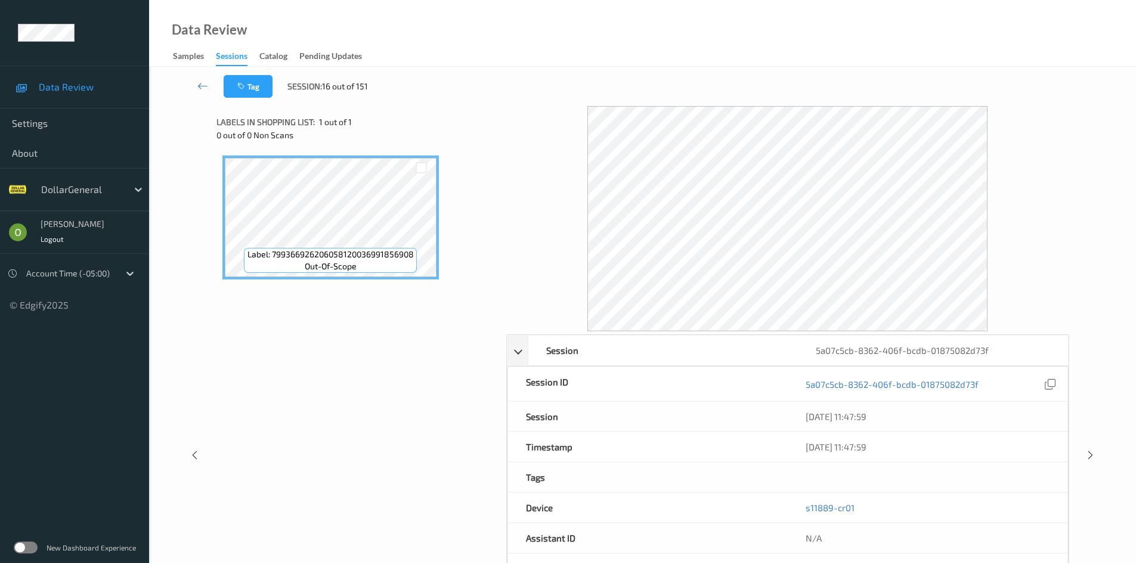
click at [822, 66] on div "Data Review Samples Sessions Catalog Pending Updates" at bounding box center [642, 33] width 987 height 67
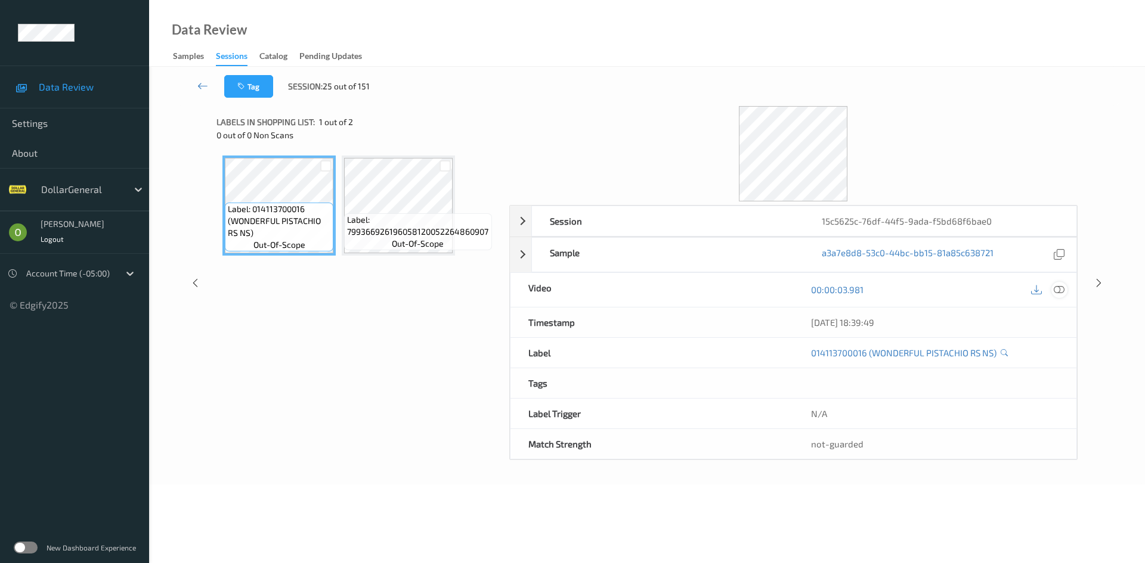
click at [1061, 287] on icon at bounding box center [1058, 289] width 11 height 11
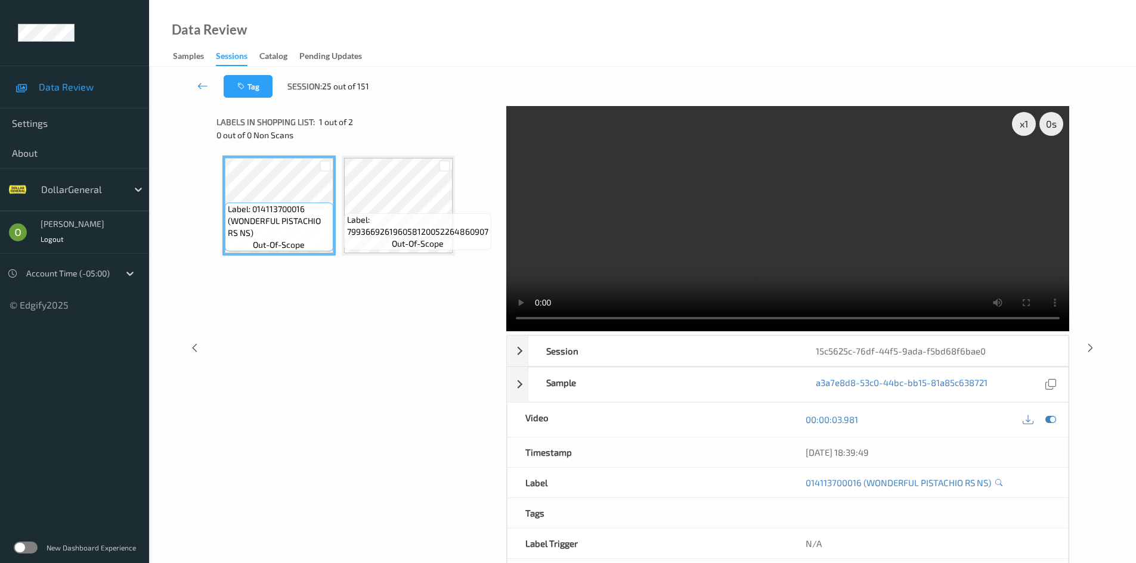
click at [848, 88] on div "Tag Session: 25 out of 151" at bounding box center [642, 86] width 938 height 39
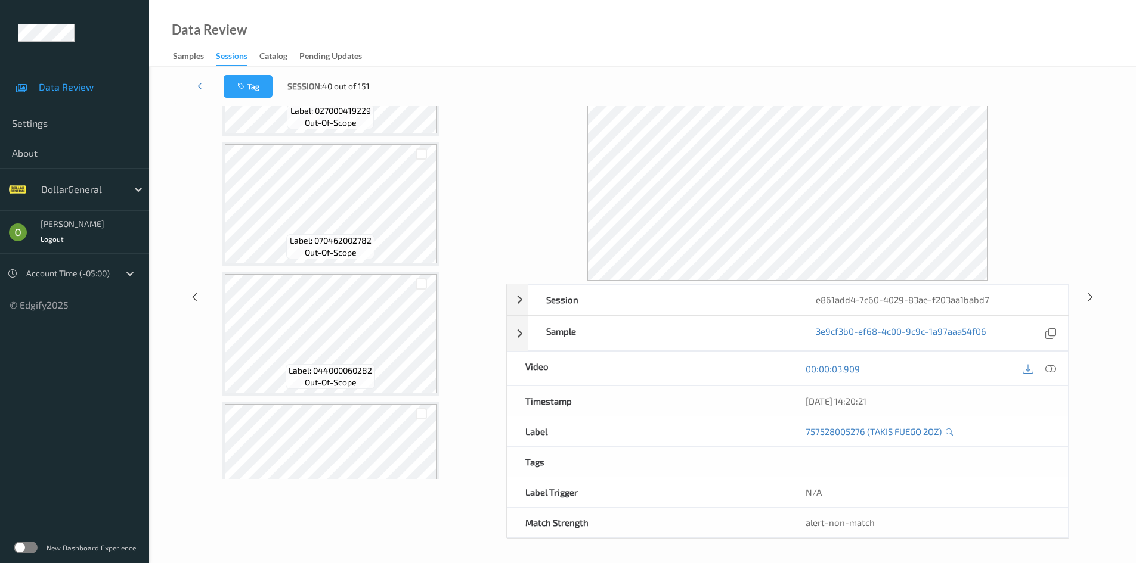
scroll to position [1550, 0]
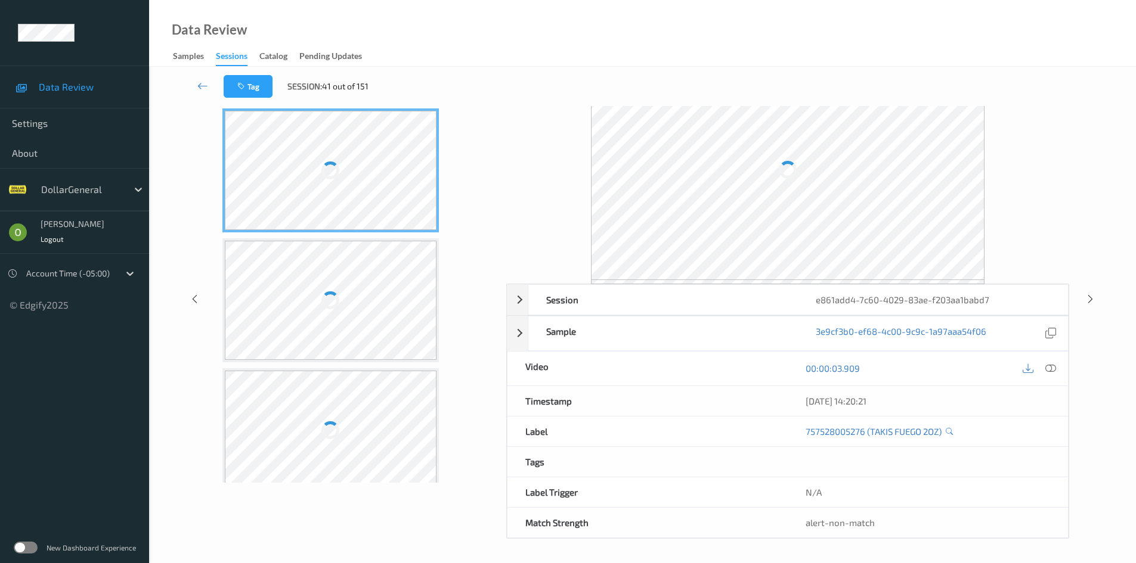
scroll to position [47, 0]
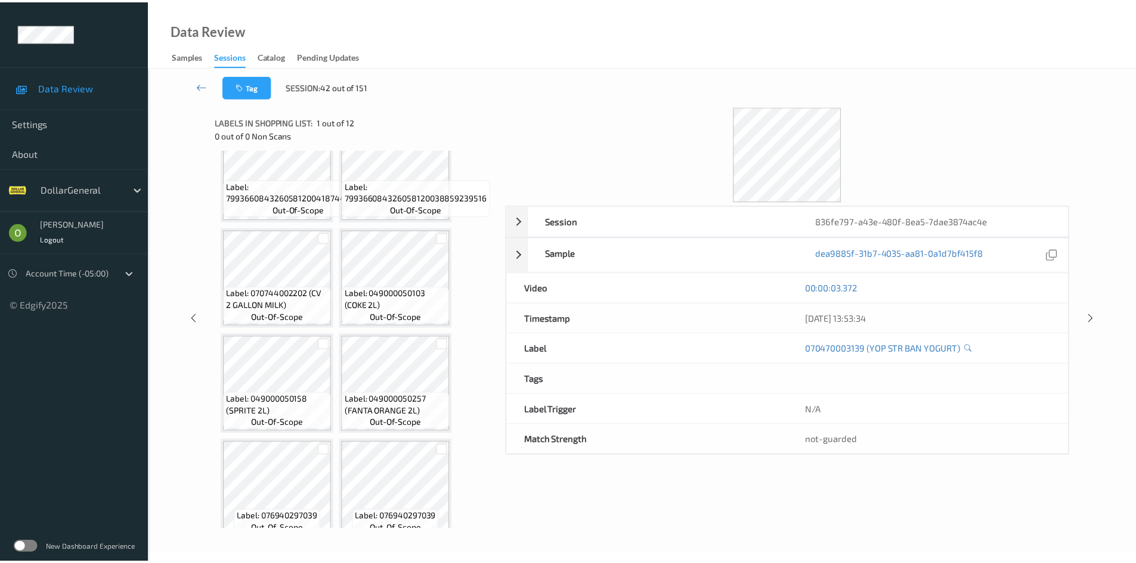
scroll to position [262, 0]
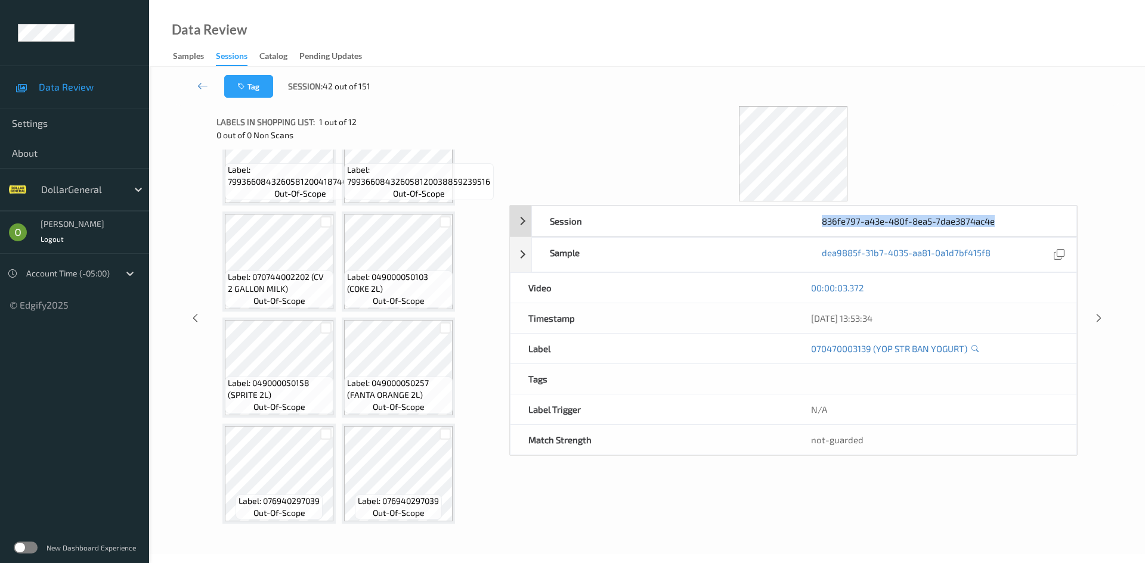
drag, startPoint x: 996, startPoint y: 218, endPoint x: 806, endPoint y: 234, distance: 190.9
click at [806, 234] on div "836fe797-a43e-480f-8ea5-7dae3874ac4e" at bounding box center [940, 221] width 272 height 30
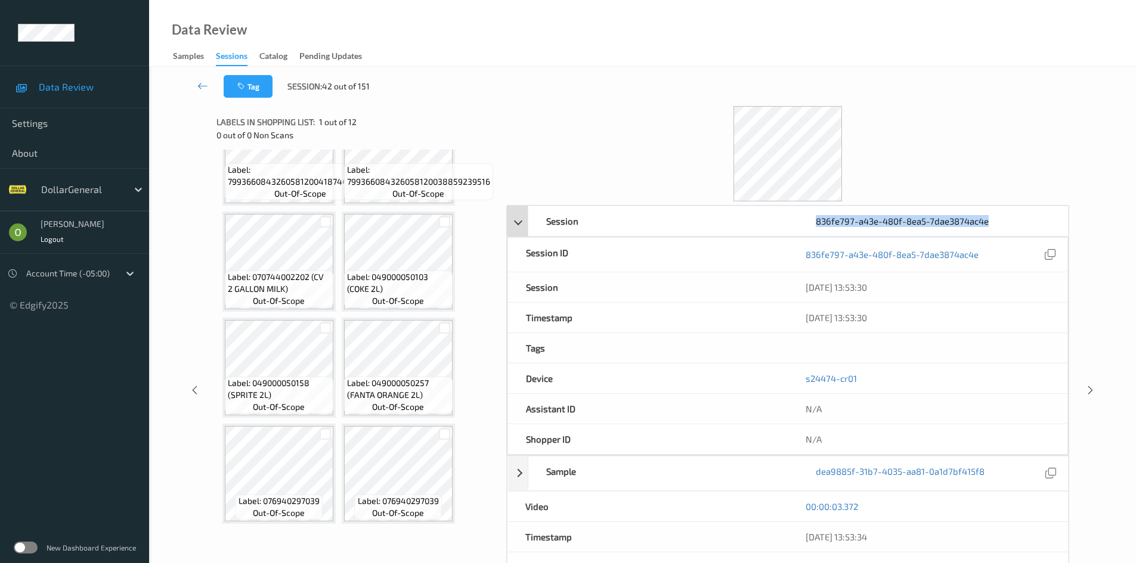
copy div "836fe797-a43e-480f-8ea5-7dae3874ac4e"
click at [861, 119] on div at bounding box center [787, 153] width 563 height 95
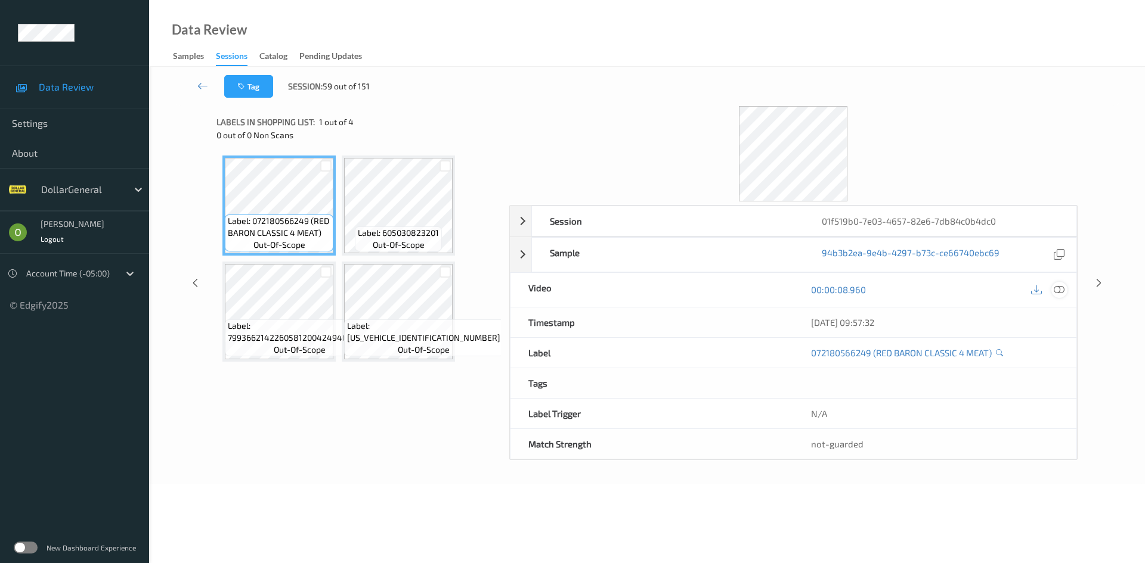
click at [1058, 284] on icon at bounding box center [1058, 289] width 11 height 11
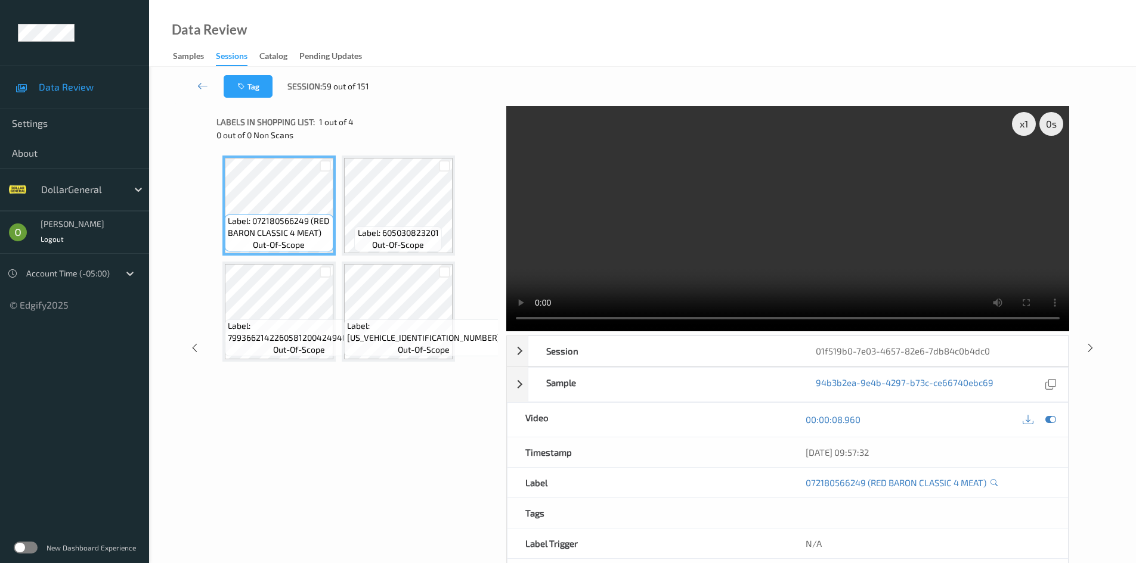
click at [703, 185] on video at bounding box center [787, 218] width 563 height 225
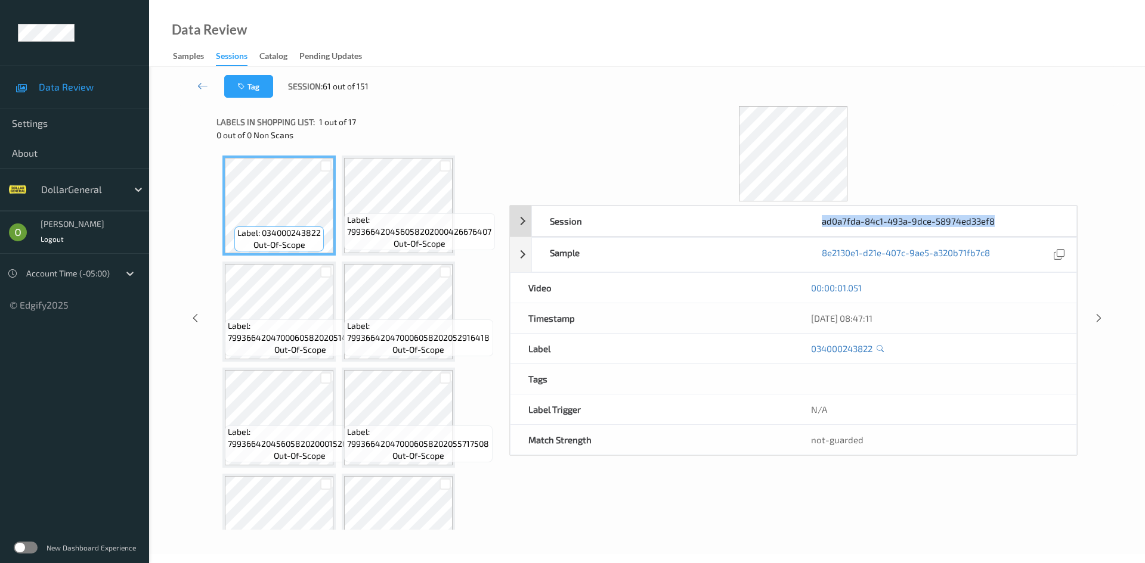
drag, startPoint x: 993, startPoint y: 218, endPoint x: 823, endPoint y: 221, distance: 170.5
click at [823, 221] on div "ad0a7fda-84c1-493a-9dce-58974ed33ef8" at bounding box center [940, 221] width 272 height 30
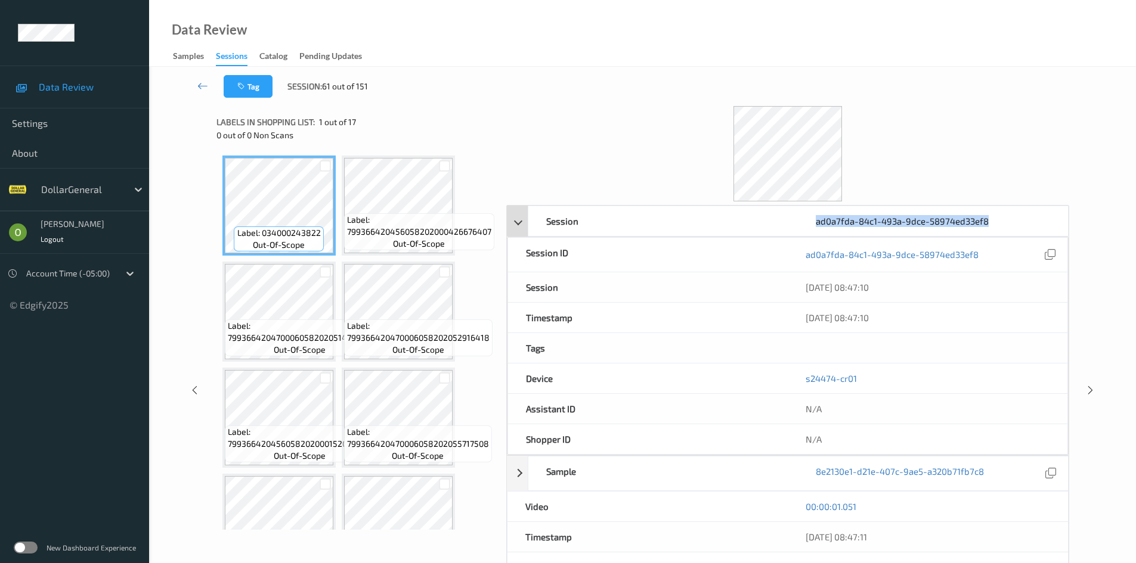
copy div "ad0a7fda-84c1-493a-9dce-58974ed33ef8"
click at [913, 143] on div at bounding box center [787, 153] width 563 height 95
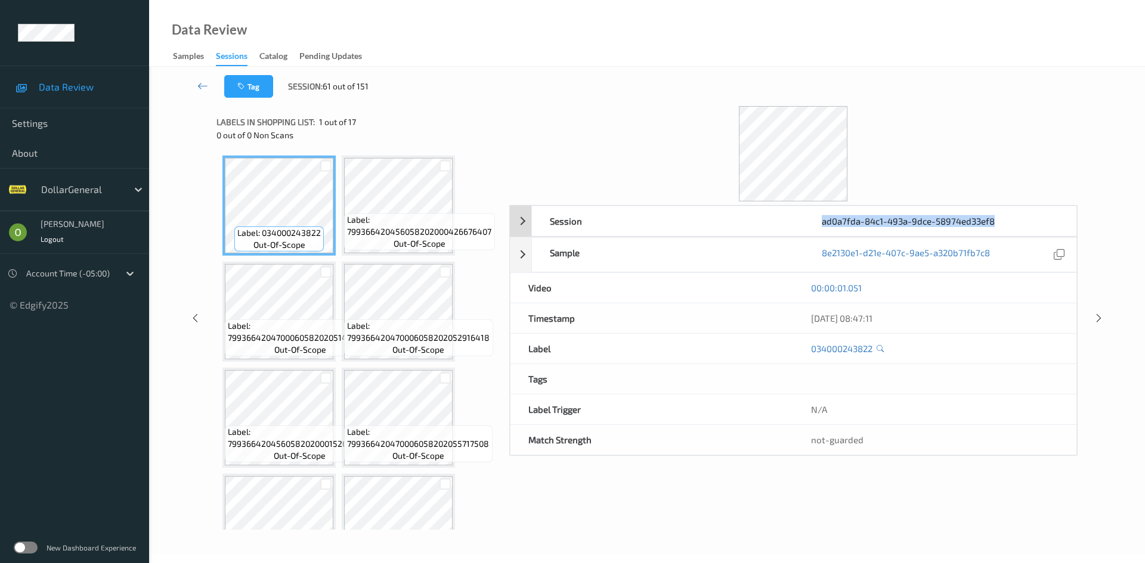
drag, startPoint x: 996, startPoint y: 224, endPoint x: 822, endPoint y: 222, distance: 173.5
click at [822, 222] on div "ad0a7fda-84c1-493a-9dce-58974ed33ef8" at bounding box center [940, 221] width 272 height 30
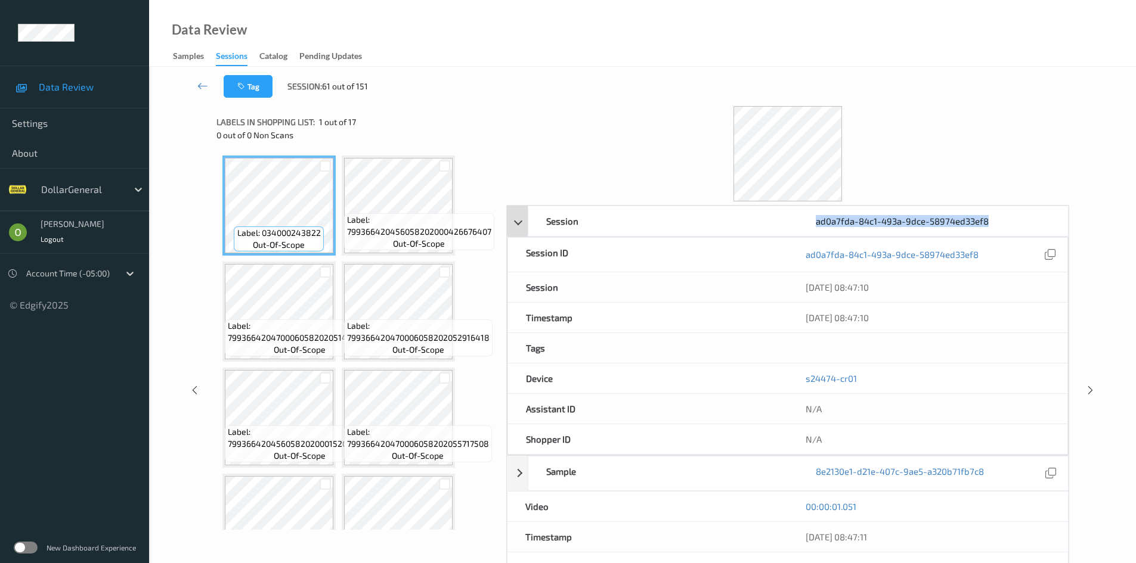
copy div "ad0a7fda-84c1-493a-9dce-58974ed33ef8"
click at [611, 120] on div at bounding box center [787, 153] width 563 height 95
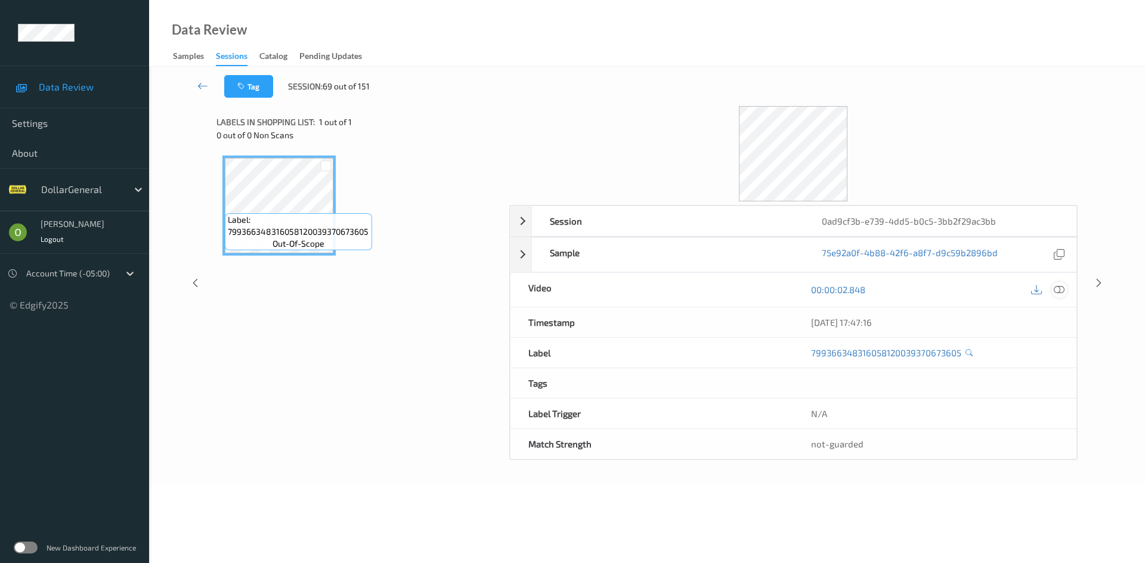
click at [1056, 286] on icon at bounding box center [1058, 289] width 11 height 11
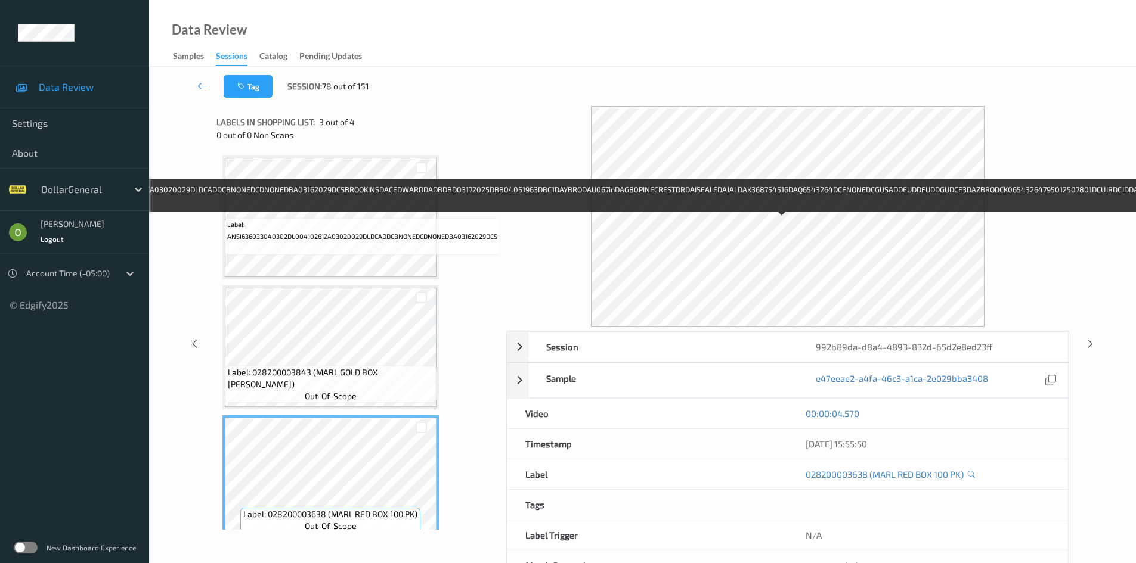
click at [377, 247] on div "Label: ANSI636033040302DL00410261ZA03020029DLDCADDCBNONEDCDNONEDBA03162029DCSBR…" at bounding box center [779, 236] width 1108 height 37
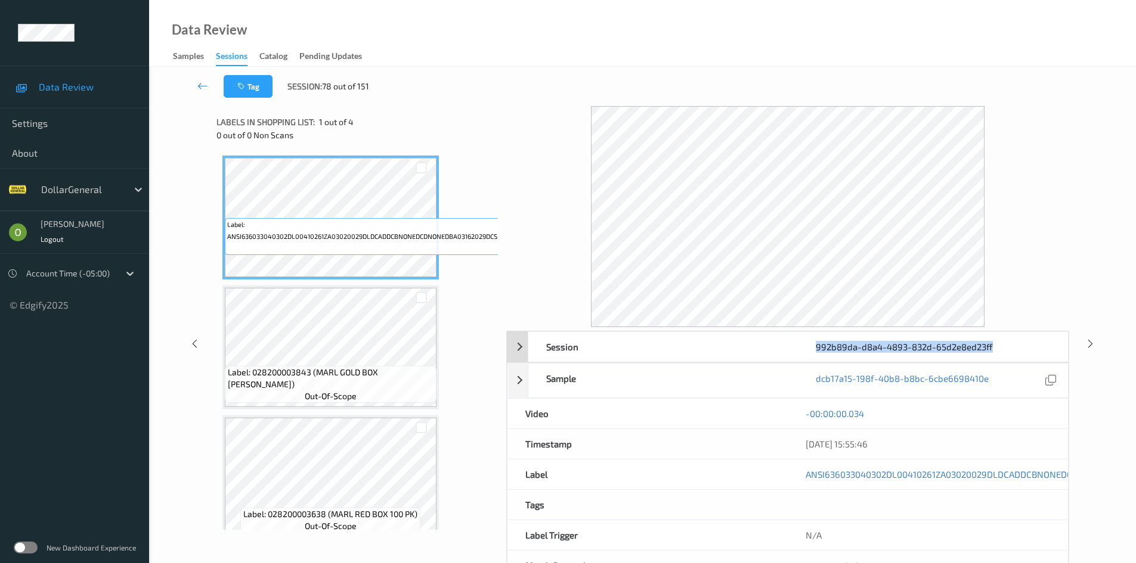
drag, startPoint x: 994, startPoint y: 348, endPoint x: 817, endPoint y: 346, distance: 177.1
click at [817, 346] on div "992b89da-d8a4-4893-832d-65d2e8ed23ff" at bounding box center [932, 347] width 269 height 30
copy div "992b89da-d8a4-4893-832d-65d2e8ed23ff"
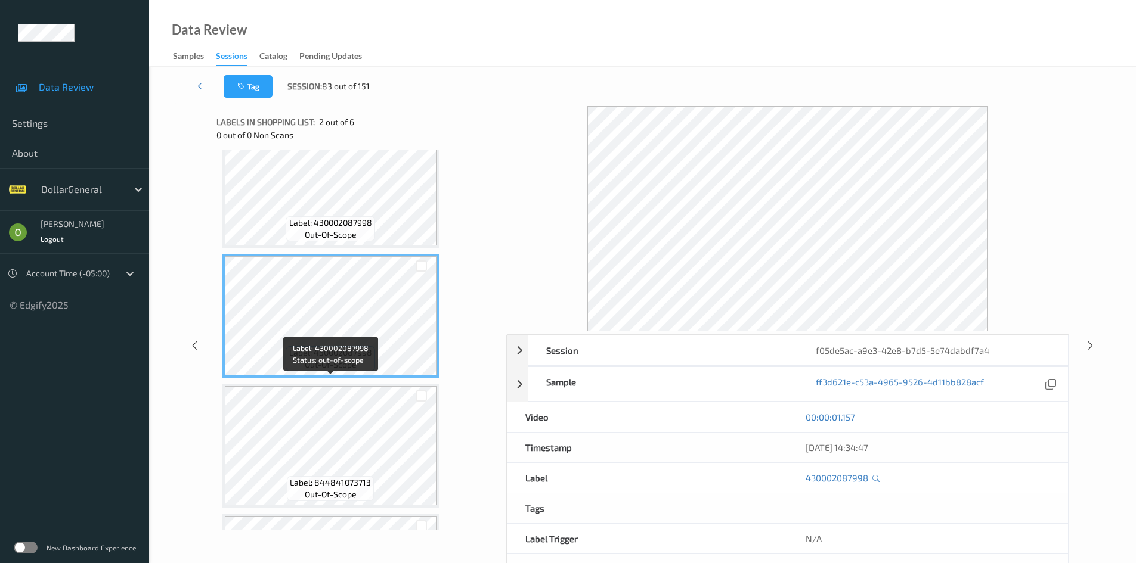
scroll to position [119, 0]
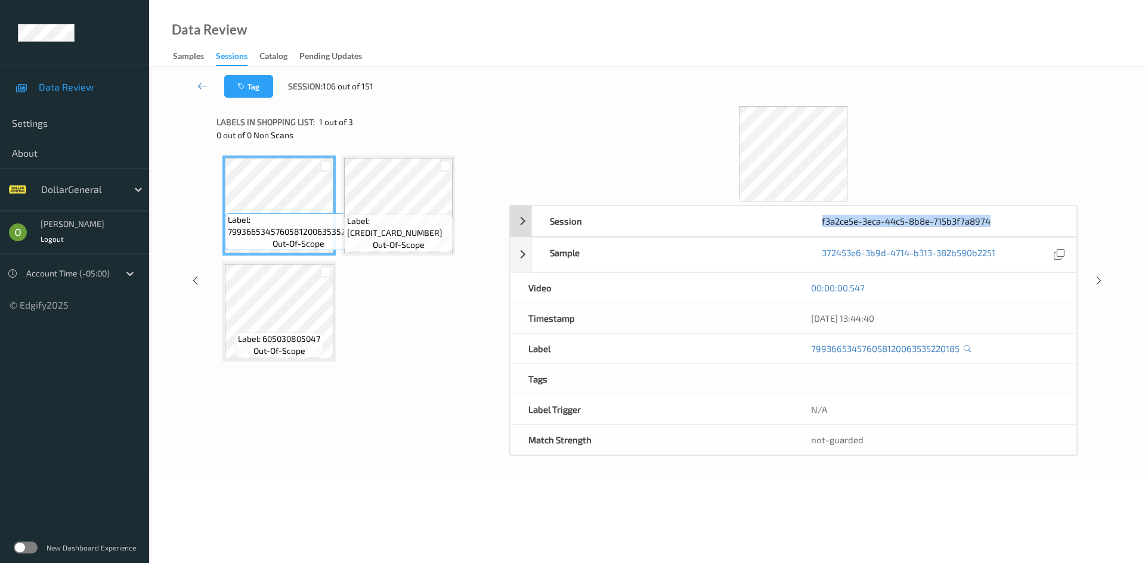
drag, startPoint x: 994, startPoint y: 221, endPoint x: 822, endPoint y: 221, distance: 172.3
click at [822, 221] on div "f3a2ce5e-3eca-44c5-8b8e-715b3f7a8974" at bounding box center [940, 221] width 272 height 30
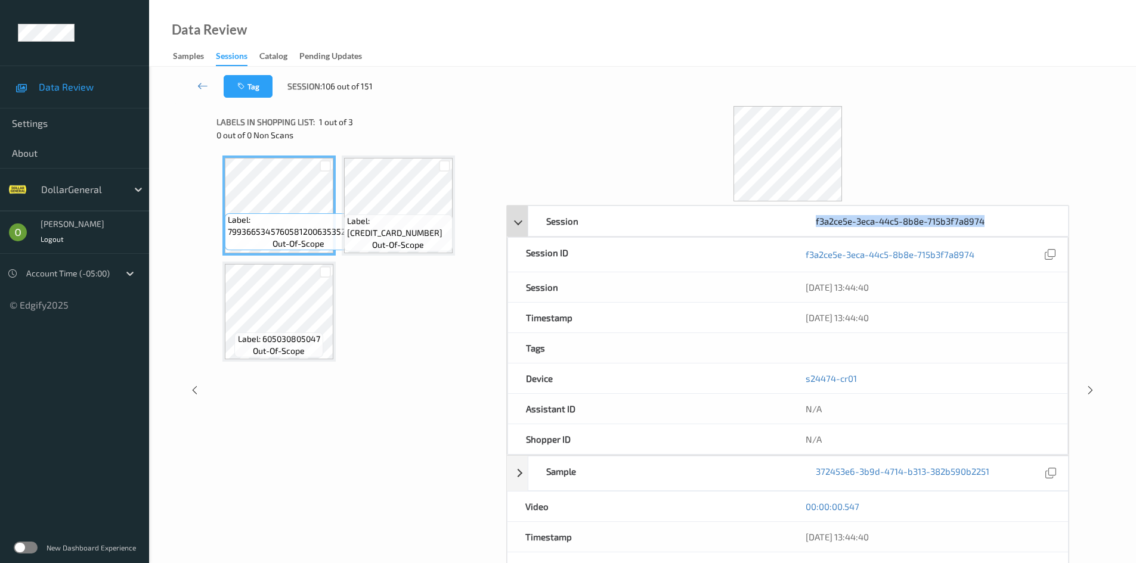
copy div "f3a2ce5e-3eca-44c5-8b8e-715b3f7a8974"
click at [911, 119] on div at bounding box center [787, 153] width 563 height 95
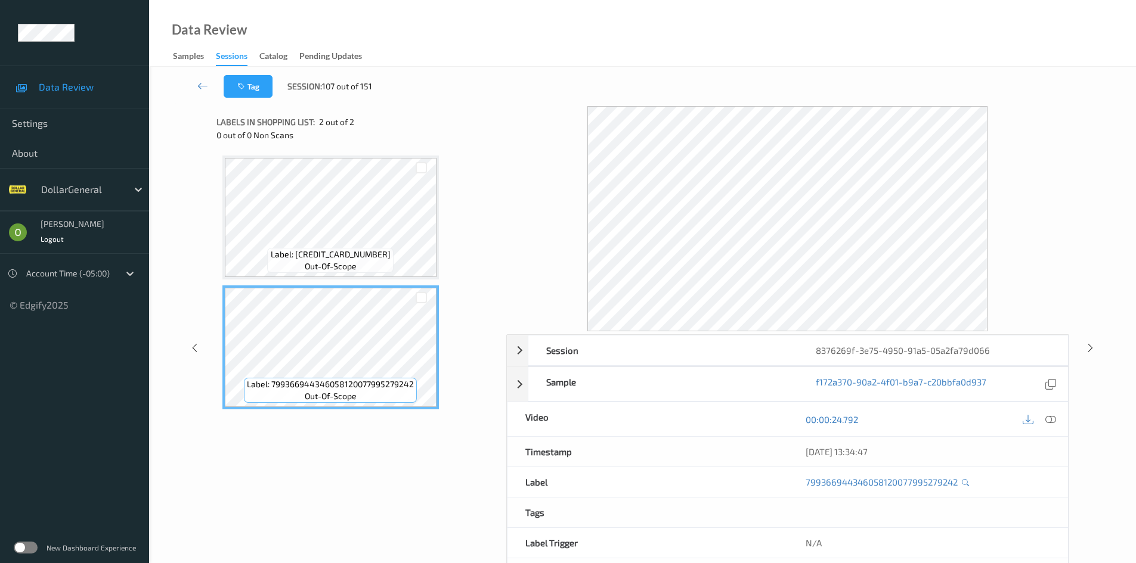
click at [1018, 207] on div at bounding box center [787, 218] width 563 height 225
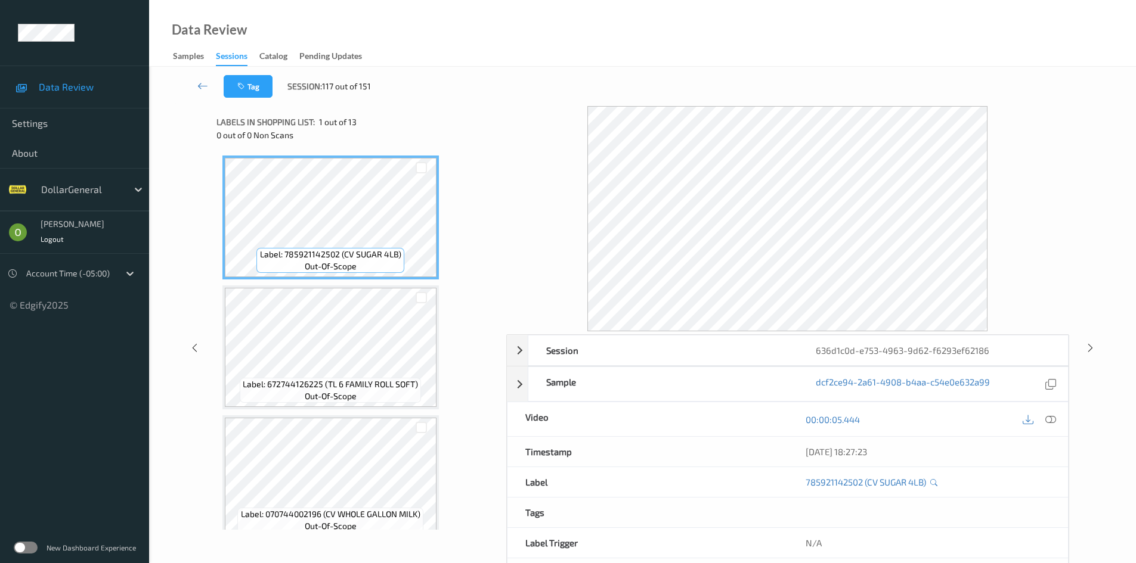
click at [1053, 424] on icon at bounding box center [1050, 419] width 11 height 11
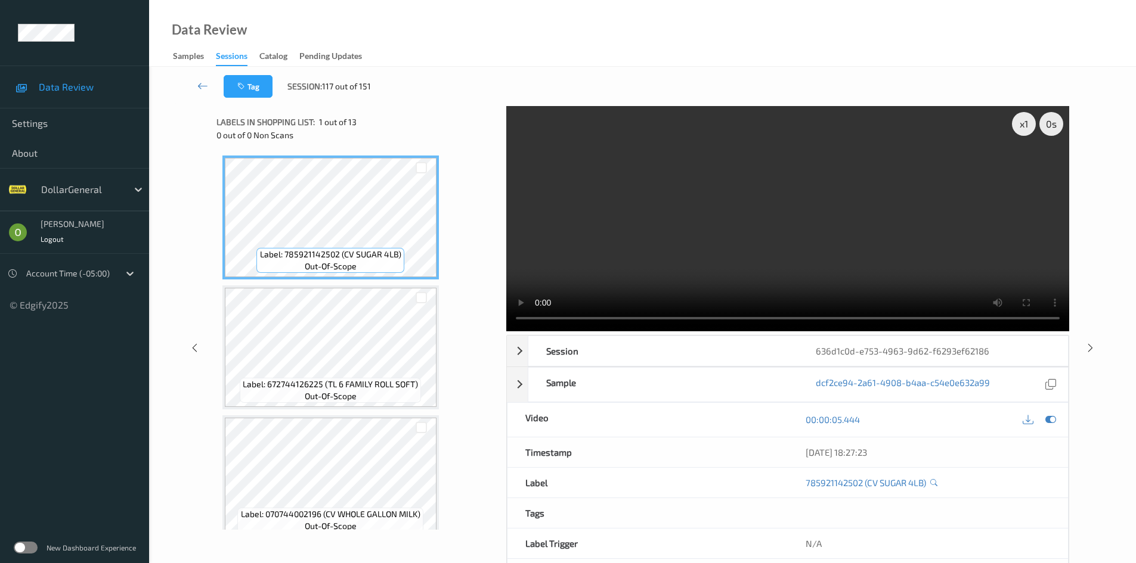
click at [820, 209] on video at bounding box center [787, 218] width 563 height 225
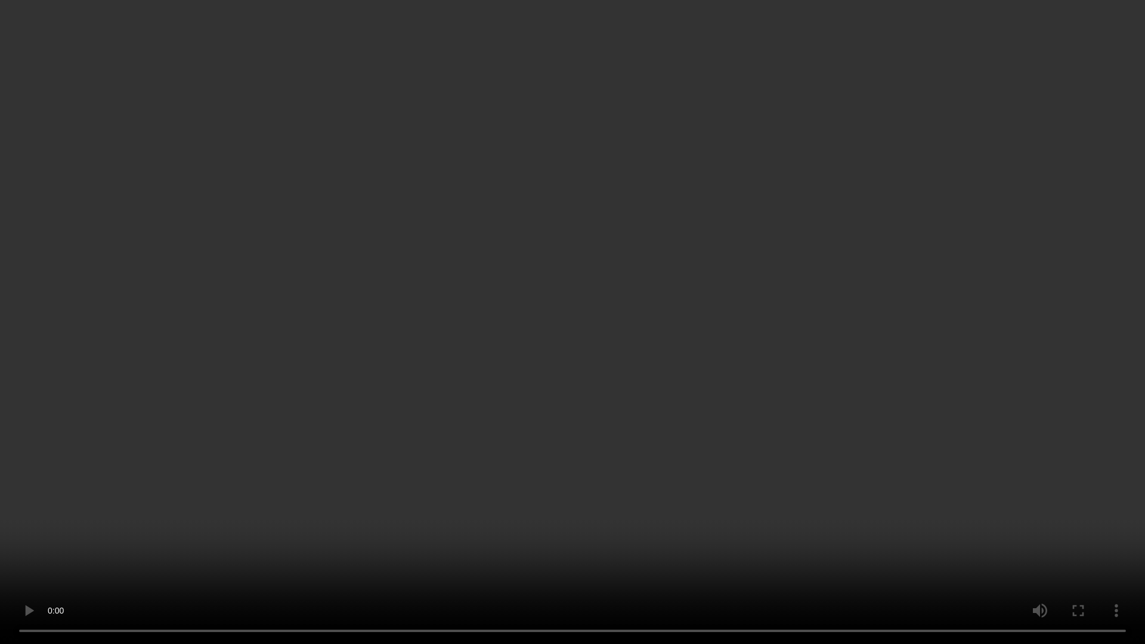
click at [820, 261] on video at bounding box center [572, 322] width 1145 height 644
click at [850, 222] on video at bounding box center [572, 322] width 1145 height 644
click at [854, 208] on video at bounding box center [572, 322] width 1145 height 644
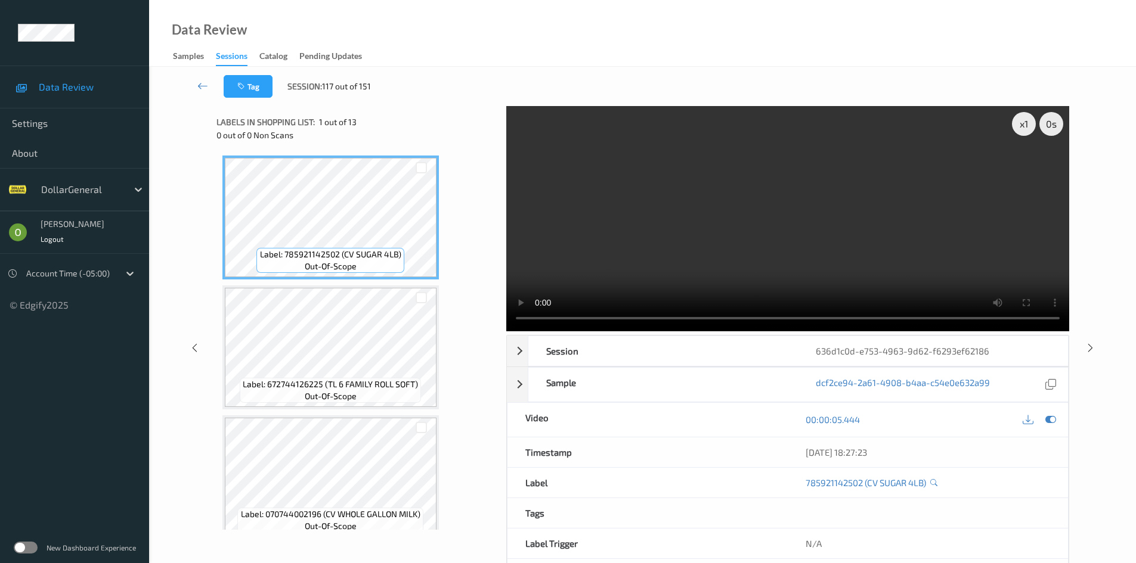
click at [852, 157] on video at bounding box center [787, 218] width 563 height 225
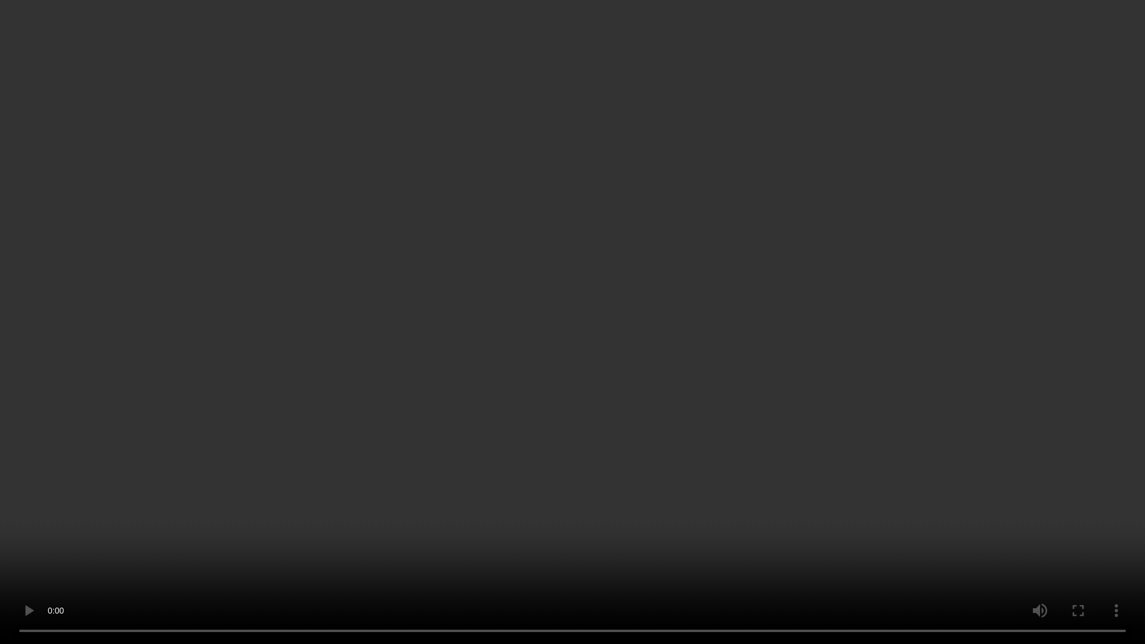
click at [535, 431] on video at bounding box center [572, 322] width 1145 height 644
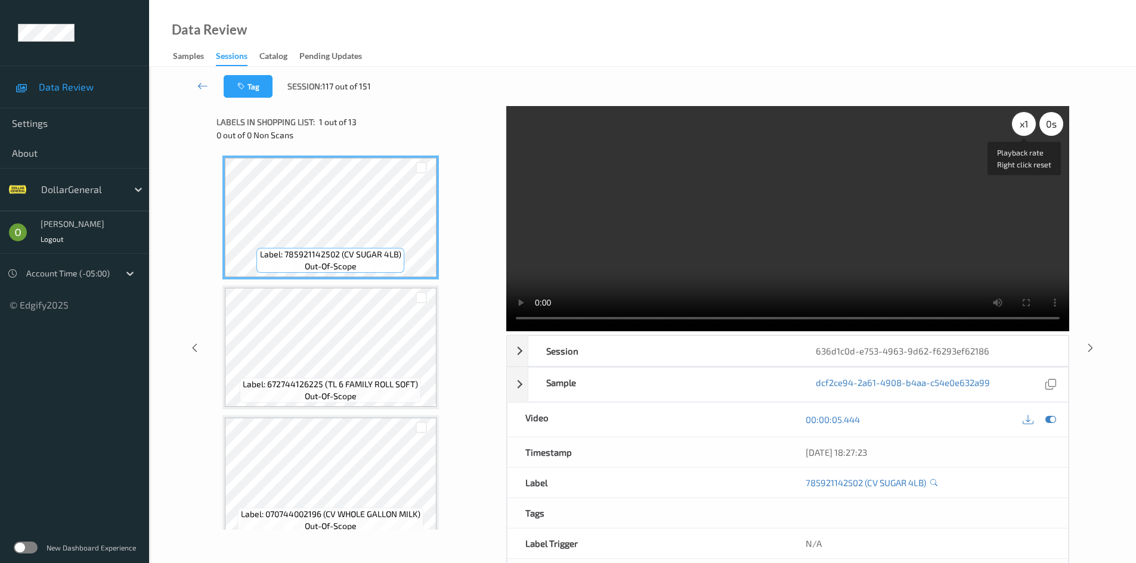
click at [1019, 126] on div "x 1" at bounding box center [1024, 124] width 24 height 24
click at [951, 182] on video at bounding box center [787, 218] width 563 height 225
click at [903, 198] on video at bounding box center [787, 218] width 563 height 225
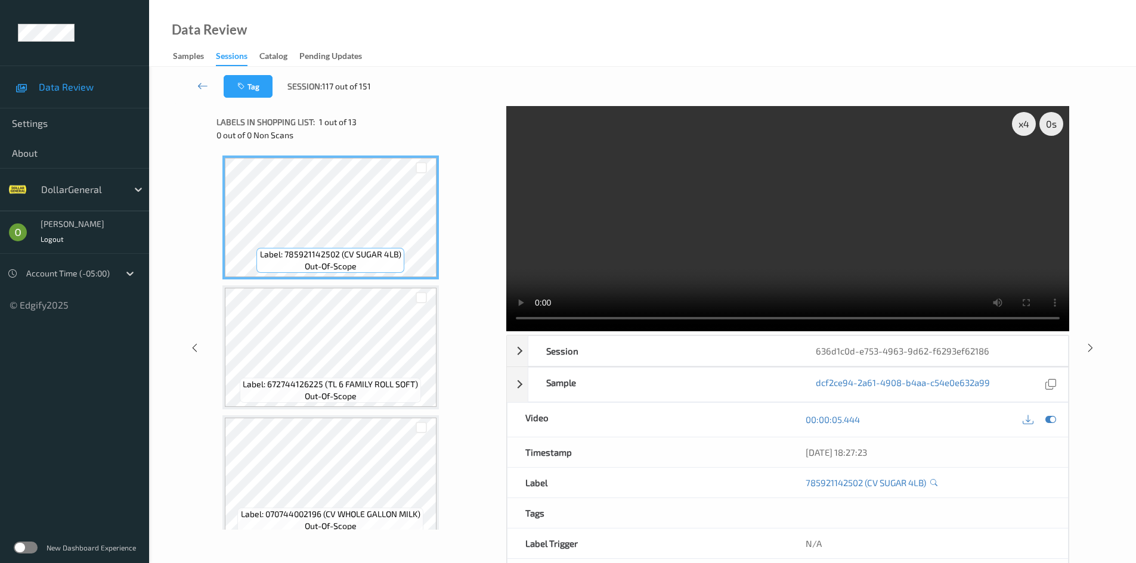
click at [903, 198] on video at bounding box center [787, 218] width 563 height 225
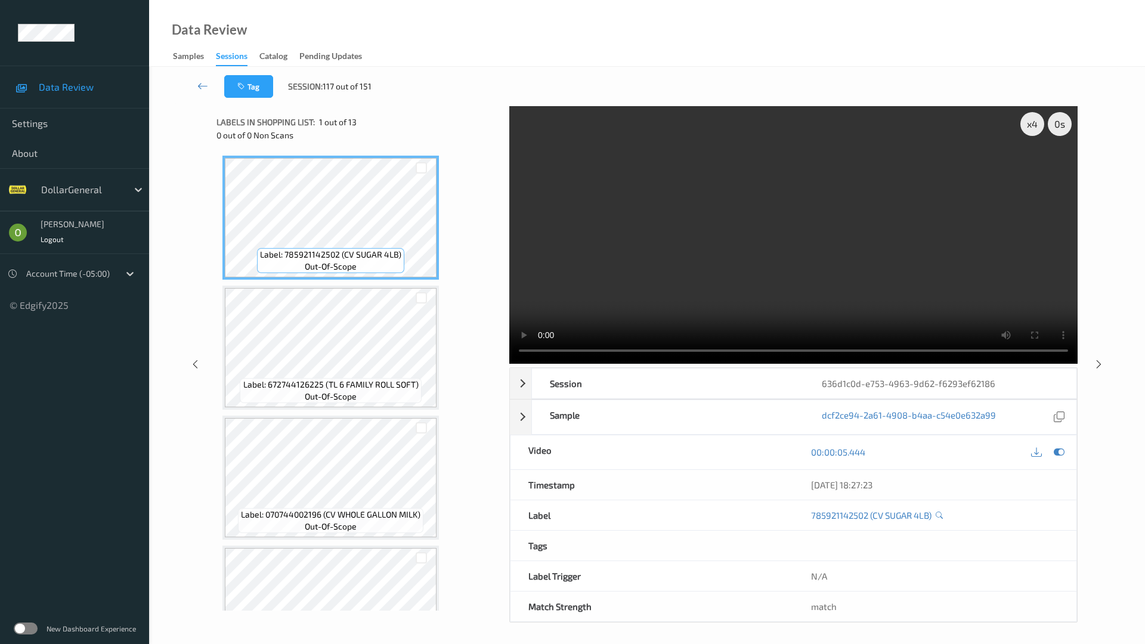
click at [864, 292] on video at bounding box center [793, 235] width 568 height 258
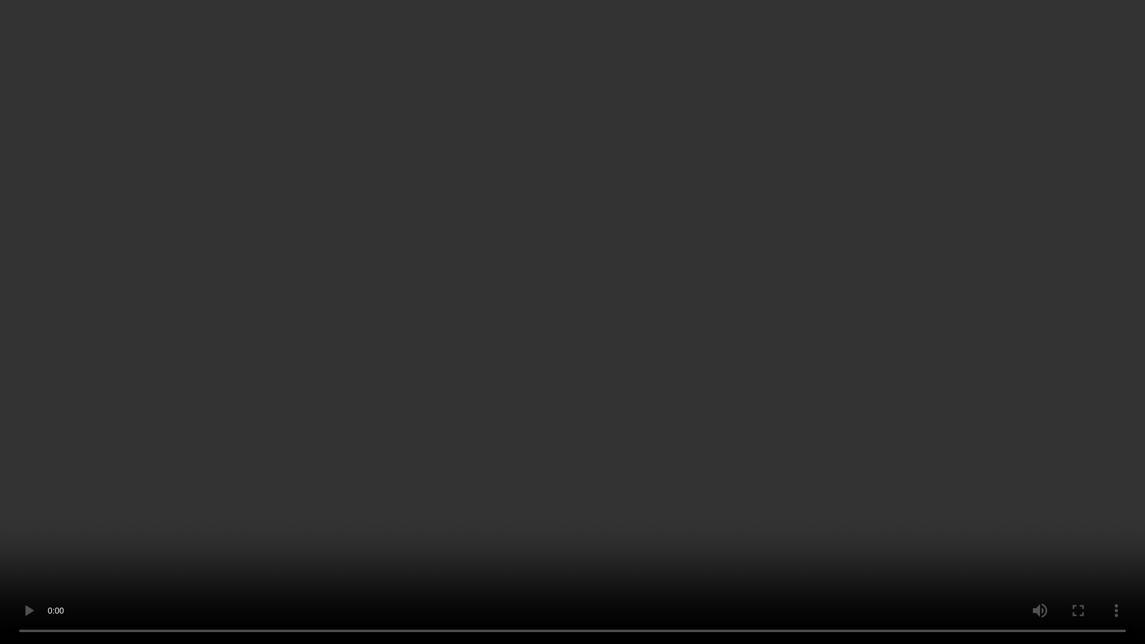
click at [855, 283] on video at bounding box center [572, 322] width 1145 height 644
click at [845, 273] on video at bounding box center [572, 322] width 1145 height 644
click at [844, 273] on video at bounding box center [572, 322] width 1145 height 644
click at [903, 284] on video at bounding box center [572, 322] width 1145 height 644
click at [829, 269] on video at bounding box center [572, 322] width 1145 height 644
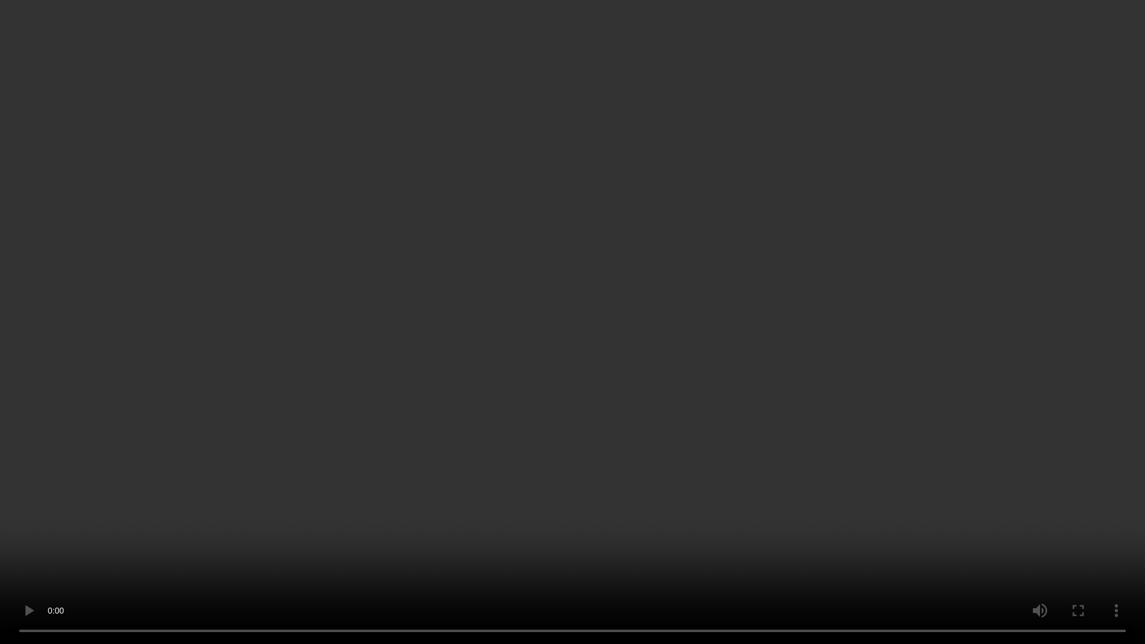
click at [885, 257] on video at bounding box center [572, 322] width 1145 height 644
click at [810, 244] on video at bounding box center [572, 322] width 1145 height 644
click at [816, 244] on video at bounding box center [572, 322] width 1145 height 644
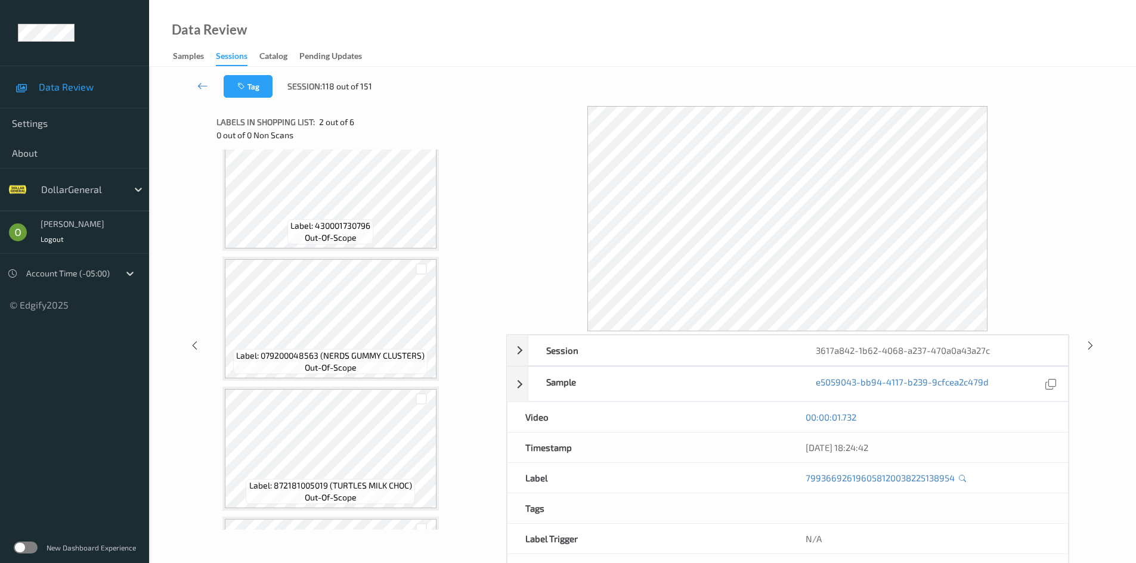
scroll to position [358, 0]
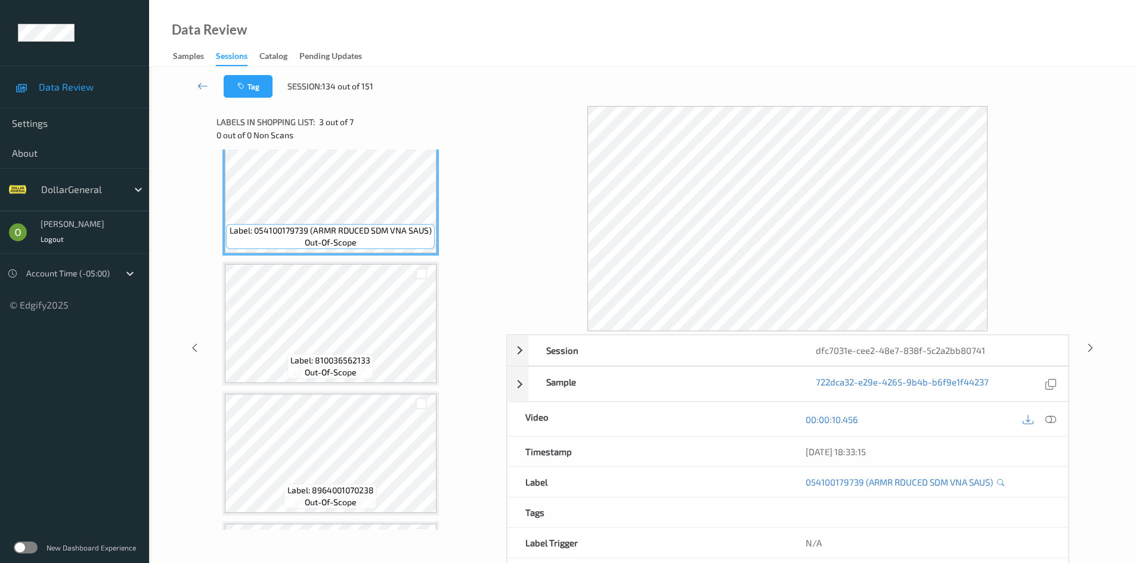
scroll to position [358, 0]
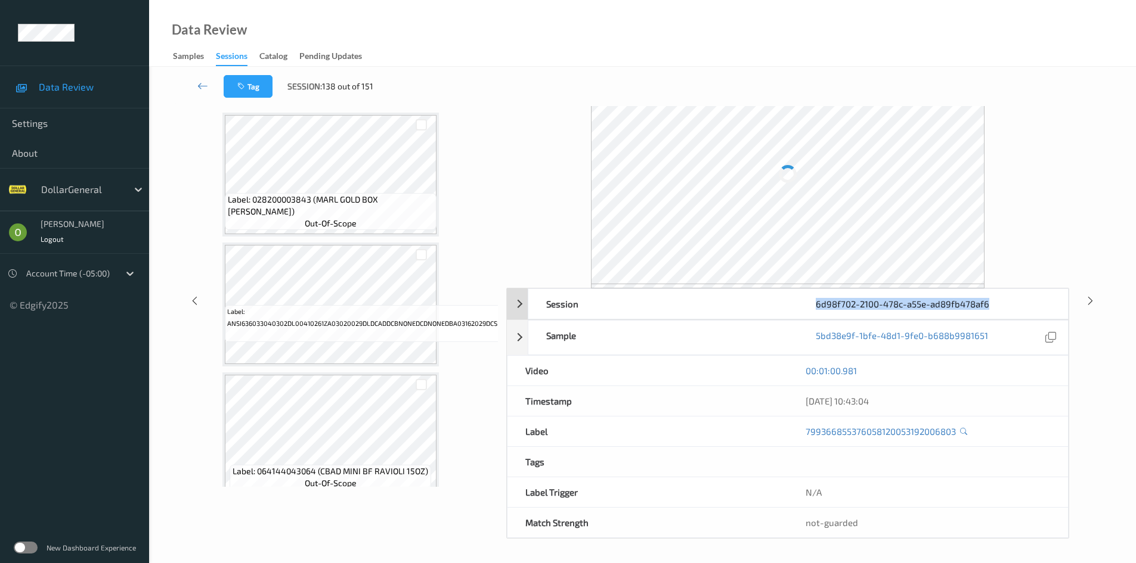
drag, startPoint x: 990, startPoint y: 302, endPoint x: 818, endPoint y: 306, distance: 171.8
click at [818, 306] on div "6d98f702-2100-478c-a55e-ad89fb478af6" at bounding box center [932, 304] width 269 height 30
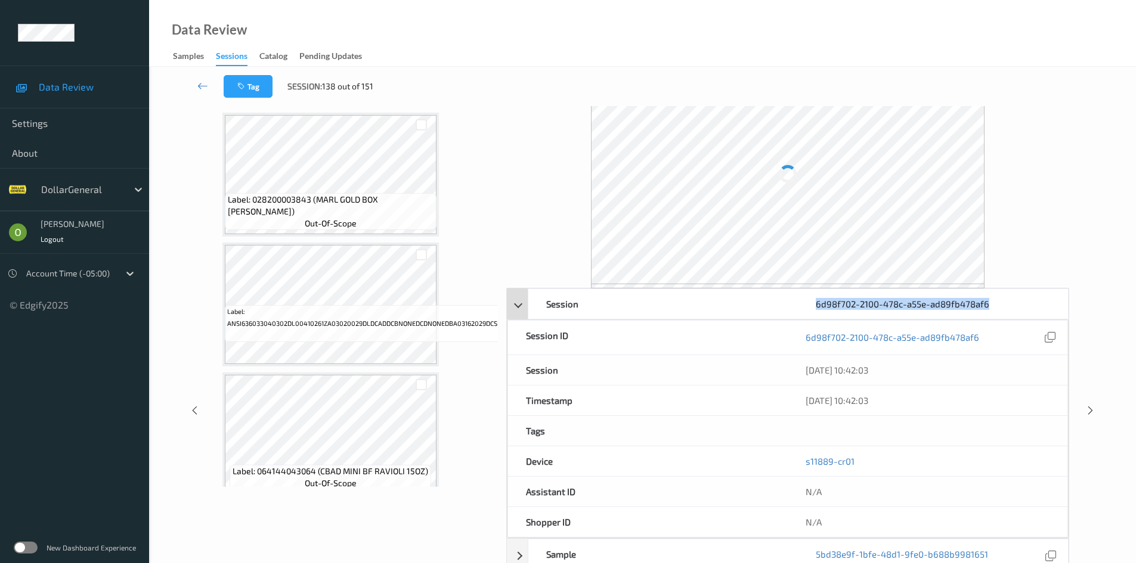
copy div "6d98f702-2100-478c-a55e-ad89fb478af6"
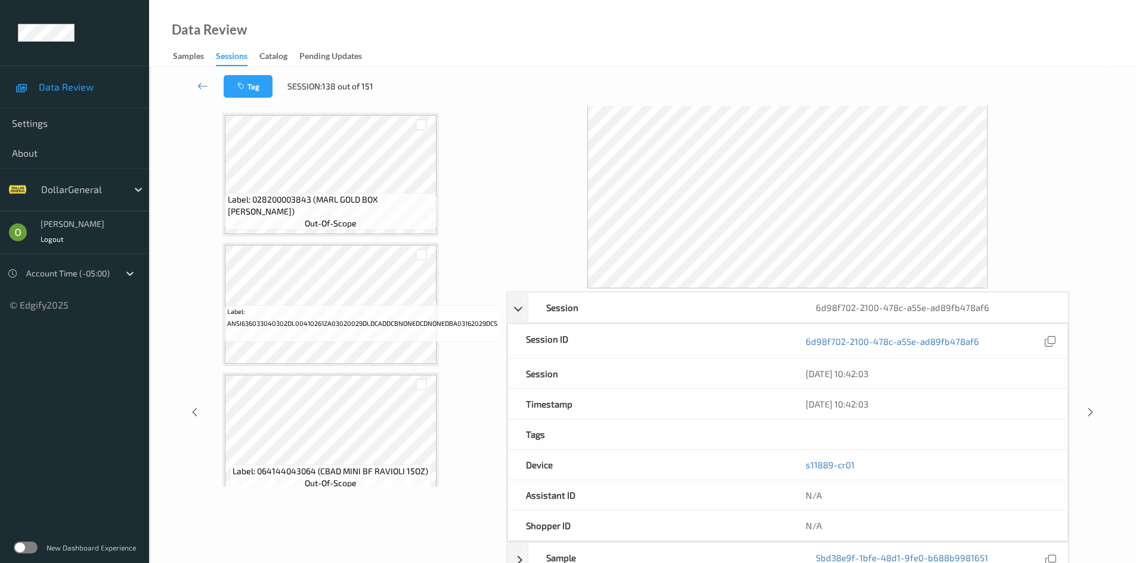
click at [881, 80] on div "Tag Session: 138 out of 151" at bounding box center [642, 86] width 938 height 39
